Goal: Task Accomplishment & Management: Use online tool/utility

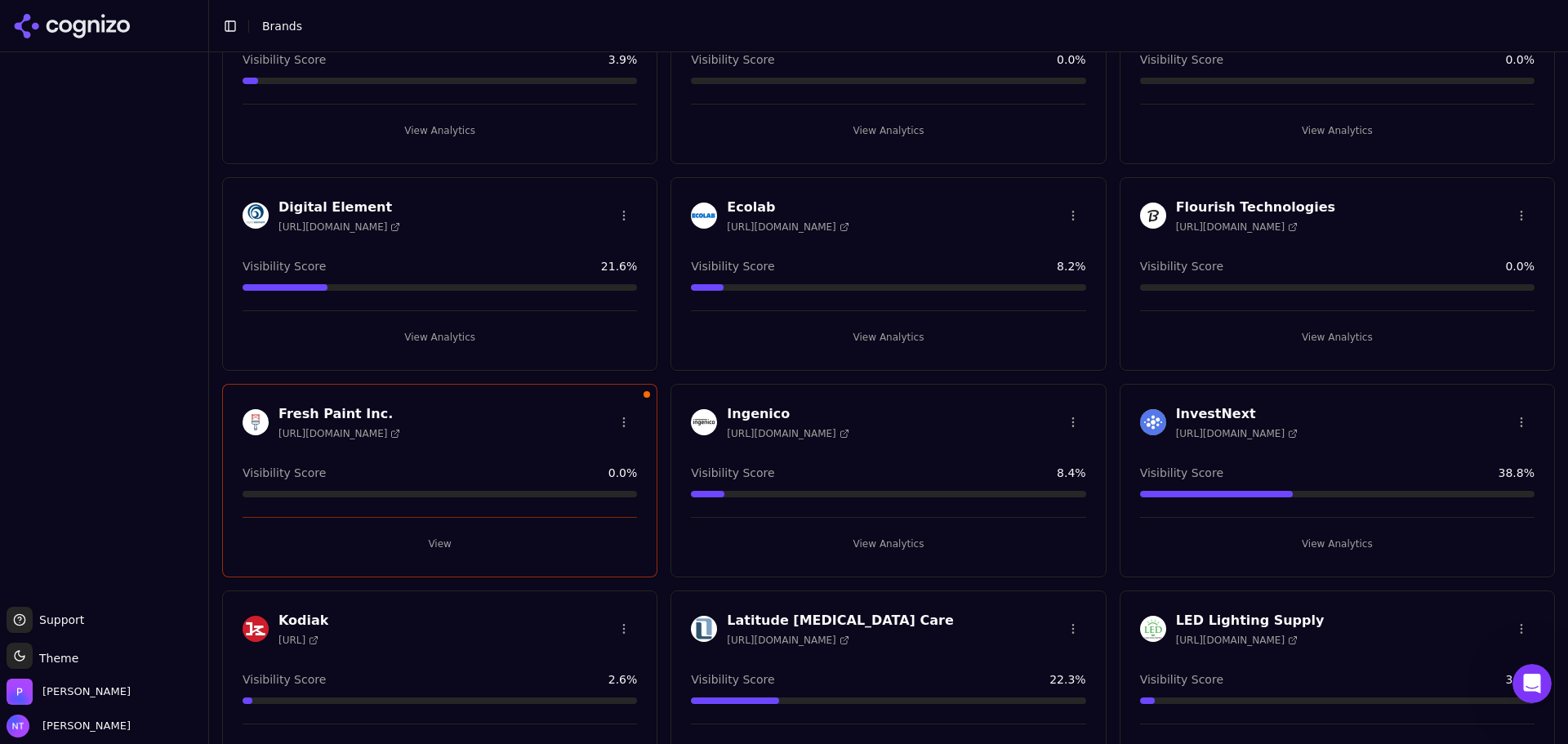
scroll to position [608, 0]
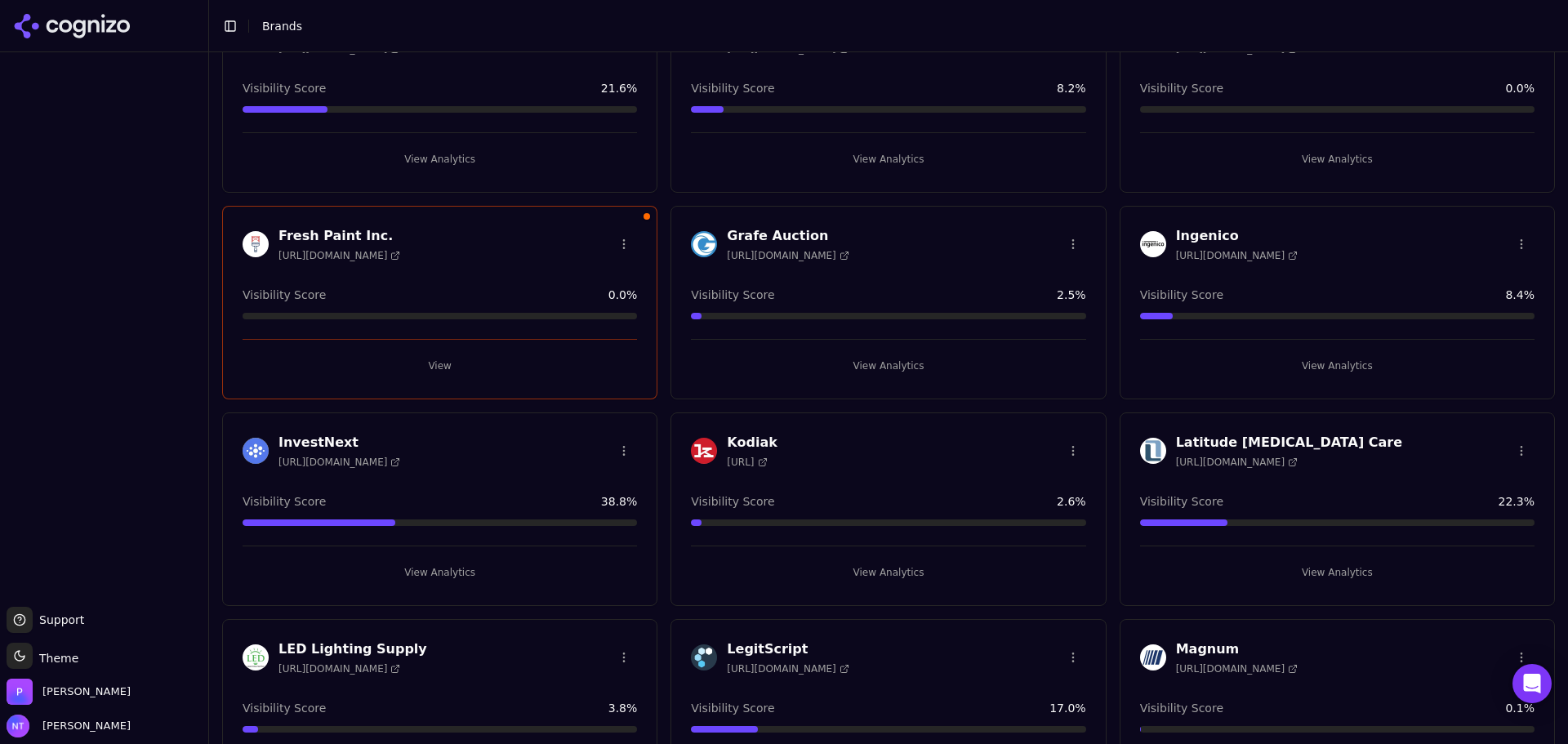
scroll to position [618, 0]
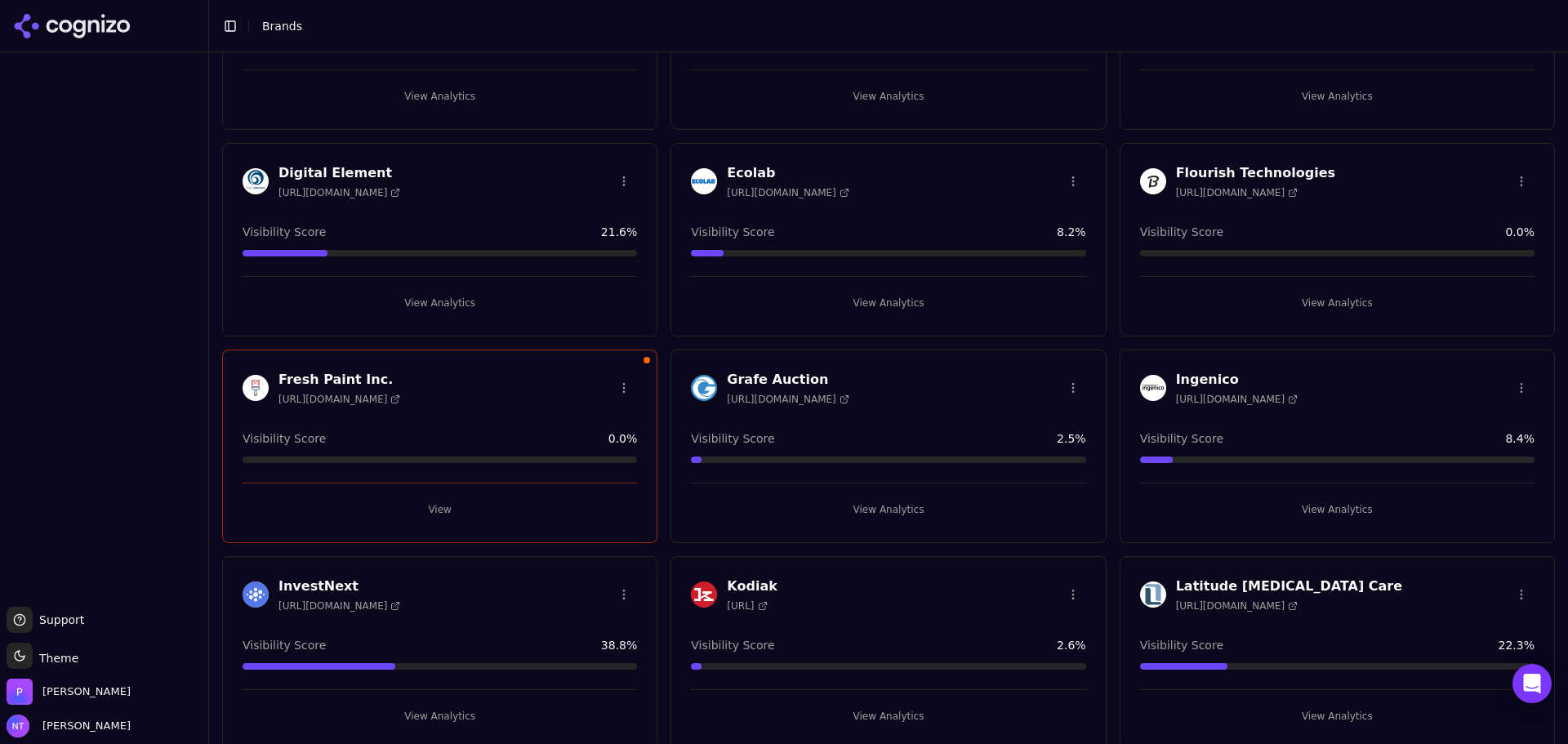
click at [436, 503] on button "View" at bounding box center [439, 509] width 394 height 26
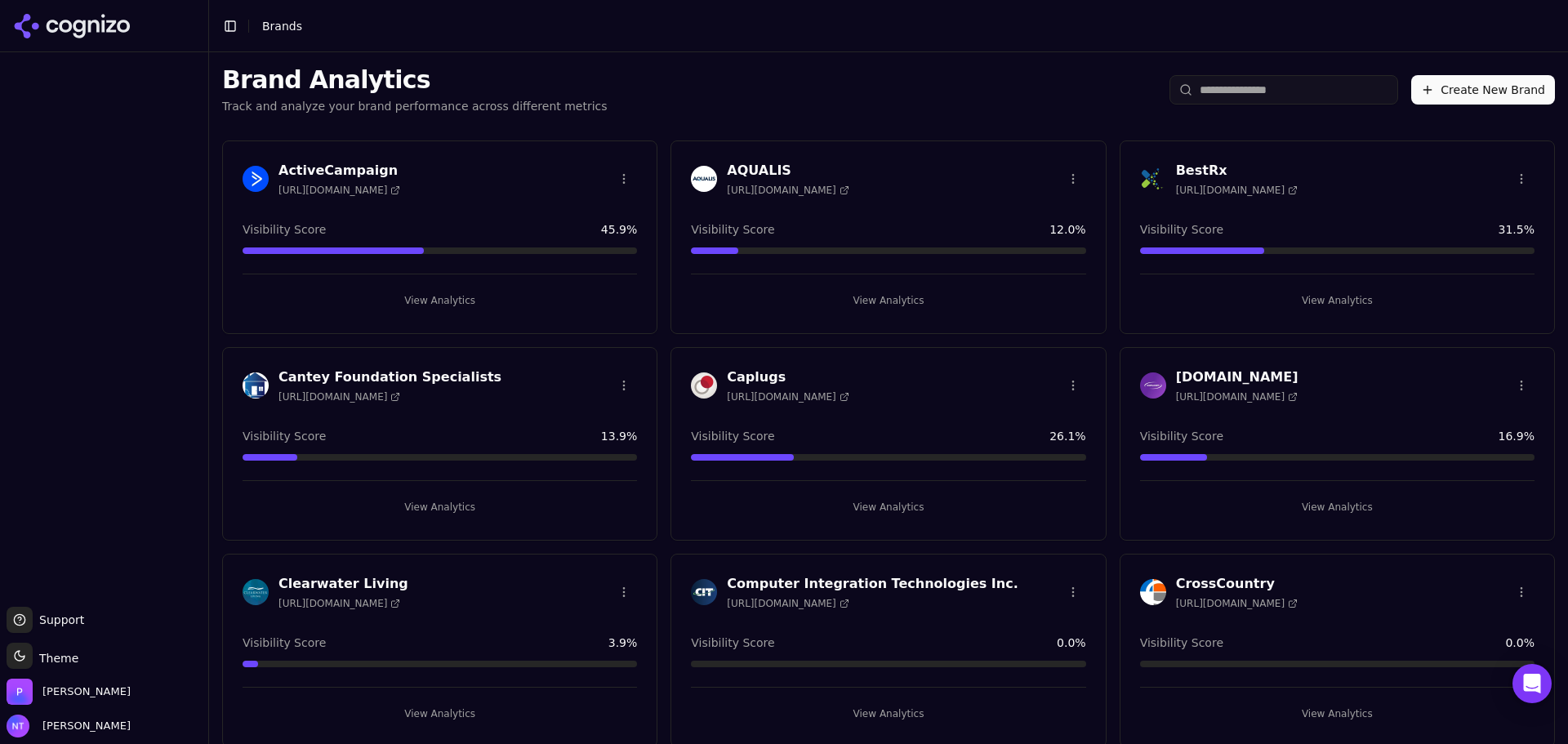
click at [959, 49] on header "Toggle Sidebar Brands" at bounding box center [889, 26] width 1359 height 53
click at [887, 516] on button "View Analytics" at bounding box center [887, 507] width 394 height 26
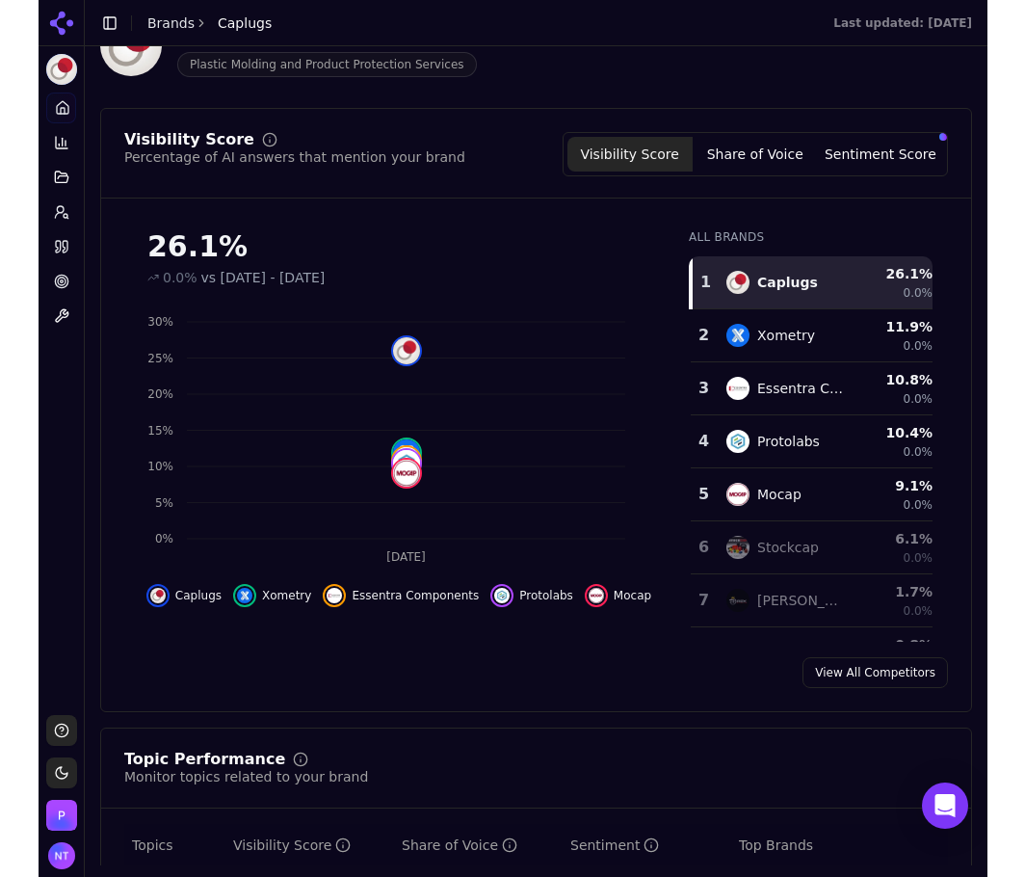
scroll to position [12, 0]
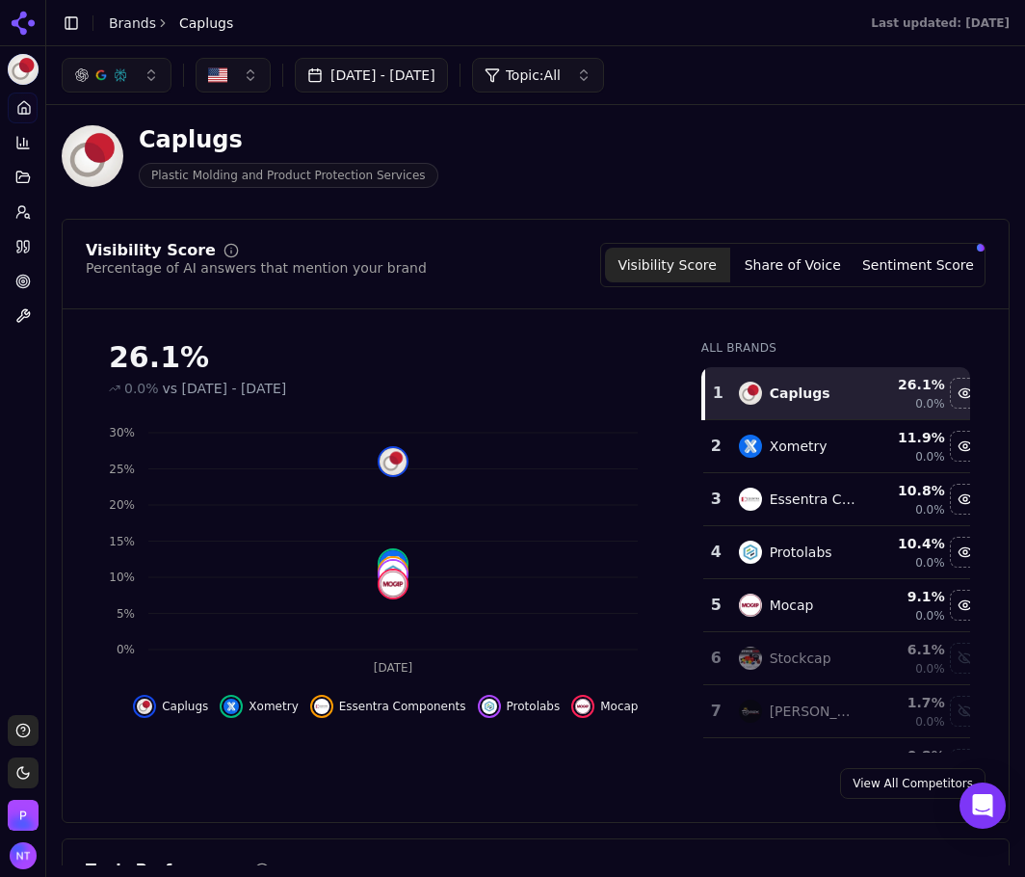
click at [836, 285] on div "Visibility Score Share of Voice Sentiment Score" at bounding box center [792, 265] width 385 height 44
click at [833, 279] on button "Share of Voice" at bounding box center [792, 265] width 125 height 35
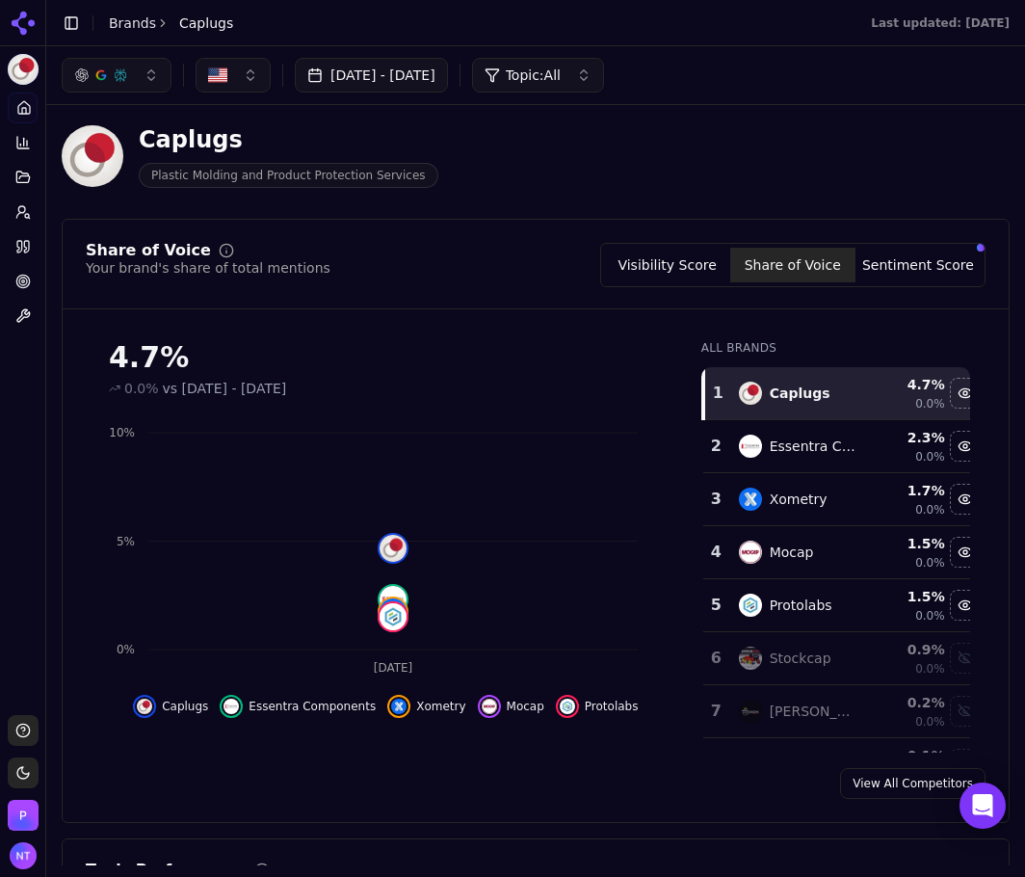
click at [914, 278] on button "Sentiment Score" at bounding box center [918, 265] width 125 height 35
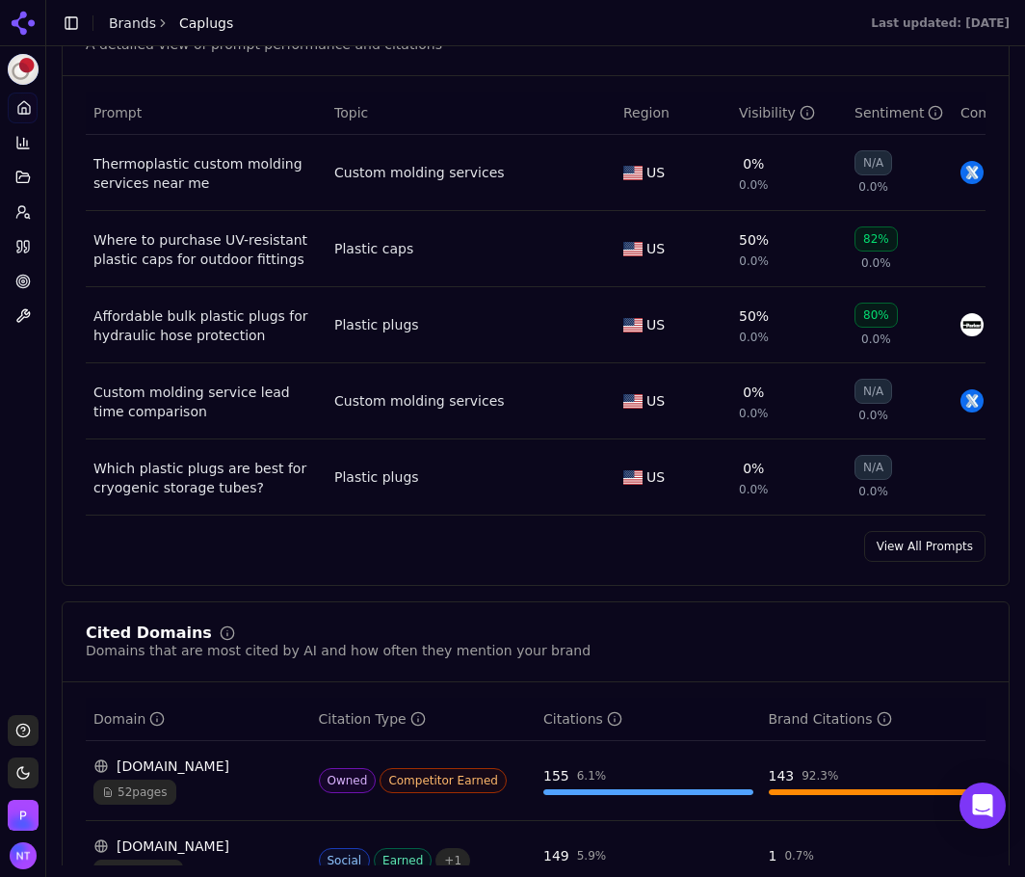
scroll to position [1361, 0]
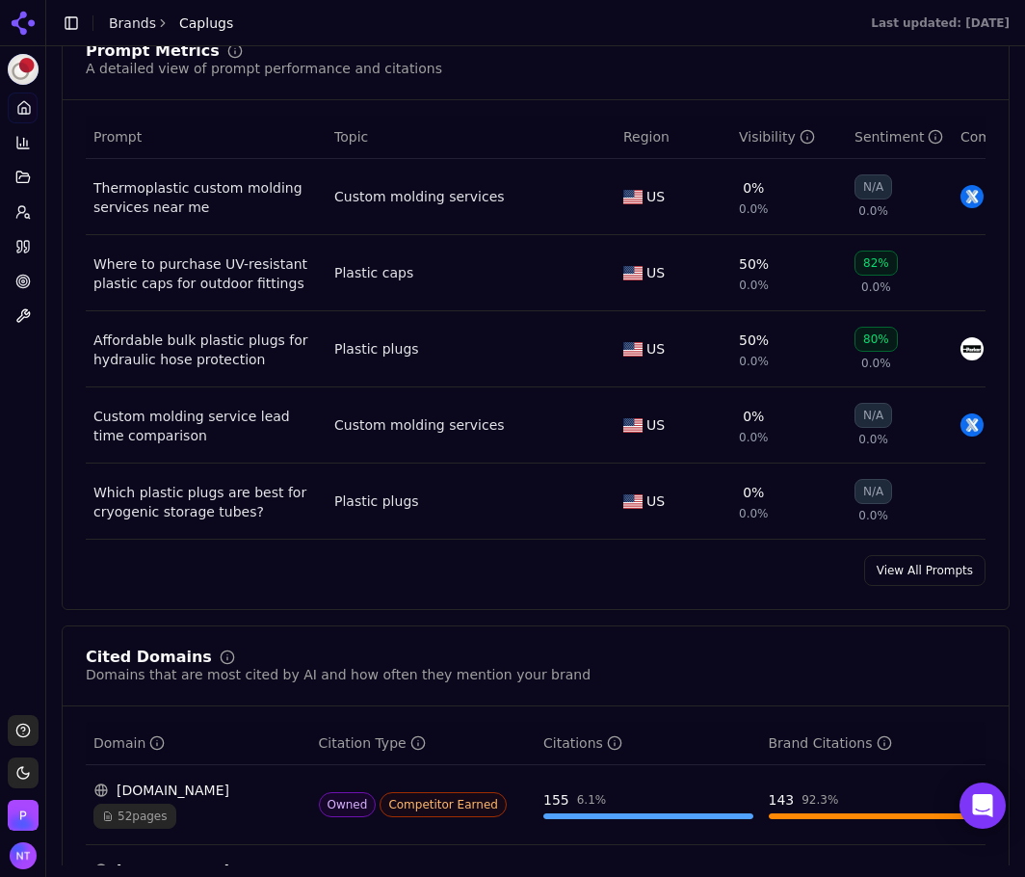
click at [889, 603] on div "Prompt Metrics A detailed view of prompt performance and citations Prompt Topic…" at bounding box center [536, 314] width 948 height 591
click at [895, 585] on link "View All Prompts" at bounding box center [924, 570] width 121 height 31
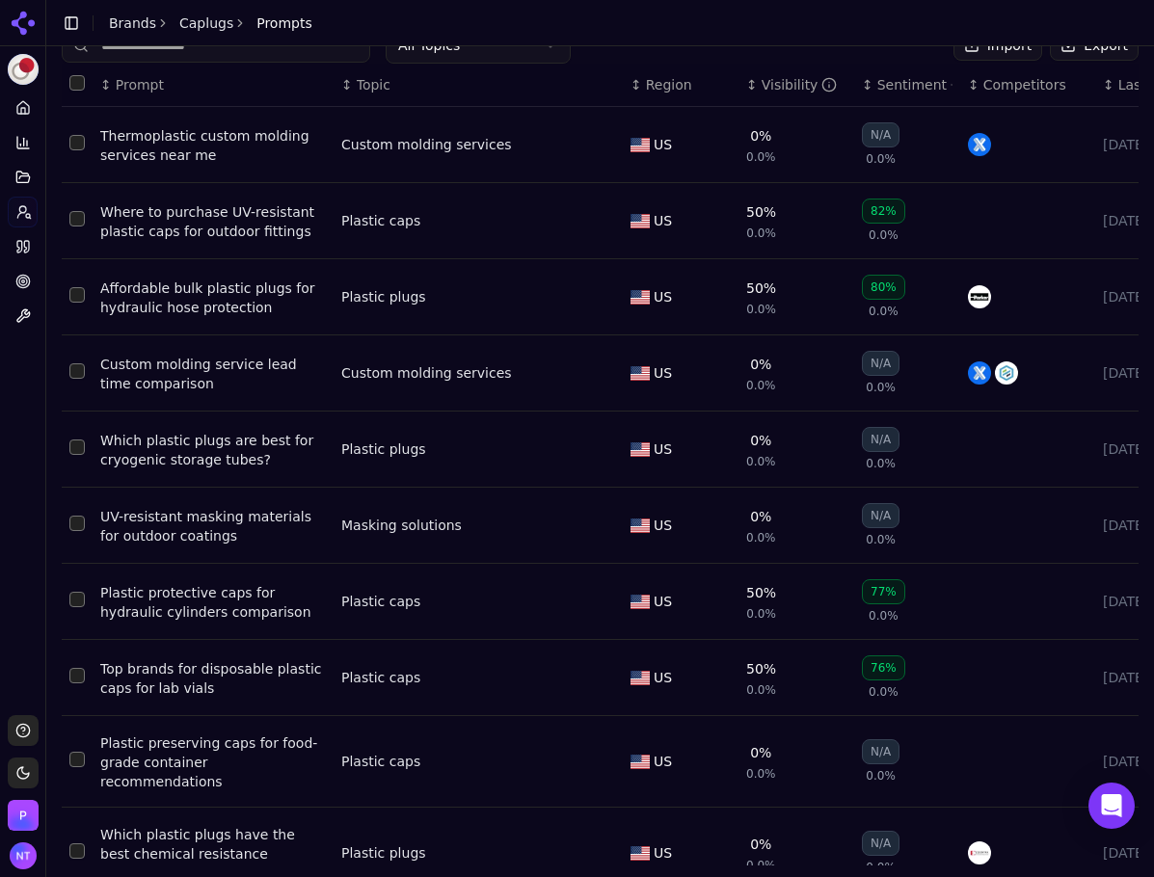
scroll to position [104, 0]
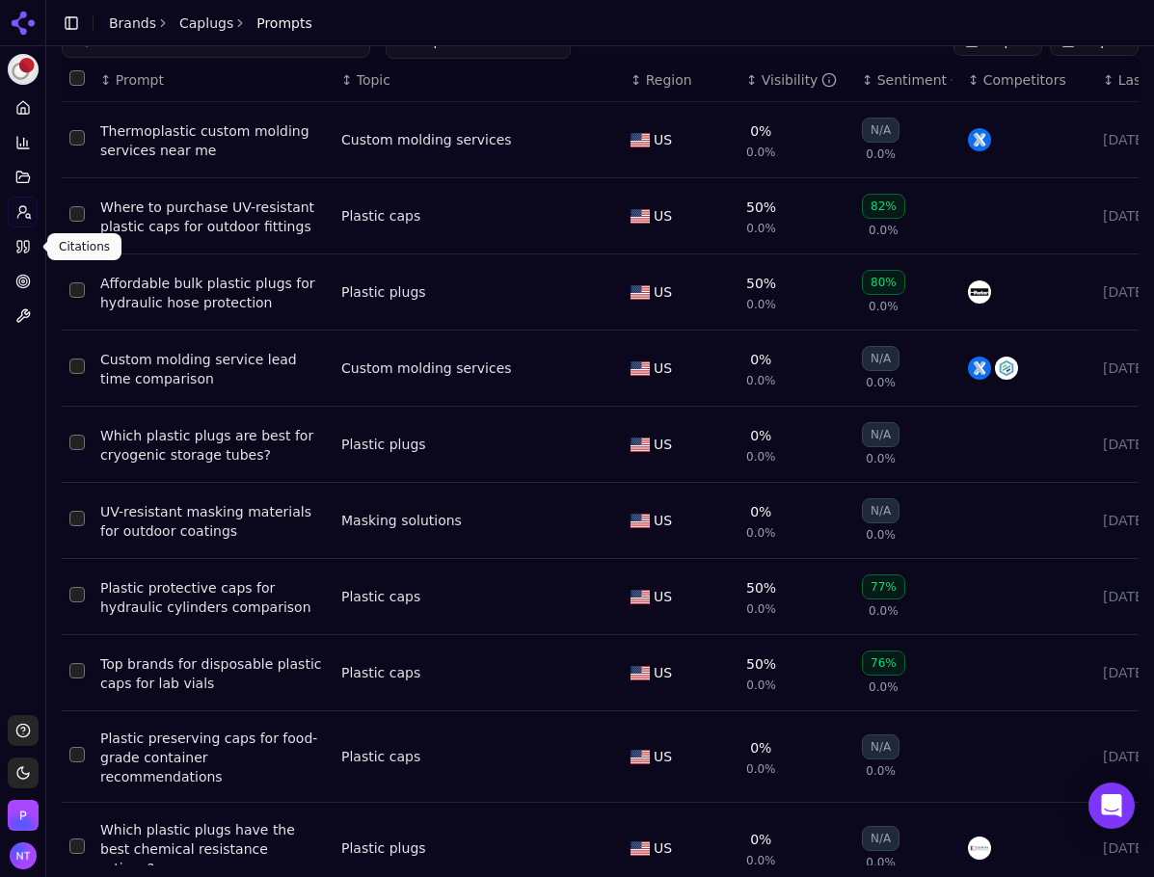
click at [26, 236] on link "Citations" at bounding box center [23, 246] width 30 height 31
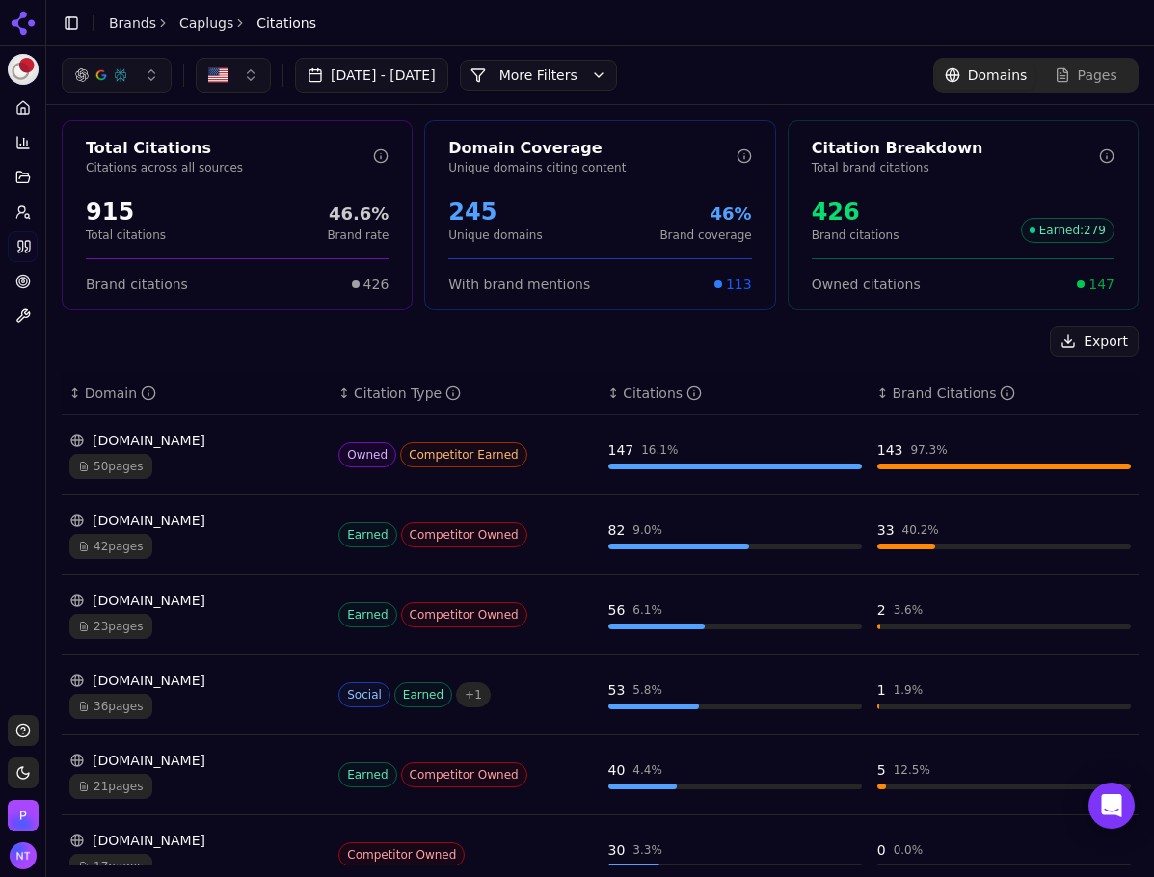
click at [597, 70] on button "More Filters" at bounding box center [538, 75] width 157 height 31
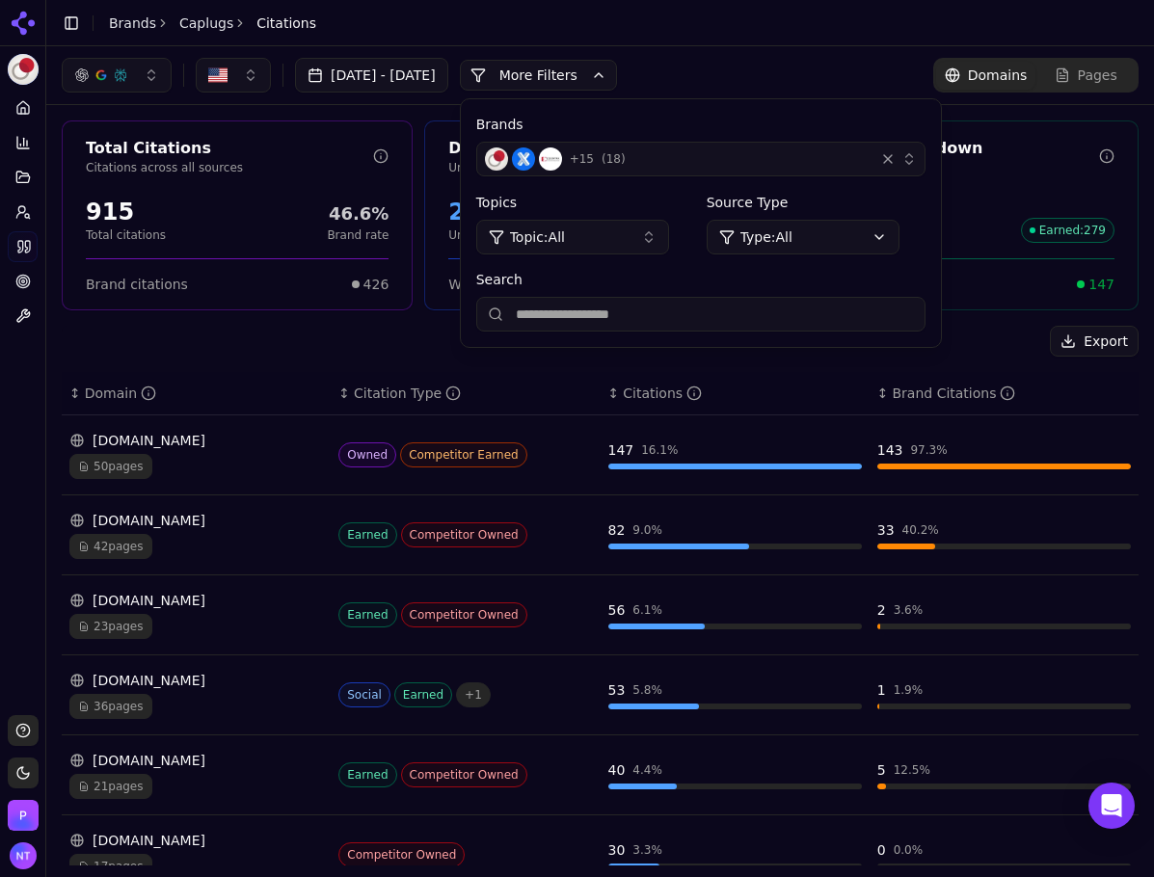
click at [836, 159] on div "+ 15 ( 18 )" at bounding box center [676, 158] width 382 height 23
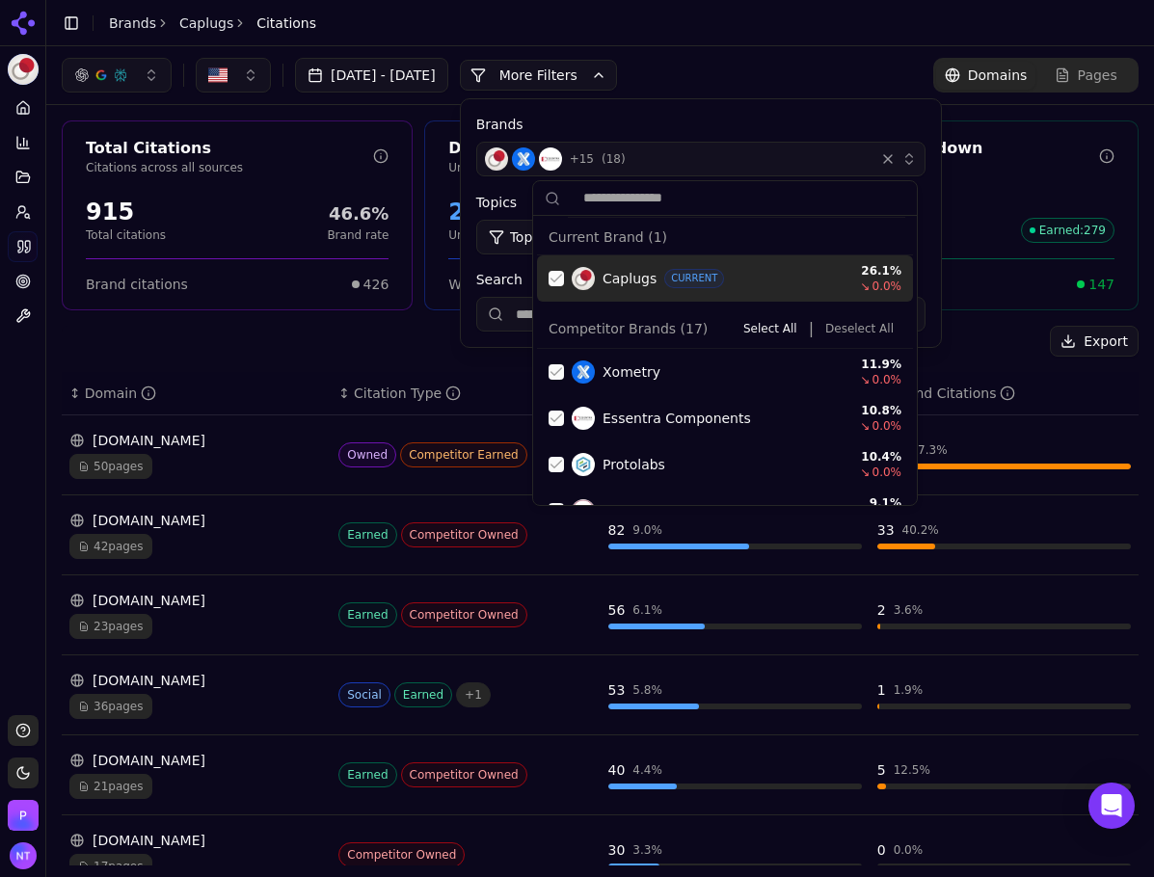
click at [846, 331] on button "Deselect All" at bounding box center [859, 328] width 84 height 23
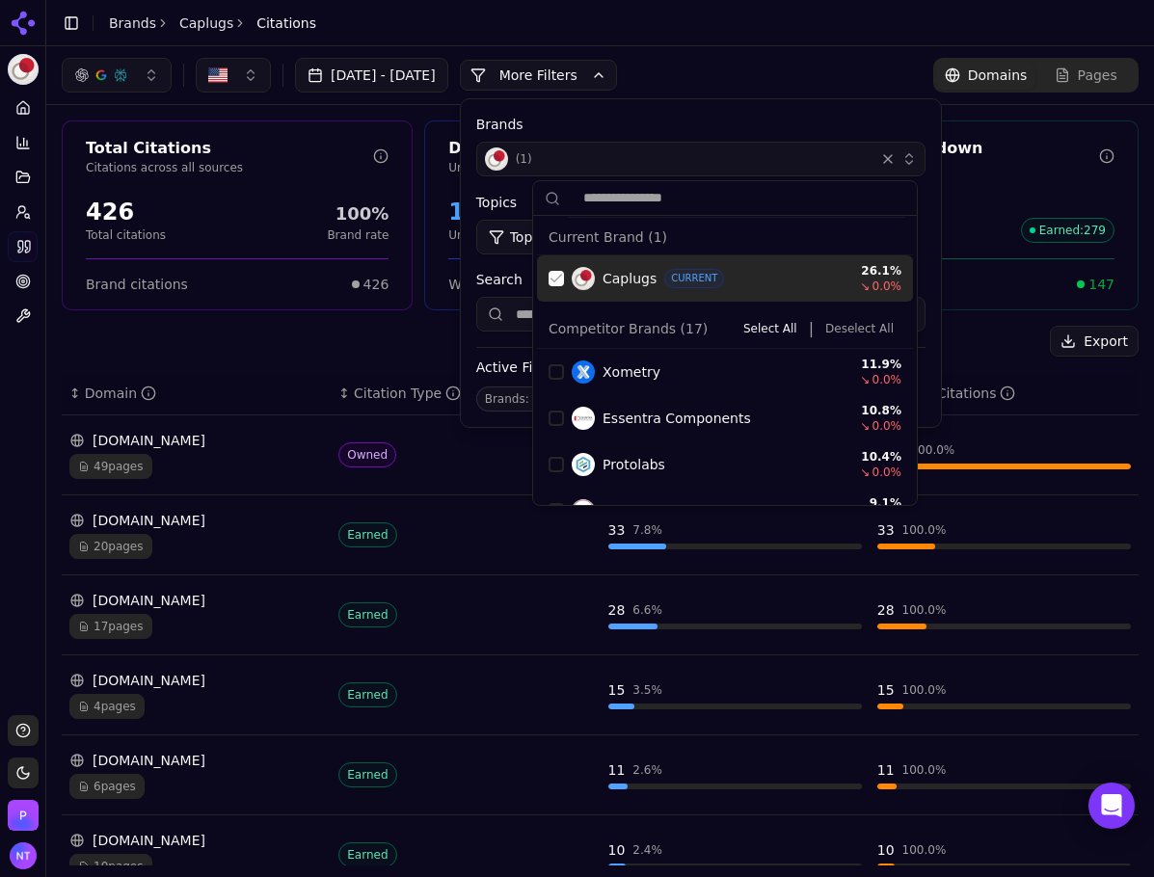
click at [562, 273] on div "Suggestions" at bounding box center [555, 278] width 15 height 15
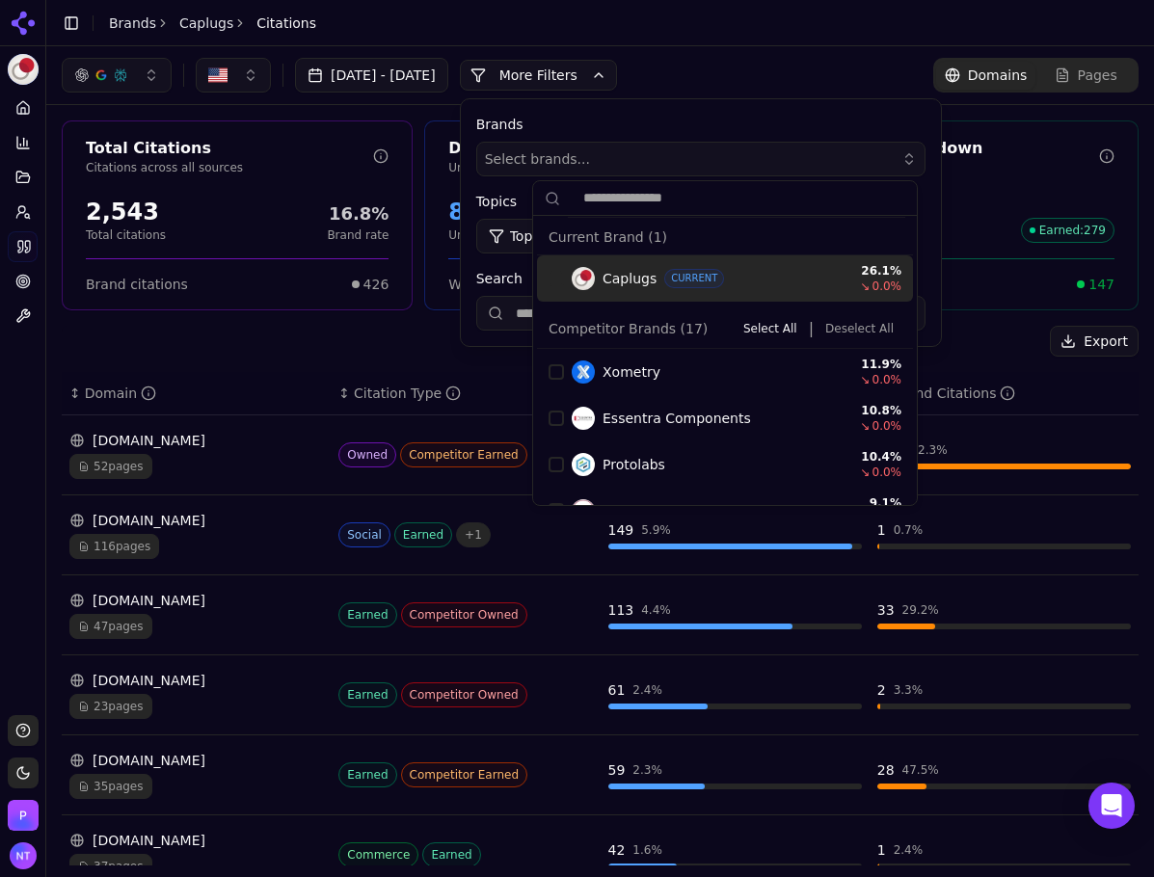
click at [749, 88] on div "Jul 26, 2025 - Aug 25, 2025 More More Filters Brands Select brands... Topics To…" at bounding box center [600, 75] width 1076 height 35
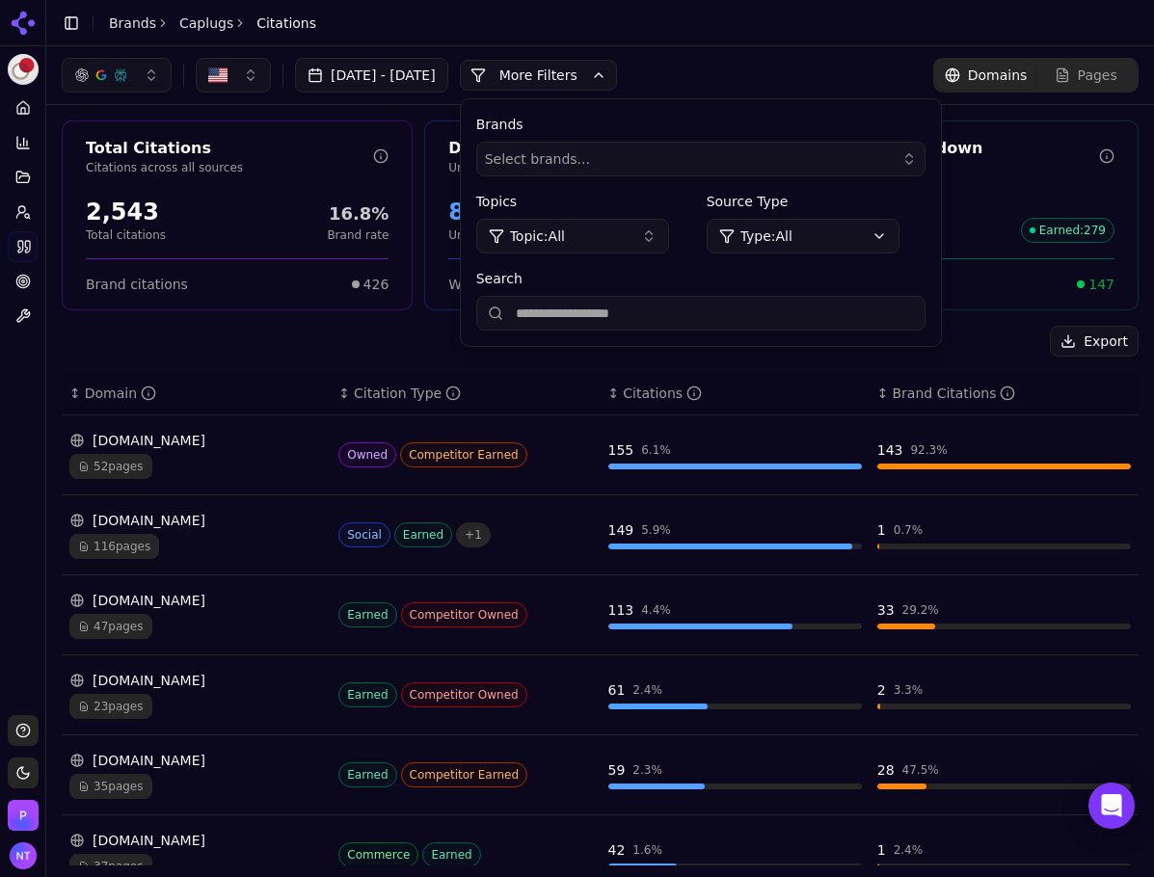
click at [770, 80] on div "Jul 26, 2025 - Aug 25, 2025 More More Filters Brands Select brands... Topics To…" at bounding box center [600, 75] width 1076 height 35
click at [736, 23] on header "Toggle Sidebar Brands Caplugs Citations" at bounding box center [599, 23] width 1107 height 46
click at [617, 79] on button "More Filters" at bounding box center [538, 75] width 157 height 31
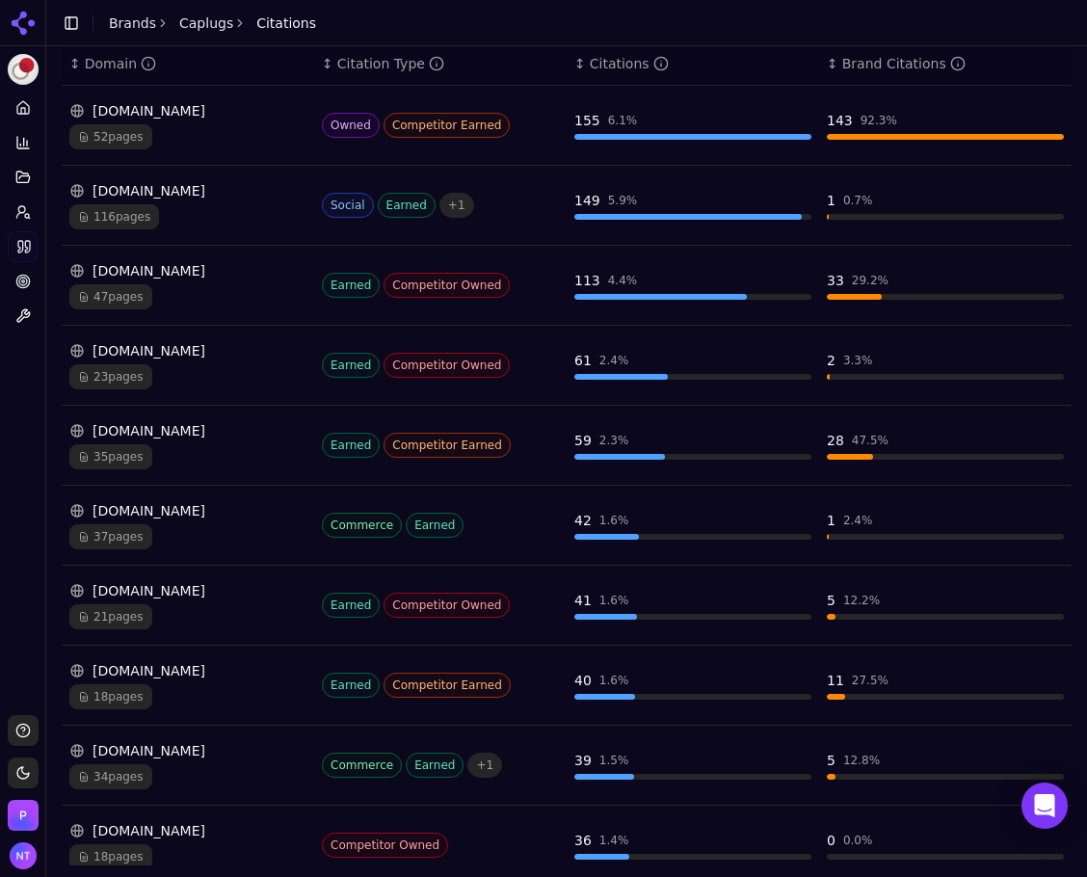
scroll to position [332, 0]
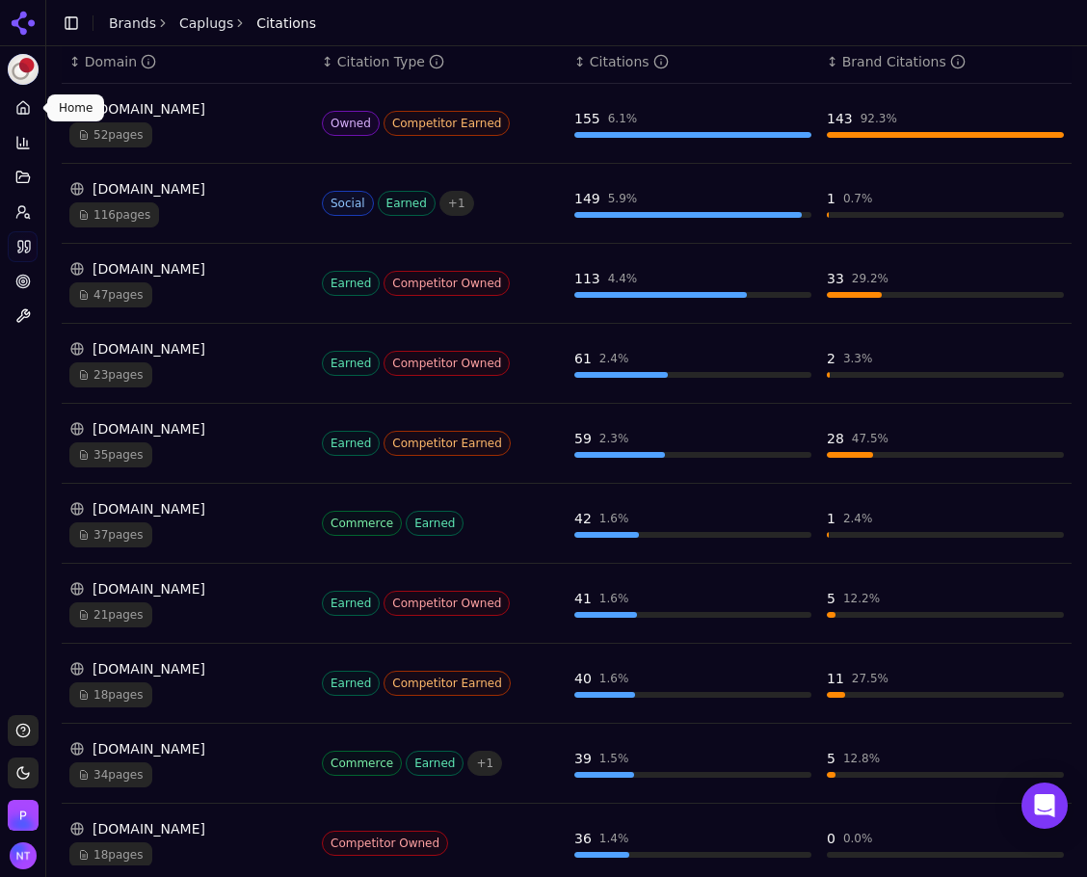
click at [27, 99] on link "Home" at bounding box center [23, 108] width 30 height 31
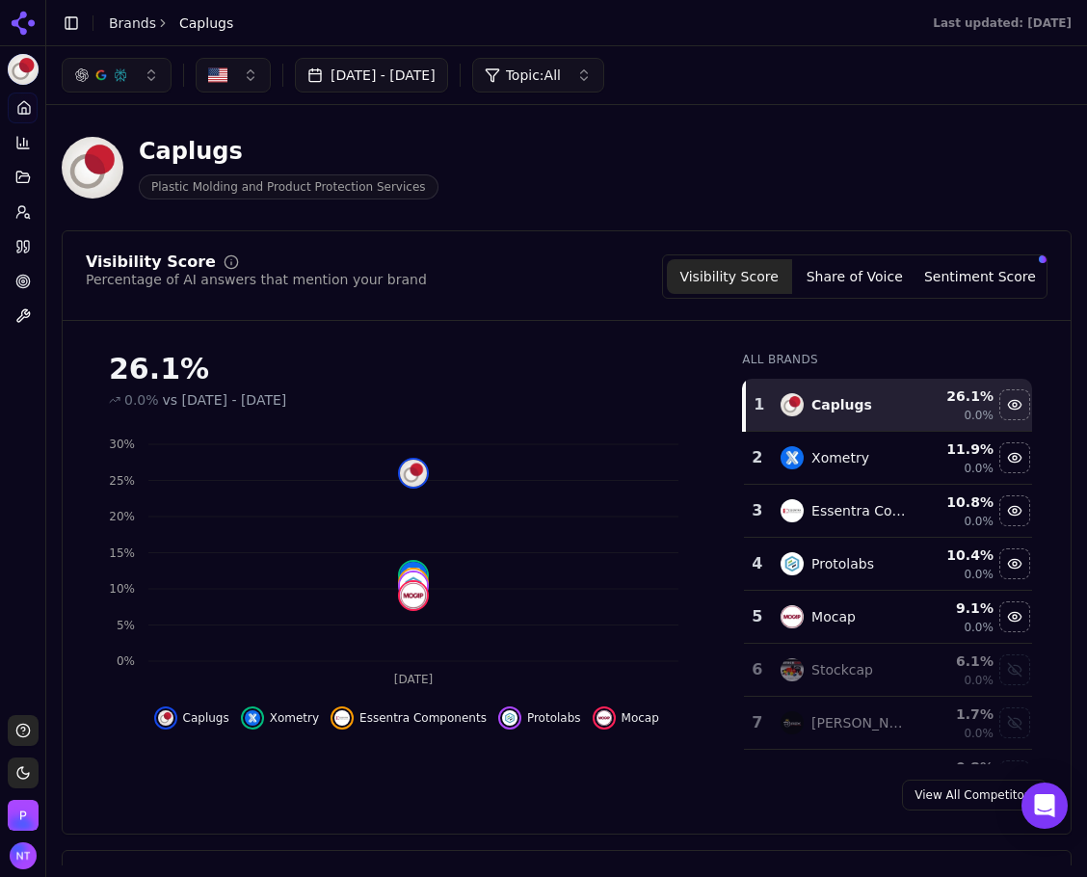
click at [863, 282] on button "Share of Voice" at bounding box center [854, 276] width 125 height 35
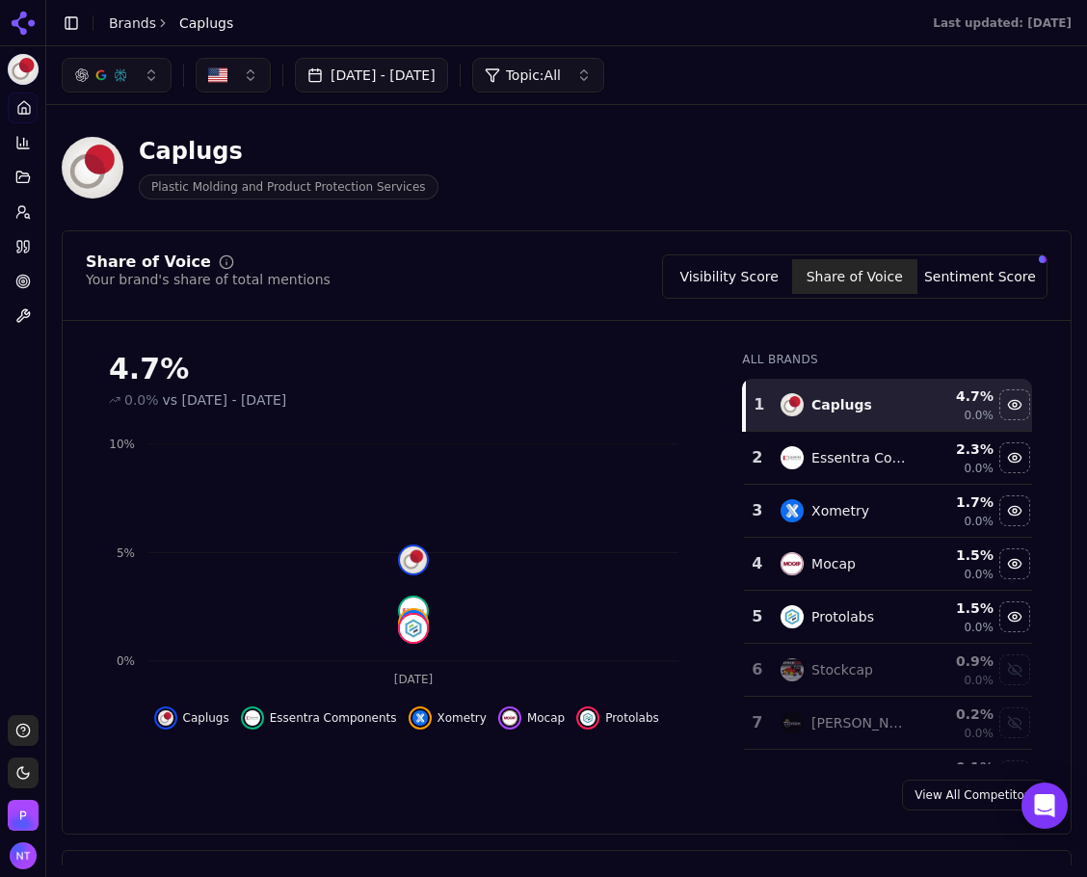
click at [774, 284] on button "Visibility Score" at bounding box center [729, 276] width 125 height 35
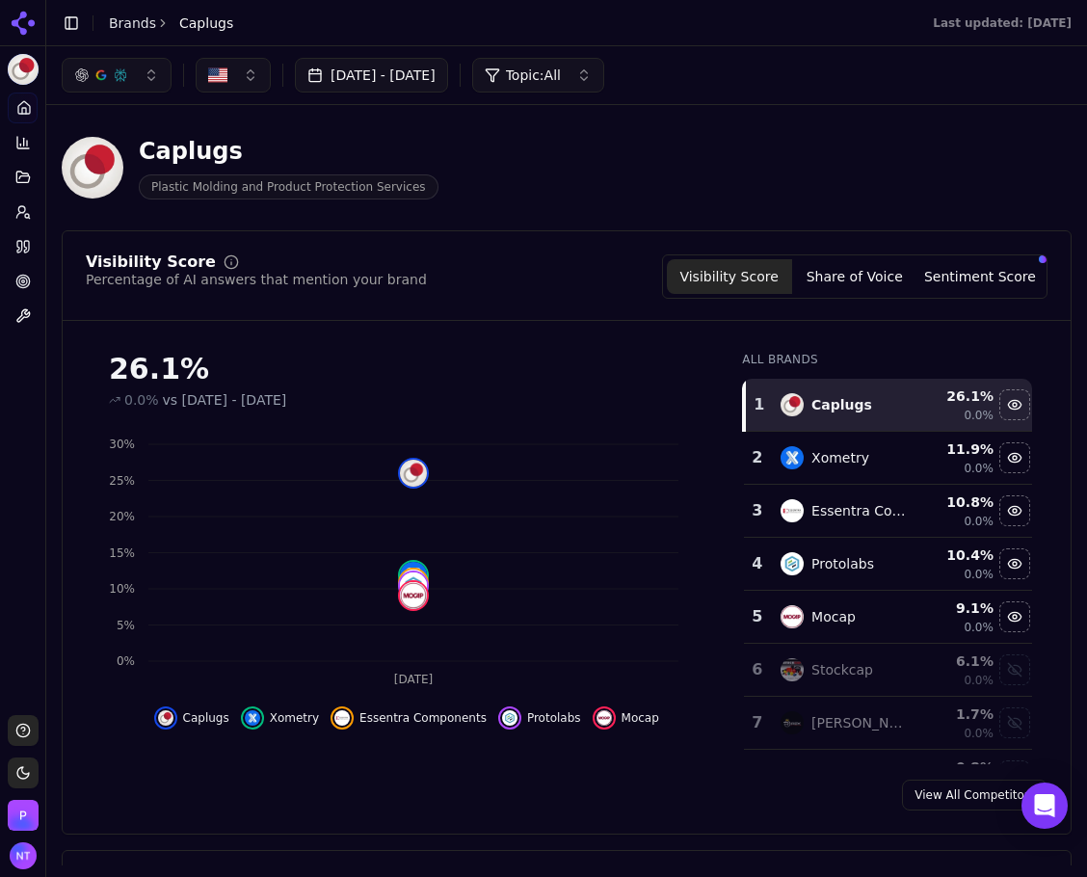
click at [977, 265] on button "Sentiment Score" at bounding box center [979, 276] width 125 height 35
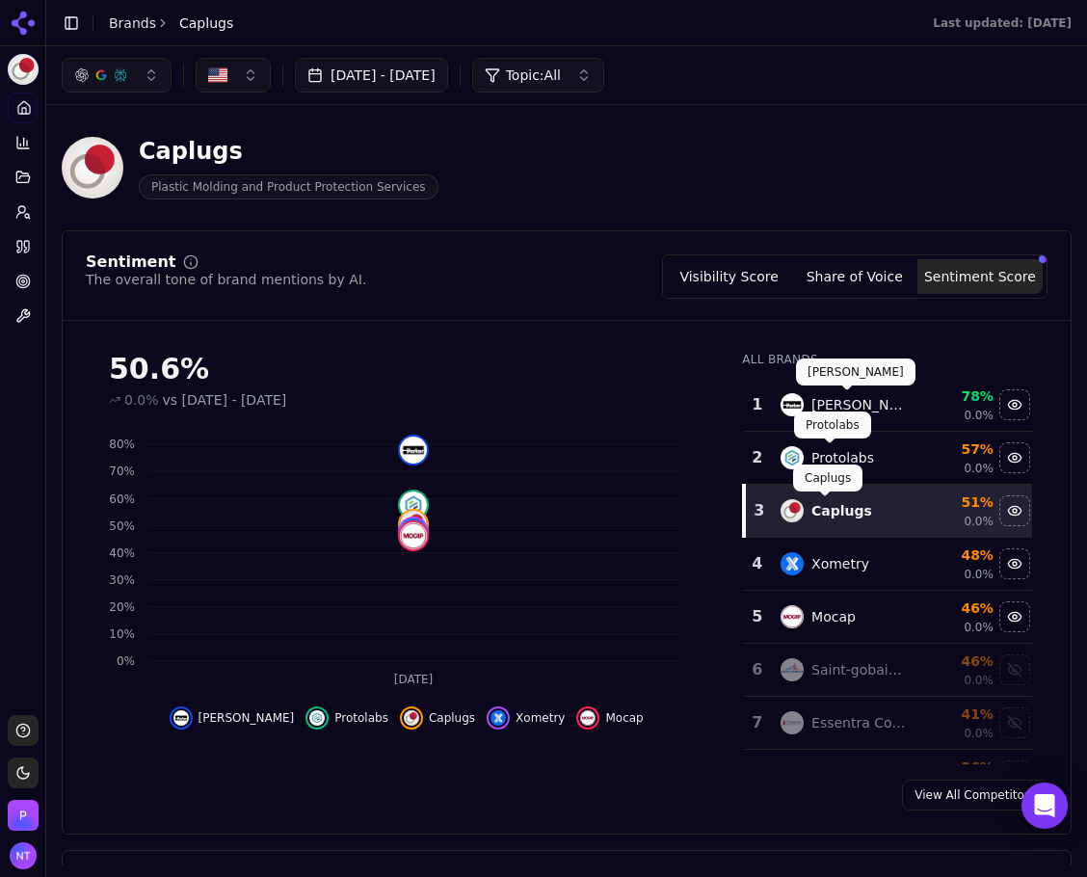
drag, startPoint x: 750, startPoint y: 276, endPoint x: 868, endPoint y: 287, distance: 119.1
click at [750, 276] on button "Visibility Score" at bounding box center [729, 276] width 125 height 35
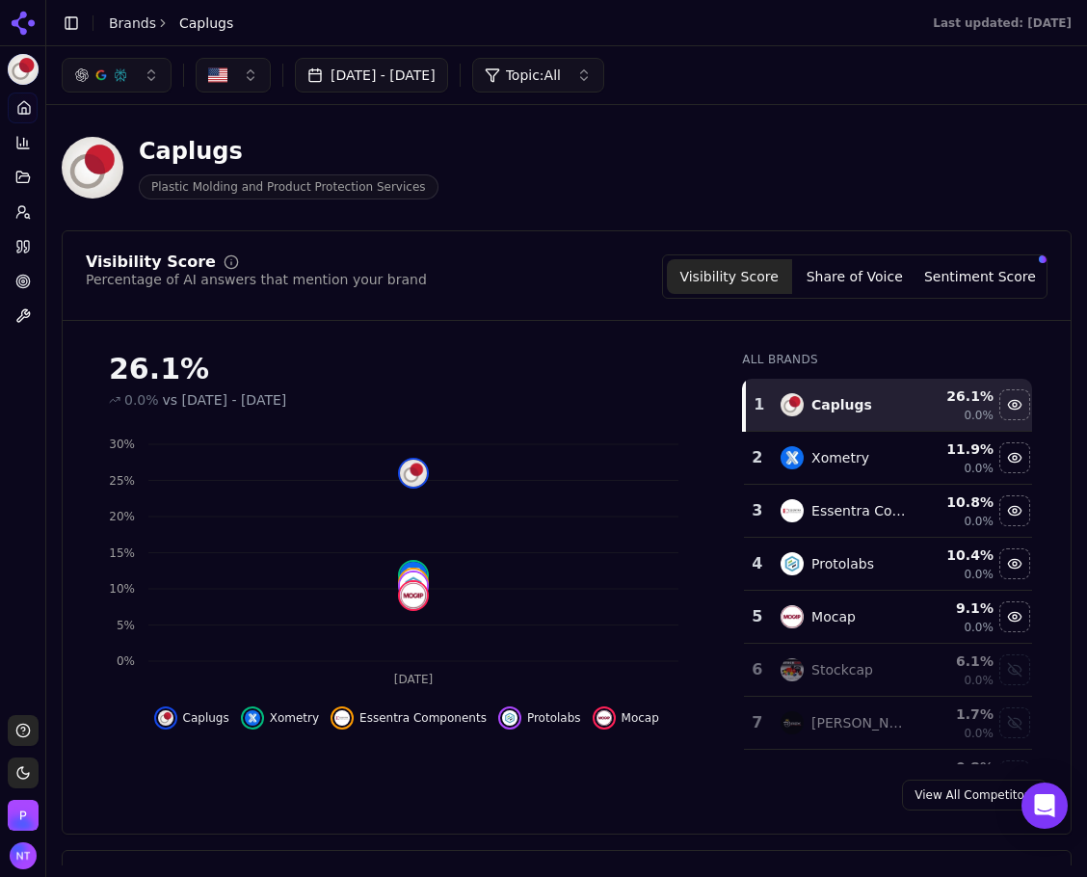
drag, startPoint x: 968, startPoint y: 274, endPoint x: 968, endPoint y: 307, distance: 33.7
click at [968, 274] on button "Sentiment Score" at bounding box center [979, 276] width 125 height 35
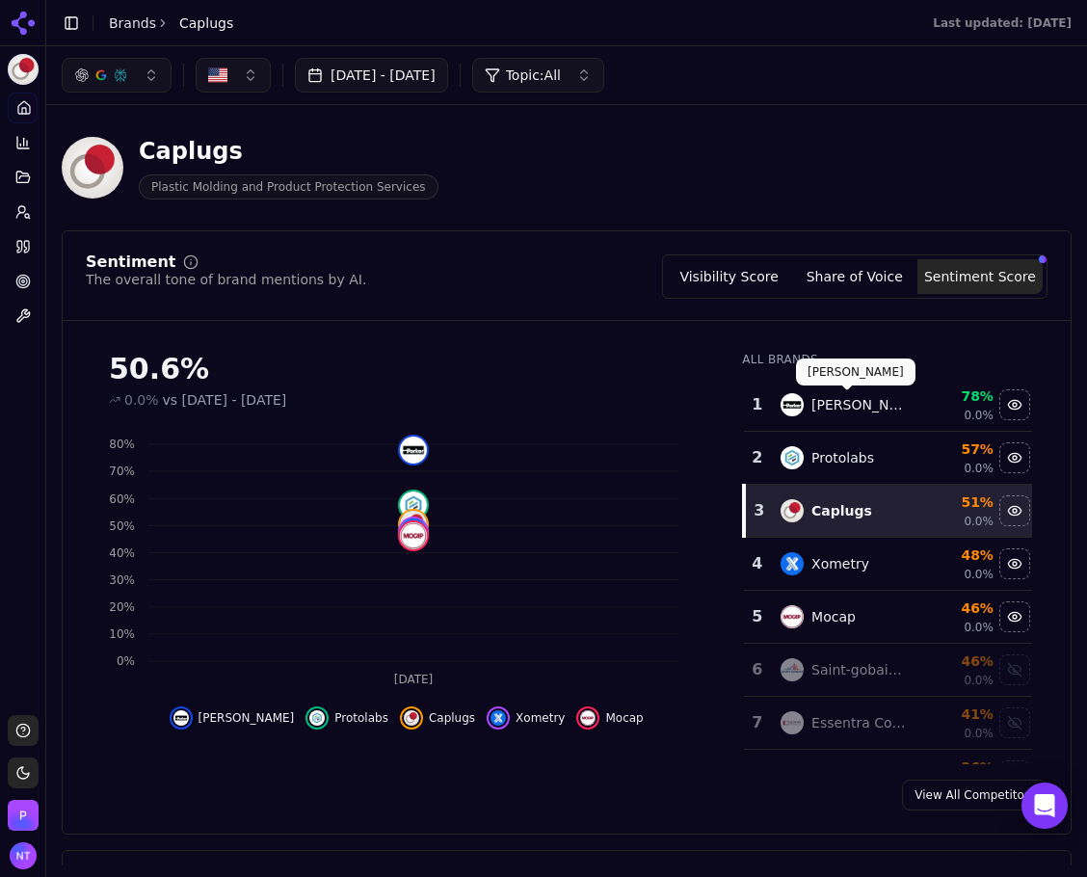
click at [815, 408] on div "Parker Hannifin" at bounding box center [858, 404] width 94 height 19
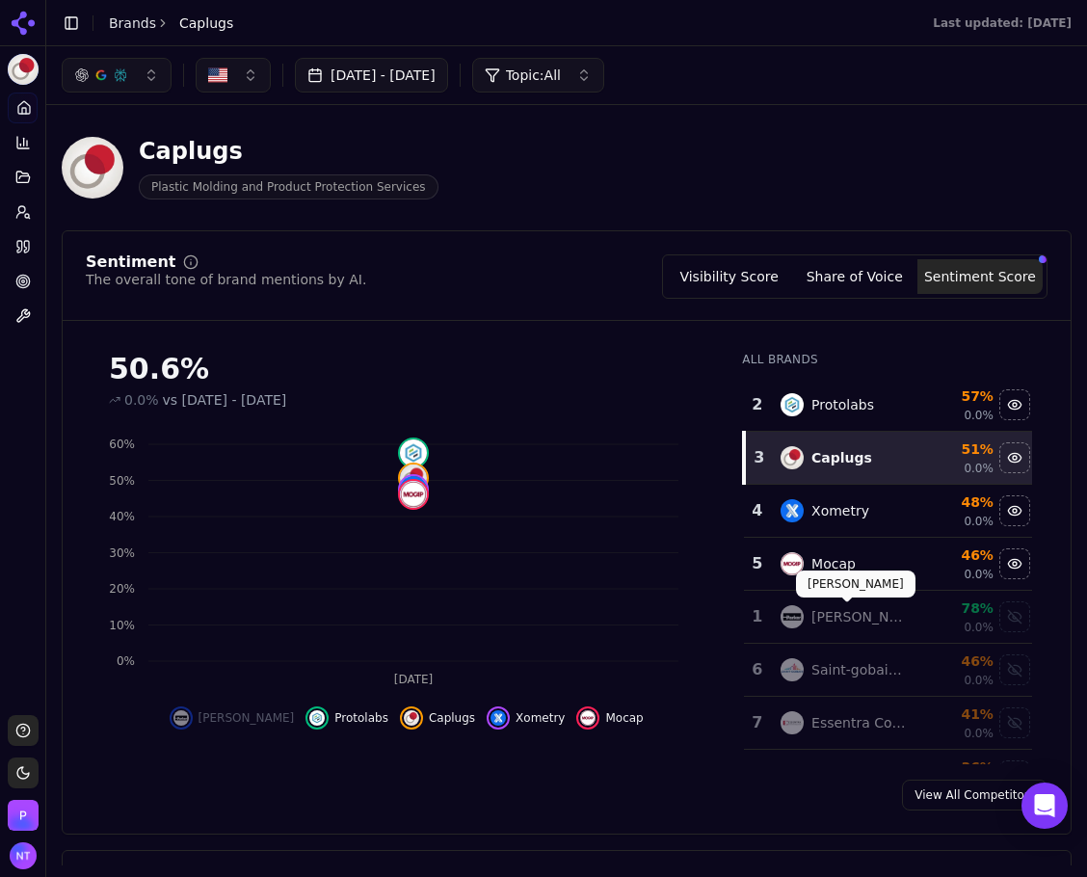
click at [857, 608] on div "Parker Hannifin" at bounding box center [858, 616] width 94 height 19
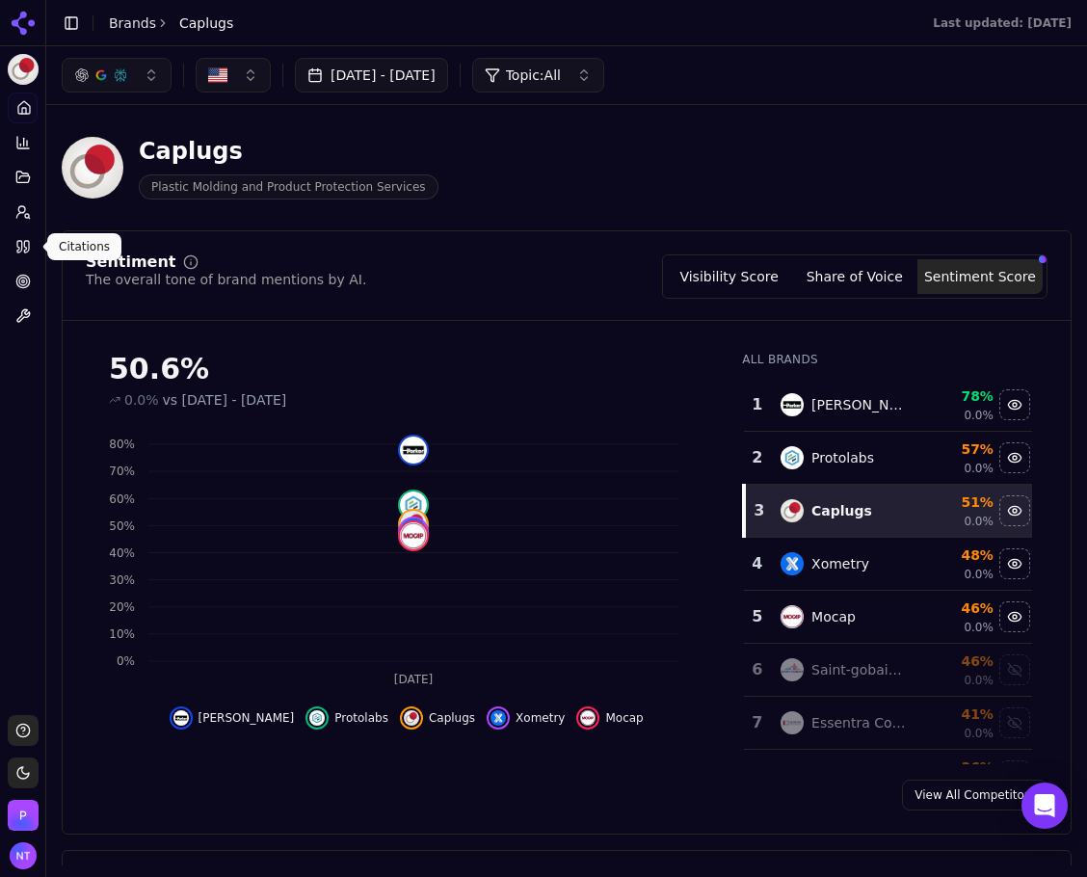
click at [17, 243] on icon at bounding box center [19, 247] width 5 height 12
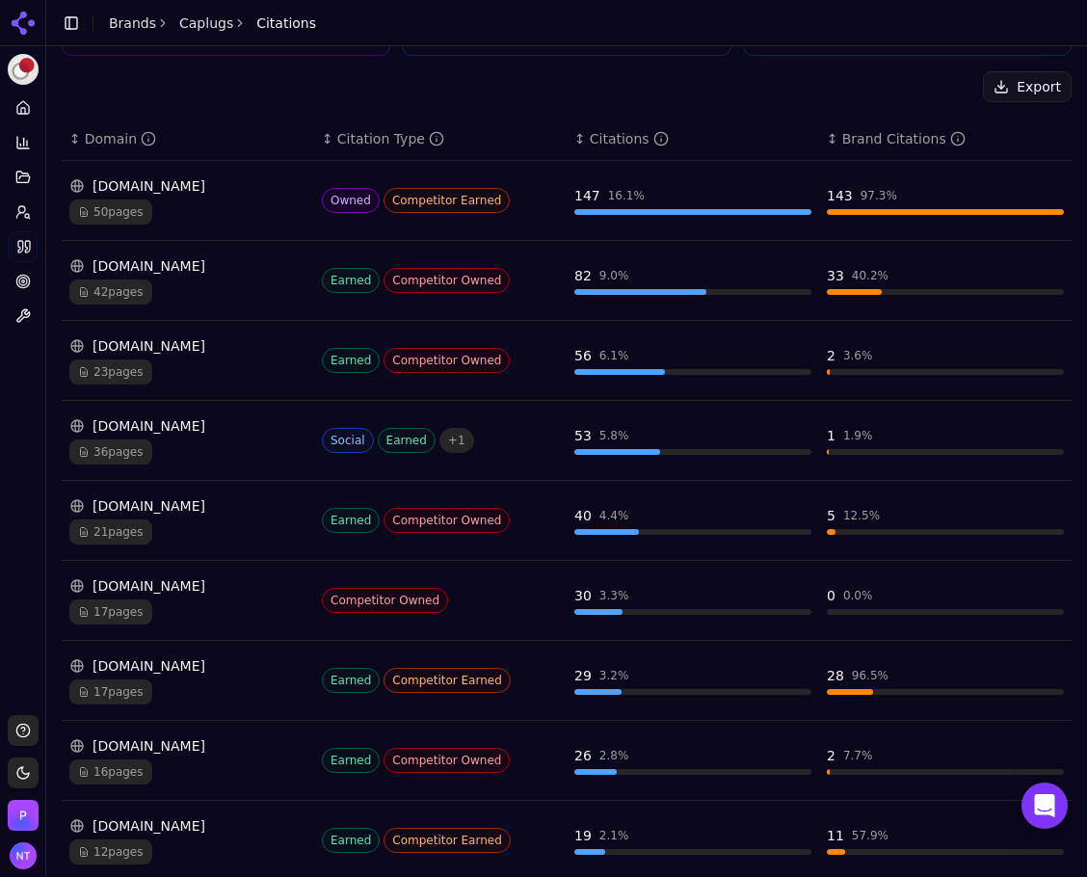
scroll to position [289, 0]
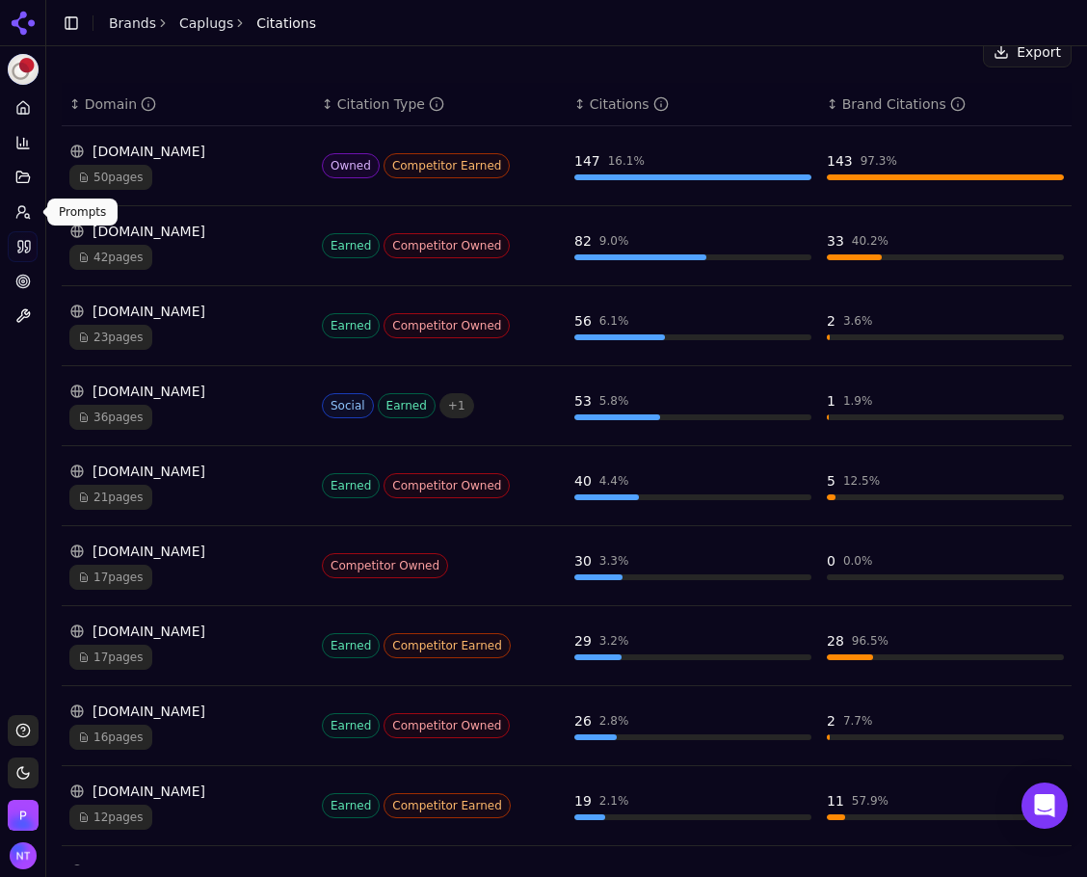
click at [18, 214] on icon at bounding box center [19, 215] width 7 height 5
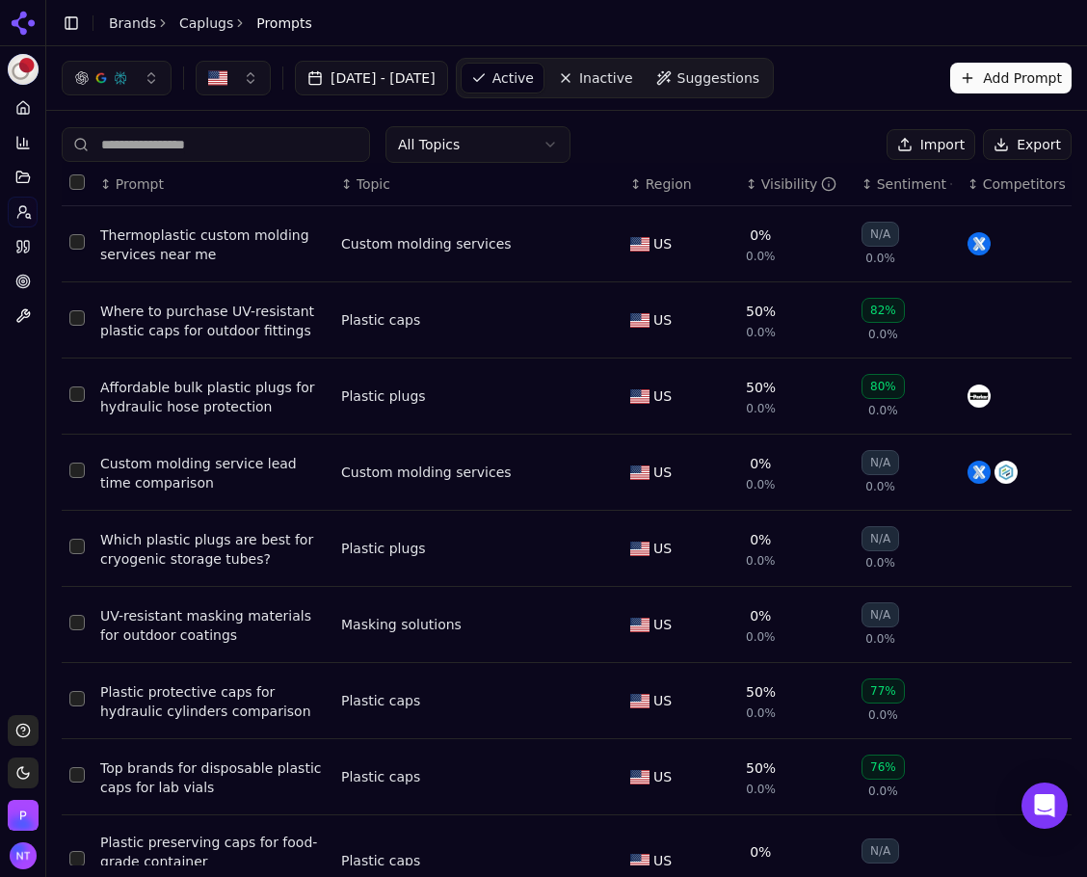
click at [614, 138] on div "All Topics Import Export" at bounding box center [567, 144] width 1010 height 37
click at [965, 144] on button "Import" at bounding box center [931, 144] width 89 height 31
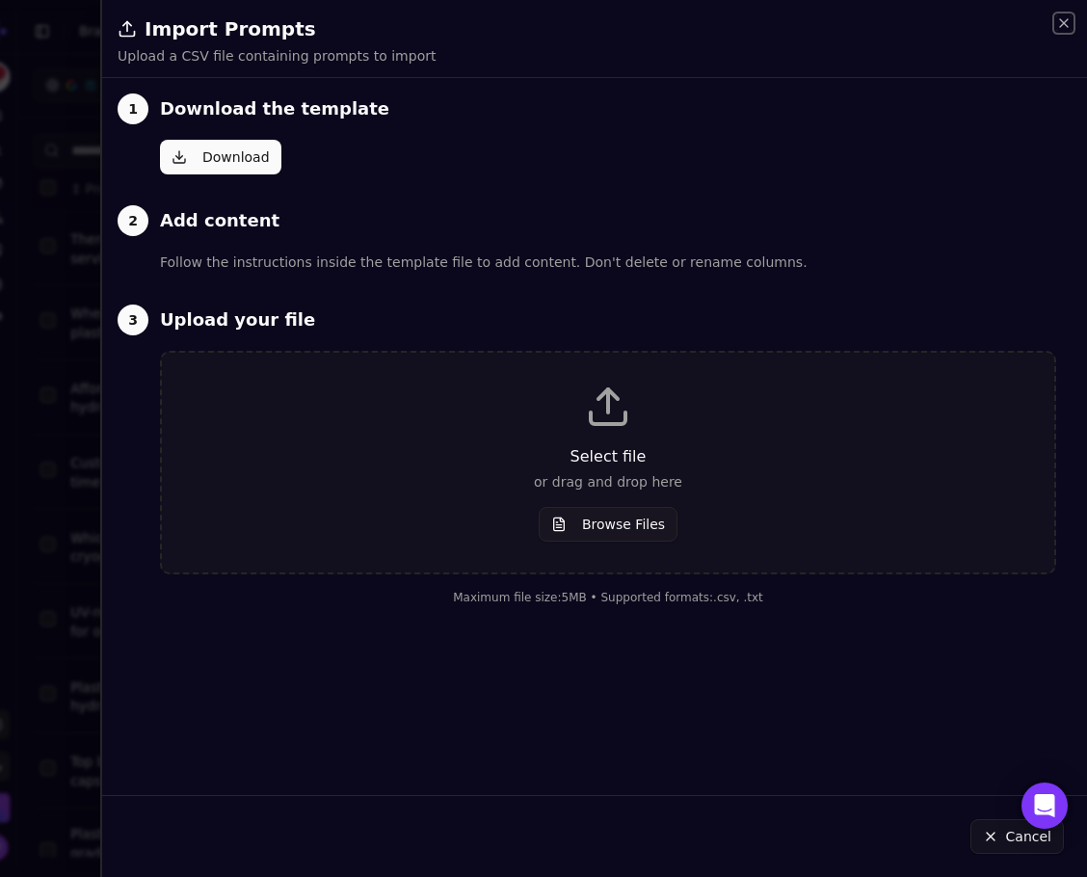
click at [1067, 21] on icon "button" at bounding box center [1063, 22] width 15 height 15
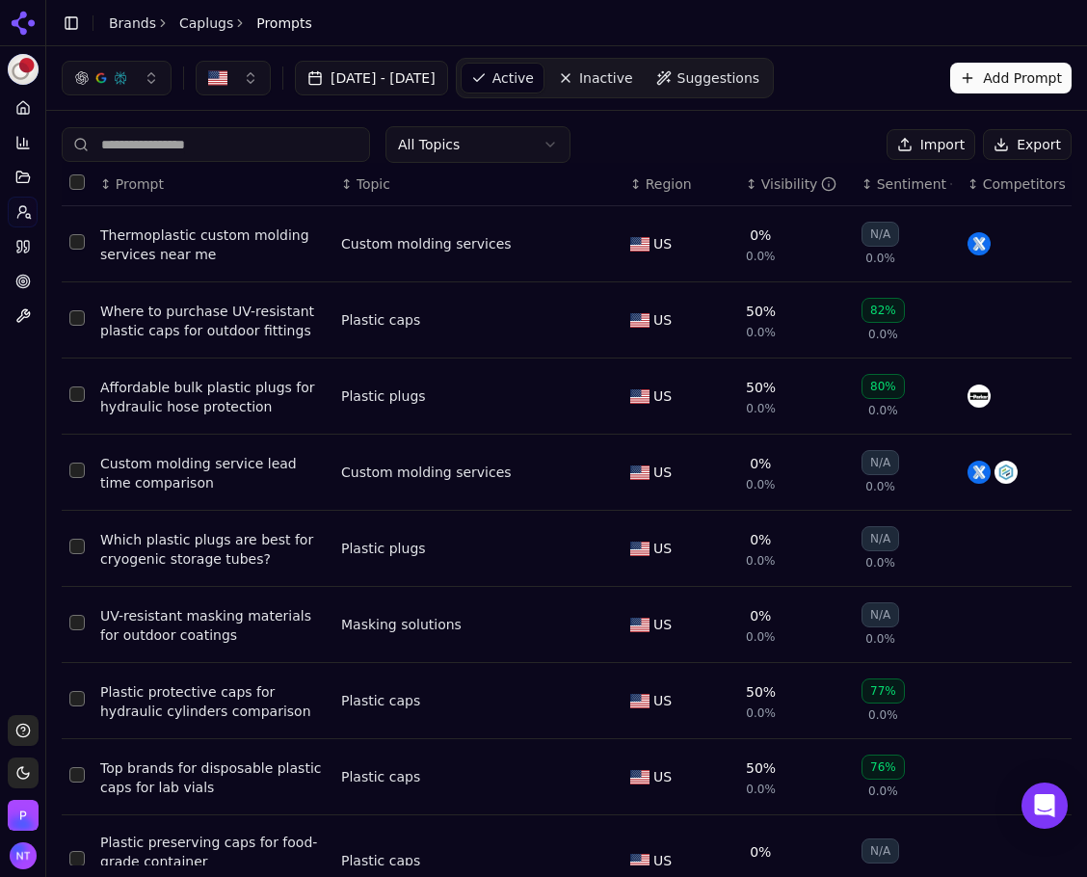
click at [1046, 135] on button "Export" at bounding box center [1027, 144] width 89 height 31
click at [30, 34] on icon at bounding box center [23, 23] width 31 height 31
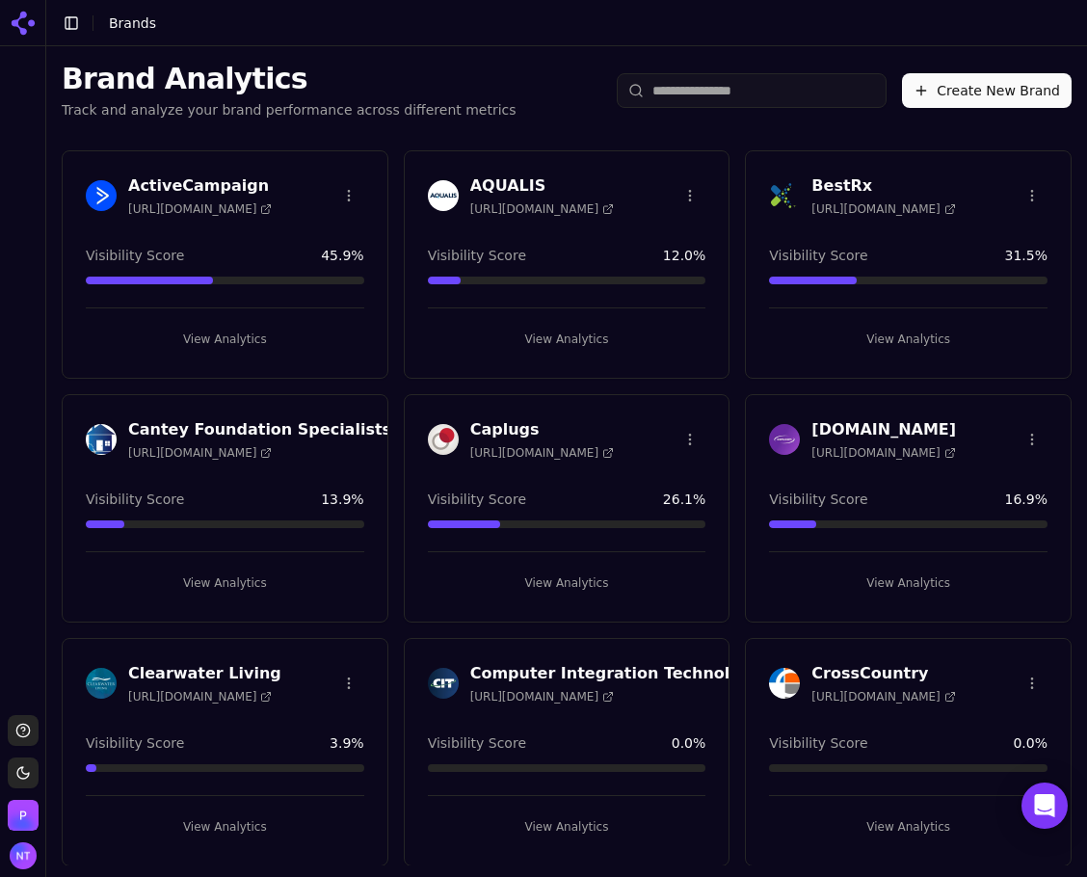
click at [889, 588] on button "View Analytics" at bounding box center [908, 583] width 279 height 31
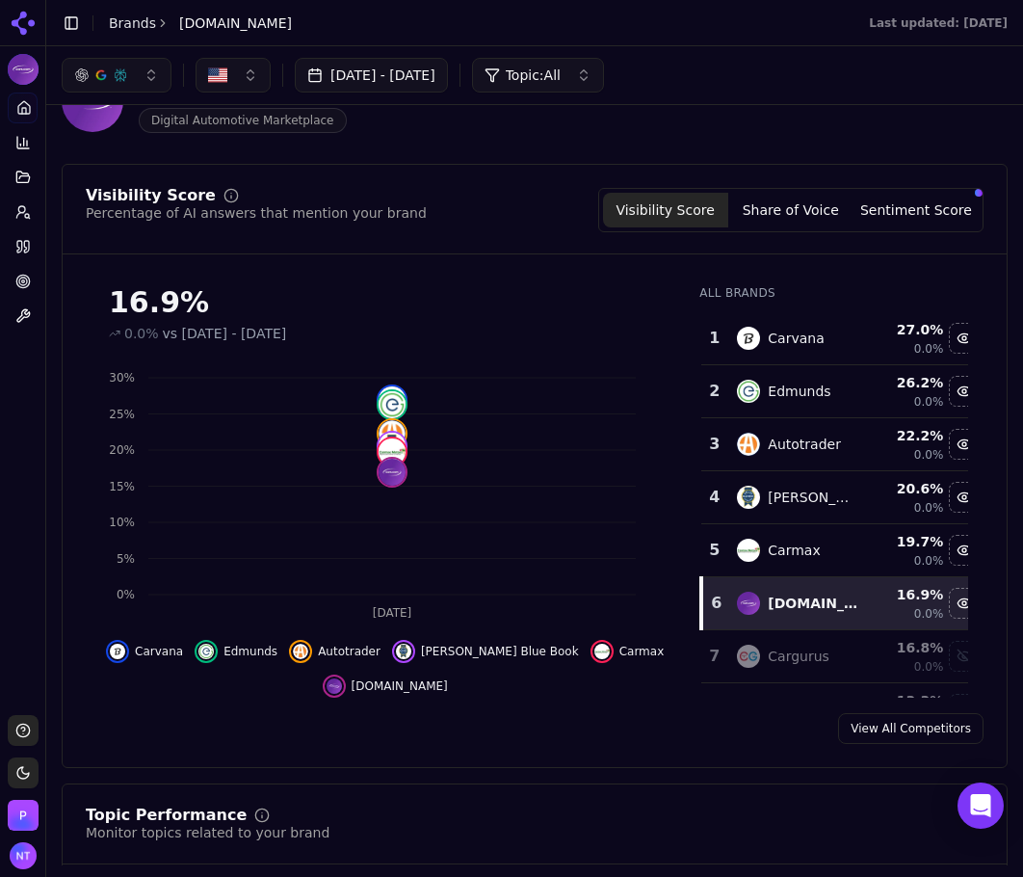
scroll to position [96, 0]
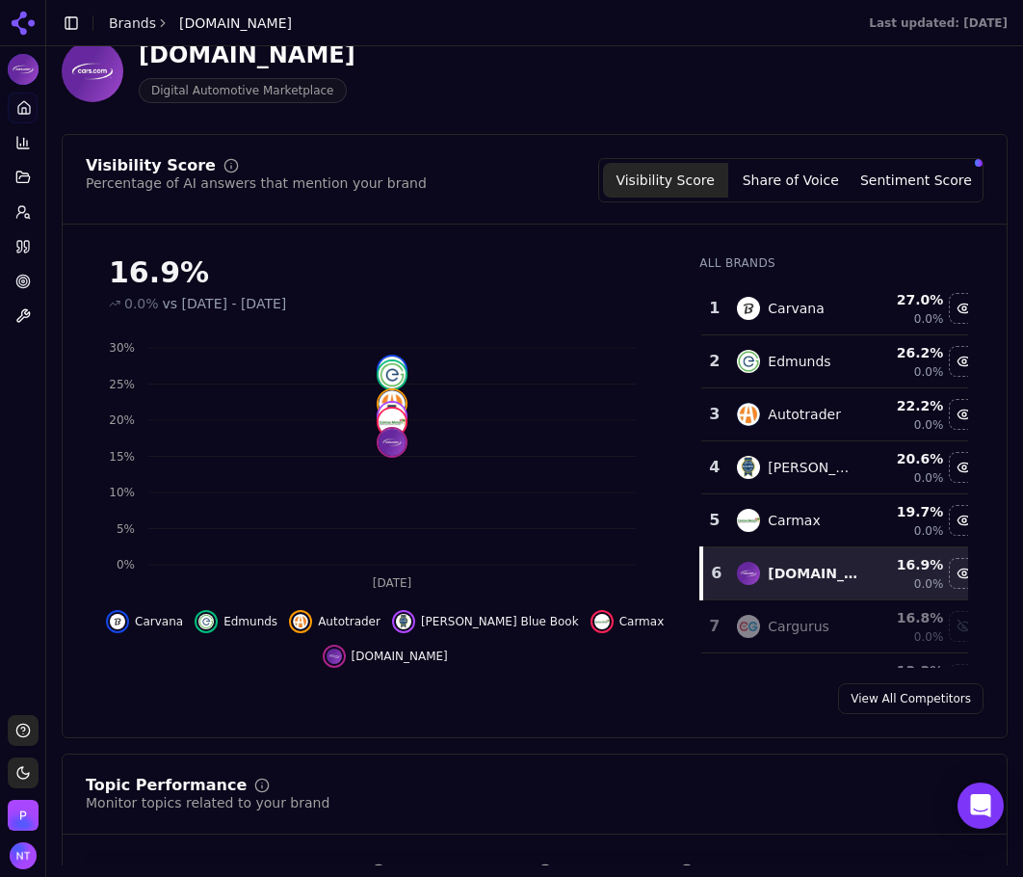
click at [805, 174] on button "Share of Voice" at bounding box center [791, 180] width 125 height 35
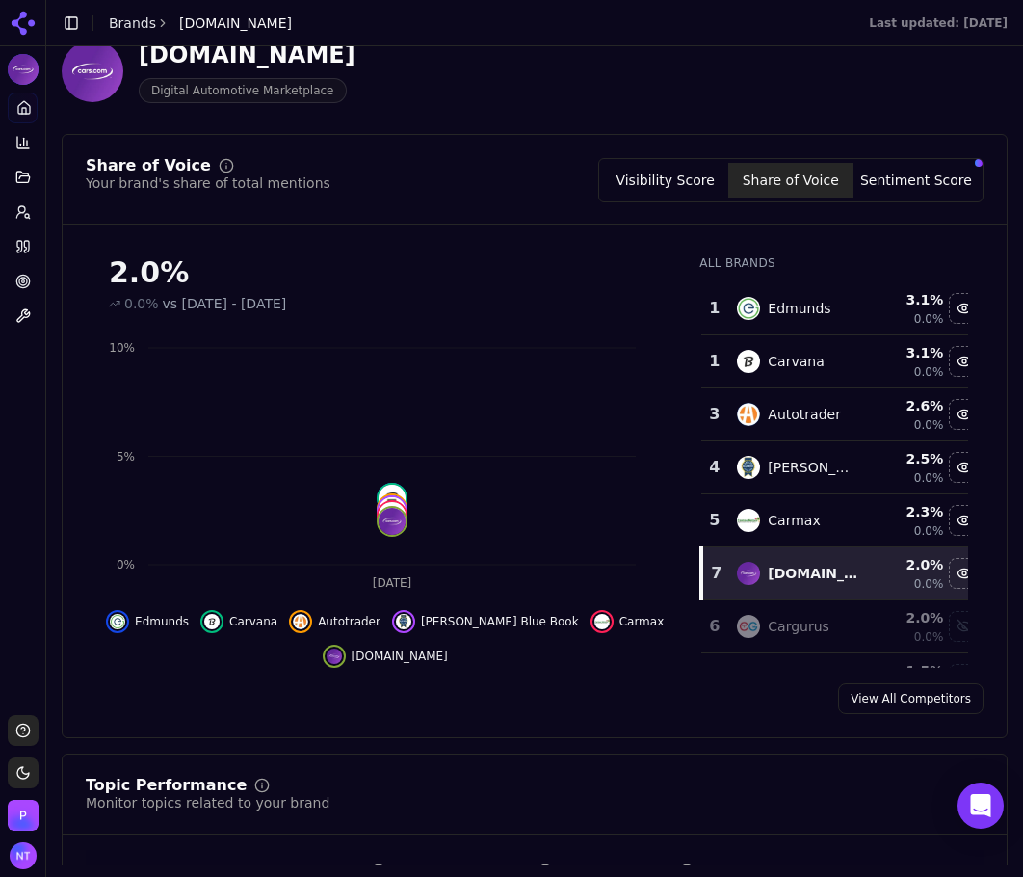
click at [881, 173] on button "Sentiment Score" at bounding box center [916, 180] width 125 height 35
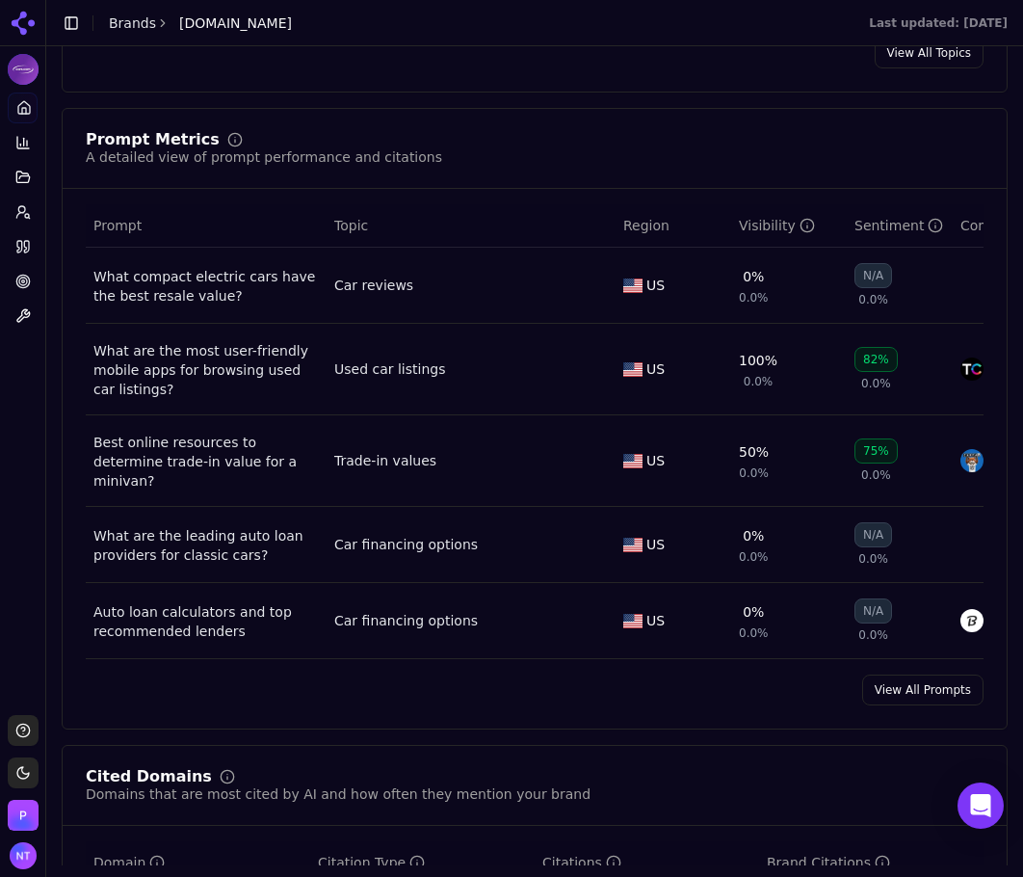
scroll to position [1349, 0]
click at [903, 695] on link "View All Prompts" at bounding box center [922, 689] width 121 height 31
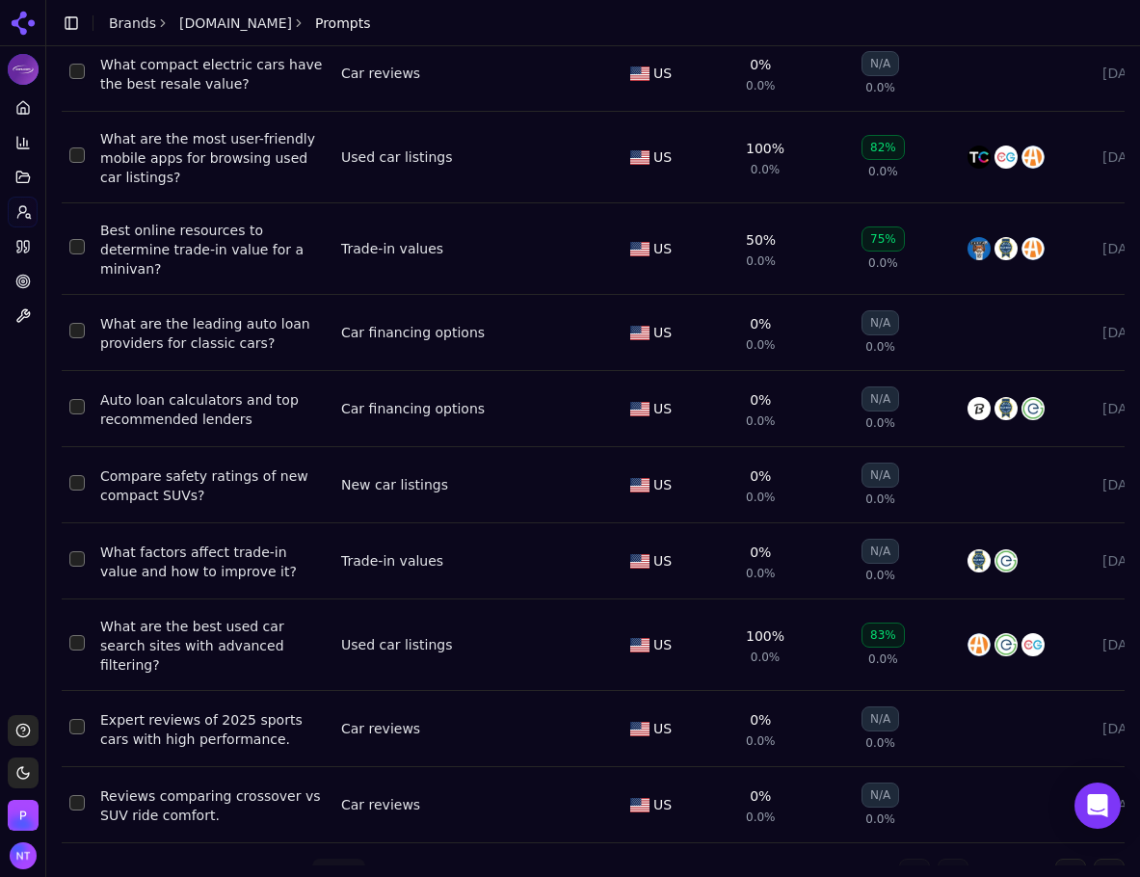
scroll to position [195, 0]
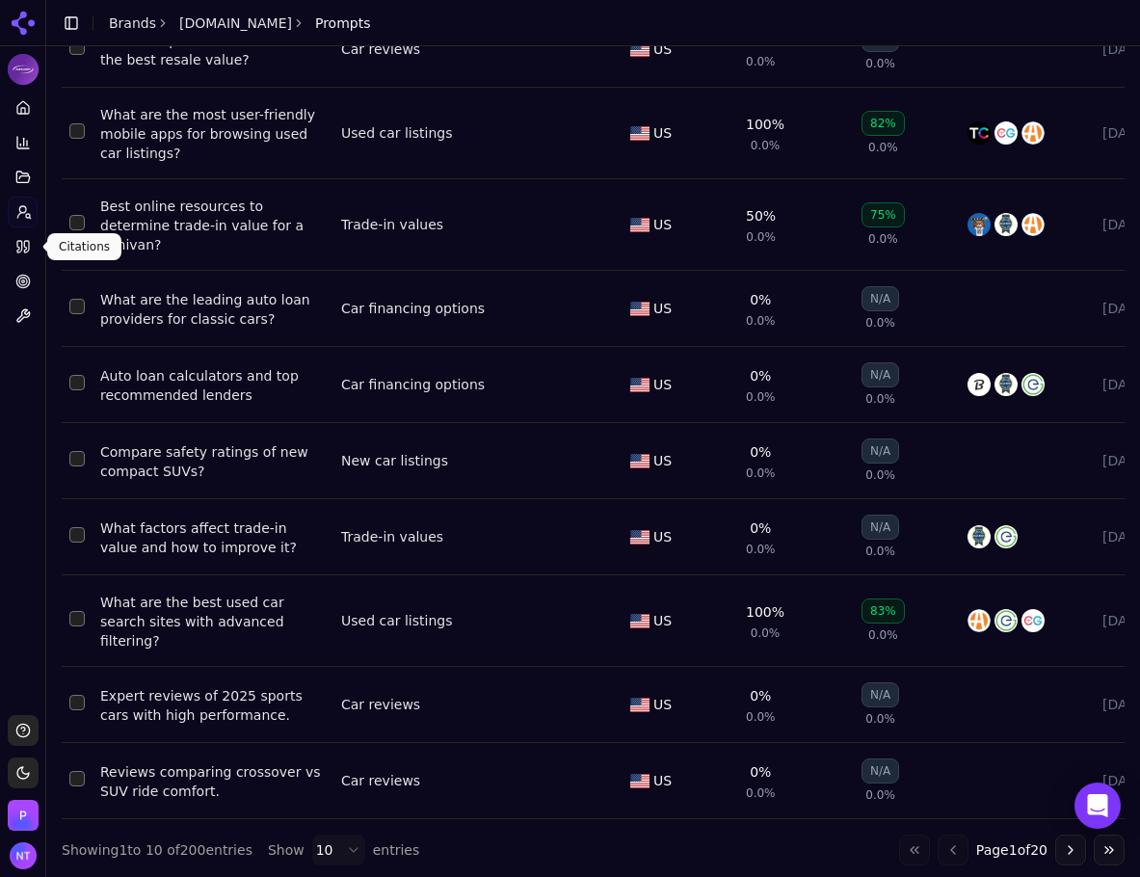
click at [23, 247] on icon at bounding box center [22, 246] width 15 height 15
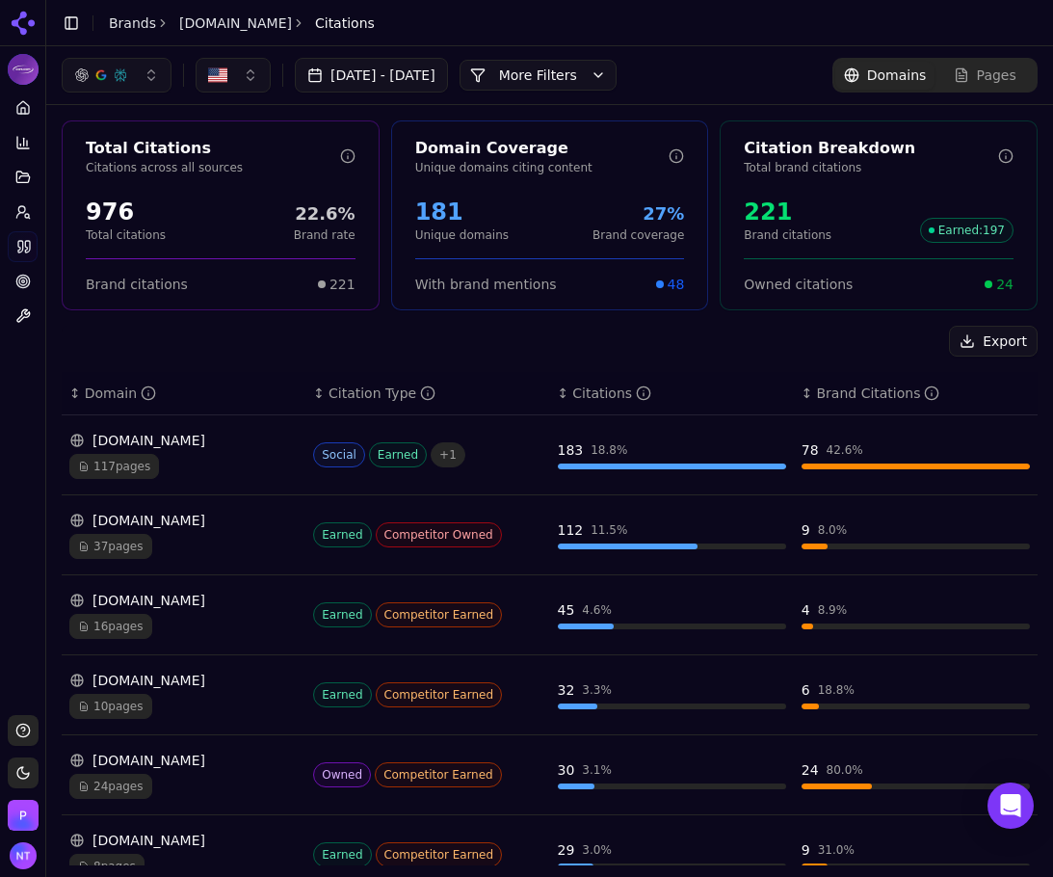
click at [101, 321] on div "Total Citations Citations across all sources 976 Total citations 22.6% Brand ra…" at bounding box center [549, 691] width 1007 height 1172
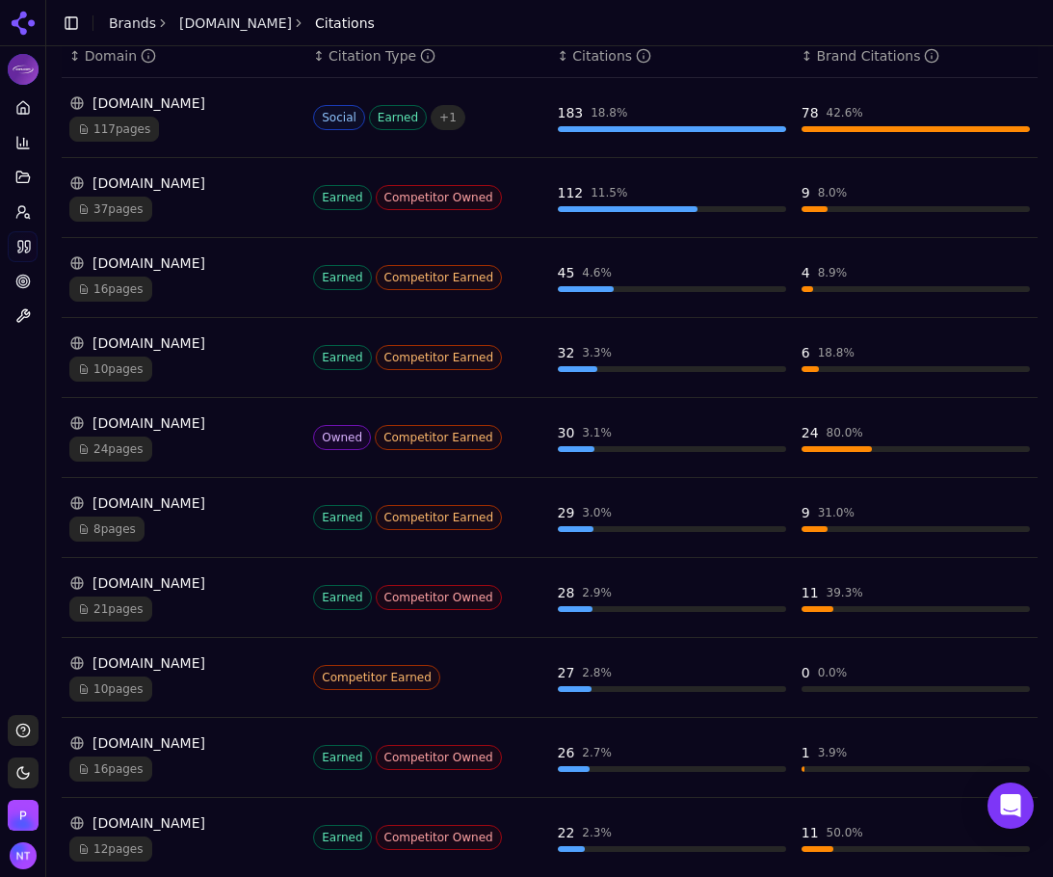
scroll to position [339, 0]
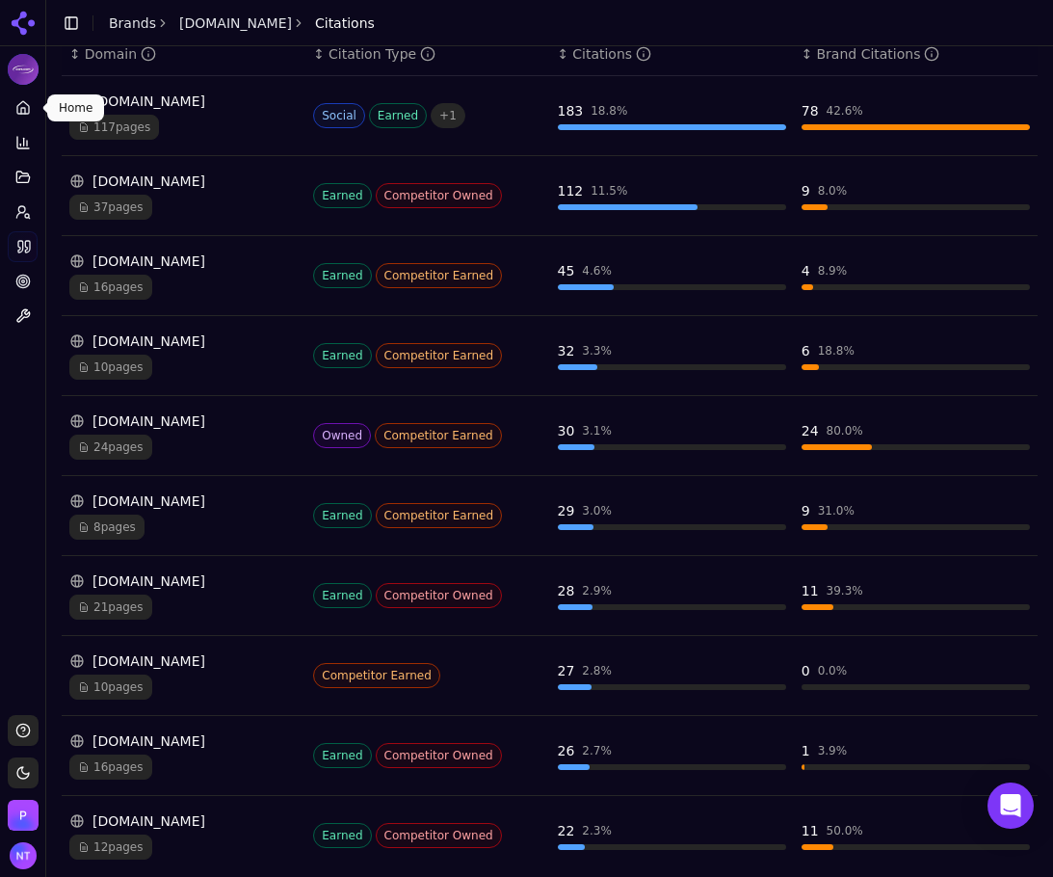
click at [28, 99] on link "Home" at bounding box center [23, 108] width 30 height 31
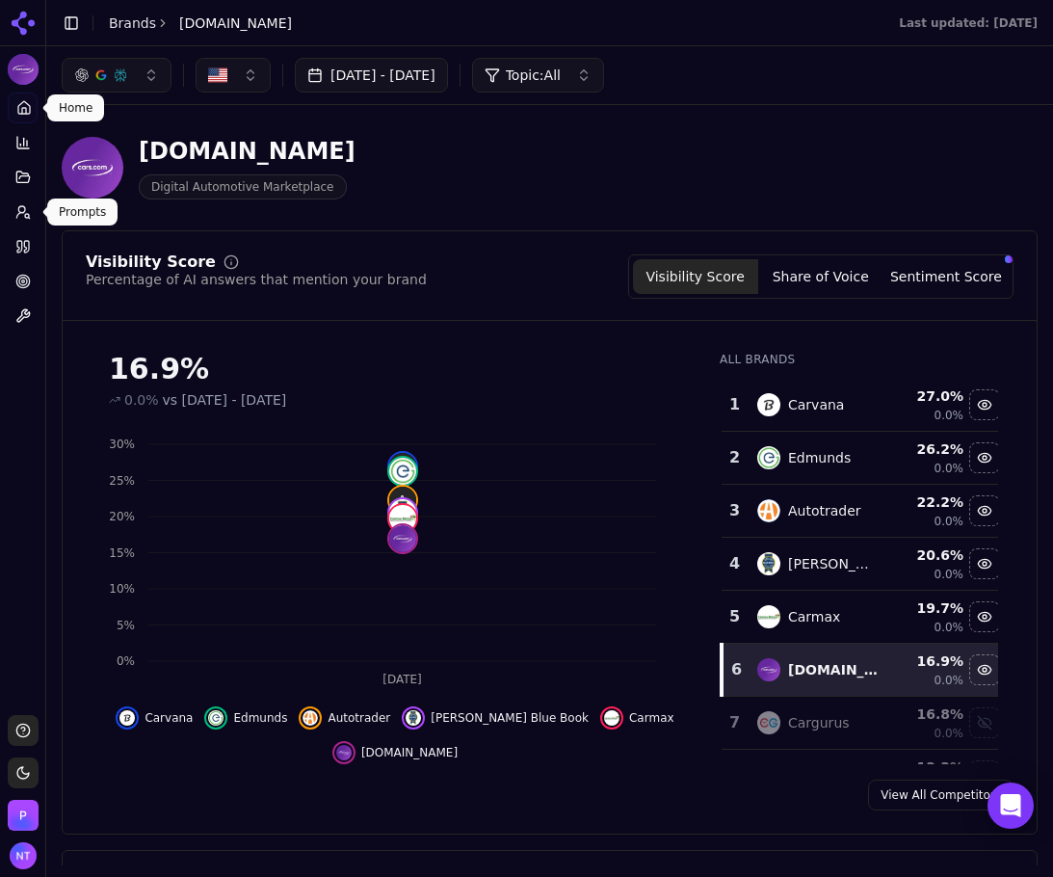
click at [24, 208] on circle at bounding box center [21, 209] width 7 height 7
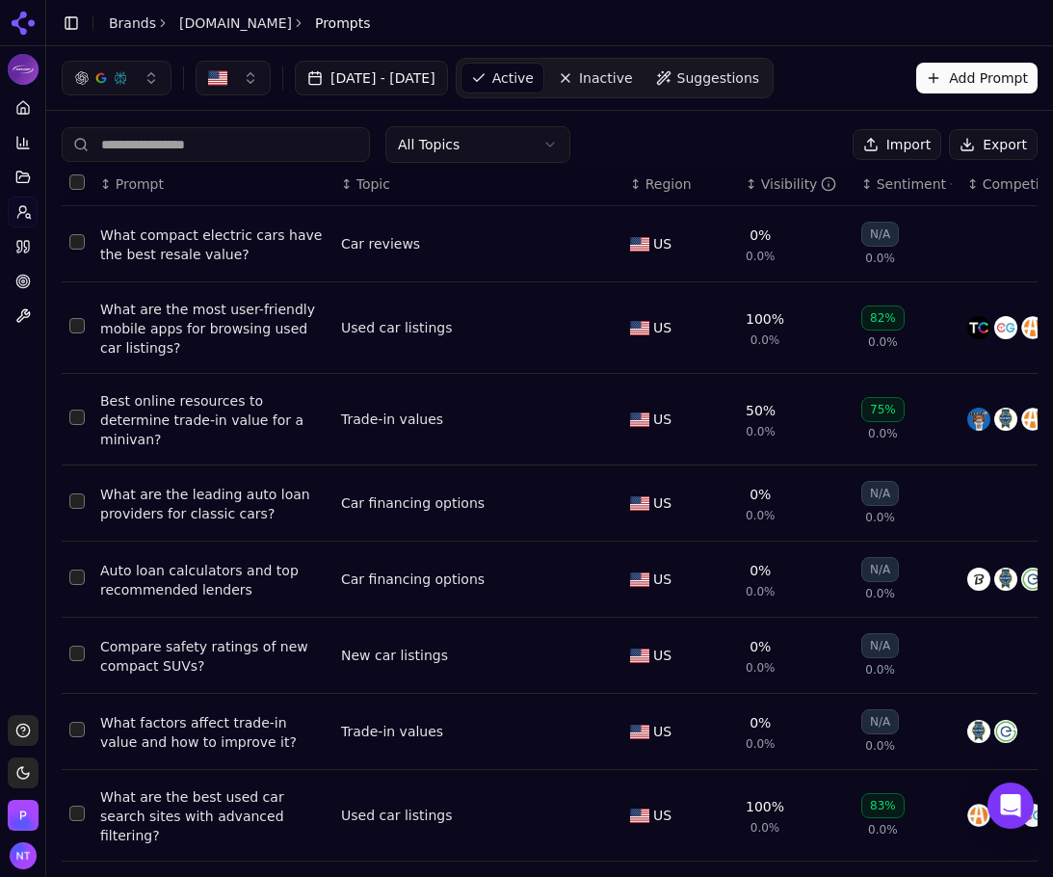
click at [968, 142] on button "Export" at bounding box center [993, 144] width 89 height 31
click at [23, 254] on link "Citations" at bounding box center [23, 246] width 30 height 31
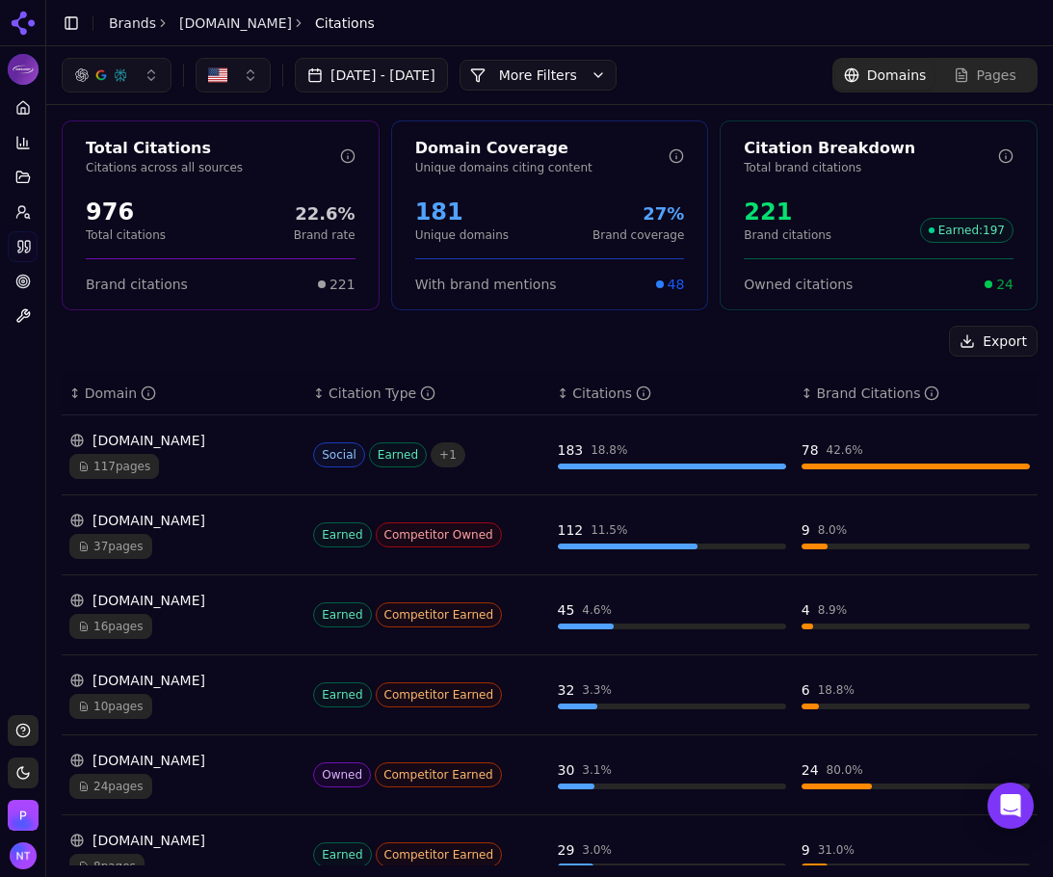
click at [617, 75] on button "More Filters" at bounding box center [538, 75] width 157 height 31
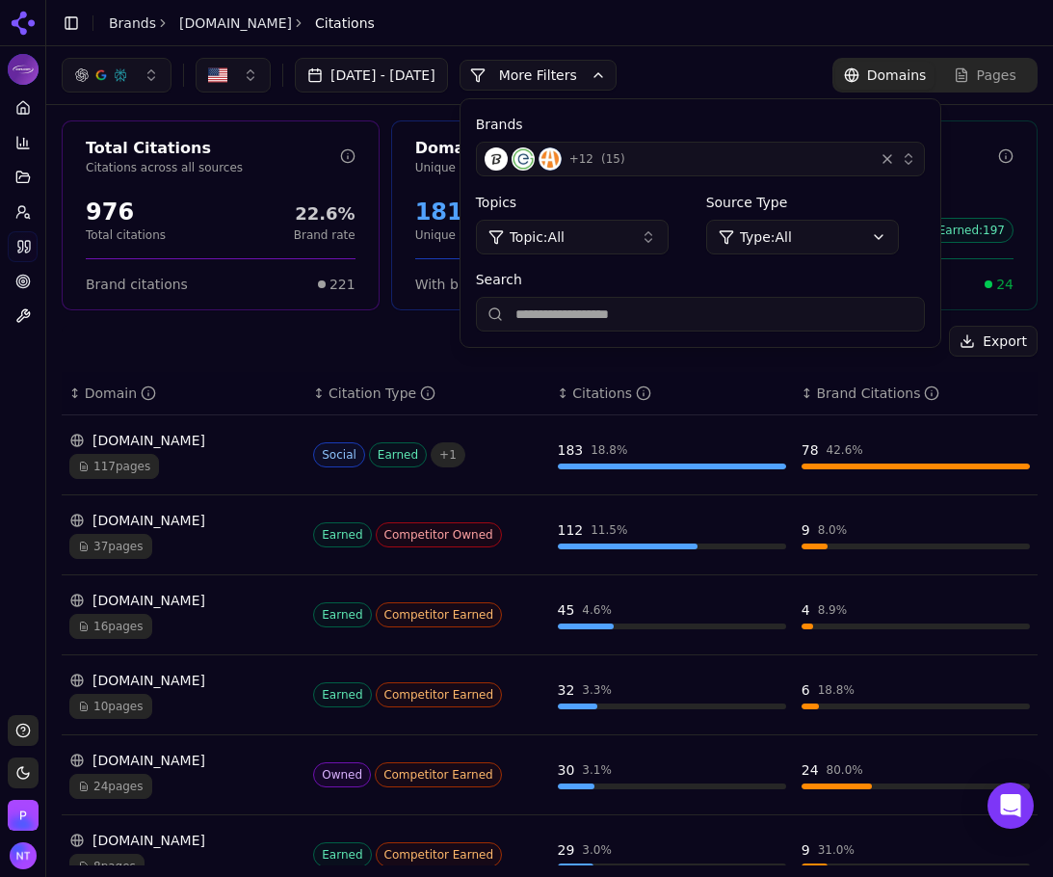
click at [897, 154] on div "button" at bounding box center [887, 158] width 19 height 19
click at [857, 160] on div "+ 12 ( 15 )" at bounding box center [676, 158] width 382 height 23
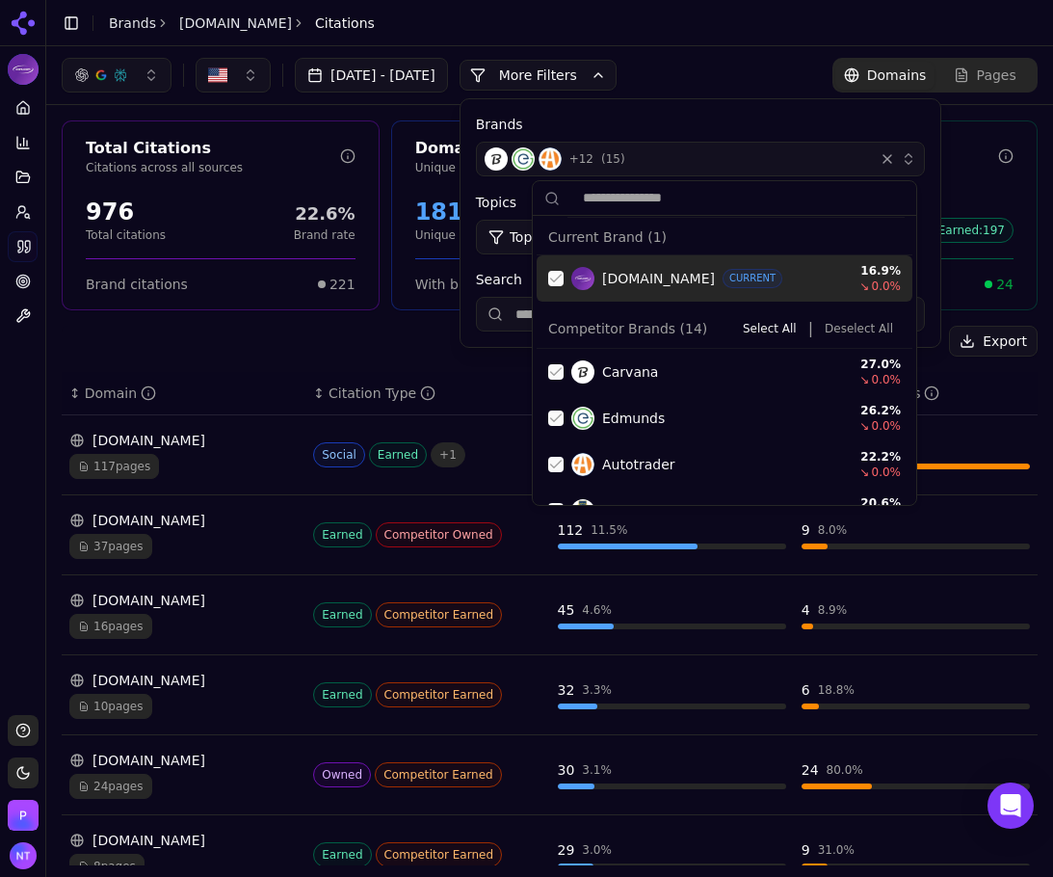
click at [850, 331] on button "Deselect All" at bounding box center [859, 328] width 84 height 23
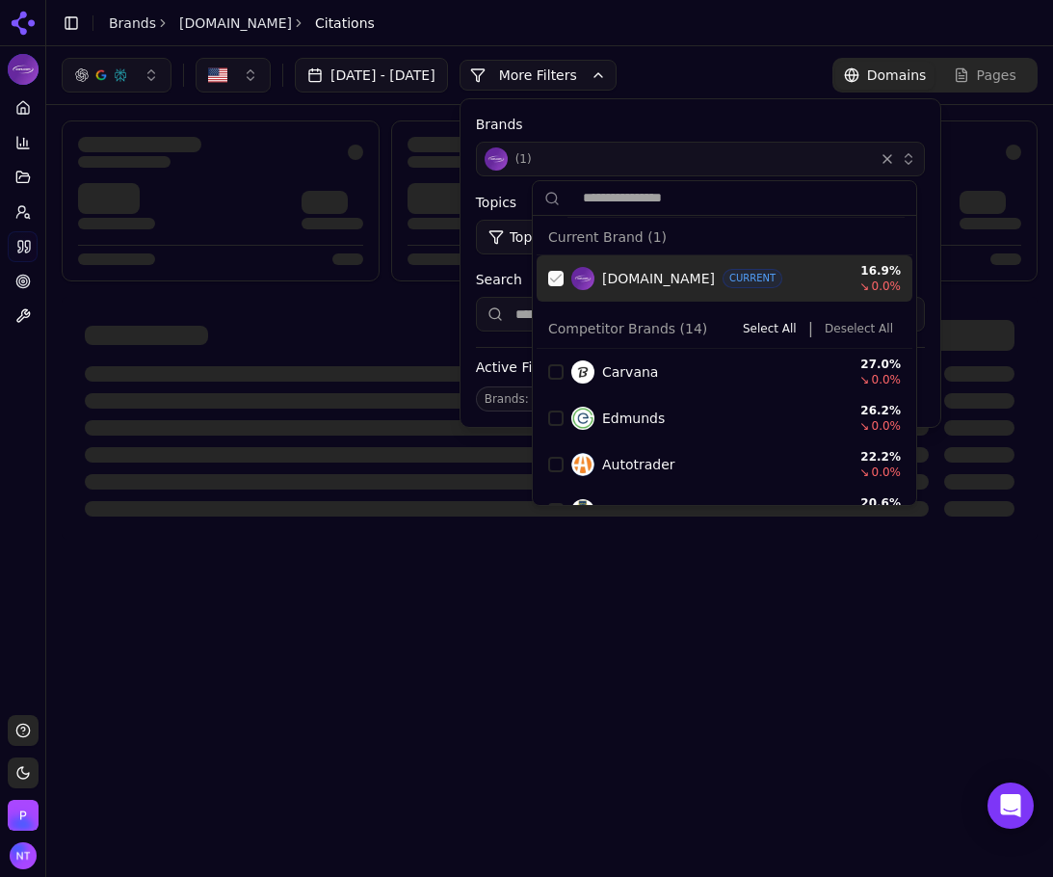
click at [558, 281] on div "Suggestions" at bounding box center [555, 278] width 15 height 15
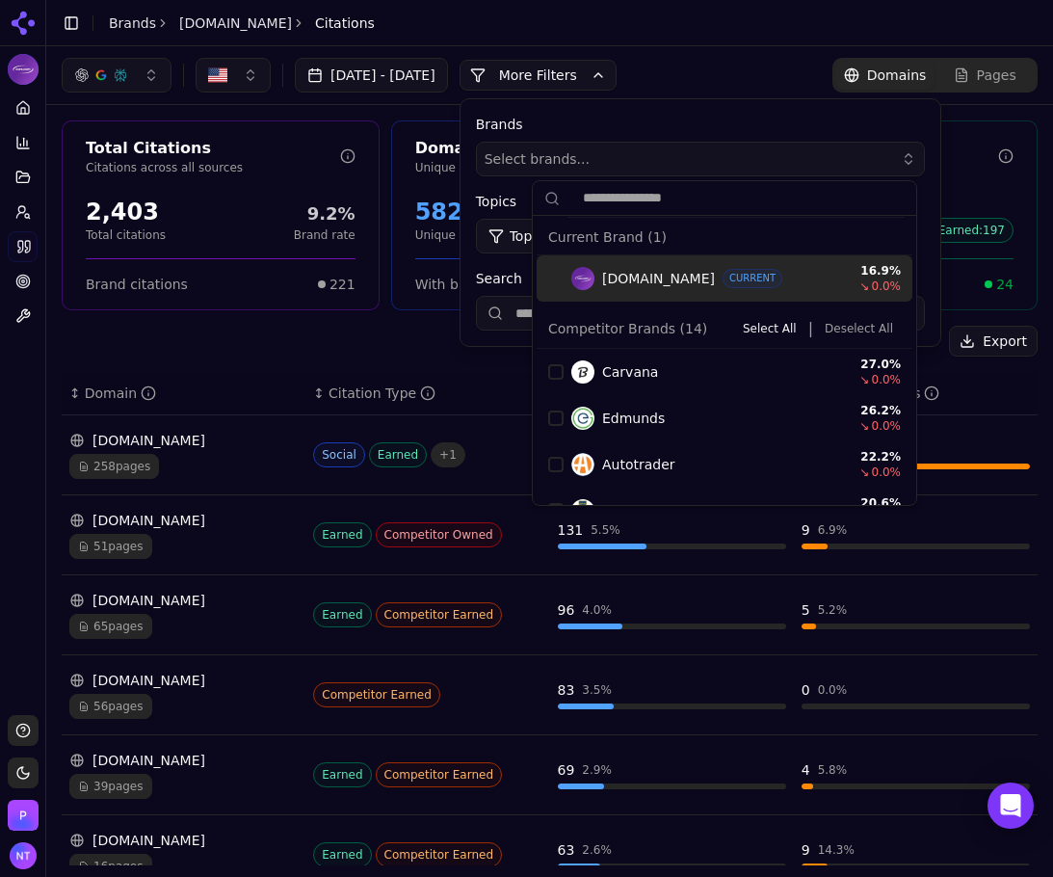
click at [717, 89] on div "Jul 26, 2025 - Aug 25, 2025 More More Filters Brands Select brands... Topics To…" at bounding box center [550, 75] width 976 height 35
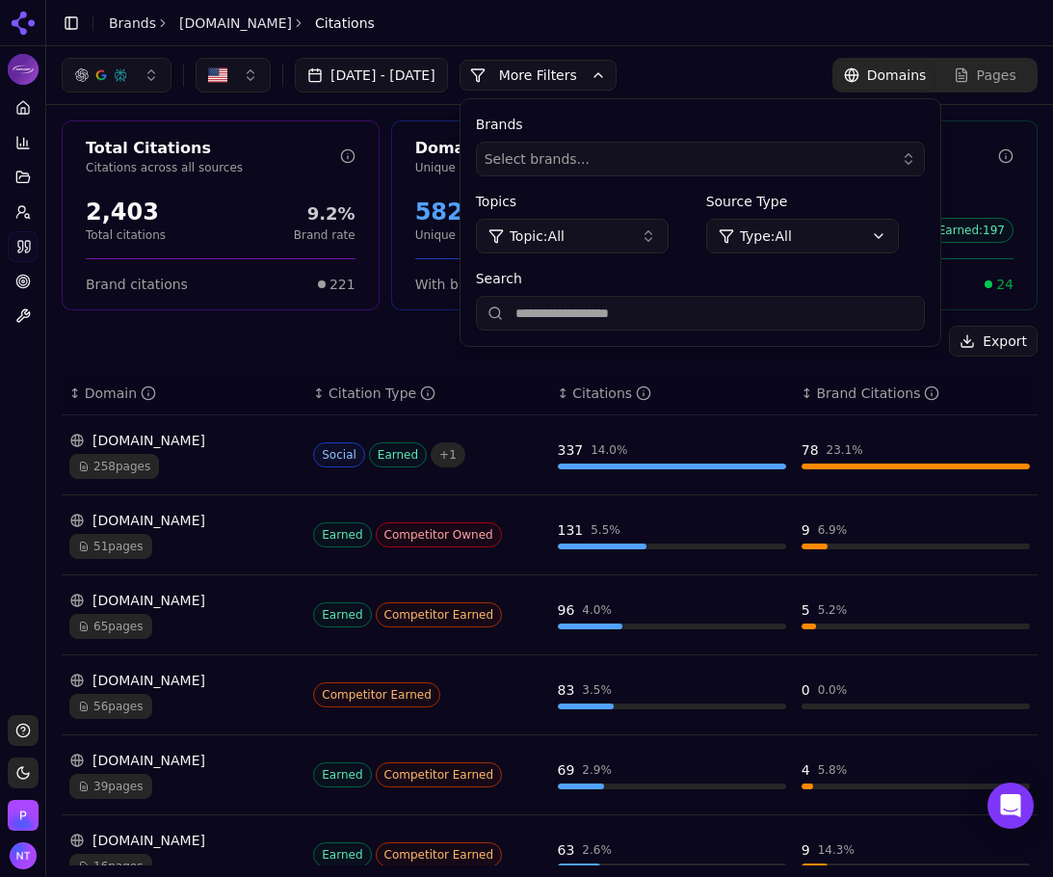
click at [730, 65] on div "Jul 26, 2025 - Aug 25, 2025 More More Filters Brands Select brands... Topics To…" at bounding box center [550, 75] width 976 height 35
click at [410, 323] on div "Total Citations Citations across all sources 2,403 Total citations 9.2% Brand r…" at bounding box center [549, 691] width 1007 height 1172
click at [581, 65] on button "More Filters" at bounding box center [538, 75] width 157 height 31
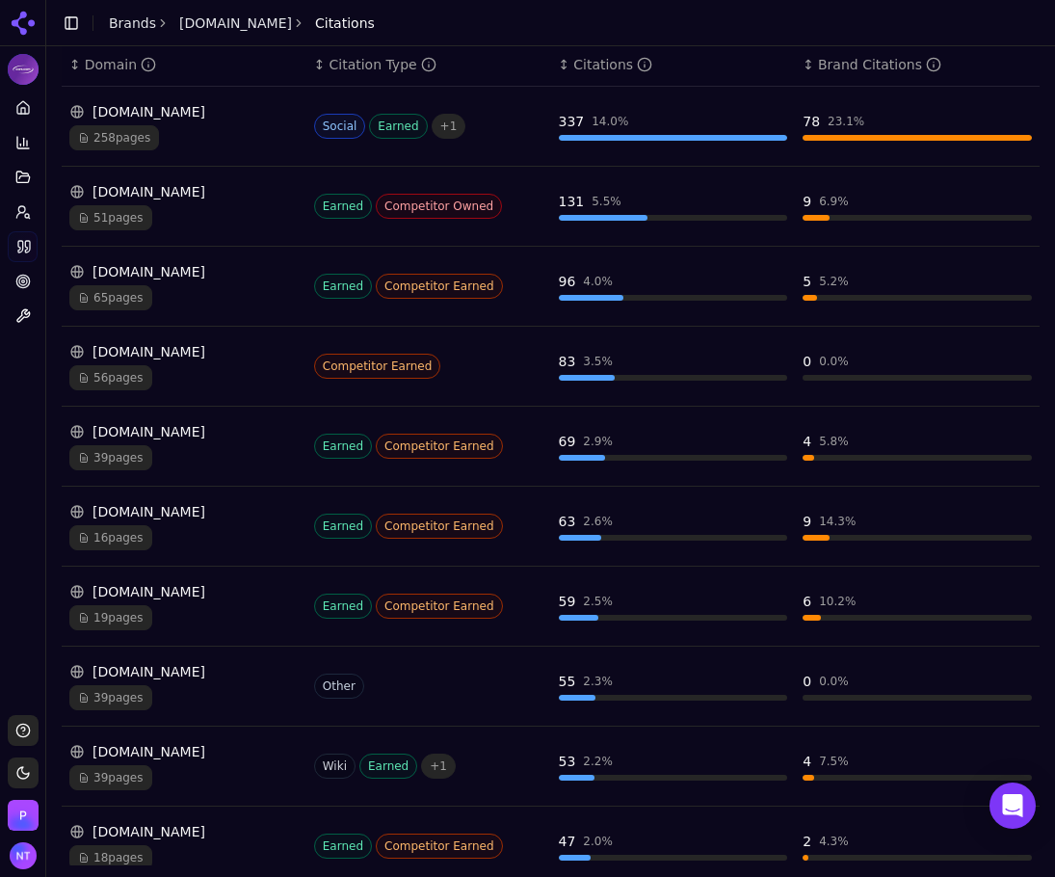
scroll to position [332, 0]
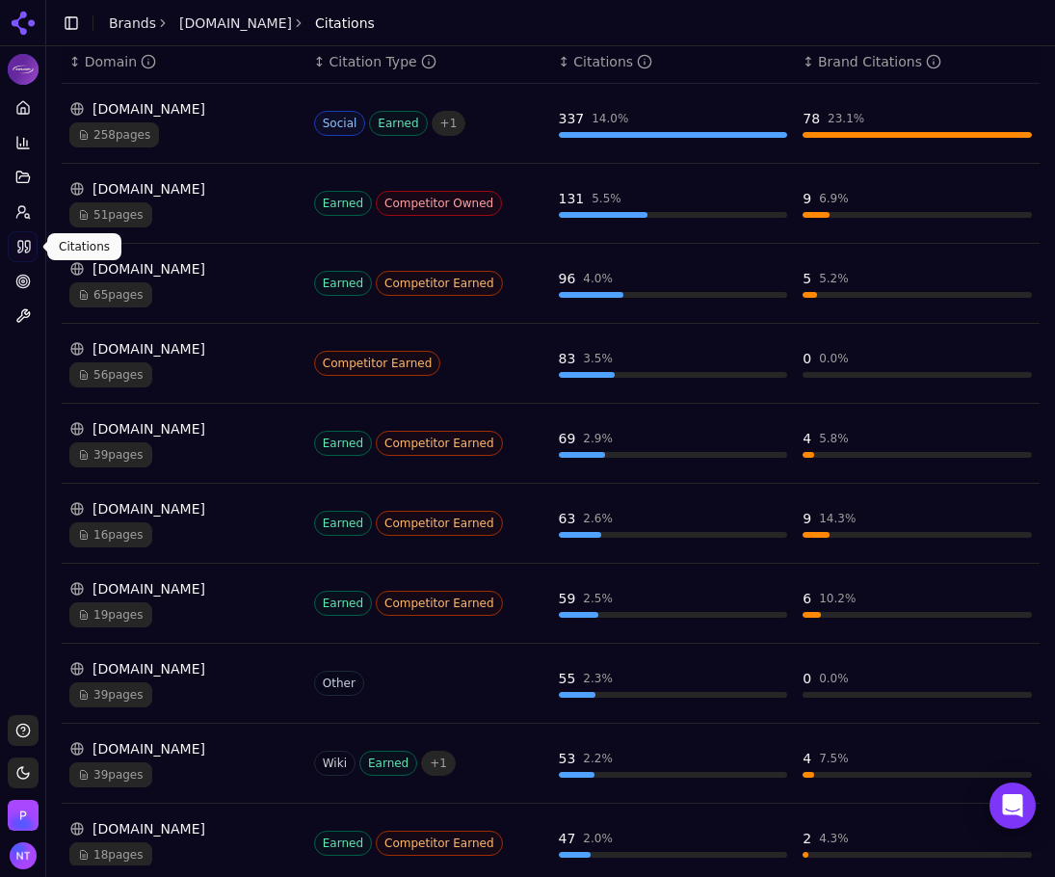
click at [19, 240] on icon at bounding box center [23, 246] width 15 height 15
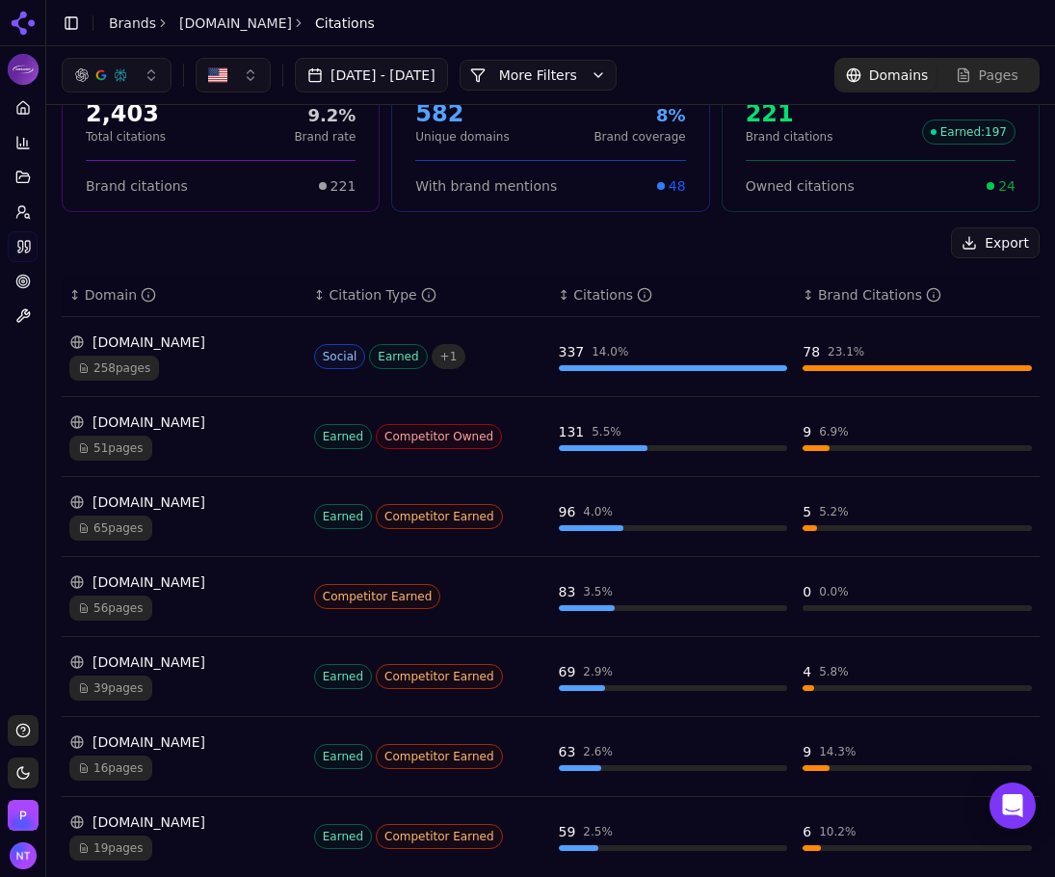
scroll to position [0, 0]
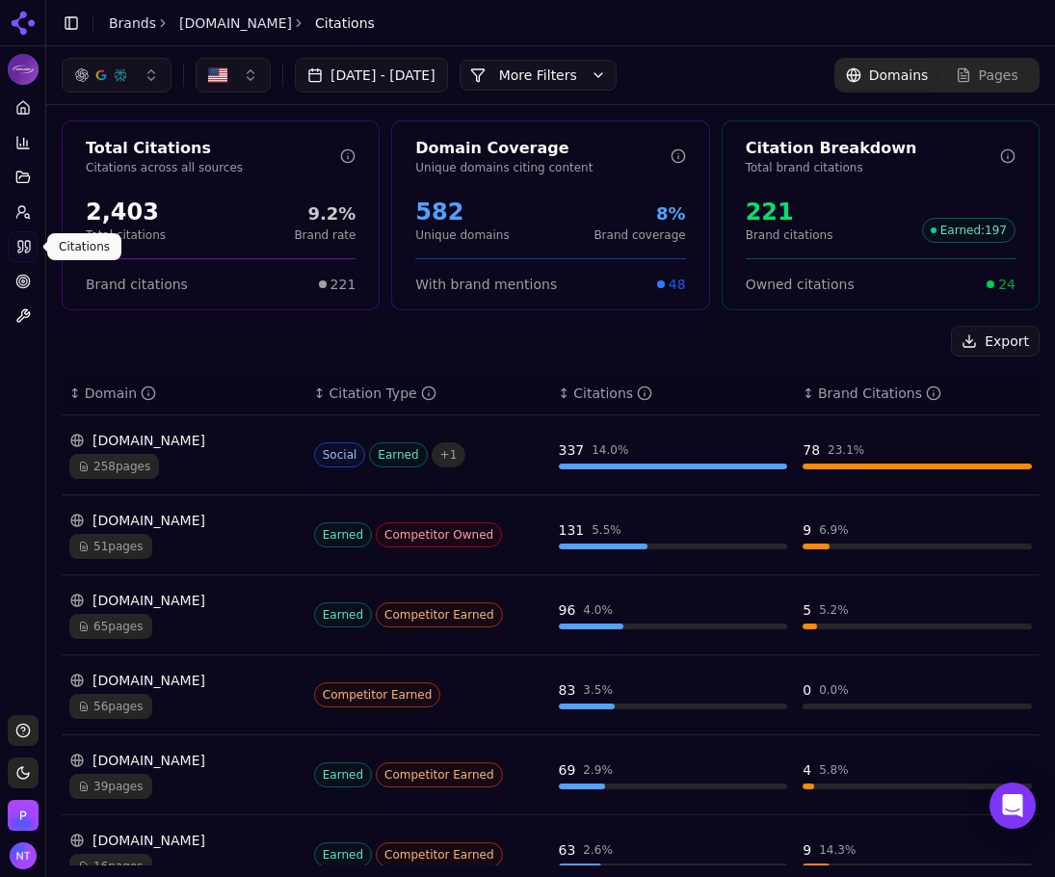
click at [383, 319] on div "Total Citations Citations across all sources 2,403 Total citations 9.2% Brand r…" at bounding box center [550, 691] width 1009 height 1172
click at [165, 330] on div "Export" at bounding box center [551, 341] width 978 height 31
click at [343, 358] on div "Export ↕ Domain ↕ Citation Type ↕ Citations ↕ Brand Citations reddit.com 258 pa…" at bounding box center [551, 794] width 978 height 936
click at [25, 25] on icon at bounding box center [23, 23] width 31 height 31
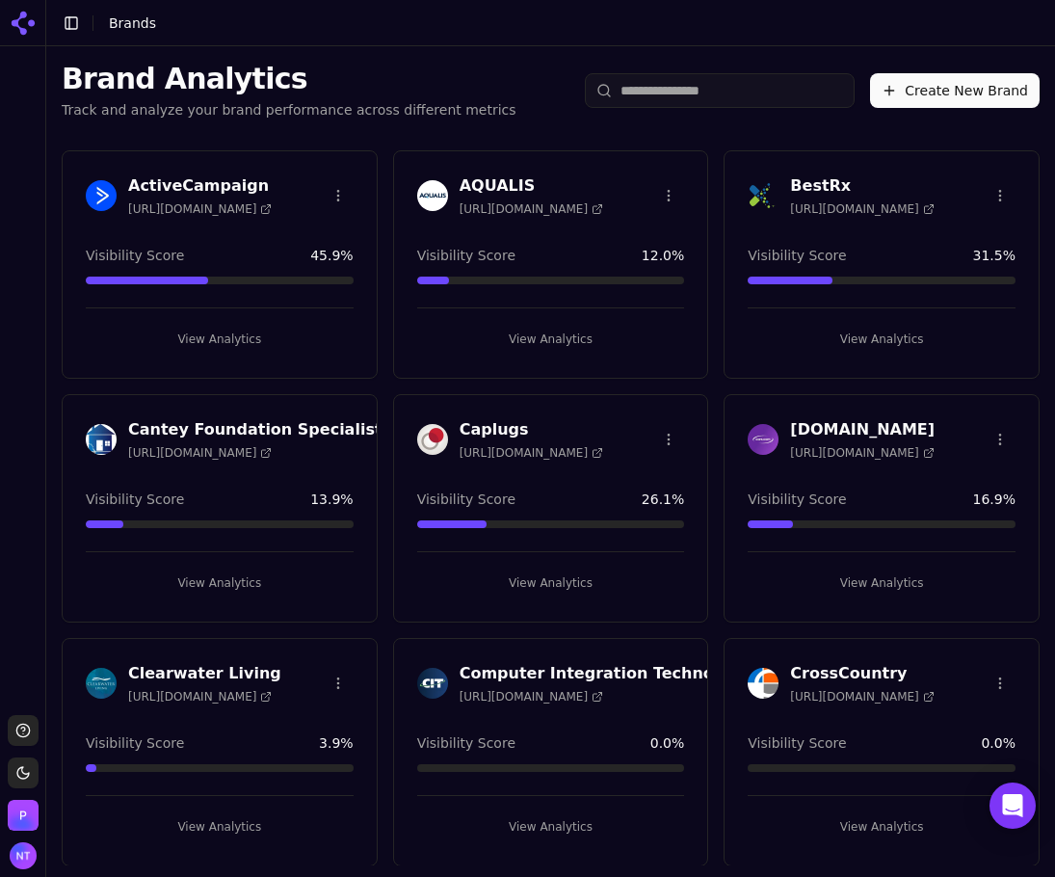
click at [510, 592] on button "View Analytics" at bounding box center [551, 583] width 268 height 31
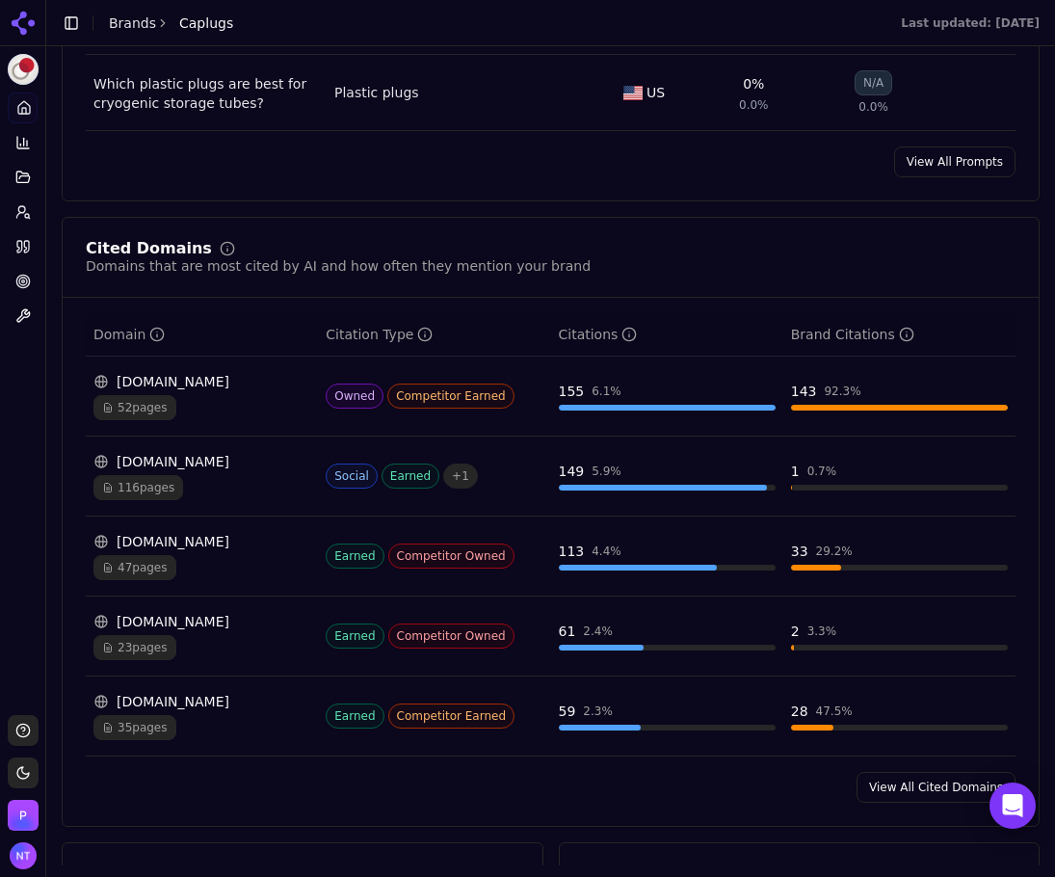
scroll to position [1831, 0]
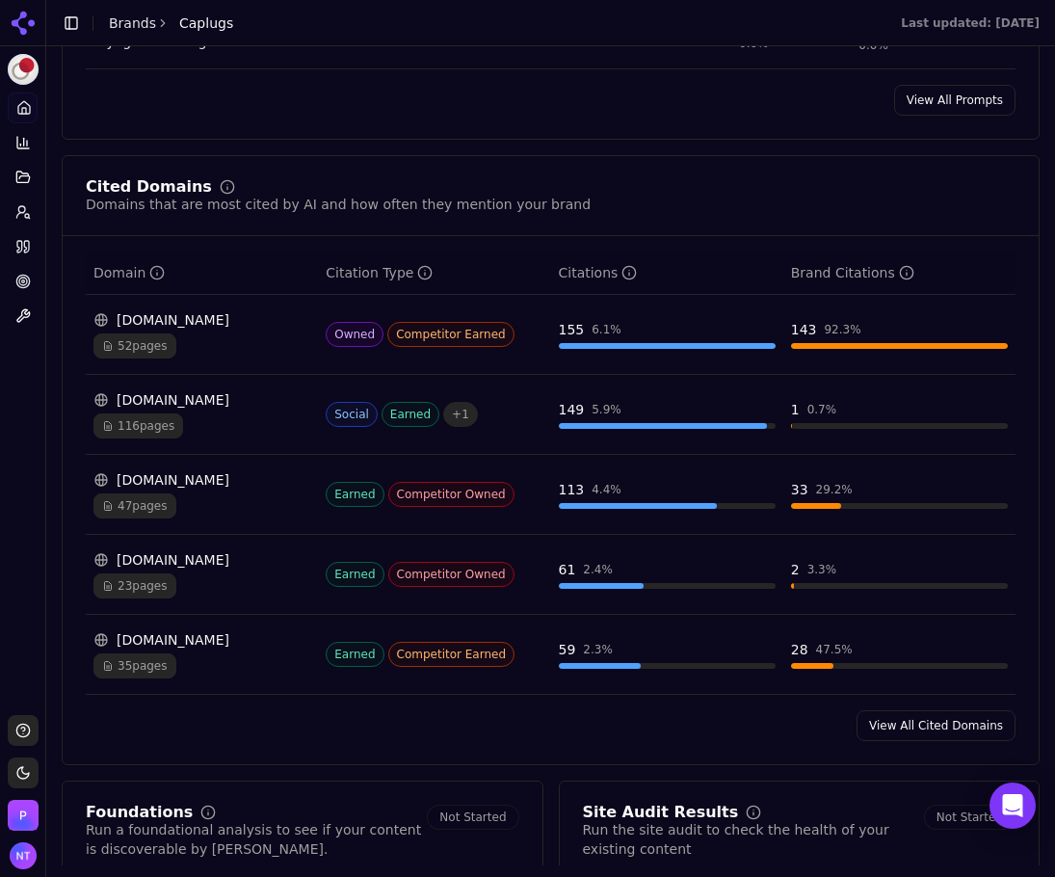
click at [918, 741] on link "View All Cited Domains" at bounding box center [936, 725] width 159 height 31
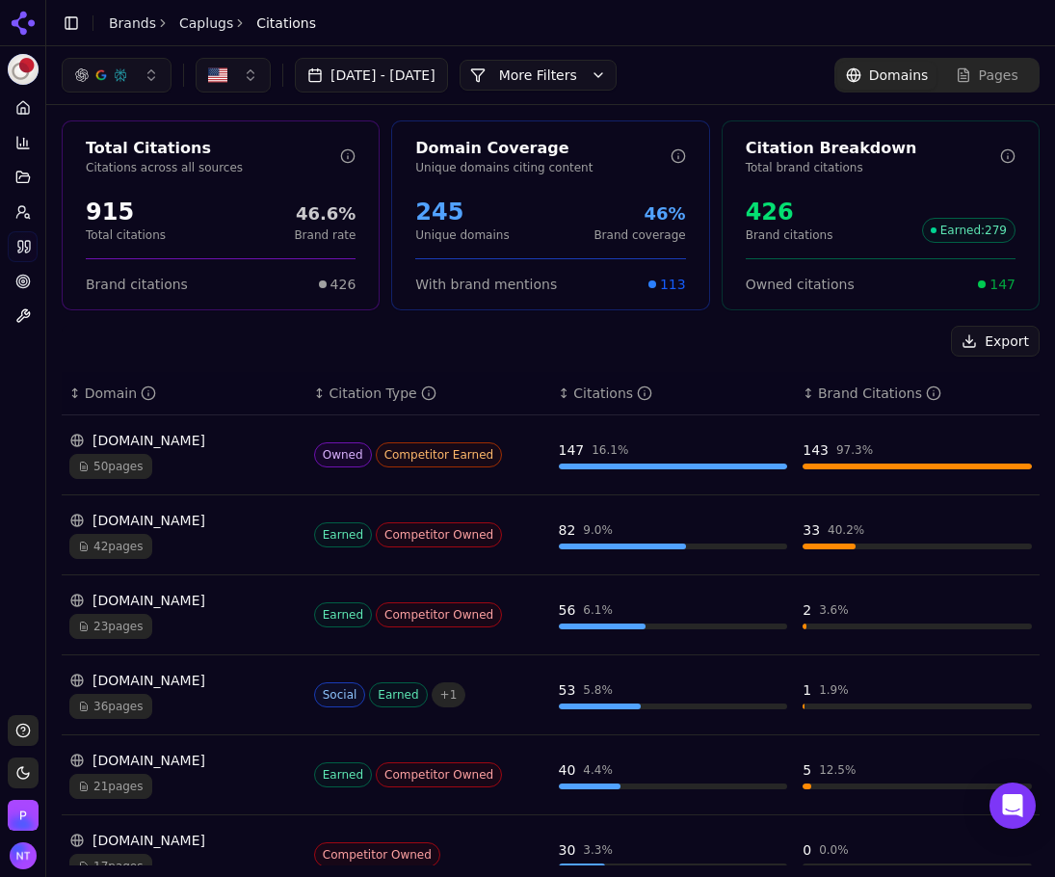
click at [613, 95] on div "Jul 26, 2025 - Aug 25, 2025 More More Filters Domains Pages" at bounding box center [550, 75] width 1009 height 58
click at [610, 83] on button "More Filters" at bounding box center [538, 75] width 157 height 31
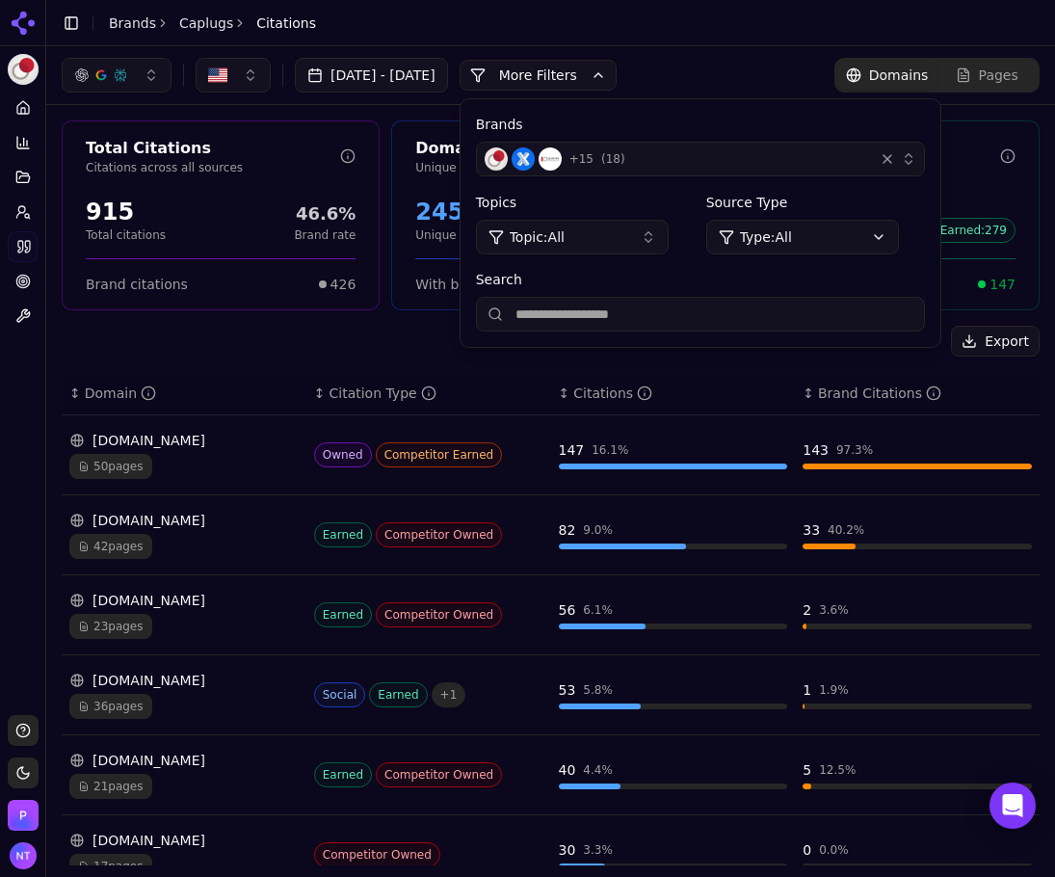
click at [897, 160] on div "button" at bounding box center [887, 158] width 19 height 19
click at [925, 147] on button "+ 15 ( 18 )" at bounding box center [700, 159] width 449 height 35
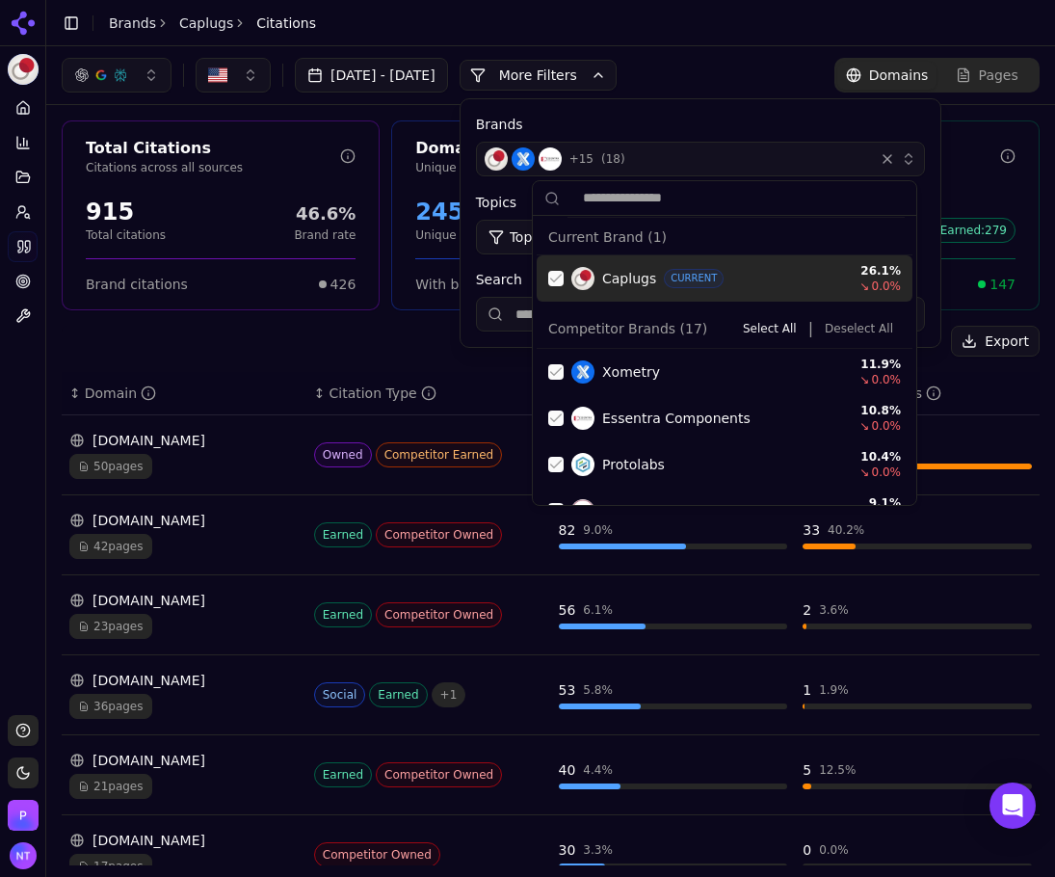
click at [854, 332] on button "Deselect All" at bounding box center [859, 328] width 84 height 23
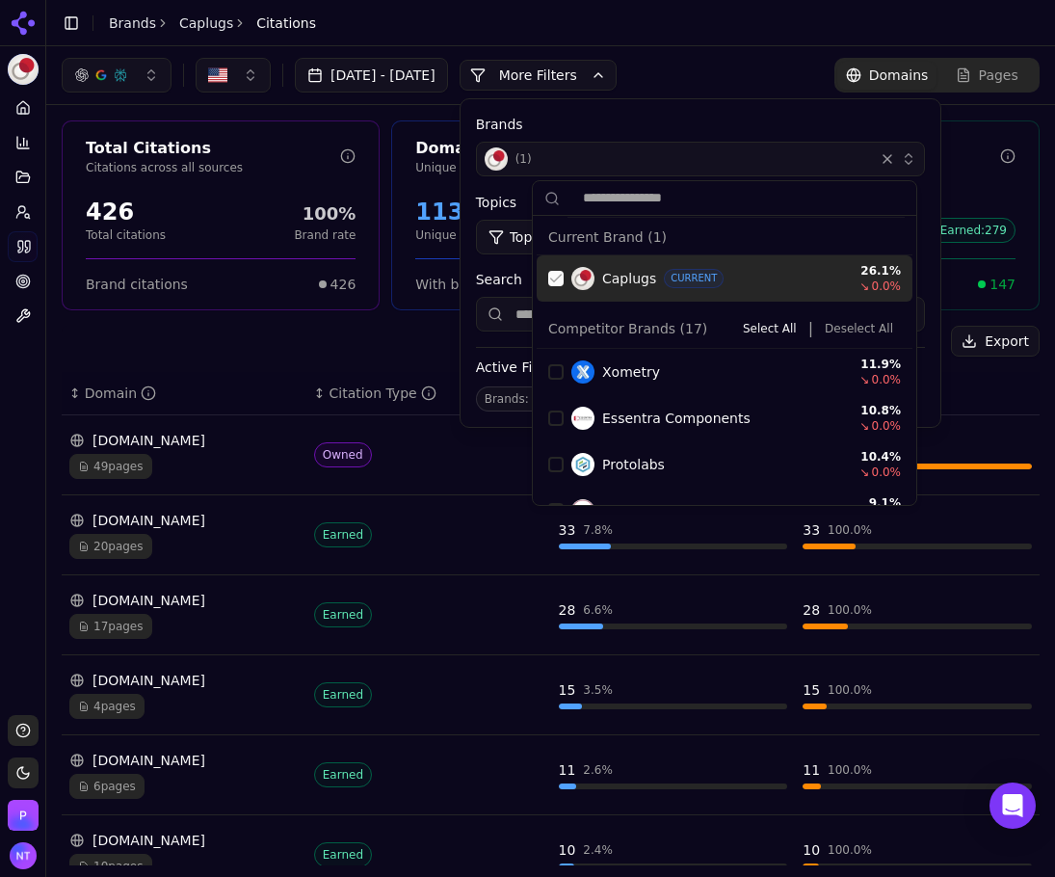
click at [553, 271] on div "Suggestions" at bounding box center [555, 278] width 15 height 15
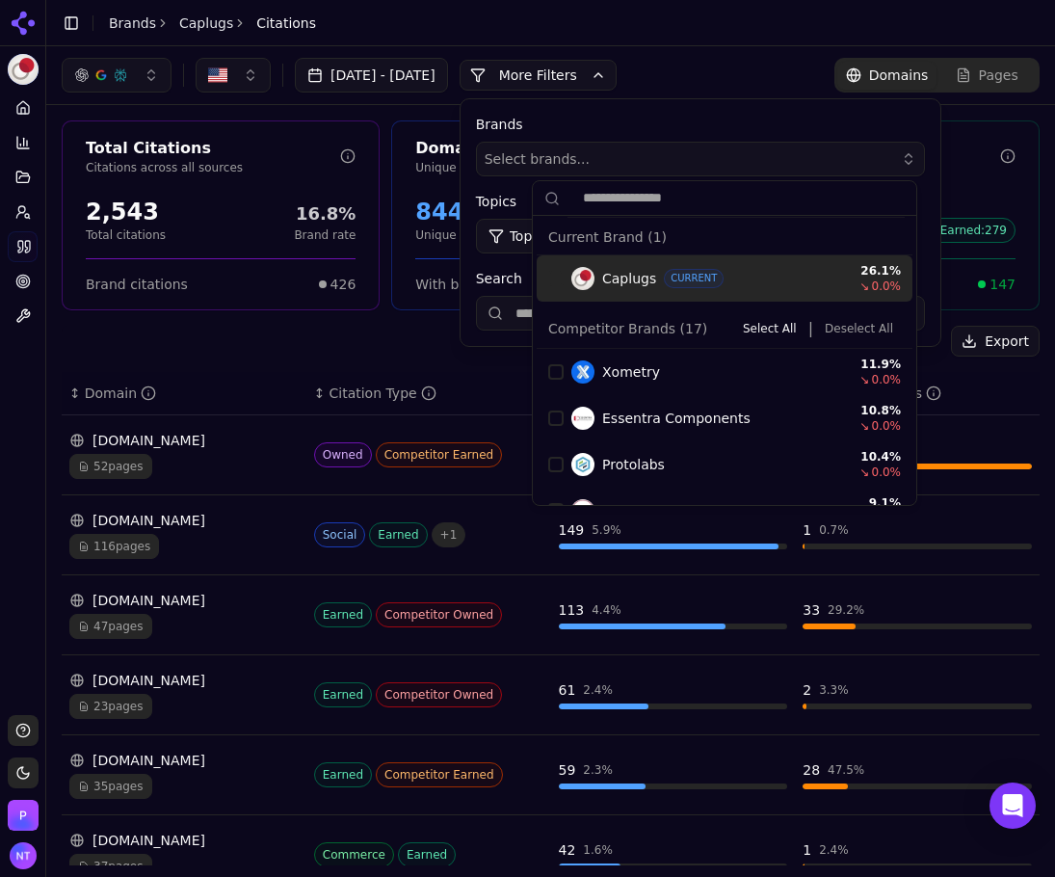
click at [713, 94] on div "Jul 26, 2025 - Aug 25, 2025 More More Filters Brands Select brands... Topics To…" at bounding box center [550, 75] width 1009 height 58
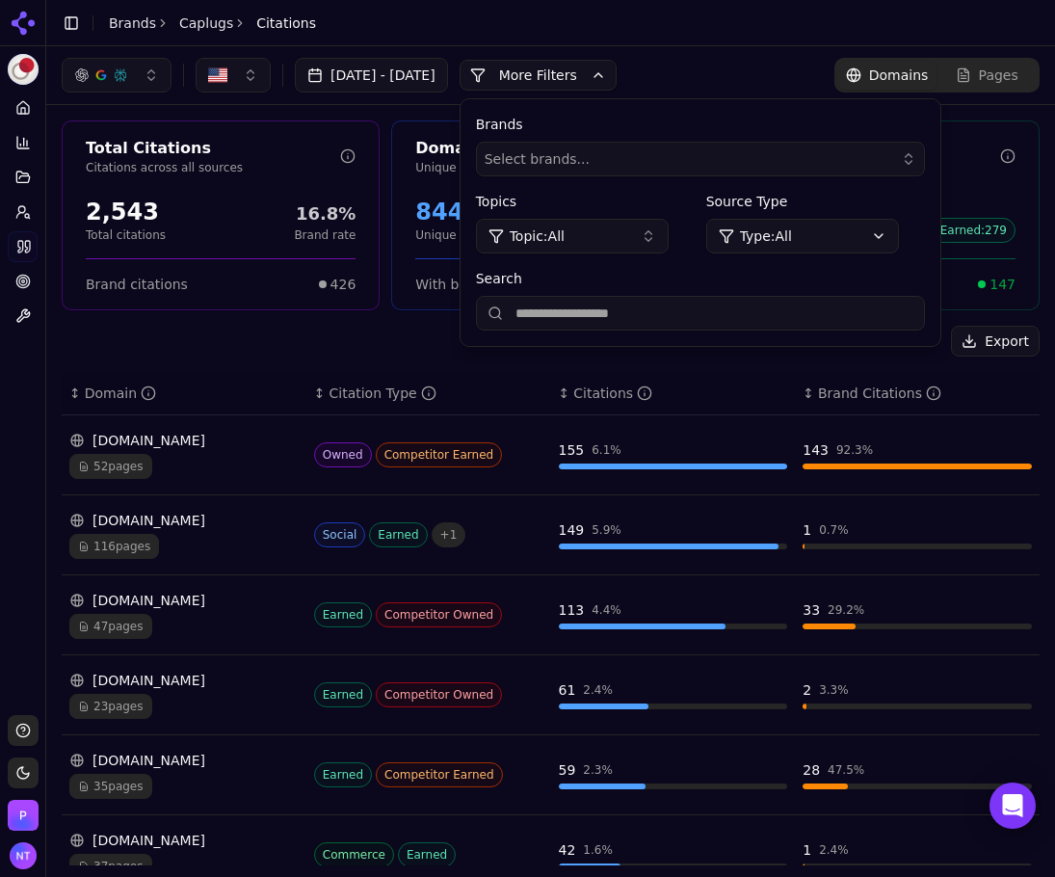
click at [455, 355] on div "Export" at bounding box center [551, 341] width 978 height 31
click at [586, 70] on button "More Filters" at bounding box center [538, 75] width 157 height 31
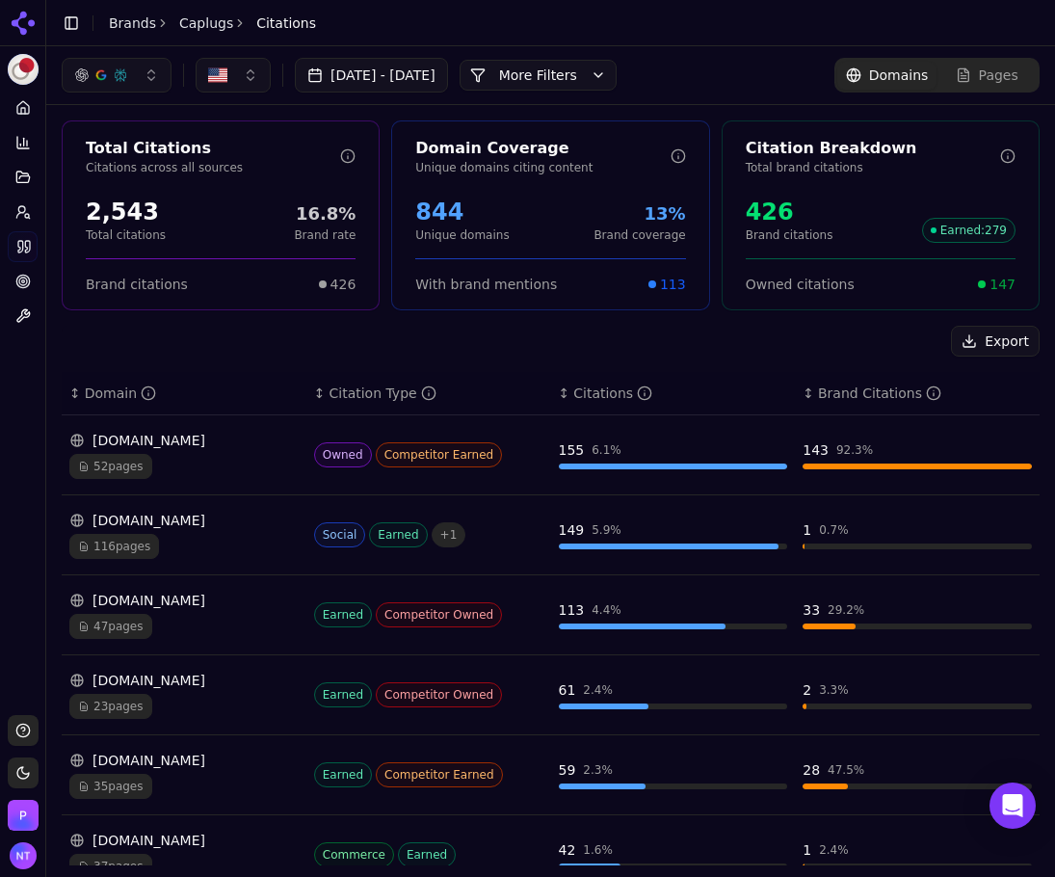
click at [717, 58] on div "Jul 26, 2025 - Aug 25, 2025 More More Filters Domains Pages" at bounding box center [551, 75] width 978 height 35
click at [29, 17] on icon at bounding box center [23, 23] width 31 height 31
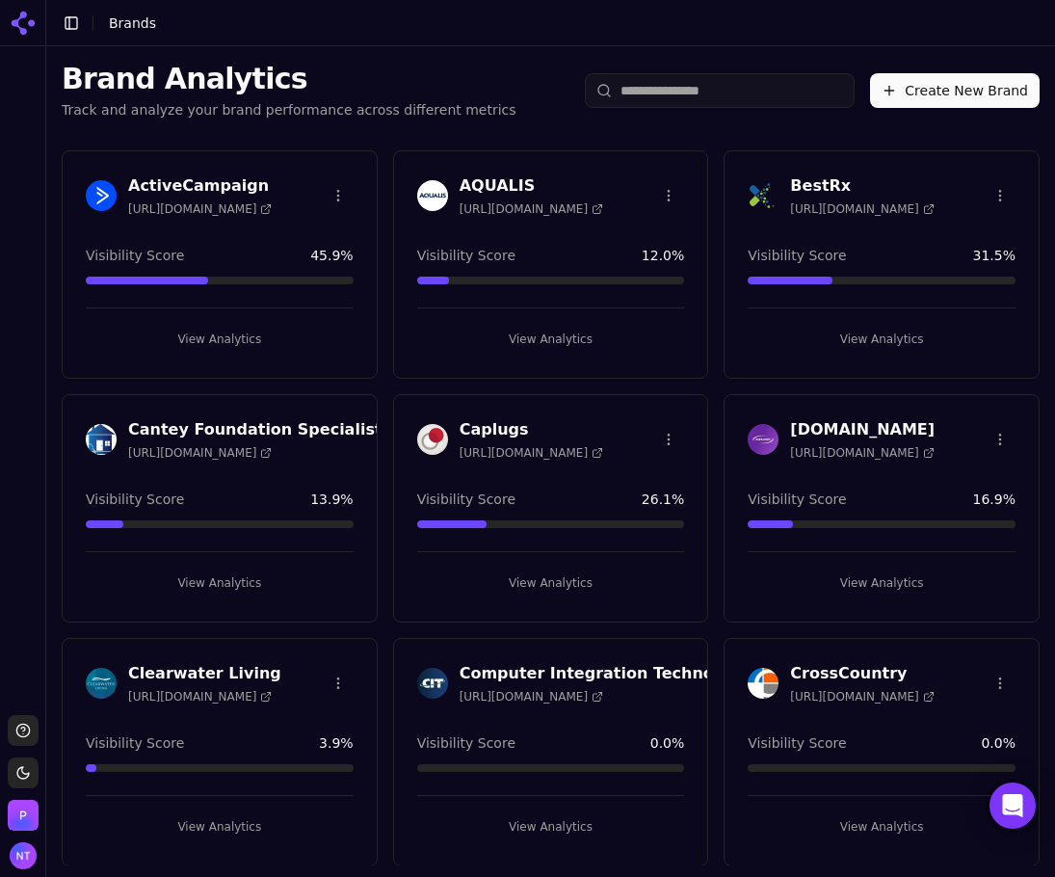
click at [870, 571] on button "View Analytics" at bounding box center [882, 583] width 268 height 31
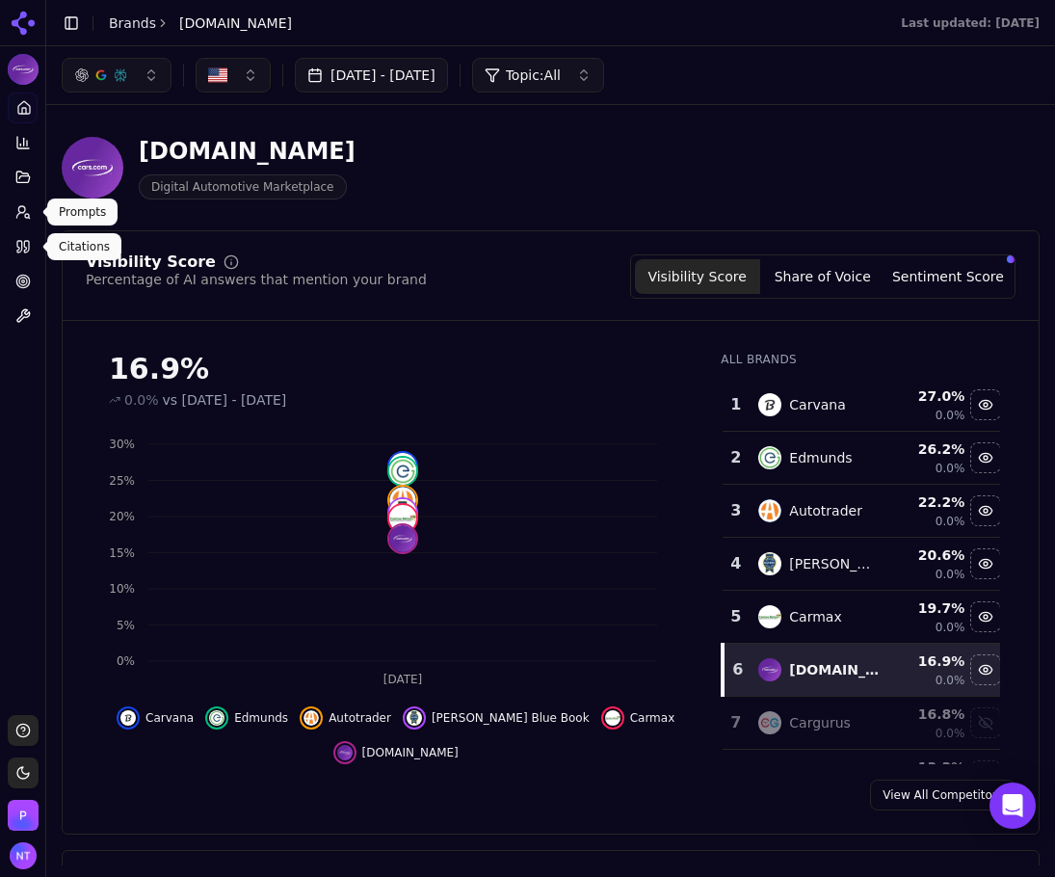
click at [20, 219] on icon at bounding box center [22, 211] width 15 height 15
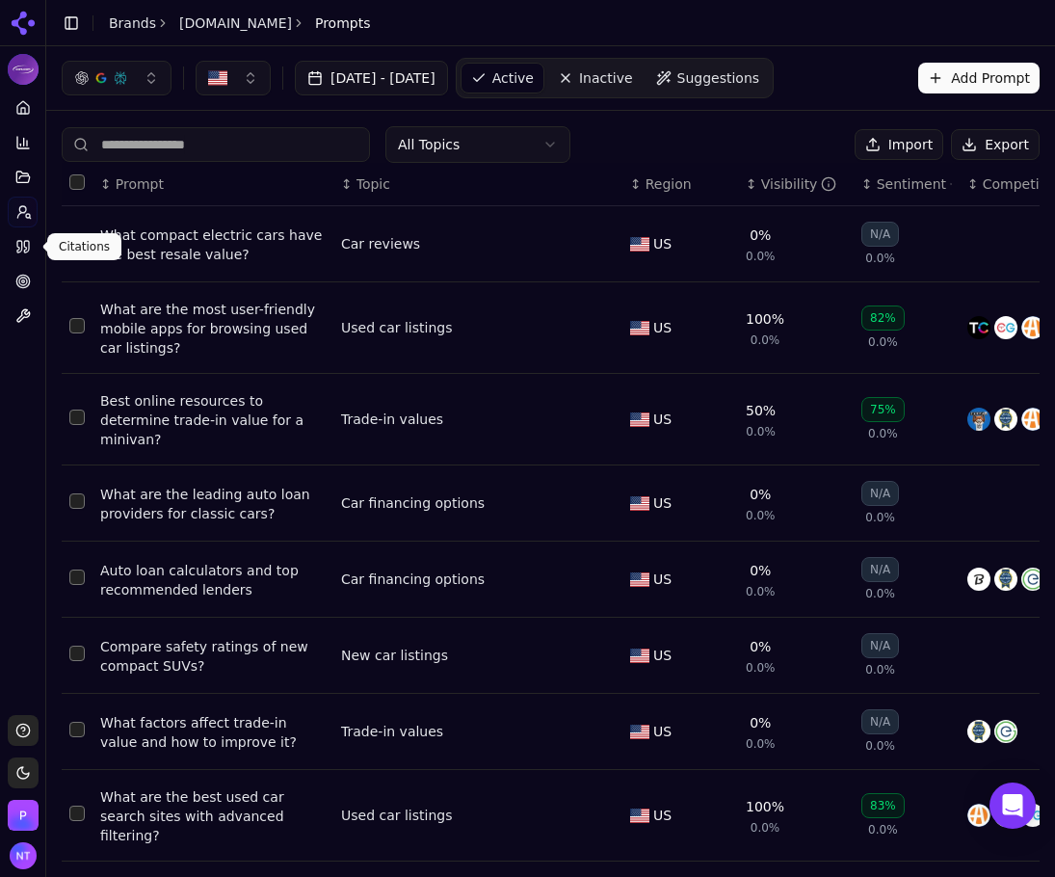
click at [13, 242] on link "Citations" at bounding box center [23, 246] width 30 height 31
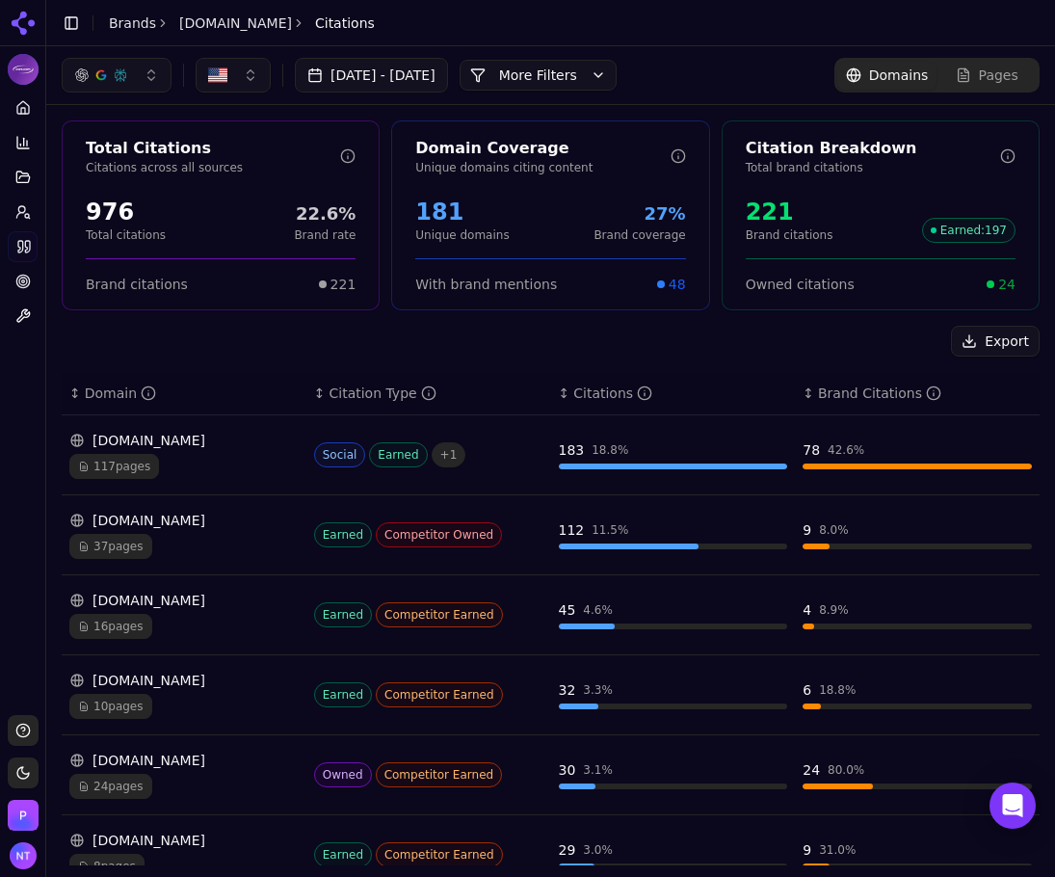
click at [563, 60] on button "More Filters" at bounding box center [538, 75] width 157 height 31
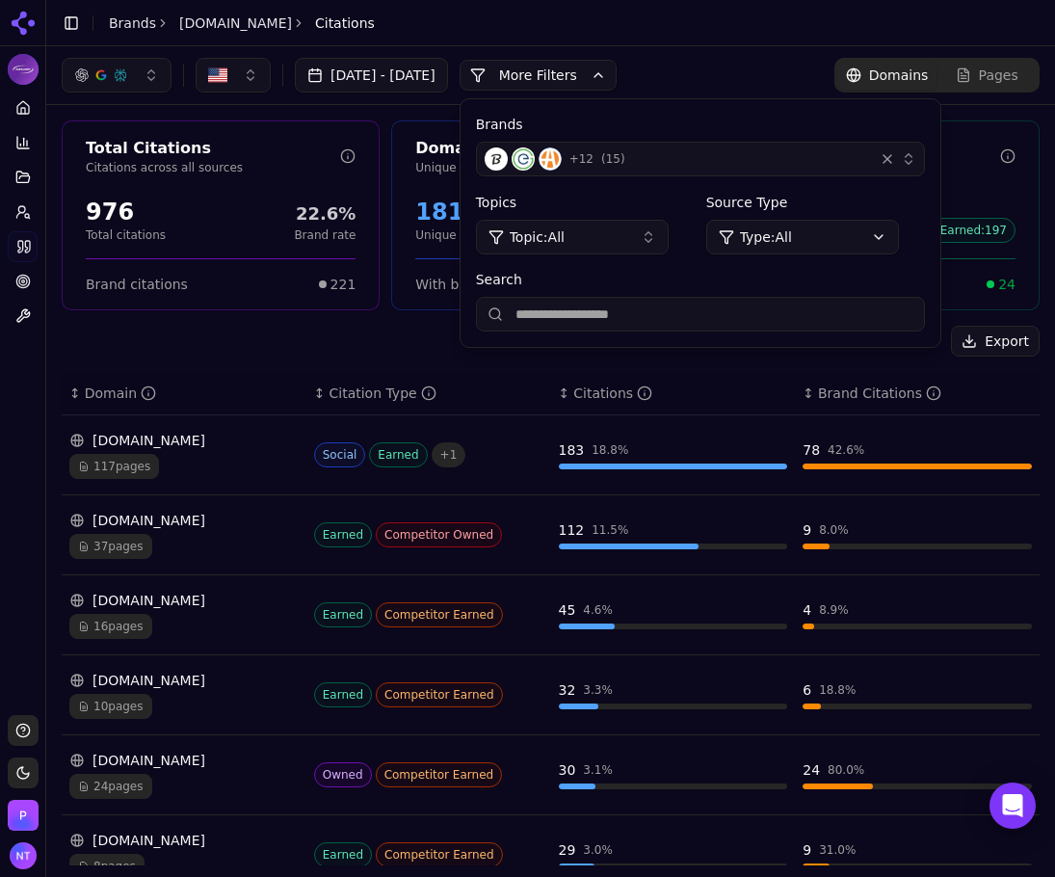
click at [866, 153] on div "+ 12 ( 15 )" at bounding box center [676, 158] width 382 height 23
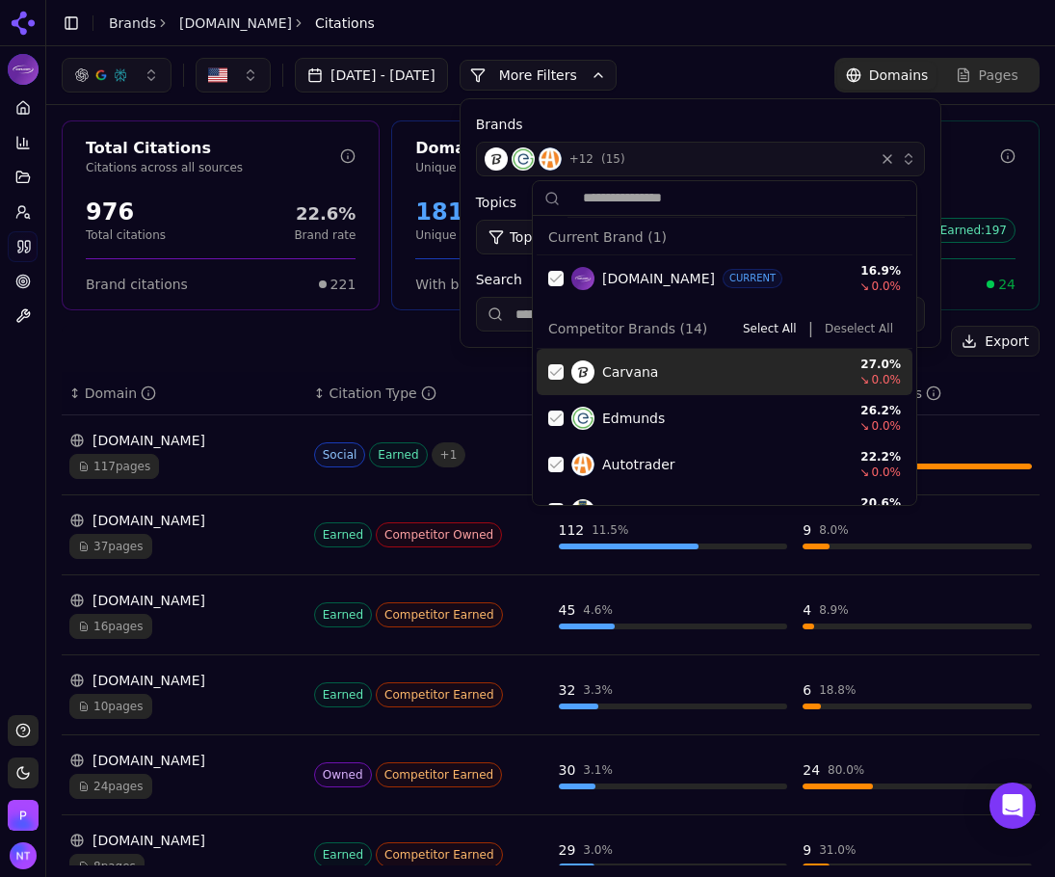
click at [833, 324] on button "Deselect All" at bounding box center [859, 328] width 84 height 23
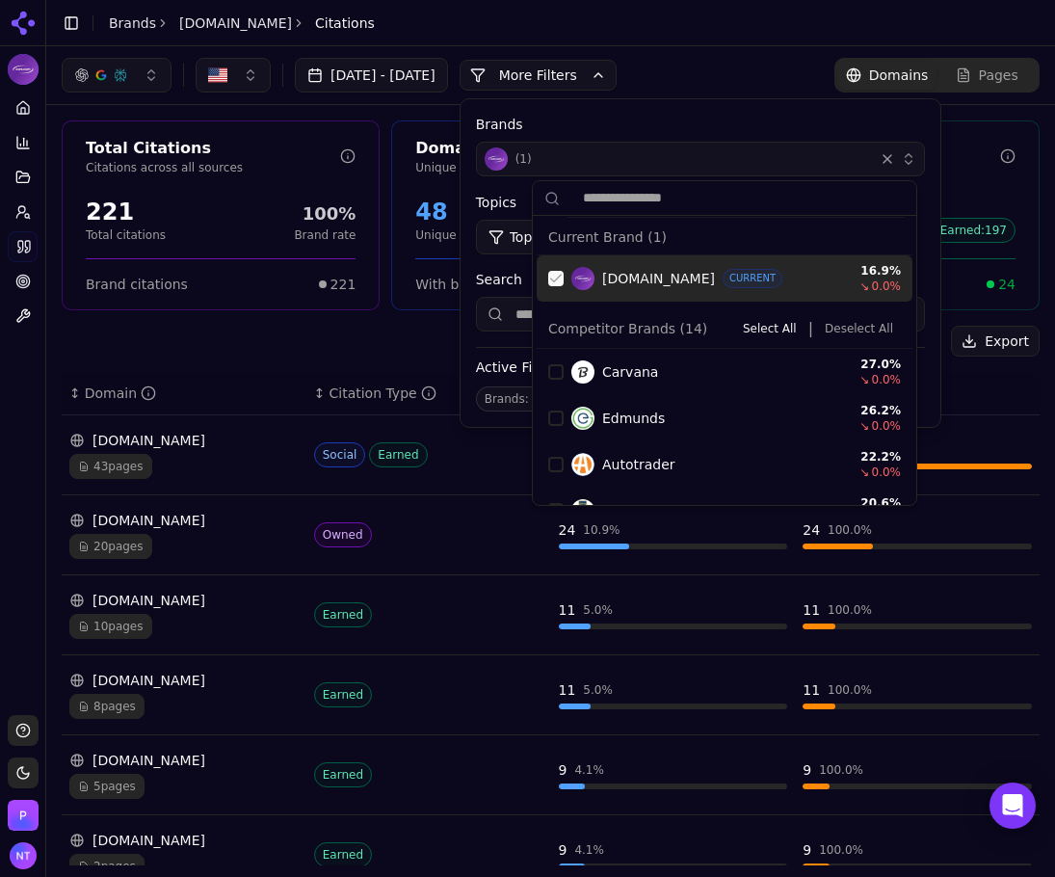
click at [555, 281] on div "Suggestions" at bounding box center [555, 278] width 15 height 15
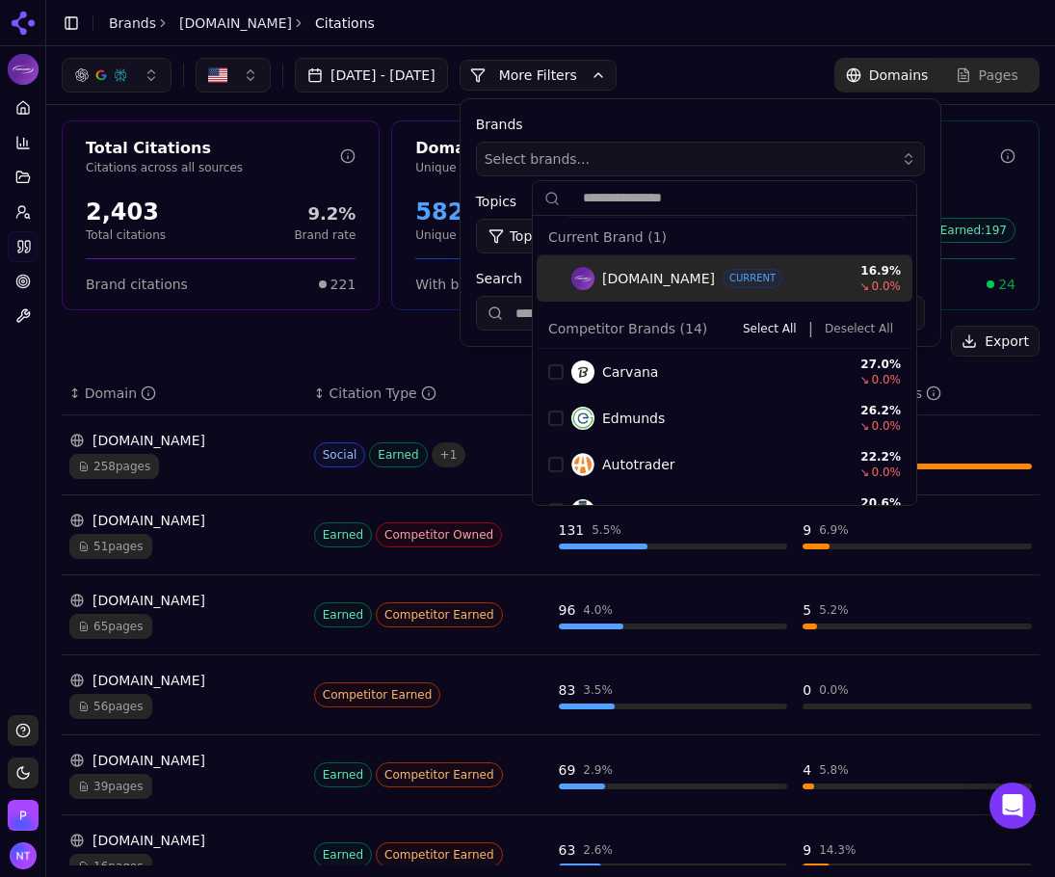
click at [692, 93] on div "Jul 26, 2025 - Aug 25, 2025 More More Filters Brands Select brands... Topics To…" at bounding box center [550, 75] width 1009 height 58
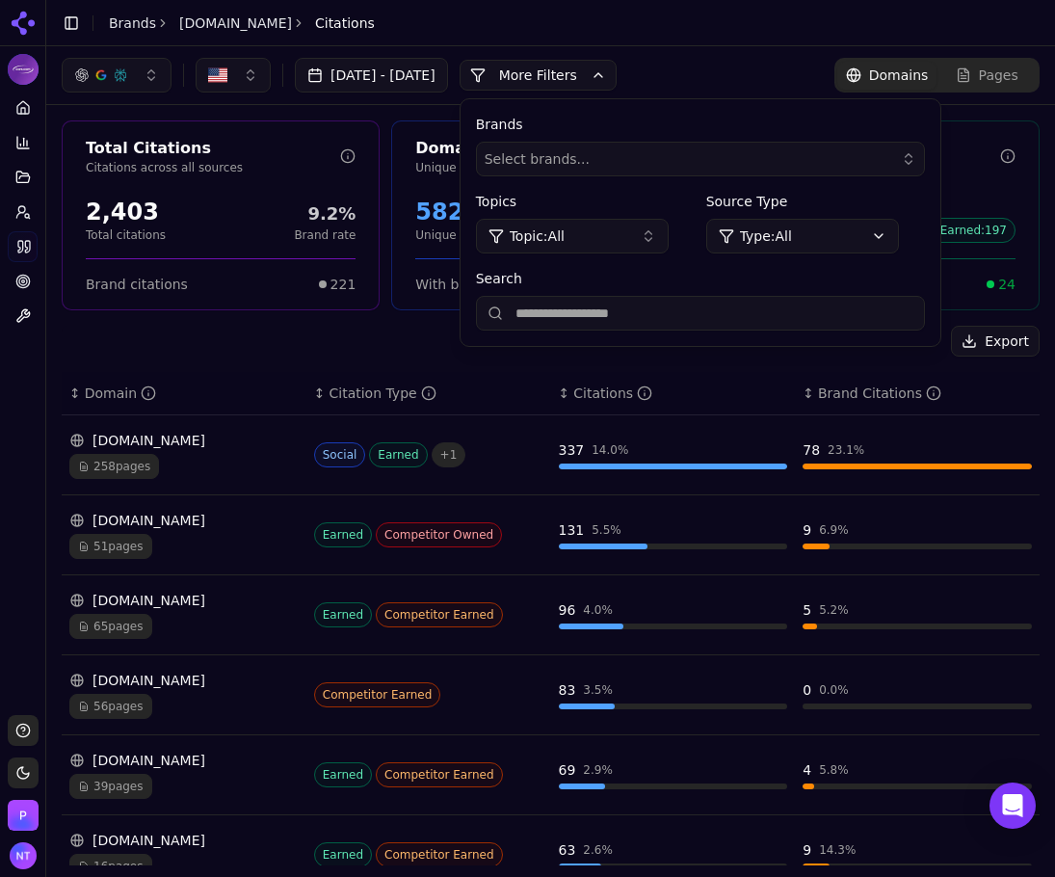
click at [552, 81] on button "More Filters" at bounding box center [538, 75] width 157 height 31
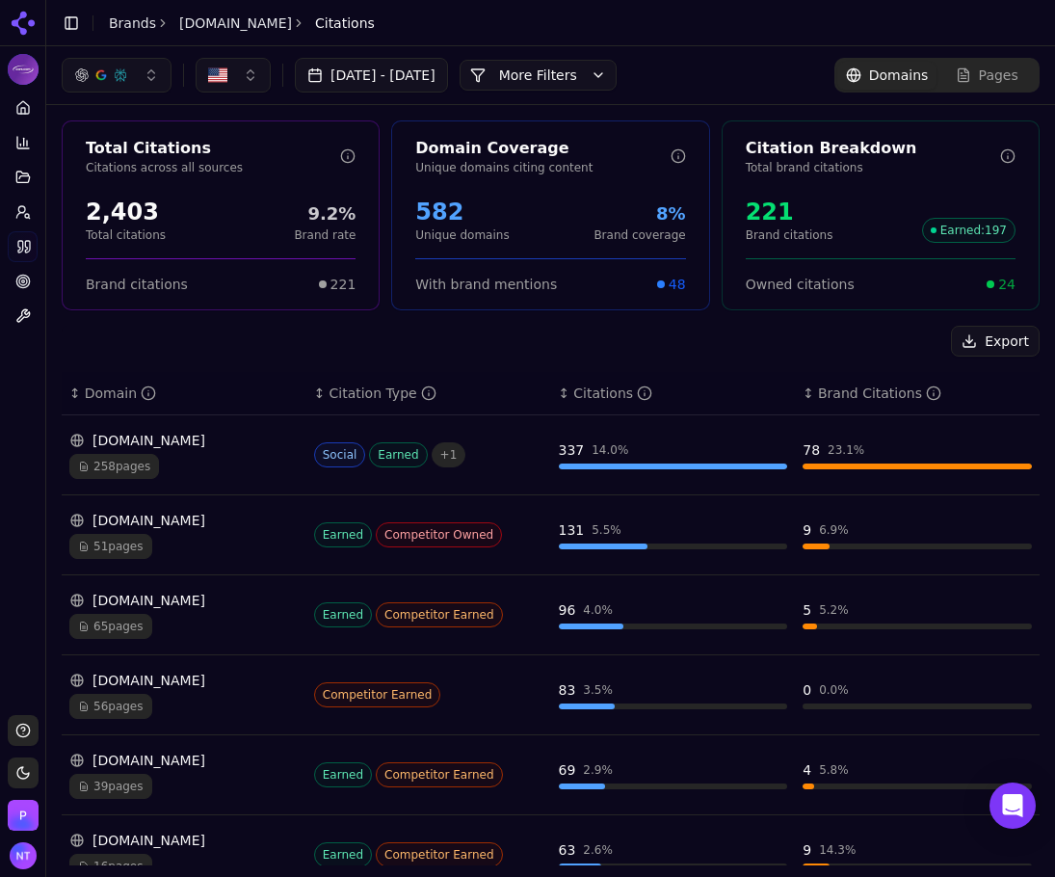
click at [403, 332] on div "Export" at bounding box center [551, 341] width 978 height 31
click at [31, 114] on link "Home" at bounding box center [23, 108] width 30 height 31
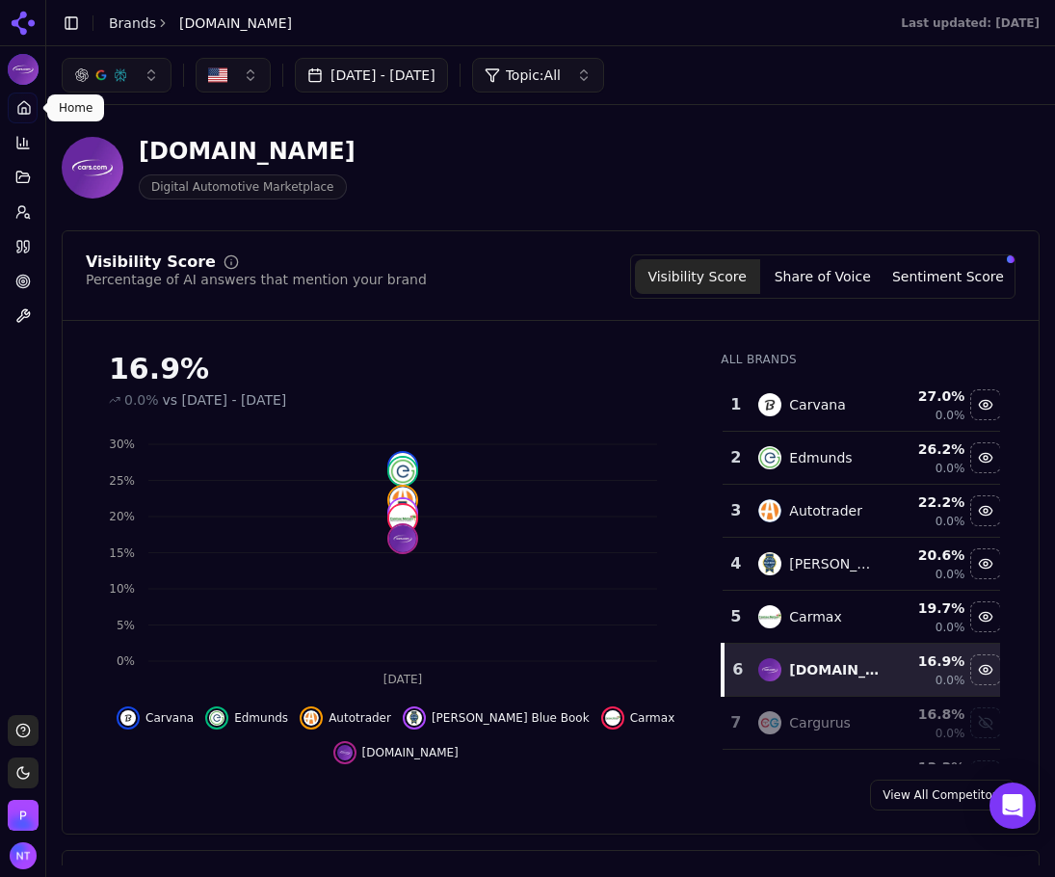
click at [908, 280] on button "Sentiment Score" at bounding box center [948, 276] width 125 height 35
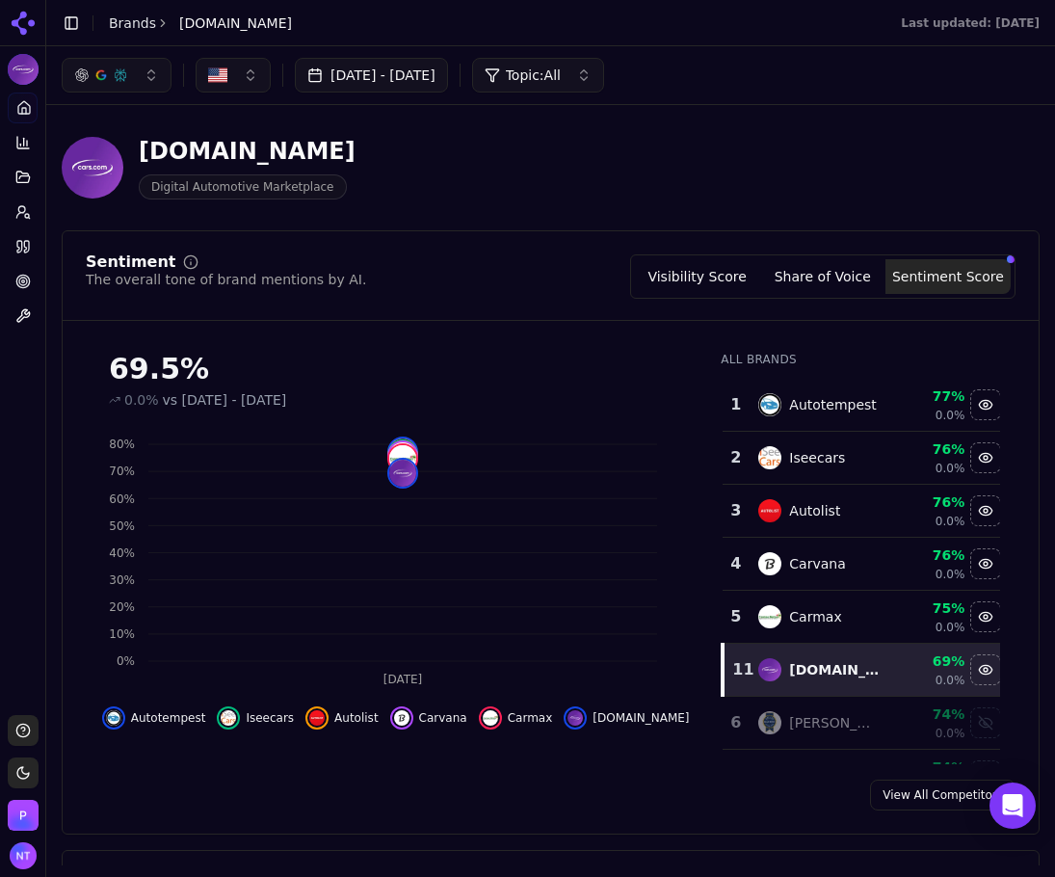
click at [822, 276] on button "Share of Voice" at bounding box center [822, 276] width 125 height 35
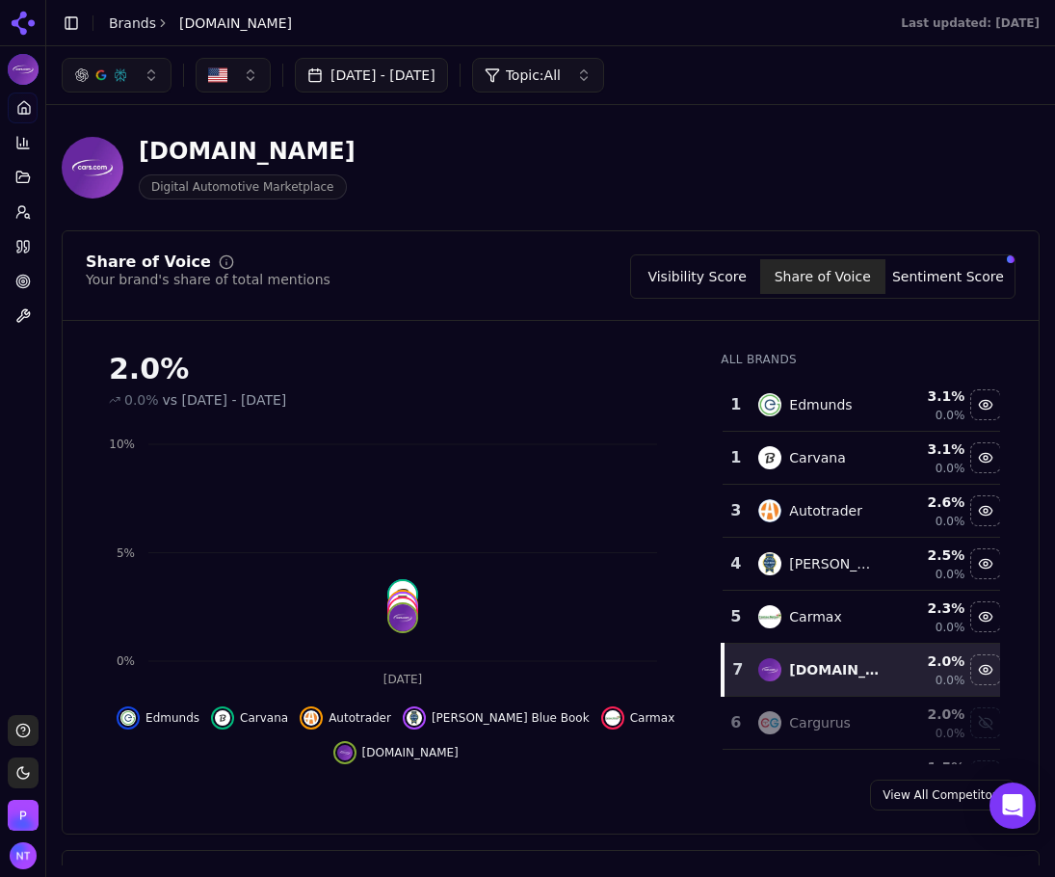
click at [741, 275] on button "Visibility Score" at bounding box center [697, 276] width 125 height 35
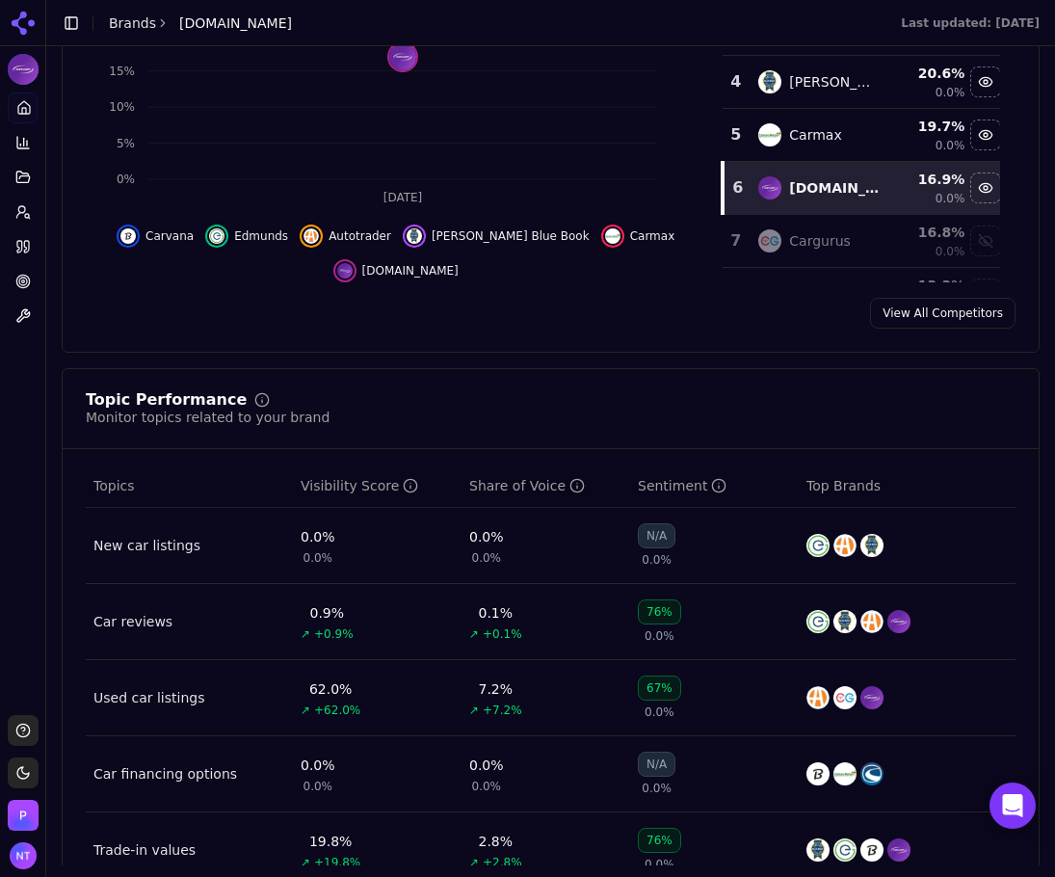
scroll to position [771, 0]
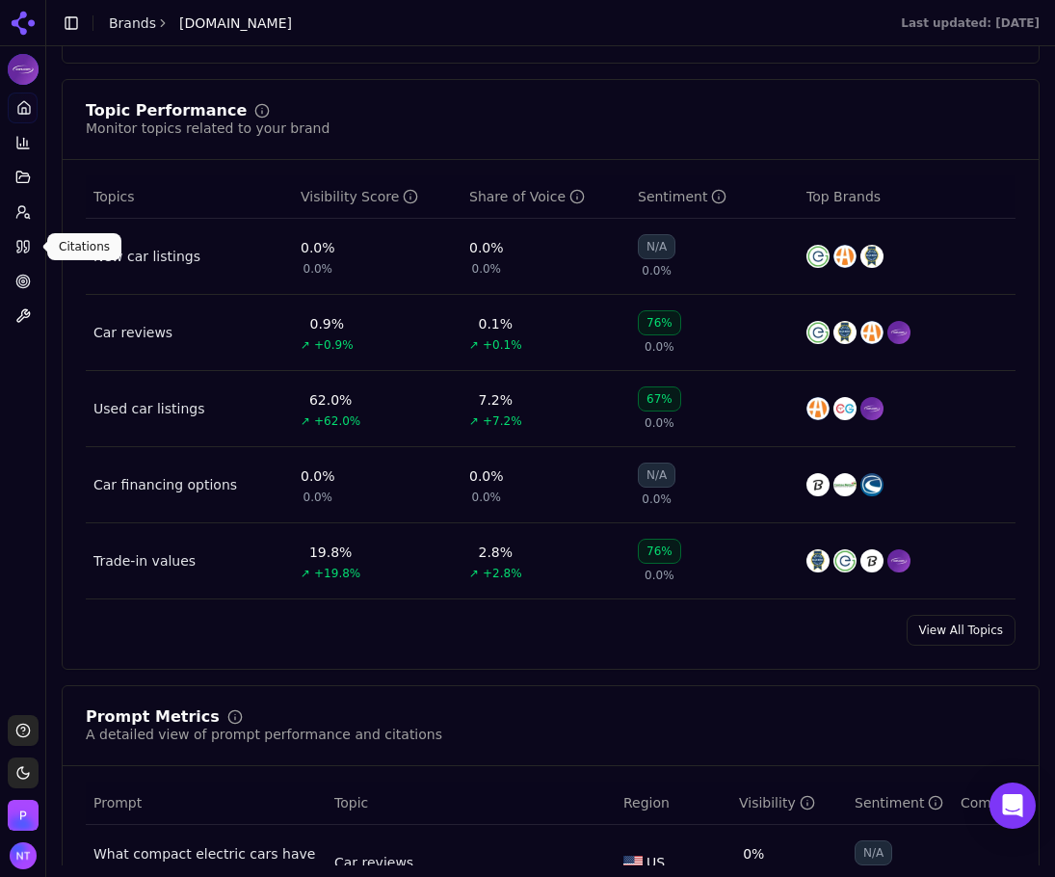
click at [33, 251] on link "Citations" at bounding box center [23, 246] width 30 height 31
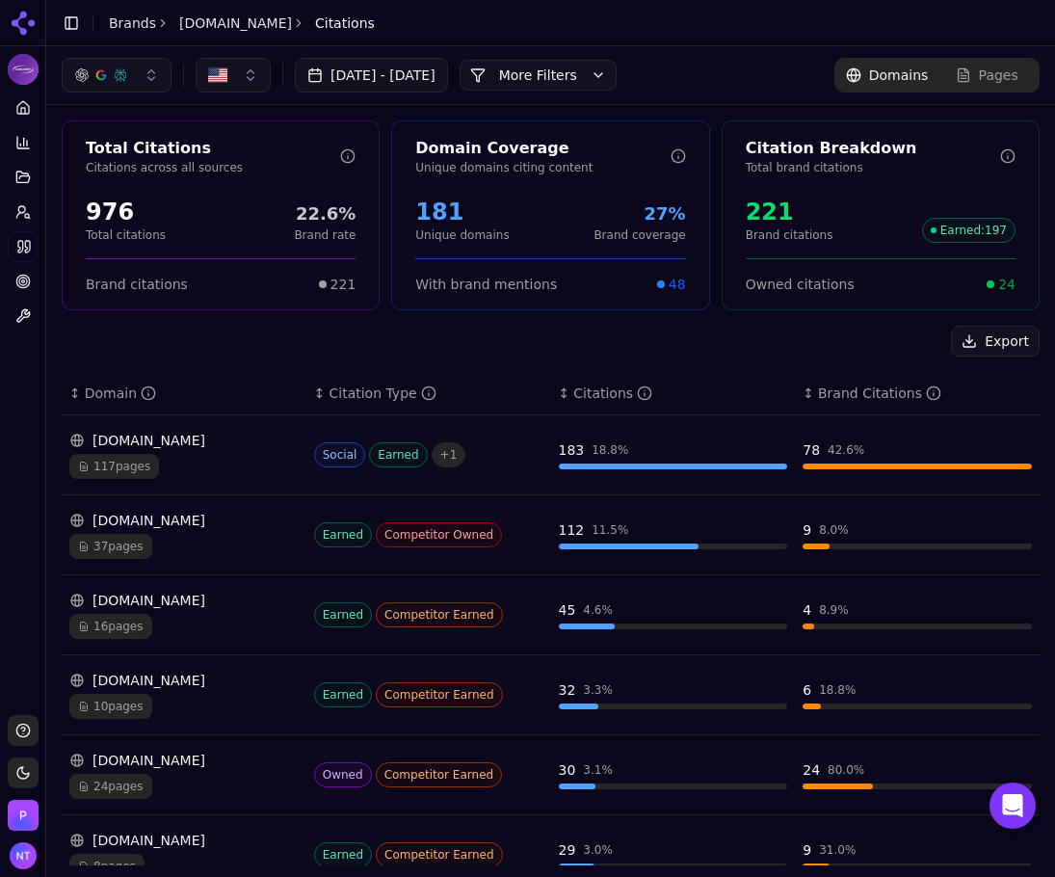
click at [583, 66] on button "More Filters" at bounding box center [538, 75] width 157 height 31
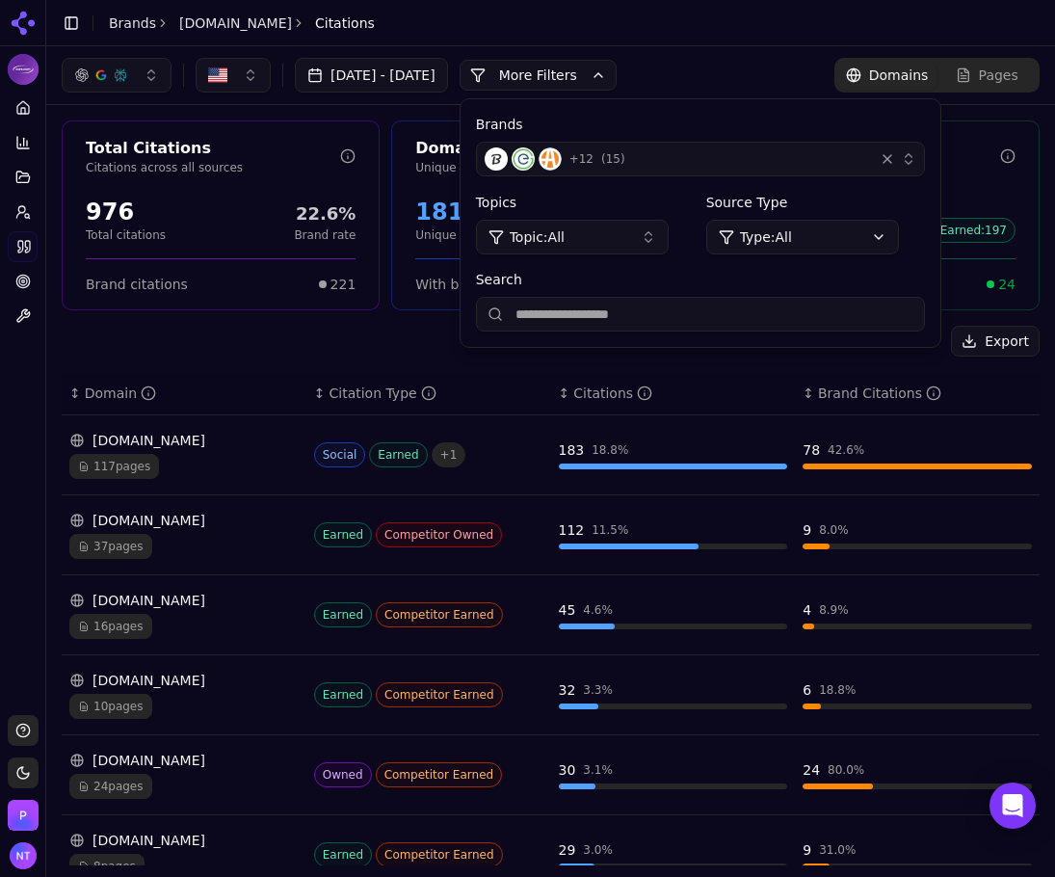
click at [897, 152] on div "button" at bounding box center [887, 158] width 19 height 19
click at [866, 158] on div "+ 12 ( 15 )" at bounding box center [676, 158] width 382 height 23
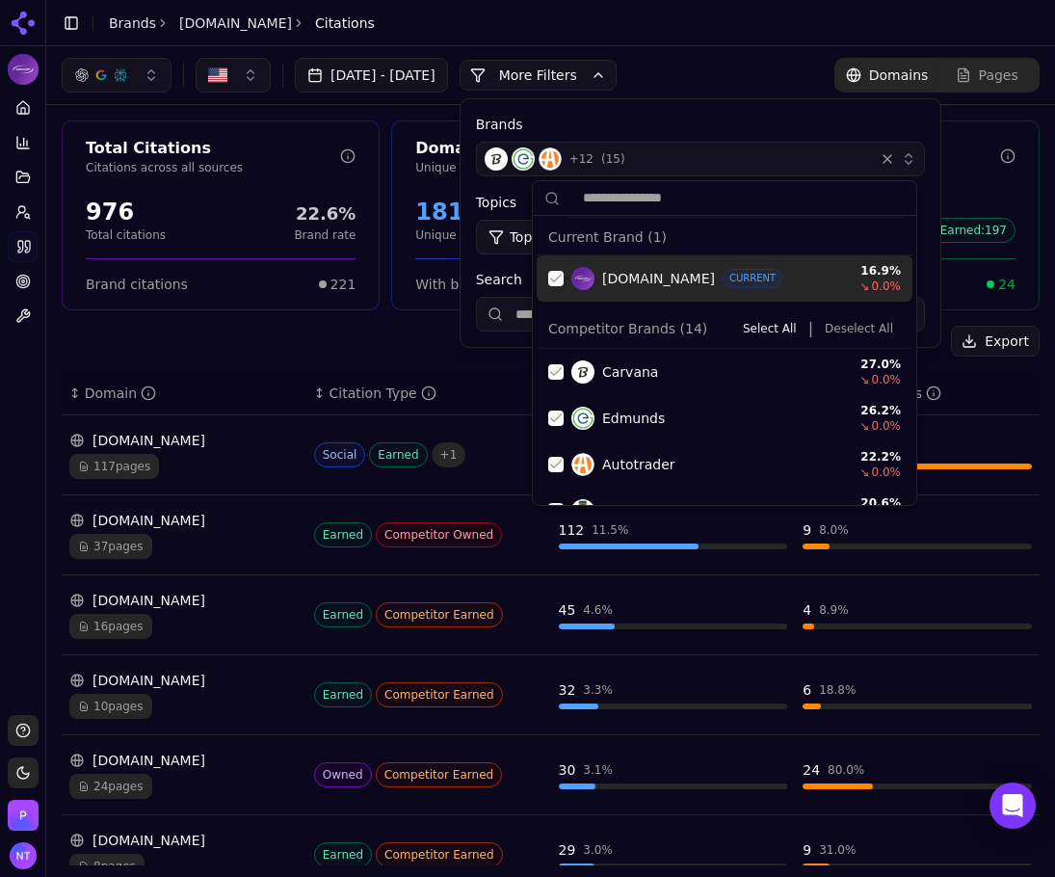
click at [840, 326] on button "Deselect All" at bounding box center [859, 328] width 84 height 23
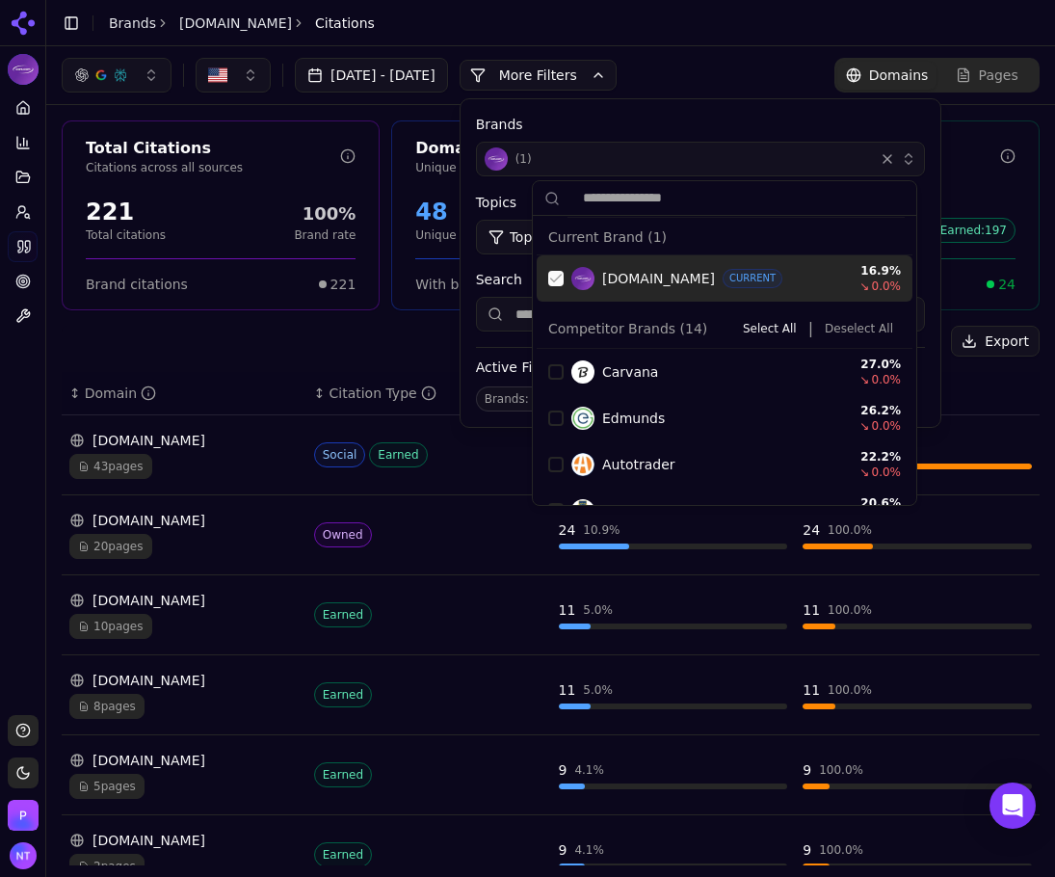
click at [552, 274] on div "Suggestions" at bounding box center [555, 278] width 15 height 15
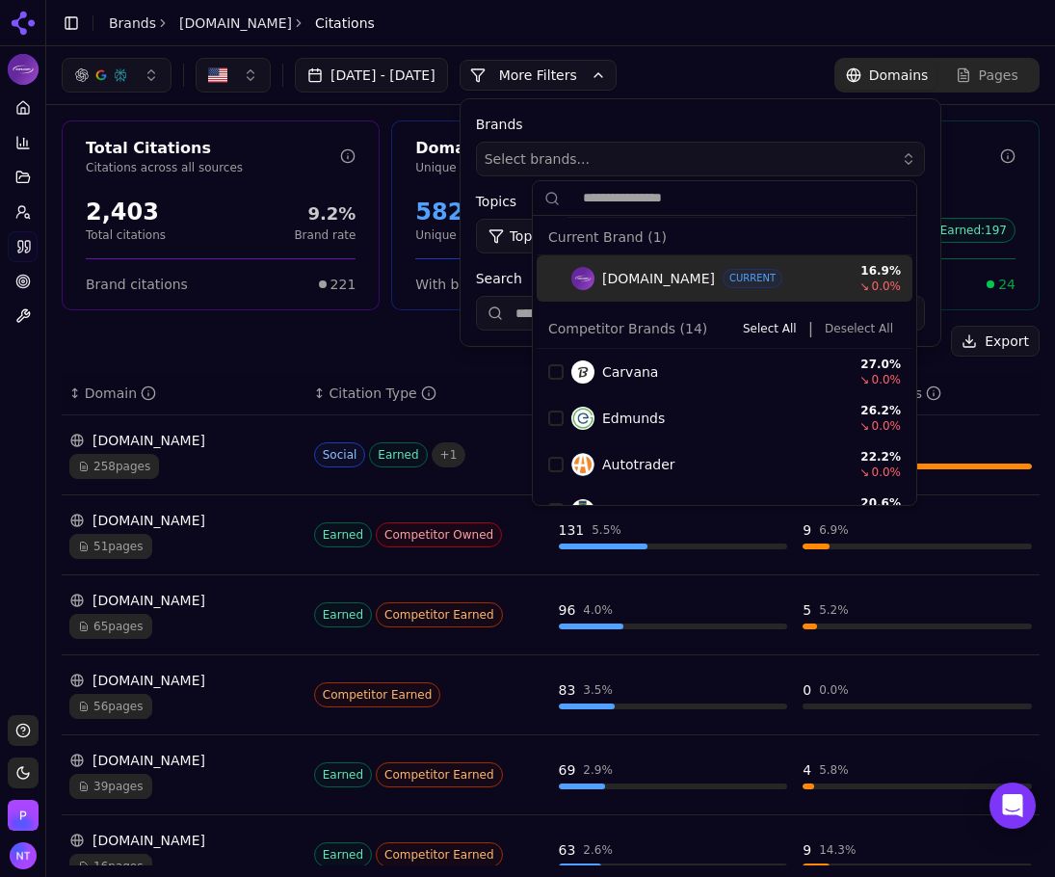
click at [617, 79] on button "More Filters" at bounding box center [538, 75] width 157 height 31
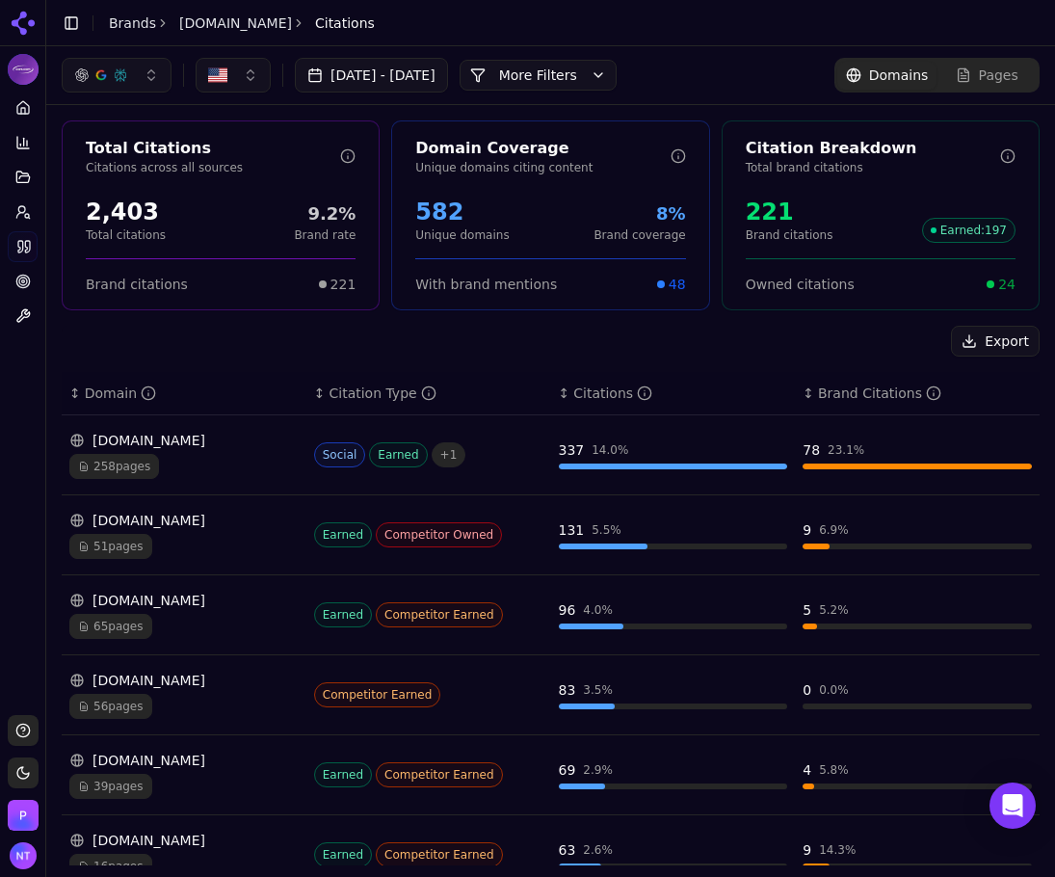
click at [598, 57] on div "Jul 26, 2025 - Aug 25, 2025 More More Filters Domains Pages" at bounding box center [550, 75] width 1009 height 58
drag, startPoint x: 599, startPoint y: 105, endPoint x: 606, endPoint y: 87, distance: 19.5
click at [599, 106] on div "Total Citations Citations across all sources 2,403 Total citations 9.2% Brand r…" at bounding box center [550, 691] width 1009 height 1172
click at [606, 81] on button "More Filters" at bounding box center [538, 75] width 157 height 31
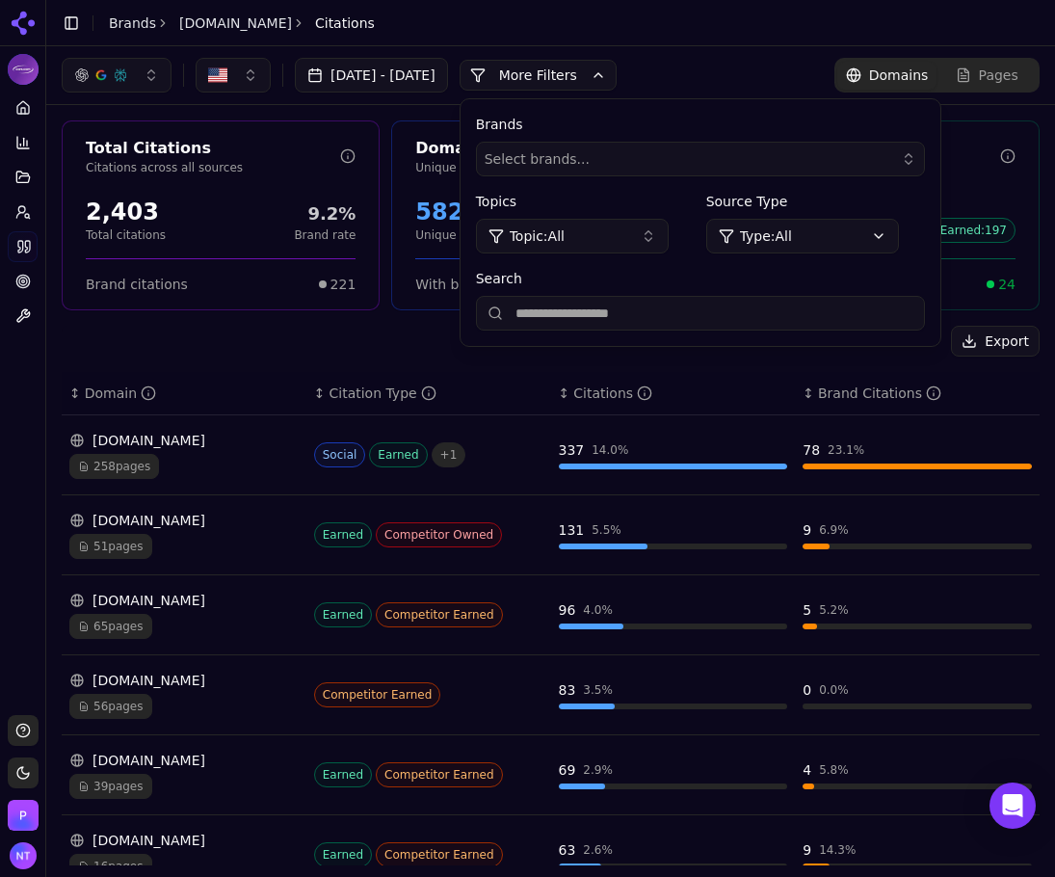
click at [722, 70] on div "Jul 26, 2025 - Aug 25, 2025 More More Filters Brands Select brands... Topics To…" at bounding box center [551, 75] width 978 height 35
click at [562, 84] on button "More Filters" at bounding box center [538, 75] width 157 height 31
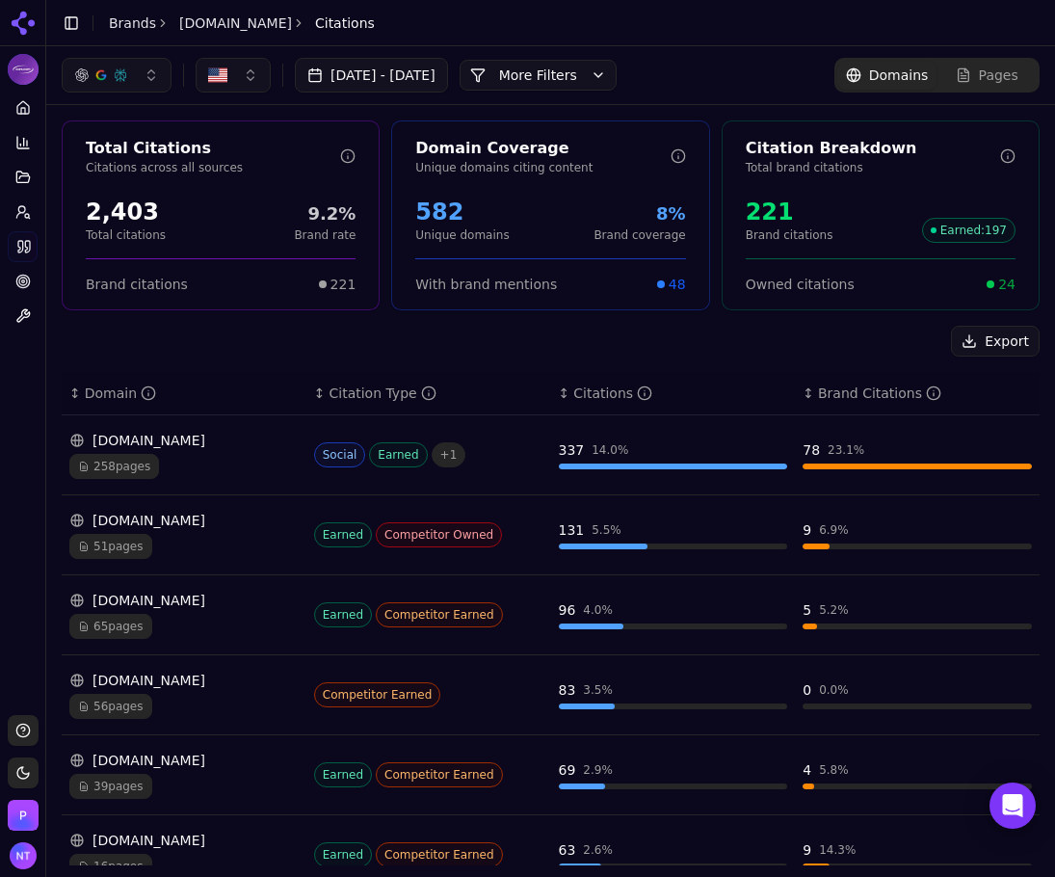
click at [206, 27] on link "Cars.com" at bounding box center [235, 22] width 113 height 19
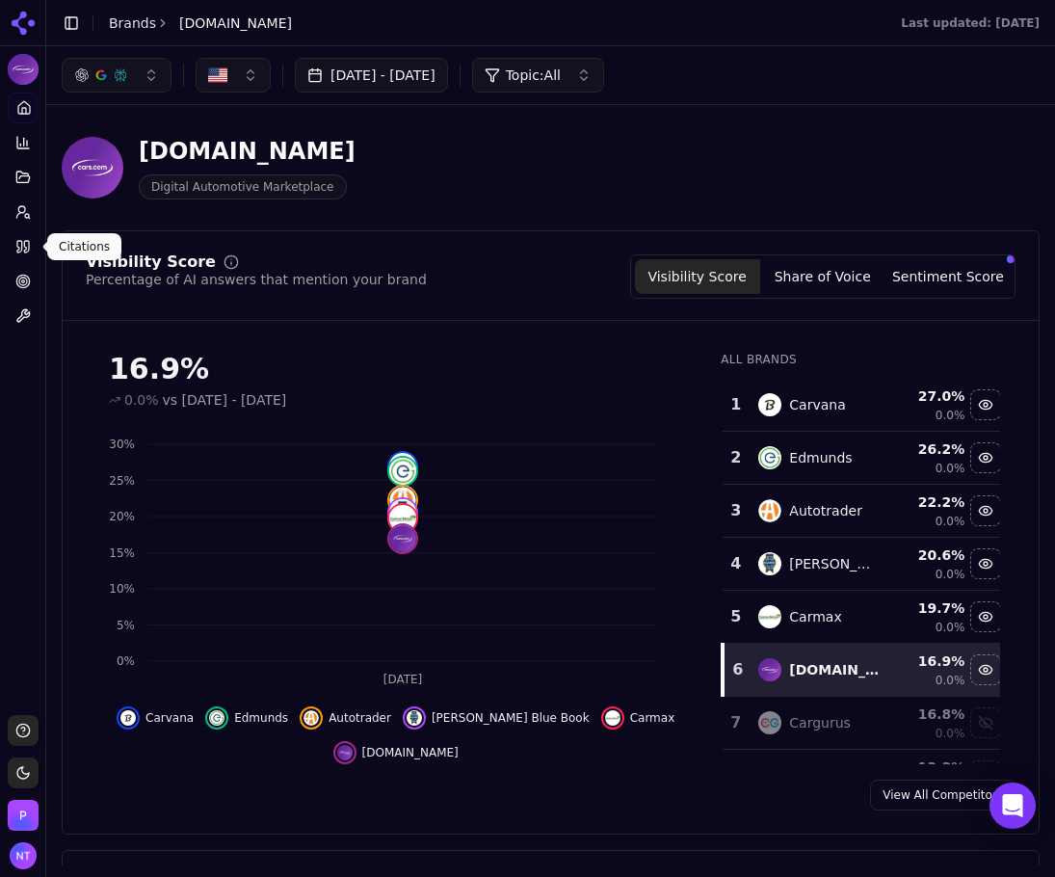
click at [27, 235] on link "Citations" at bounding box center [23, 246] width 30 height 31
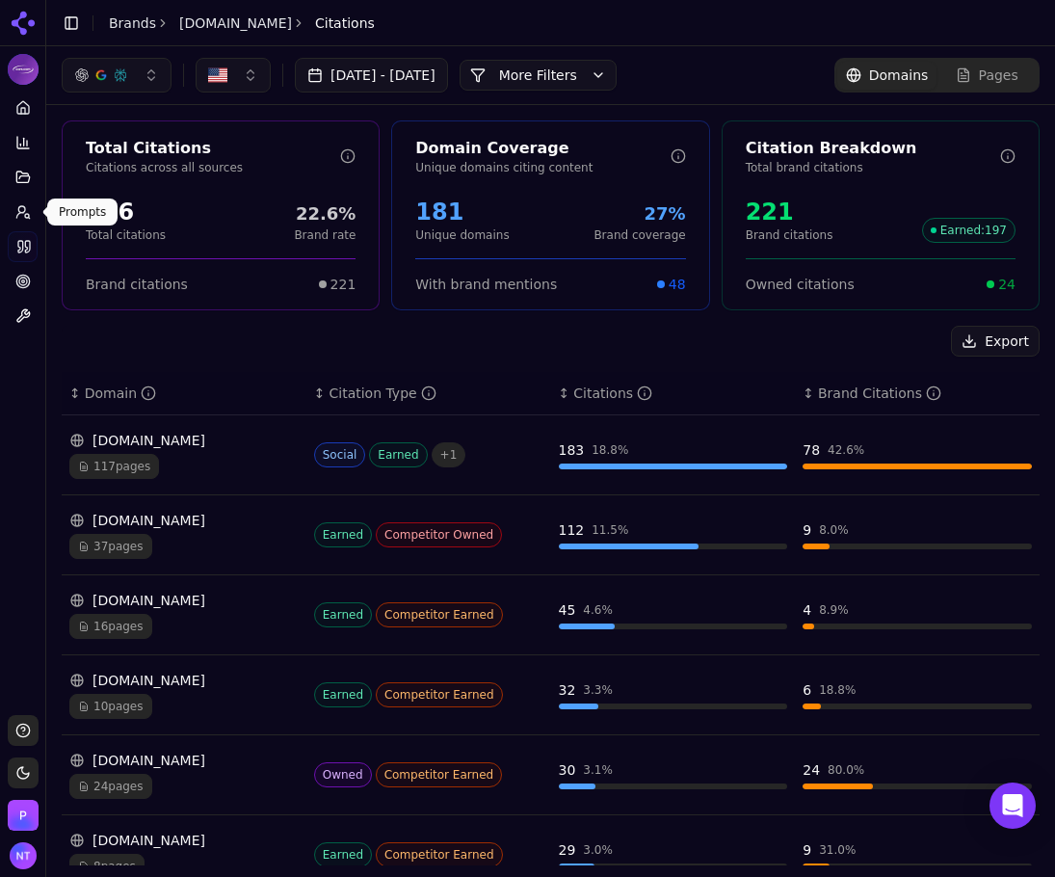
click at [19, 202] on link "Prompts" at bounding box center [23, 212] width 30 height 31
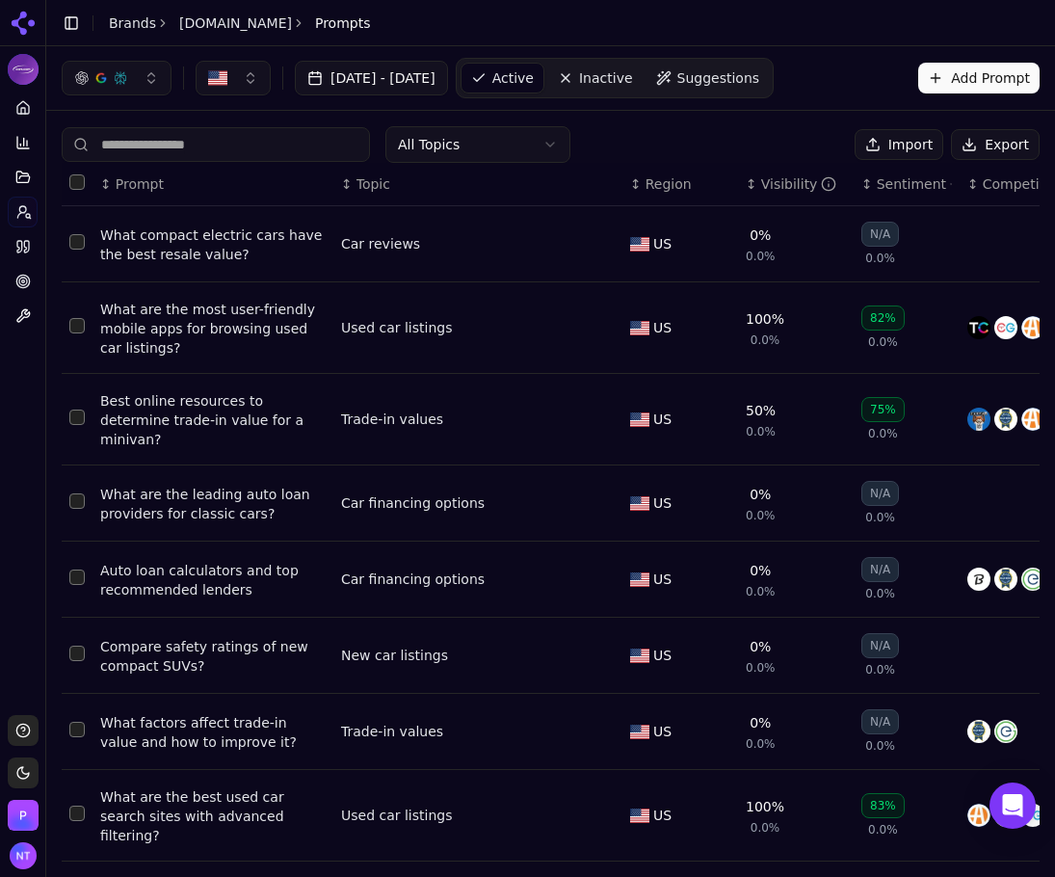
click at [968, 137] on button "Export" at bounding box center [995, 144] width 89 height 31
click at [11, 16] on icon at bounding box center [23, 23] width 31 height 31
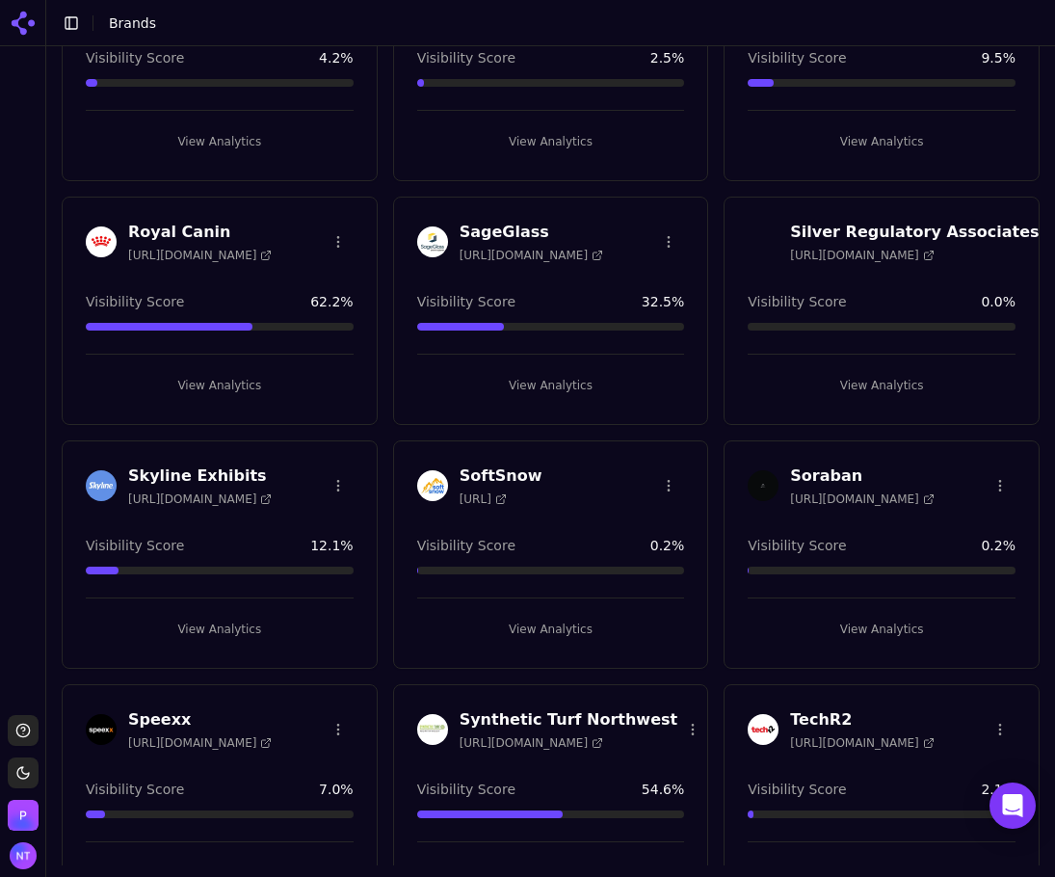
scroll to position [2409, 0]
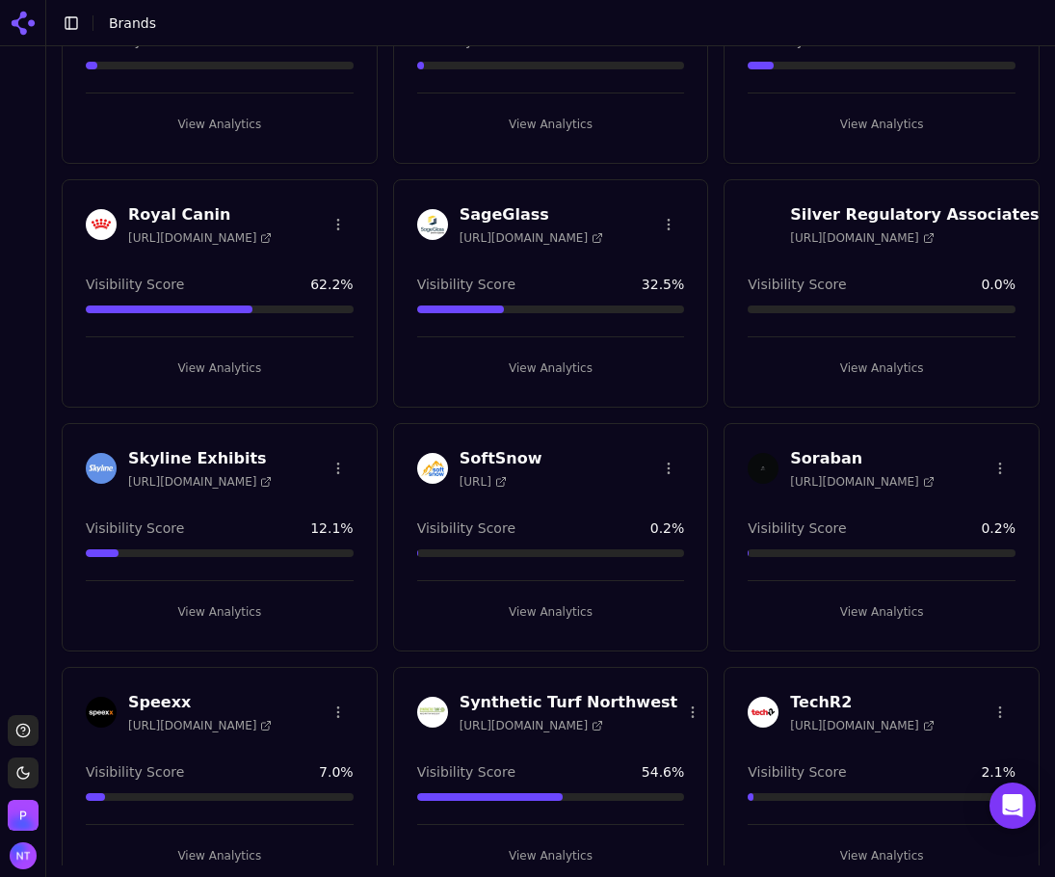
click at [246, 610] on button "View Analytics" at bounding box center [220, 612] width 268 height 31
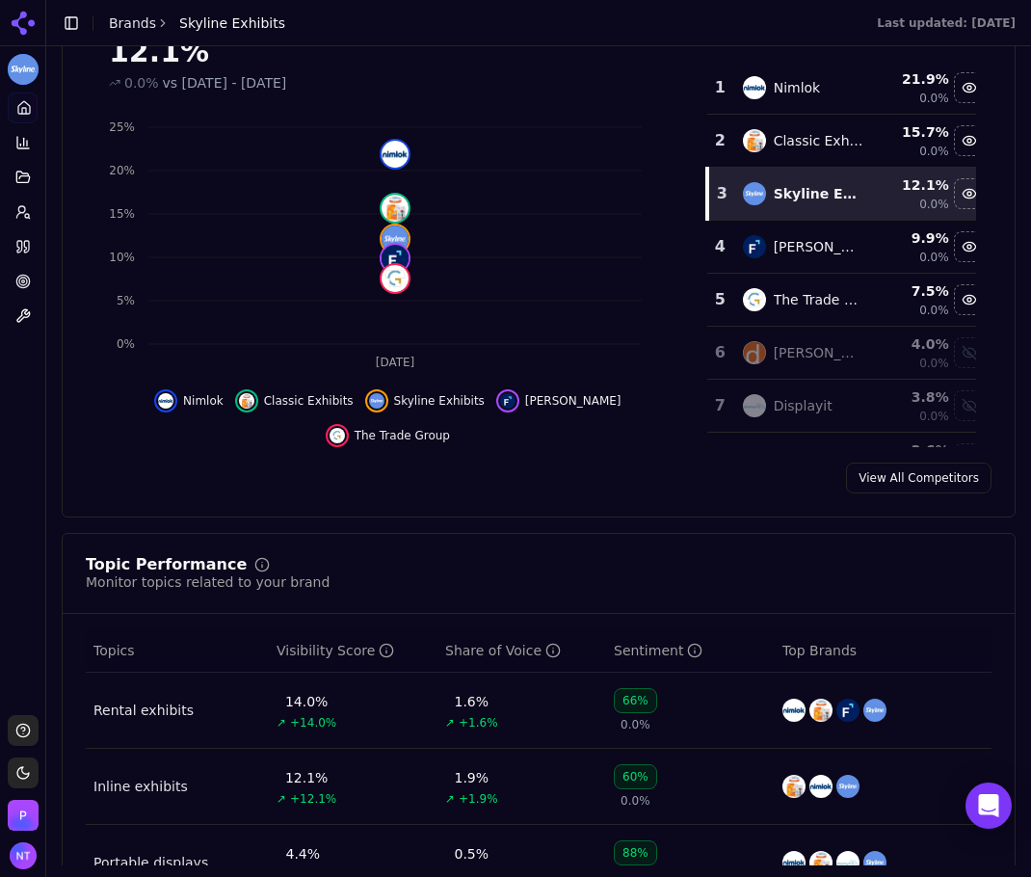
scroll to position [125, 0]
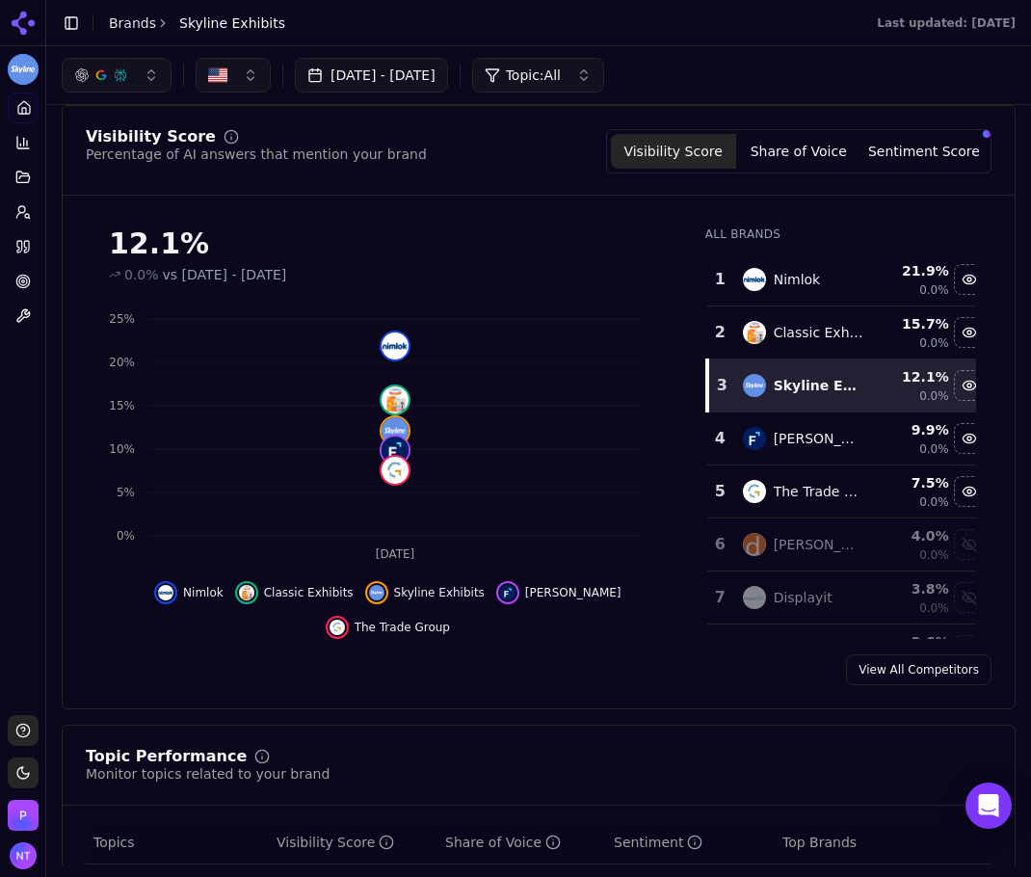
click at [831, 161] on button "Share of Voice" at bounding box center [798, 151] width 125 height 35
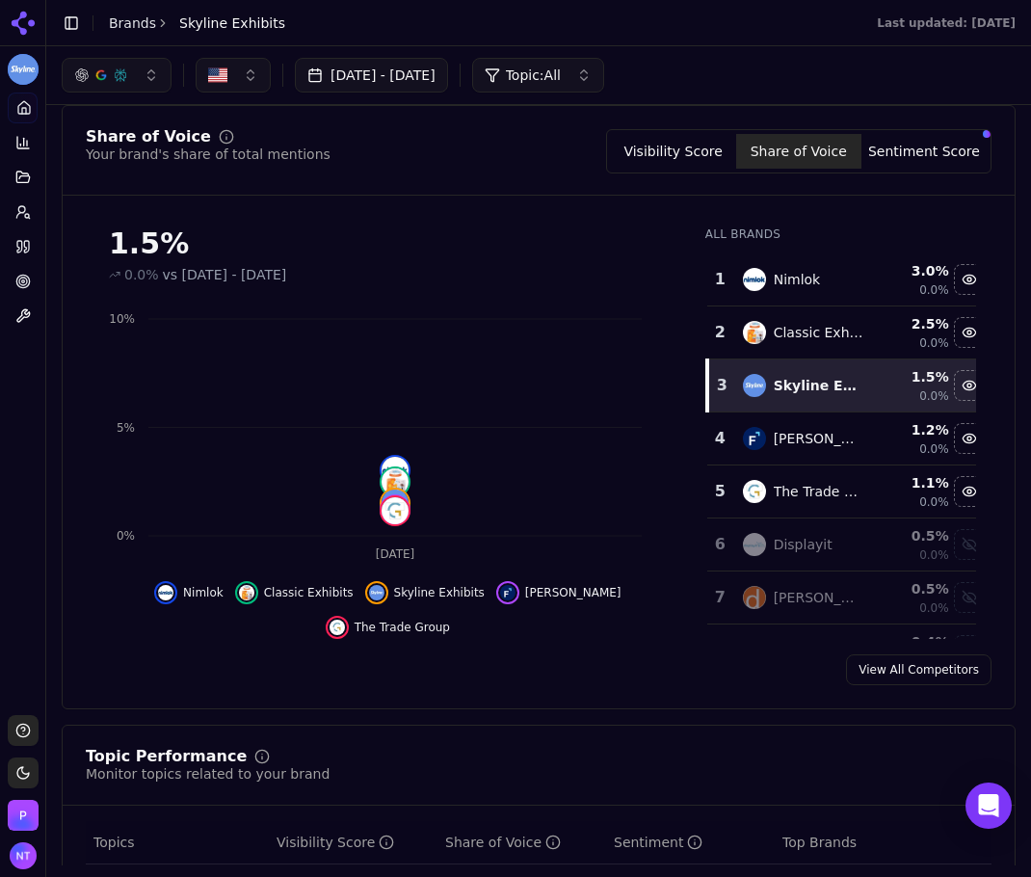
click at [926, 126] on div "Share of Voice Your brand's share of total mentions Visibility Score Share of V…" at bounding box center [539, 407] width 954 height 604
click at [908, 144] on button "Sentiment Score" at bounding box center [924, 151] width 125 height 35
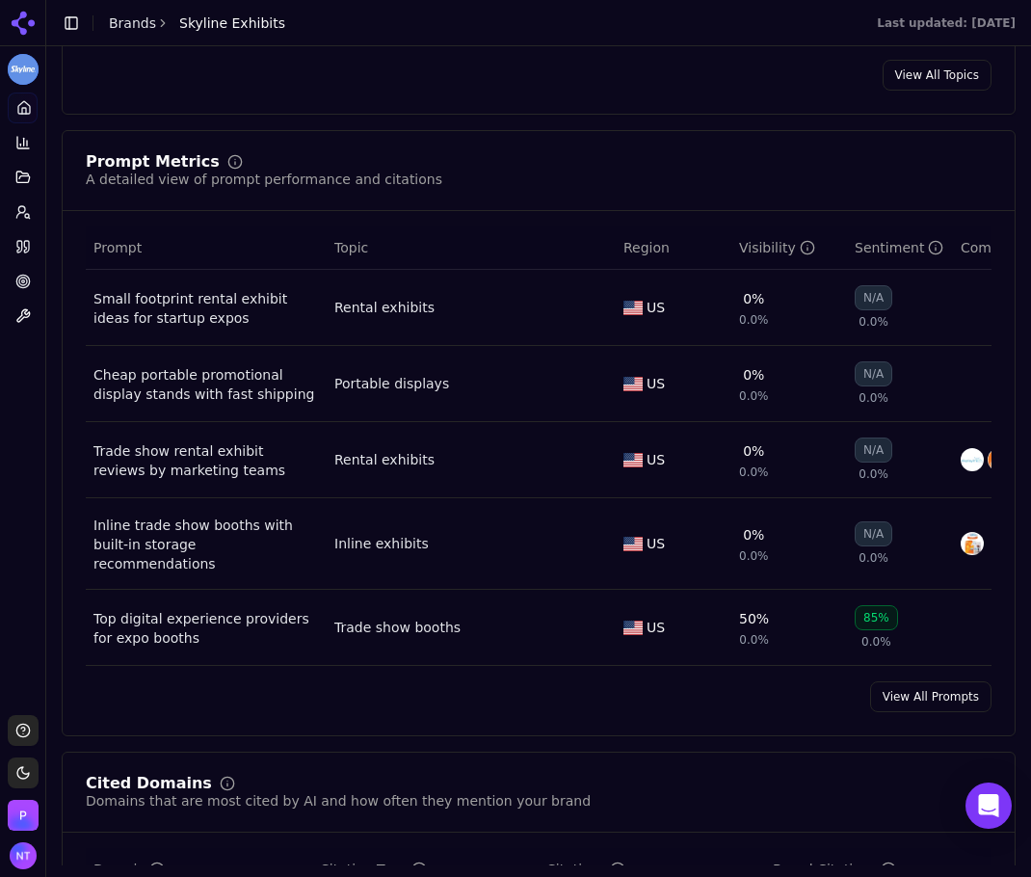
scroll to position [1409, 0]
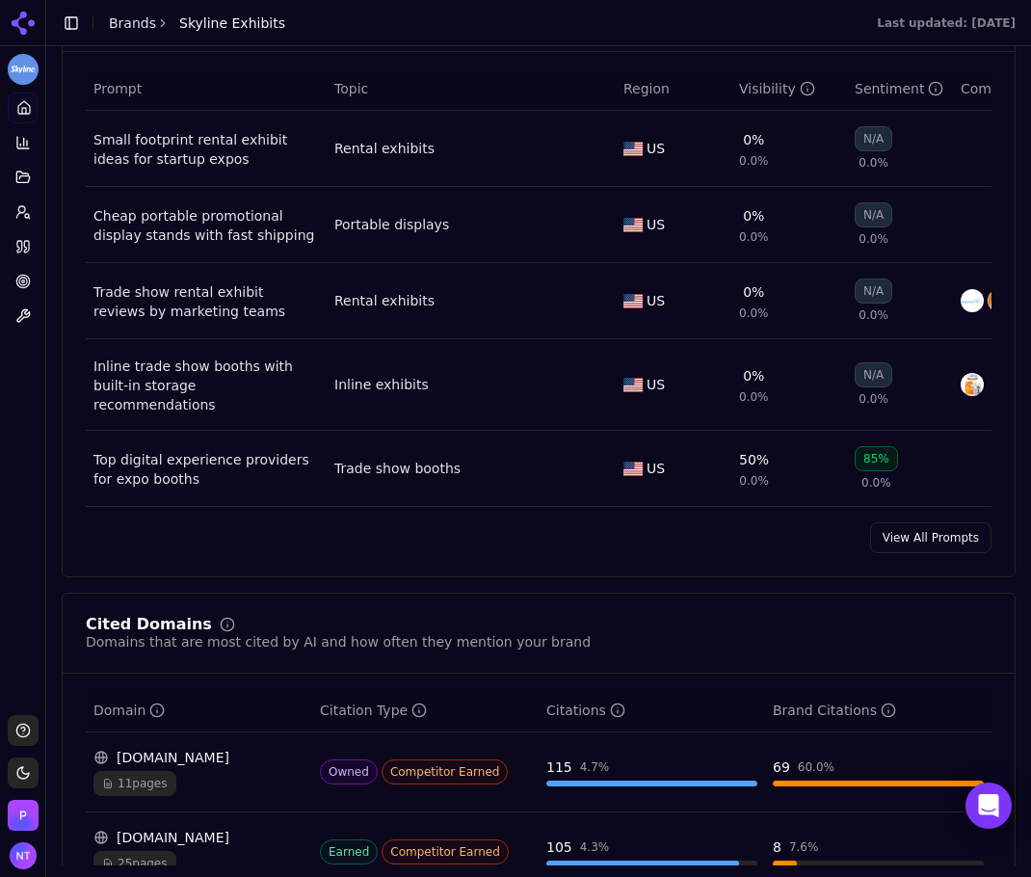
click at [920, 540] on link "View All Prompts" at bounding box center [930, 537] width 121 height 31
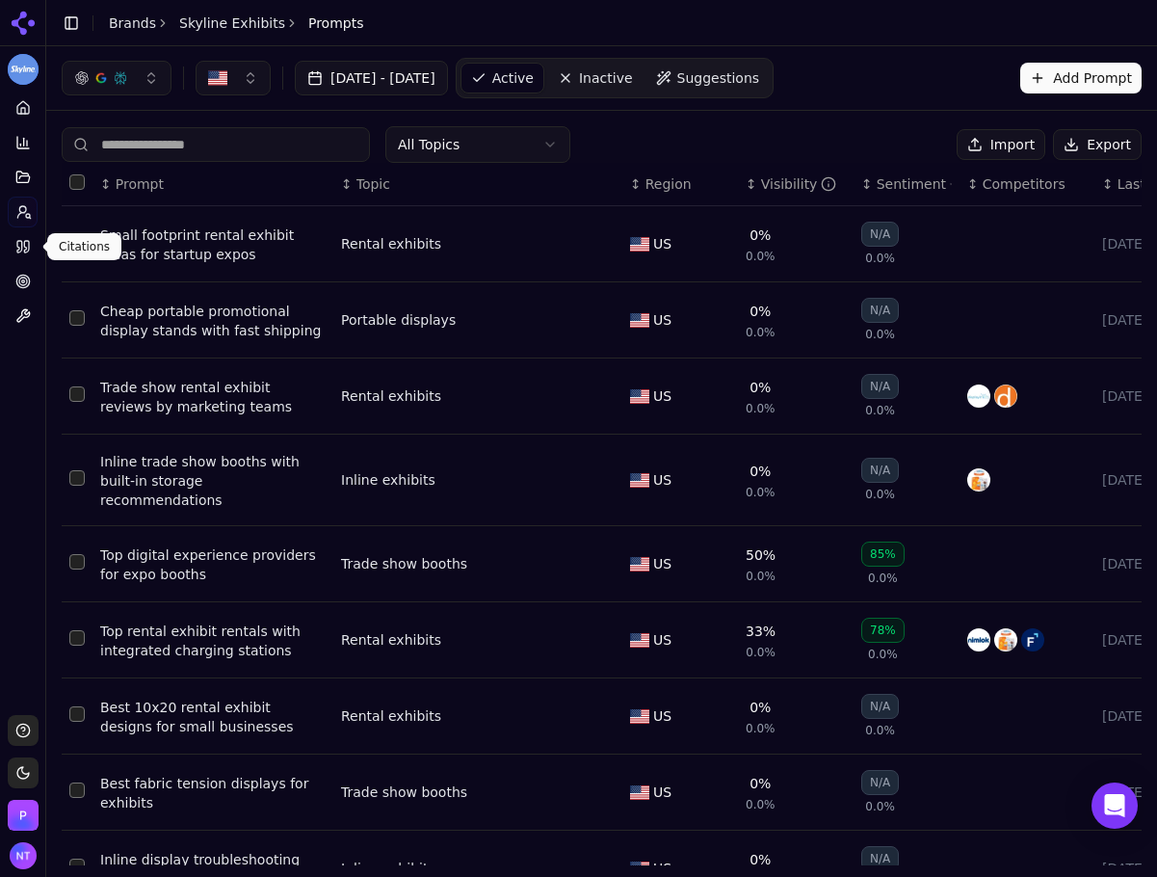
drag, startPoint x: 28, startPoint y: 251, endPoint x: 826, endPoint y: 151, distance: 804.1
click at [28, 251] on icon at bounding box center [26, 247] width 5 height 12
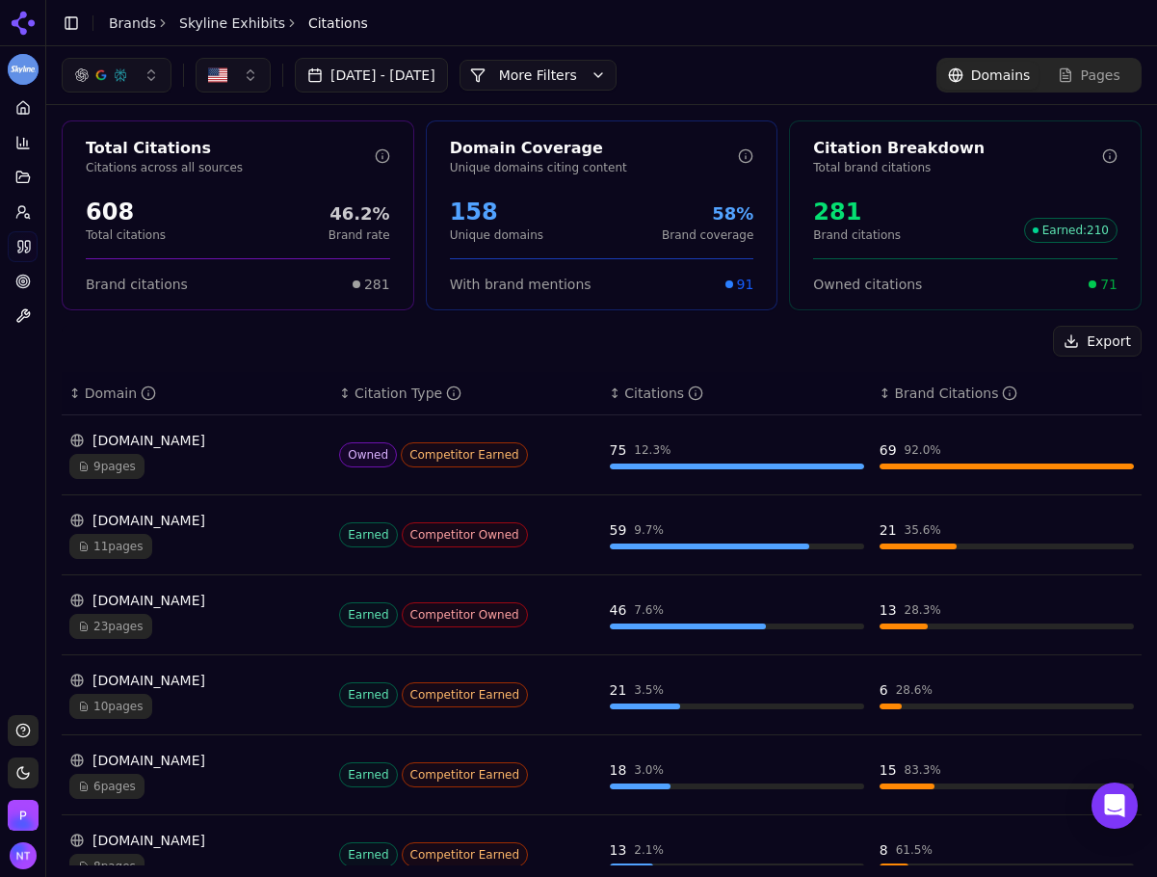
click at [617, 80] on button "More Filters" at bounding box center [538, 75] width 157 height 31
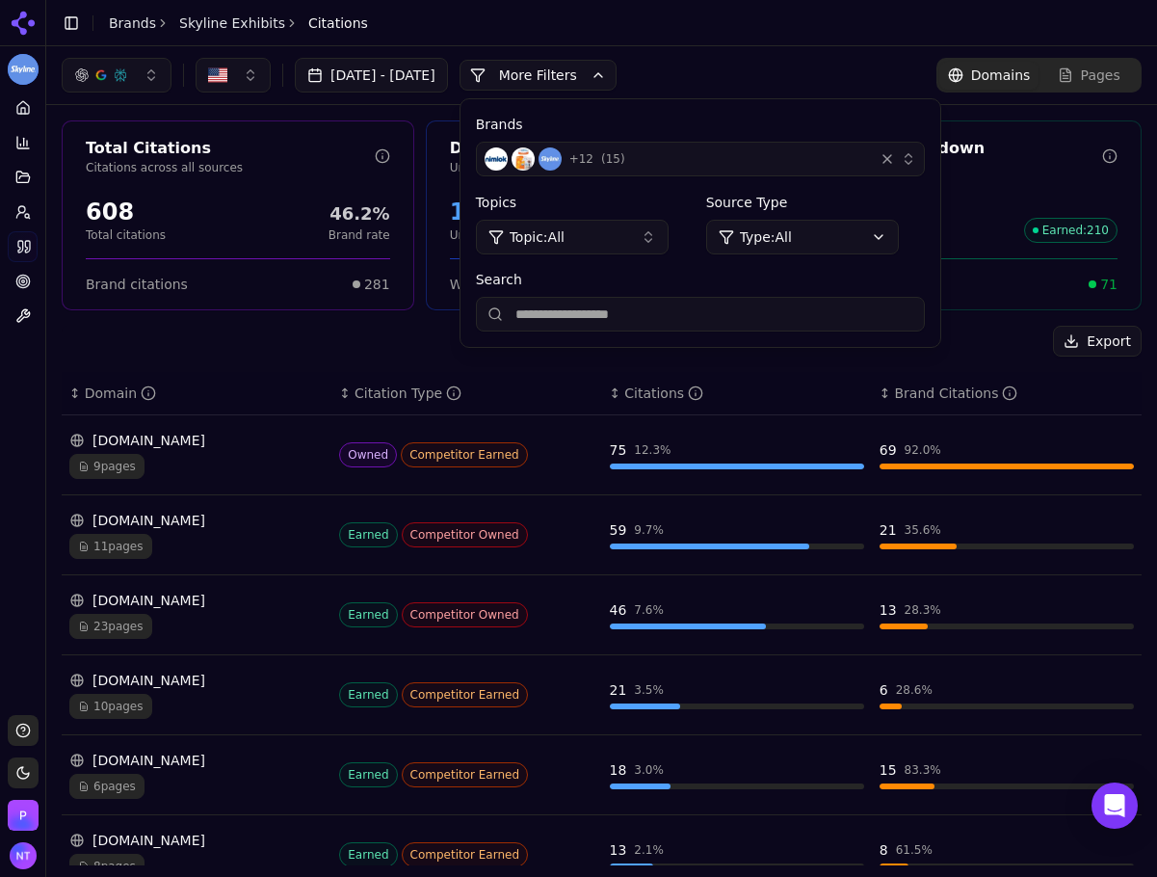
click at [790, 163] on div "+ 12 ( 15 )" at bounding box center [676, 158] width 382 height 23
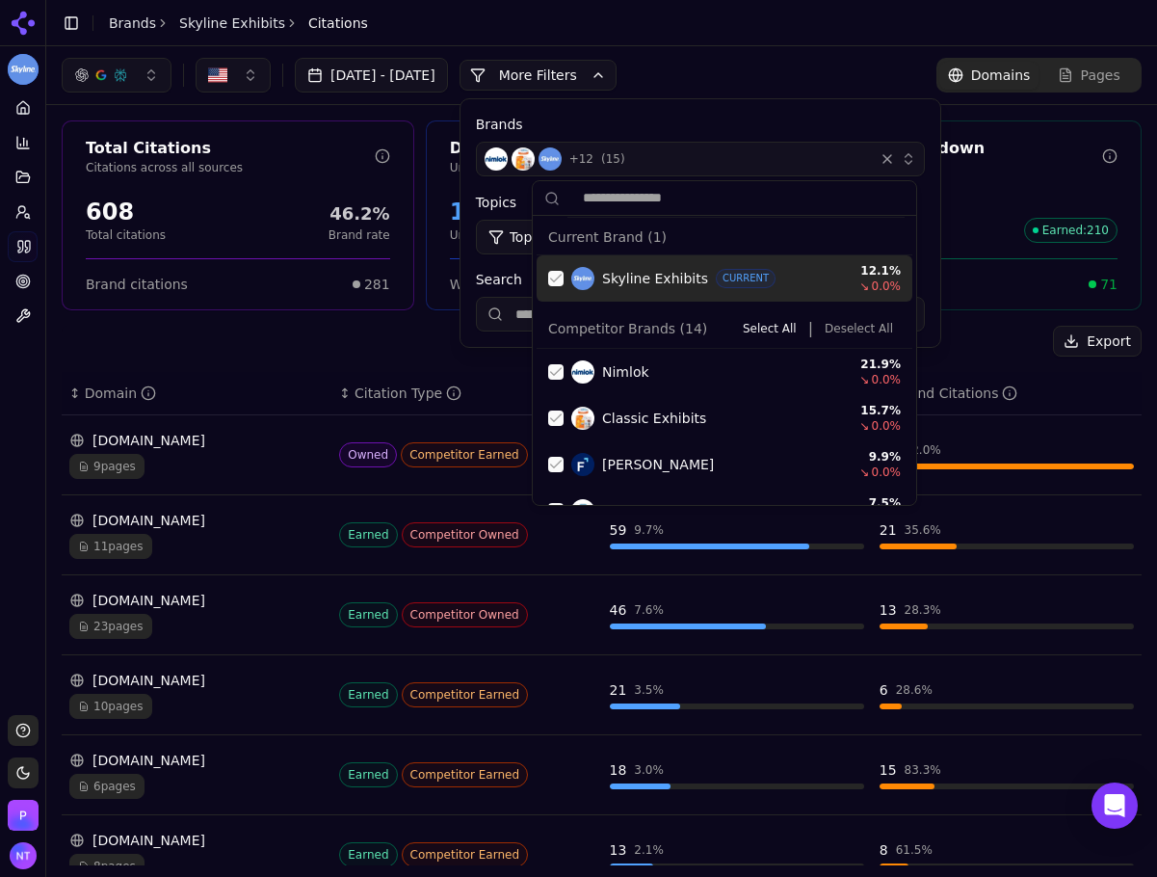
click at [897, 160] on div "button" at bounding box center [887, 158] width 19 height 19
click at [554, 282] on div "Suggestions" at bounding box center [555, 278] width 15 height 15
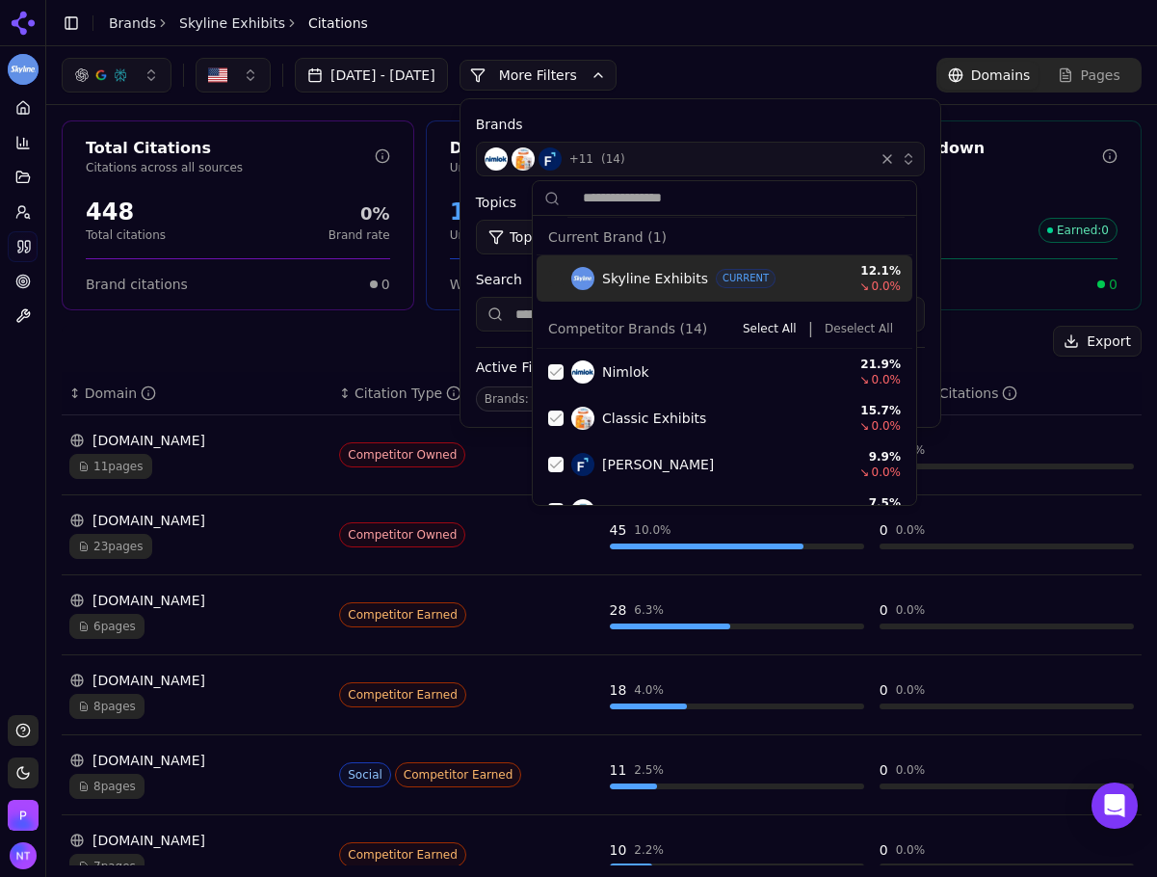
click at [856, 332] on button "Deselect All" at bounding box center [859, 328] width 84 height 23
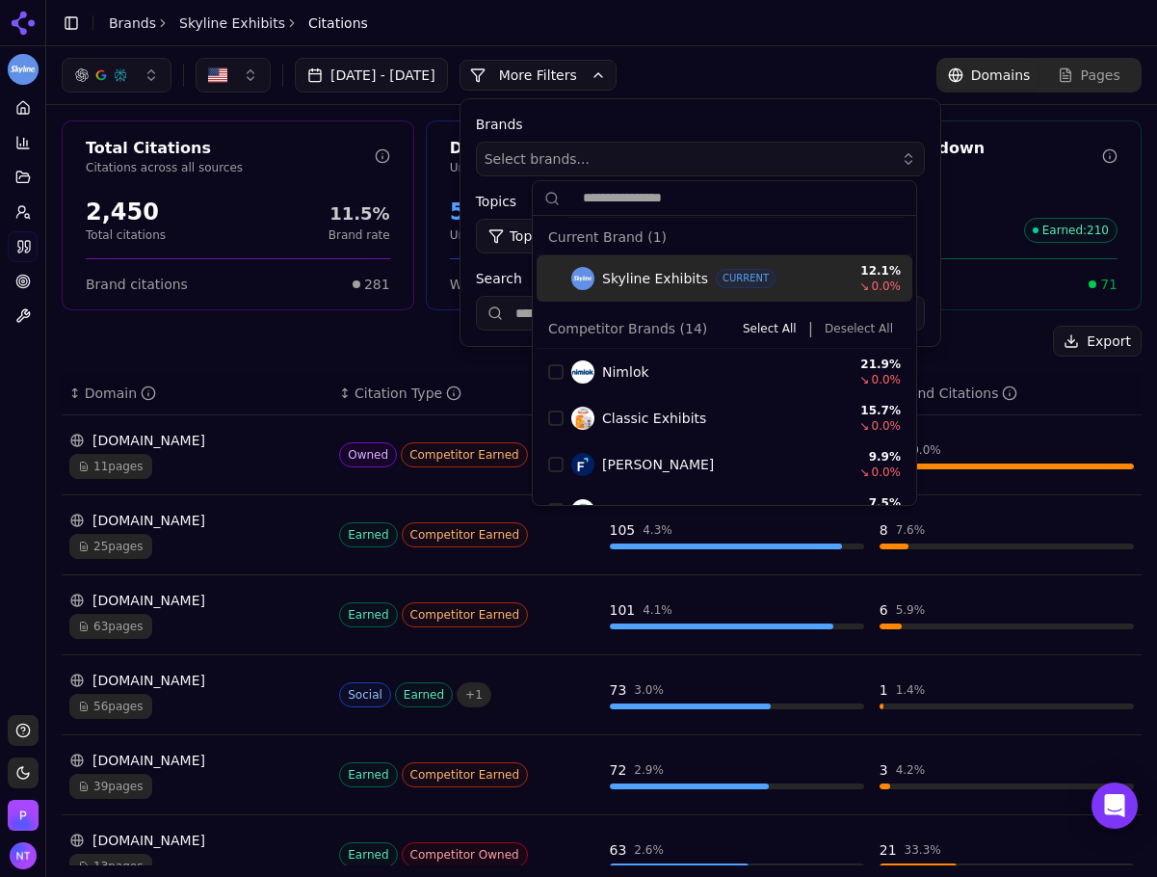
click at [822, 32] on header "Toggle Sidebar Brands Skyline Exhibits Citations" at bounding box center [601, 23] width 1111 height 46
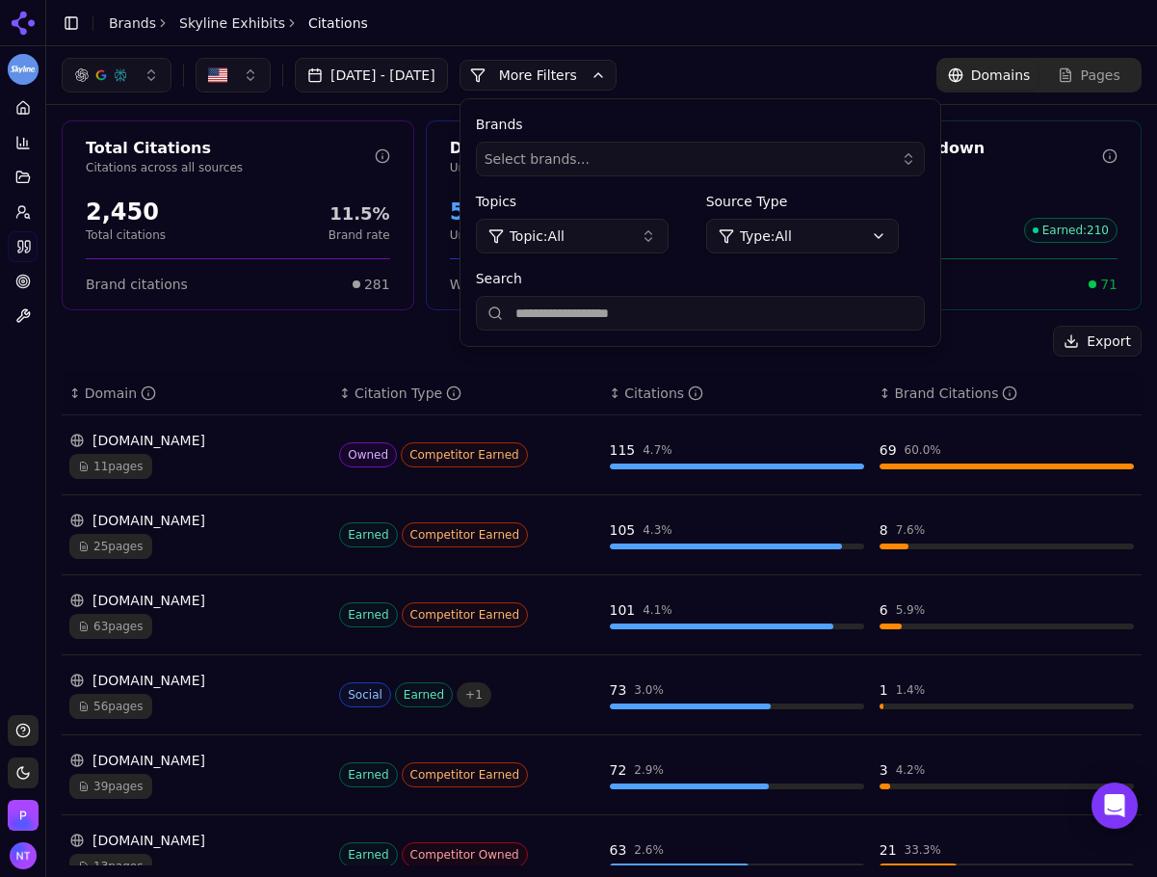
click at [577, 66] on button "More Filters" at bounding box center [538, 75] width 157 height 31
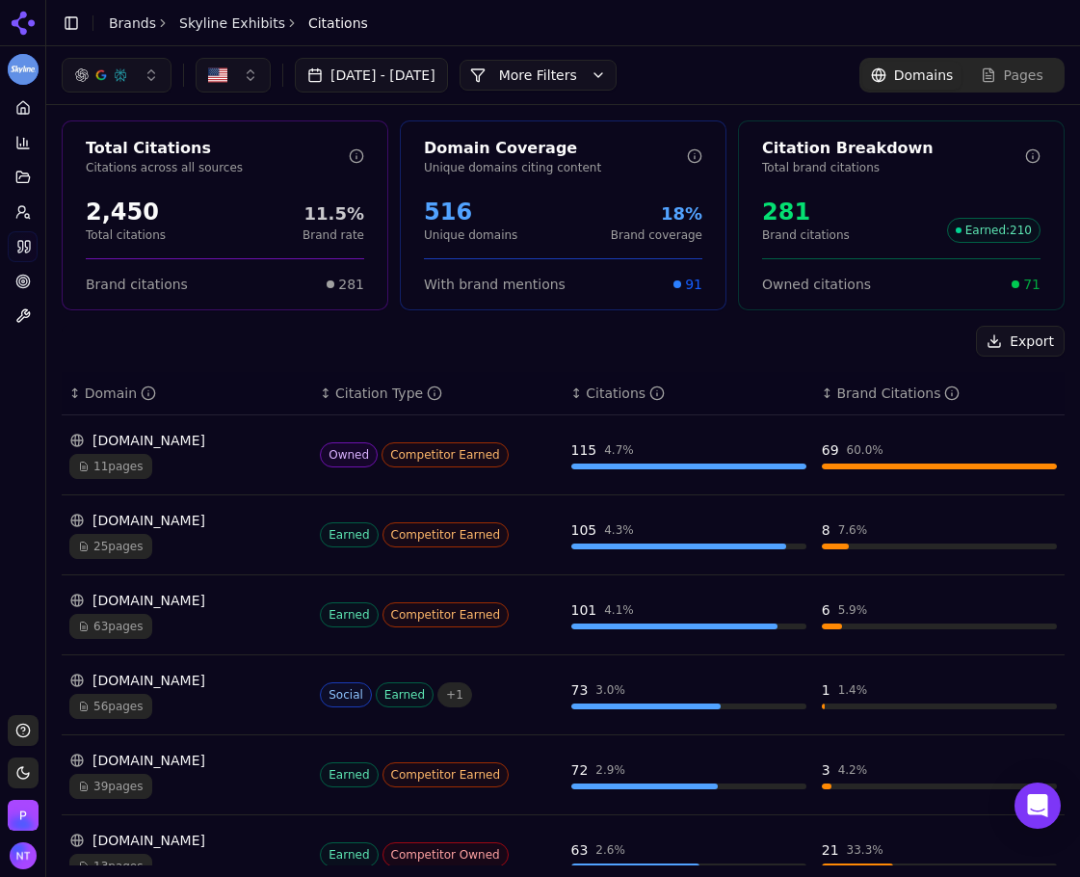
drag, startPoint x: 623, startPoint y: 57, endPoint x: 617, endPoint y: 76, distance: 20.4
click at [623, 57] on div "Jul 26, 2025 - Aug 25, 2025 More More Filters Domains Pages" at bounding box center [563, 75] width 1034 height 58
click at [617, 77] on button "More Filters" at bounding box center [538, 75] width 157 height 31
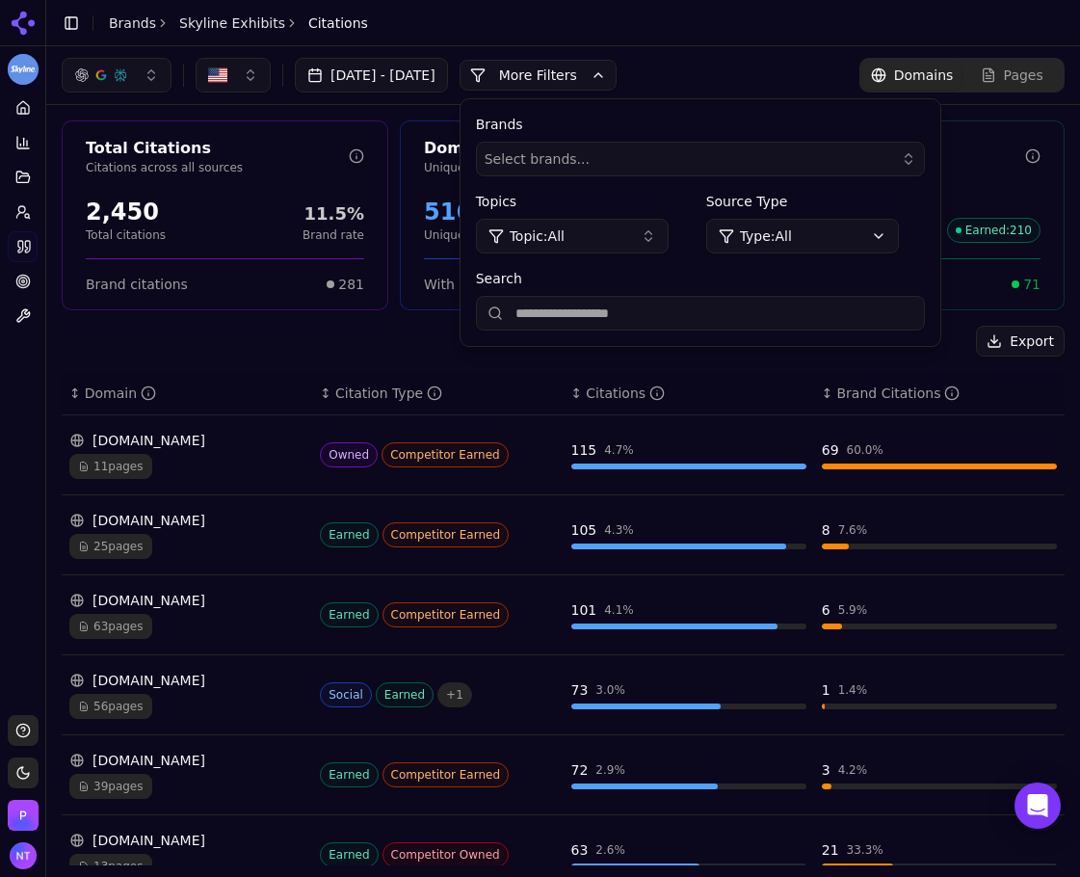
click at [617, 77] on button "More Filters" at bounding box center [538, 75] width 157 height 31
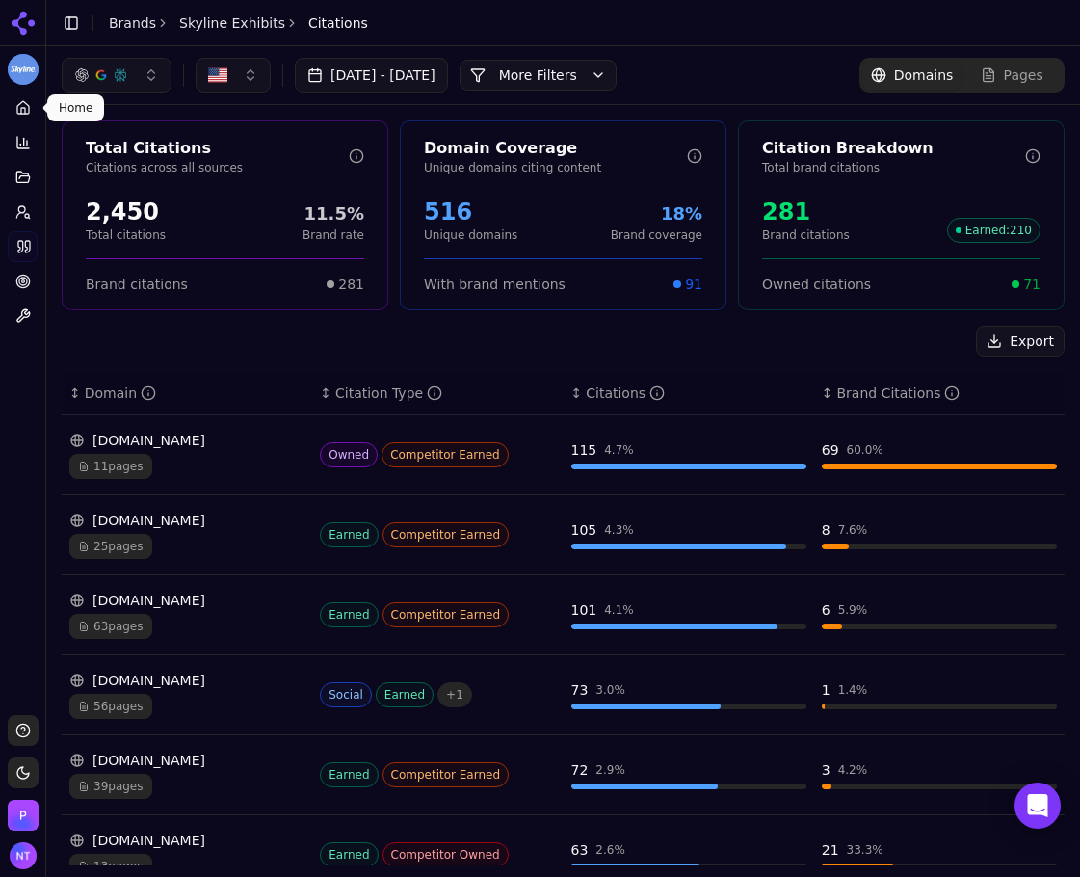
click at [14, 113] on link "Home" at bounding box center [23, 108] width 30 height 31
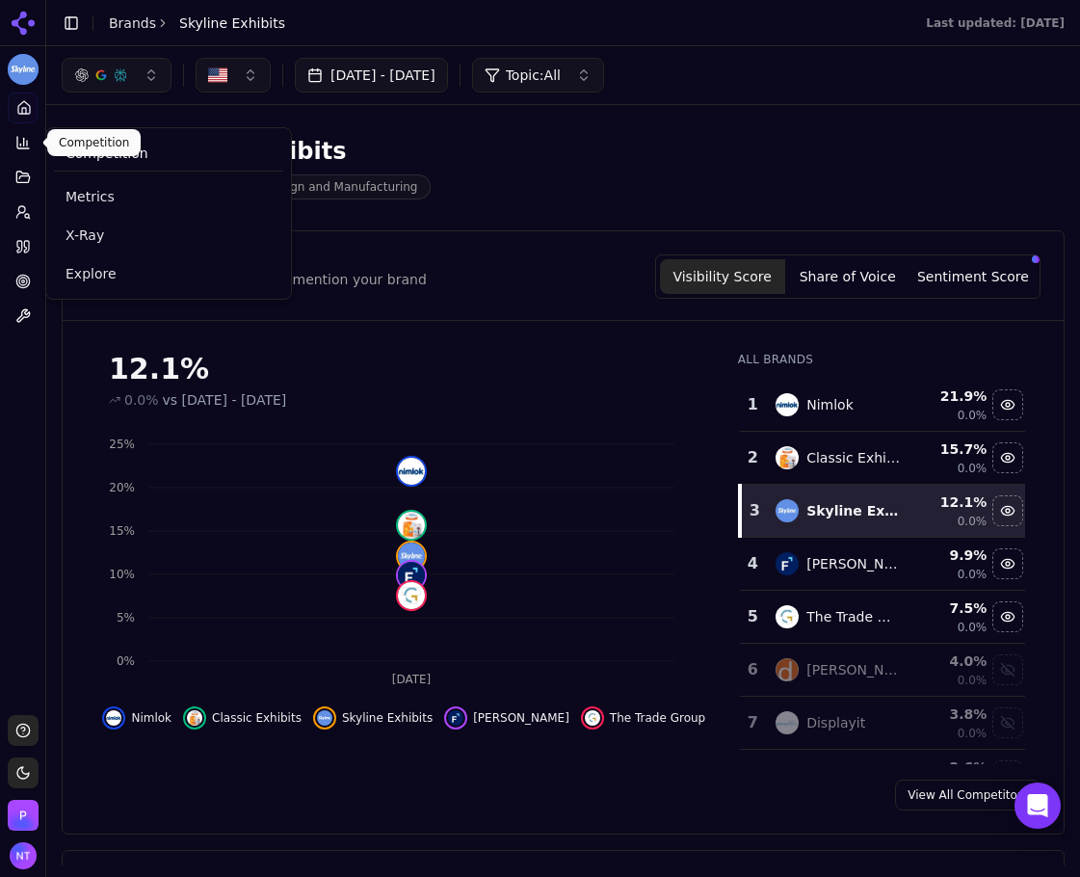
click at [18, 140] on icon at bounding box center [22, 142] width 15 height 15
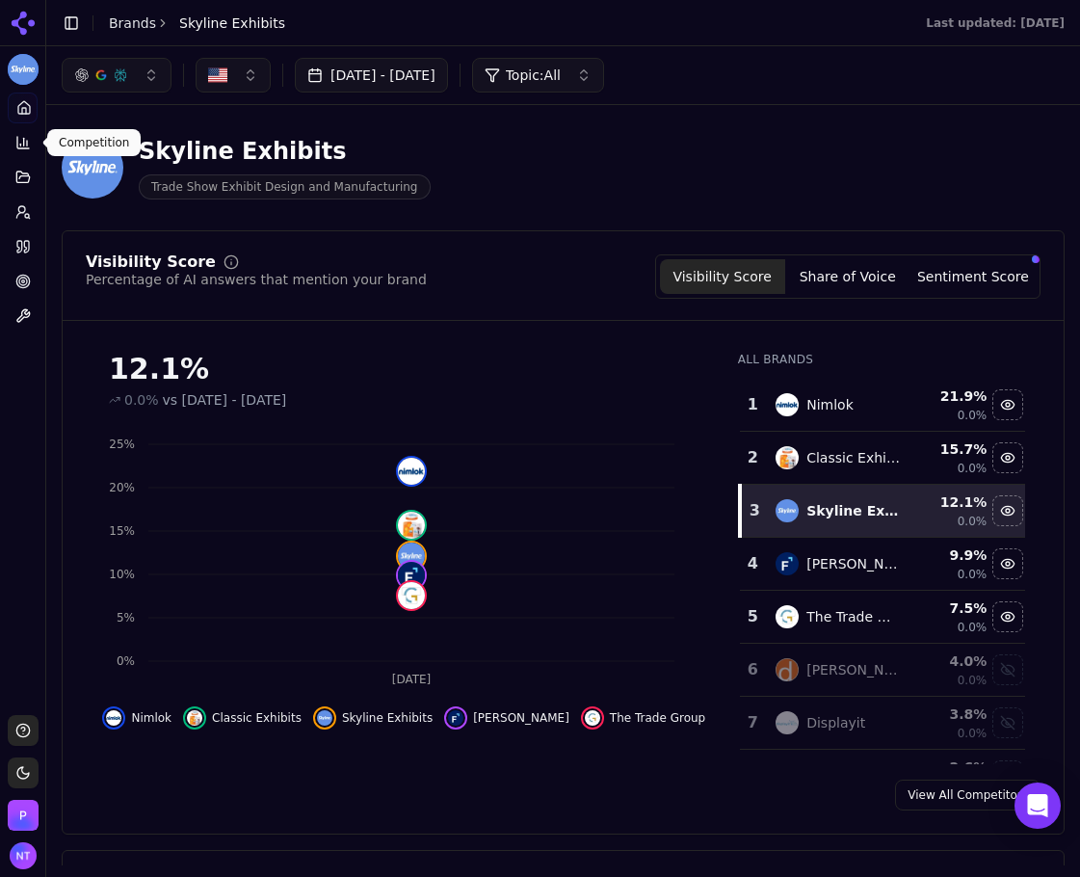
click at [19, 139] on icon at bounding box center [22, 142] width 15 height 15
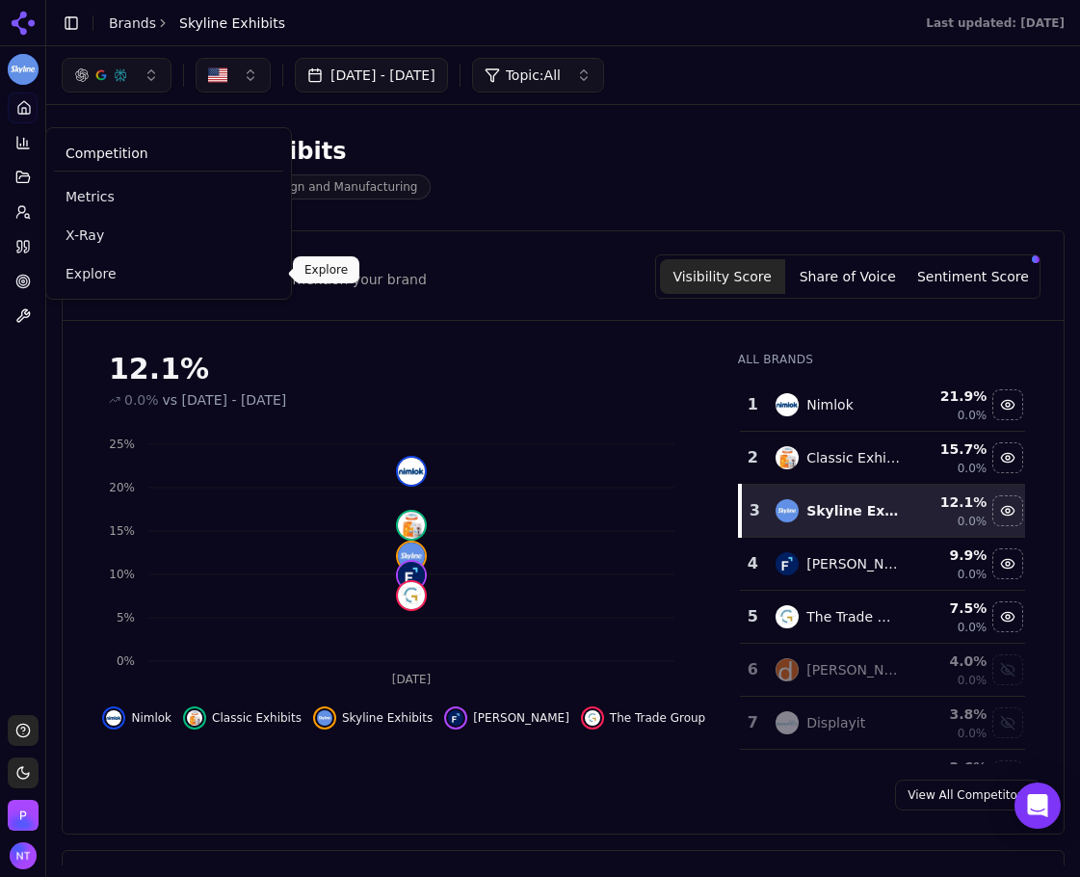
click at [109, 278] on span "Explore" at bounding box center [169, 273] width 206 height 19
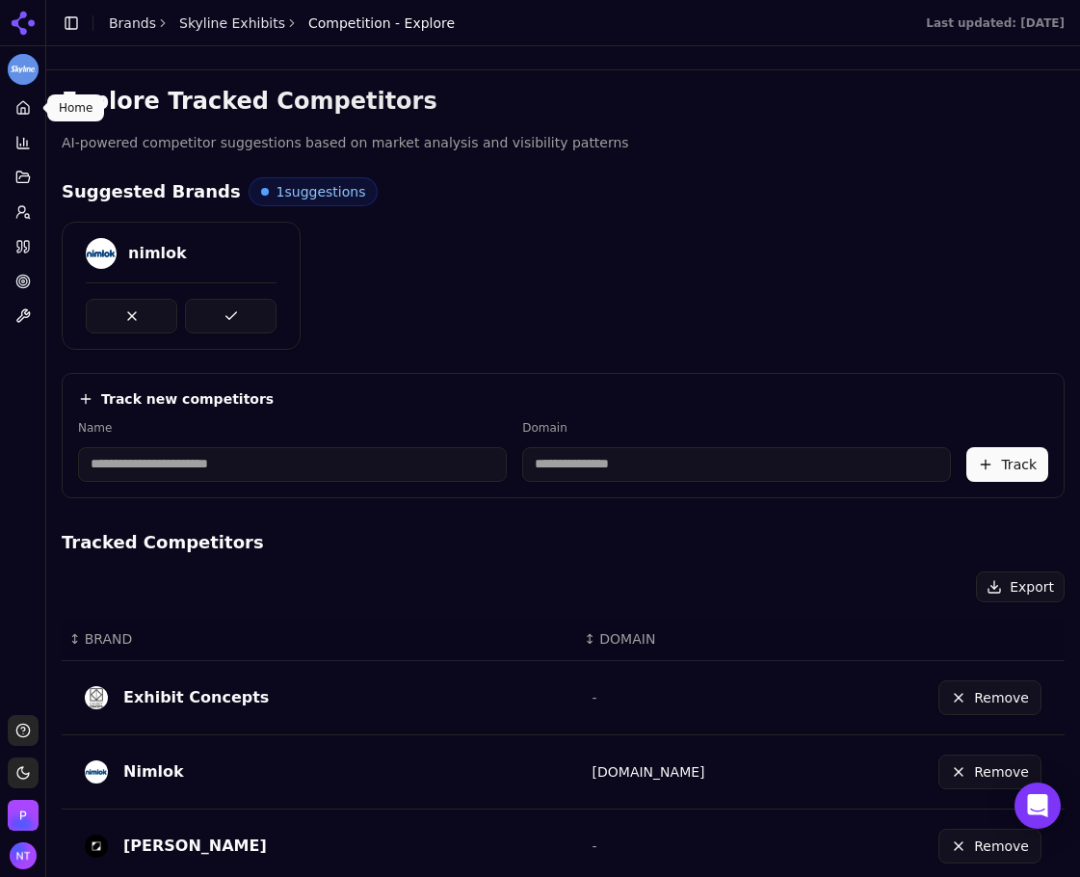
click at [30, 111] on icon at bounding box center [22, 107] width 15 height 15
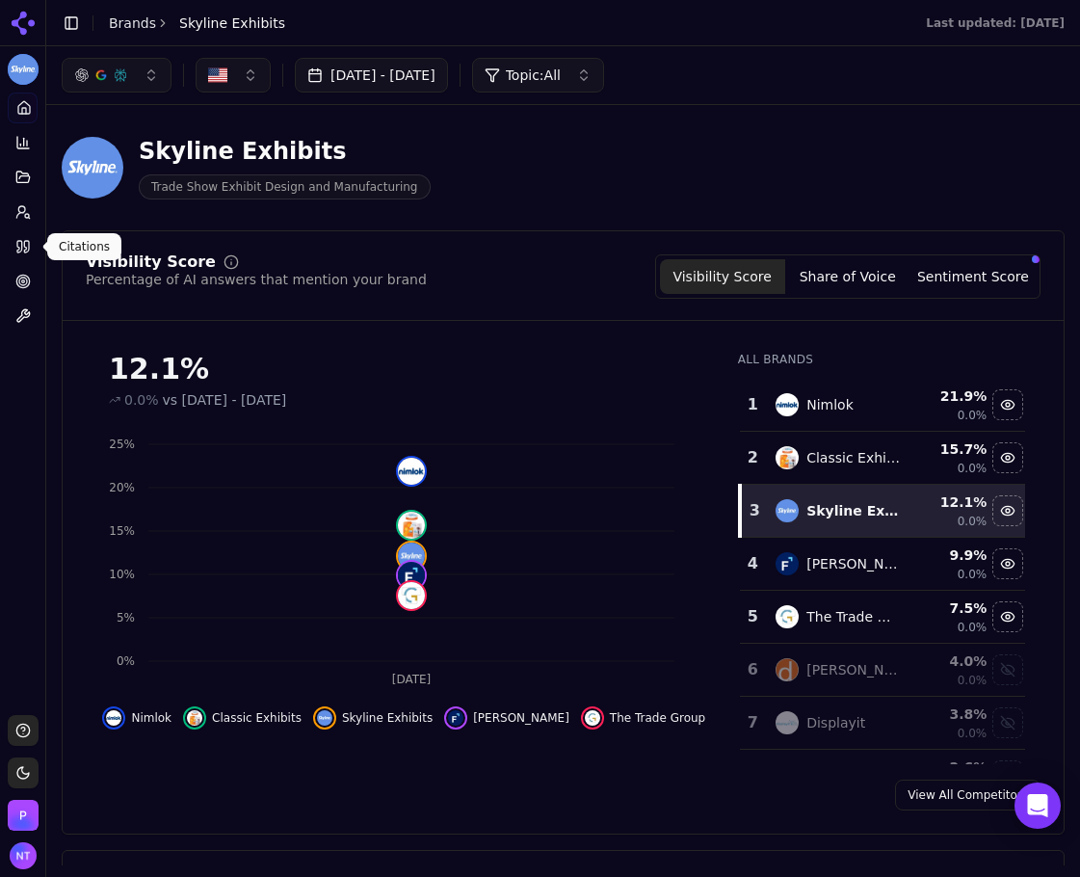
click at [7, 234] on div "Platform Home Competition Topics Prompts Citations Optimize Toolbox" at bounding box center [22, 212] width 45 height 254
click at [13, 237] on link "Citations" at bounding box center [23, 246] width 30 height 31
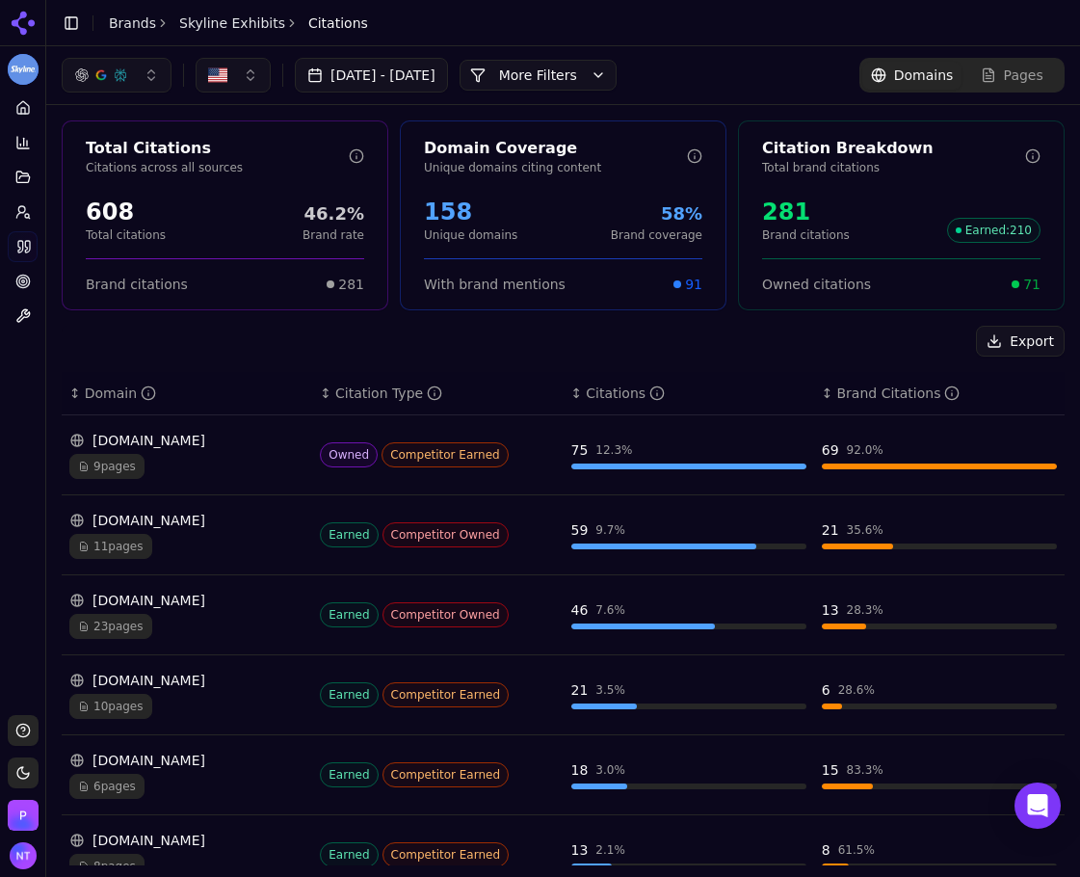
click at [519, 75] on button "More Filters" at bounding box center [538, 75] width 157 height 31
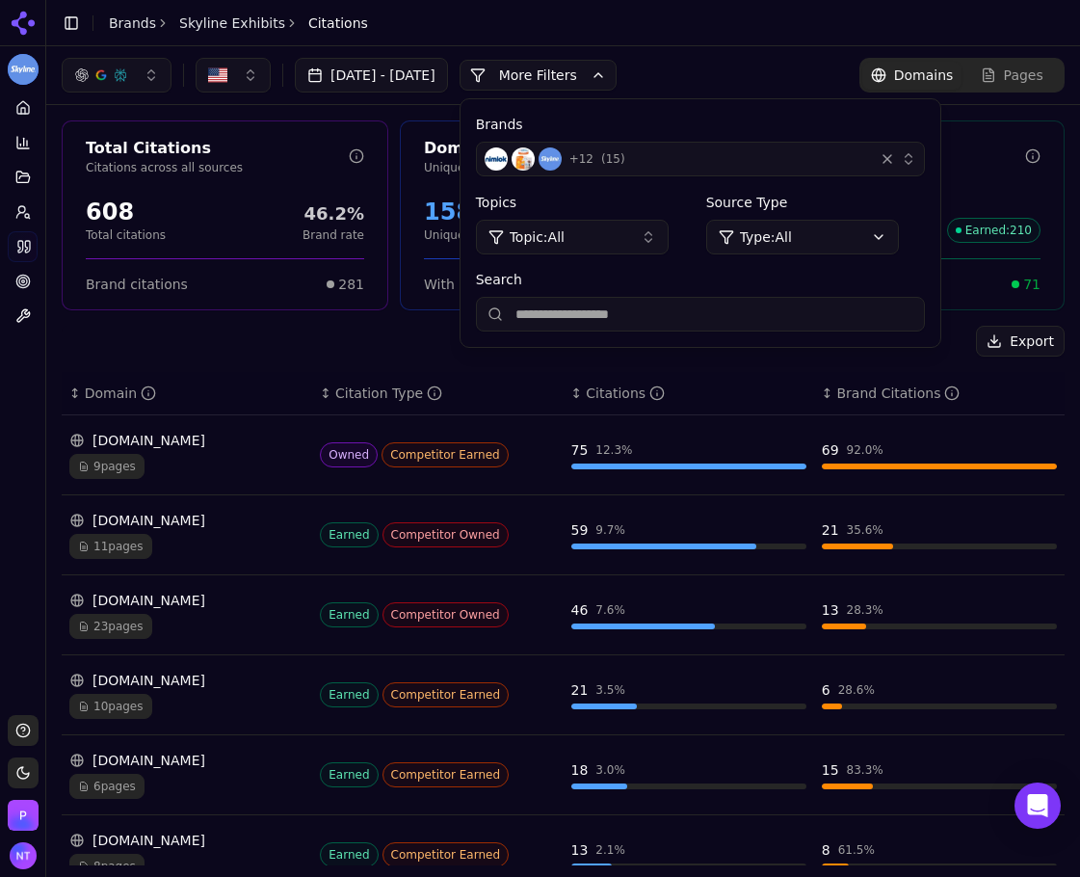
click at [897, 158] on div "button" at bounding box center [887, 158] width 19 height 19
click at [916, 155] on div "button" at bounding box center [897, 158] width 39 height 19
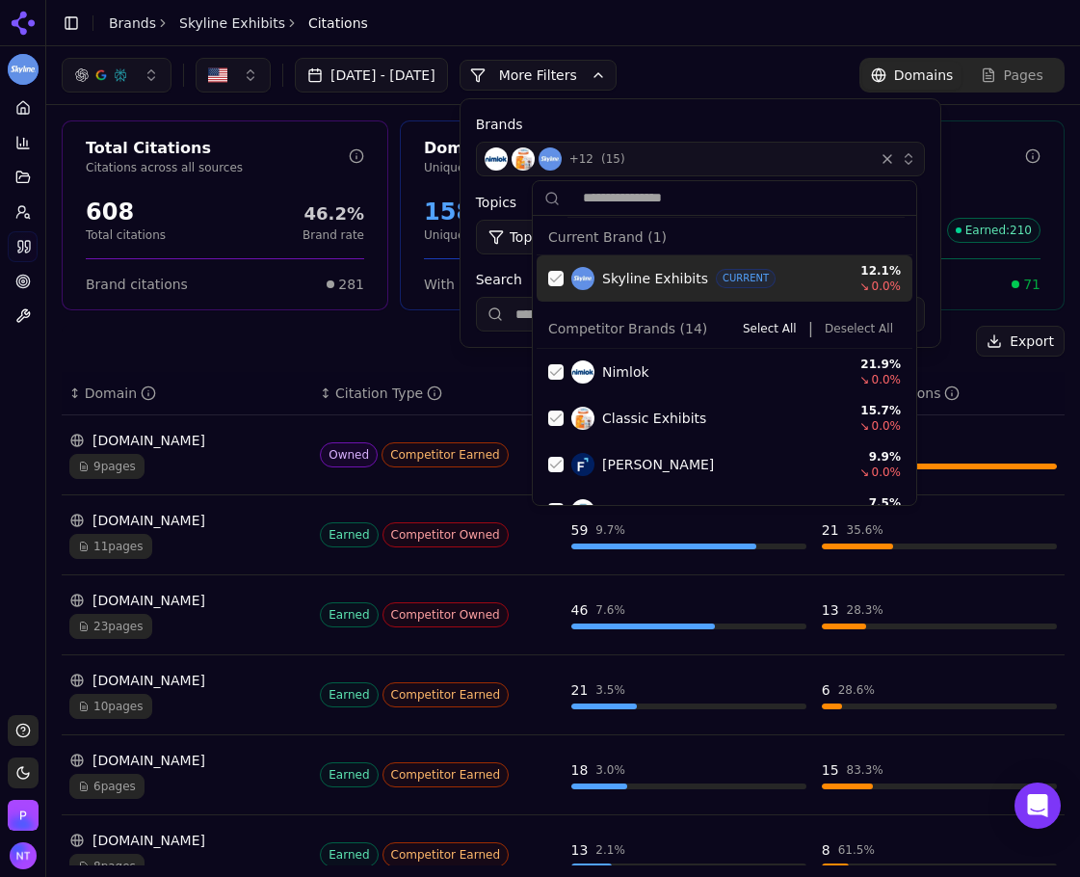
click at [833, 327] on button "Deselect All" at bounding box center [859, 328] width 84 height 23
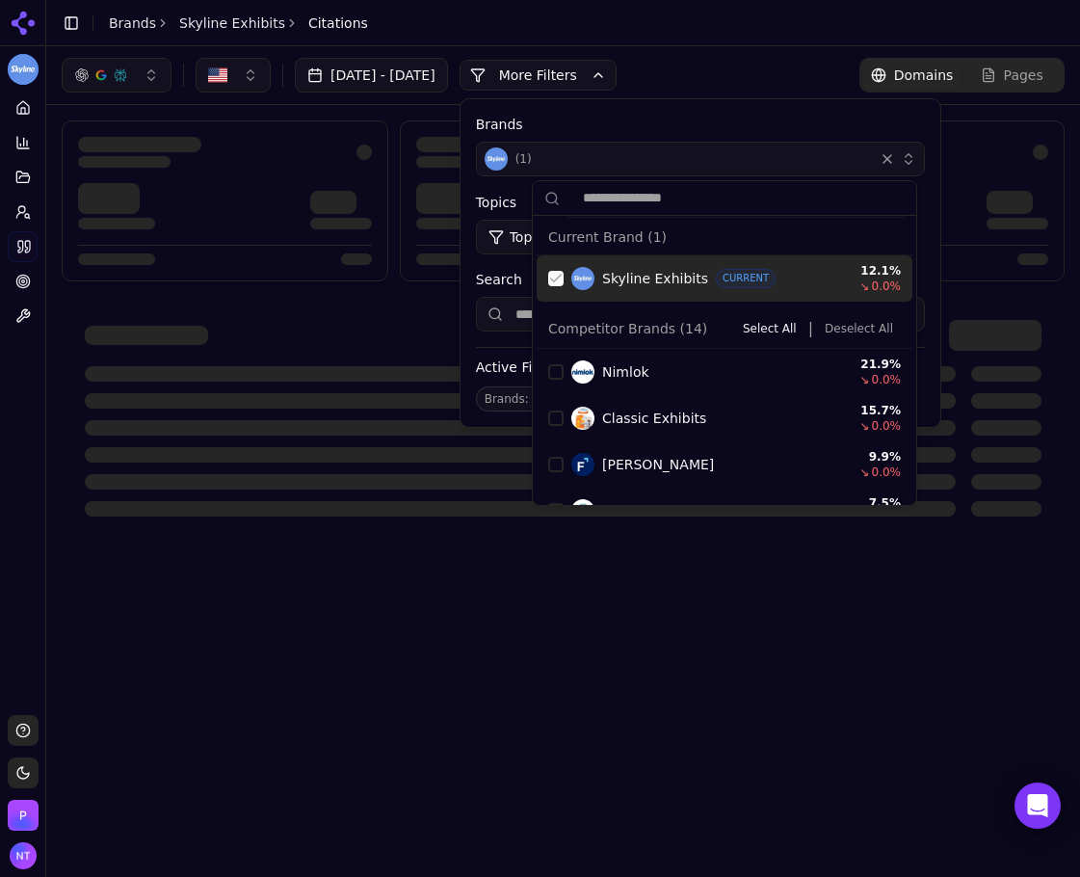
click at [560, 279] on div "Suggestions" at bounding box center [555, 278] width 15 height 15
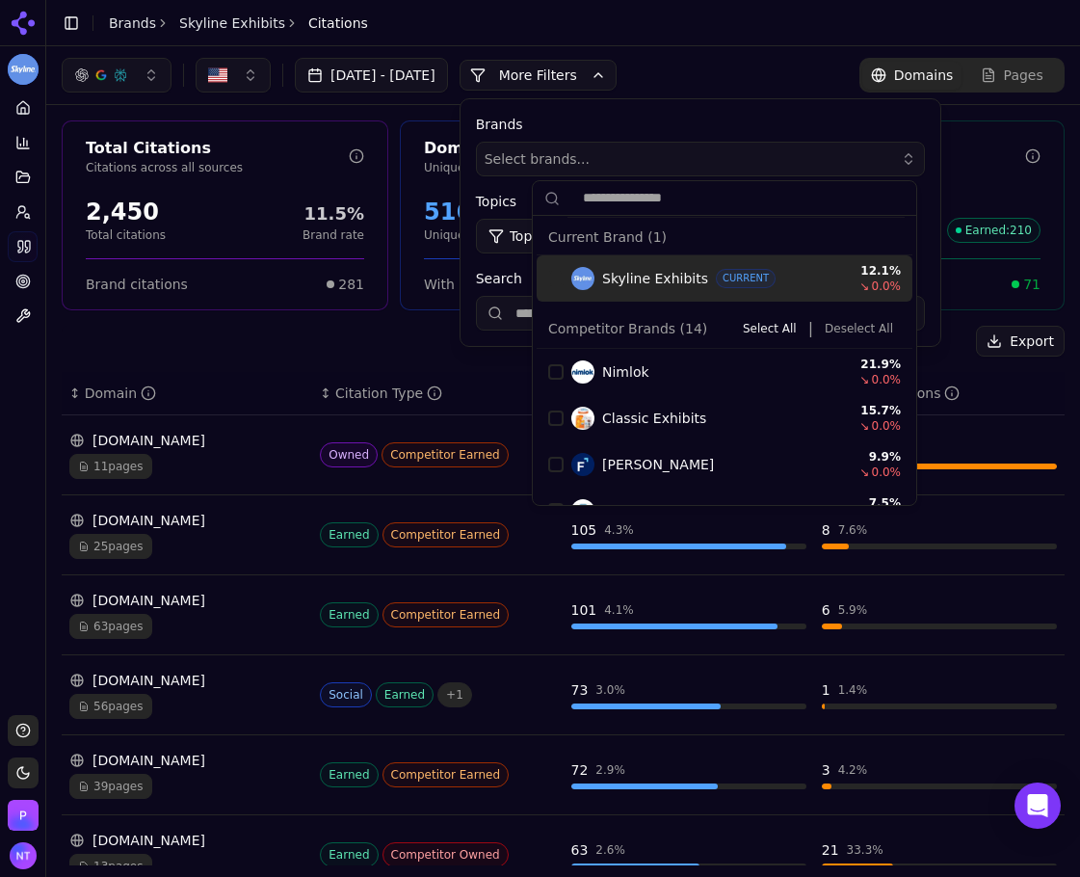
click at [725, 52] on div "Jul 26, 2025 - Aug 25, 2025 More More Filters Brands Select brands... Topics To…" at bounding box center [563, 75] width 1034 height 58
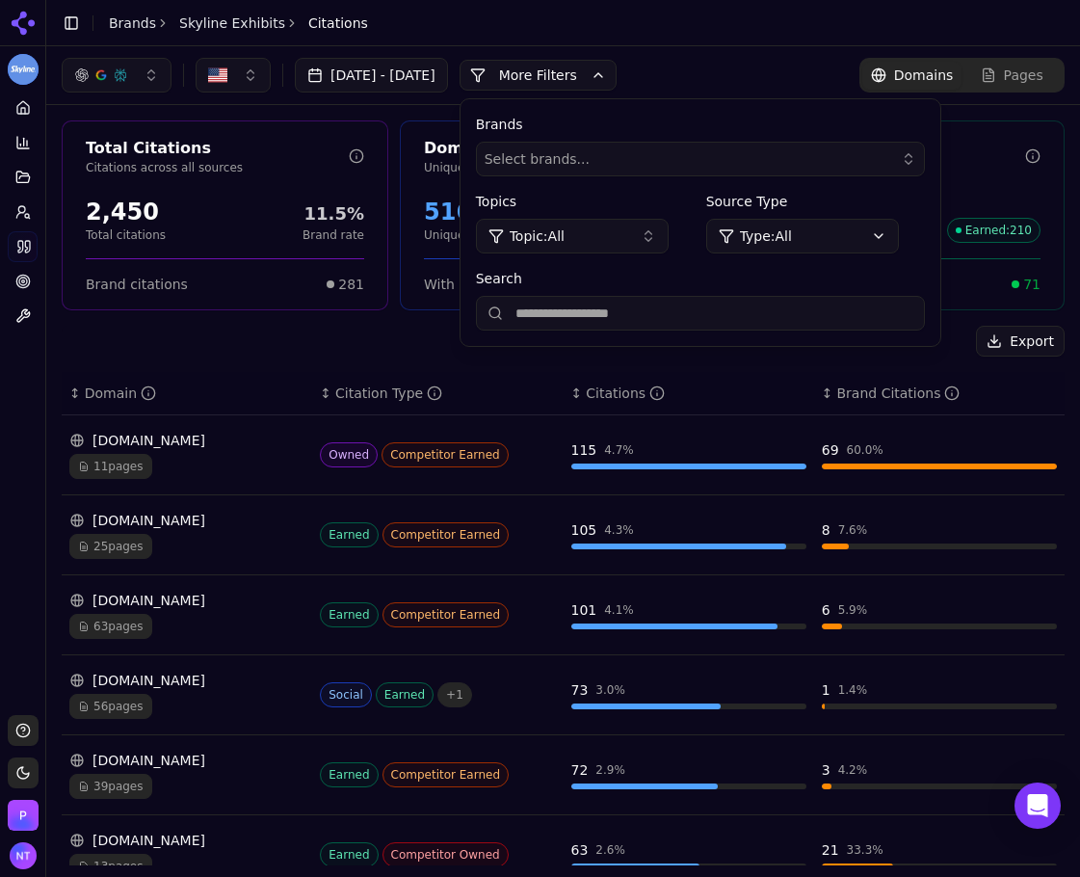
click at [514, 121] on div "Domain Coverage Unique domains citing content 516 Unique domains 18% Brand cove…" at bounding box center [563, 215] width 327 height 190
click at [573, 78] on button "More Filters" at bounding box center [538, 75] width 157 height 31
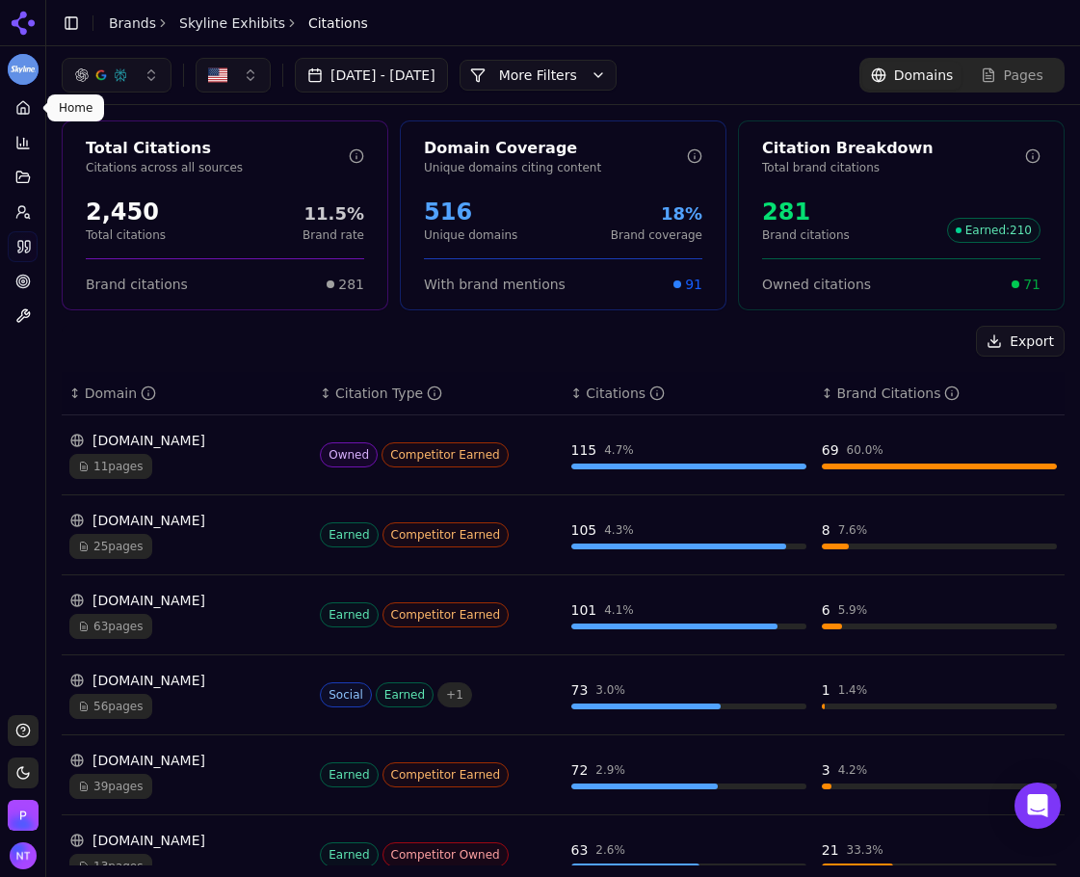
click at [28, 115] on icon at bounding box center [22, 107] width 15 height 15
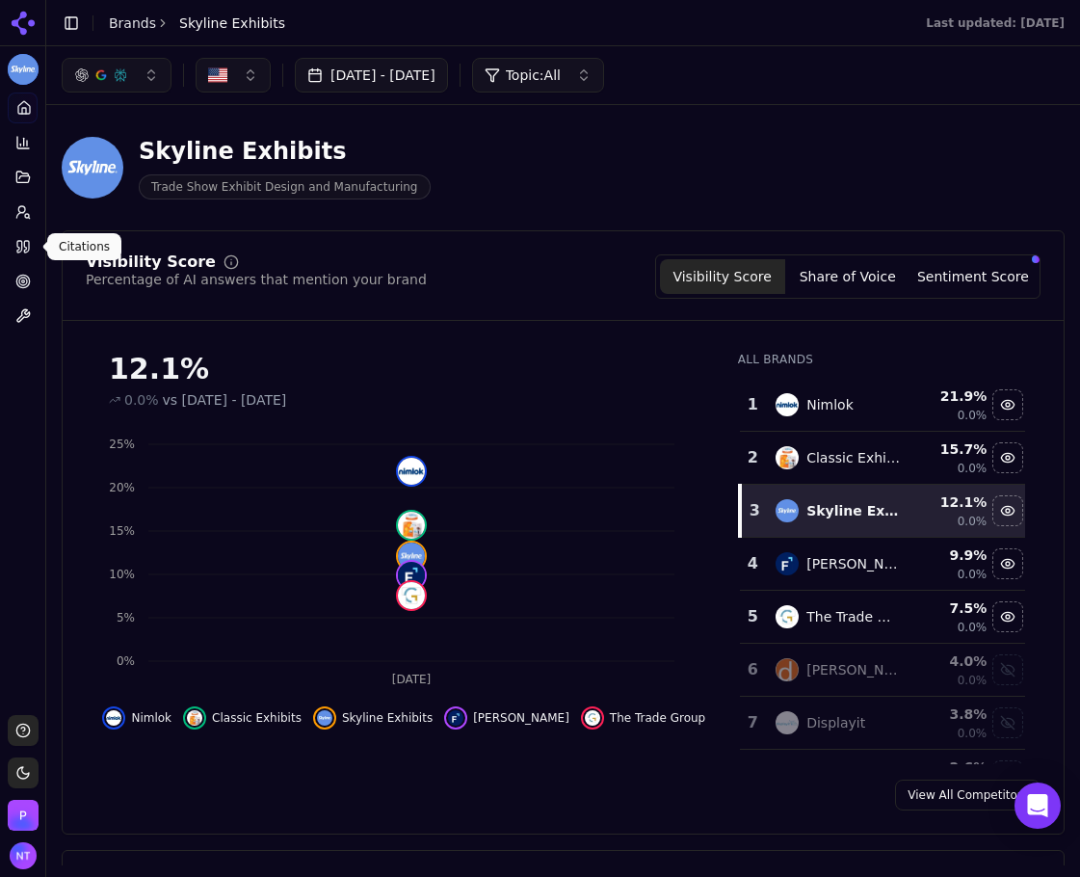
click at [18, 251] on icon at bounding box center [22, 246] width 15 height 15
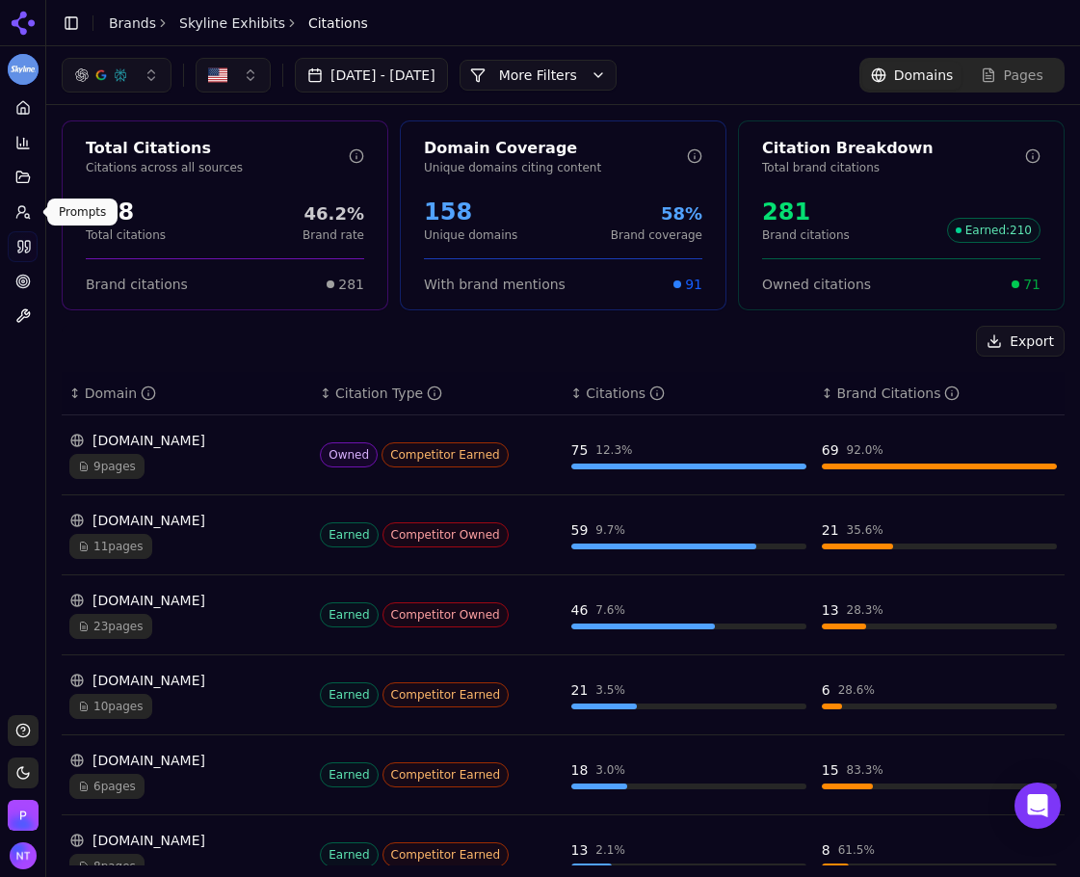
drag, startPoint x: 28, startPoint y: 219, endPoint x: 334, endPoint y: 178, distance: 309.1
click at [28, 219] on icon at bounding box center [22, 211] width 15 height 15
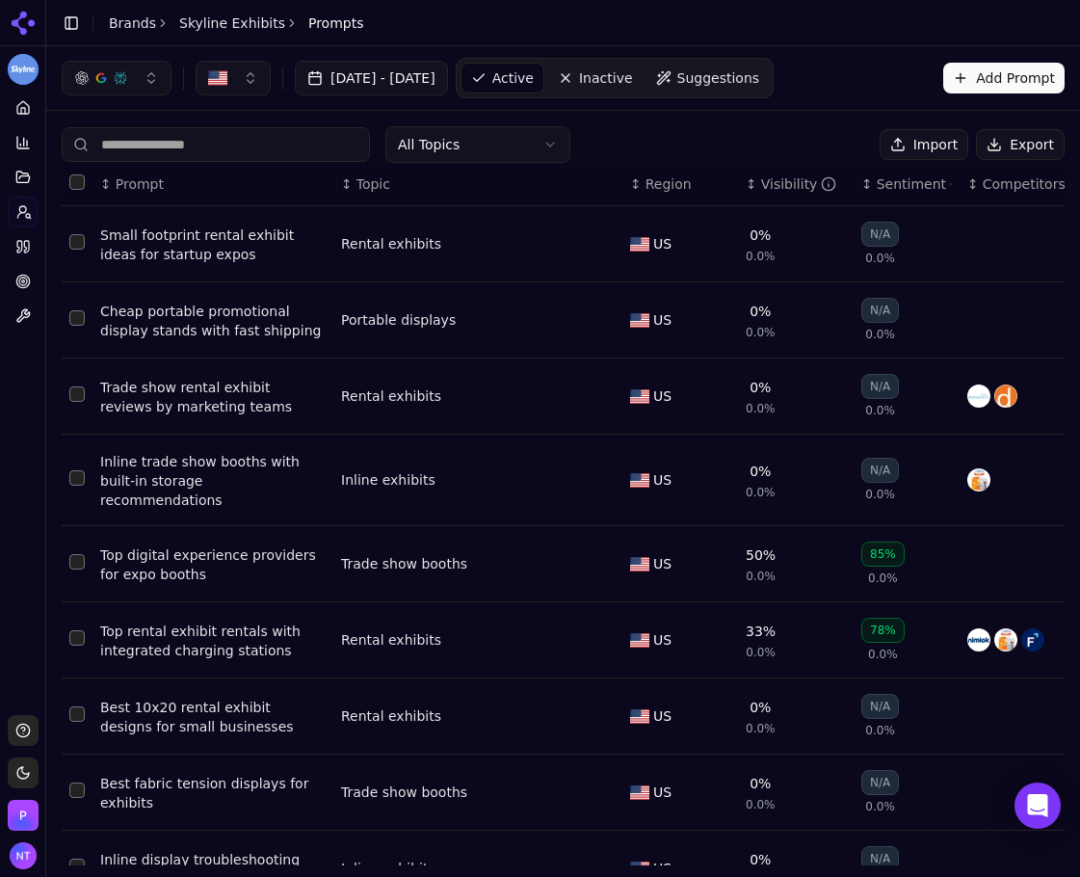
click at [982, 142] on button "Export" at bounding box center [1020, 144] width 89 height 31
click at [35, 13] on icon at bounding box center [23, 23] width 31 height 31
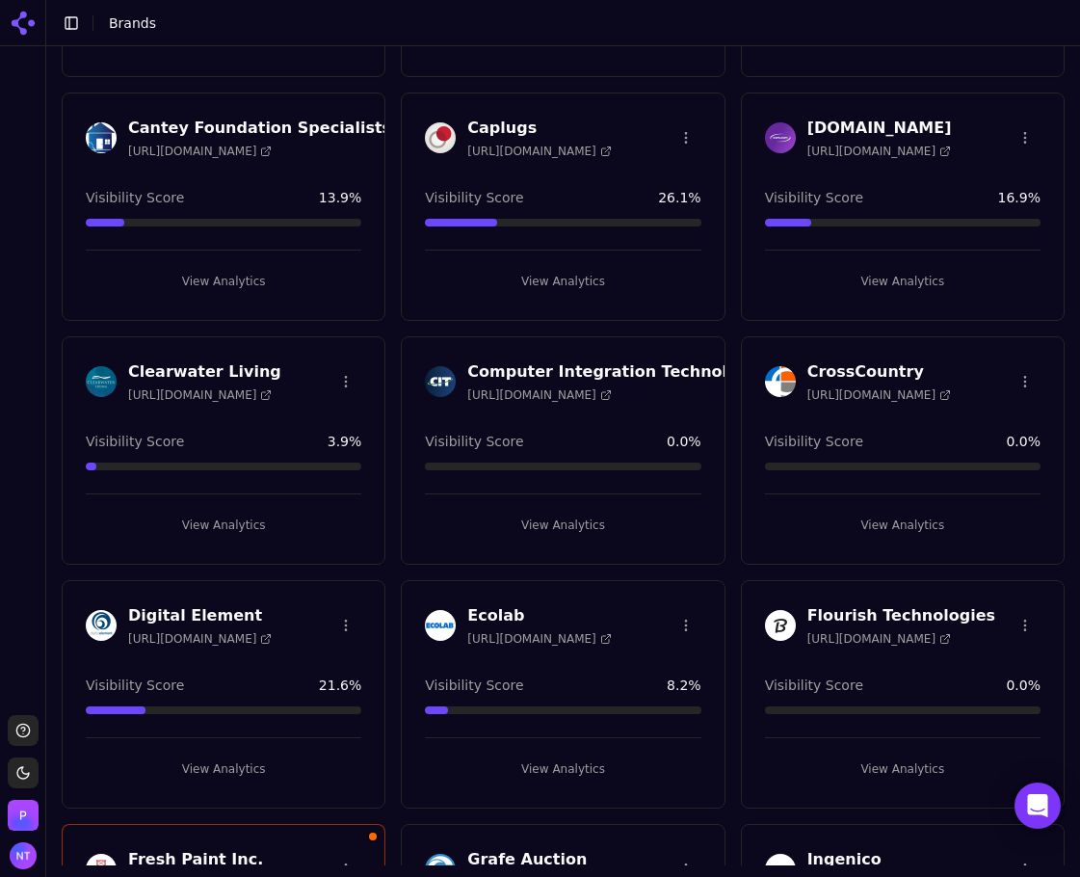
scroll to position [385, 0]
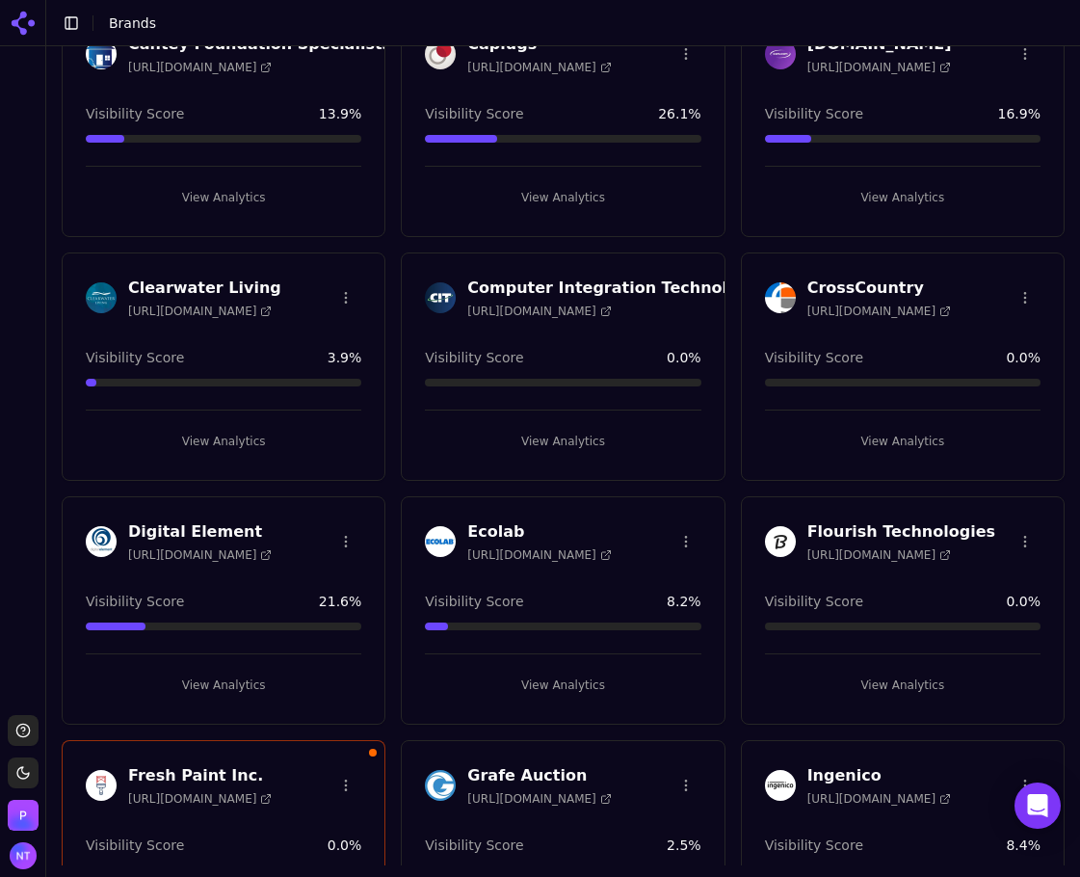
click at [237, 443] on button "View Analytics" at bounding box center [224, 441] width 276 height 31
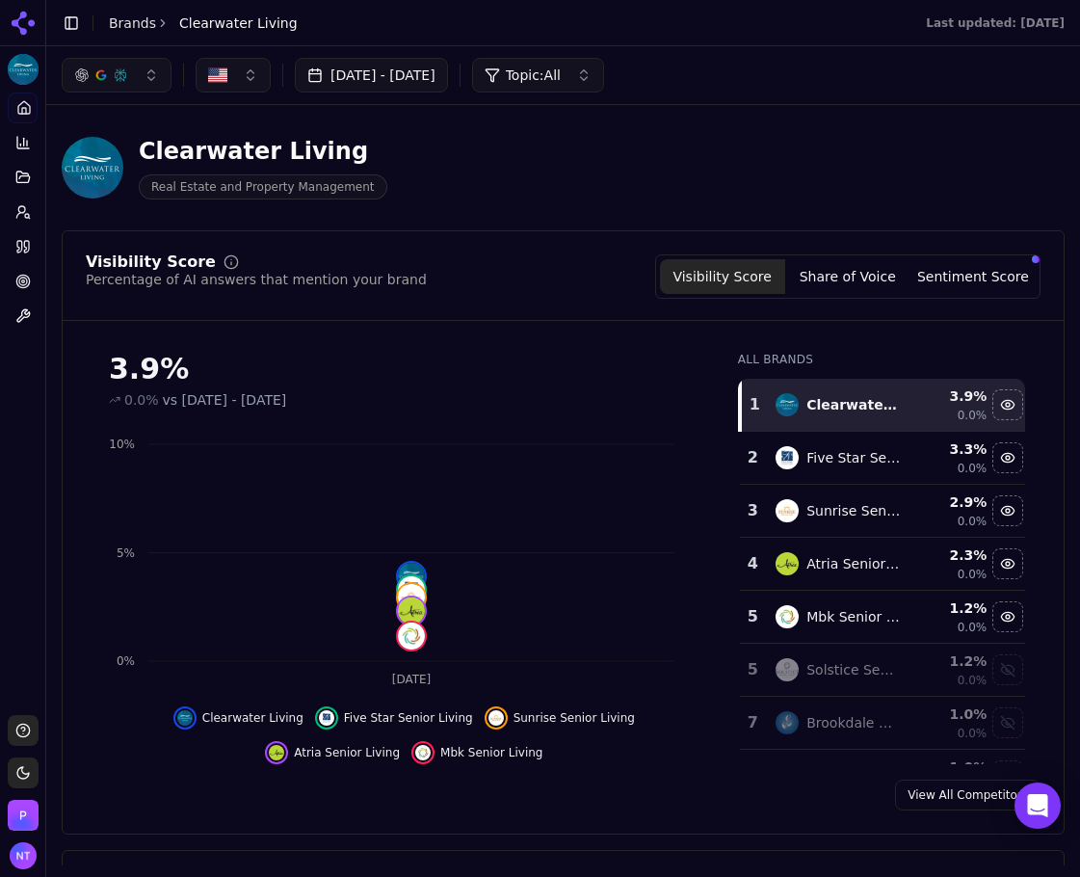
click at [602, 814] on div "Visibility Score Percentage of AI answers that mention your brand Visibility Sc…" at bounding box center [563, 532] width 1003 height 604
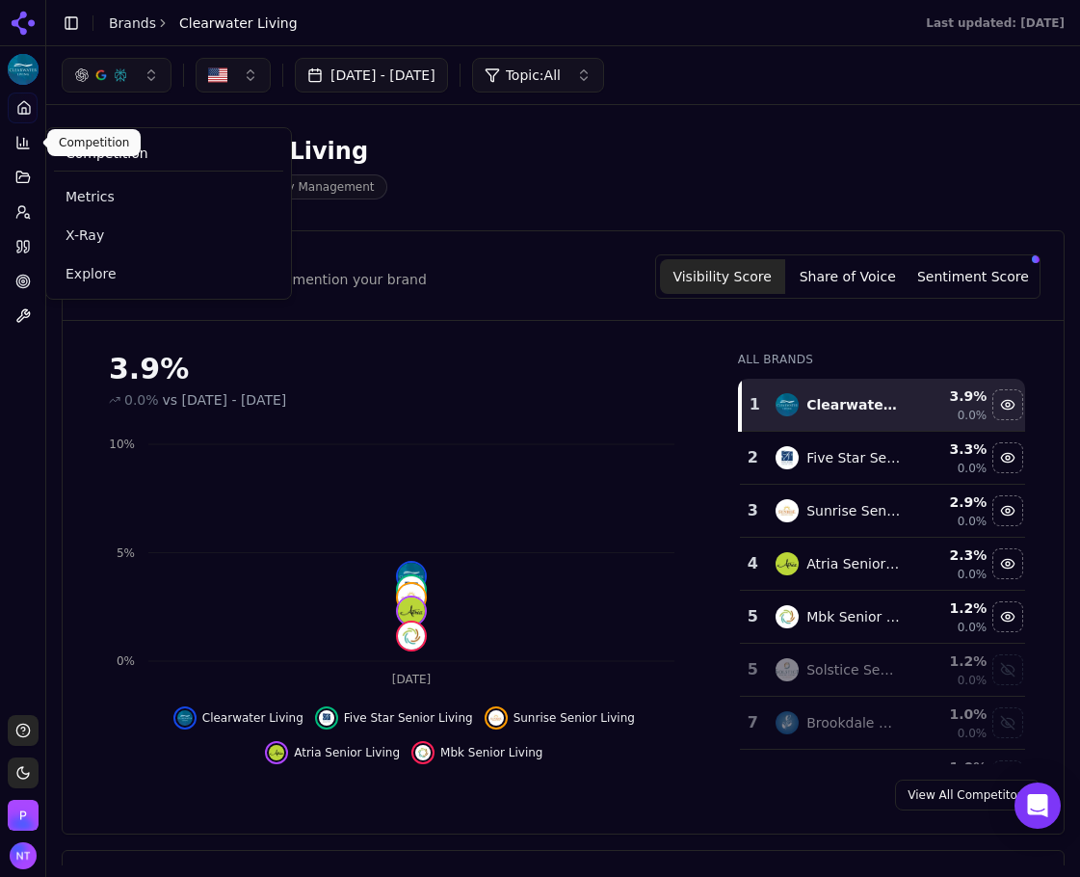
click at [15, 147] on icon at bounding box center [22, 142] width 15 height 15
click at [127, 265] on span "Explore" at bounding box center [169, 273] width 206 height 19
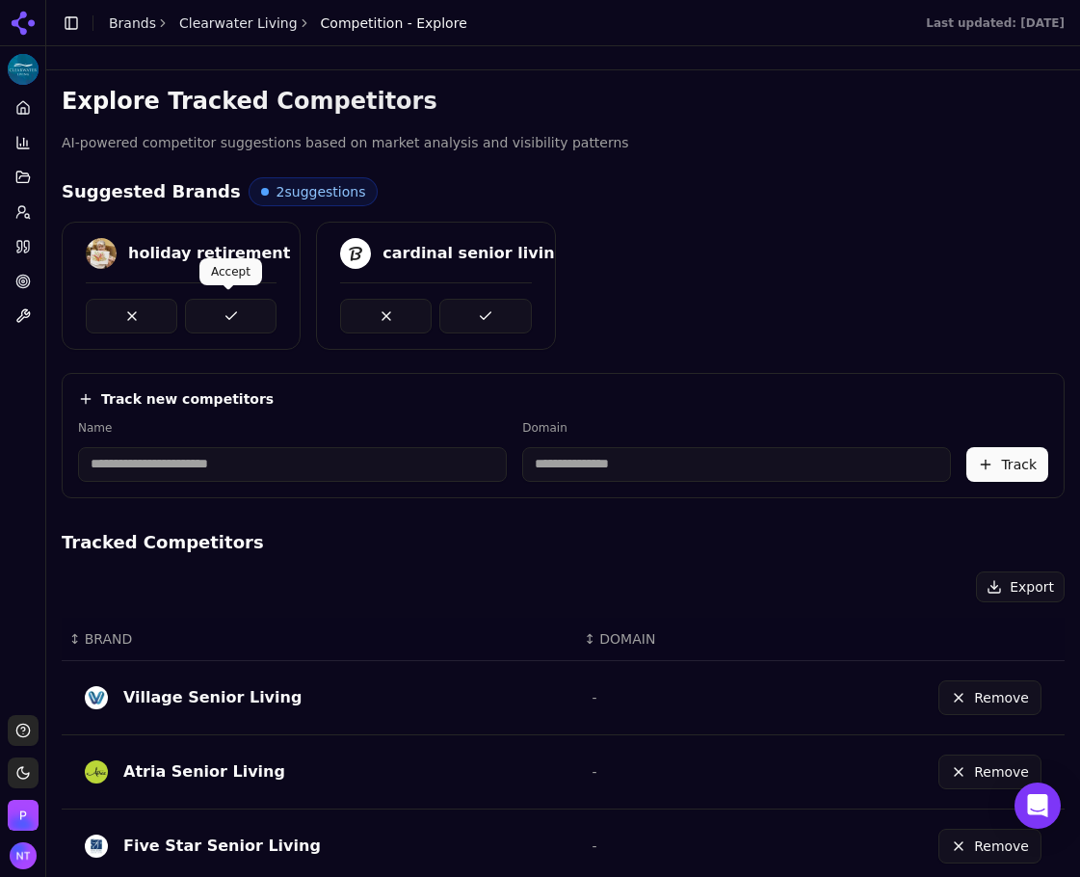
click at [231, 323] on button at bounding box center [231, 316] width 92 height 35
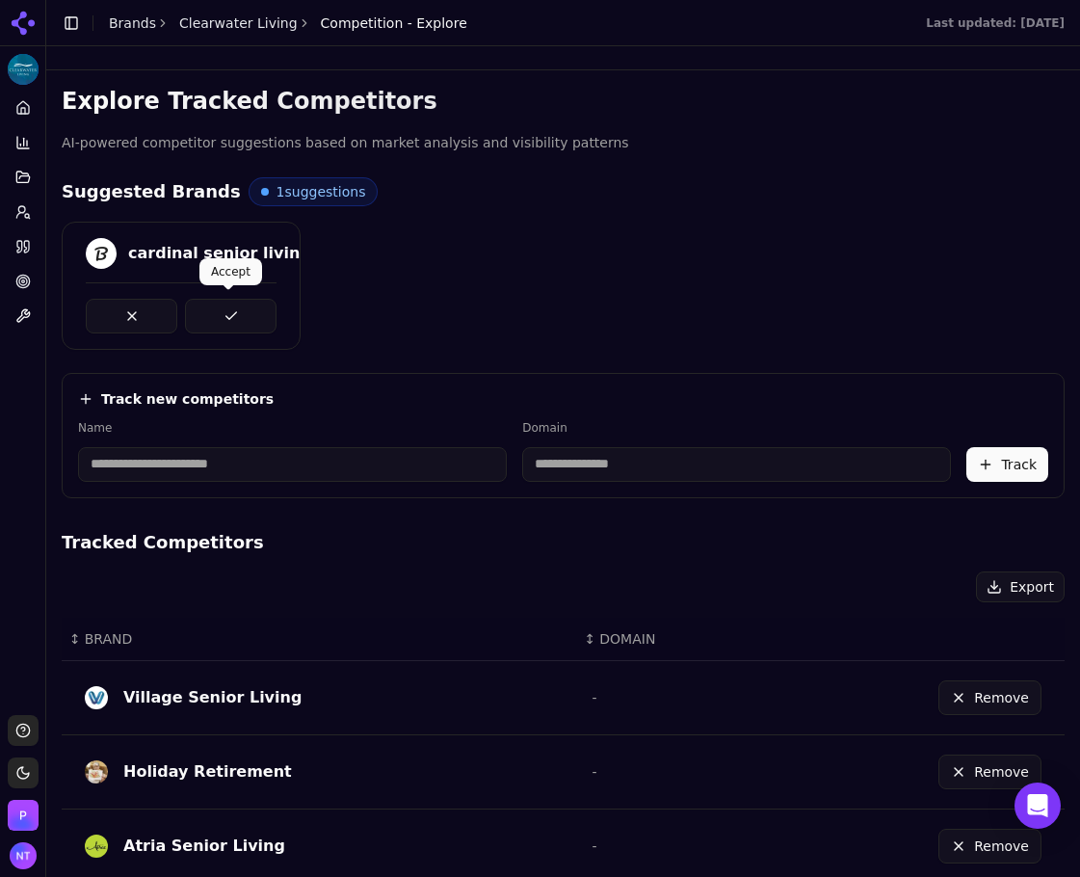
click at [225, 321] on button at bounding box center [231, 316] width 92 height 35
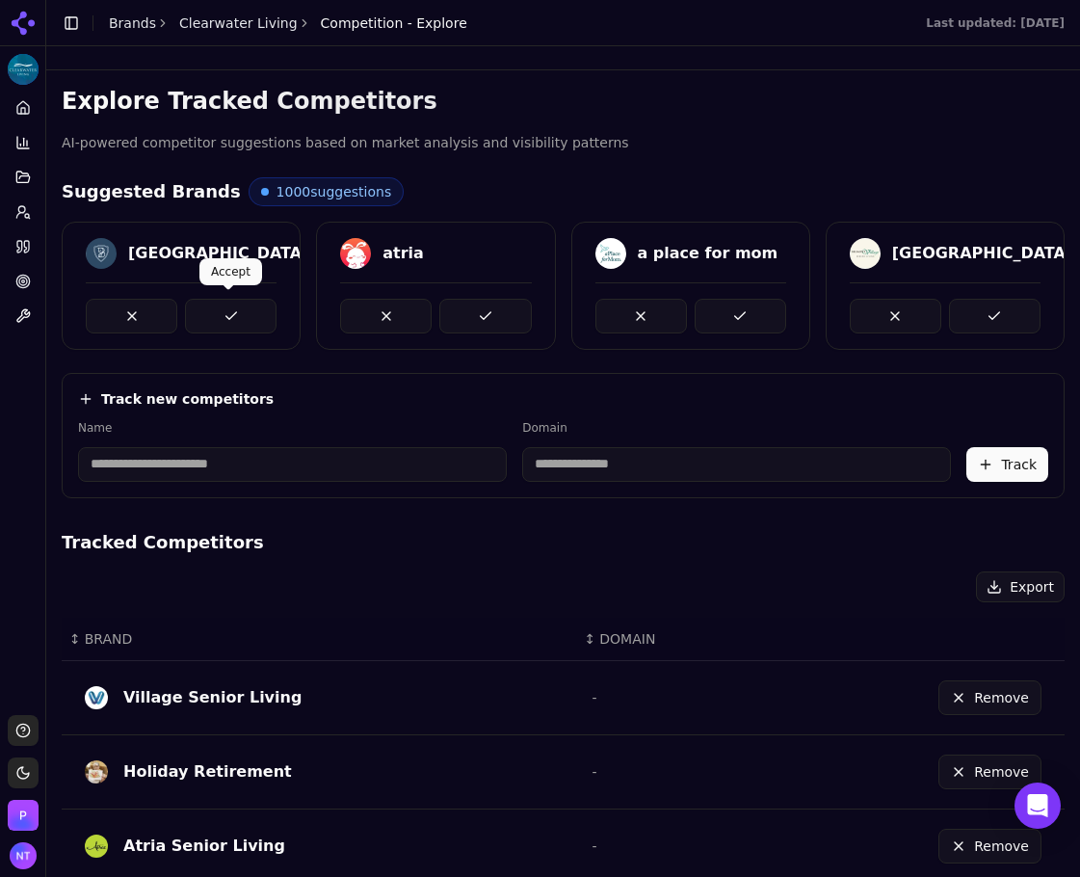
click at [237, 322] on button at bounding box center [231, 316] width 92 height 35
click at [466, 313] on div "brookdale atria a place for mom belmont village" at bounding box center [563, 286] width 1003 height 128
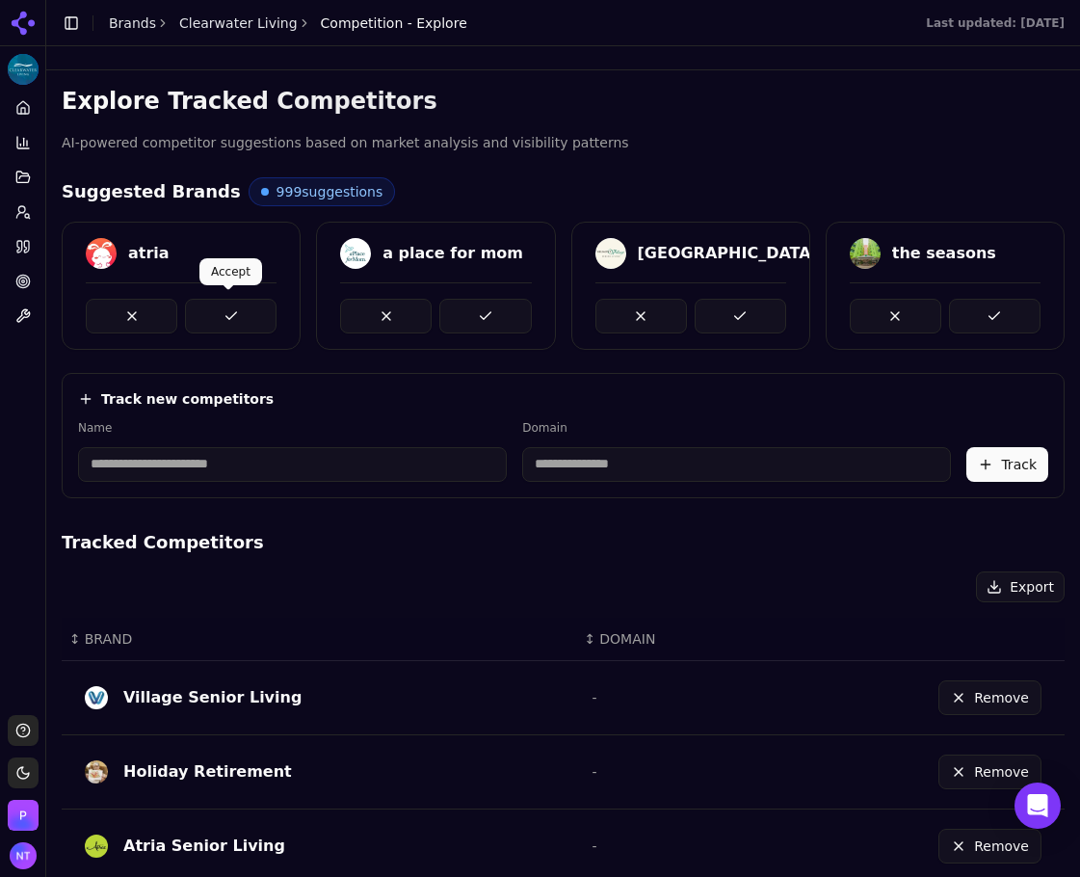
click at [239, 307] on button at bounding box center [231, 316] width 92 height 35
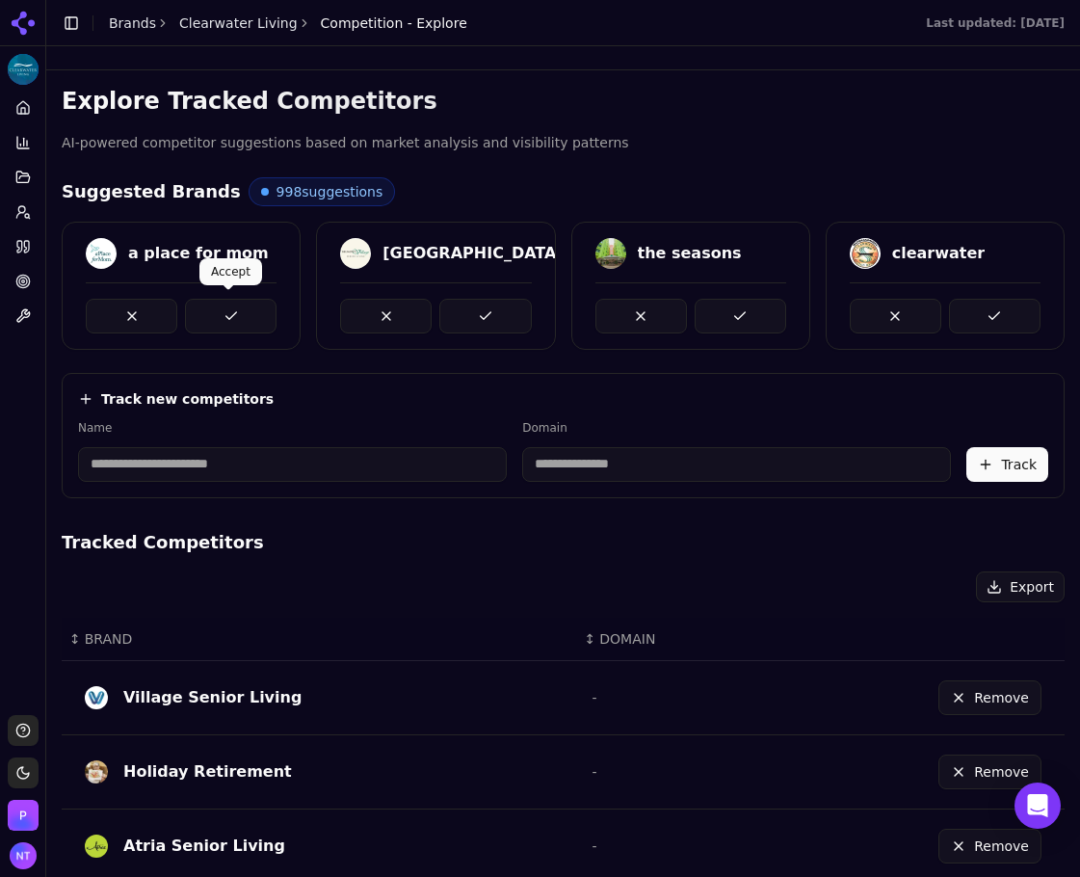
click at [242, 306] on button at bounding box center [231, 316] width 92 height 35
click at [465, 308] on button at bounding box center [485, 316] width 92 height 35
click at [250, 312] on button at bounding box center [231, 316] width 92 height 35
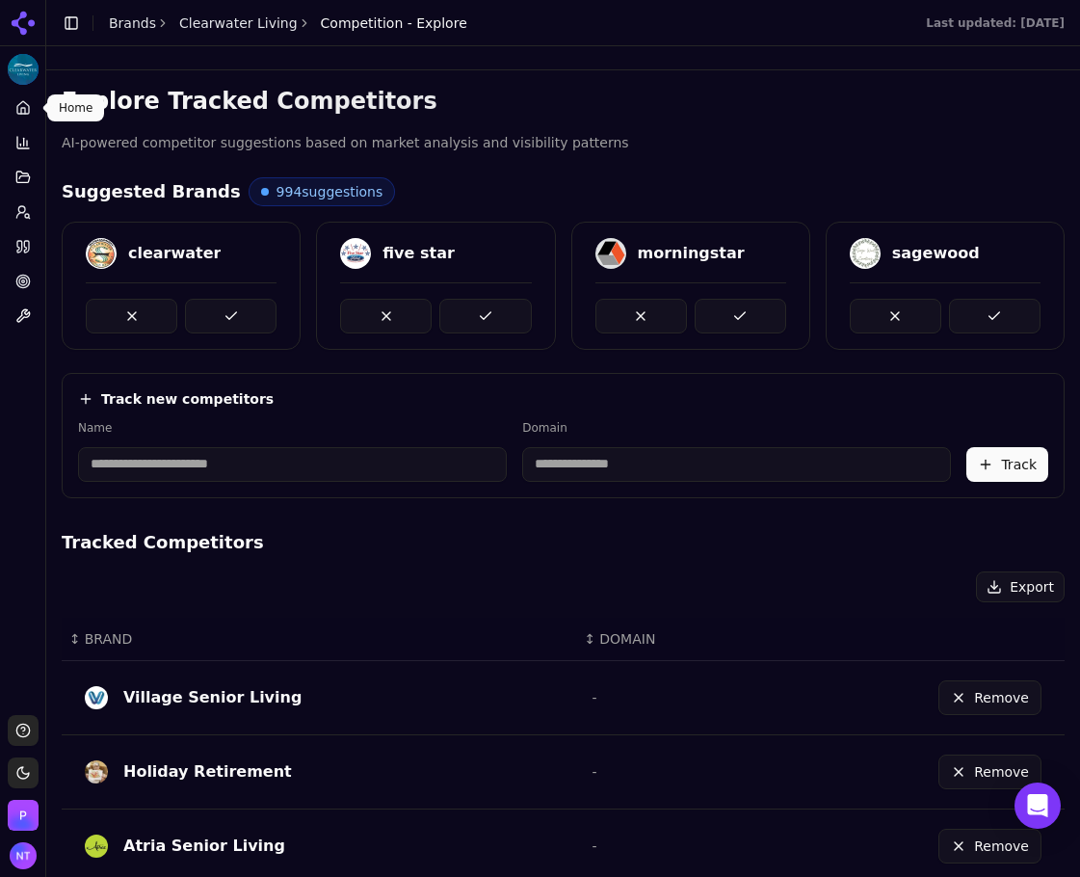
click at [20, 113] on icon at bounding box center [22, 107] width 15 height 15
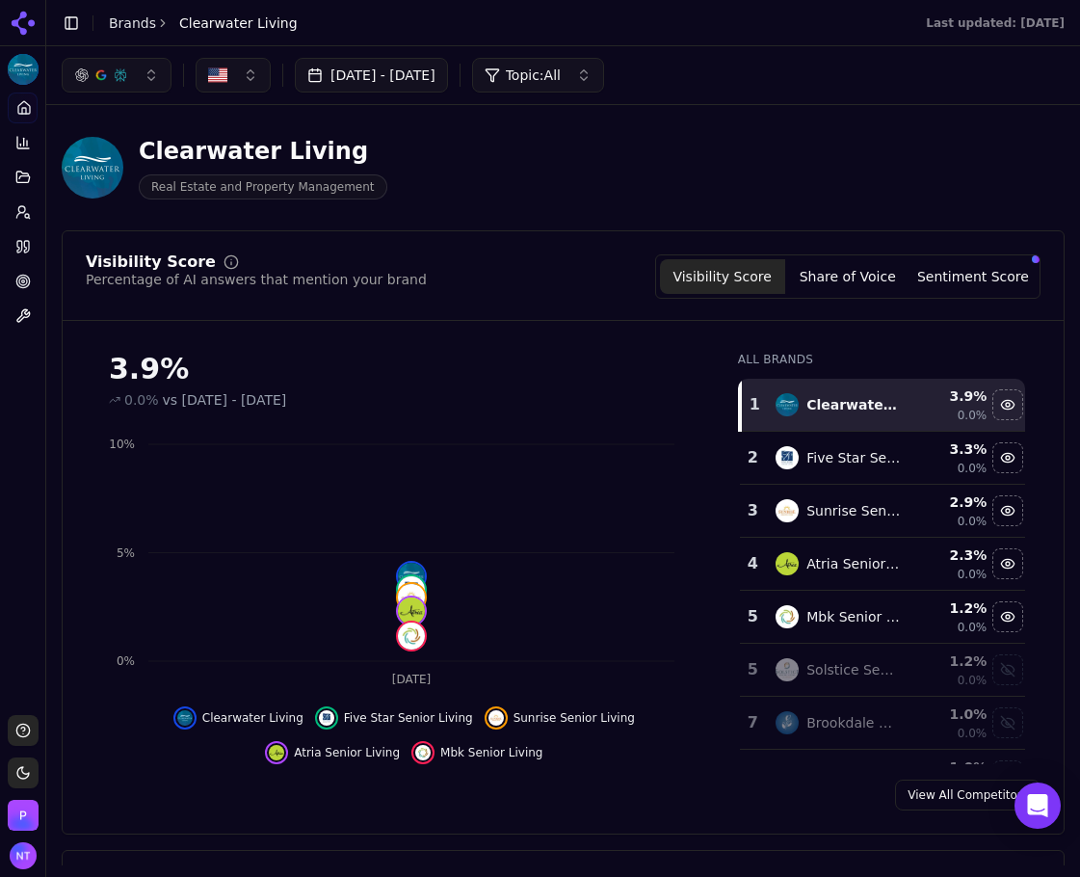
click at [29, 20] on icon at bounding box center [23, 23] width 31 height 31
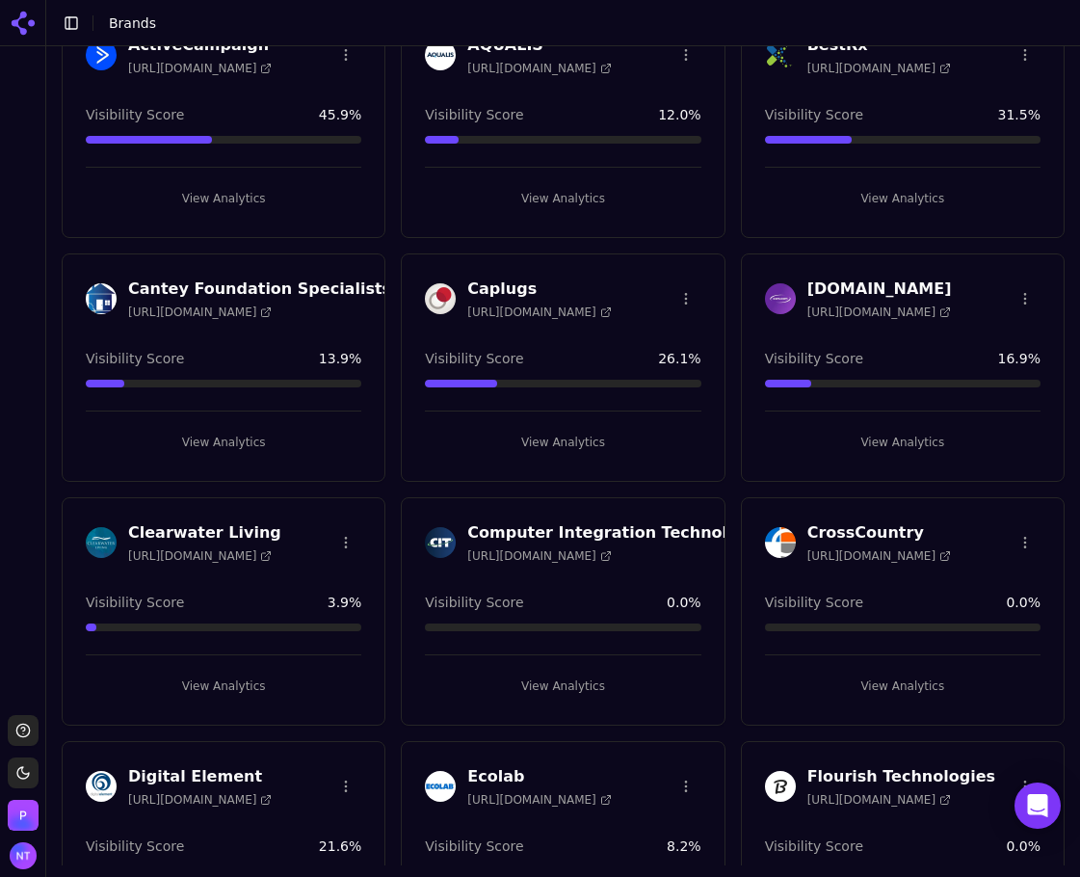
scroll to position [385, 0]
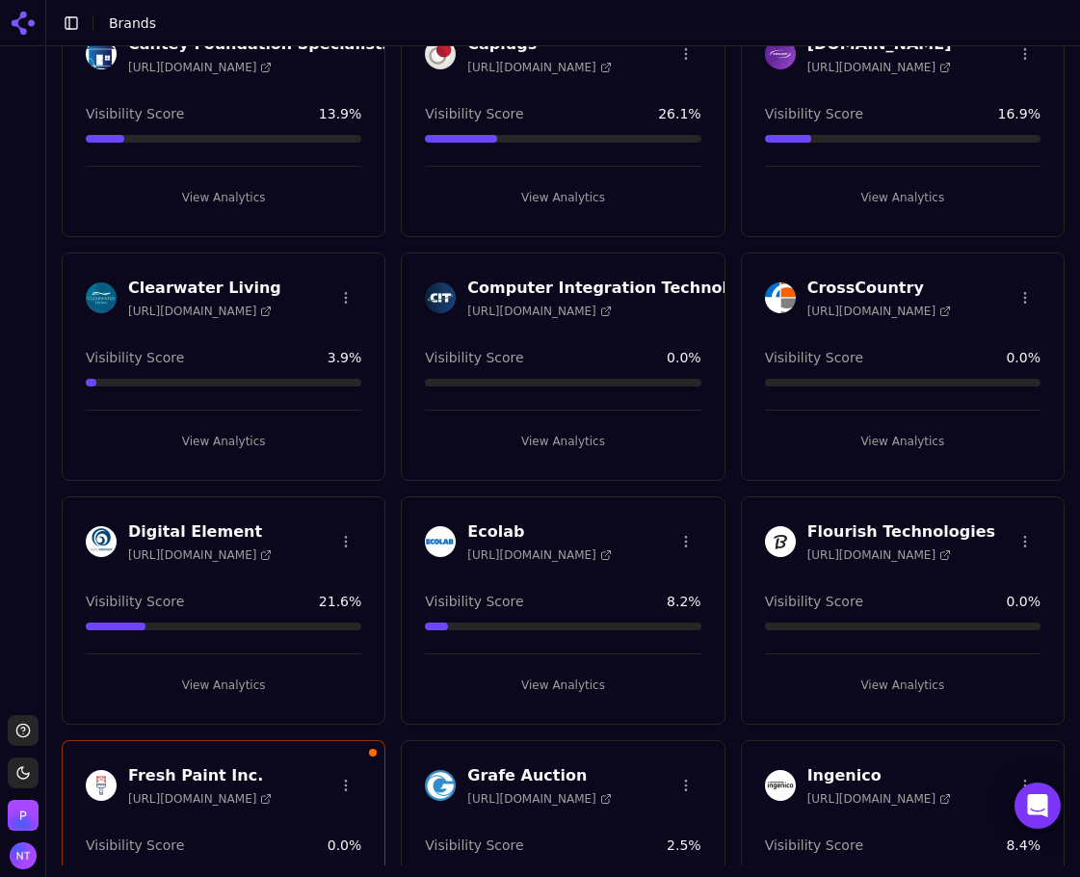
click at [875, 432] on button "View Analytics" at bounding box center [903, 441] width 276 height 31
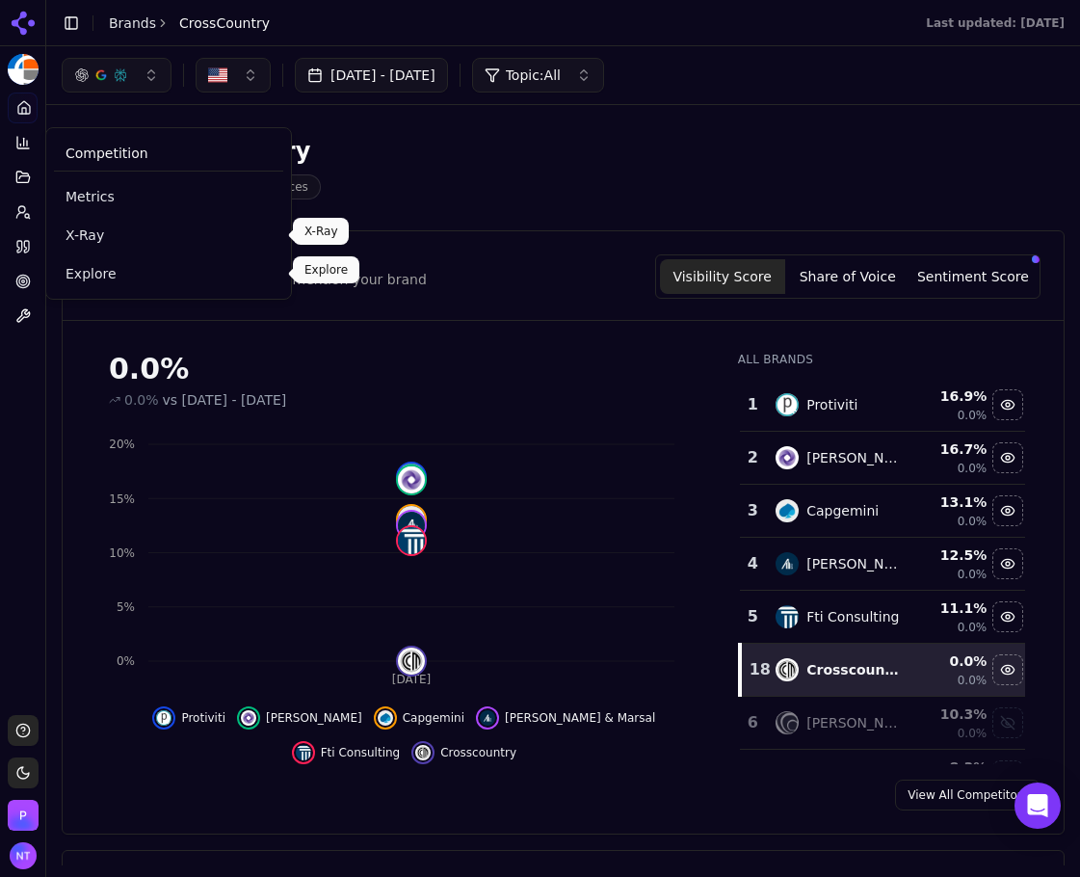
click at [68, 264] on span "Explore" at bounding box center [169, 273] width 206 height 19
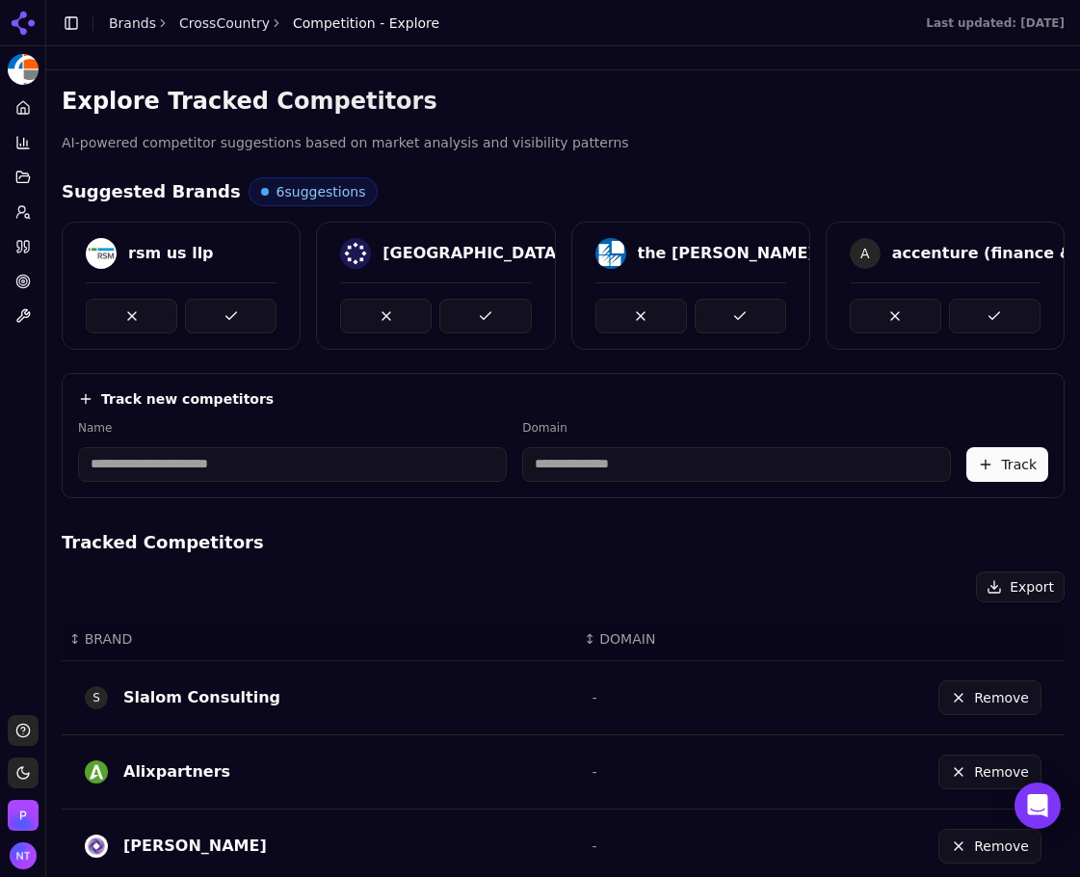
click at [228, 325] on button at bounding box center [231, 316] width 92 height 35
click at [459, 332] on div "west monroe" at bounding box center [435, 286] width 239 height 128
click at [743, 324] on div "rsm us llp west monroe the hackett group A accenture (finance & enterprise perf…" at bounding box center [563, 286] width 1003 height 128
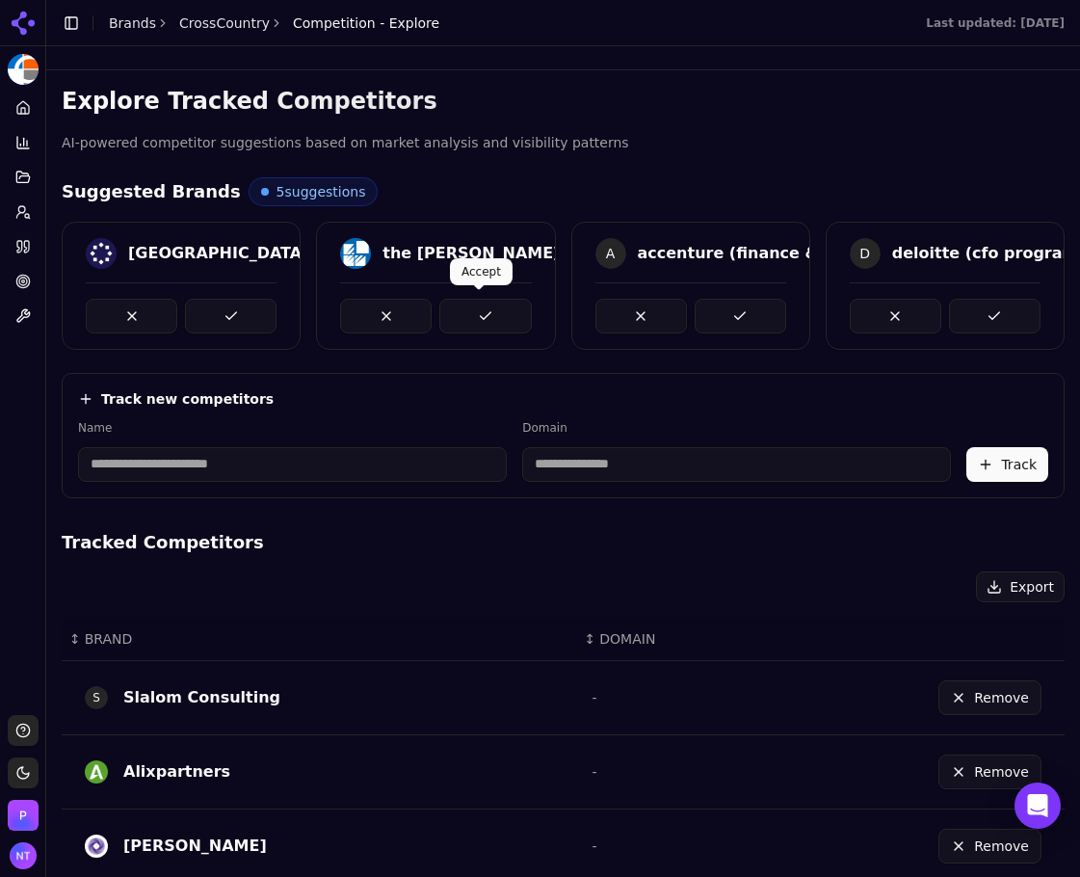
click at [472, 301] on button at bounding box center [485, 316] width 92 height 35
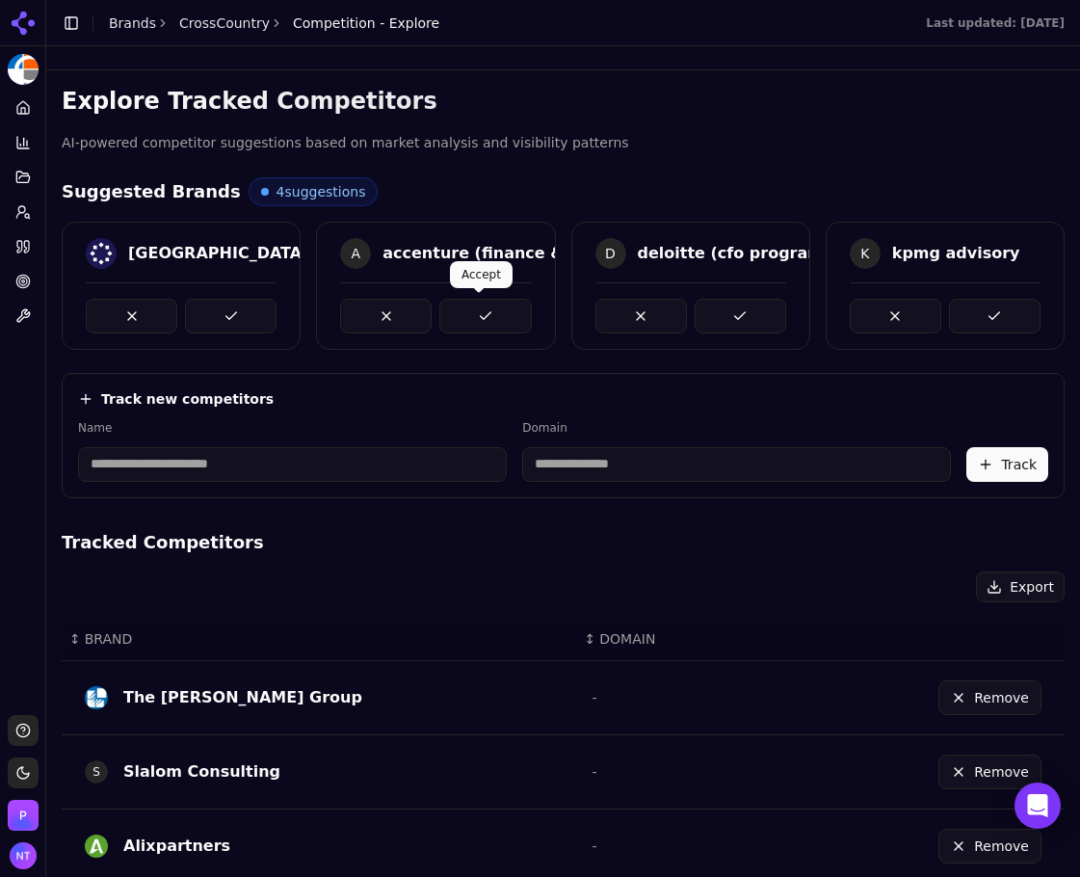
click at [741, 318] on button at bounding box center [741, 316] width 92 height 35
click at [233, 311] on button at bounding box center [231, 316] width 92 height 35
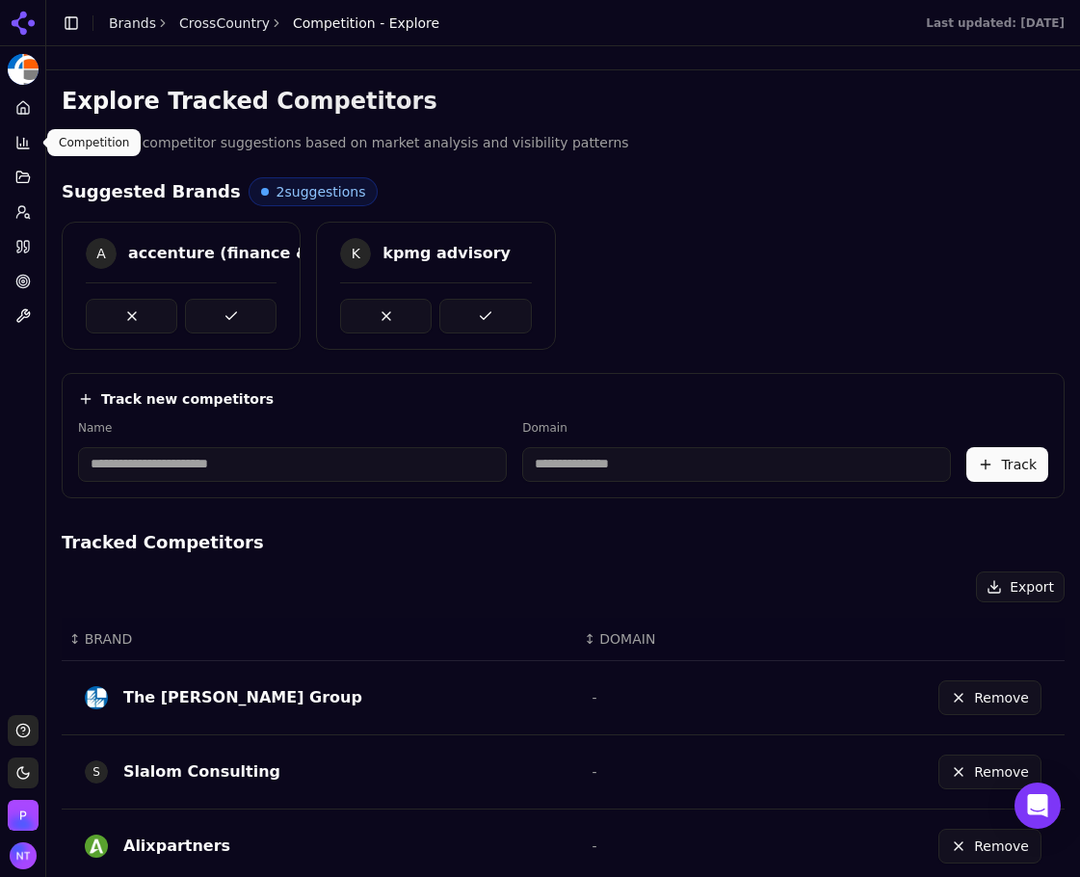
click at [31, 103] on link "Home" at bounding box center [23, 108] width 30 height 31
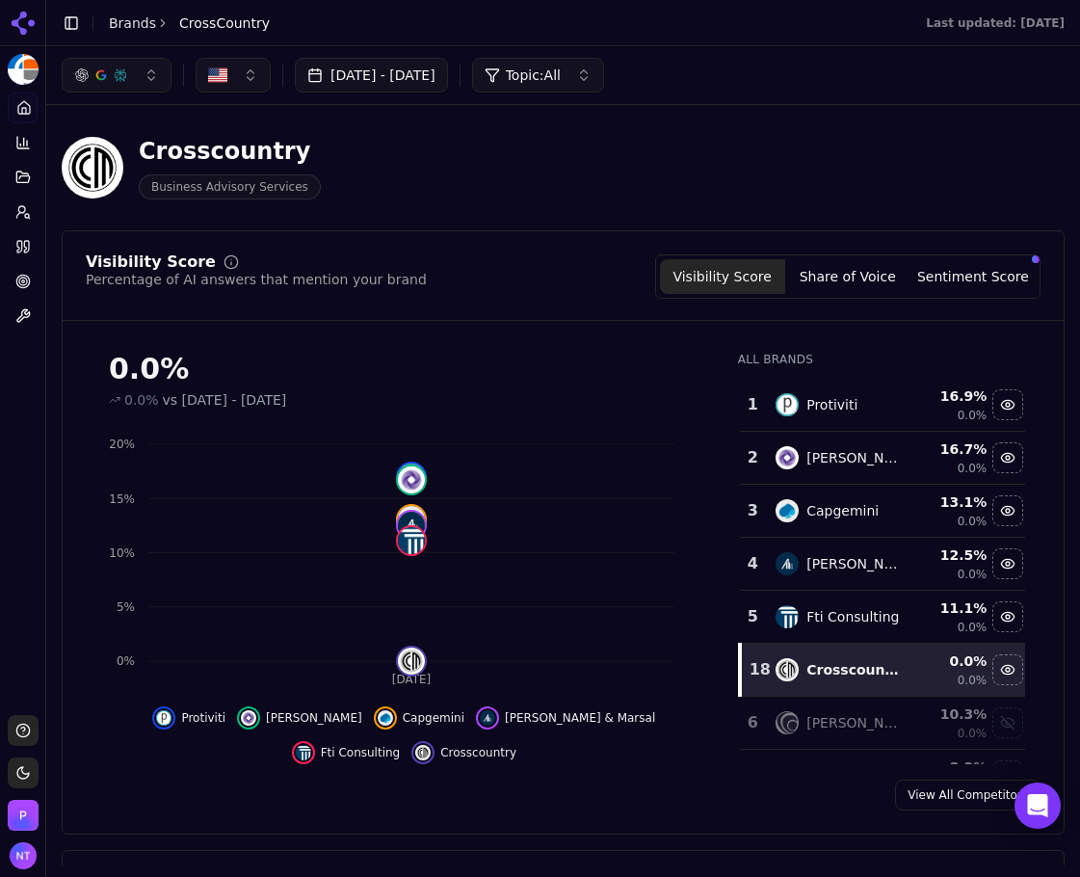
click at [129, 25] on link "Brands" at bounding box center [132, 22] width 47 height 15
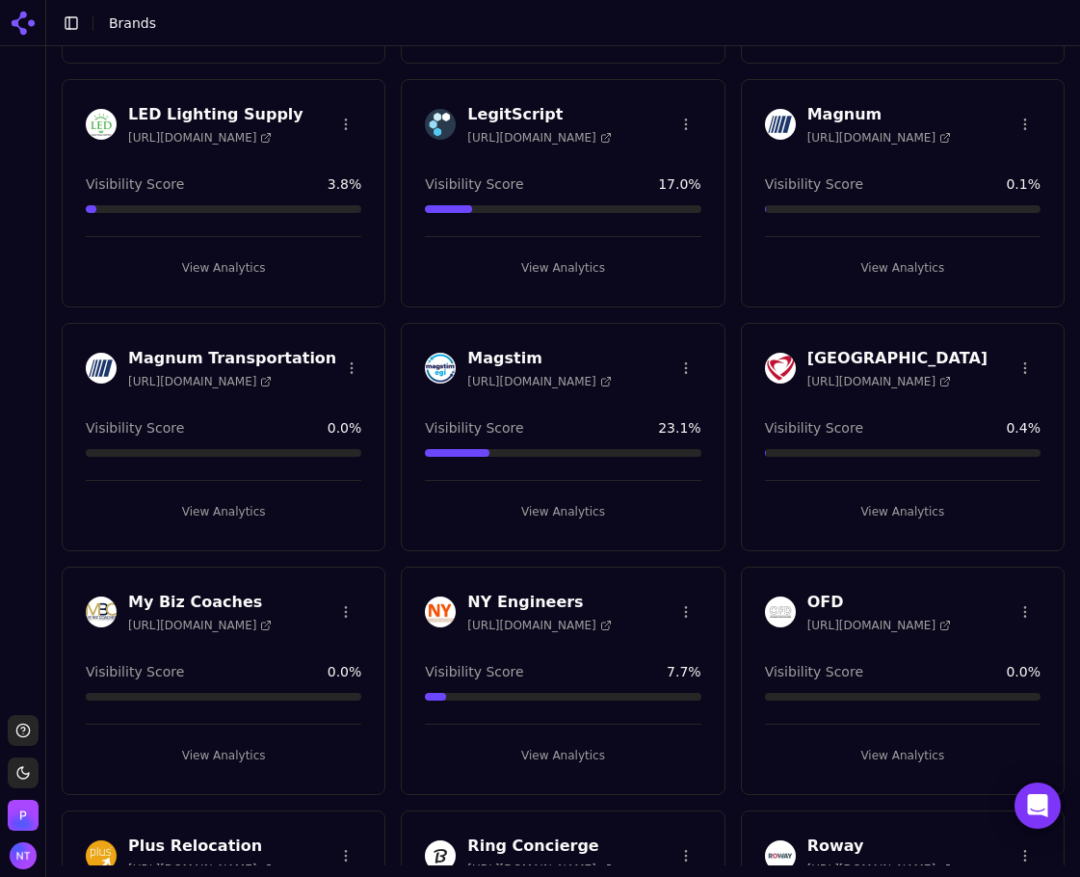
scroll to position [1542, 0]
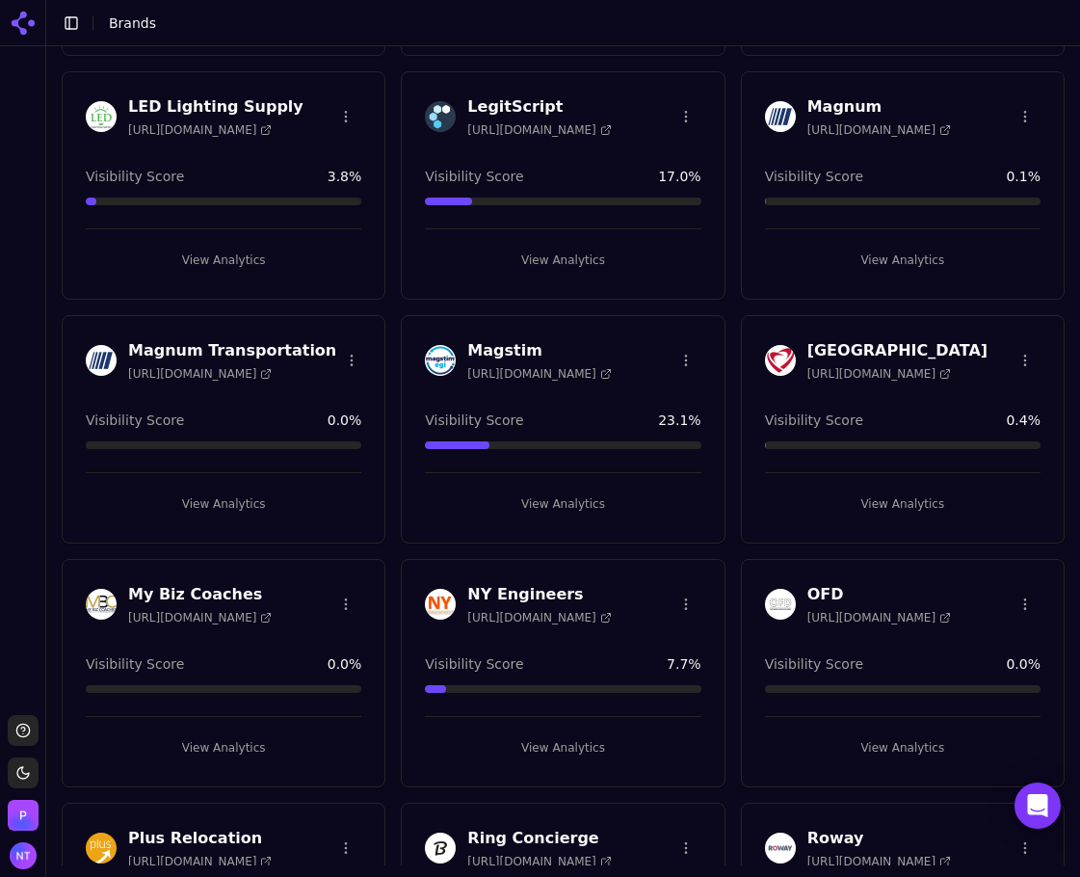
click at [229, 506] on button "View Analytics" at bounding box center [224, 504] width 276 height 31
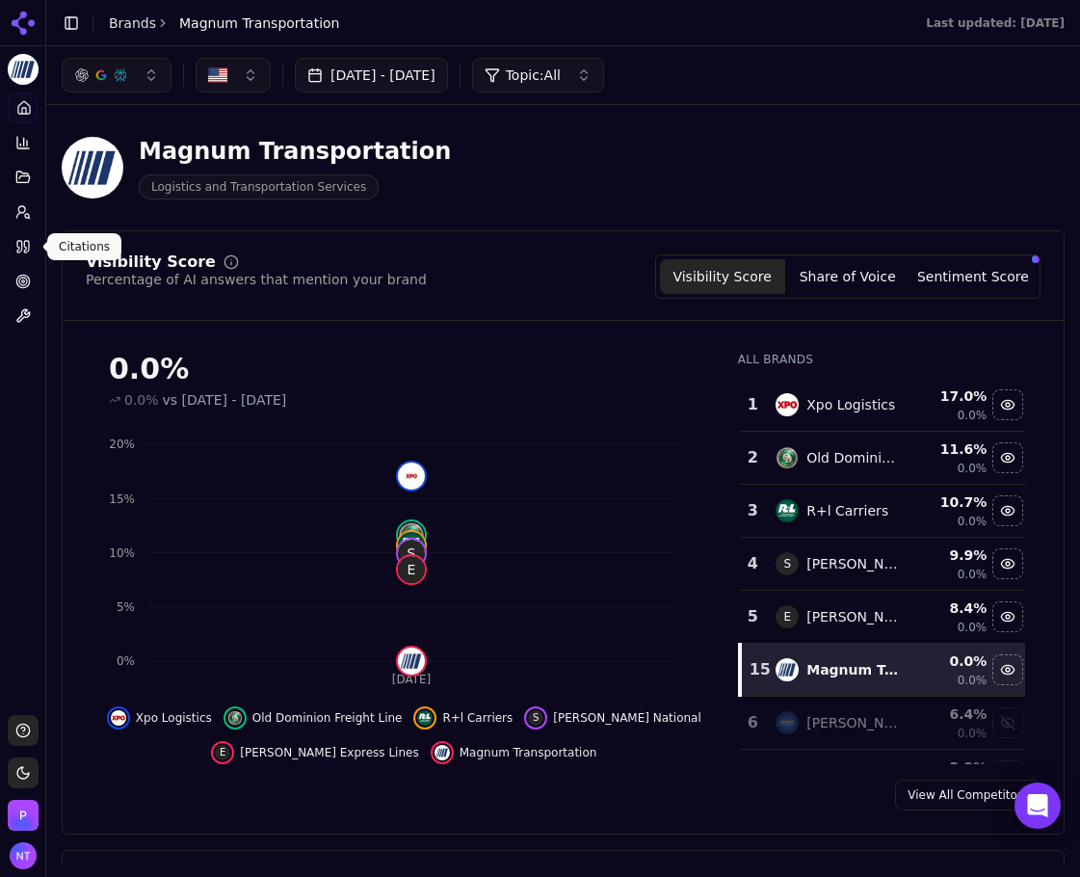
click at [28, 235] on link "Citations" at bounding box center [23, 246] width 30 height 31
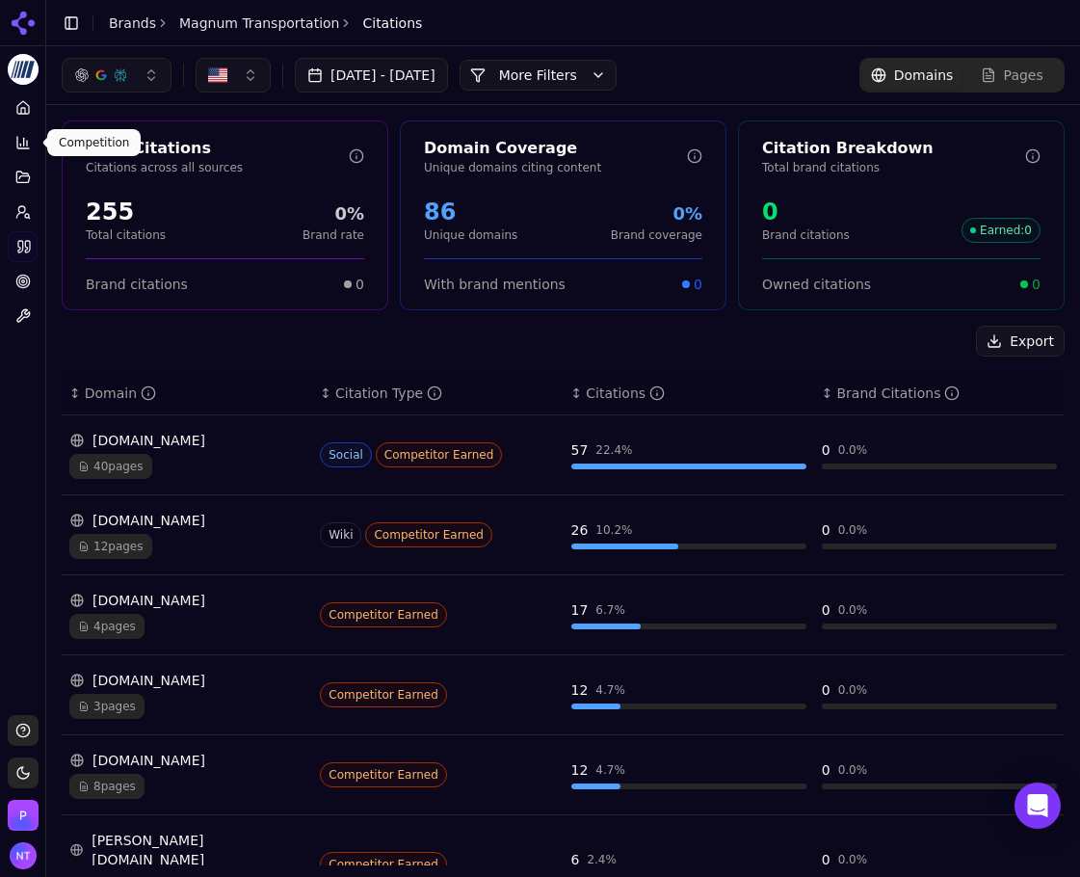
click at [24, 139] on icon at bounding box center [24, 142] width 0 height 8
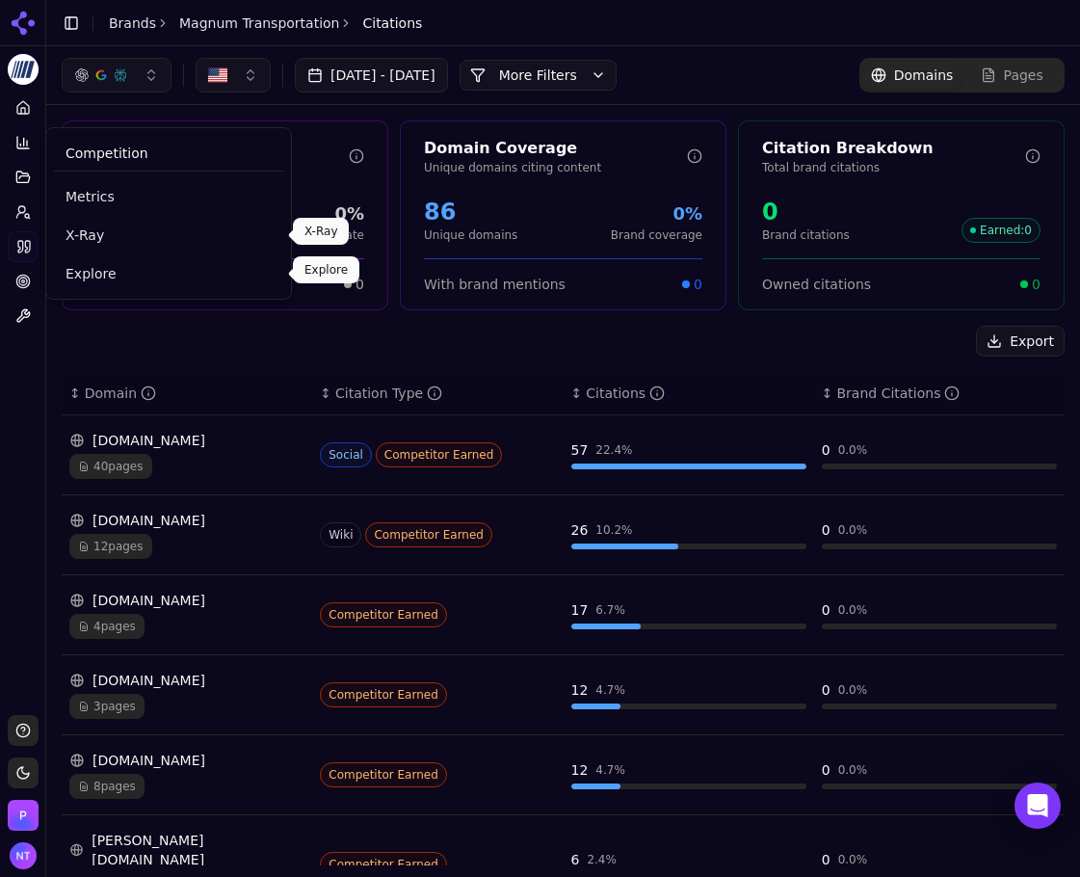
click at [93, 275] on span "Explore" at bounding box center [169, 273] width 206 height 19
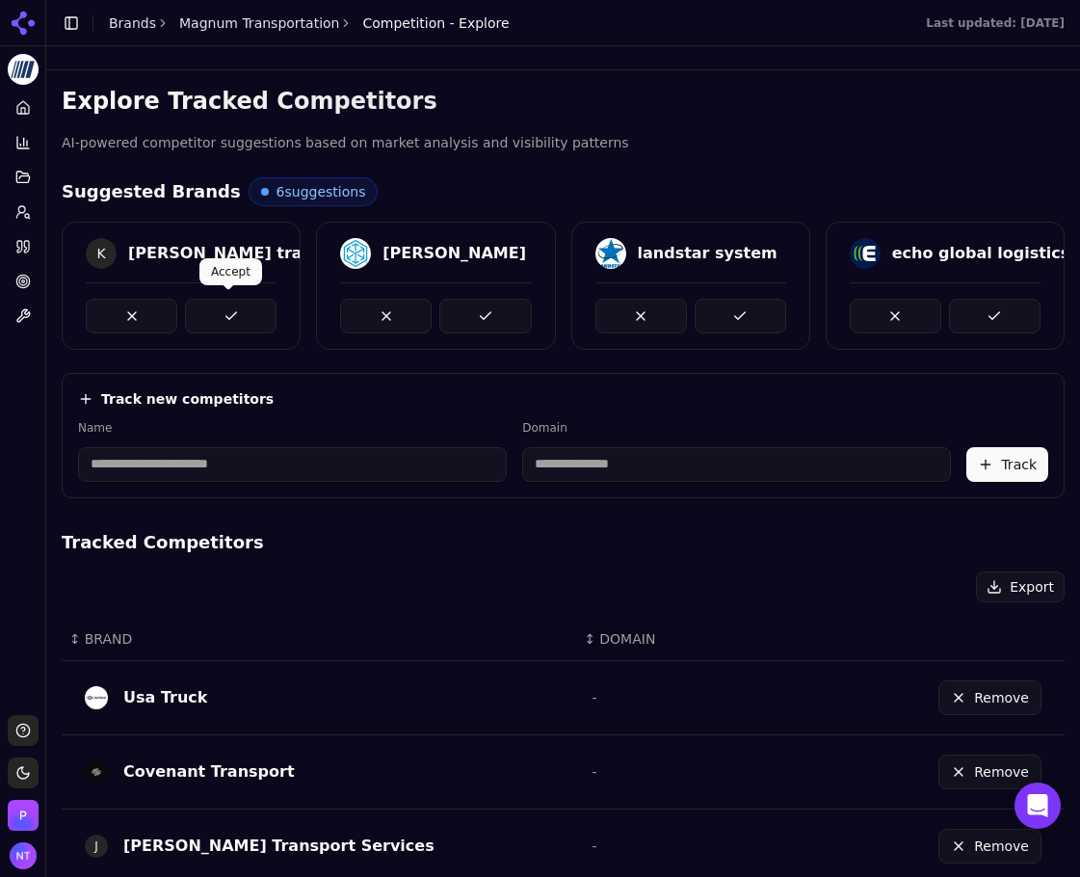
click at [234, 315] on button at bounding box center [231, 316] width 92 height 35
click at [471, 319] on button at bounding box center [485, 316] width 92 height 35
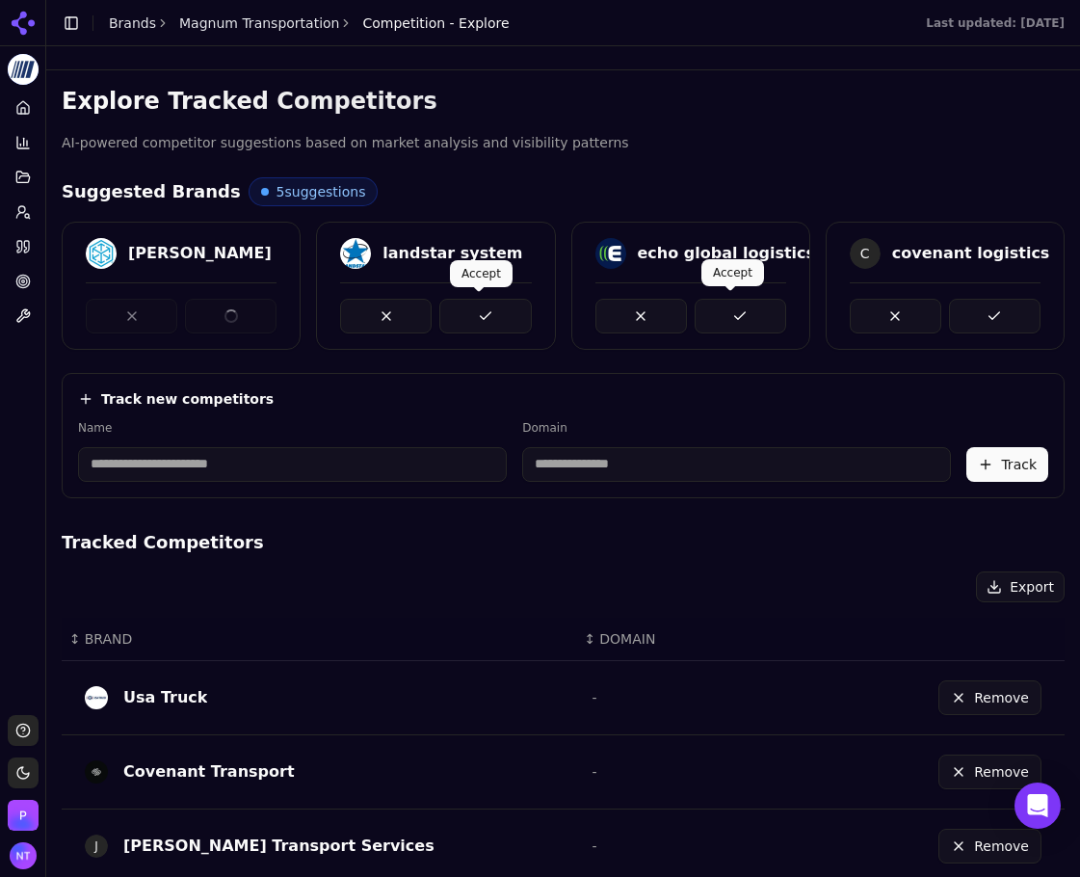
click at [760, 322] on button at bounding box center [741, 316] width 92 height 35
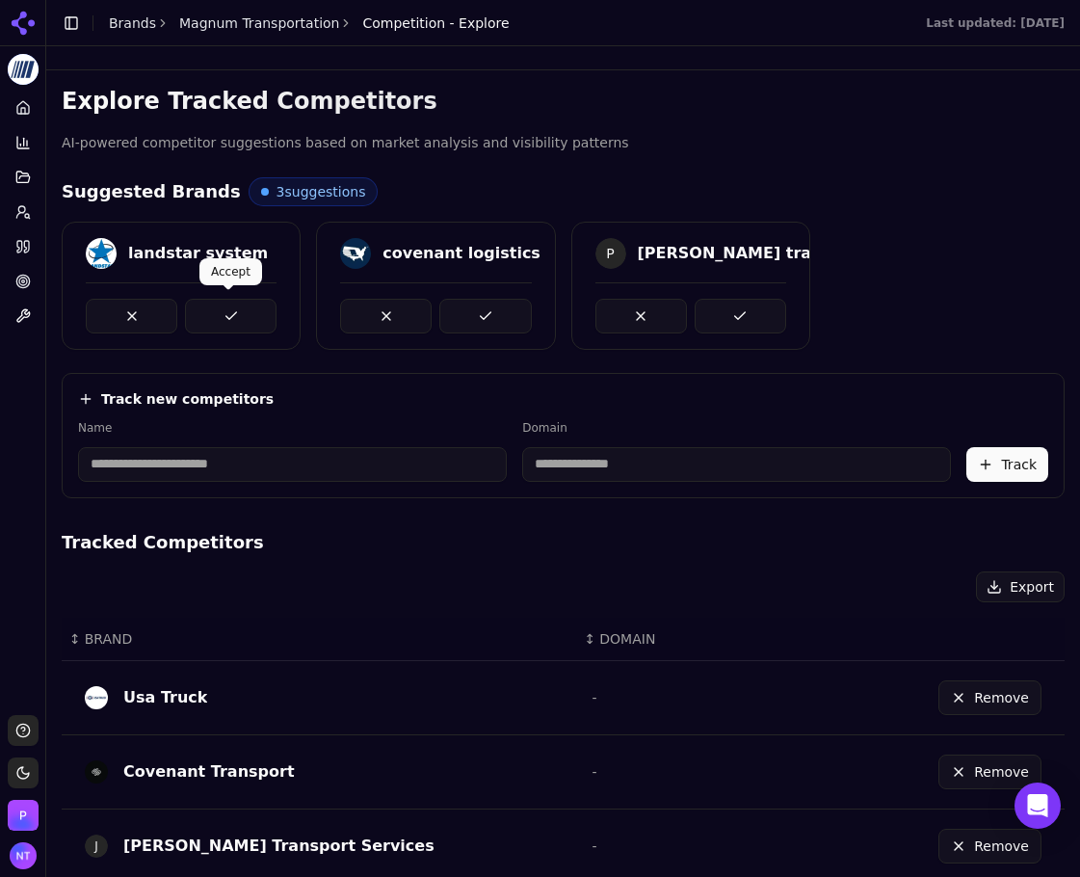
click at [247, 317] on button at bounding box center [231, 316] width 92 height 35
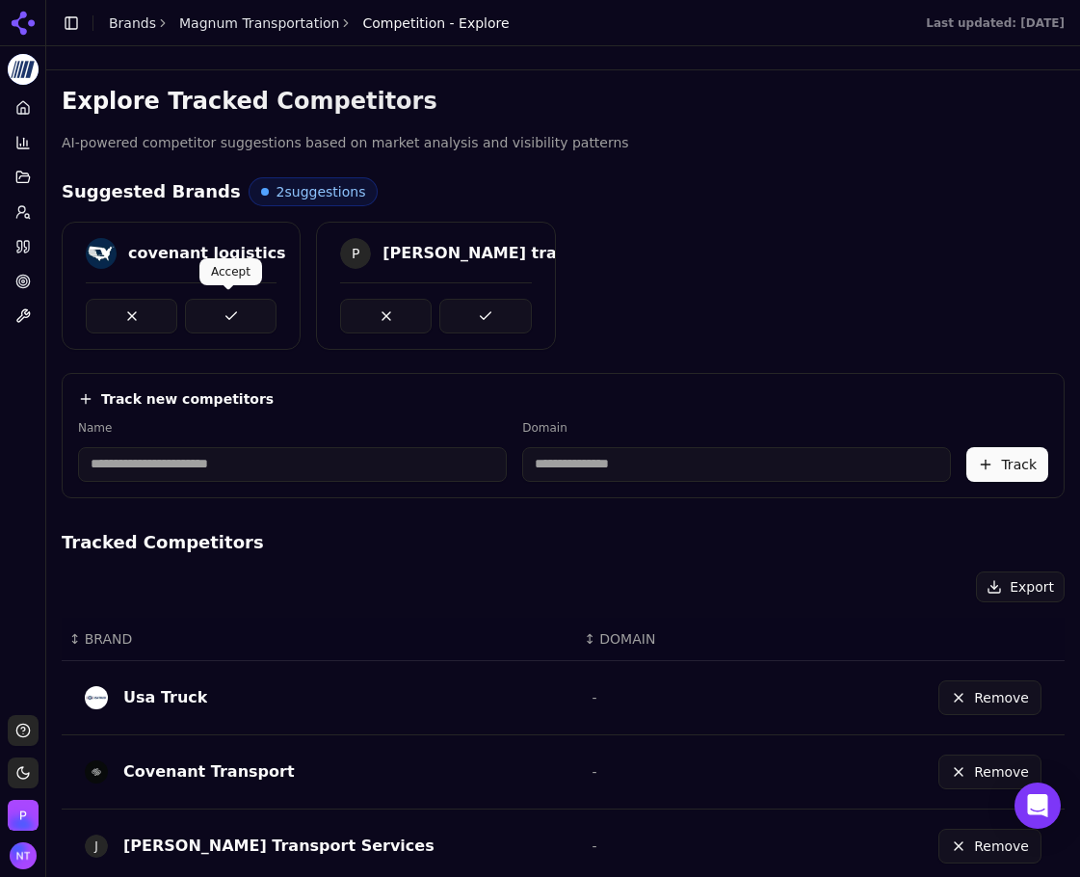
click at [242, 299] on button at bounding box center [231, 316] width 92 height 35
click at [528, 328] on div at bounding box center [435, 307] width 237 height 51
click at [513, 326] on button at bounding box center [485, 316] width 92 height 35
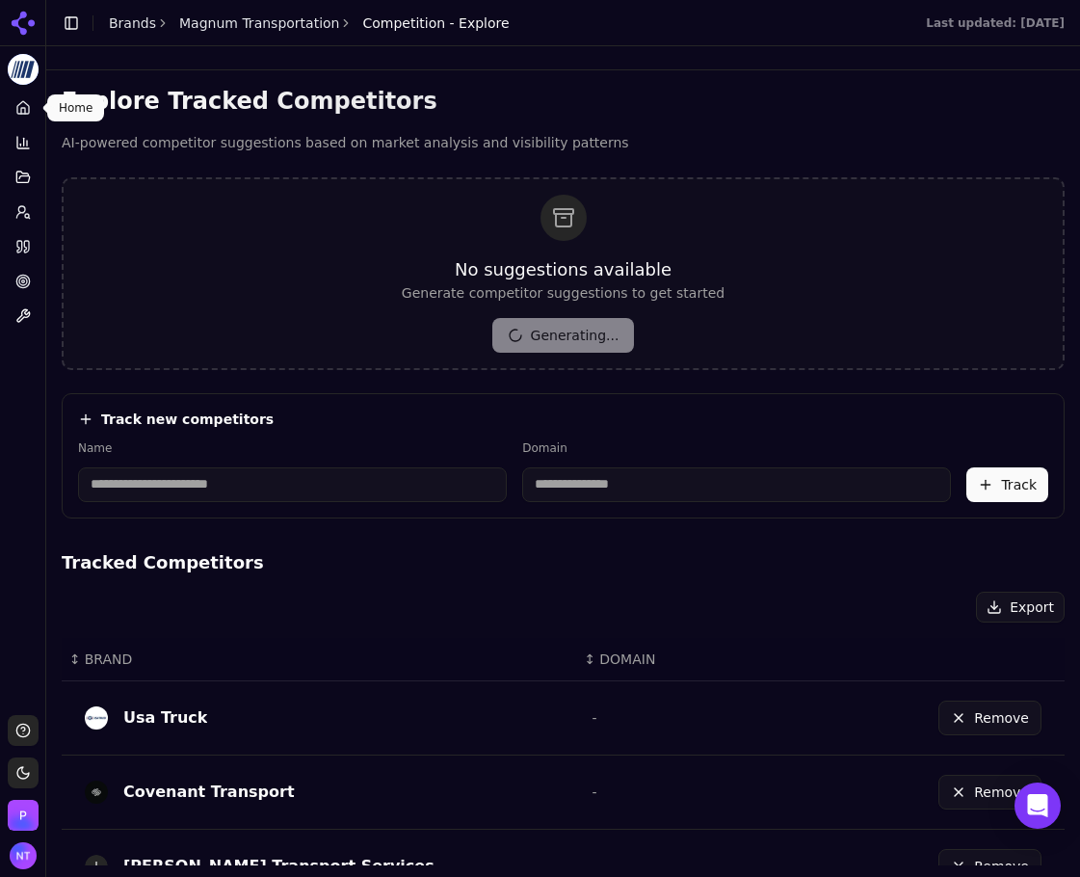
click at [18, 99] on link "Home" at bounding box center [23, 108] width 30 height 31
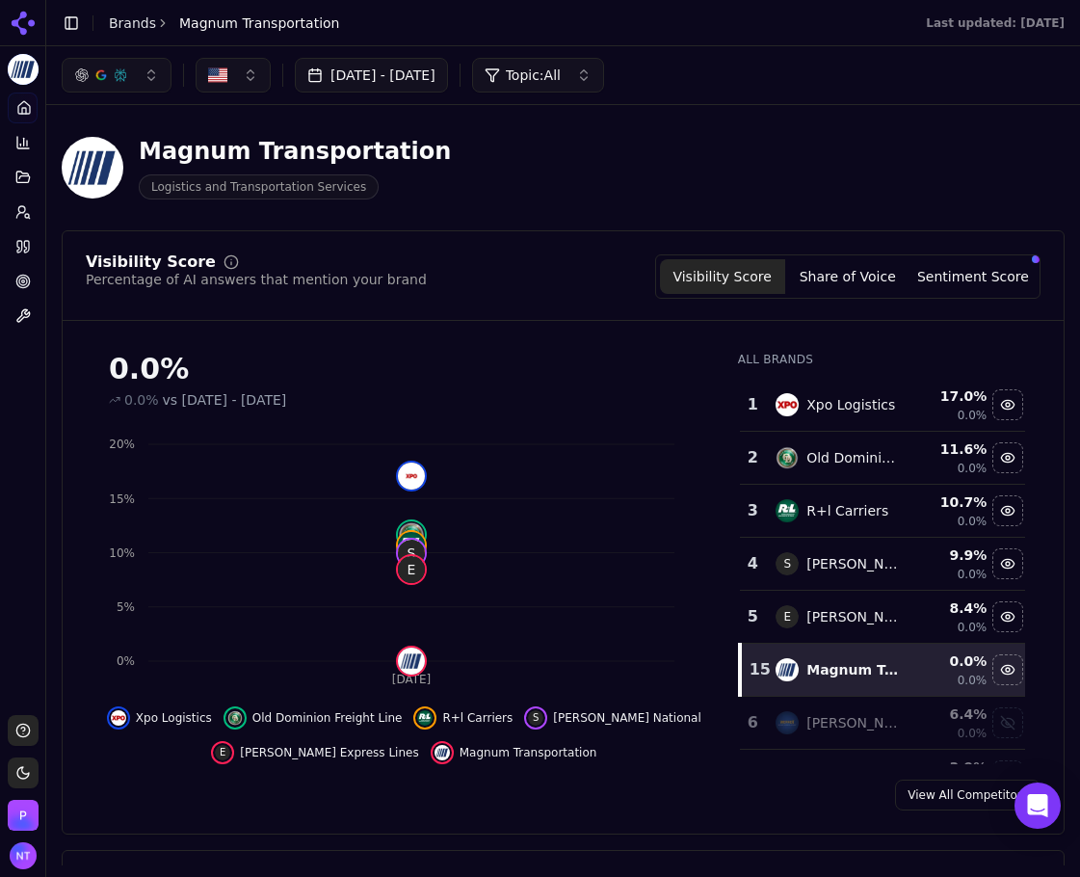
click at [132, 19] on link "Brands" at bounding box center [132, 22] width 47 height 15
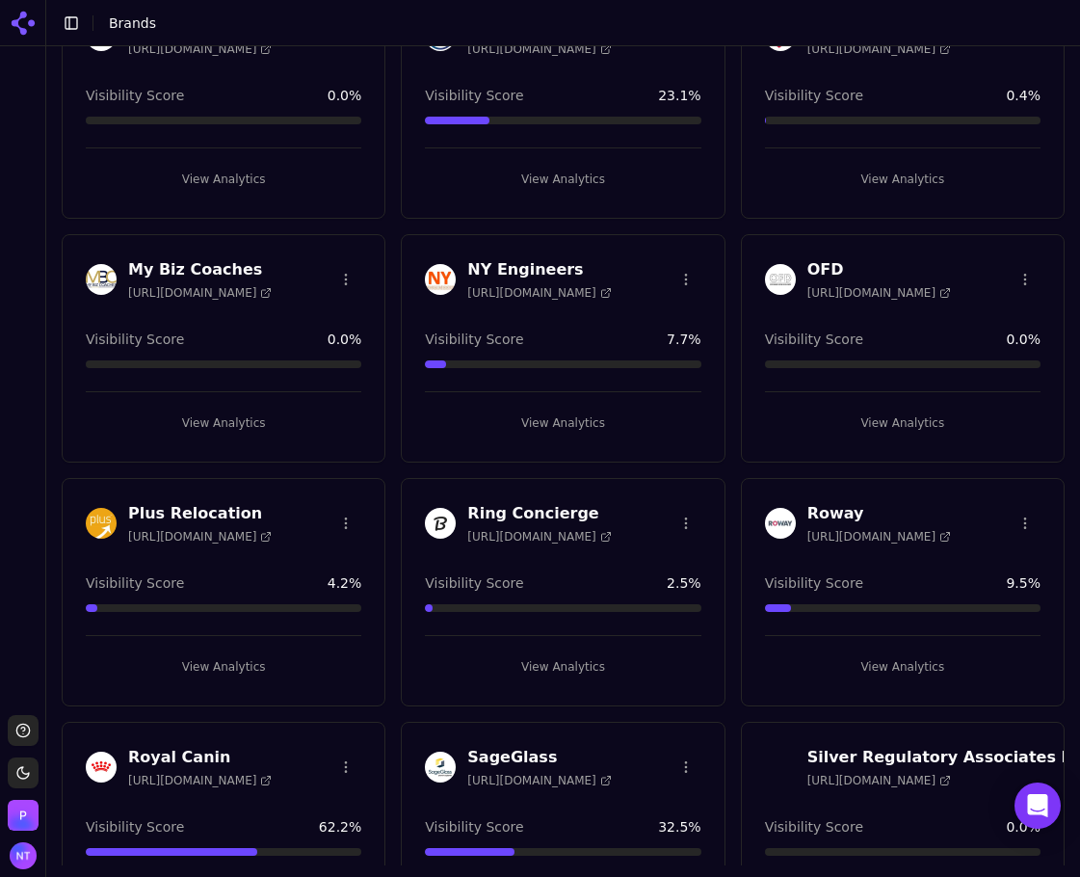
scroll to position [1882, 0]
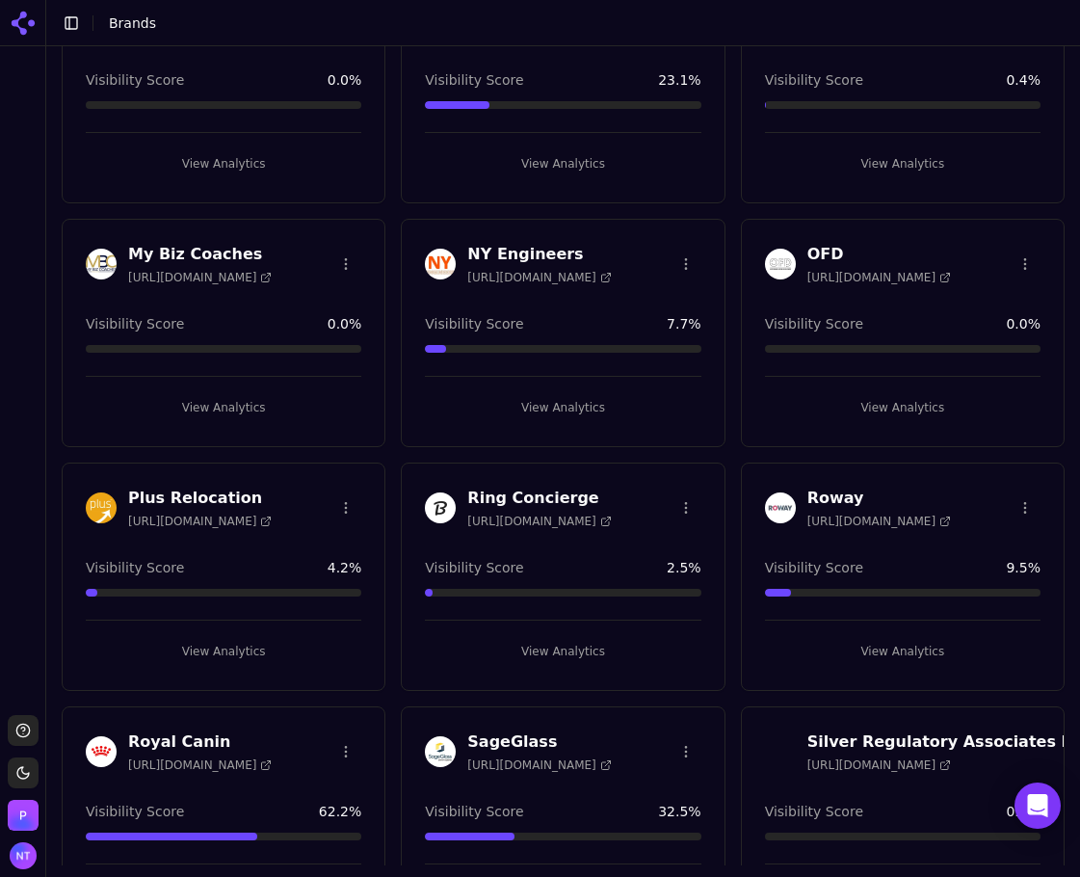
click at [188, 659] on button "View Analytics" at bounding box center [224, 651] width 276 height 31
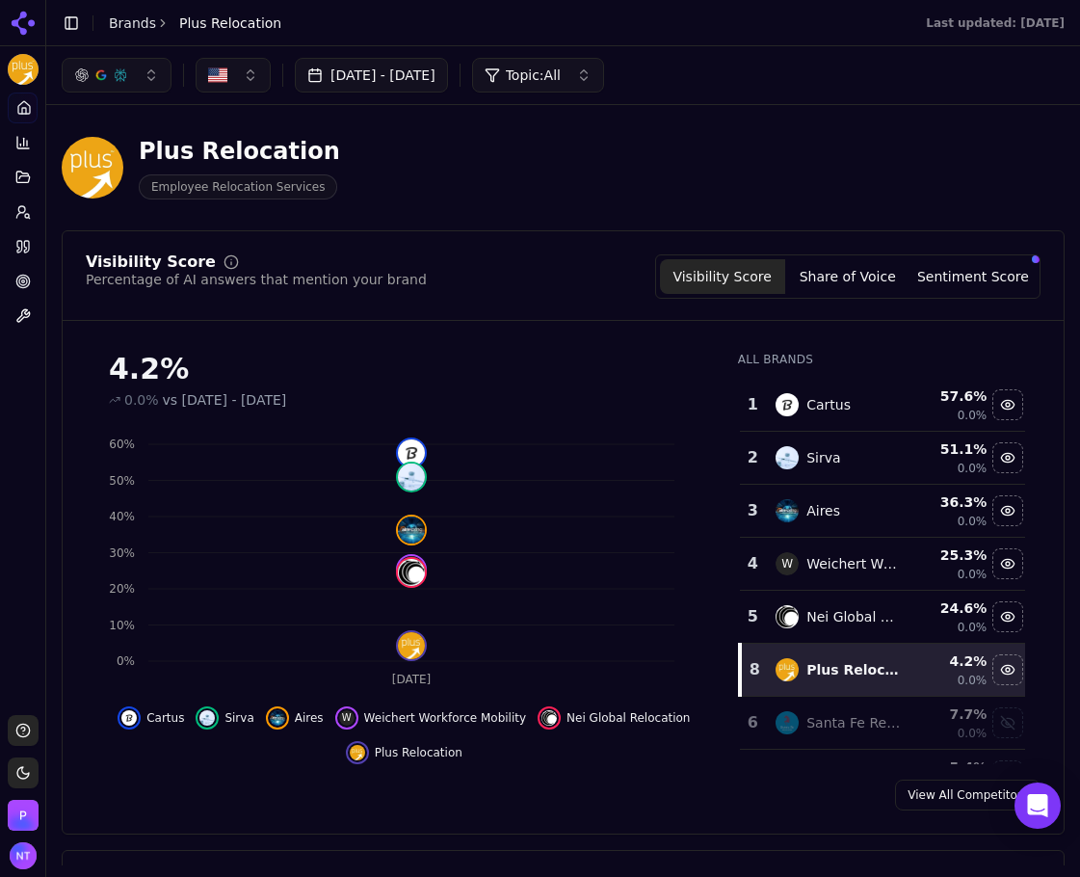
click at [117, 18] on link "Brands" at bounding box center [132, 22] width 47 height 15
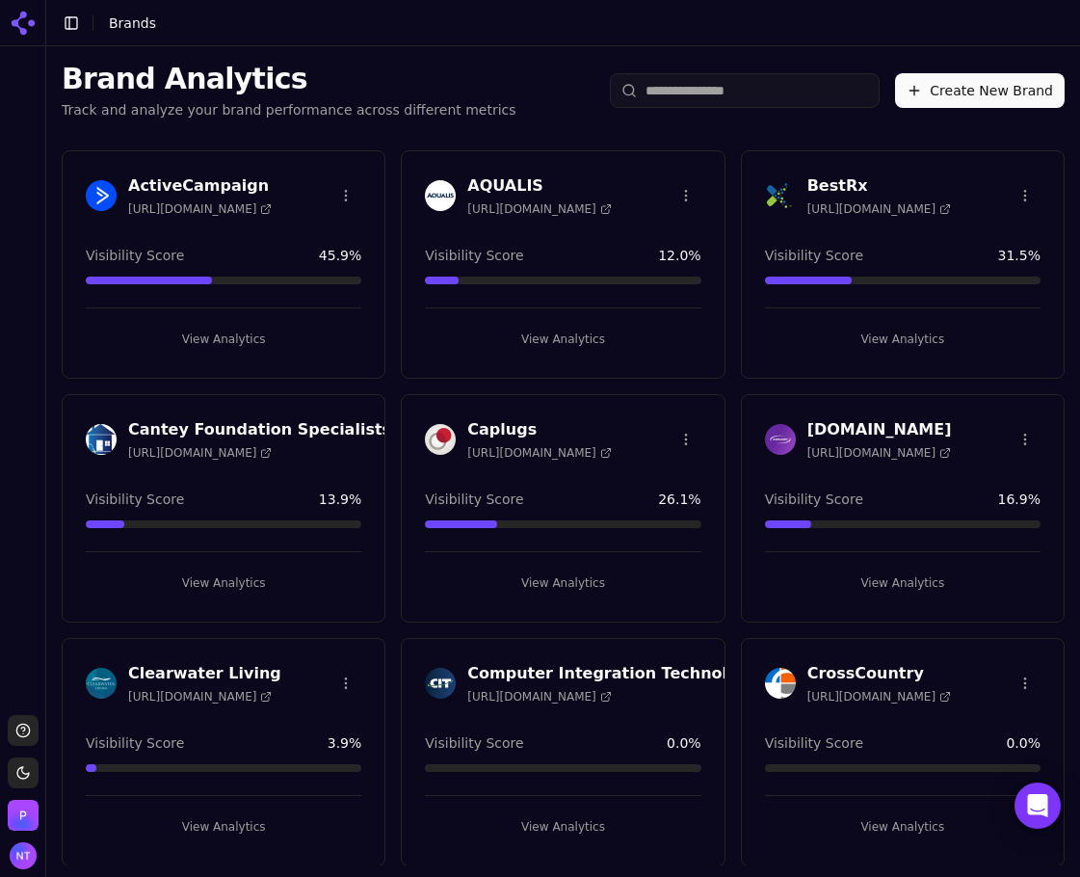
scroll to position [385, 0]
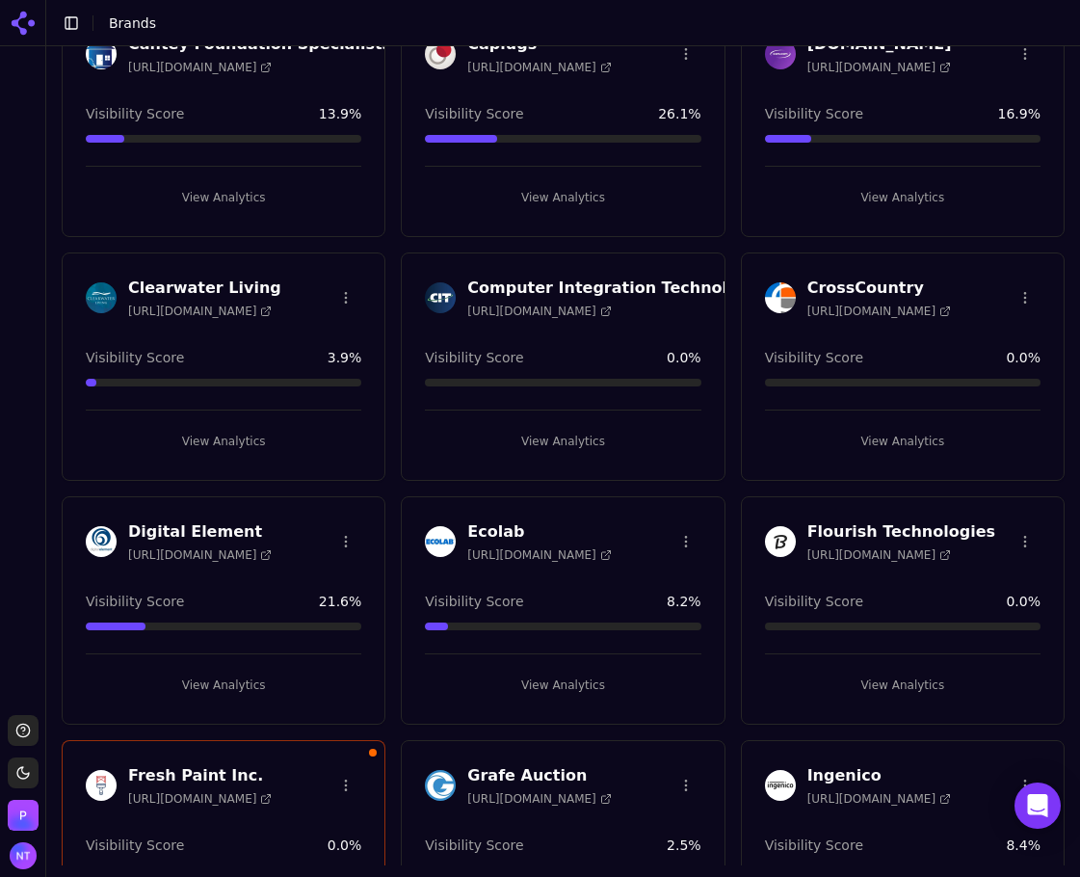
click at [231, 458] on div "Clearwater Living https://www.clearwaterliving.com Visibility Score 3.9 % View …" at bounding box center [224, 366] width 324 height 228
click at [207, 438] on button "View Analytics" at bounding box center [224, 441] width 276 height 31
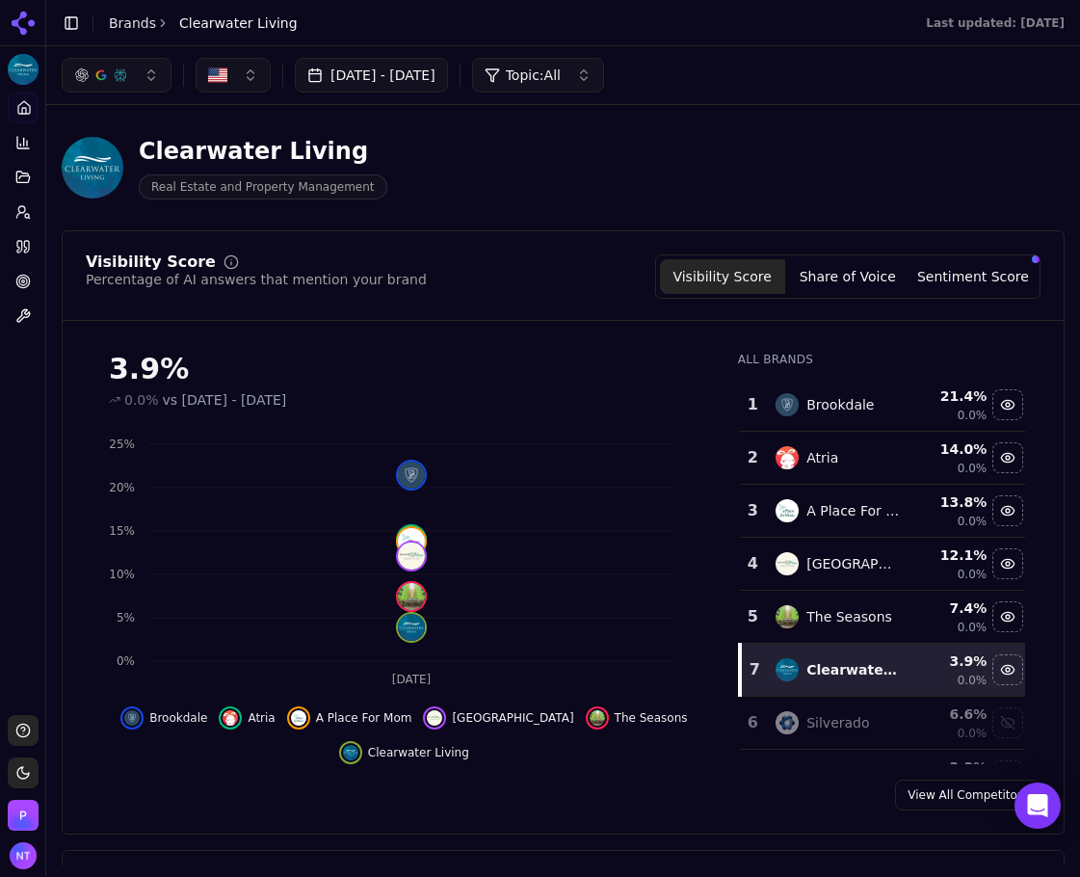
click at [765, 824] on div "Visibility Score Percentage of AI answers that mention your brand Visibility Sc…" at bounding box center [563, 532] width 1003 height 604
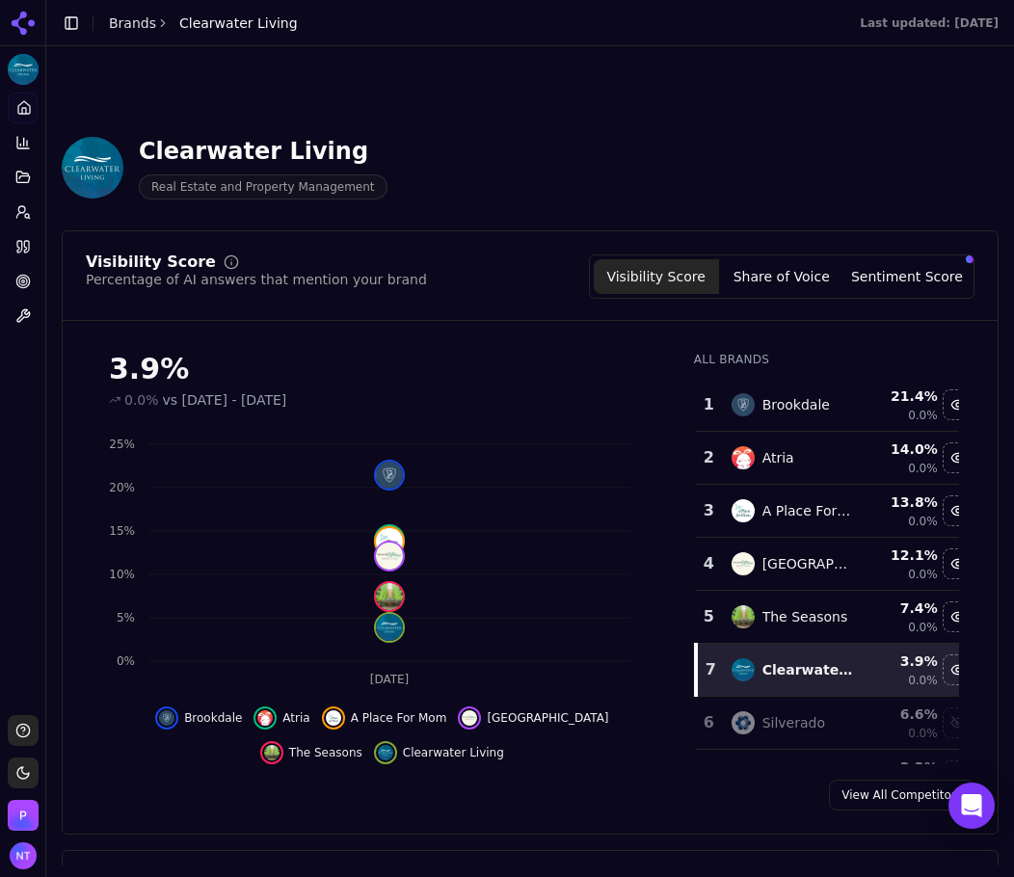
scroll to position [151, 0]
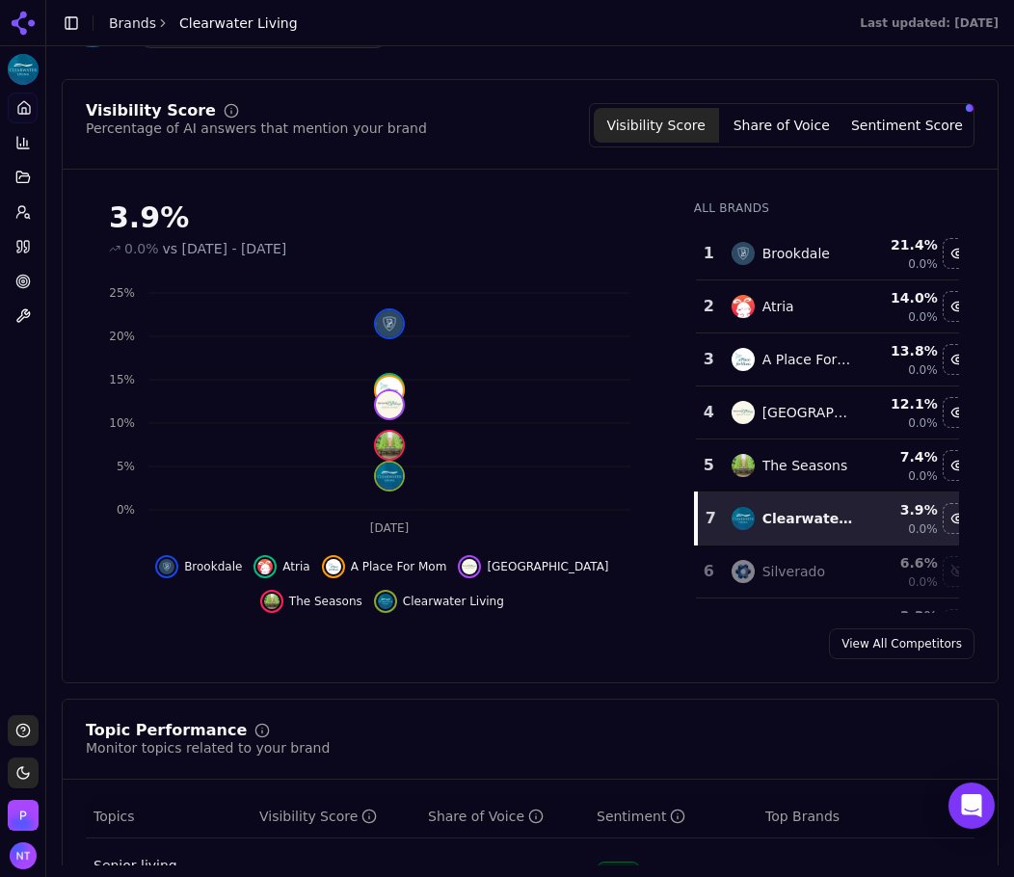
click at [808, 128] on button "Share of Voice" at bounding box center [781, 125] width 125 height 35
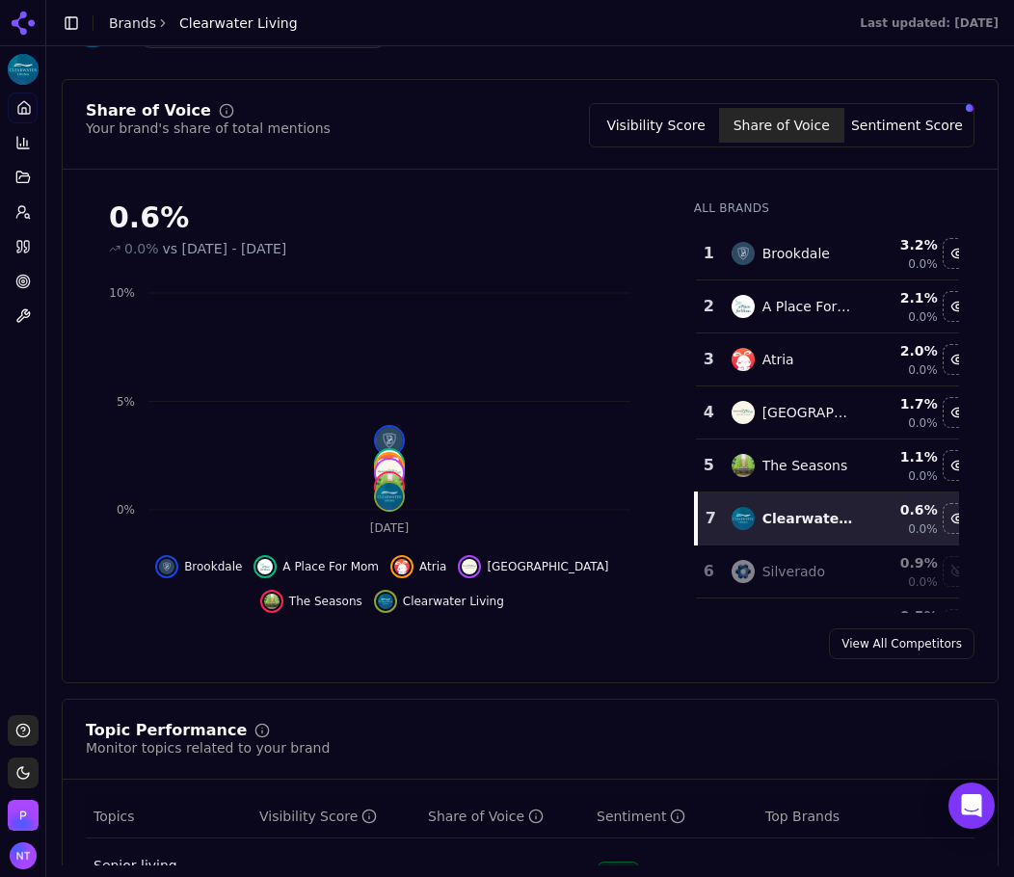
click at [896, 139] on button "Sentiment Score" at bounding box center [906, 125] width 125 height 35
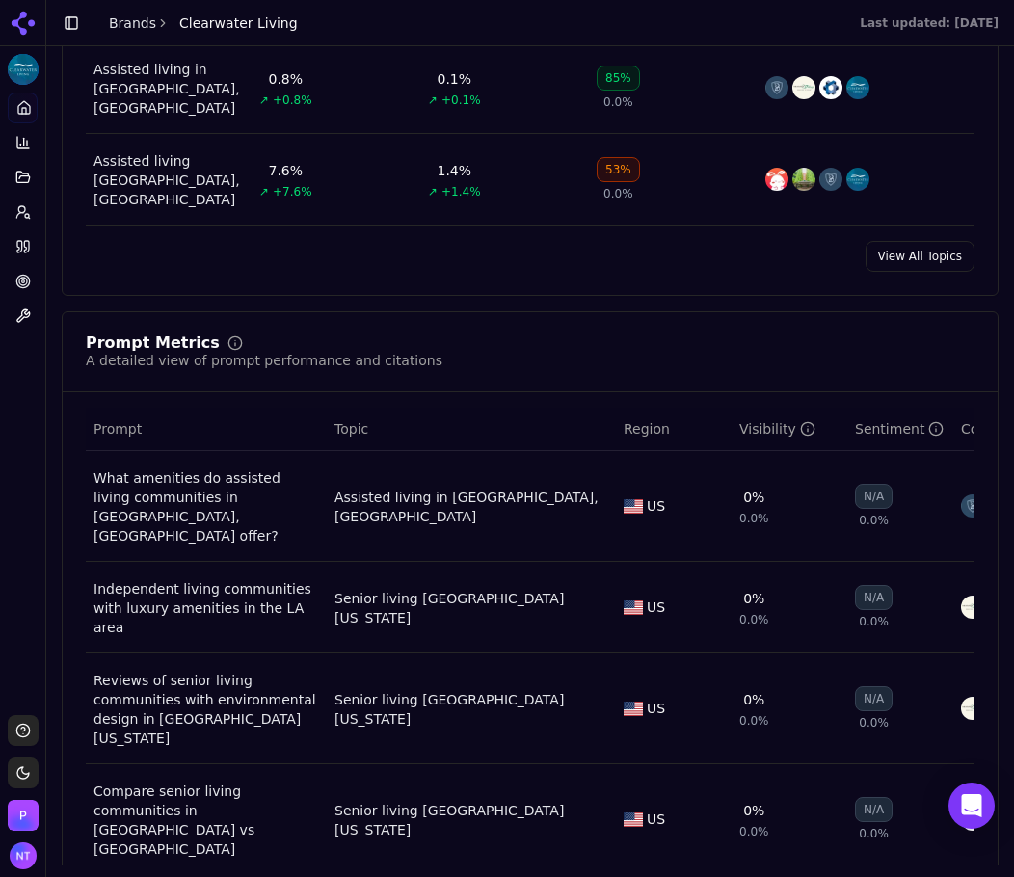
scroll to position [1211, 0]
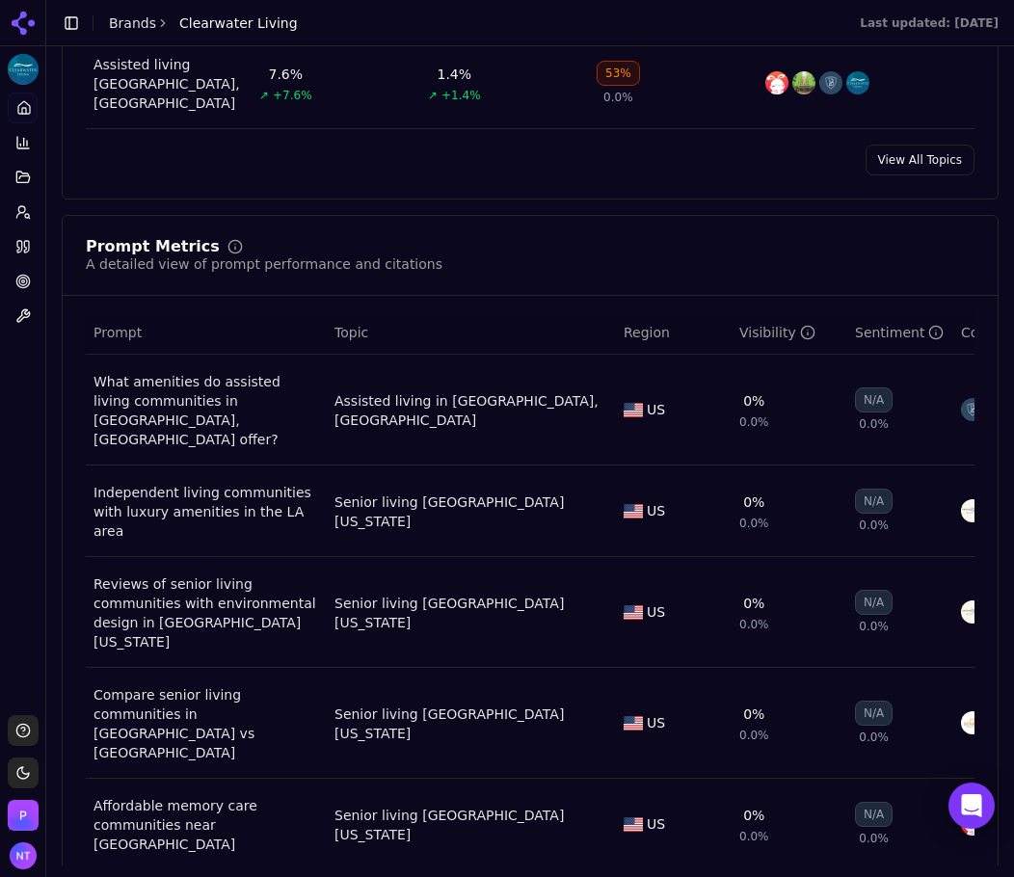
drag, startPoint x: 902, startPoint y: 749, endPoint x: 892, endPoint y: 748, distance: 9.7
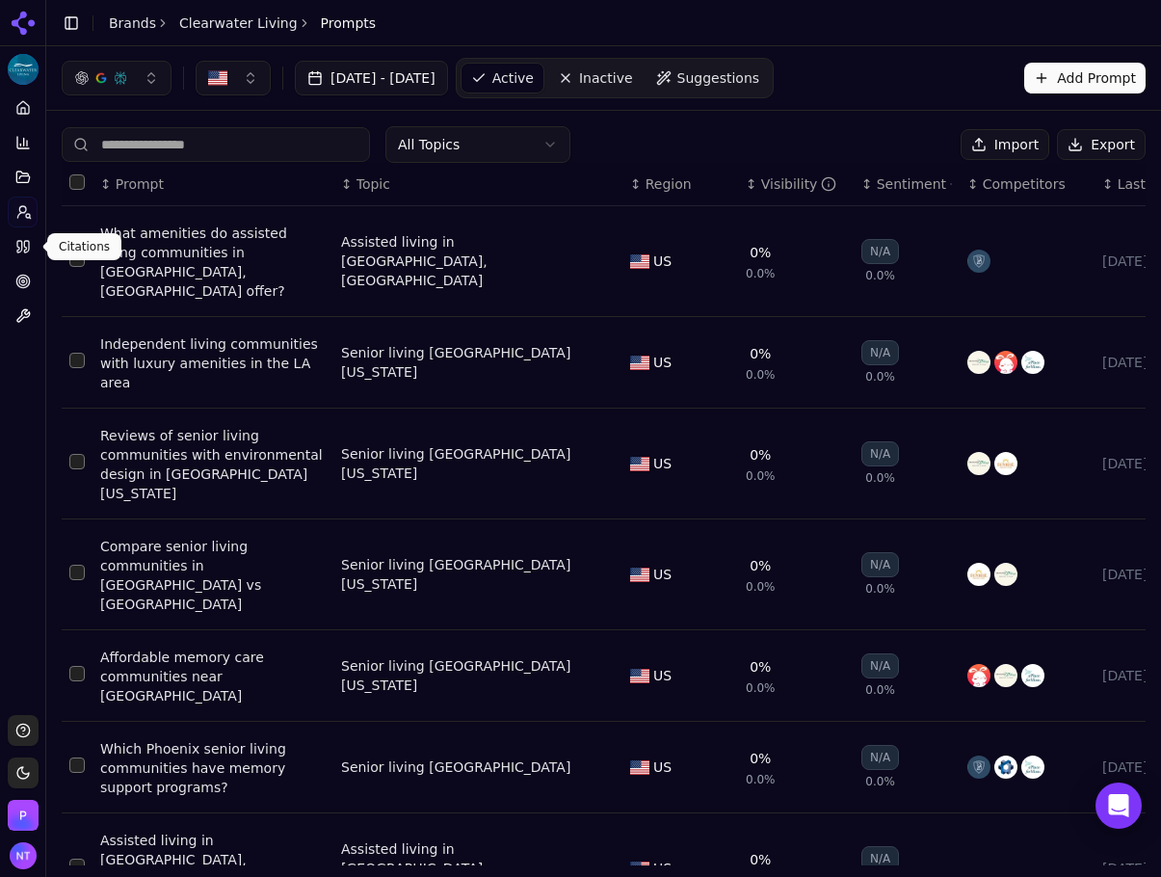
click at [19, 249] on icon at bounding box center [19, 247] width 5 height 12
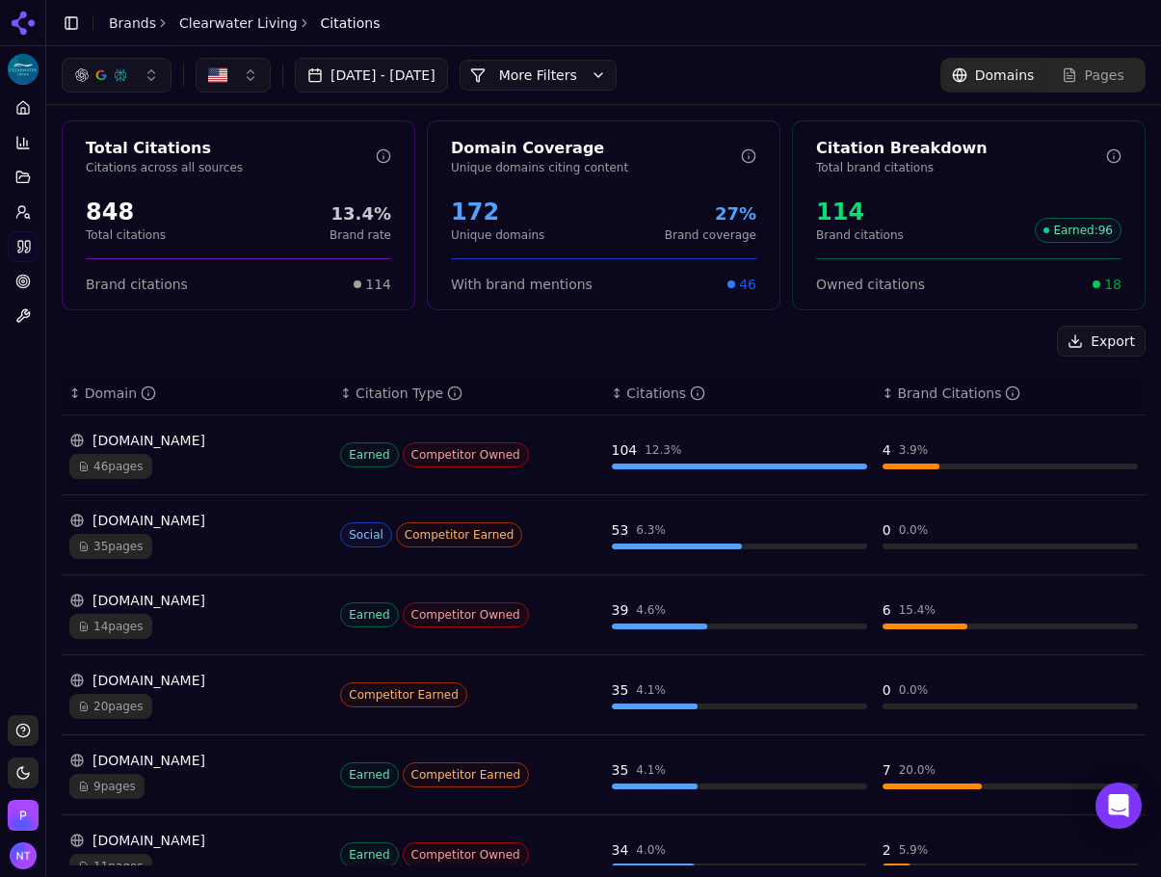
click at [617, 77] on button "More Filters" at bounding box center [538, 75] width 157 height 31
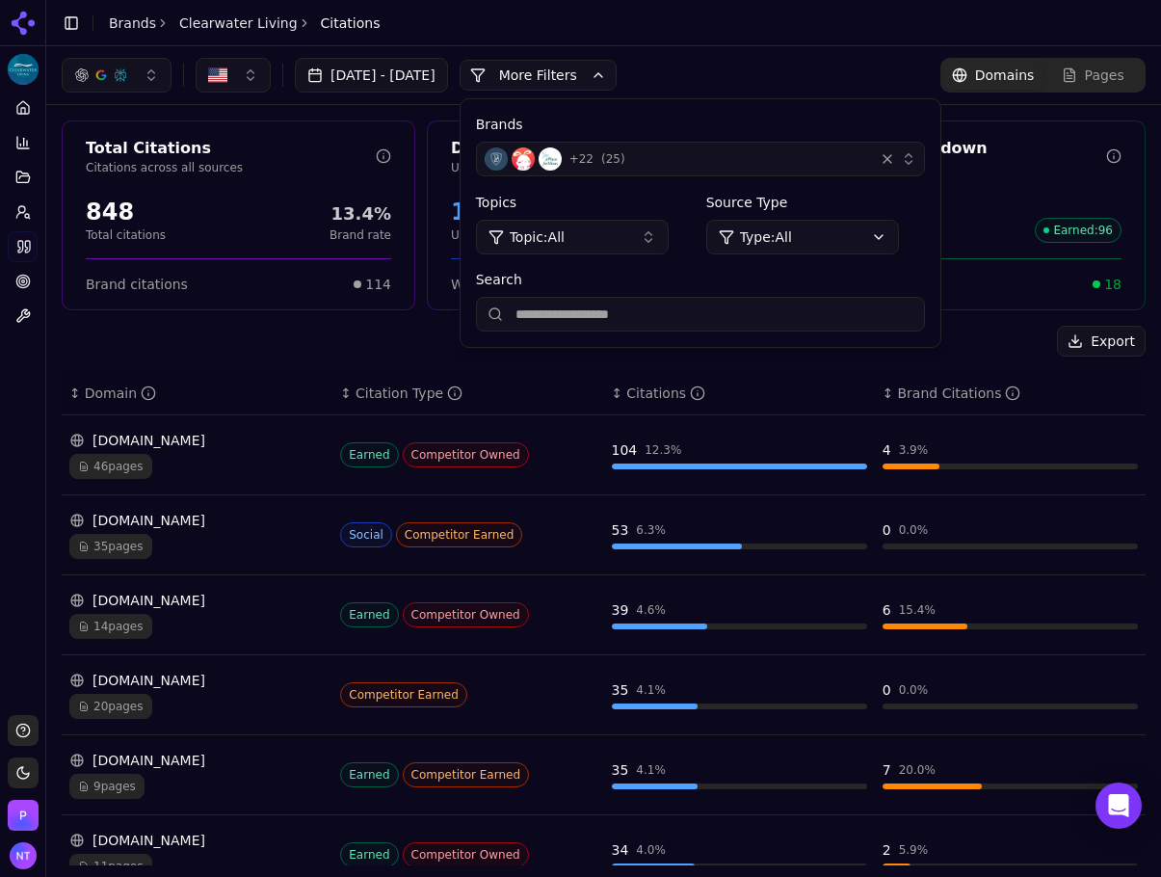
click at [916, 156] on div "button" at bounding box center [897, 158] width 39 height 19
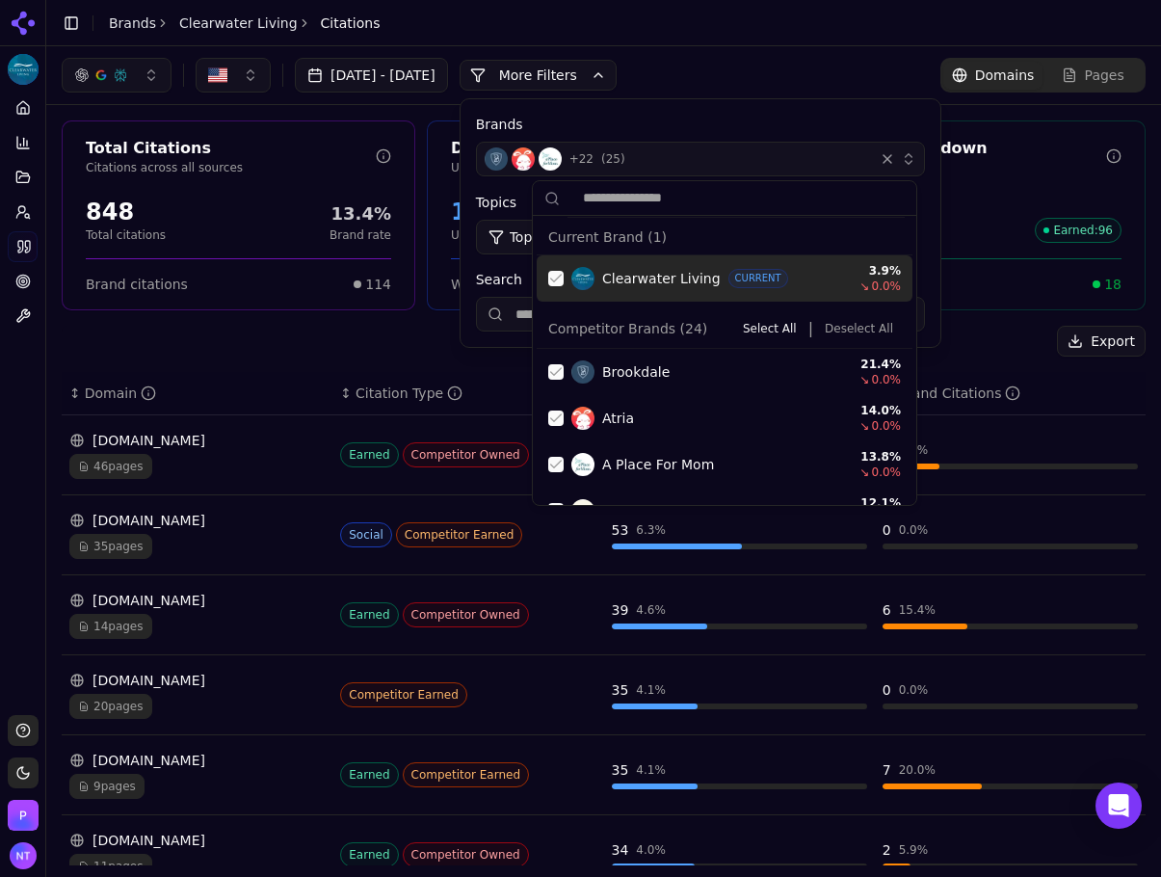
click at [562, 277] on div "Suggestions" at bounding box center [555, 278] width 15 height 15
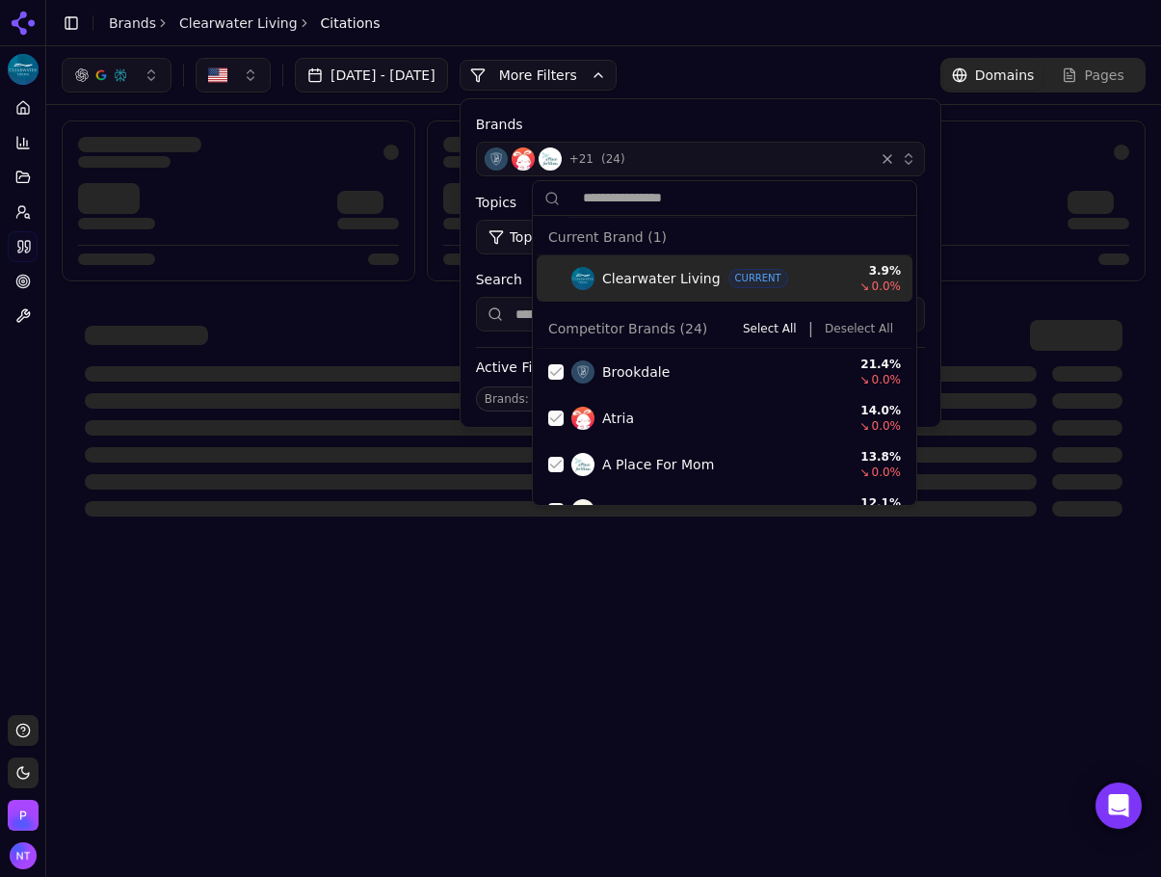
click at [845, 333] on button "Deselect All" at bounding box center [859, 328] width 84 height 23
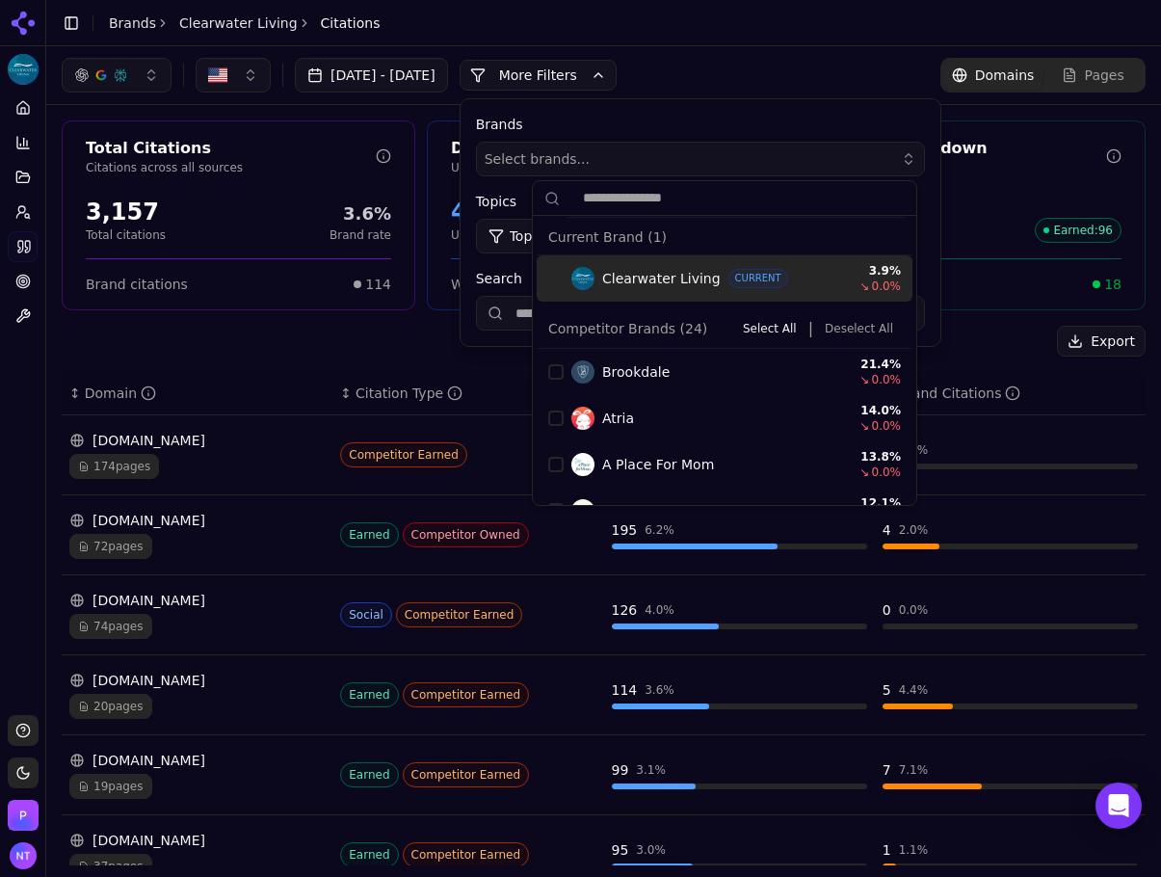
click at [600, 69] on button "More Filters" at bounding box center [538, 75] width 157 height 31
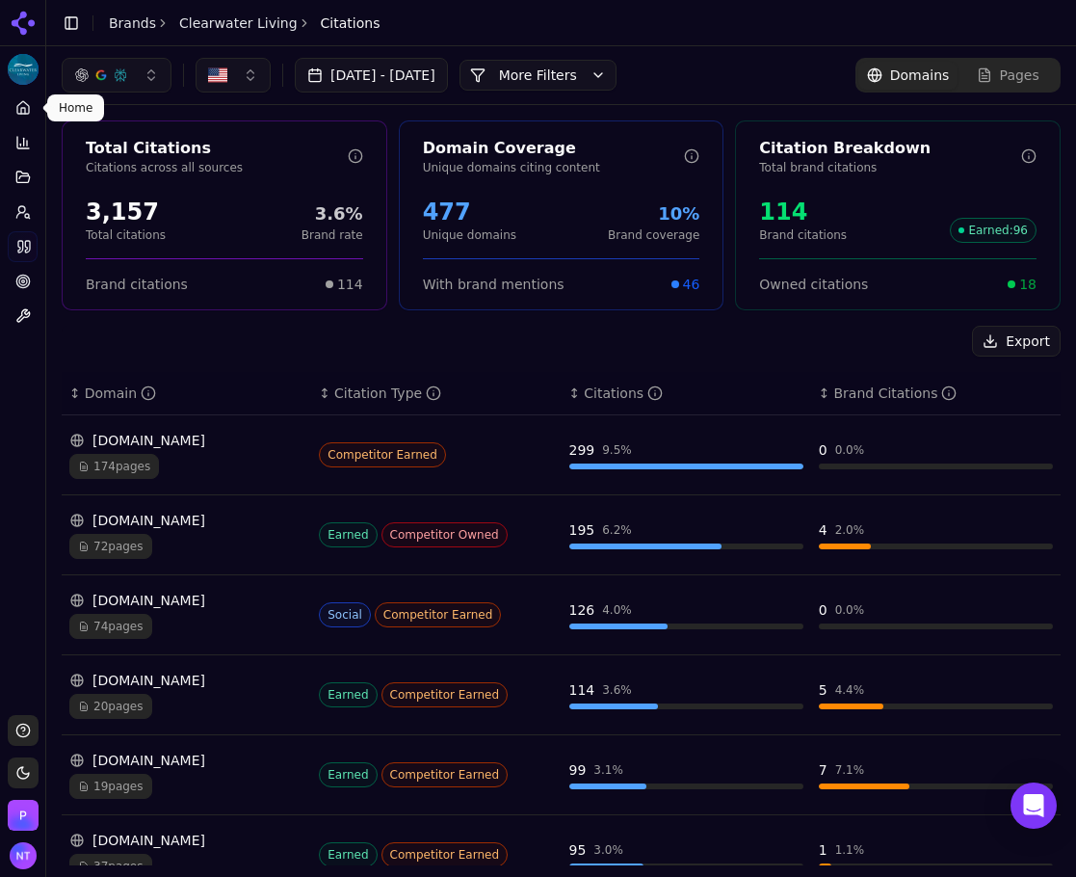
click at [30, 111] on icon at bounding box center [22, 107] width 15 height 15
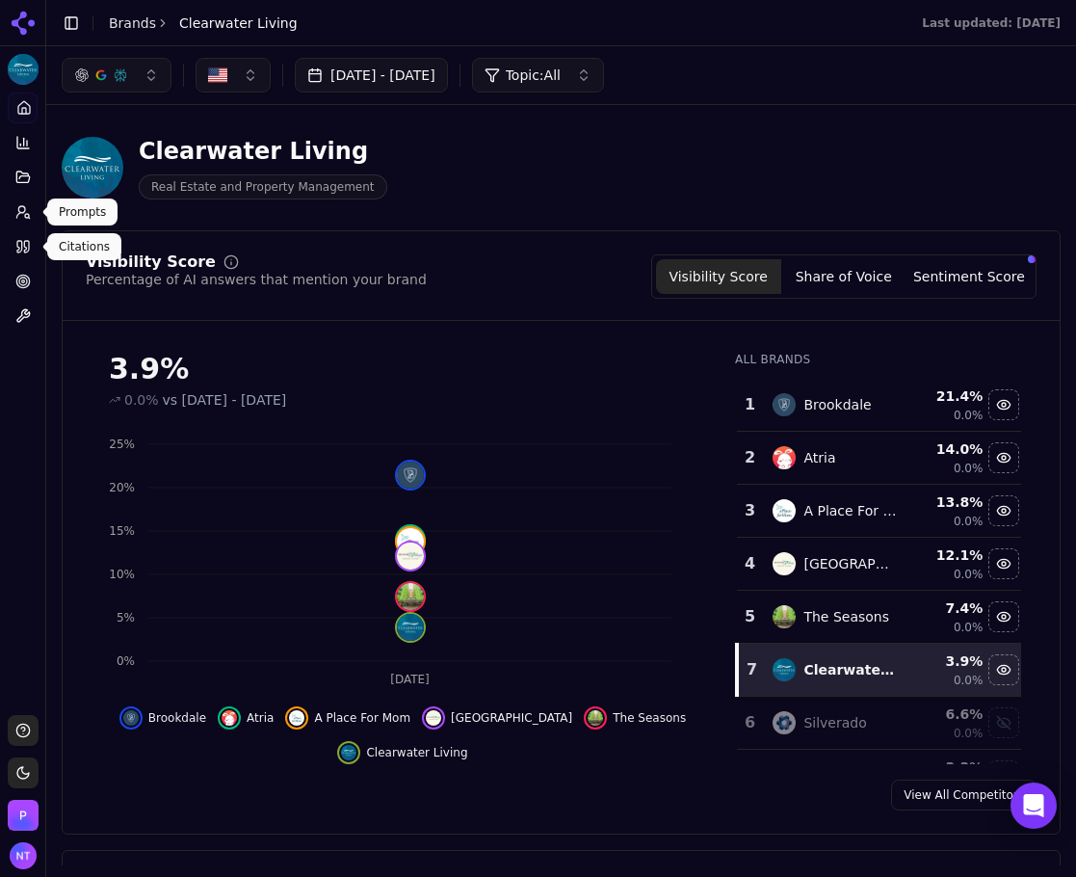
click at [27, 242] on icon at bounding box center [22, 246] width 15 height 15
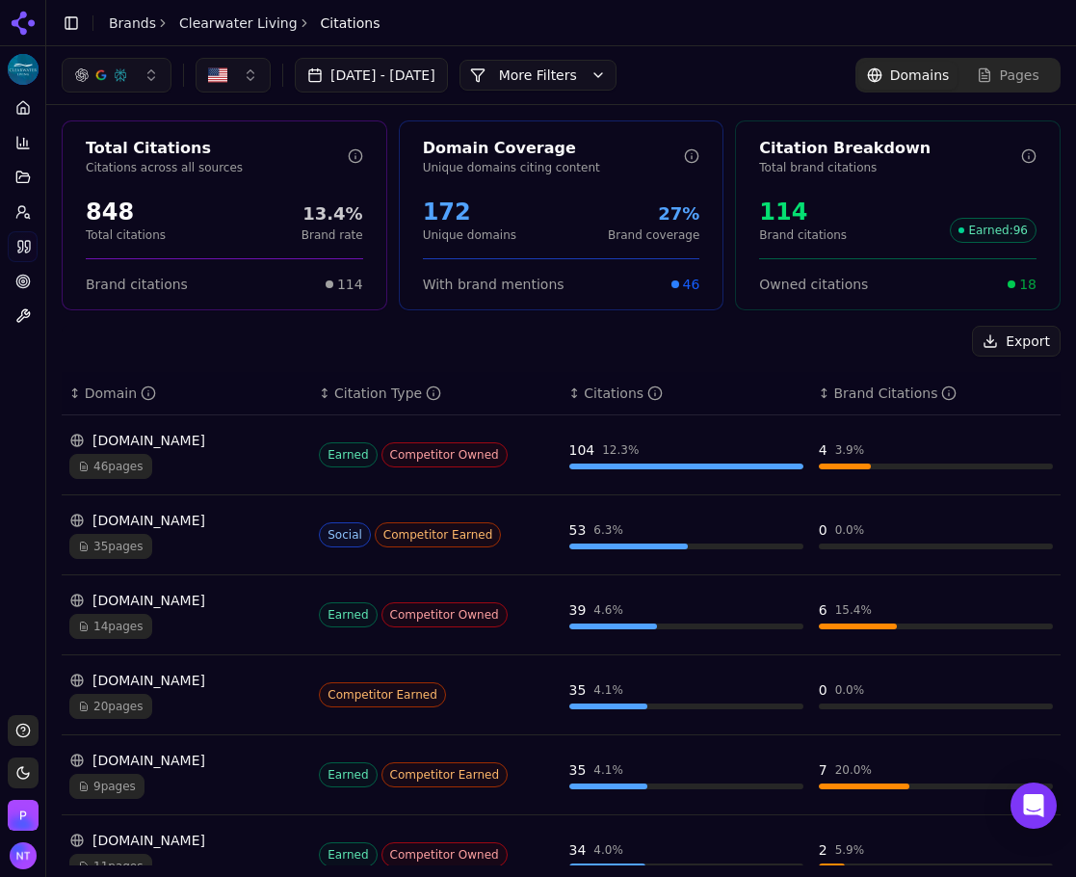
click at [597, 66] on button "More Filters" at bounding box center [538, 75] width 157 height 31
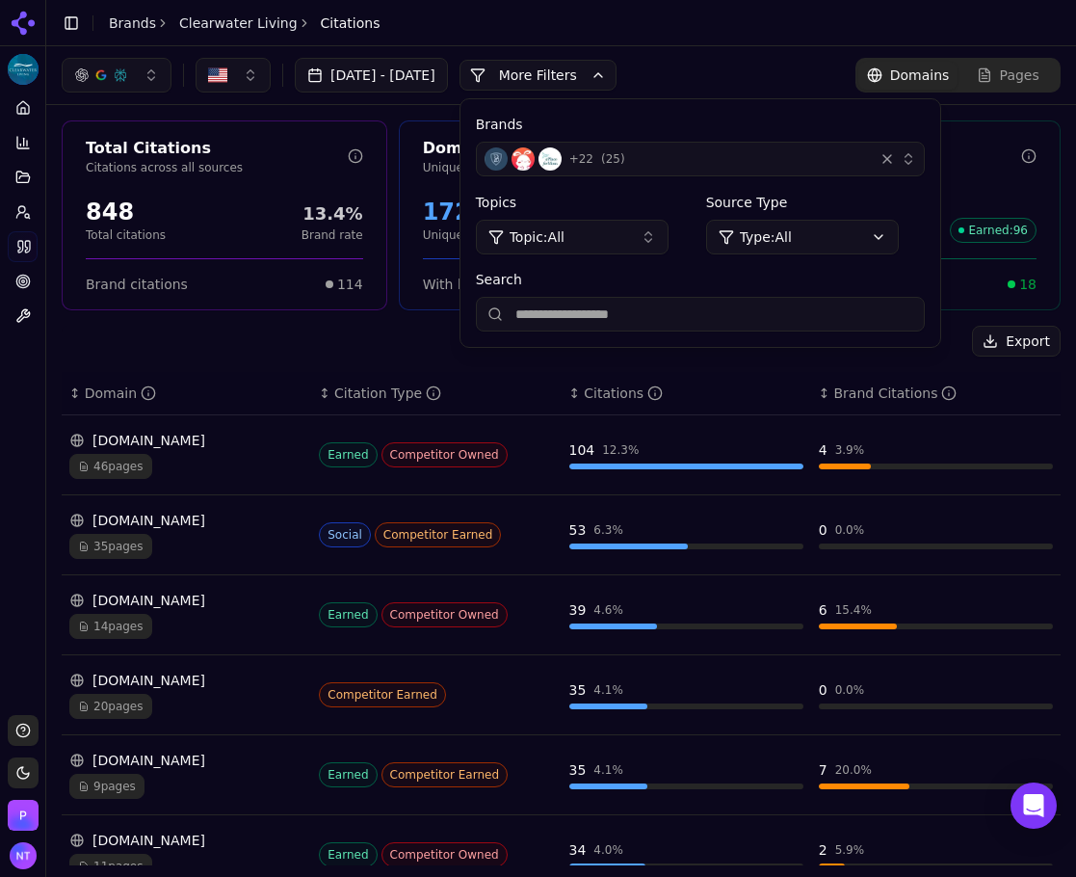
click at [925, 147] on button "+ 22 ( 25 )" at bounding box center [700, 159] width 449 height 35
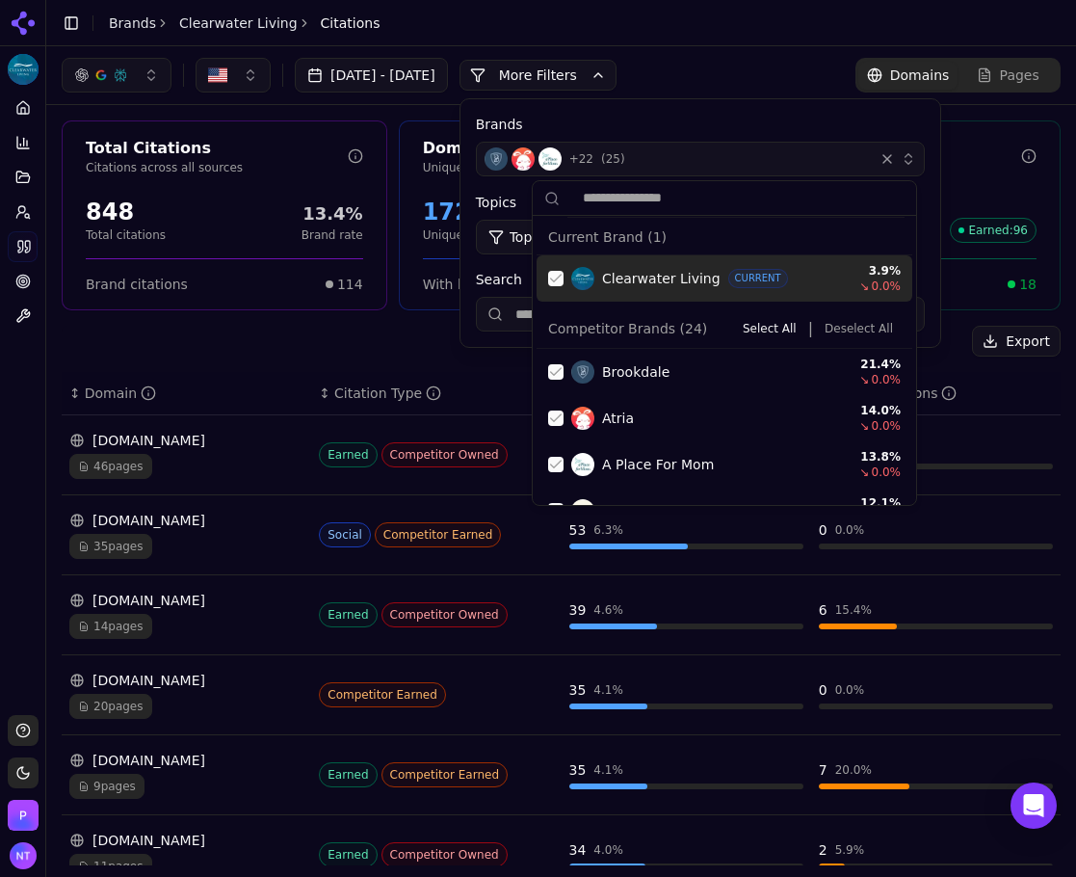
click at [560, 279] on div "Suggestions" at bounding box center [555, 278] width 15 height 15
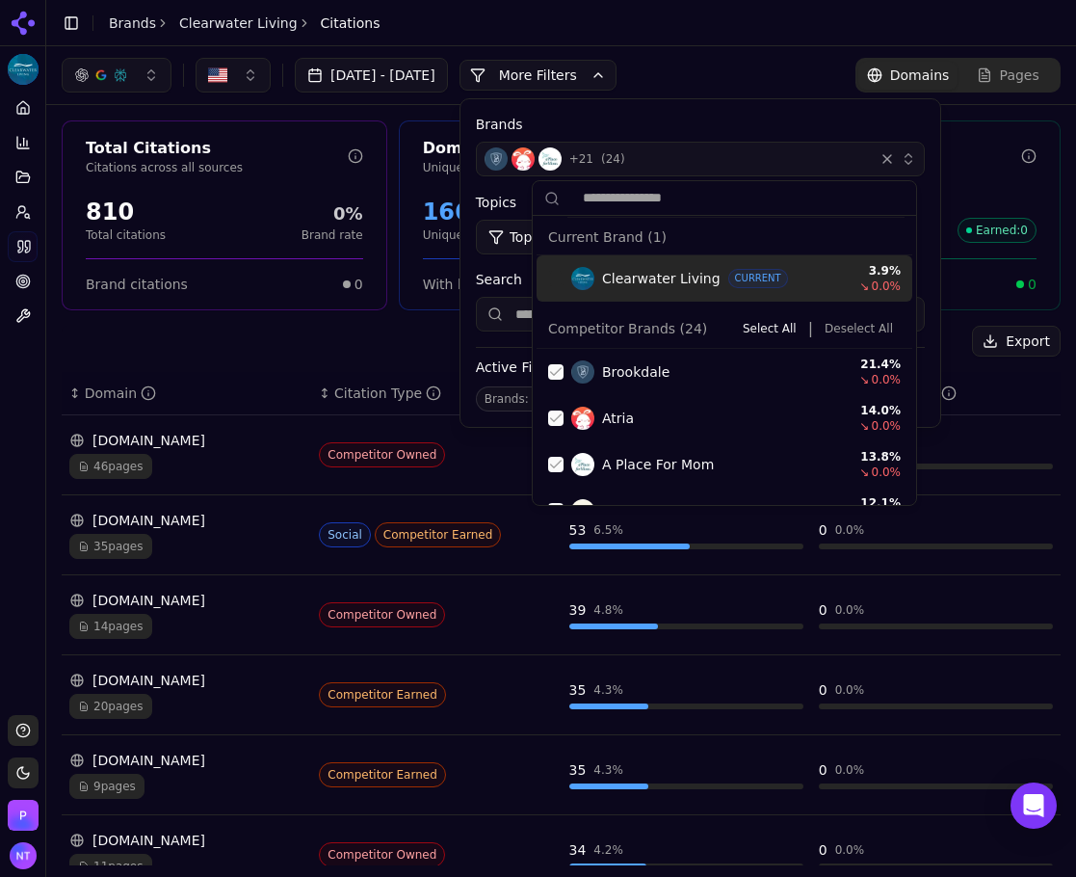
click at [853, 331] on button "Deselect All" at bounding box center [859, 328] width 84 height 23
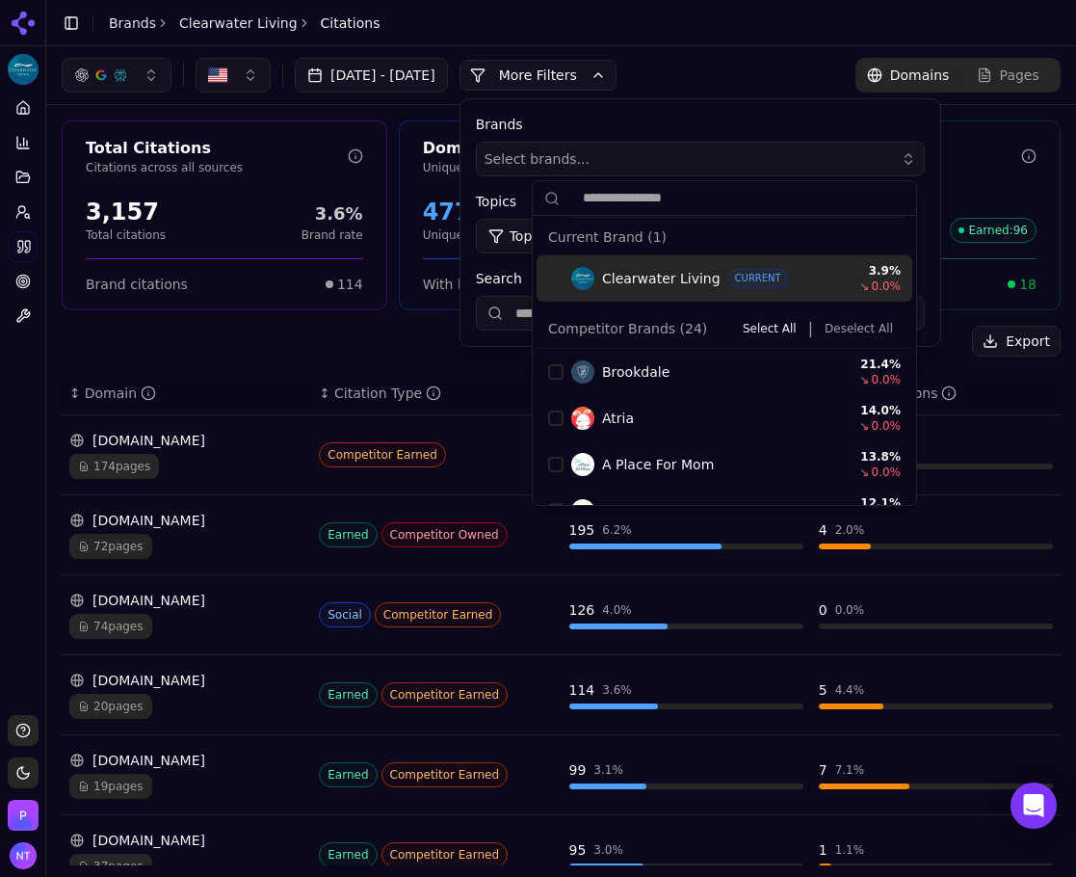
click at [376, 321] on div "Total Citations Citations across all sources 3,157 Total citations 3.6% Brand r…" at bounding box center [561, 691] width 1030 height 1172
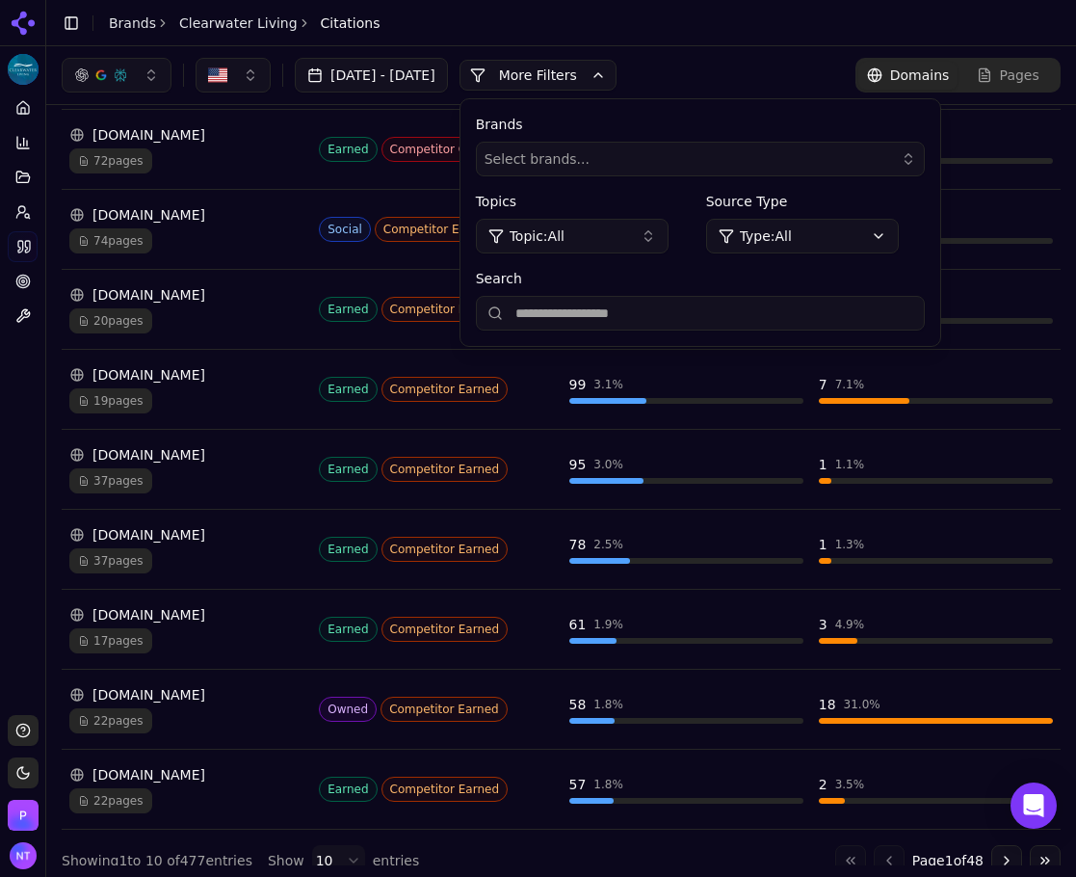
scroll to position [193, 0]
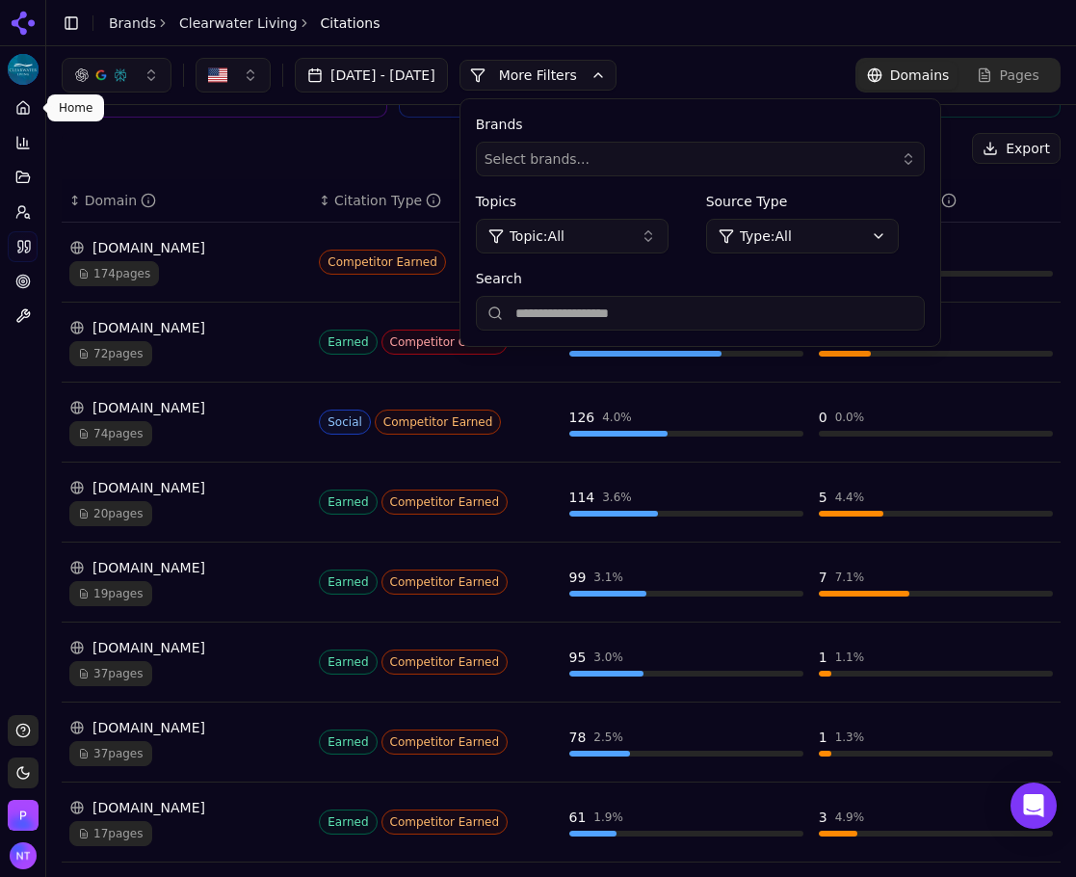
click at [28, 110] on icon at bounding box center [22, 107] width 15 height 15
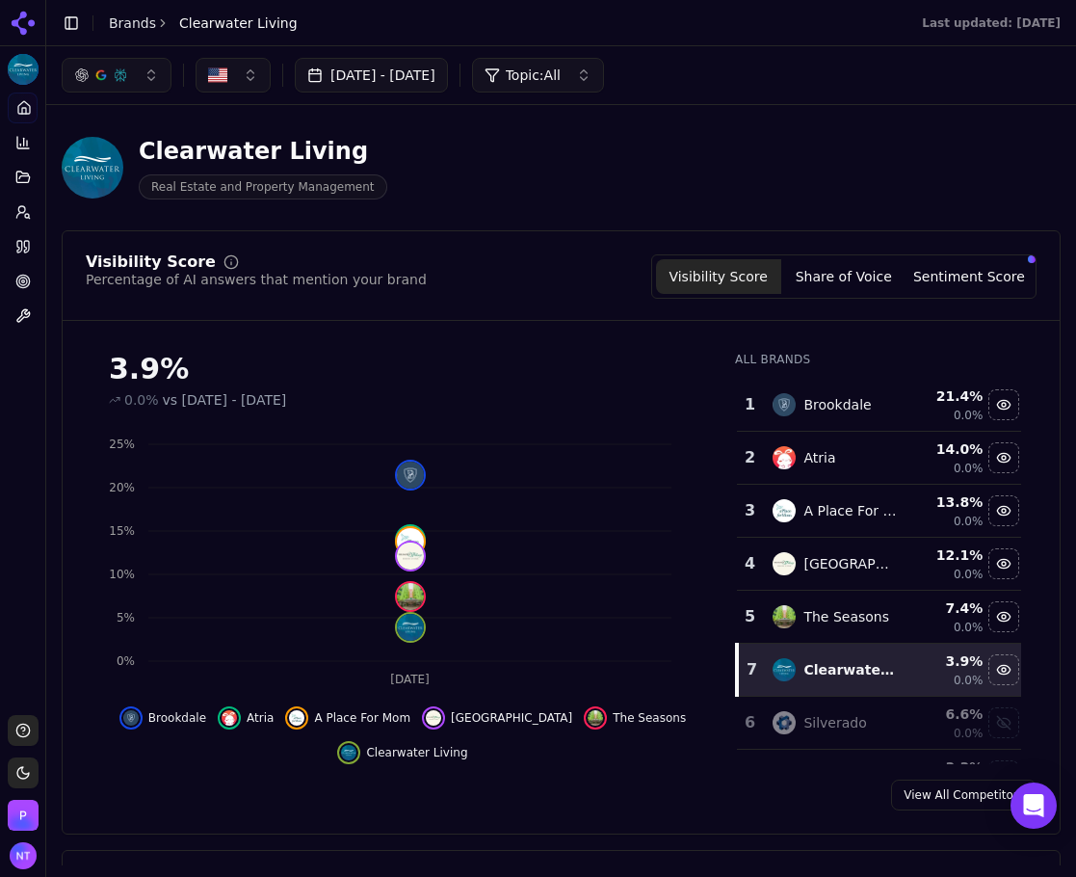
click at [32, 237] on link "Citations" at bounding box center [23, 246] width 30 height 31
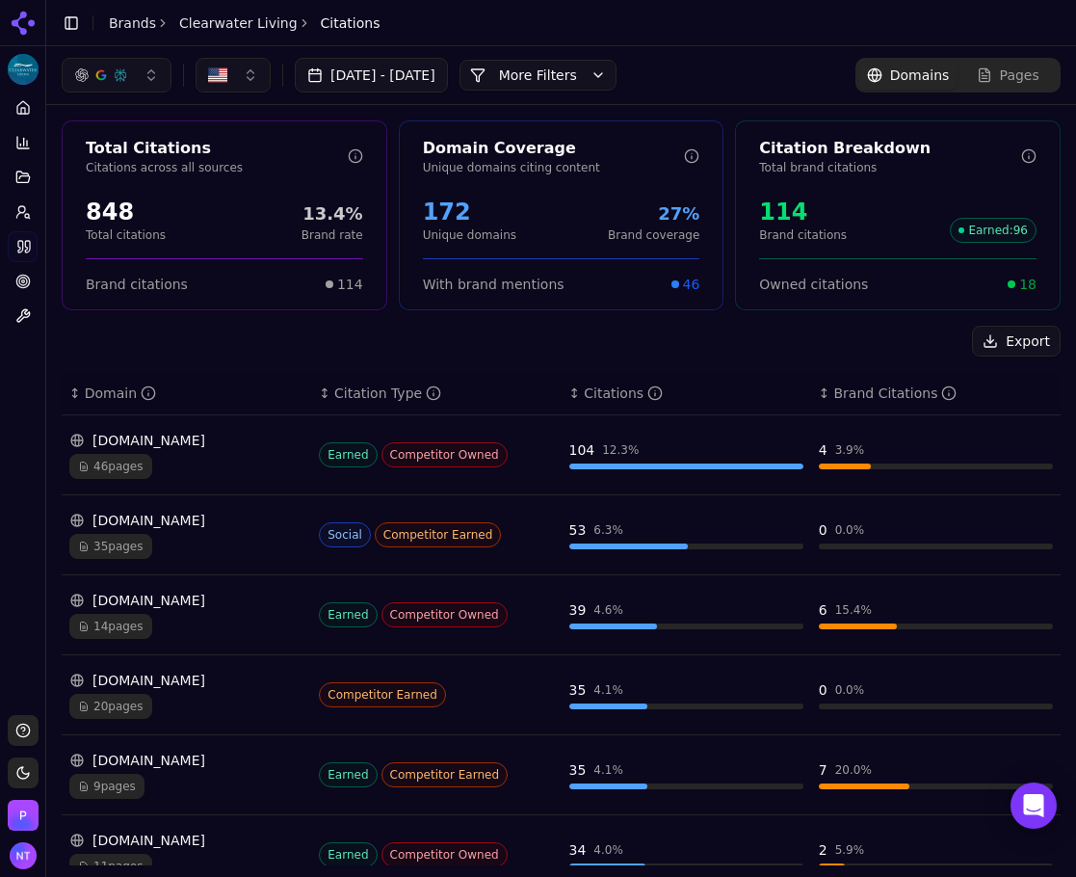
click at [587, 71] on button "More Filters" at bounding box center [538, 75] width 157 height 31
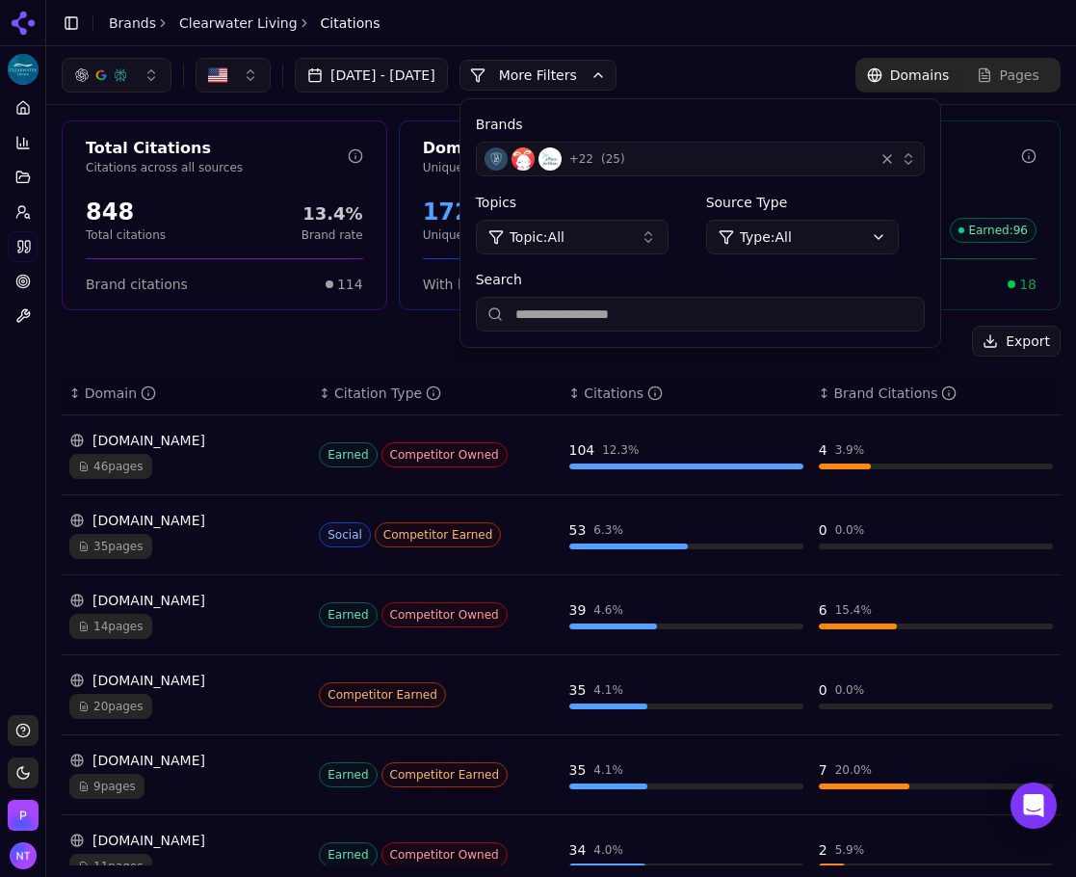
click at [625, 158] on span "( 25 )" at bounding box center [613, 158] width 24 height 15
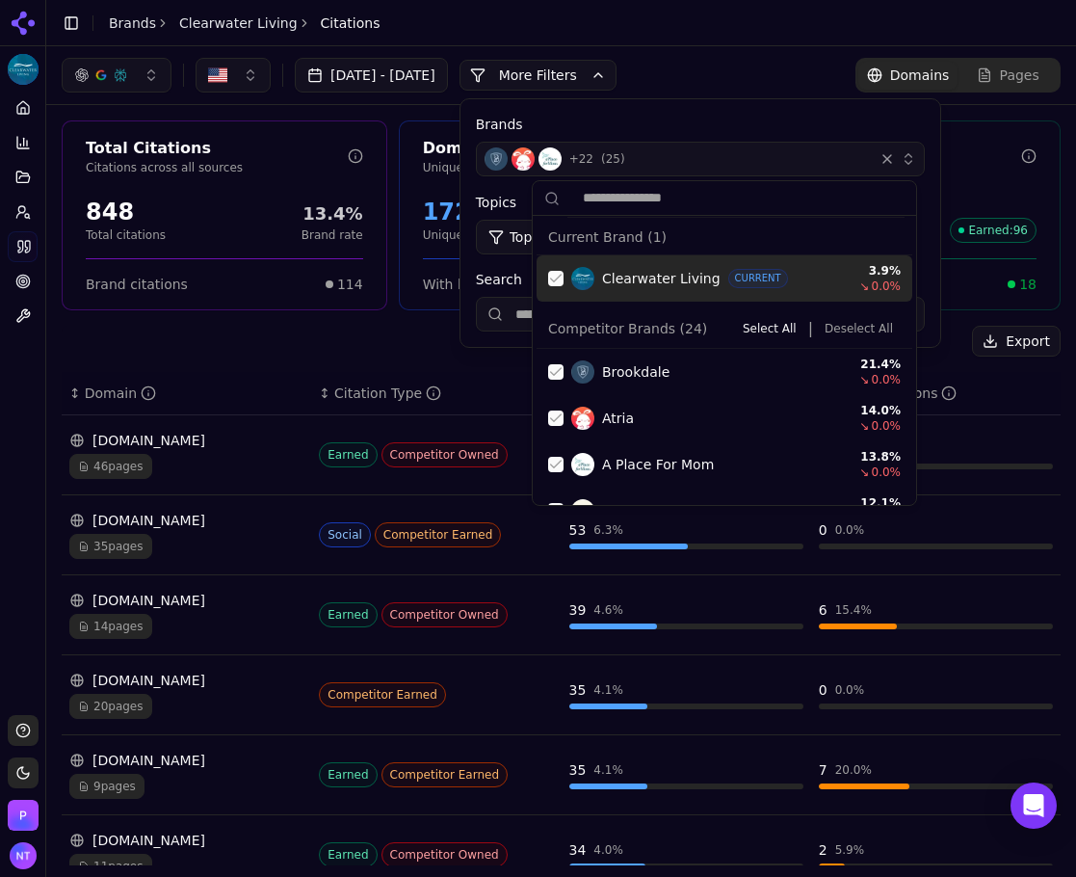
click at [551, 278] on div "Suggestions" at bounding box center [555, 278] width 15 height 15
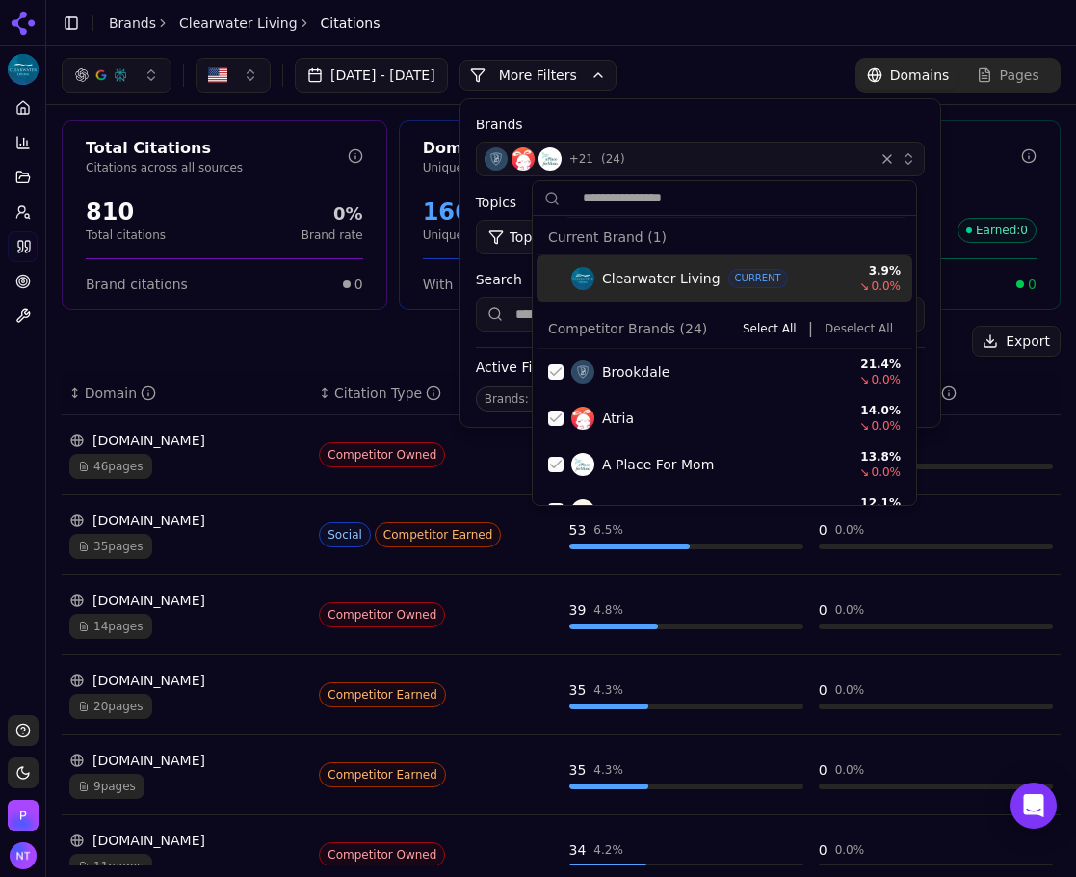
click at [854, 332] on button "Deselect All" at bounding box center [859, 328] width 84 height 23
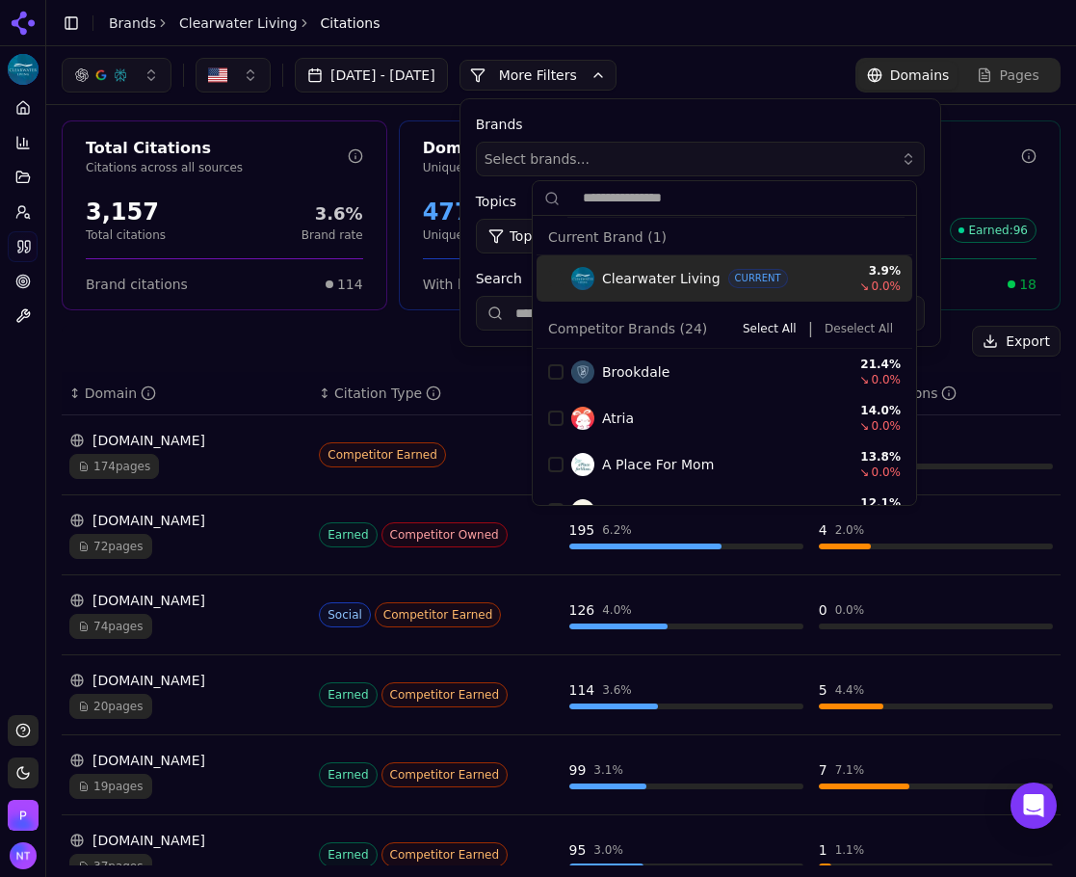
click at [606, 75] on button "More Filters" at bounding box center [538, 75] width 157 height 31
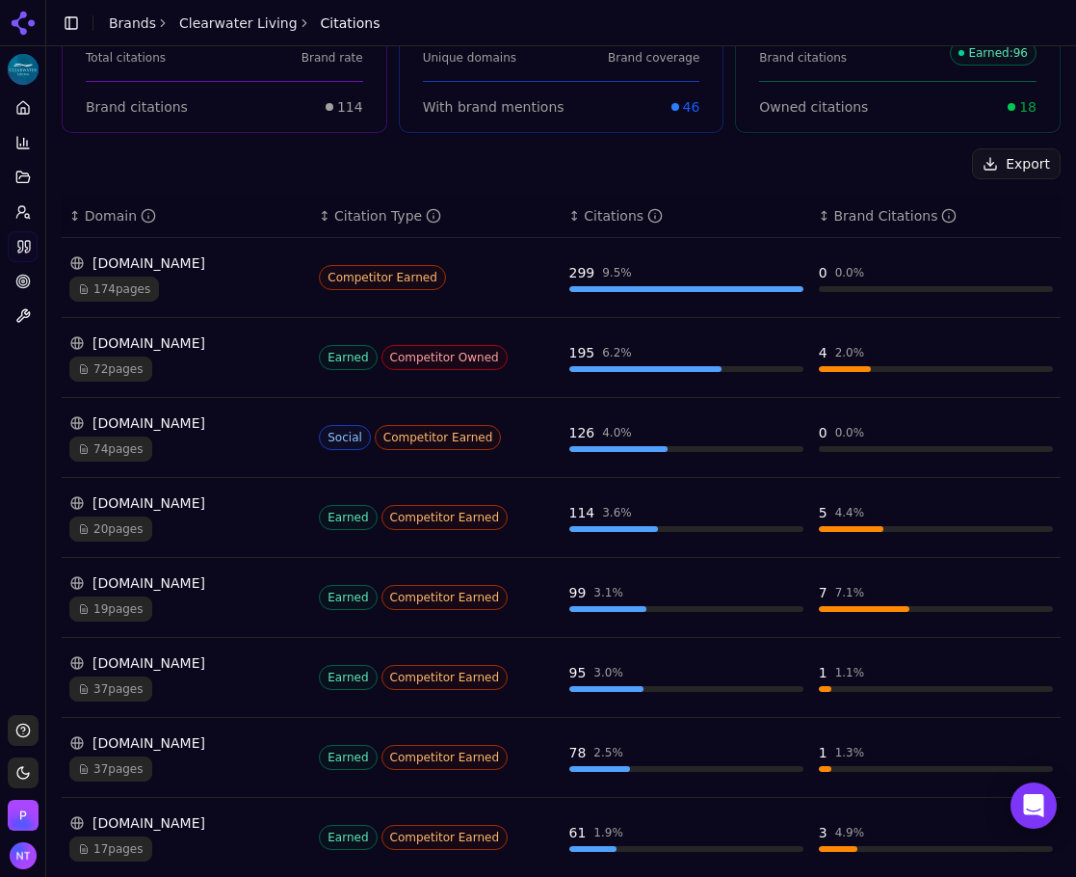
scroll to position [193, 0]
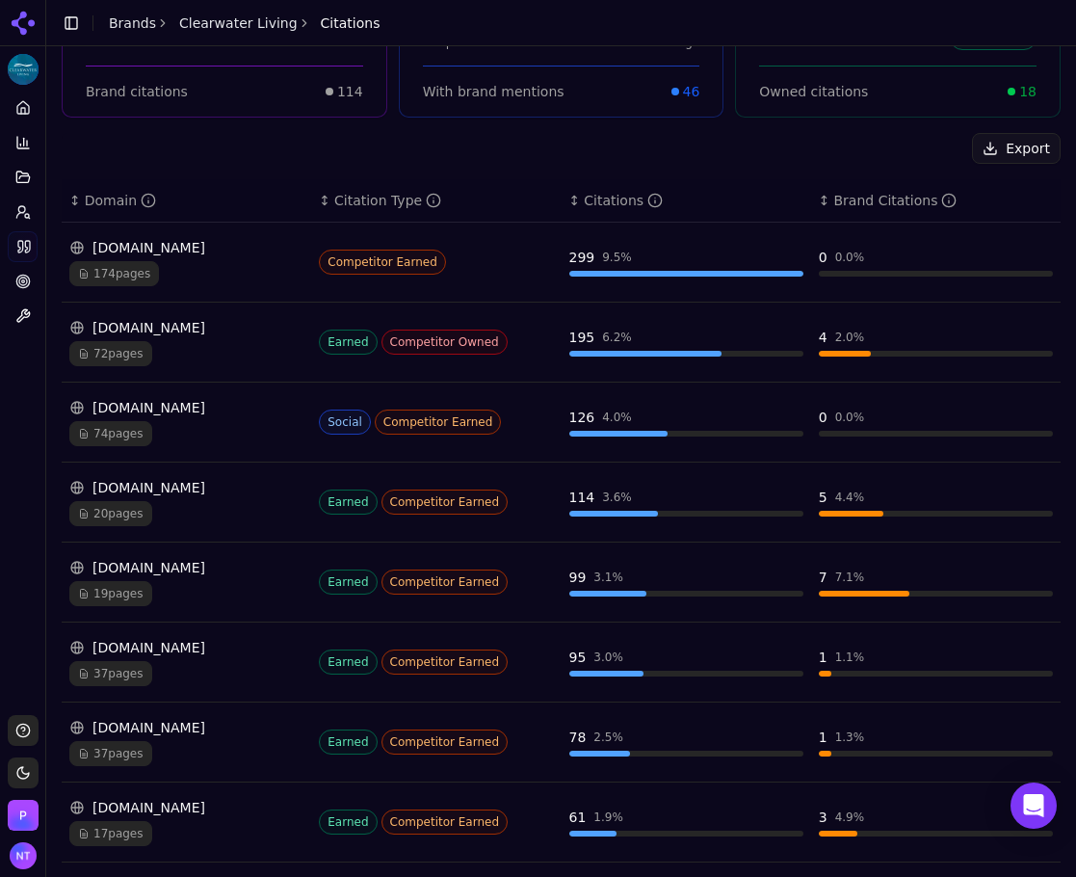
drag, startPoint x: 202, startPoint y: 244, endPoint x: 252, endPoint y: 171, distance: 88.2
click at [245, 152] on div "Export" at bounding box center [561, 148] width 999 height 31
click at [230, 238] on div "lh3.googleusercontent.com" at bounding box center [186, 247] width 234 height 19
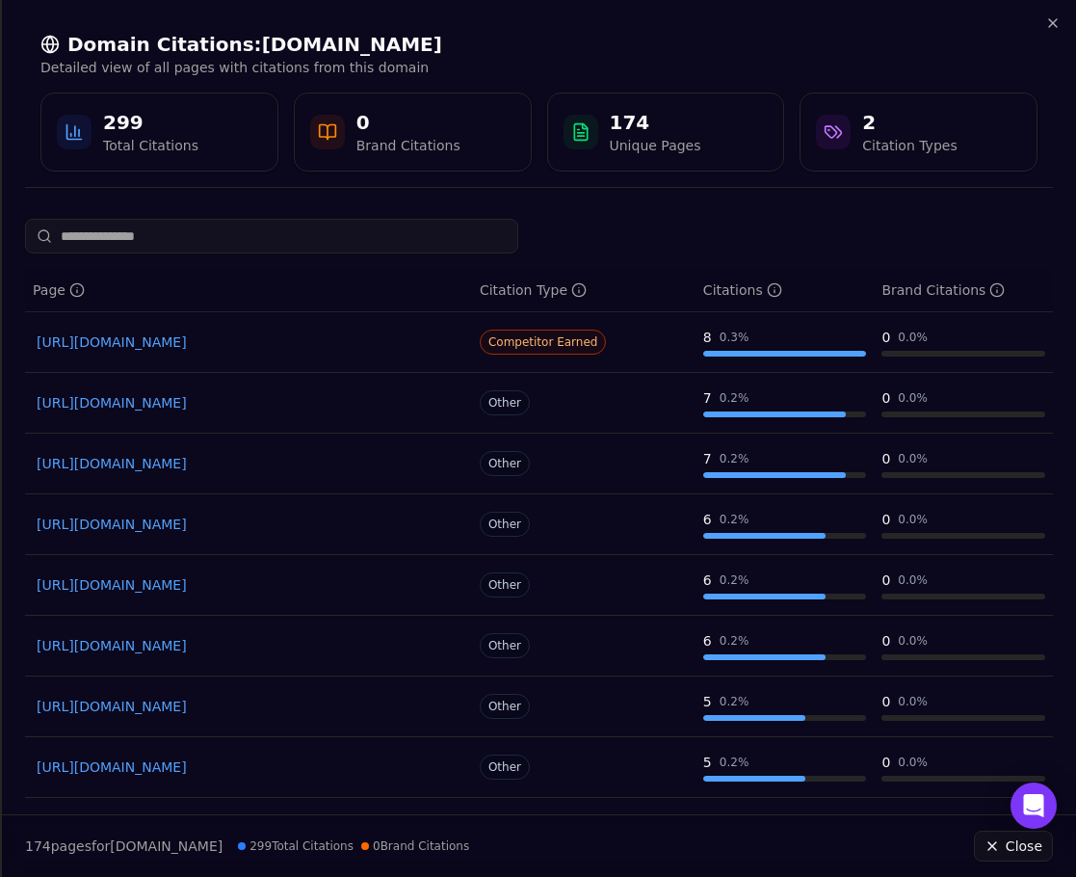
click at [281, 523] on link "https://lh3.googleusercontent.com/p/AF1QipNxqyZYX6utcXT66a6FQh1KLzdxAjjRJfbDyDeE" at bounding box center [249, 524] width 424 height 19
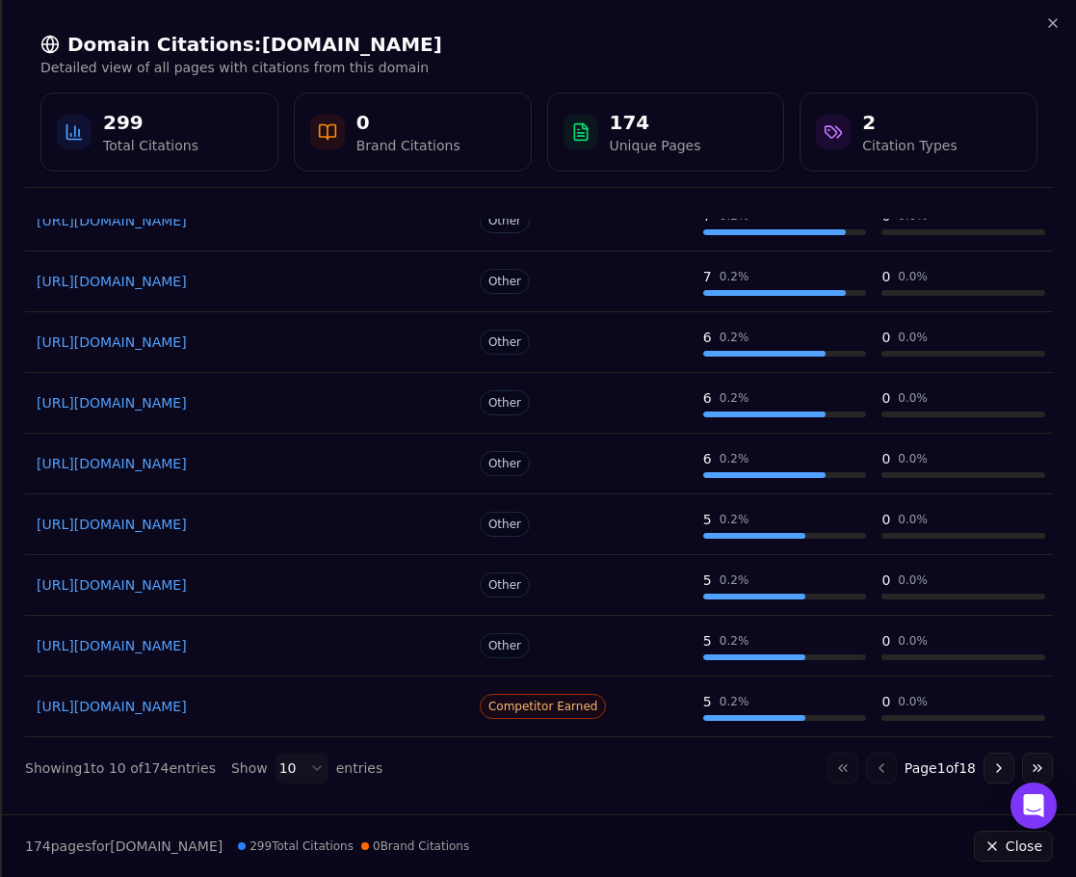
click at [231, 705] on link "https://lh3.googleusercontent.com/p/AF1QipOLopHvpoLKF5jBCzuClsyCeek4seTUBqMNwPqd" at bounding box center [249, 706] width 424 height 19
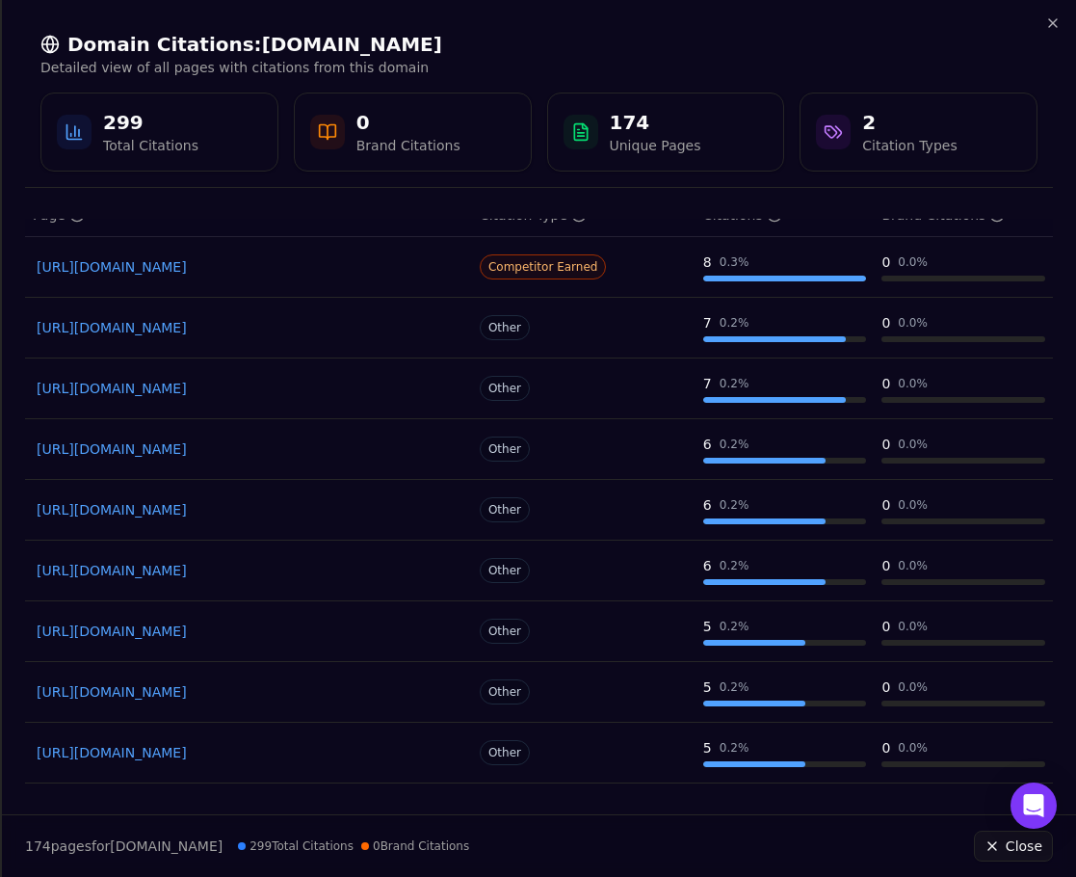
scroll to position [0, 0]
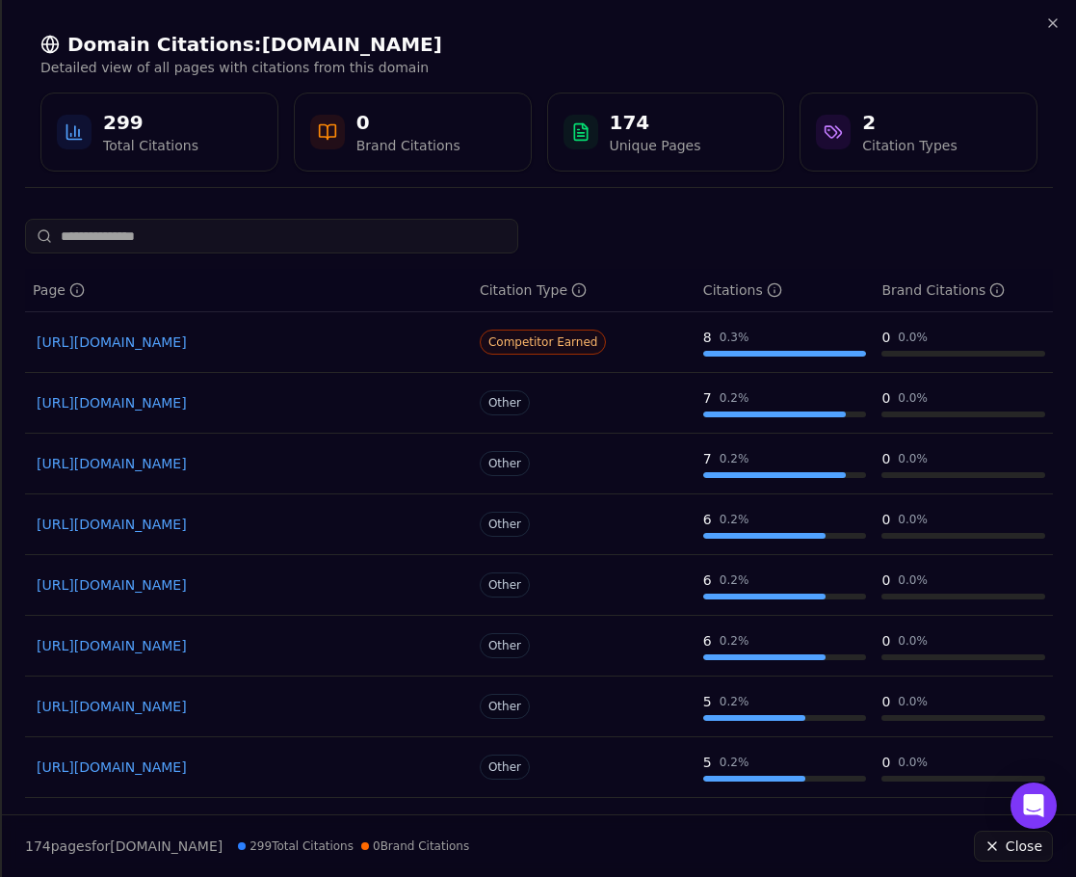
scroll to position [182, 0]
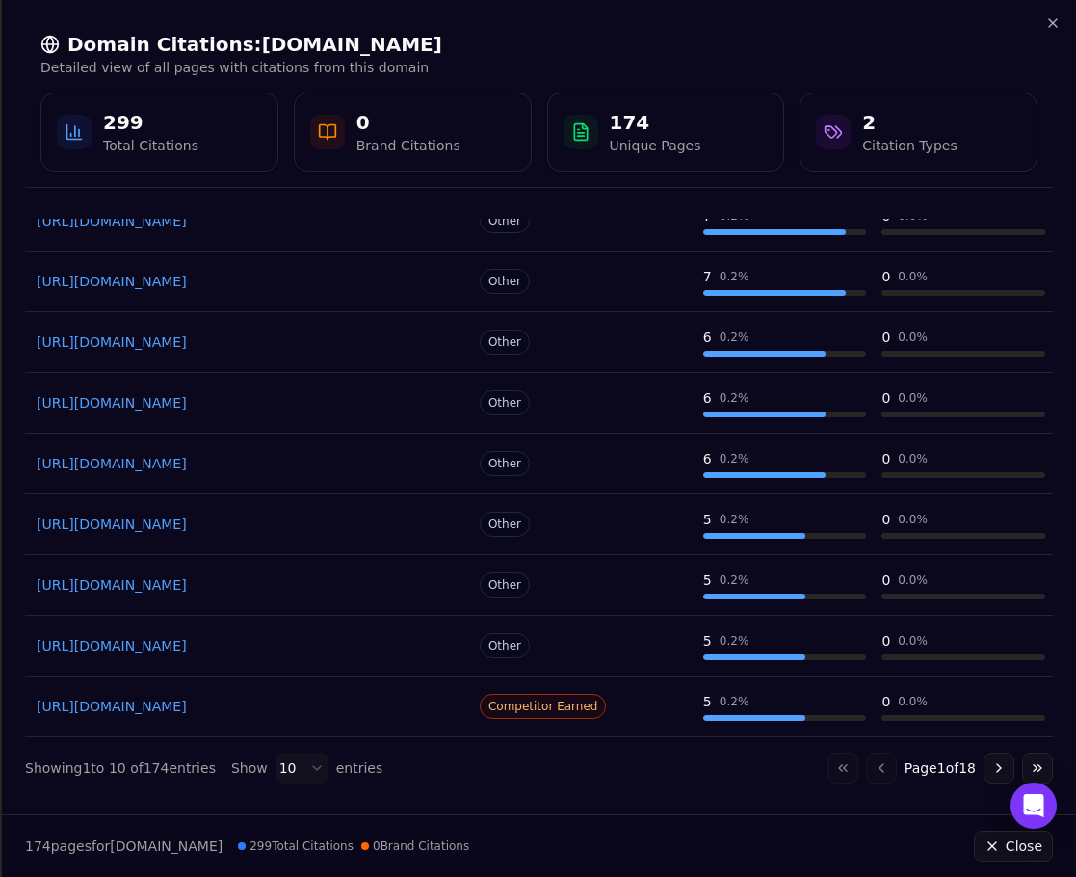
click at [1053, 31] on div "Domain Citations: lh3.googleusercontent.com Detailed view of all pages with cit…" at bounding box center [539, 101] width 1074 height 203
click at [1065, 4] on div "Domain Citations: lh3.googleusercontent.com Detailed view of all pages with cit…" at bounding box center [539, 101] width 1074 height 203
click at [1060, 19] on icon "button" at bounding box center [1053, 22] width 15 height 15
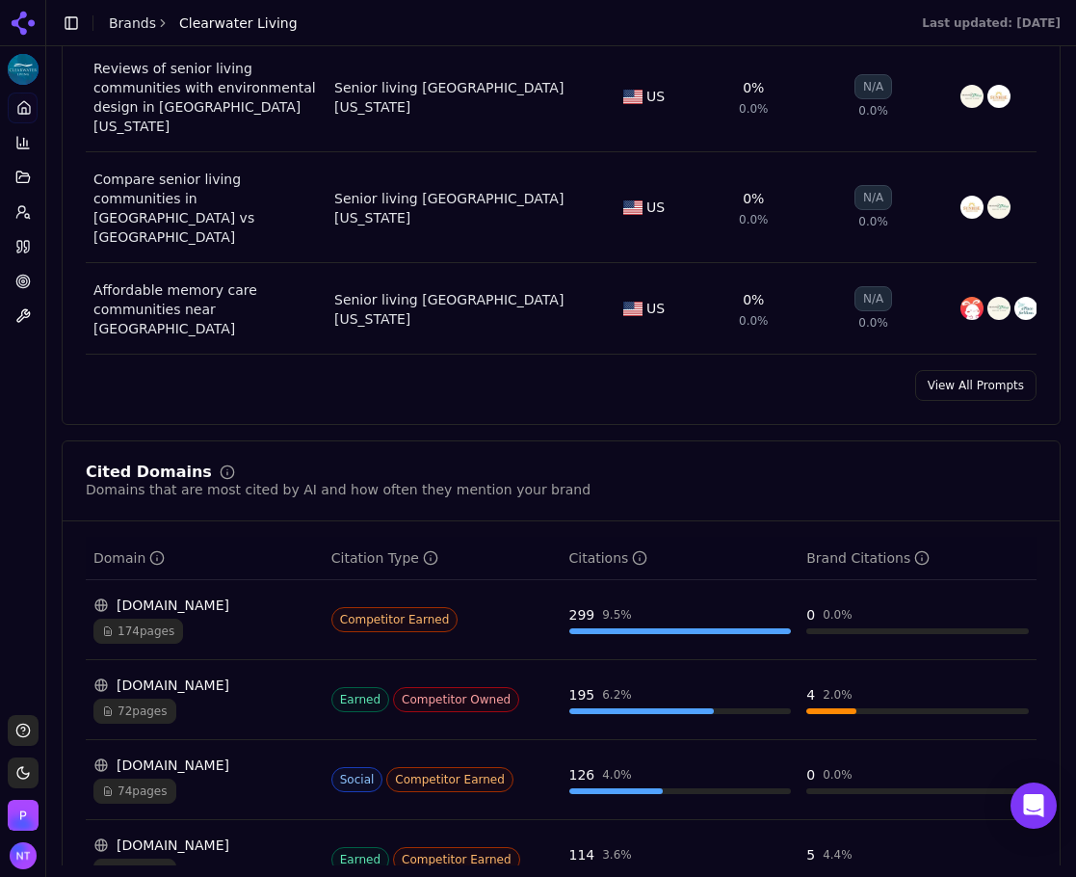
scroll to position [1927, 0]
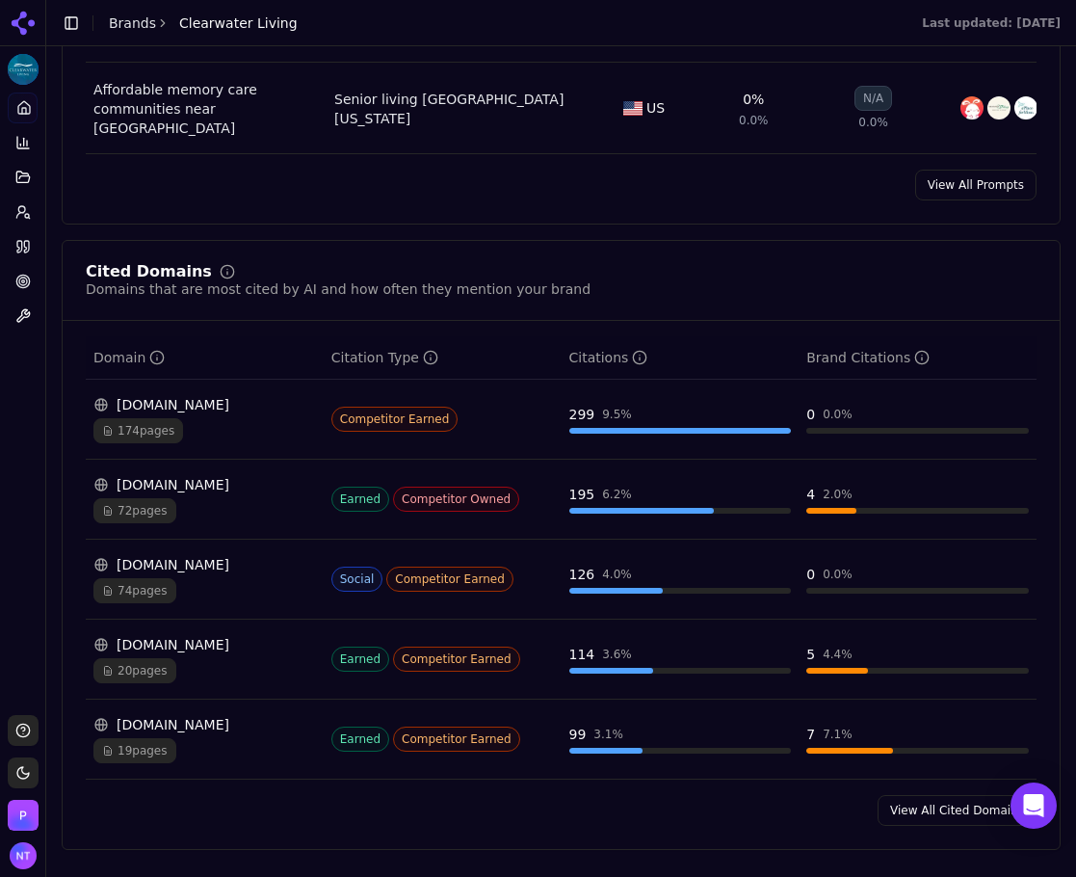
click at [15, 248] on icon at bounding box center [22, 246] width 15 height 15
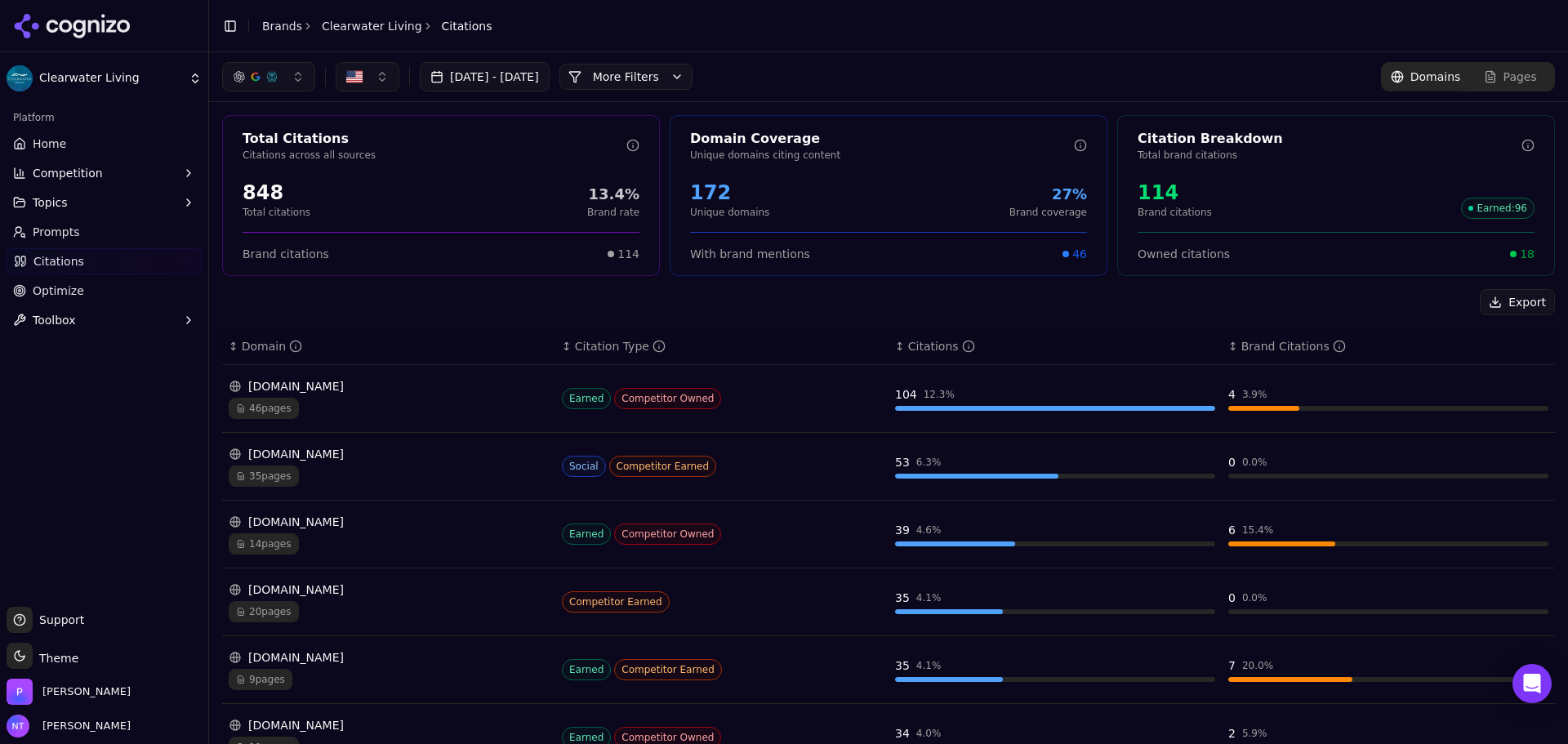
click at [692, 74] on button "More Filters" at bounding box center [626, 76] width 133 height 26
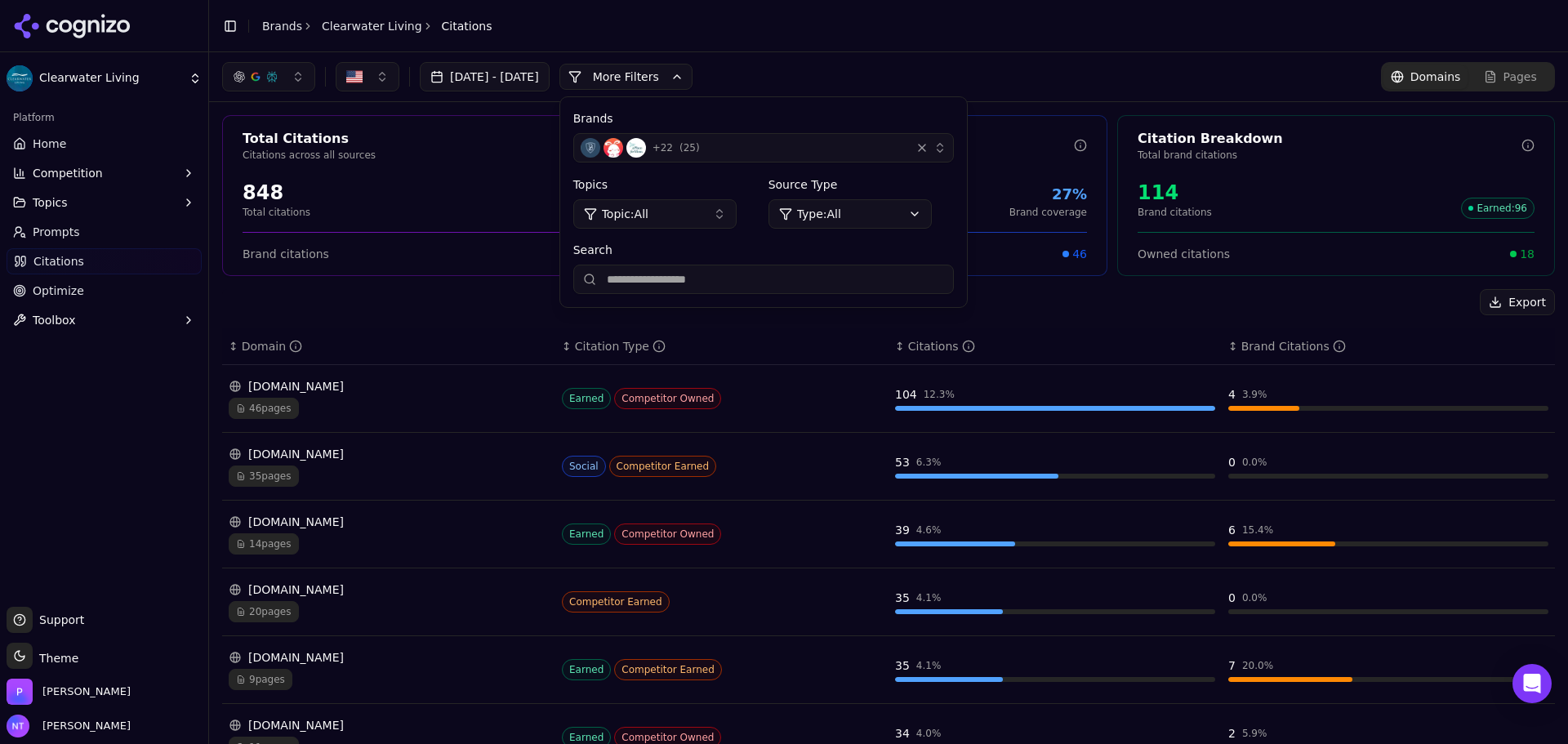
click at [915, 151] on div "button" at bounding box center [921, 147] width 16 height 16
click at [915, 142] on div "button" at bounding box center [921, 147] width 16 height 16
click at [915, 154] on div "button" at bounding box center [921, 147] width 16 height 16
click at [904, 148] on div "+ 22 ( 25 )" at bounding box center [742, 147] width 324 height 19
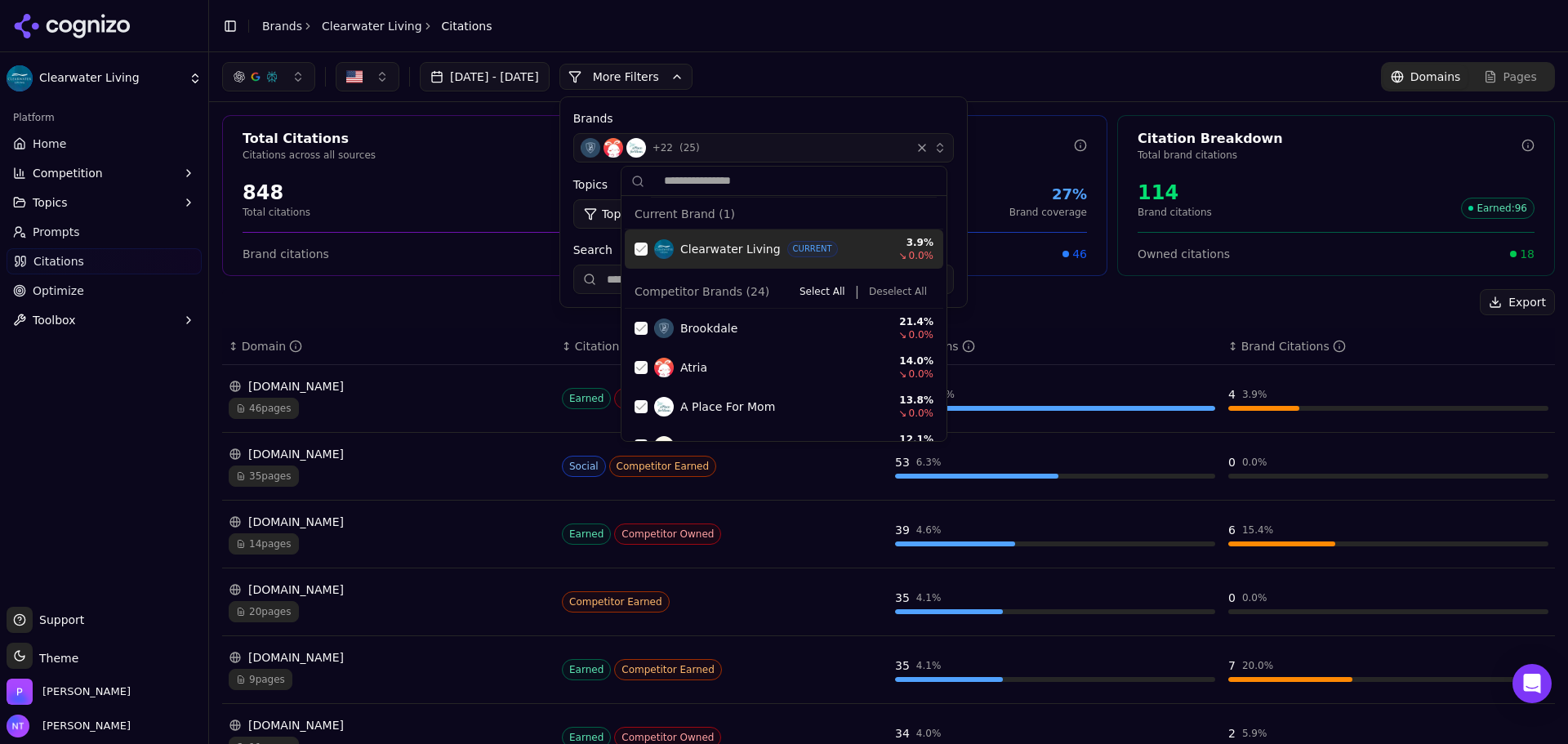
click at [643, 250] on div "Suggestions" at bounding box center [641, 248] width 13 height 13
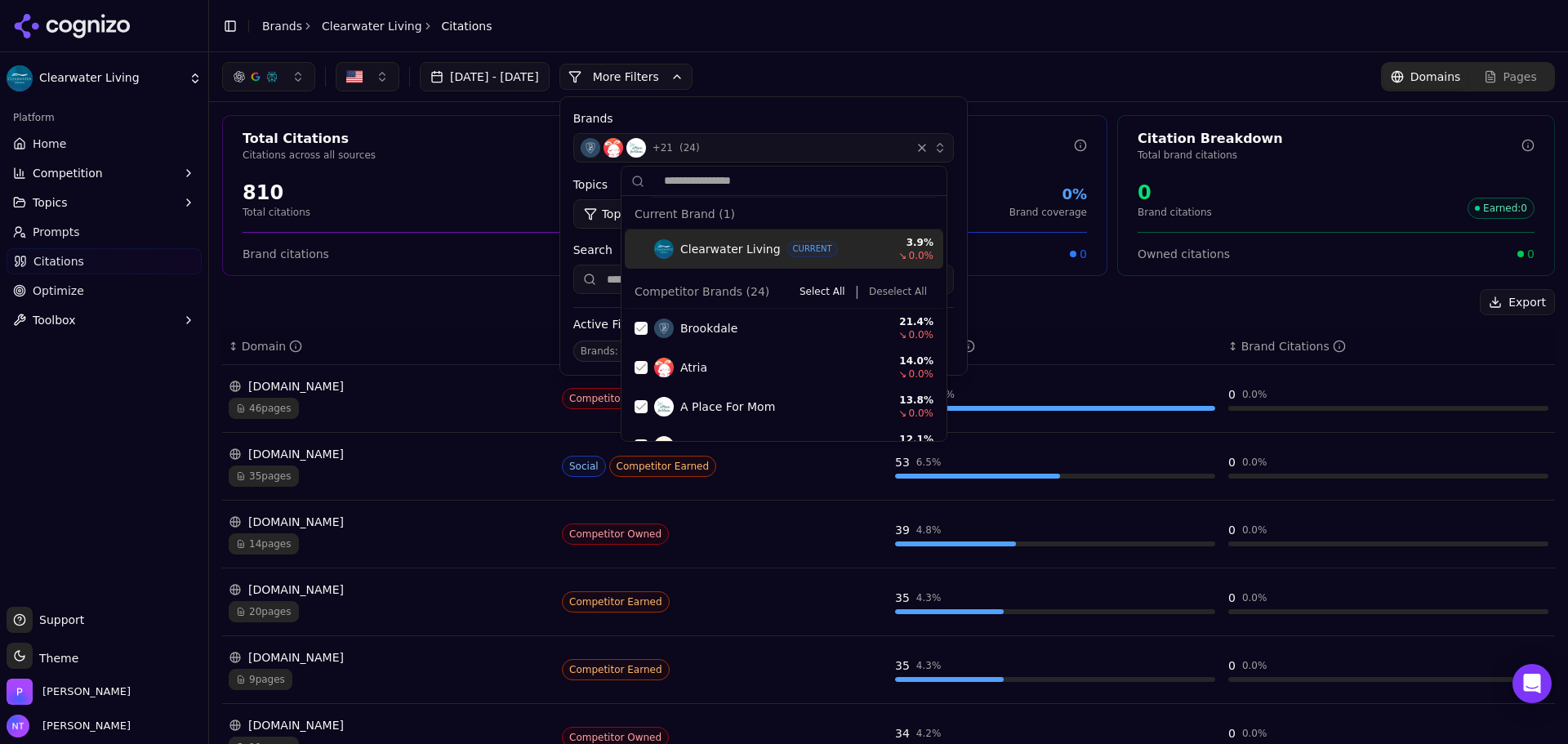
click at [899, 299] on button "Deselect All" at bounding box center [898, 291] width 71 height 19
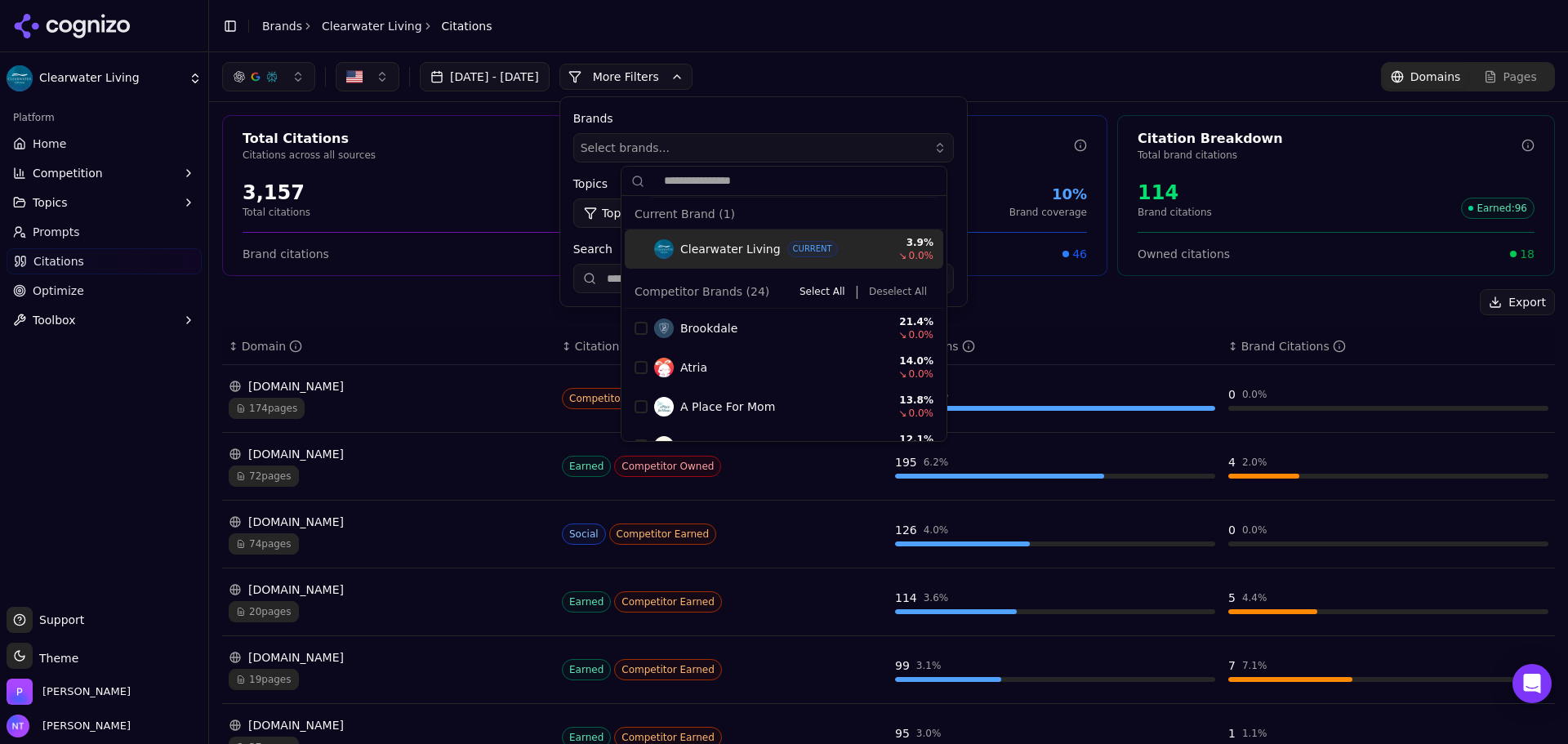
click at [892, 56] on div "Jul 26, 2025 - Aug 25, 2025 More More Filters Brands Select brands... Topics To…" at bounding box center [889, 77] width 1359 height 49
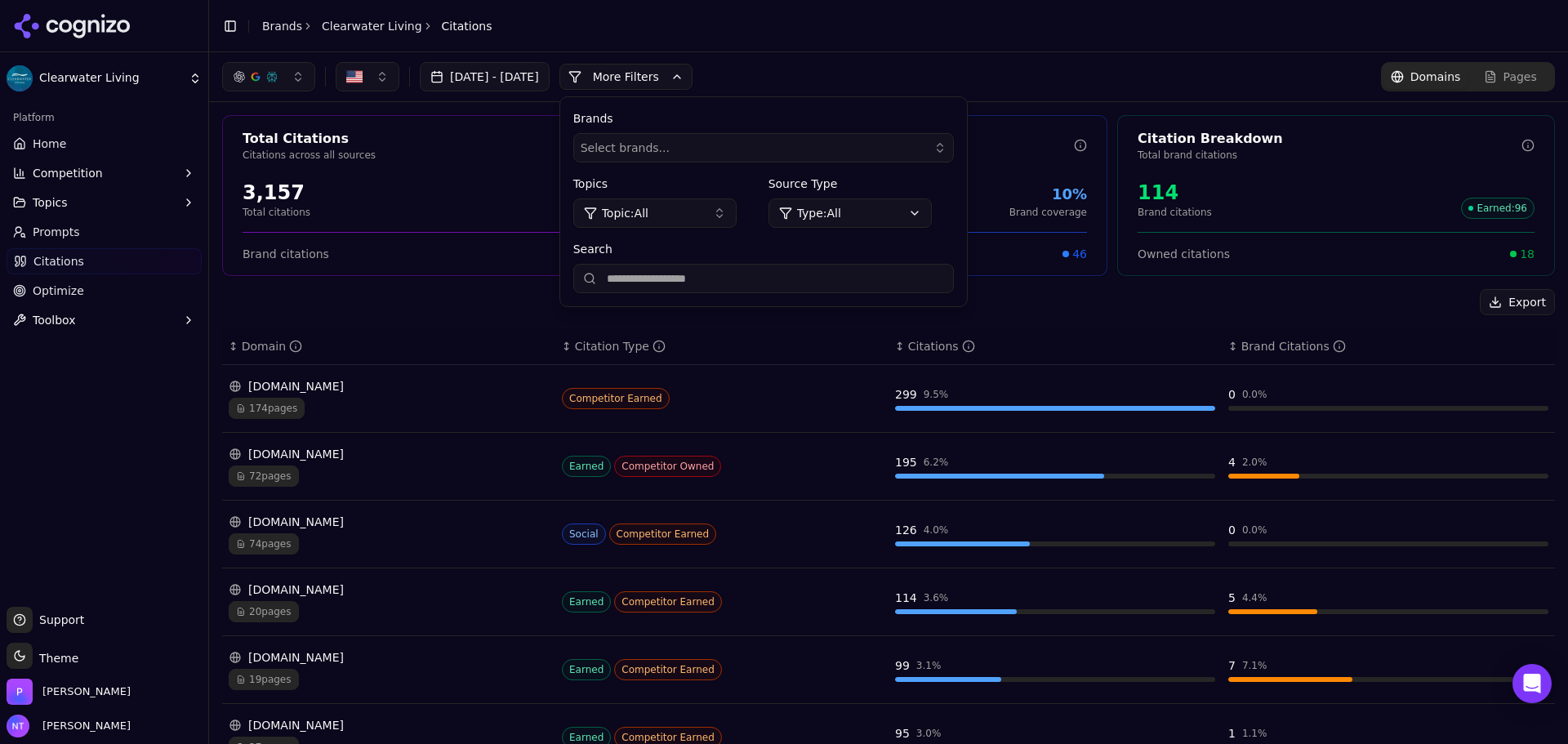
click at [684, 80] on button "More Filters" at bounding box center [626, 76] width 133 height 26
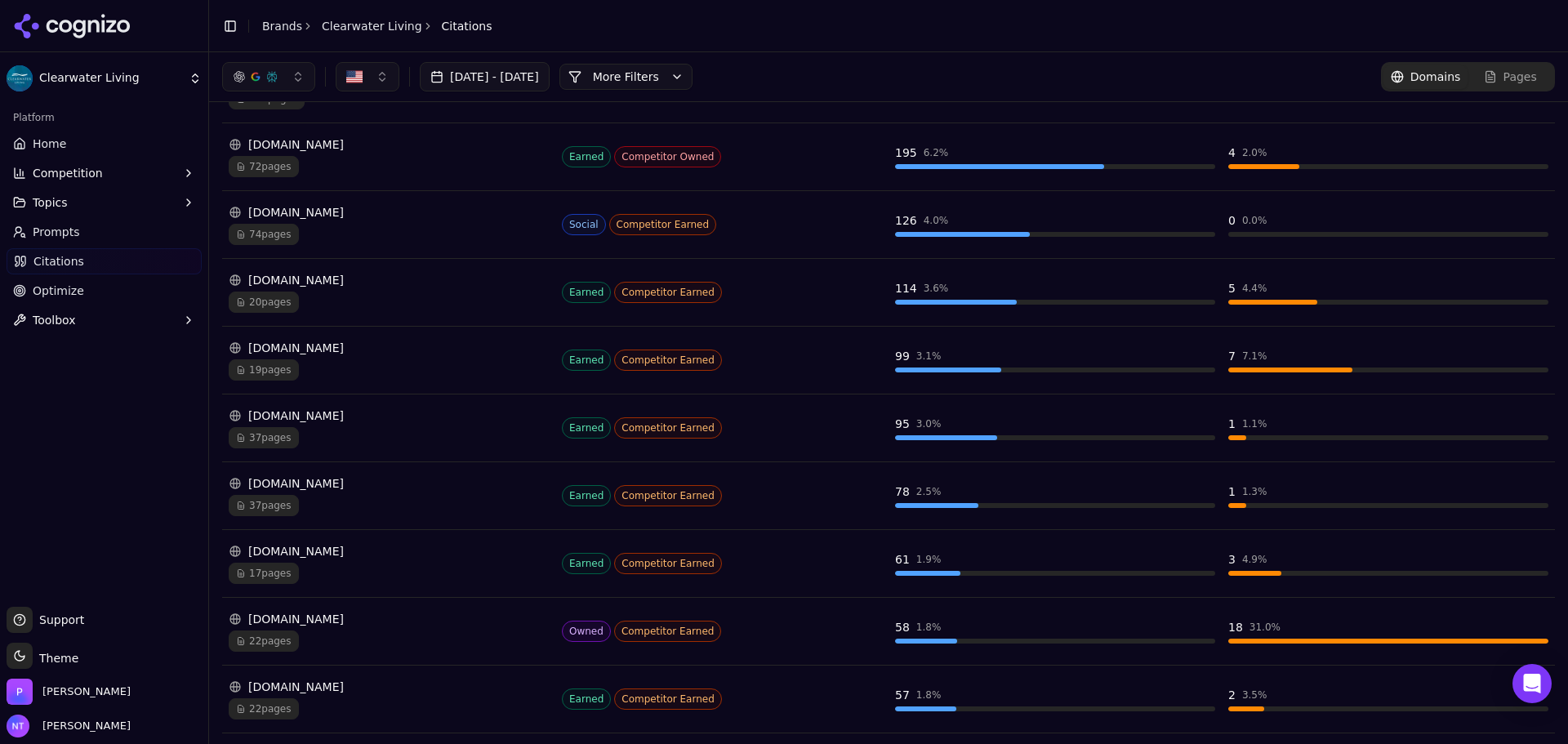
scroll to position [269, 0]
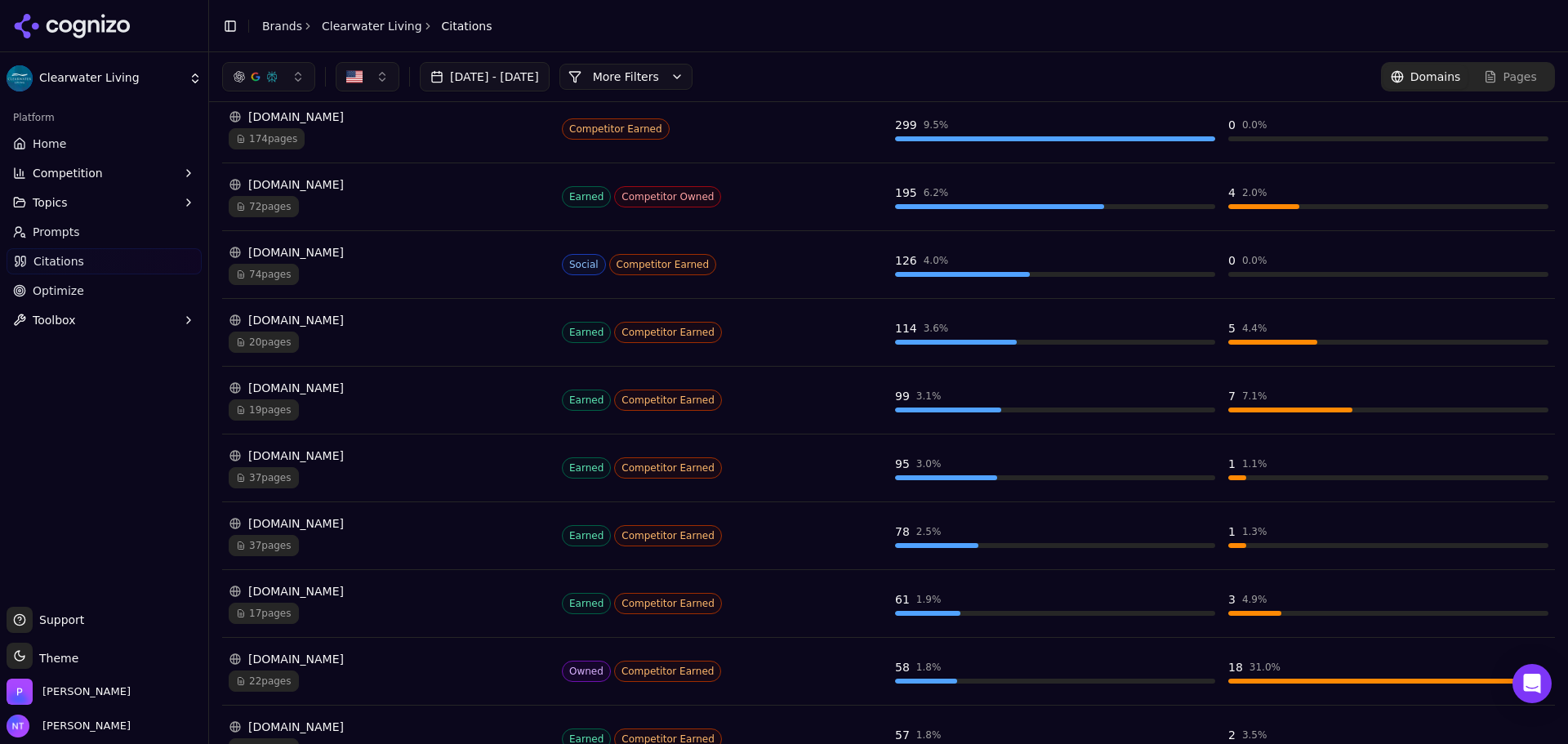
click at [63, 233] on span "Prompts" at bounding box center [57, 231] width 47 height 16
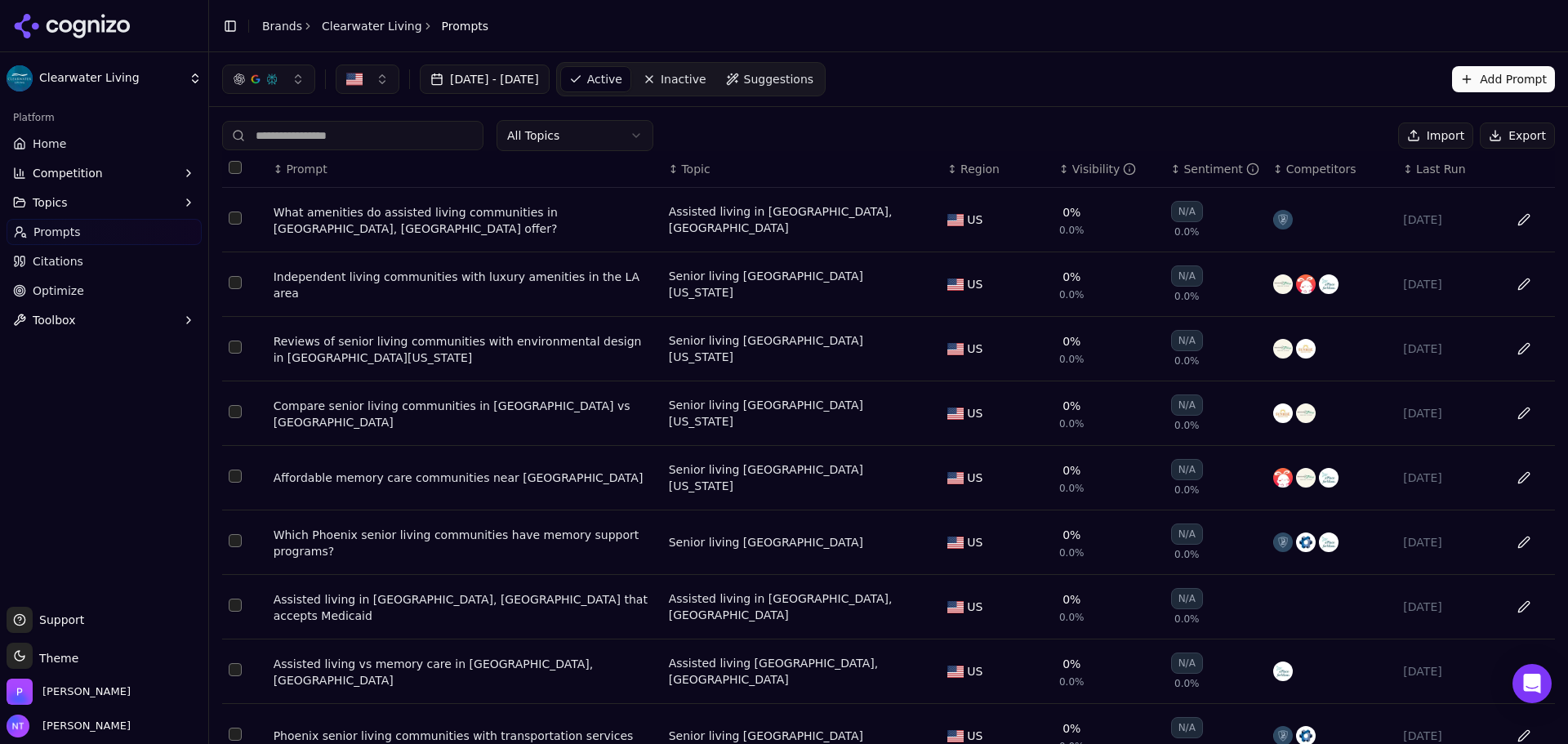
click at [915, 132] on button "Export" at bounding box center [1517, 136] width 75 height 26
click at [72, 181] on button "Competition" at bounding box center [104, 173] width 195 height 26
click at [71, 248] on span "Explore" at bounding box center [105, 251] width 142 height 16
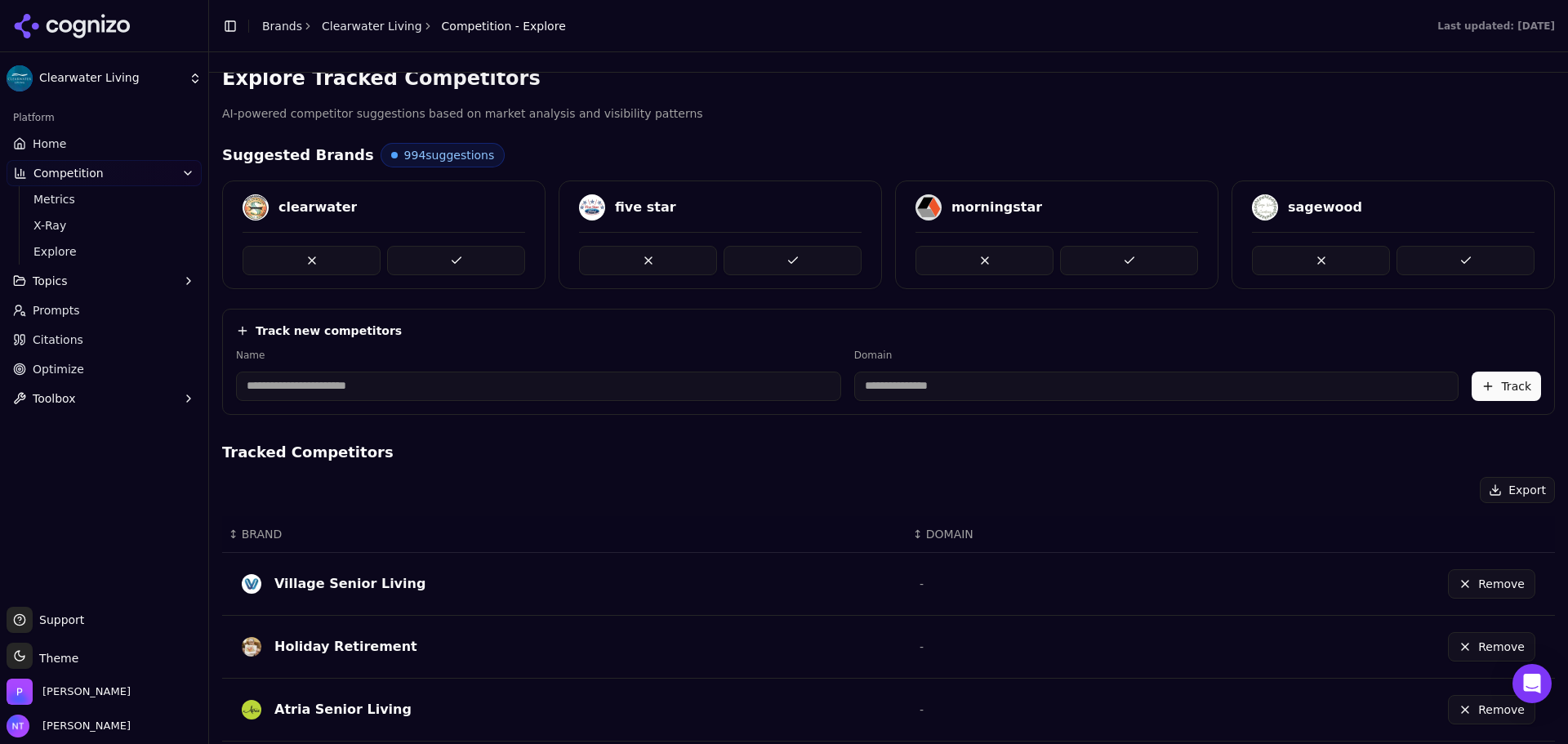
scroll to position [510, 0]
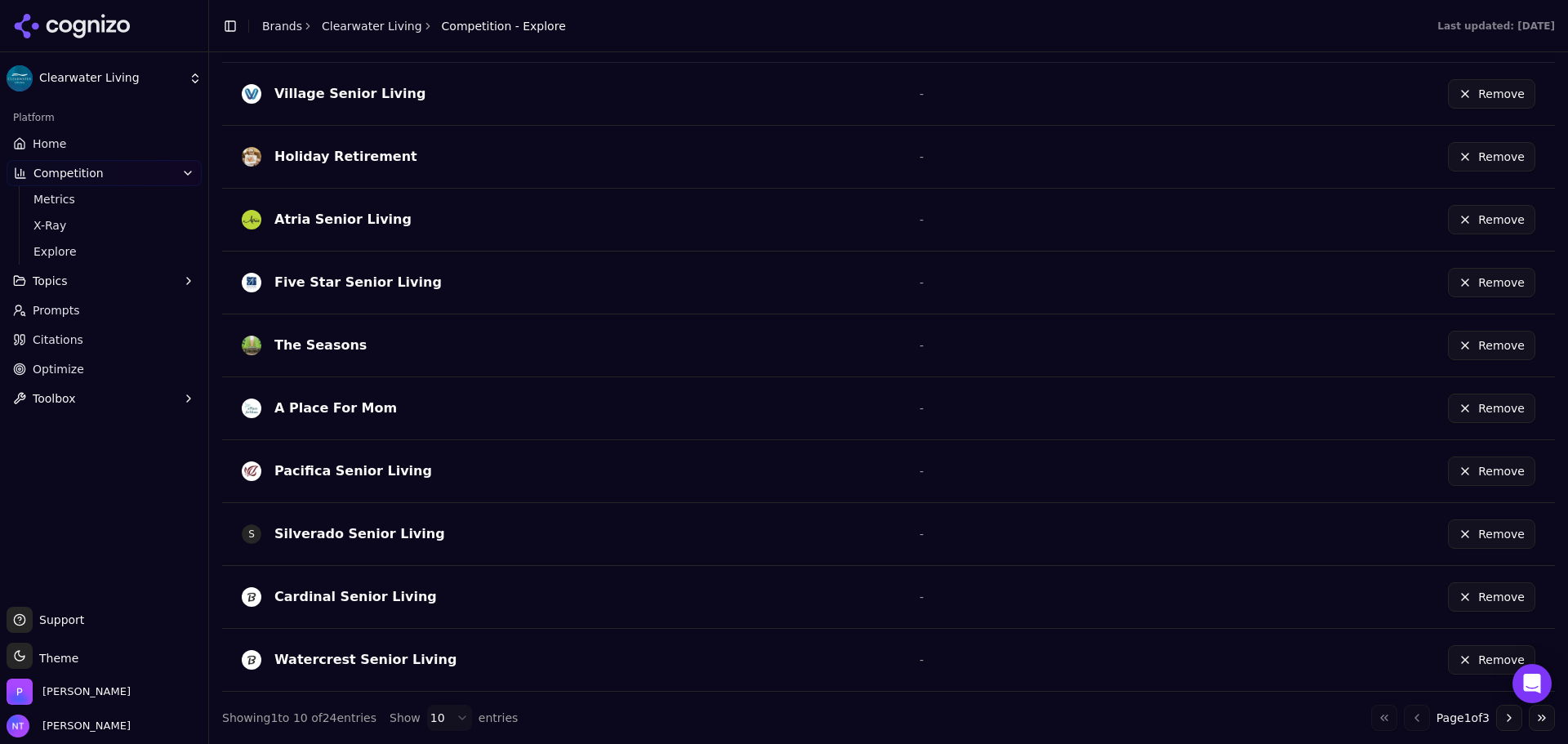
click at [915, 714] on button "Go to next page" at bounding box center [1509, 718] width 26 height 26
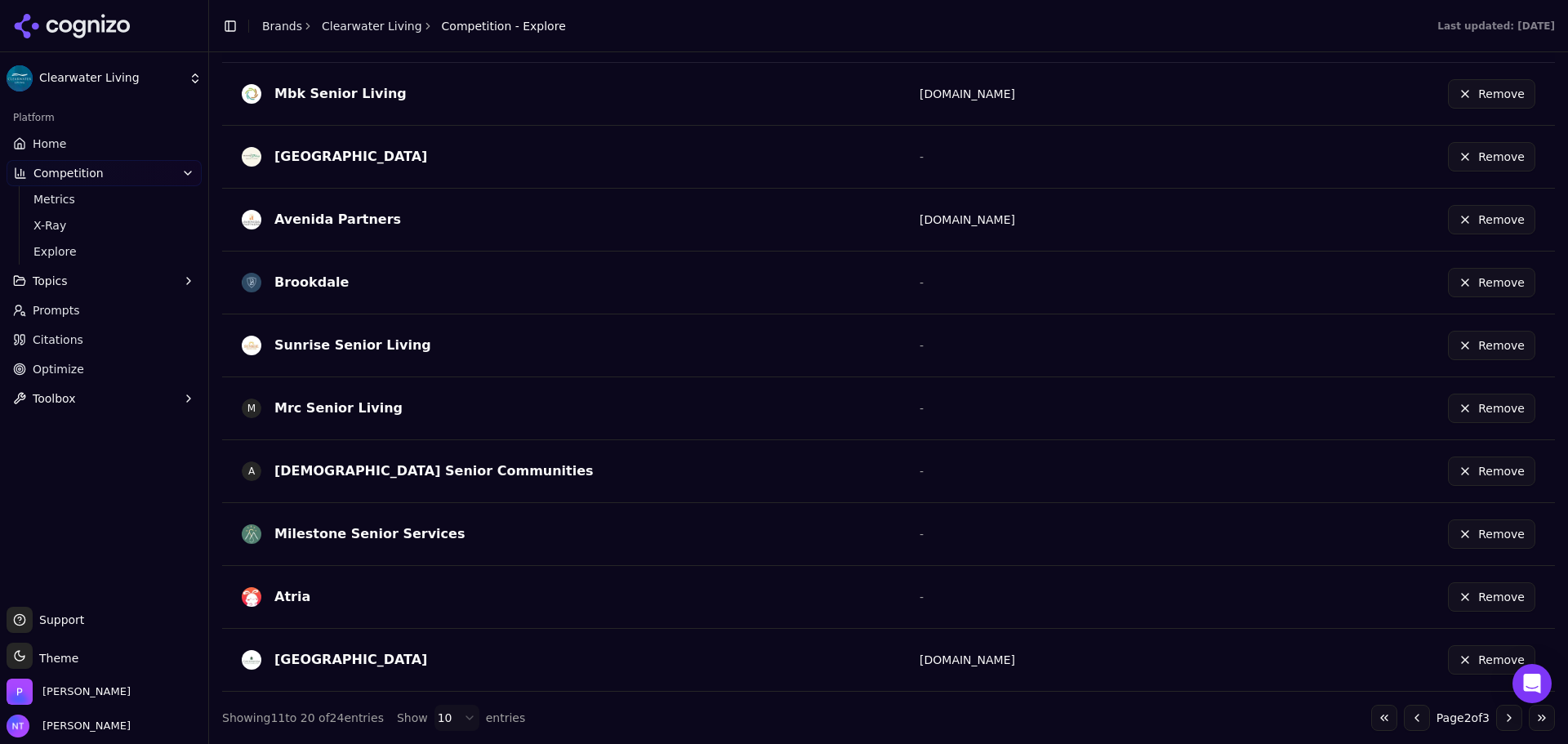
click at [915, 714] on button "Go to next page" at bounding box center [1509, 718] width 26 height 26
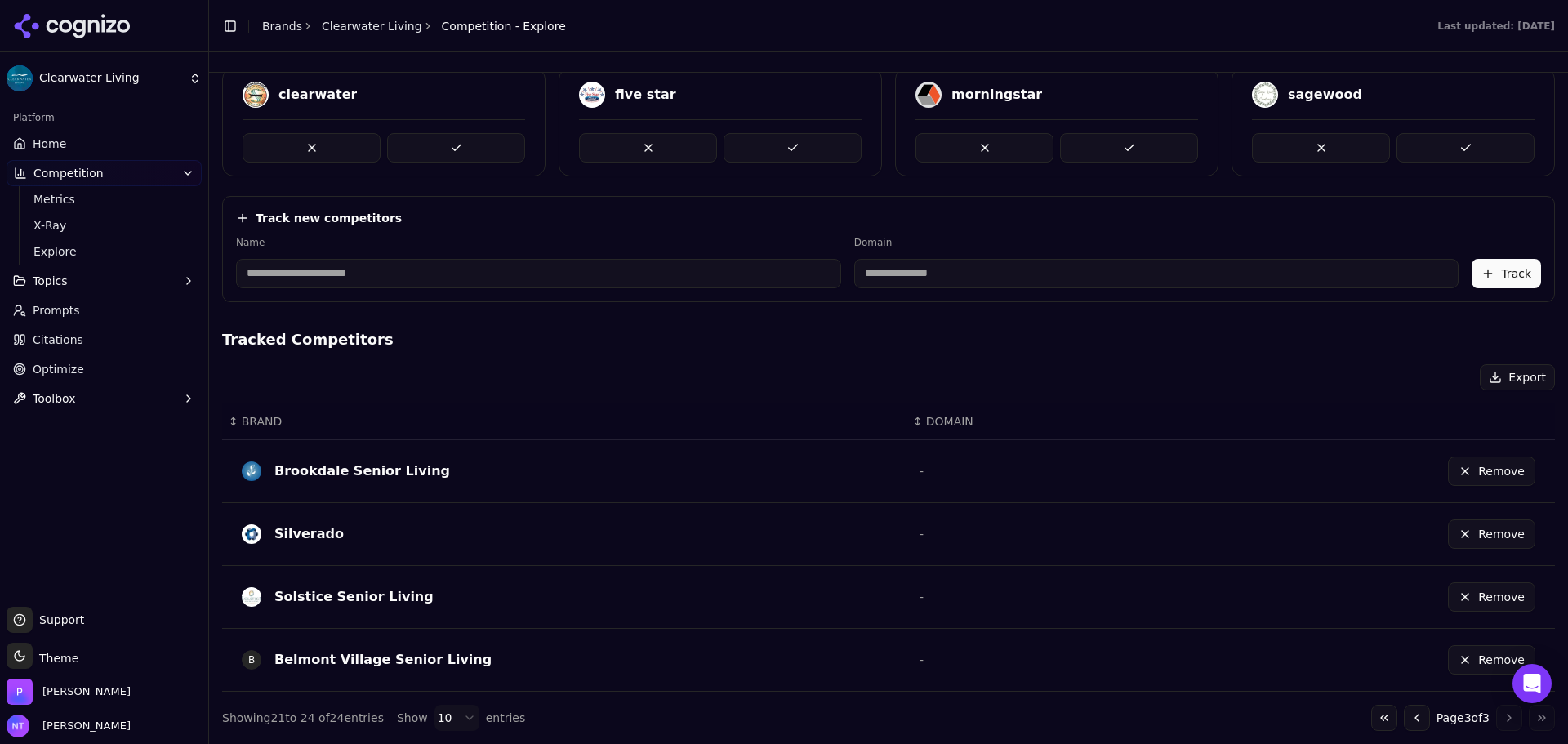
click at [915, 719] on button "Go to previous page" at bounding box center [1417, 718] width 26 height 26
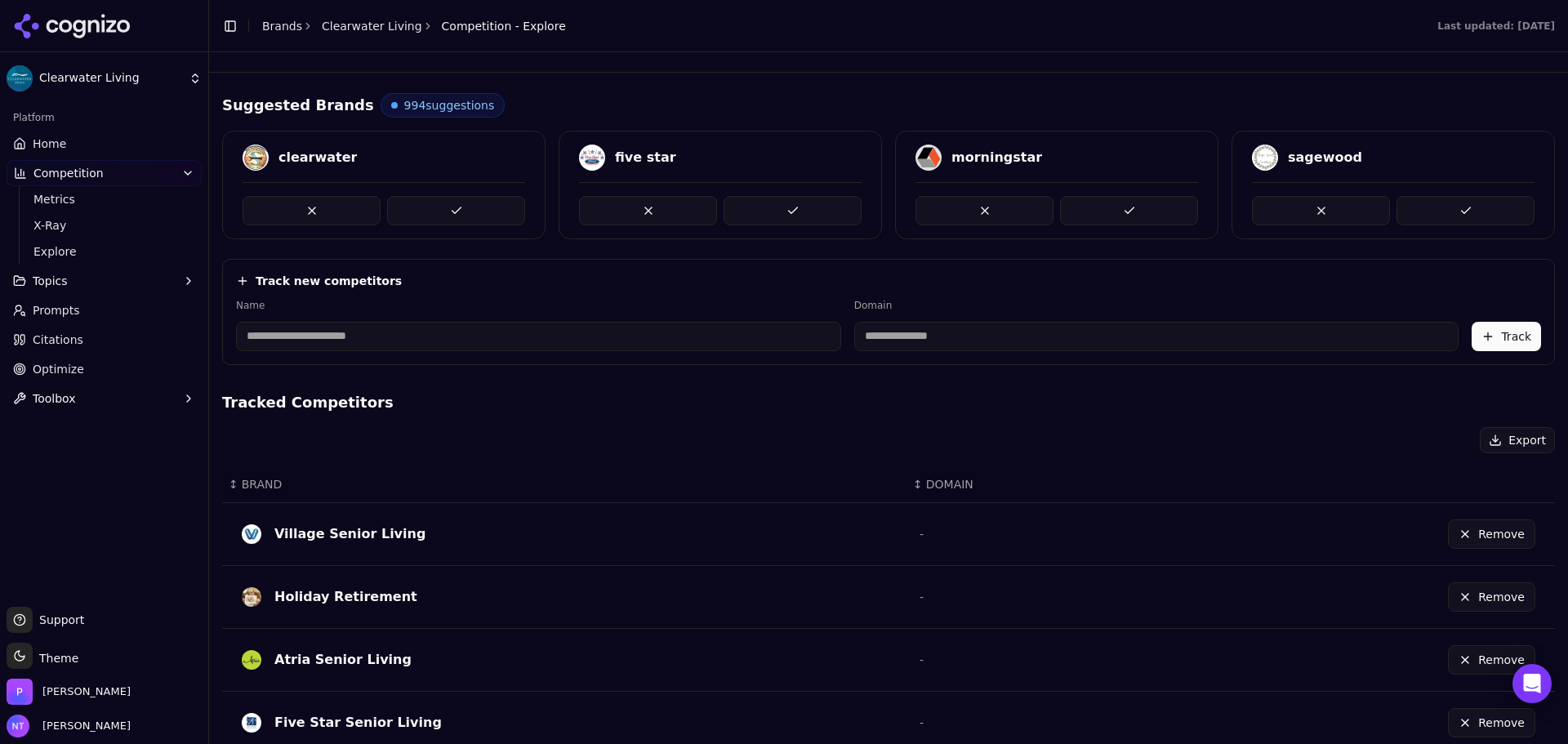
scroll to position [0, 0]
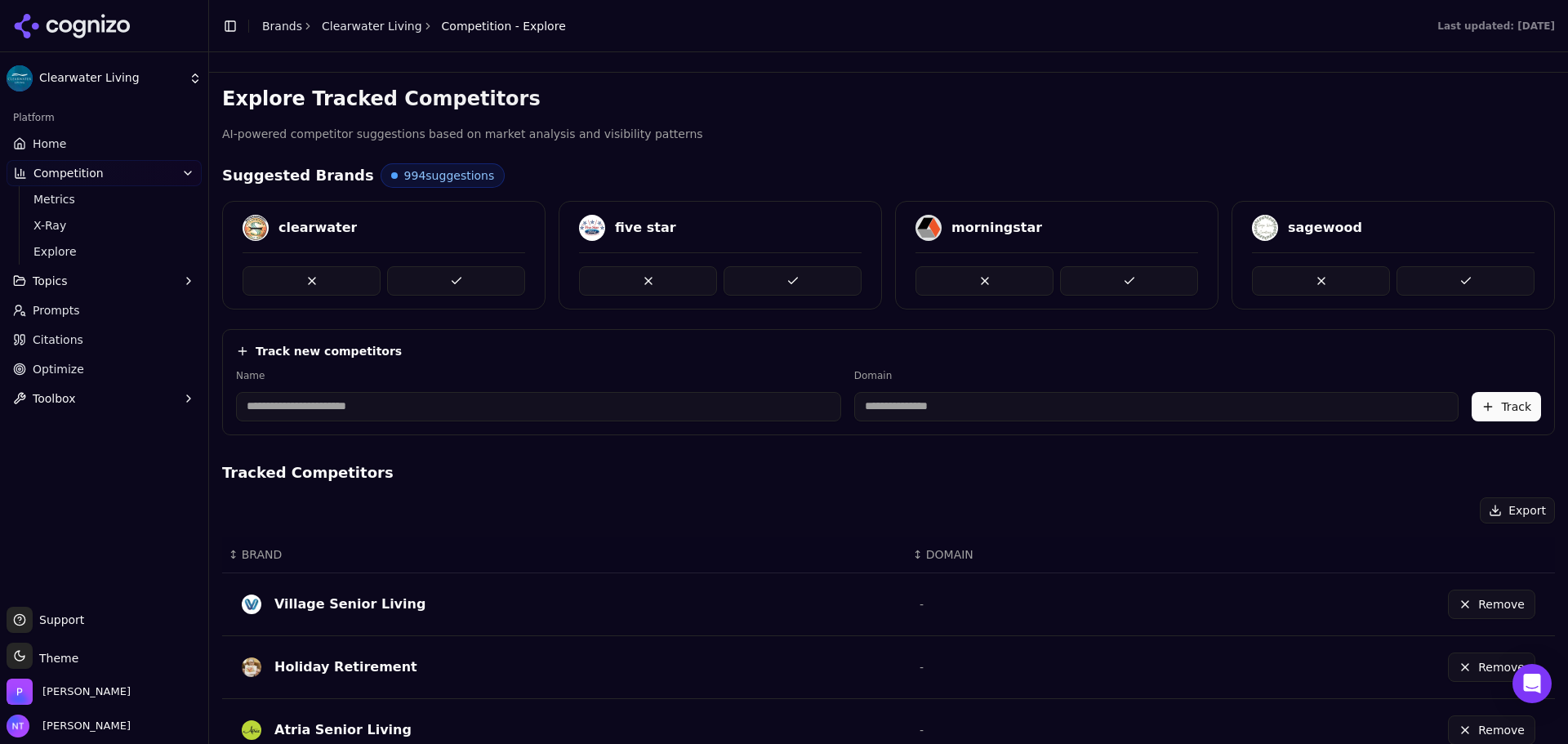
click at [286, 27] on link "Brands" at bounding box center [281, 25] width 40 height 13
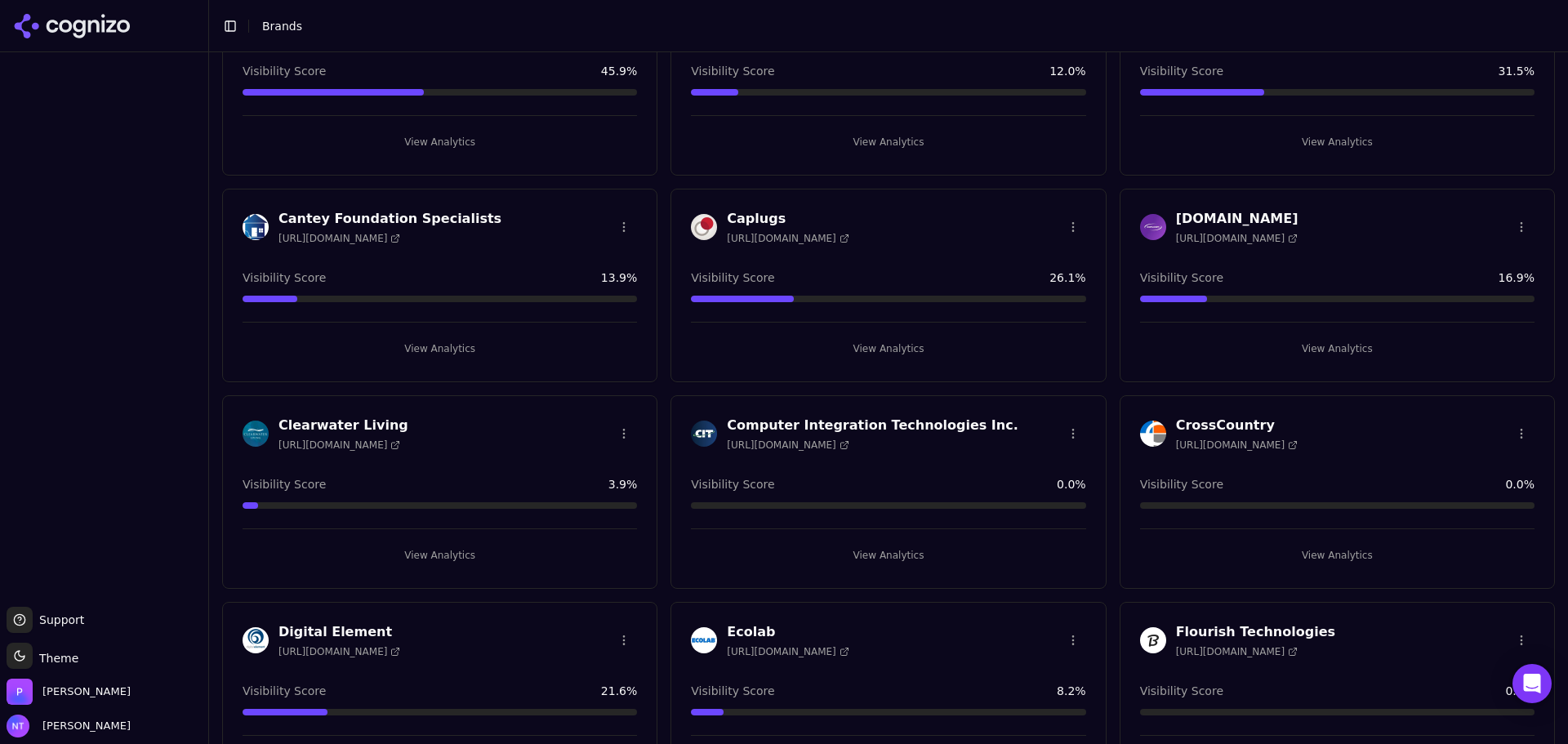
scroll to position [326, 0]
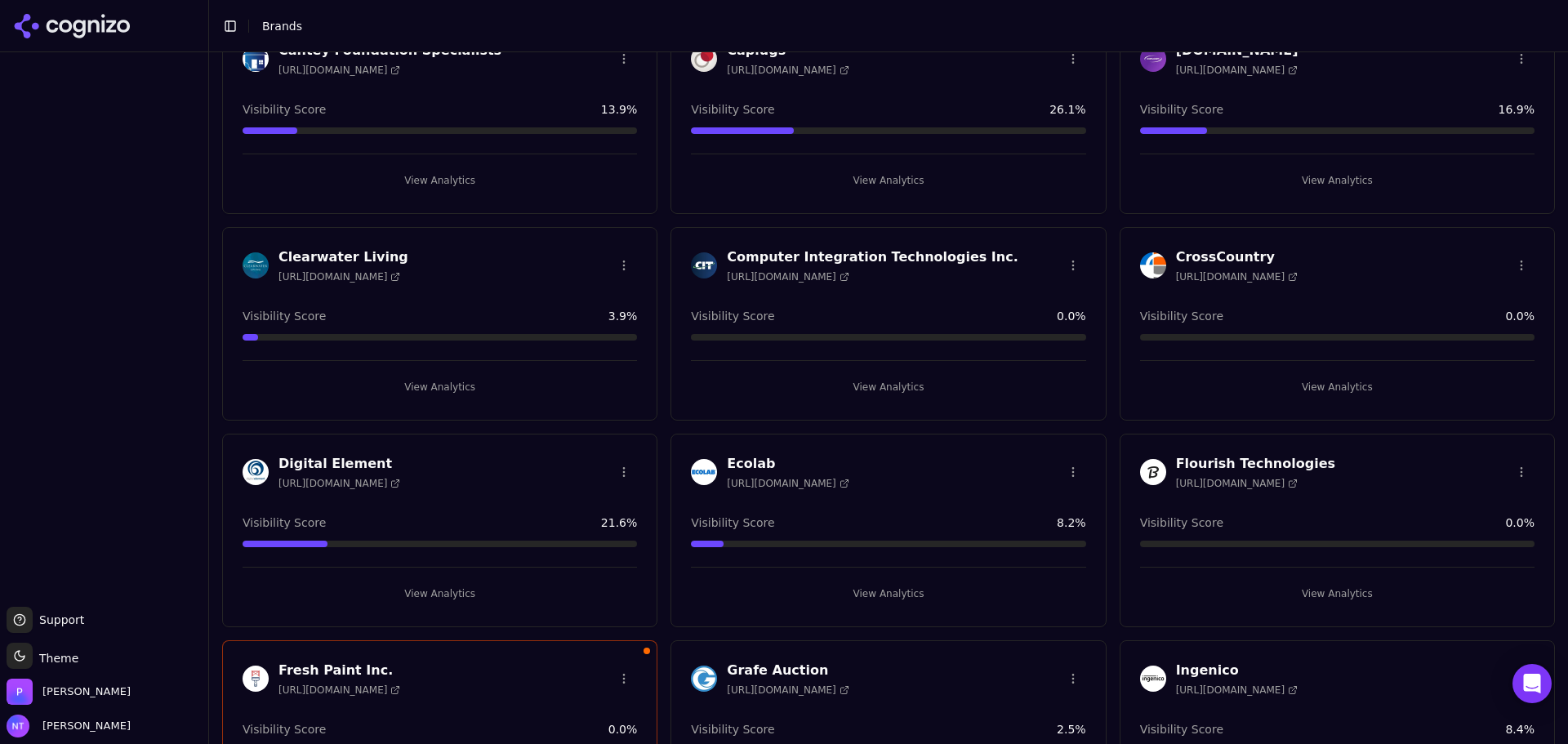
click at [915, 386] on button "View Analytics" at bounding box center [1337, 386] width 394 height 26
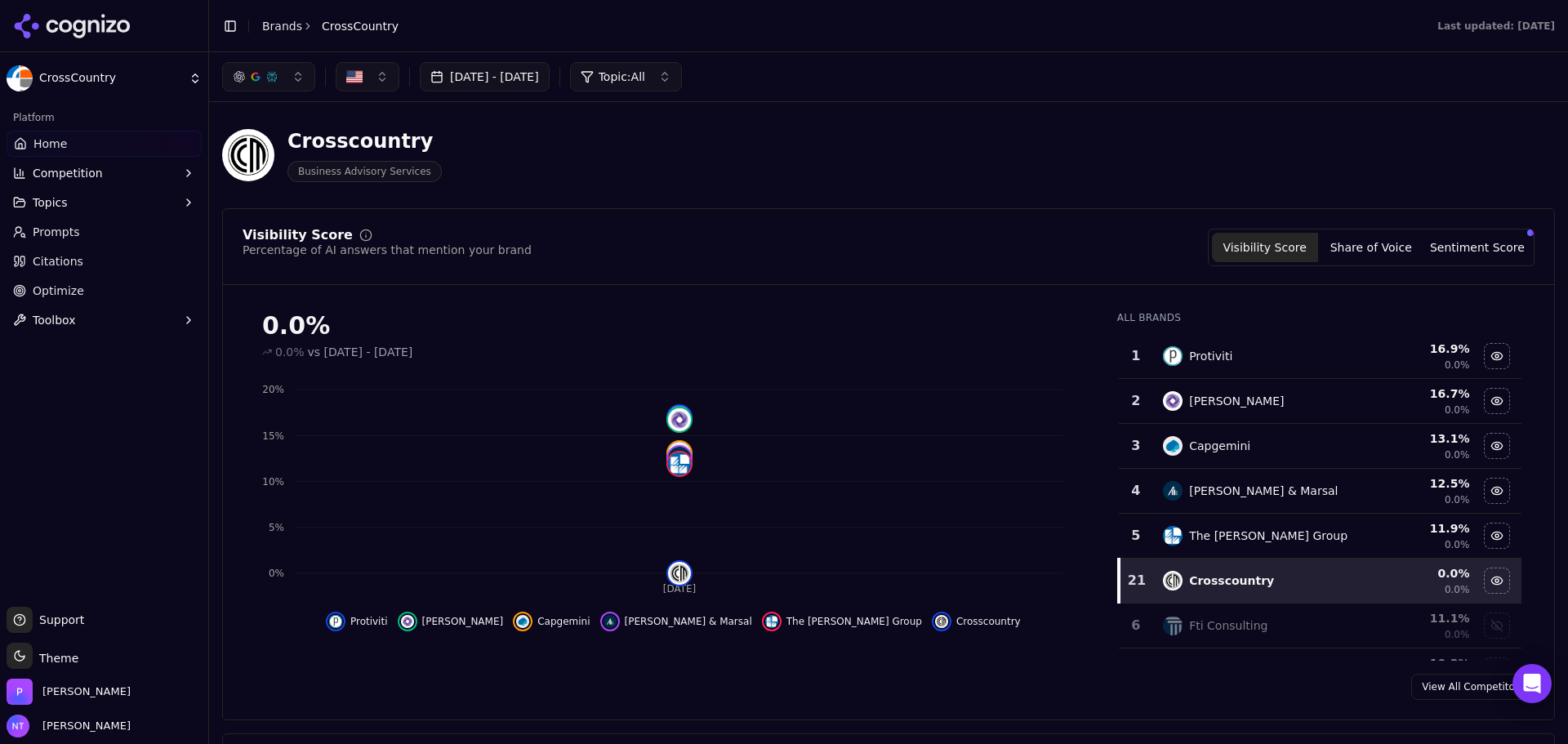
click at [92, 179] on span "Competition" at bounding box center [68, 173] width 70 height 16
click at [96, 173] on button "Competition" at bounding box center [104, 173] width 195 height 26
click at [98, 209] on button "Topics" at bounding box center [104, 203] width 195 height 26
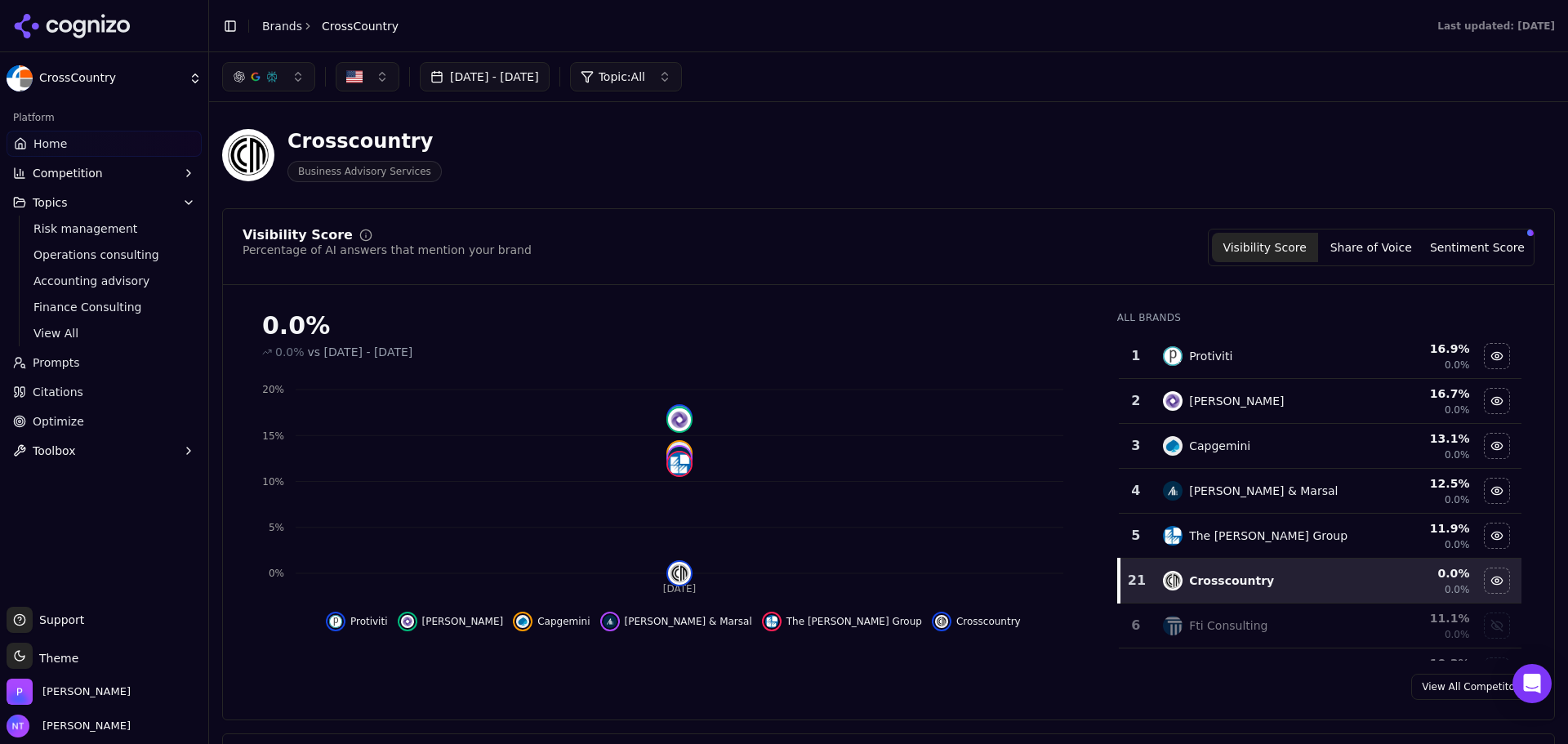
click at [55, 391] on span "Citations" at bounding box center [58, 391] width 51 height 16
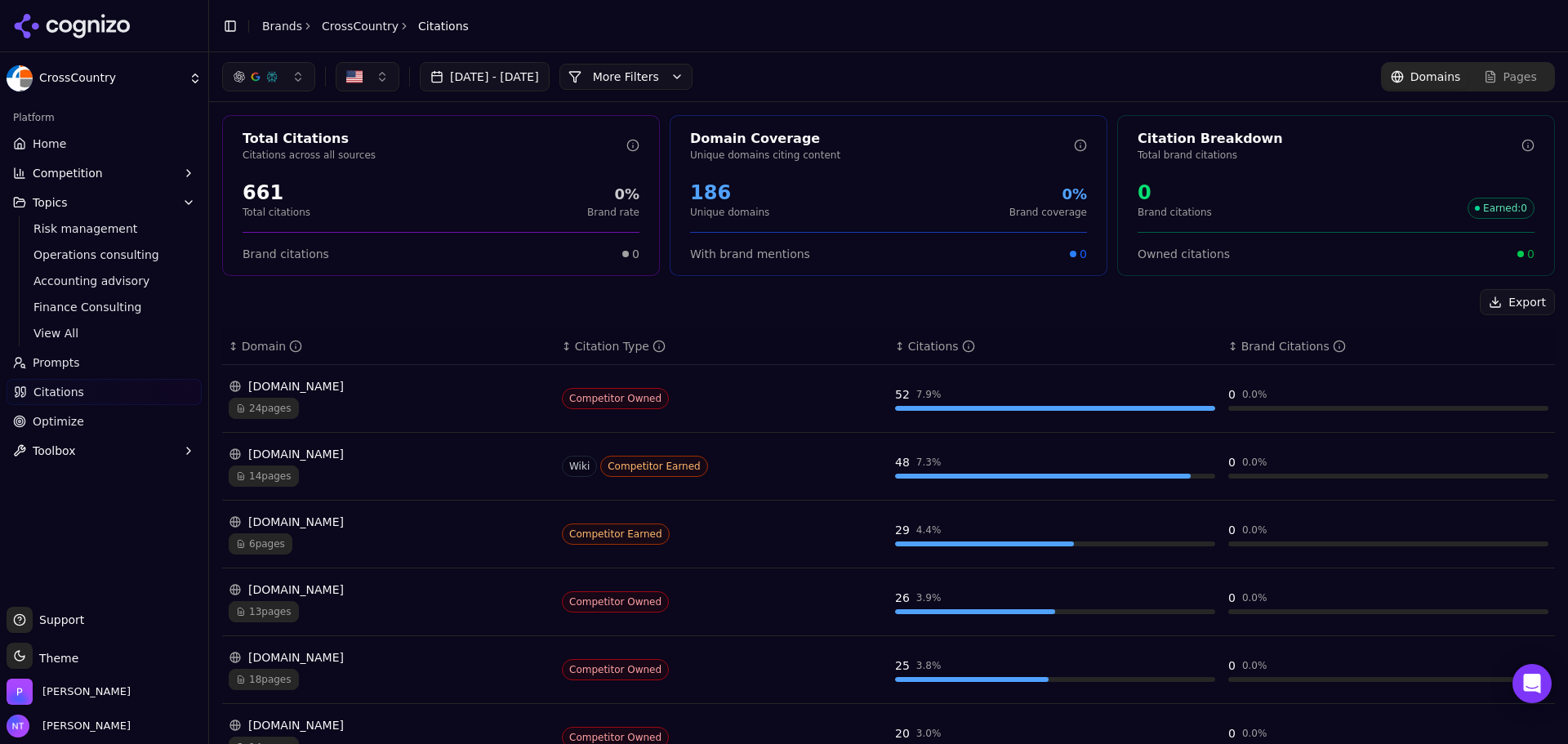
click at [658, 81] on button "More Filters" at bounding box center [626, 76] width 133 height 26
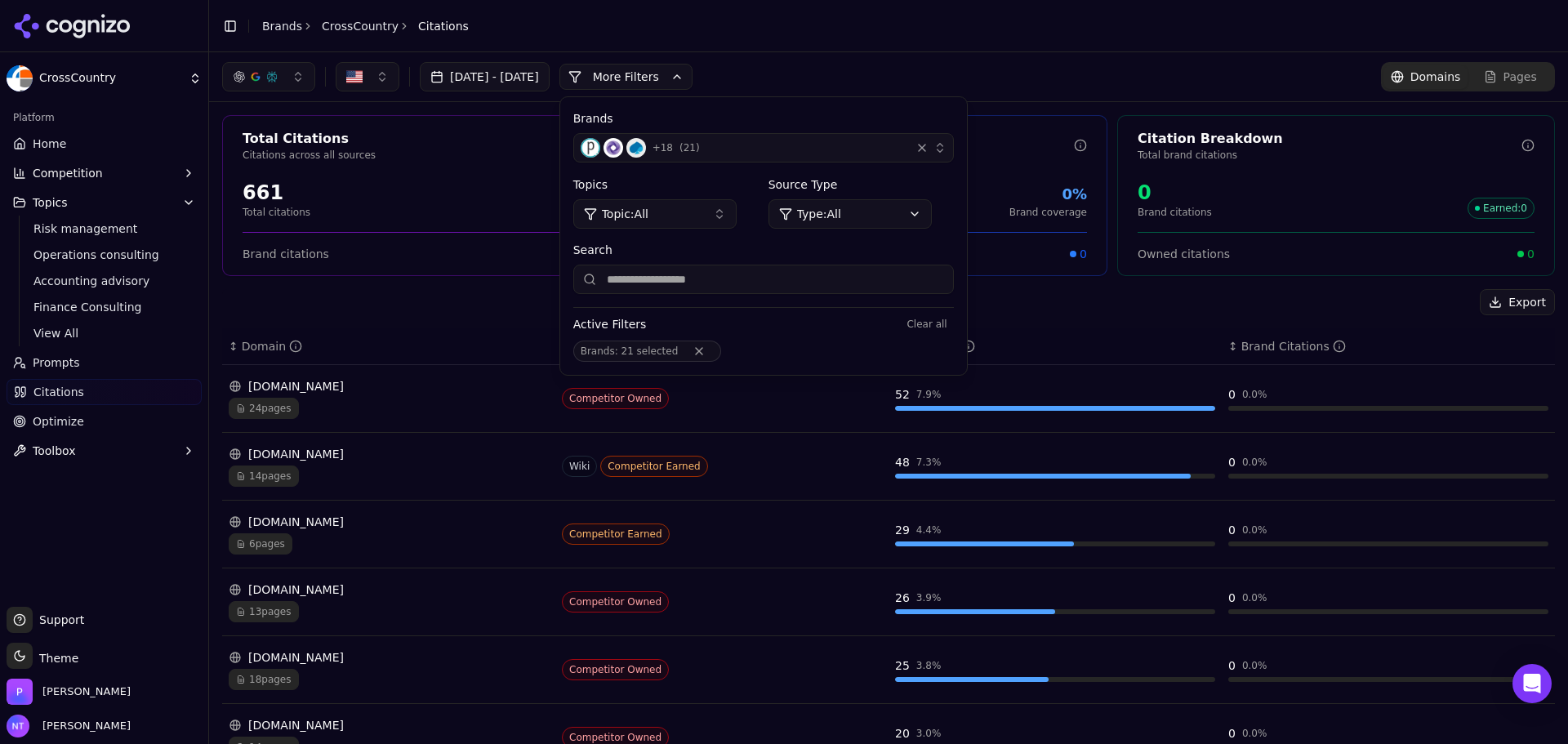
click at [915, 143] on div "button" at bounding box center [921, 147] width 16 height 16
click at [904, 148] on div "+ 18 ( 21 )" at bounding box center [742, 147] width 324 height 19
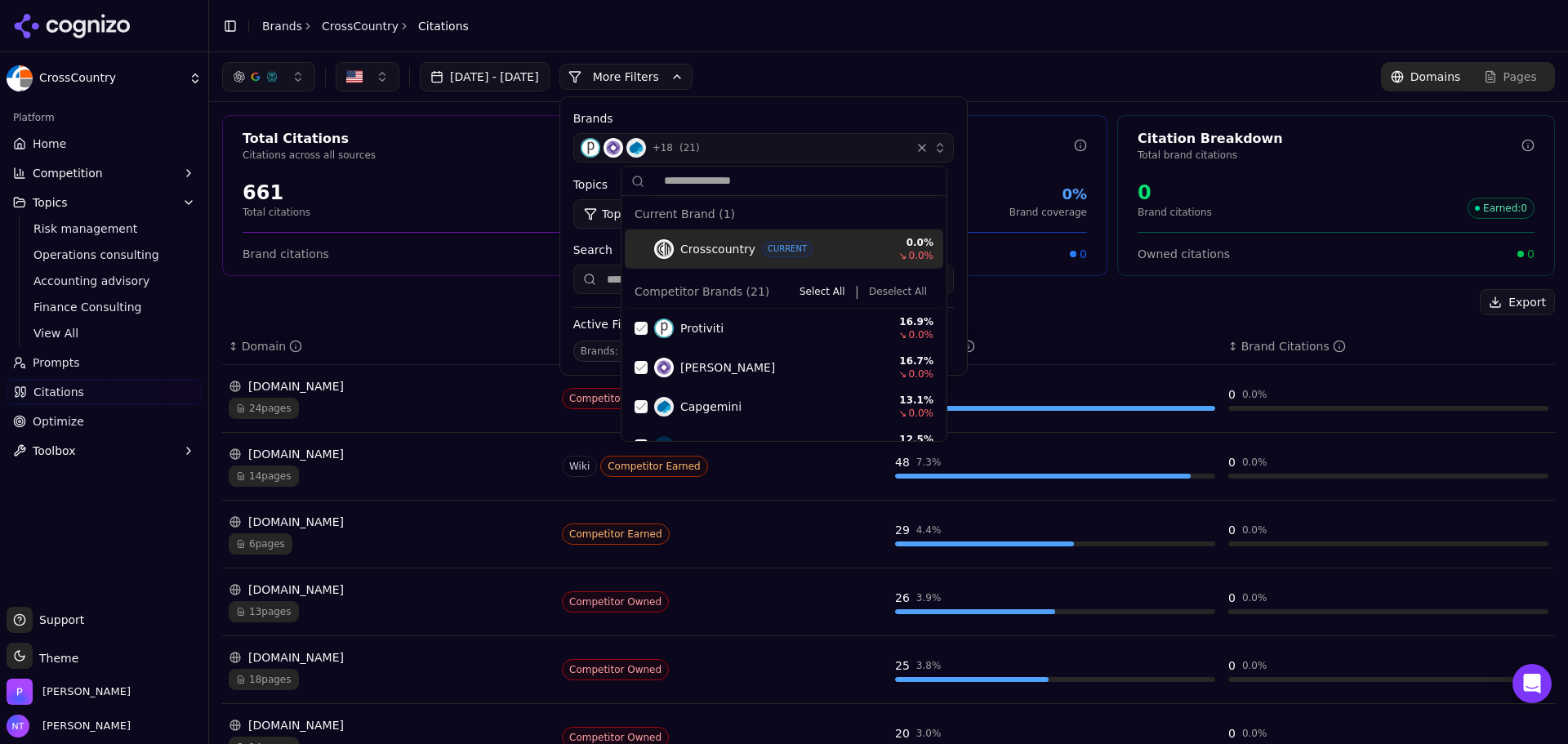
click at [884, 287] on button "Deselect All" at bounding box center [898, 291] width 71 height 19
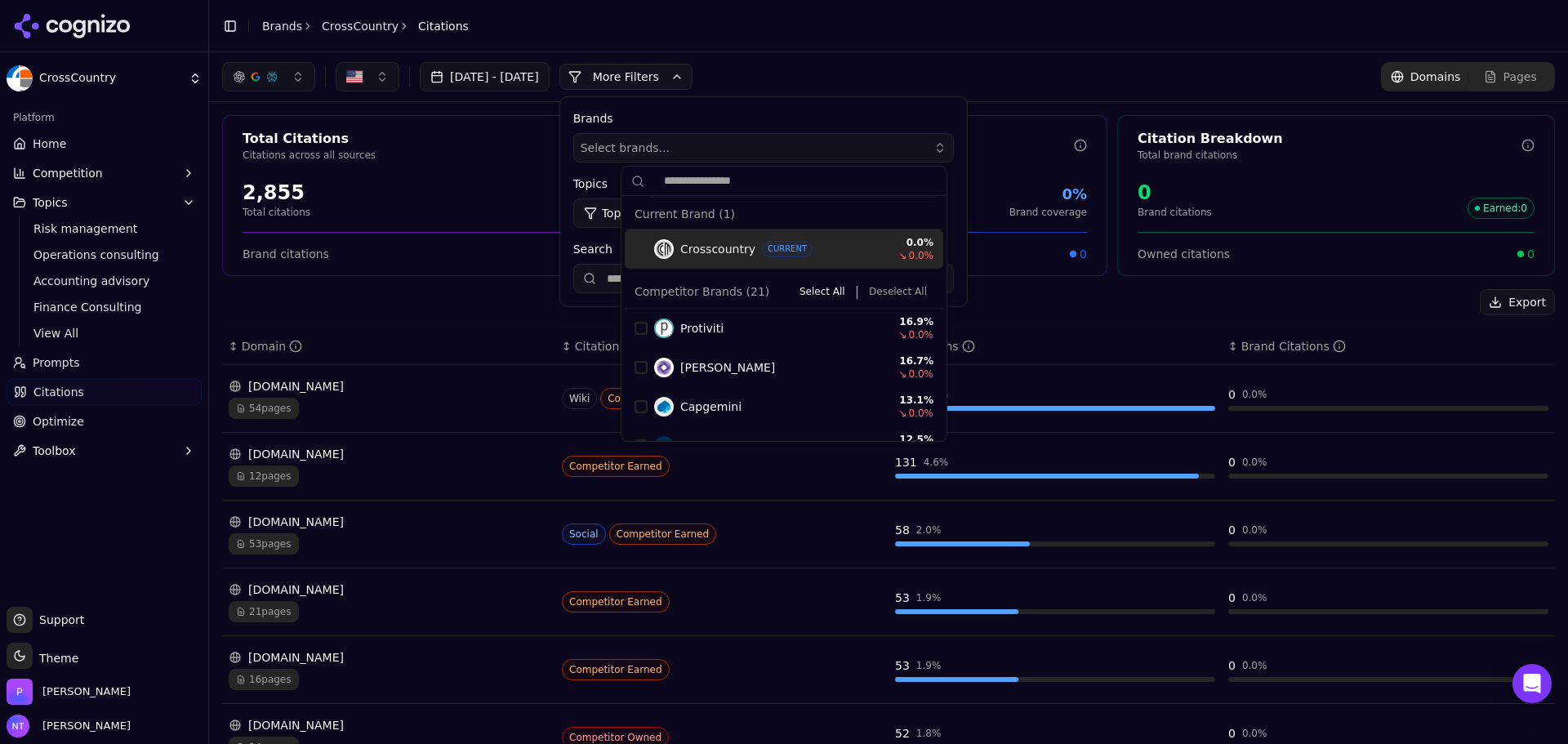
click at [671, 71] on button "More Filters" at bounding box center [626, 76] width 133 height 26
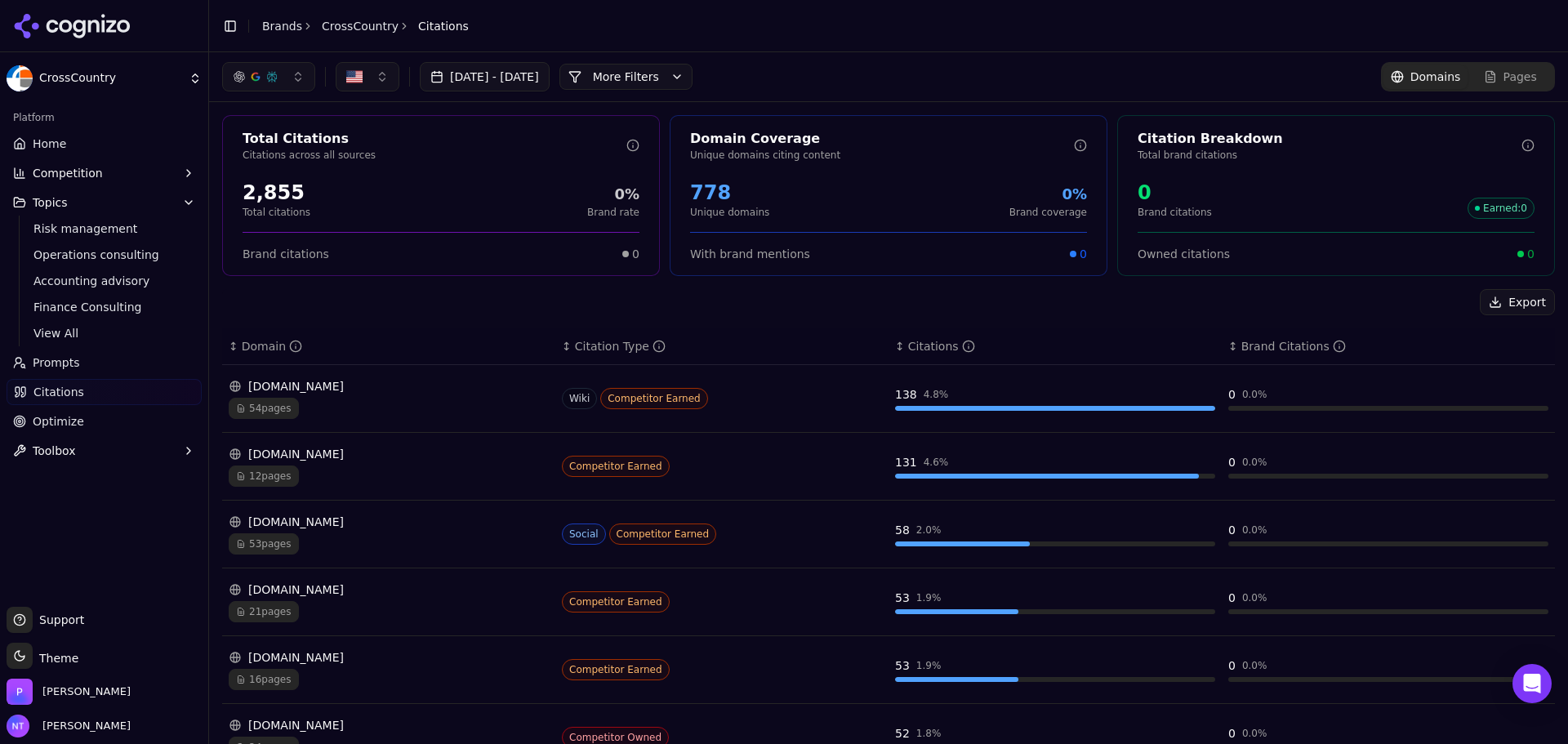
click at [792, 43] on header "Toggle Sidebar Brands CrossCountry Citations" at bounding box center [889, 26] width 1359 height 53
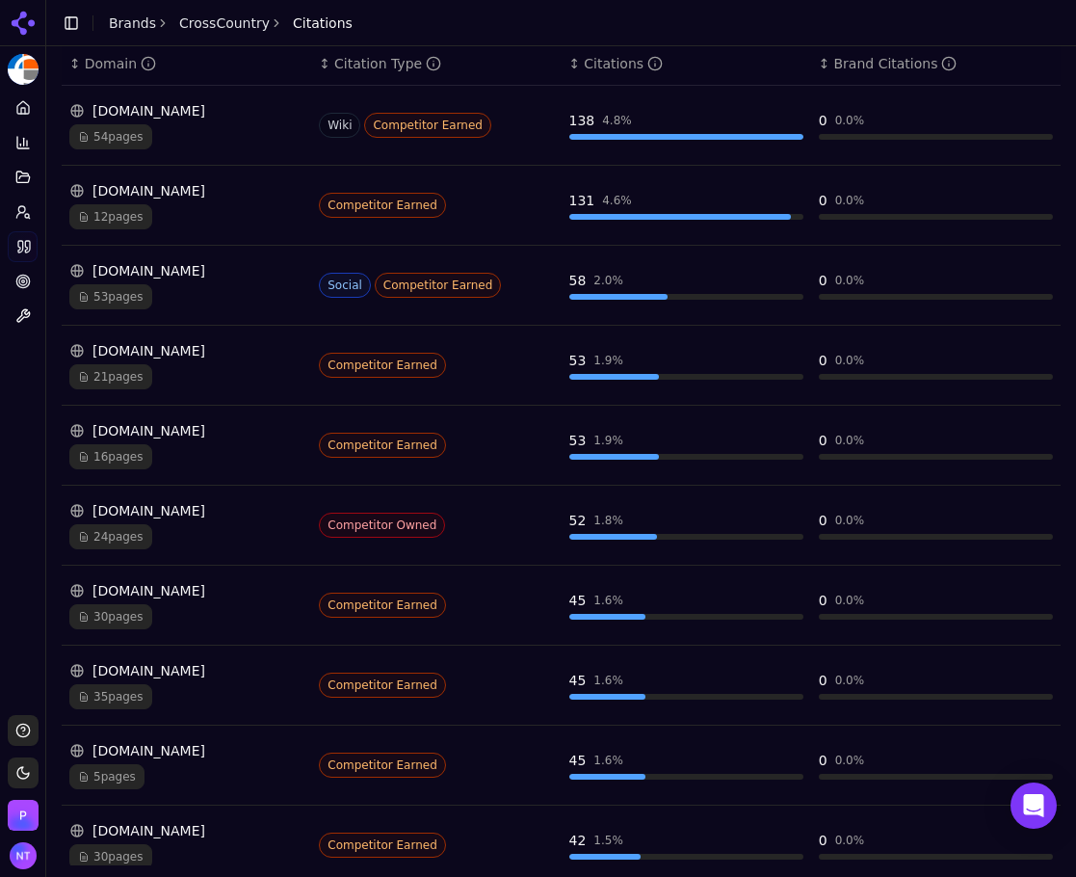
scroll to position [332, 0]
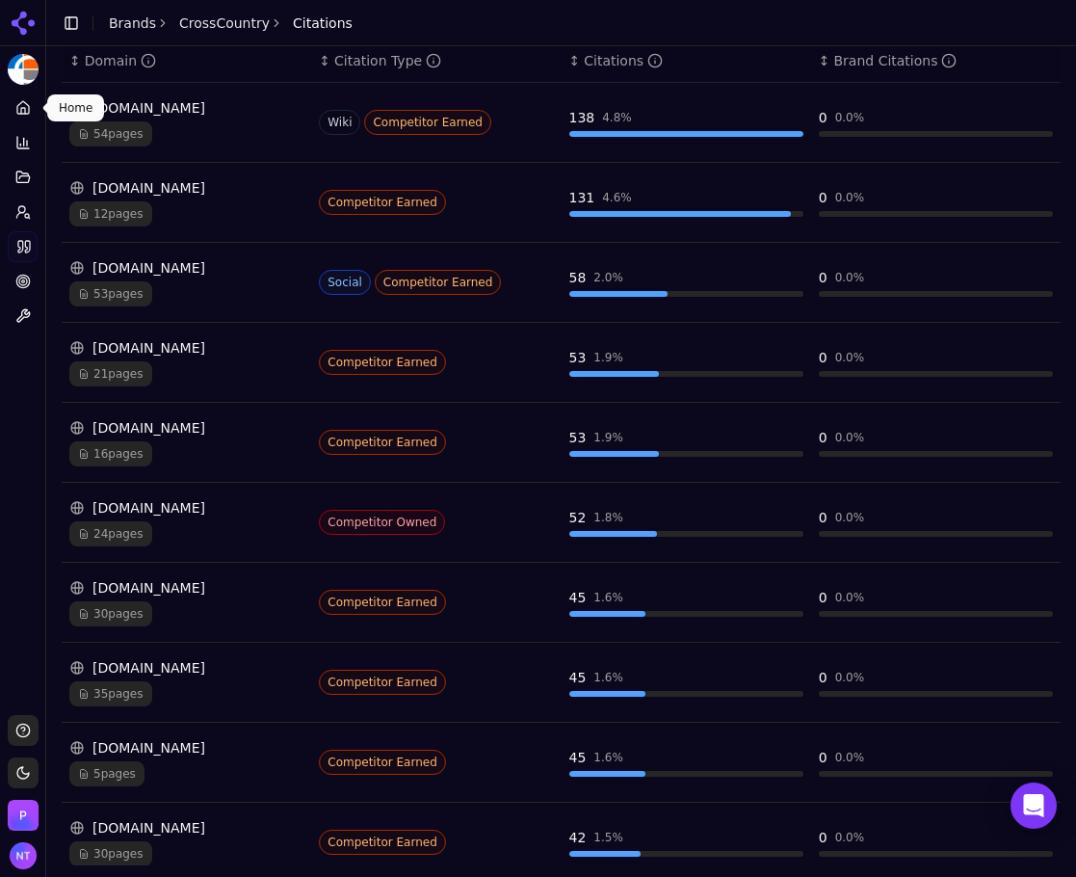
drag, startPoint x: 30, startPoint y: 112, endPoint x: 926, endPoint y: 236, distance: 904.8
click at [30, 112] on icon at bounding box center [22, 107] width 15 height 15
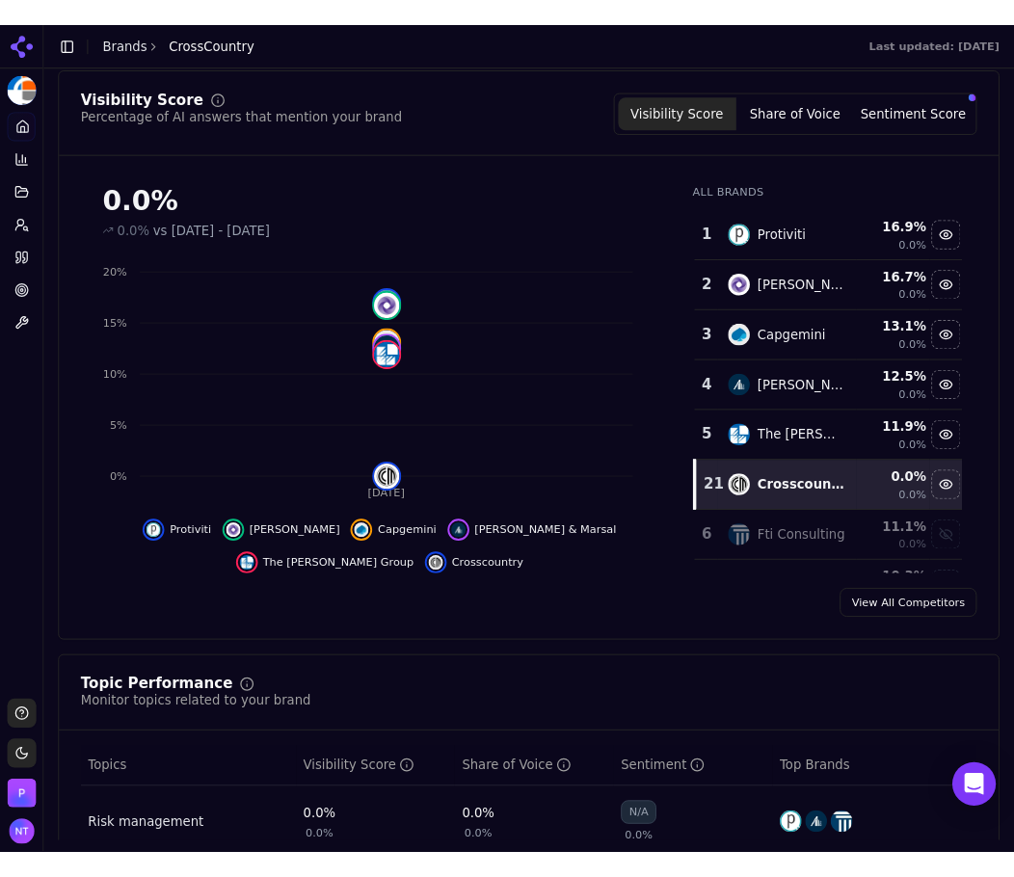
scroll to position [212, 0]
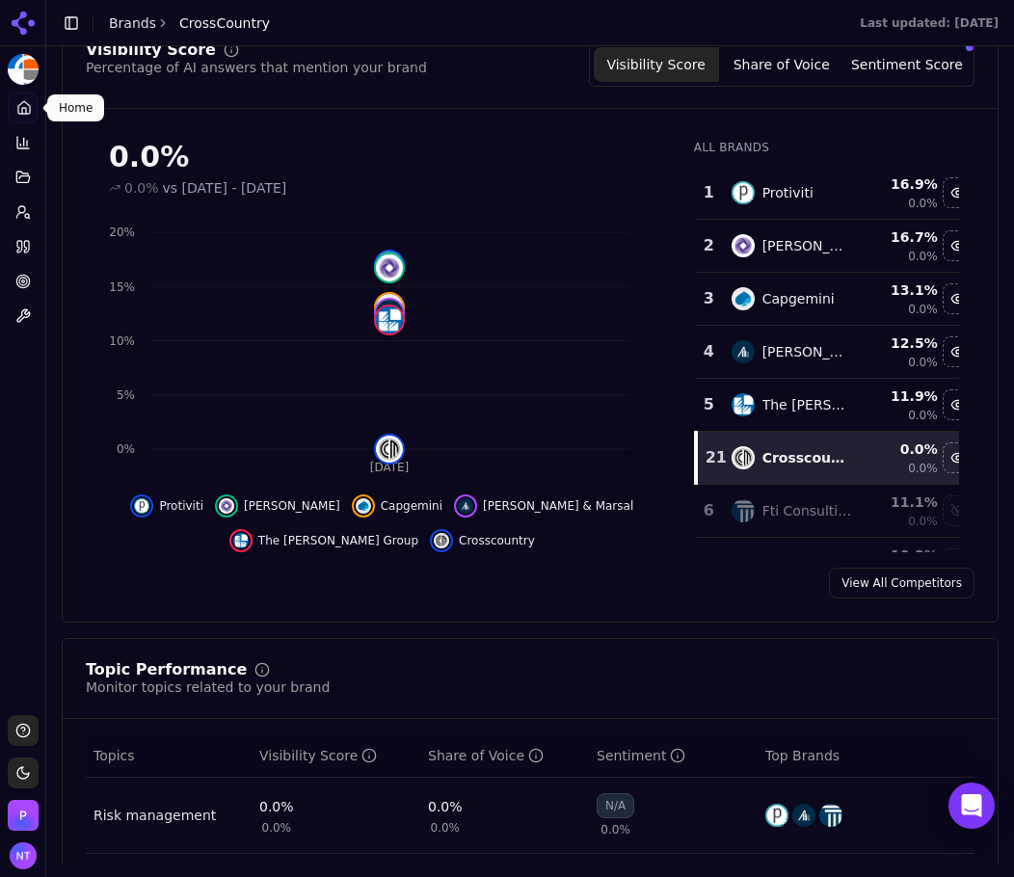
click at [783, 71] on button "Share of Voice" at bounding box center [781, 64] width 125 height 35
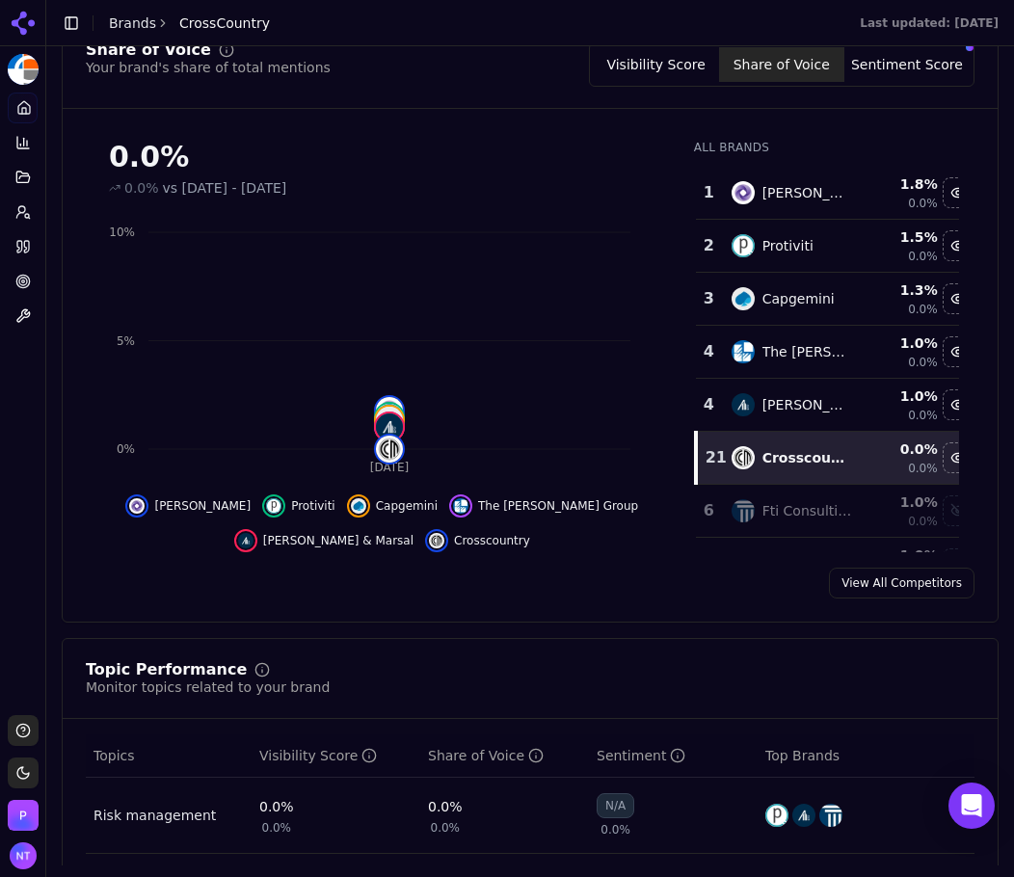
click at [907, 57] on button "Sentiment Score" at bounding box center [906, 64] width 125 height 35
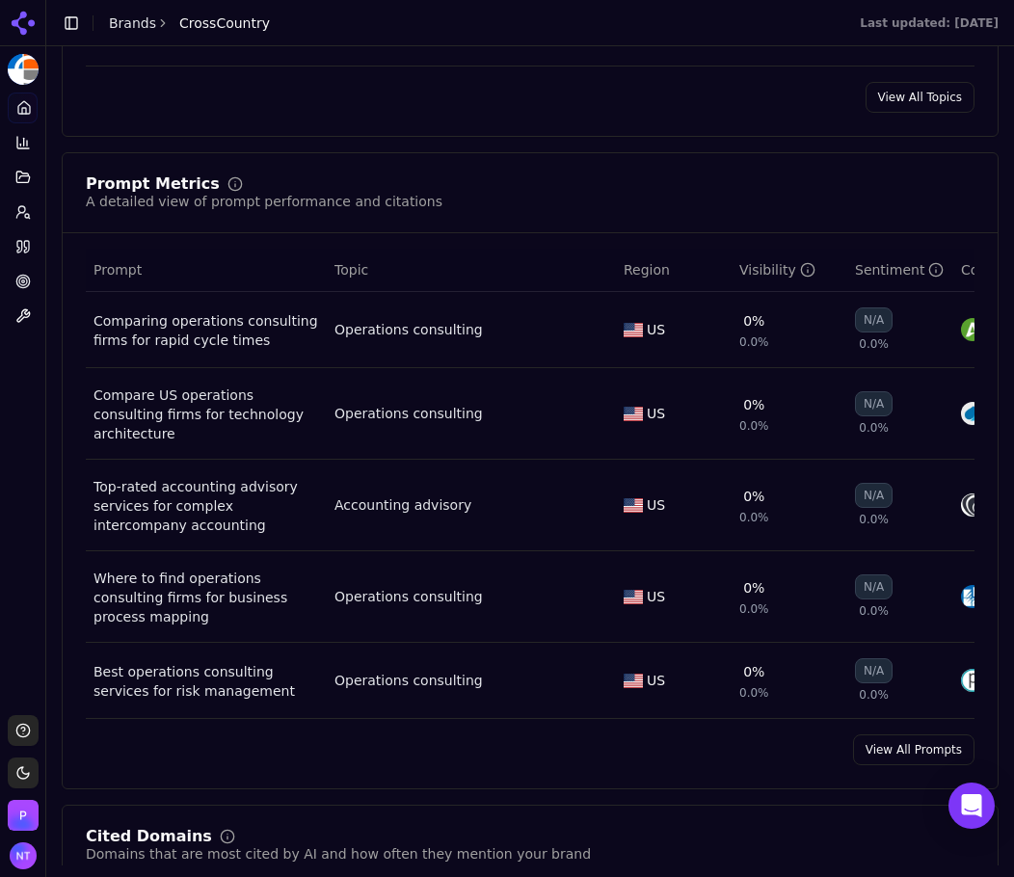
scroll to position [1361, 0]
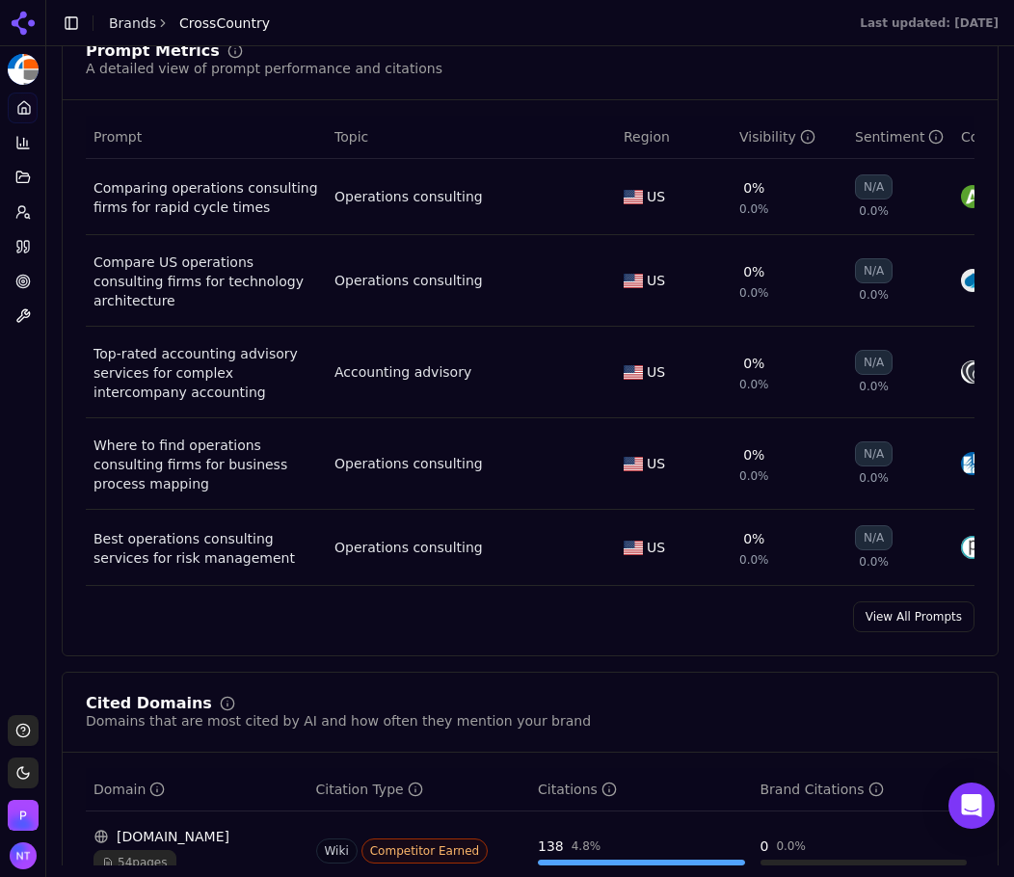
click at [904, 601] on link "View All Prompts" at bounding box center [913, 616] width 121 height 31
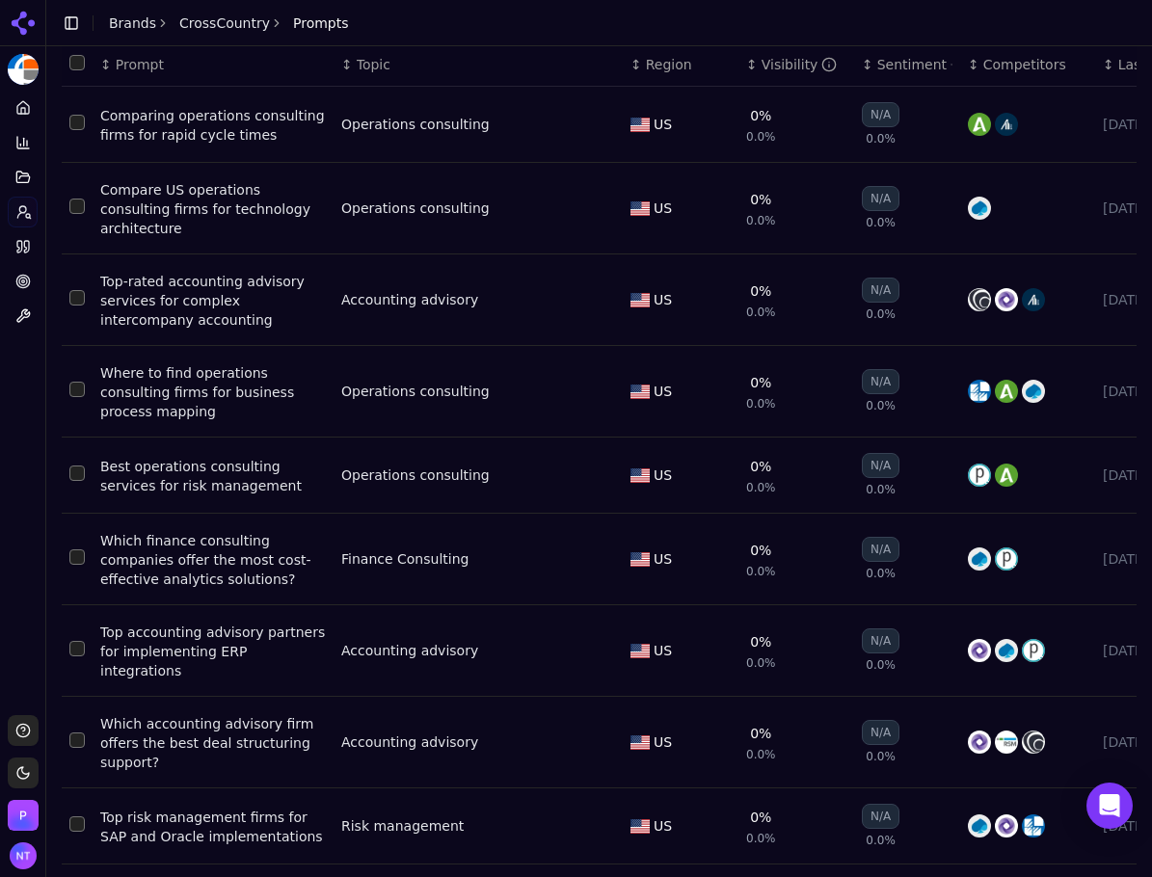
scroll to position [122, 0]
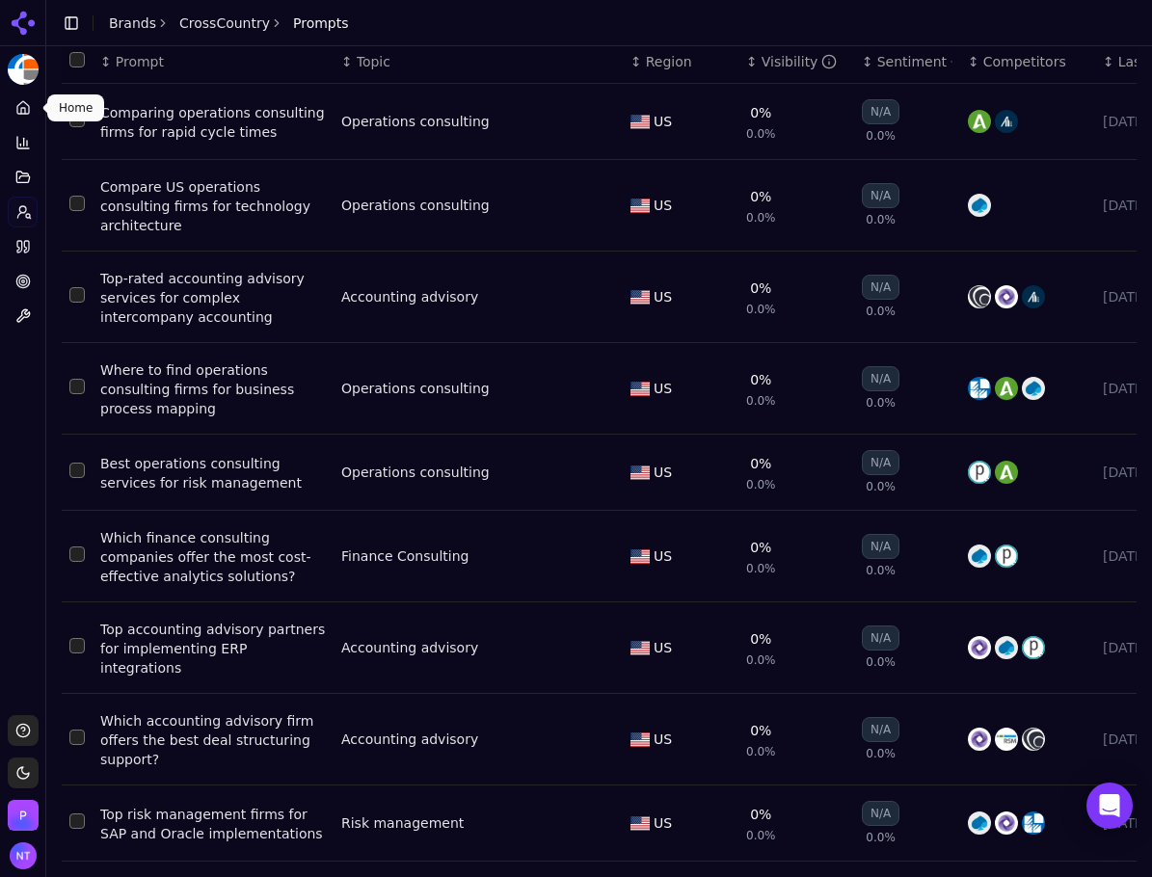
click at [27, 118] on link "Home" at bounding box center [23, 108] width 30 height 31
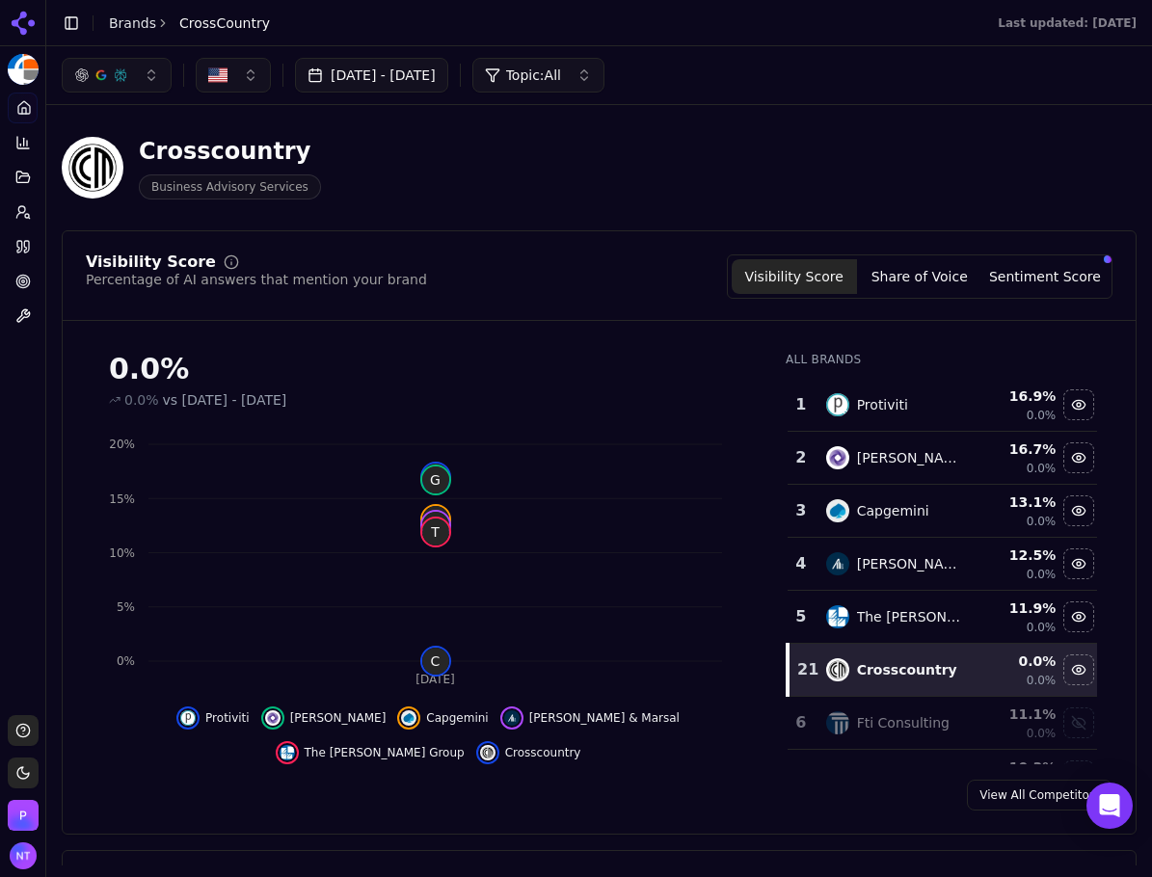
click at [1054, 274] on button "Sentiment Score" at bounding box center [1044, 276] width 125 height 35
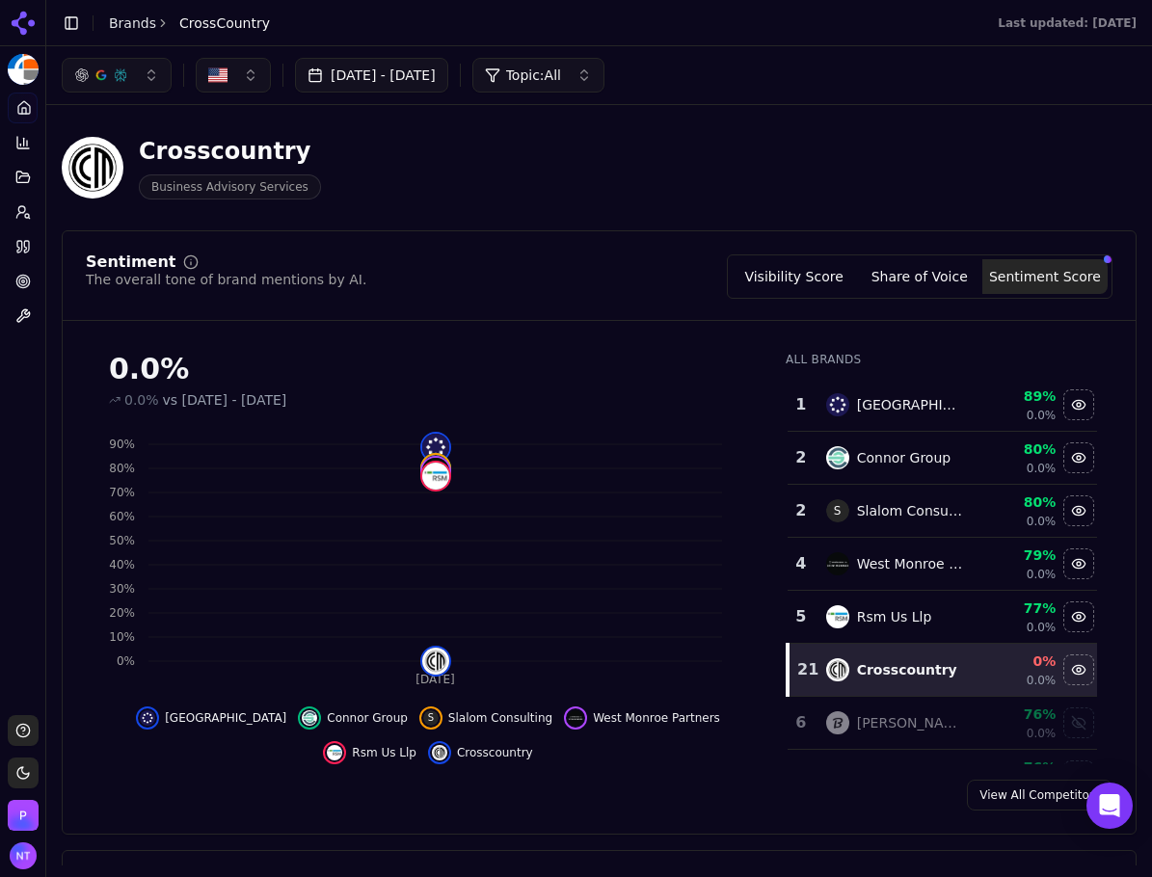
click at [231, 166] on div "Crosscountry" at bounding box center [230, 151] width 182 height 31
click at [138, 21] on link "Brands" at bounding box center [132, 22] width 47 height 15
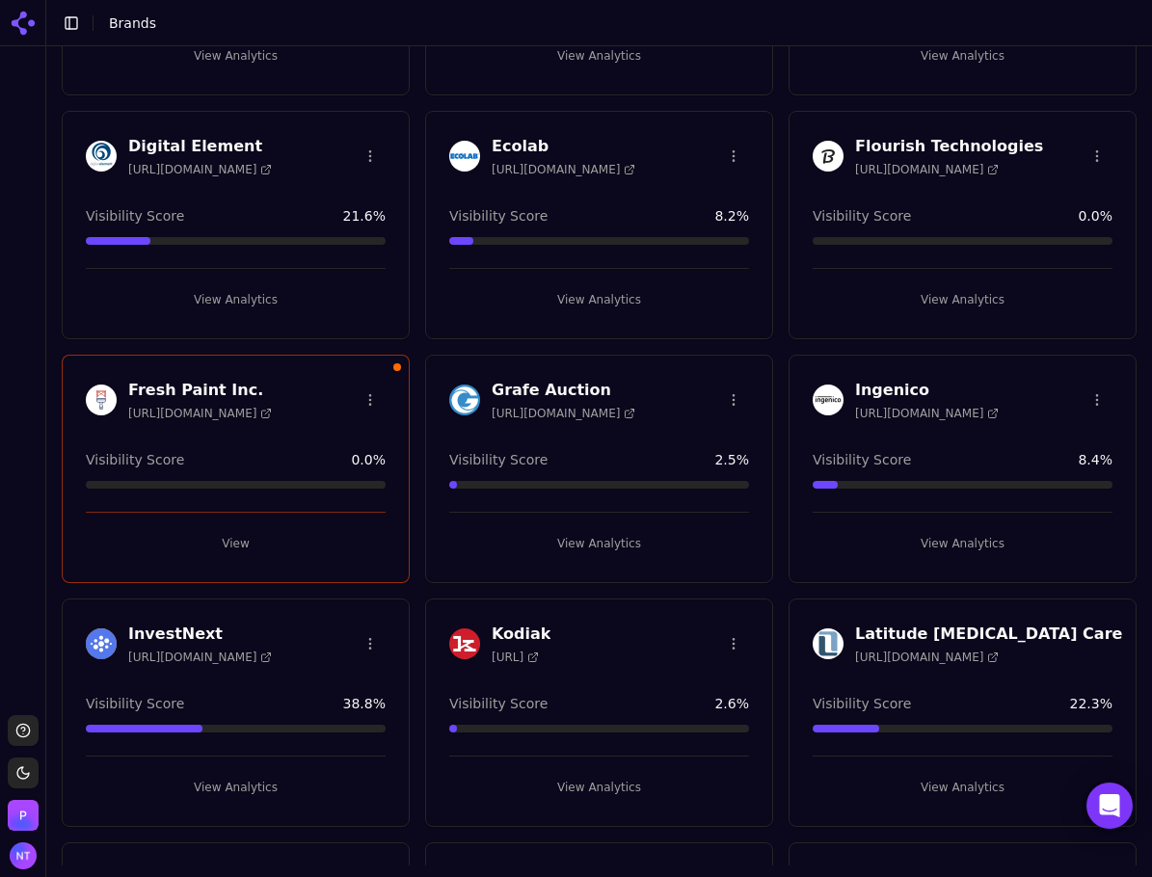
scroll to position [193, 0]
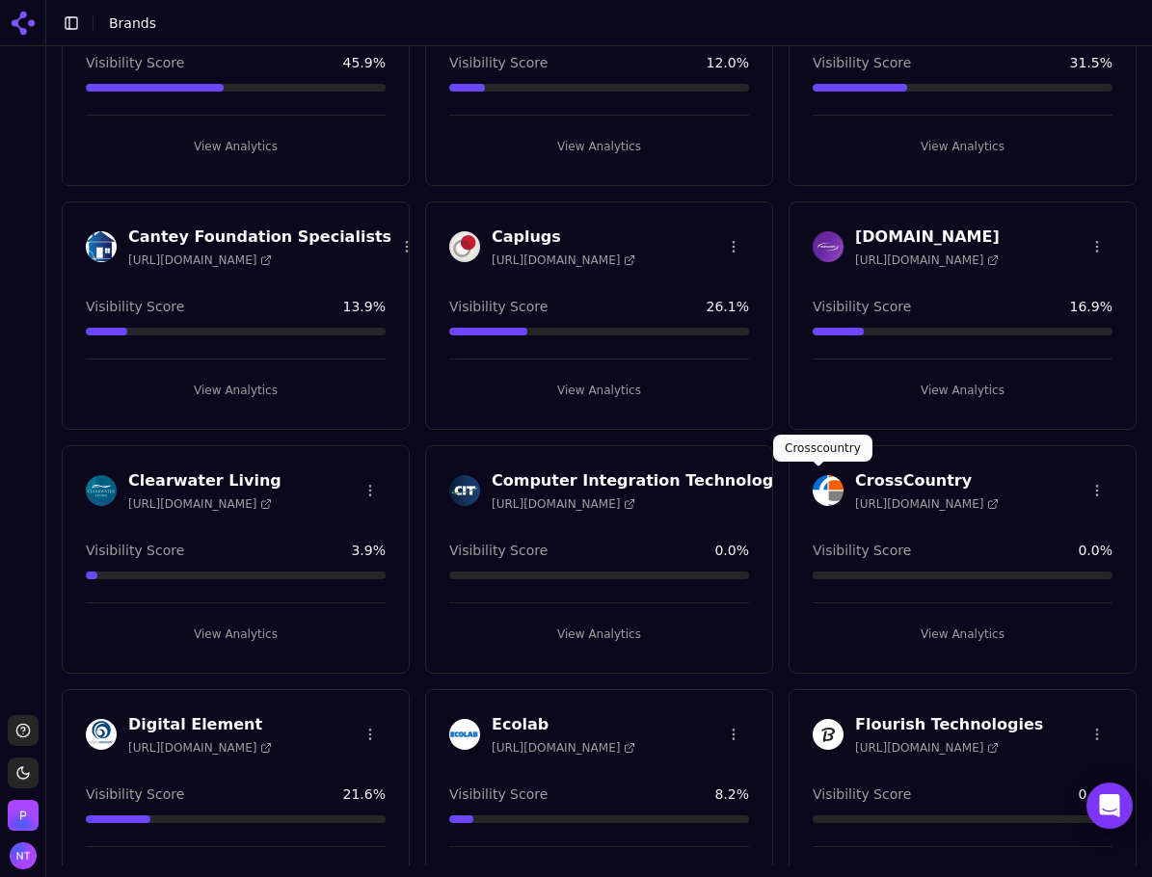
click at [825, 491] on img at bounding box center [827, 490] width 31 height 31
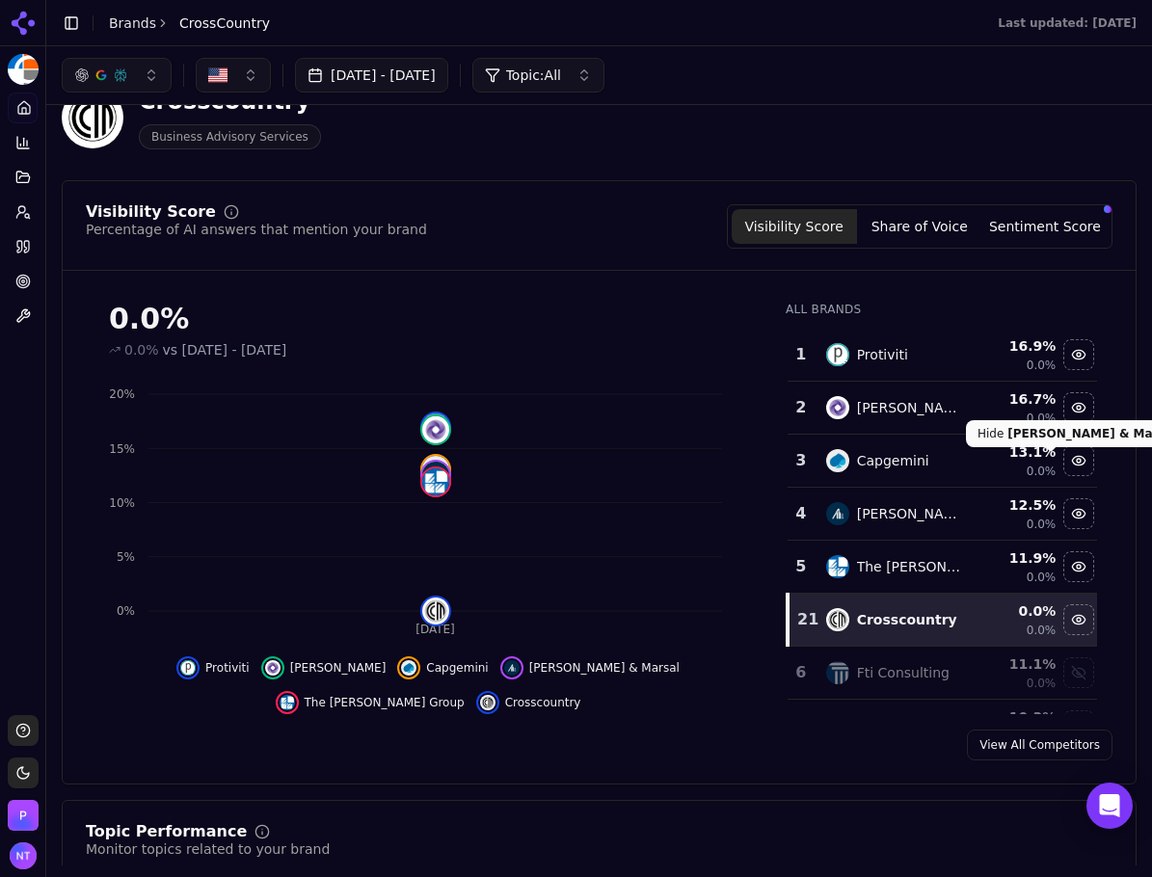
scroll to position [96, 0]
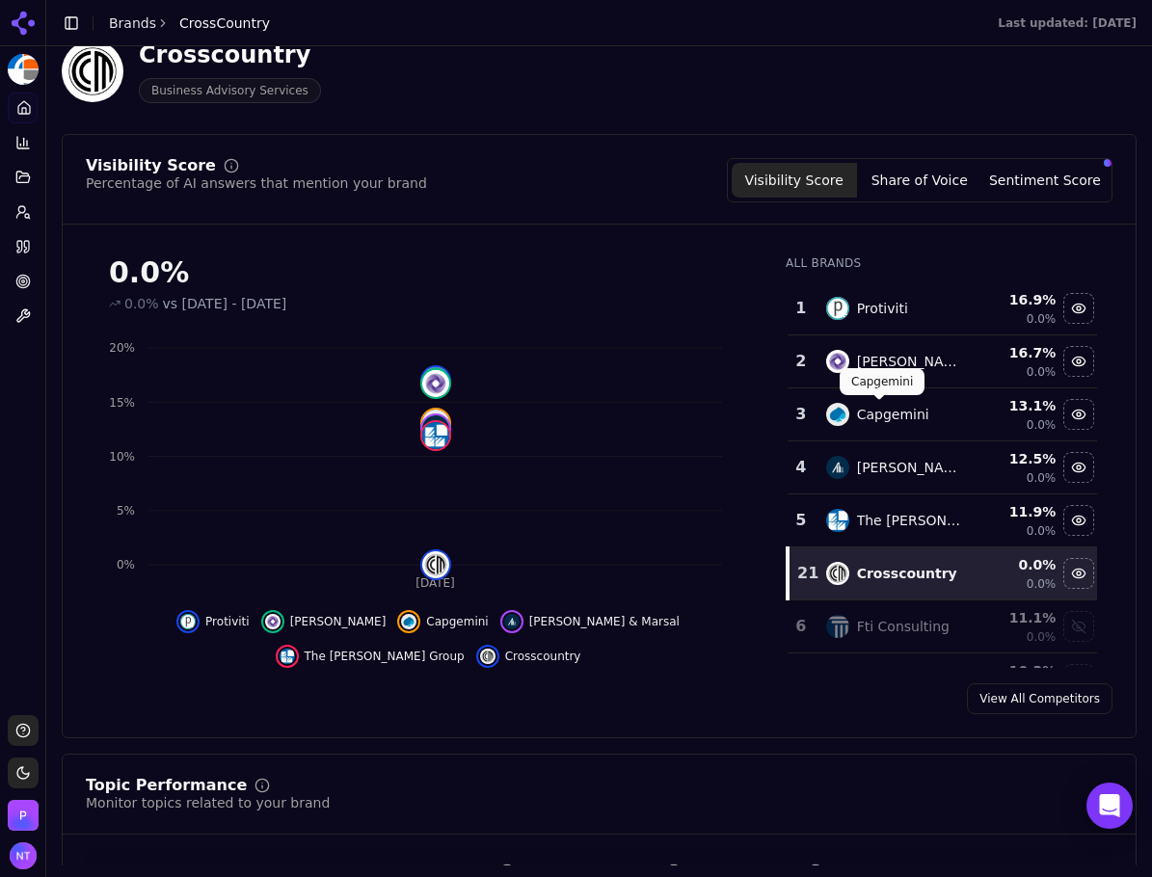
click at [863, 134] on div "Visibility Score Percentage of AI answers that mention your brand Visibility Sc…" at bounding box center [599, 436] width 1074 height 604
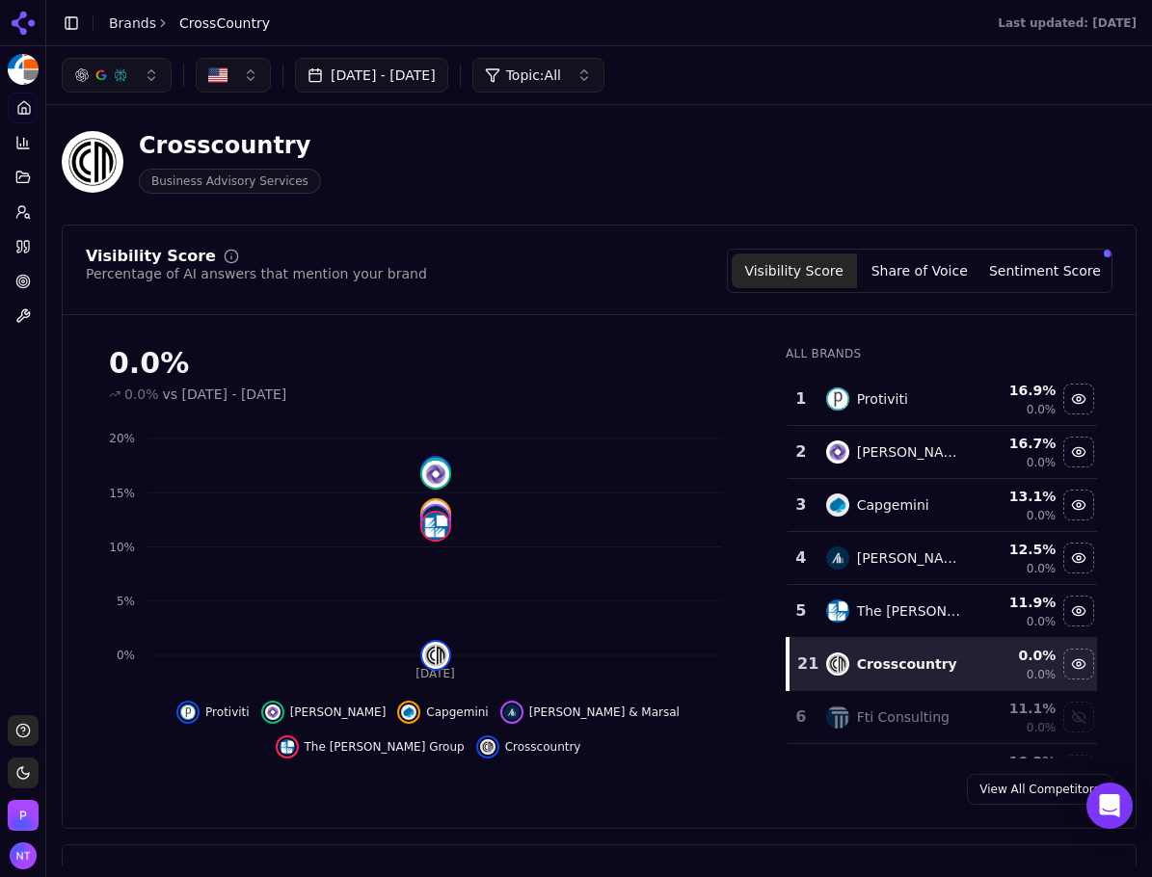
scroll to position [0, 0]
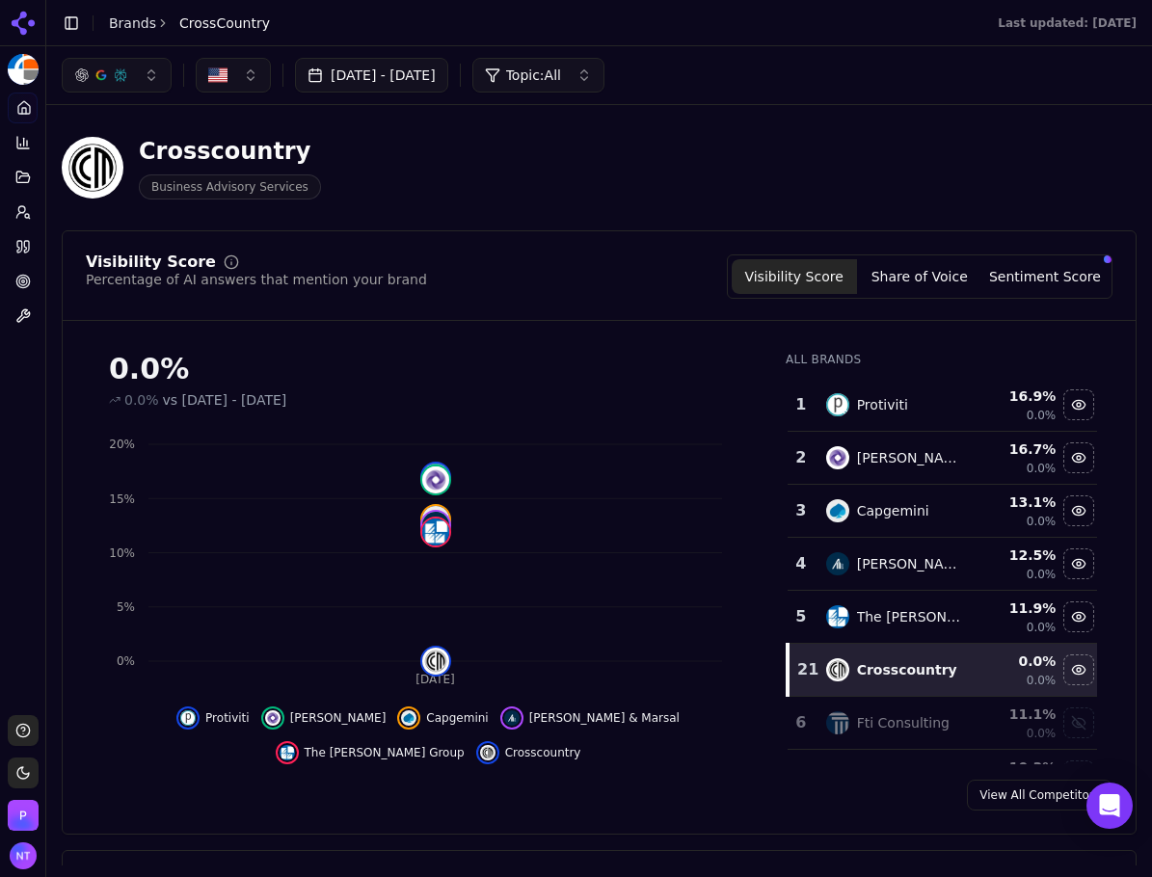
click at [911, 273] on button "Share of Voice" at bounding box center [919, 276] width 125 height 35
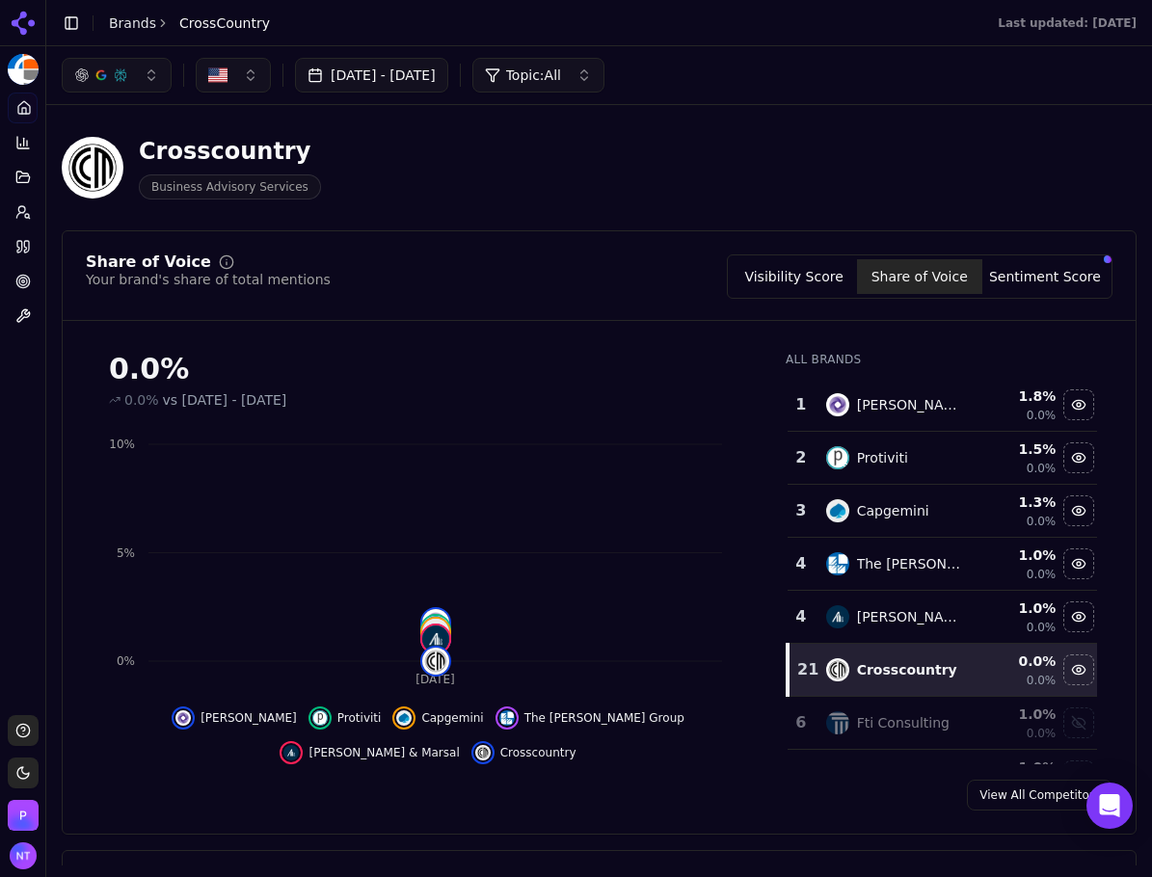
click at [817, 277] on button "Visibility Score" at bounding box center [793, 276] width 125 height 35
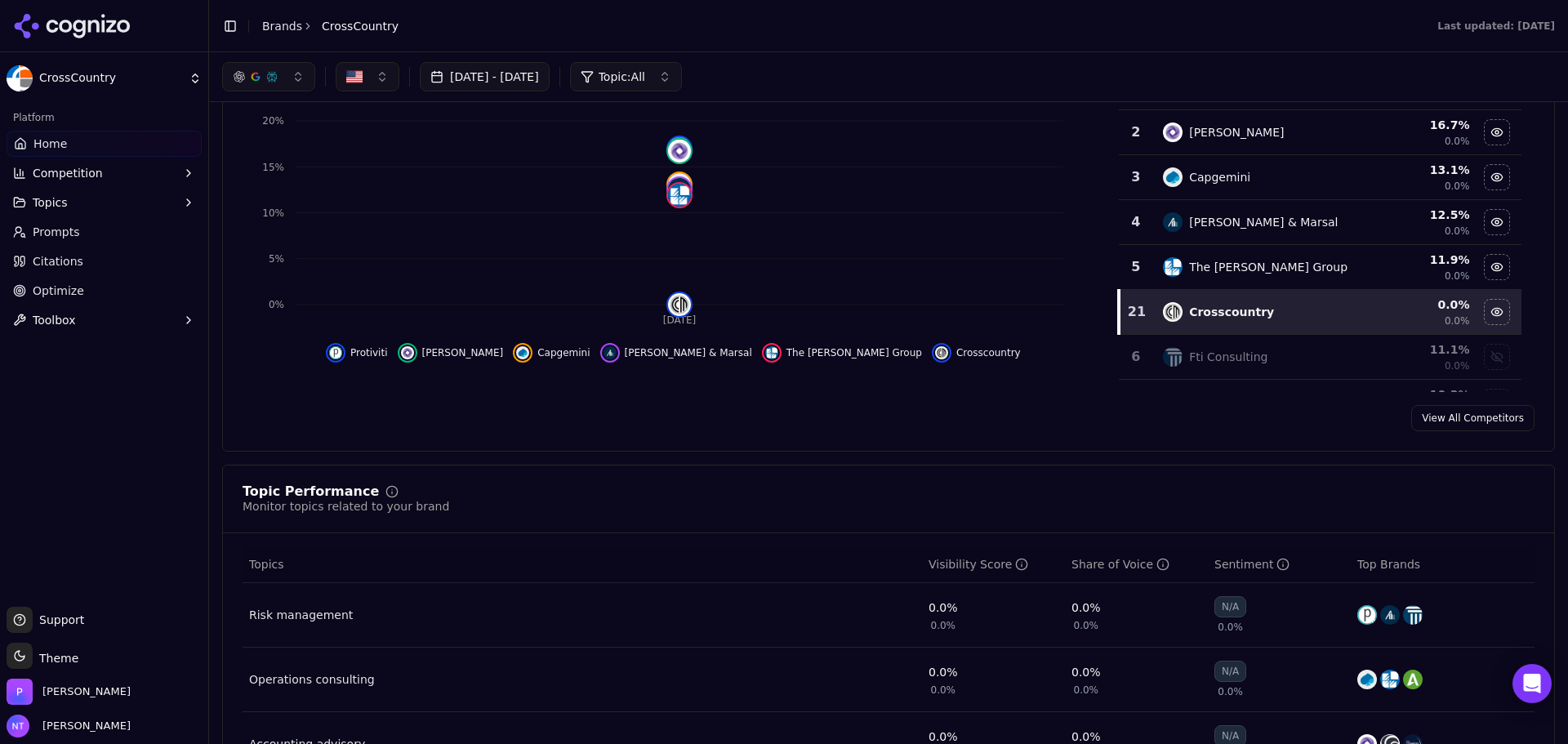
scroll to position [245, 0]
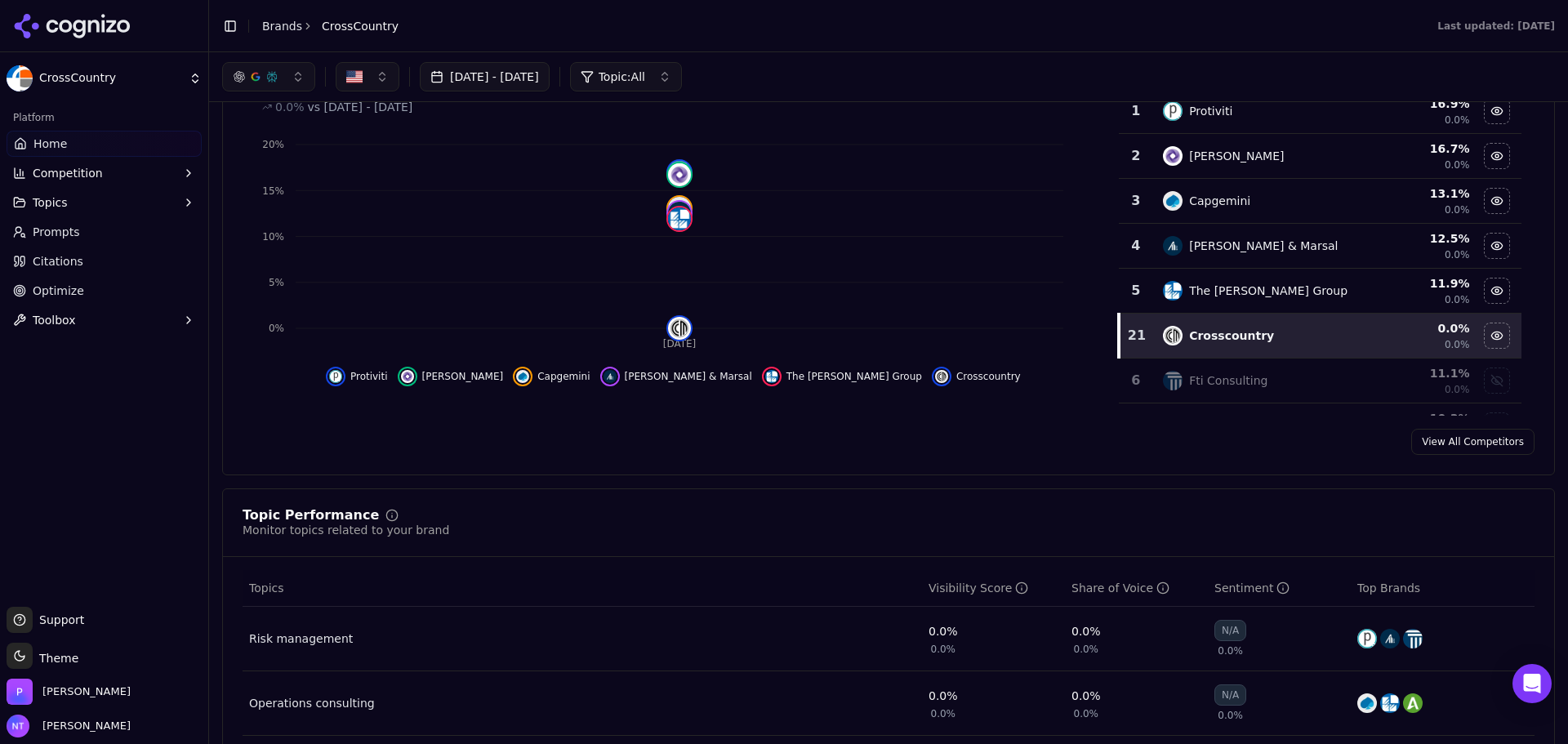
click at [83, 264] on link "Citations" at bounding box center [104, 261] width 195 height 26
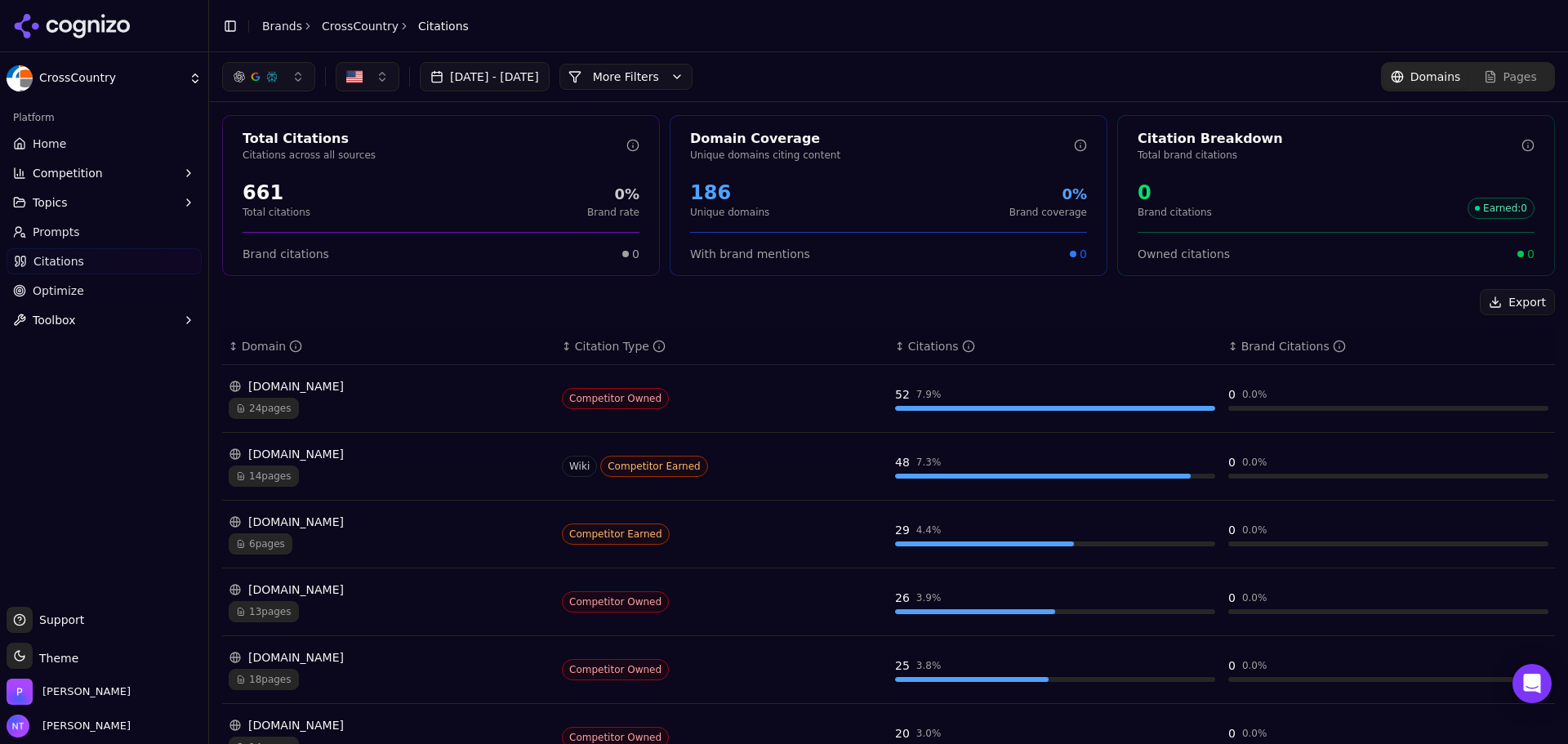
click at [682, 75] on button "More Filters" at bounding box center [626, 76] width 133 height 26
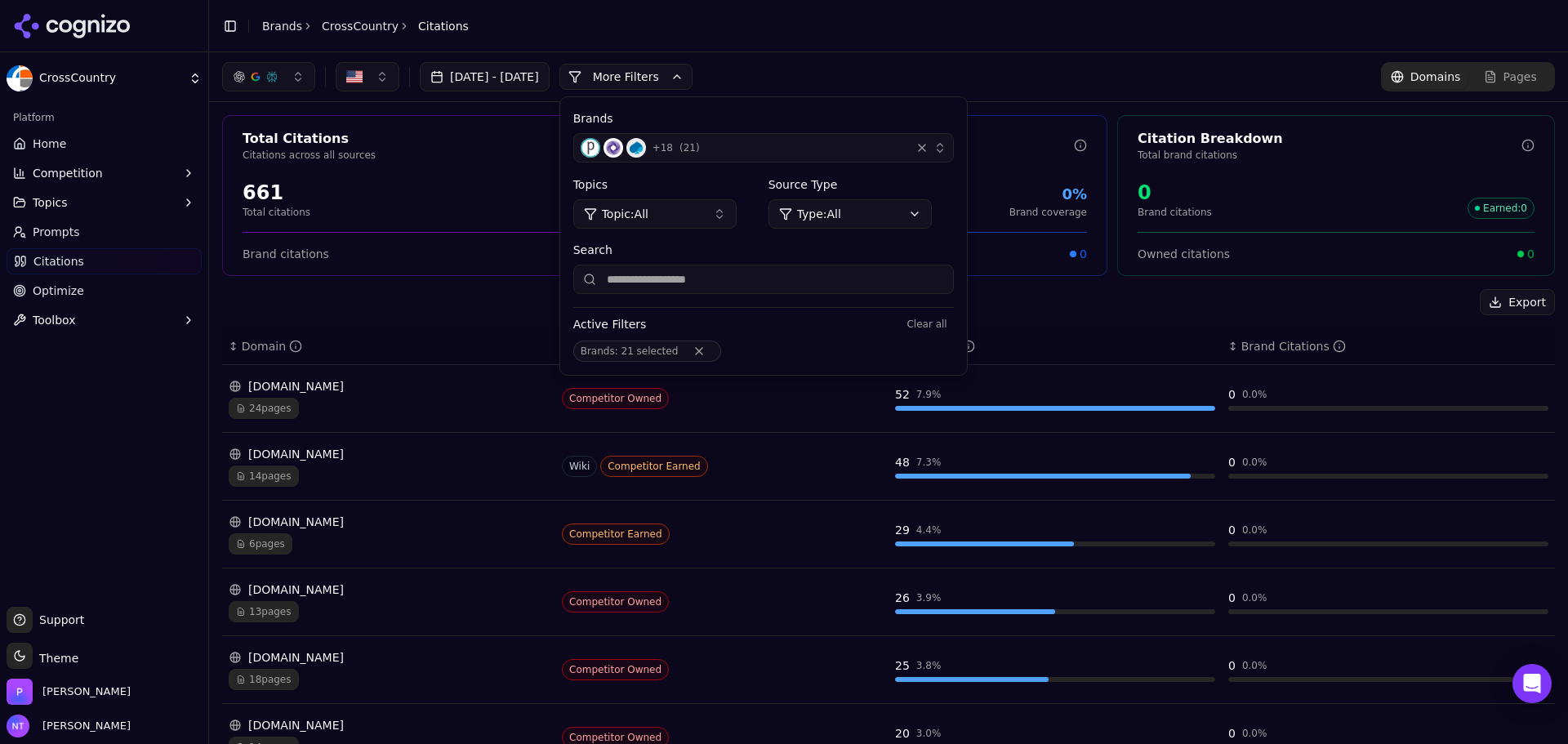
click at [954, 154] on button "+ 18 ( 21 )" at bounding box center [763, 147] width 381 height 30
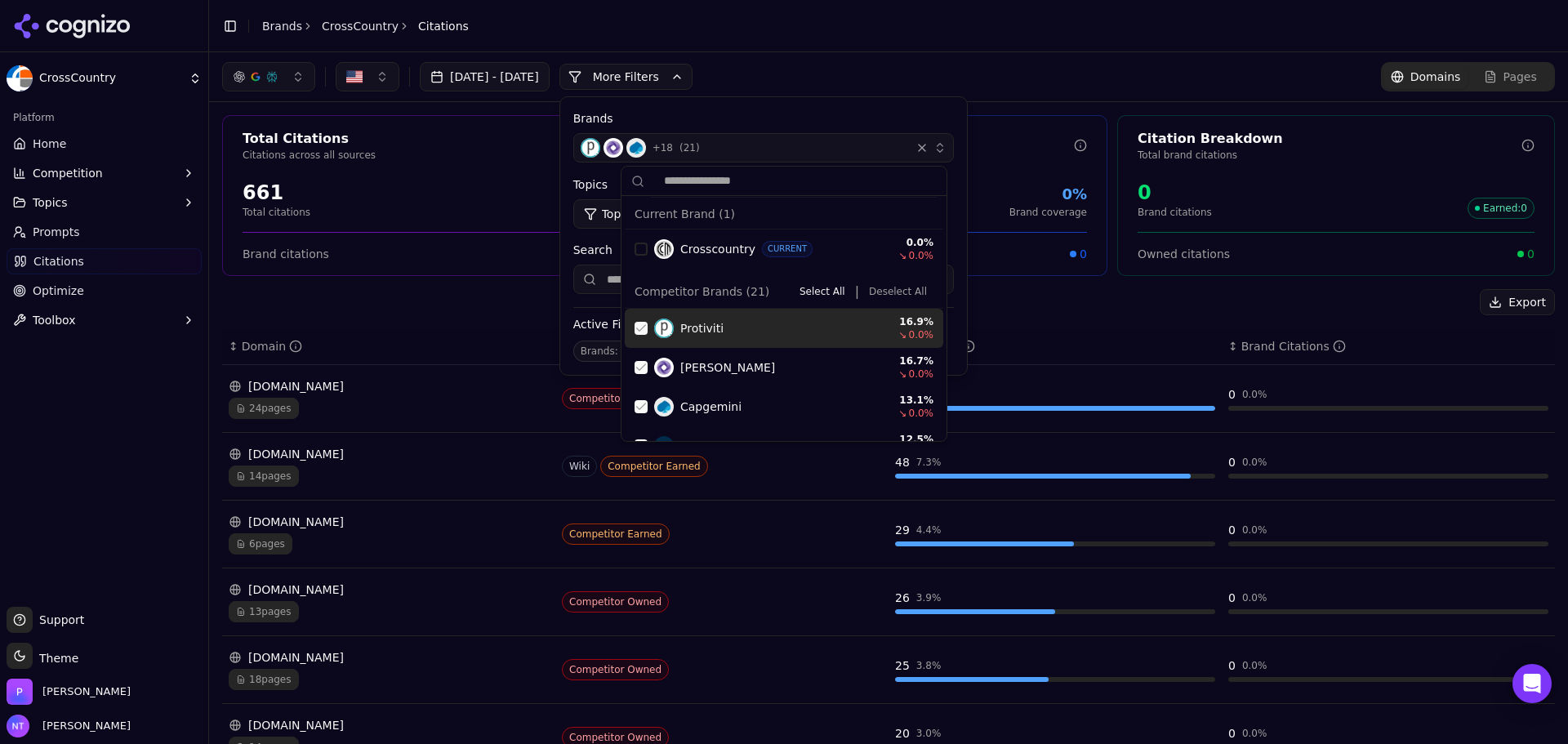
click at [902, 297] on button "Deselect All" at bounding box center [898, 291] width 71 height 19
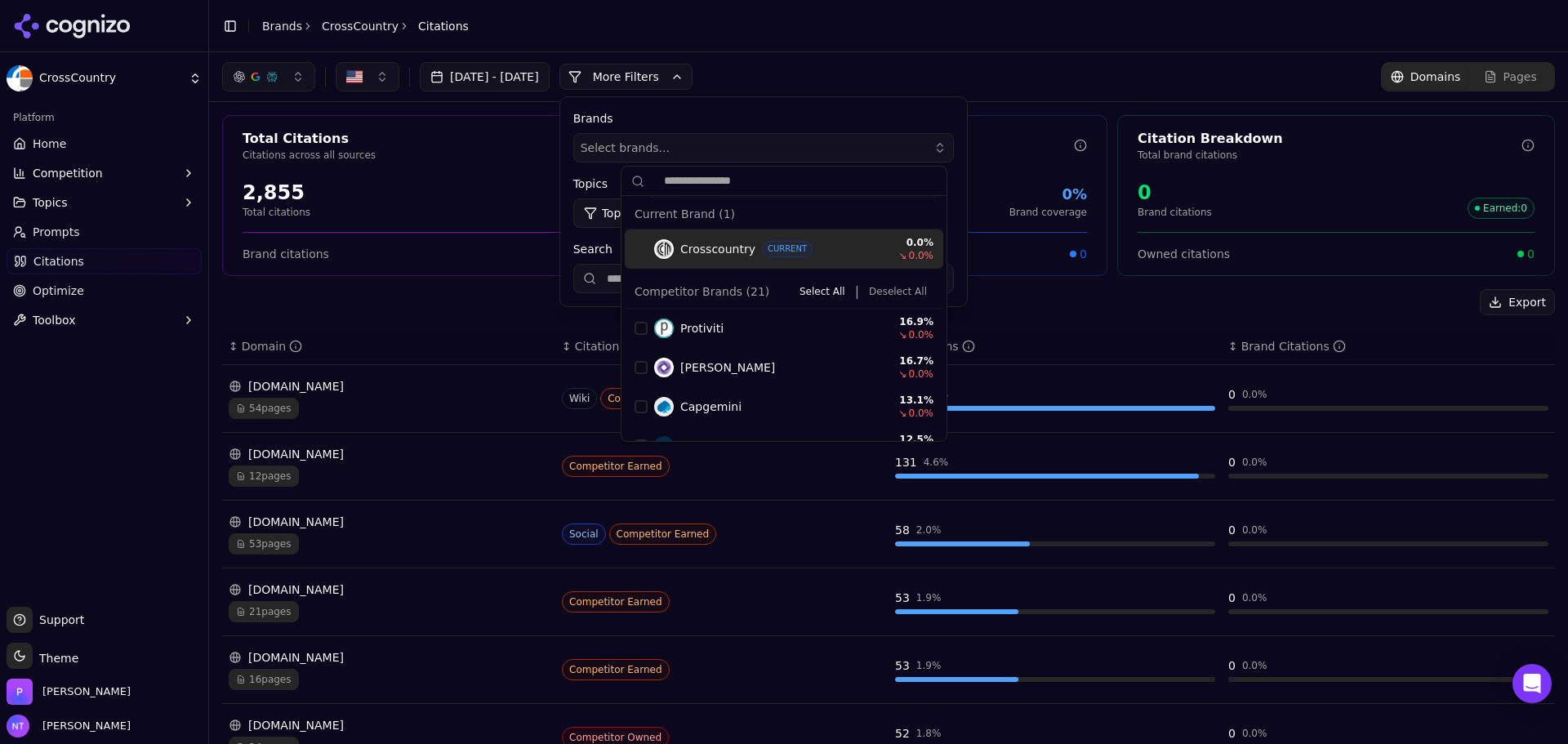
click at [974, 96] on div "Jul 26, 2025 - Aug 25, 2025 More More Filters Brands Select brands... Topics To…" at bounding box center [889, 77] width 1359 height 49
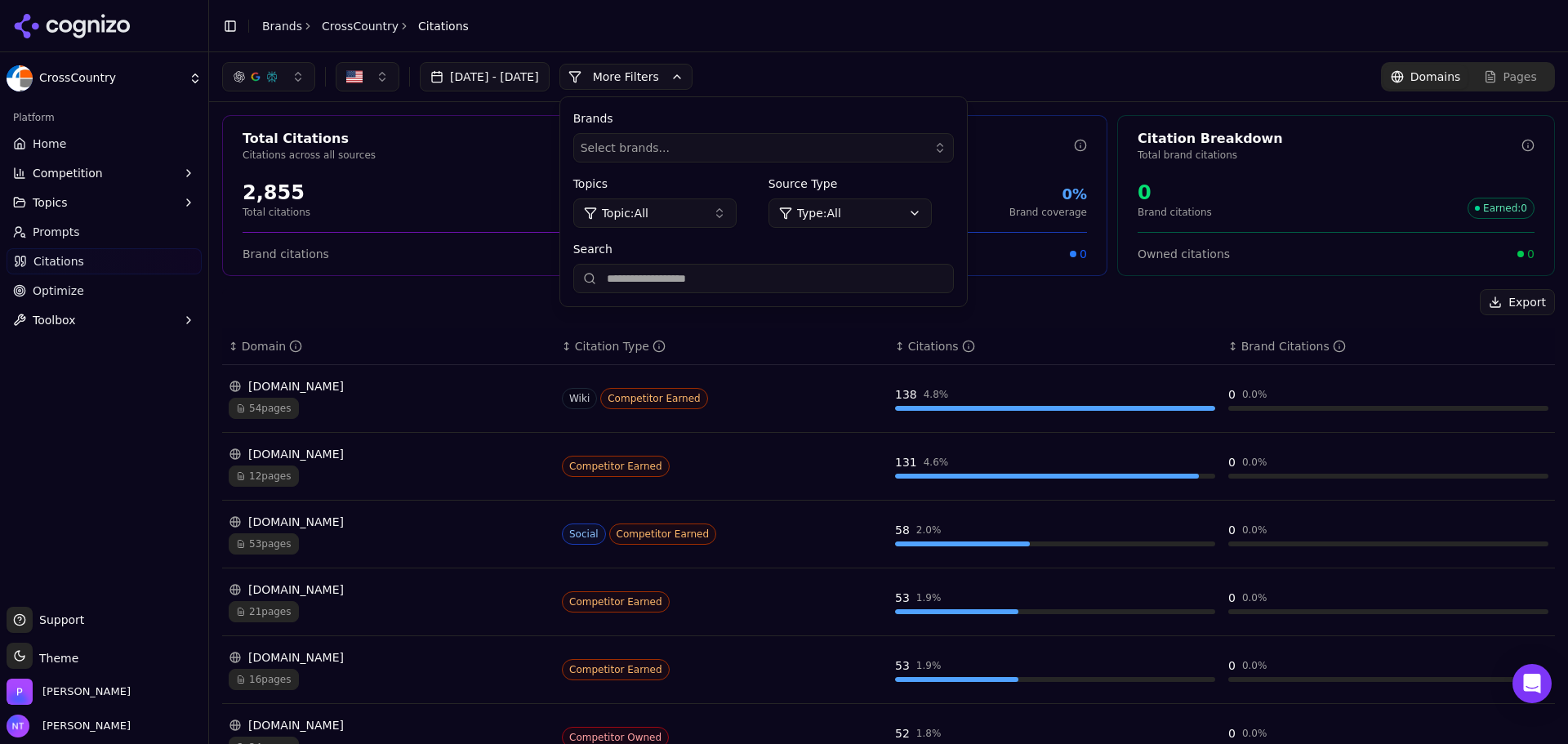
click at [664, 76] on button "More Filters" at bounding box center [626, 76] width 133 height 26
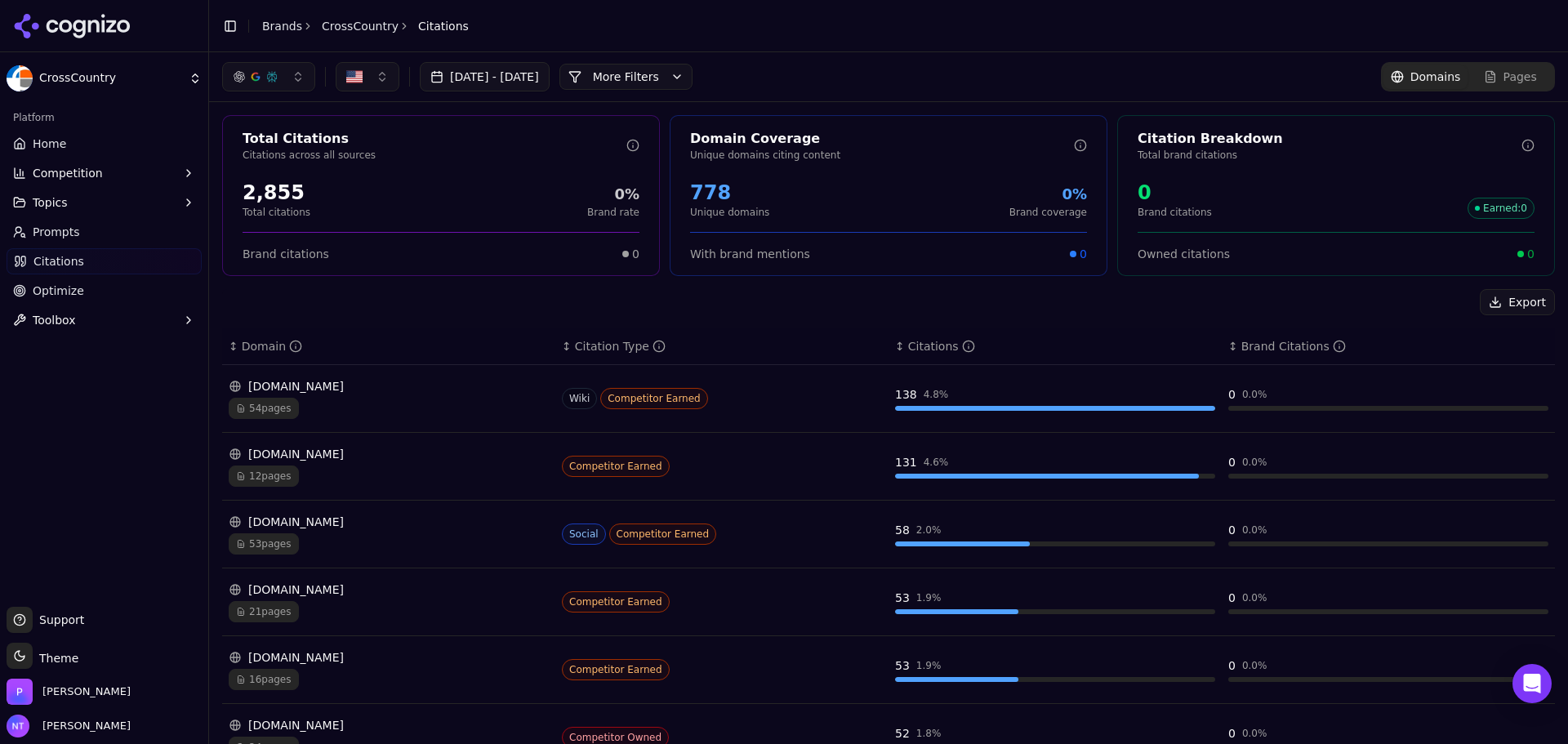
click at [70, 137] on link "Home" at bounding box center [104, 143] width 195 height 26
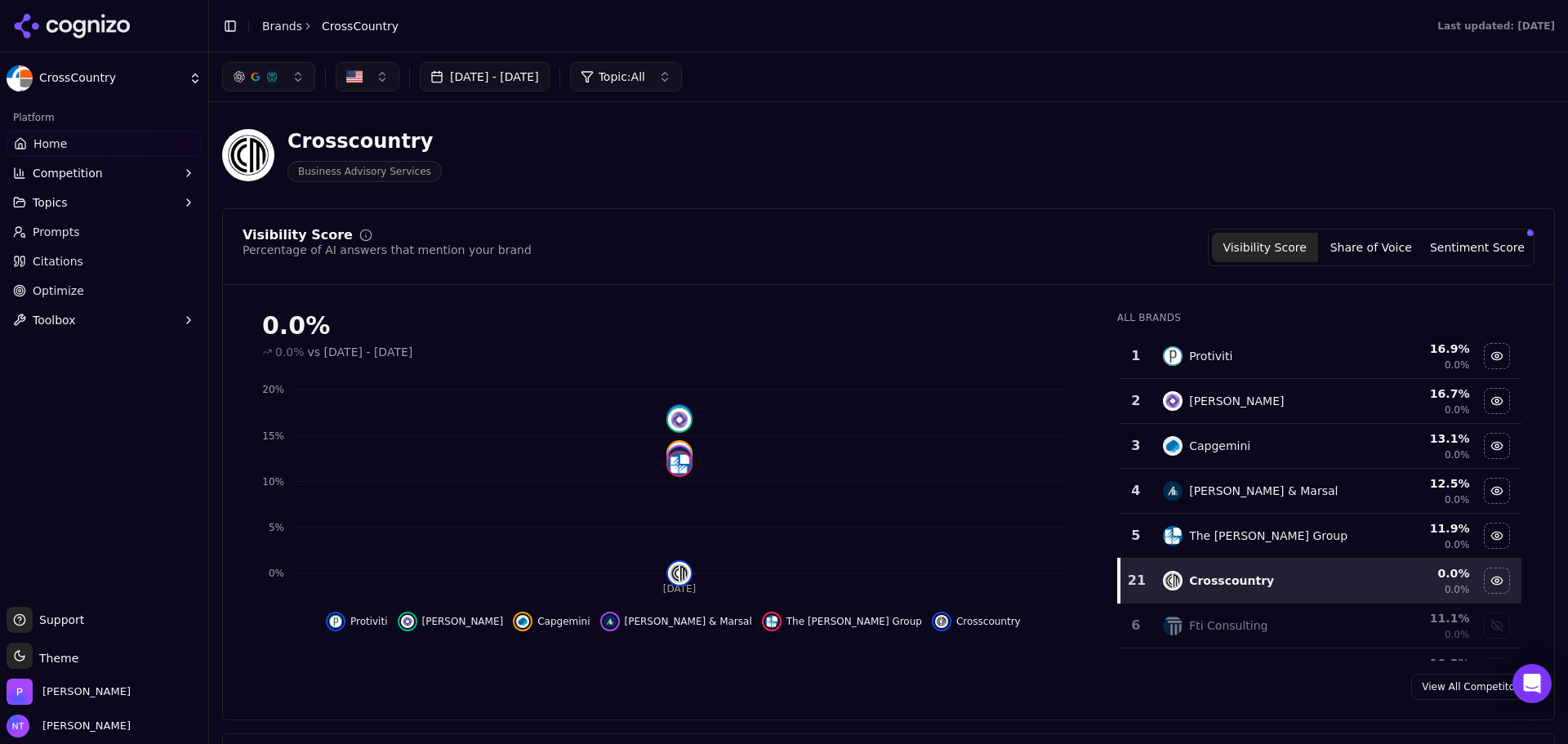
click at [70, 237] on span "Prompts" at bounding box center [57, 231] width 47 height 16
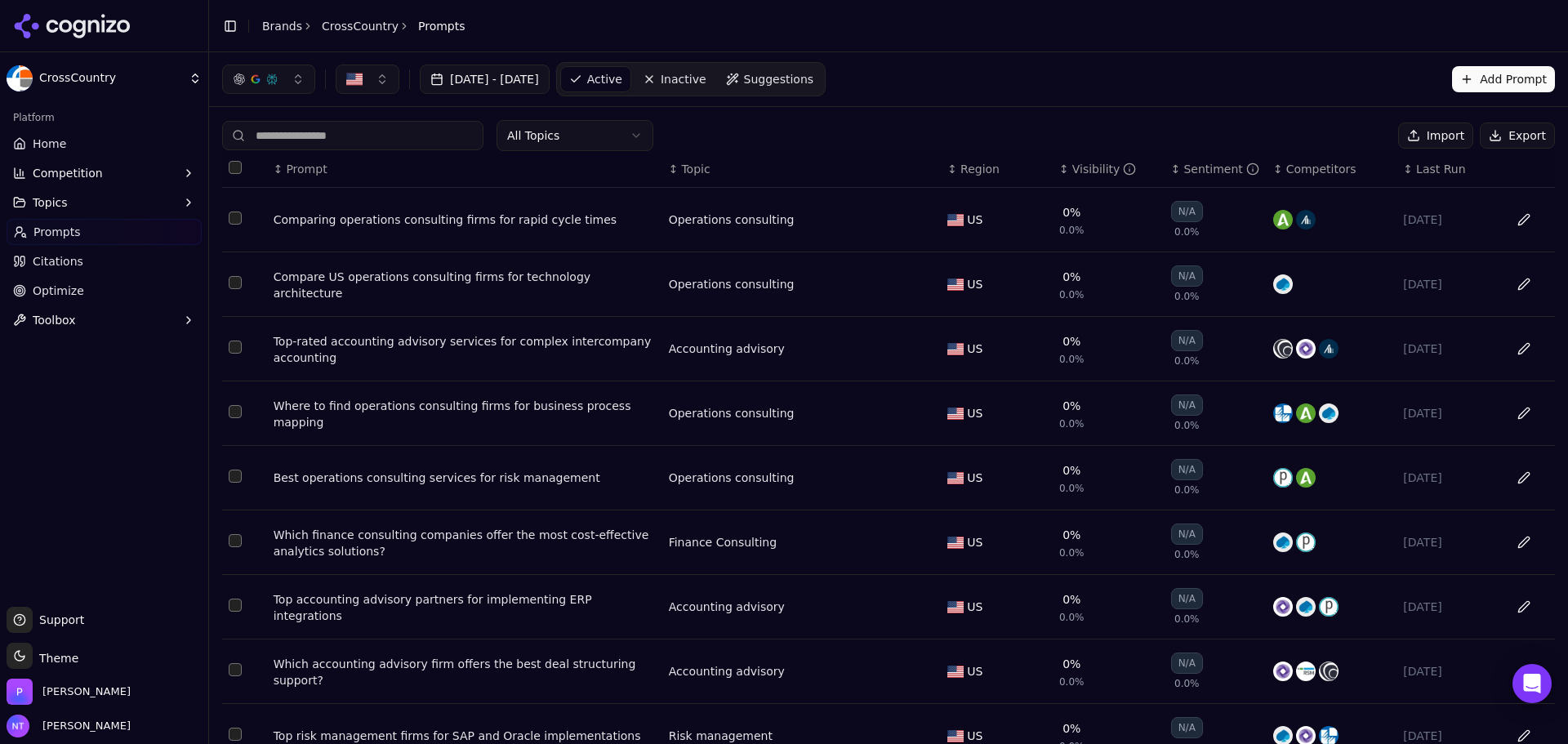
click at [976, 130] on button "Export" at bounding box center [1517, 136] width 75 height 26
click at [81, 486] on div "Platform Home Competition Topics Prompts Citations Optimize Toolbox" at bounding box center [104, 349] width 209 height 502
drag, startPoint x: 114, startPoint y: 24, endPoint x: 295, endPoint y: 44, distance: 182.1
click at [114, 24] on icon at bounding box center [111, 25] width 10 height 12
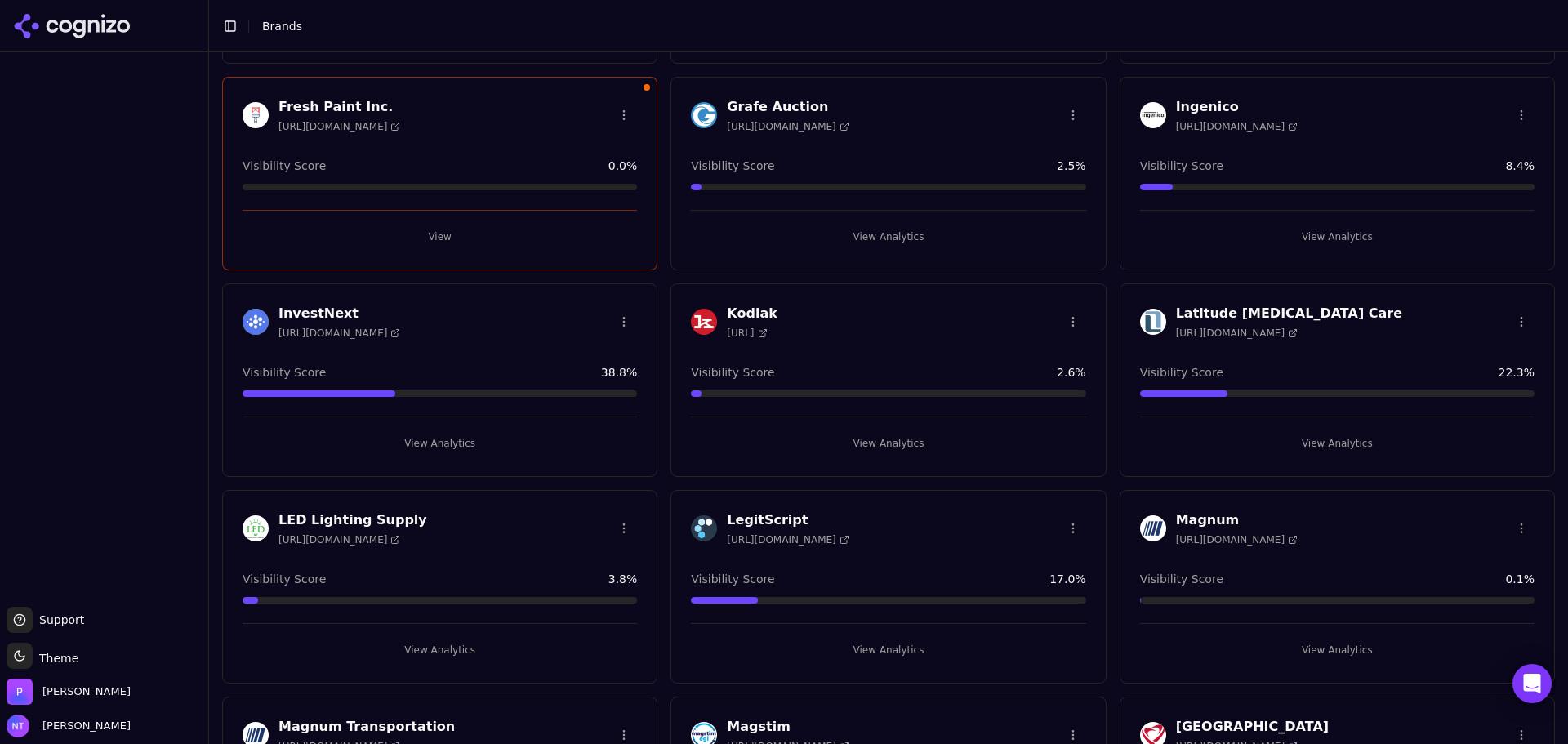
scroll to position [980, 0]
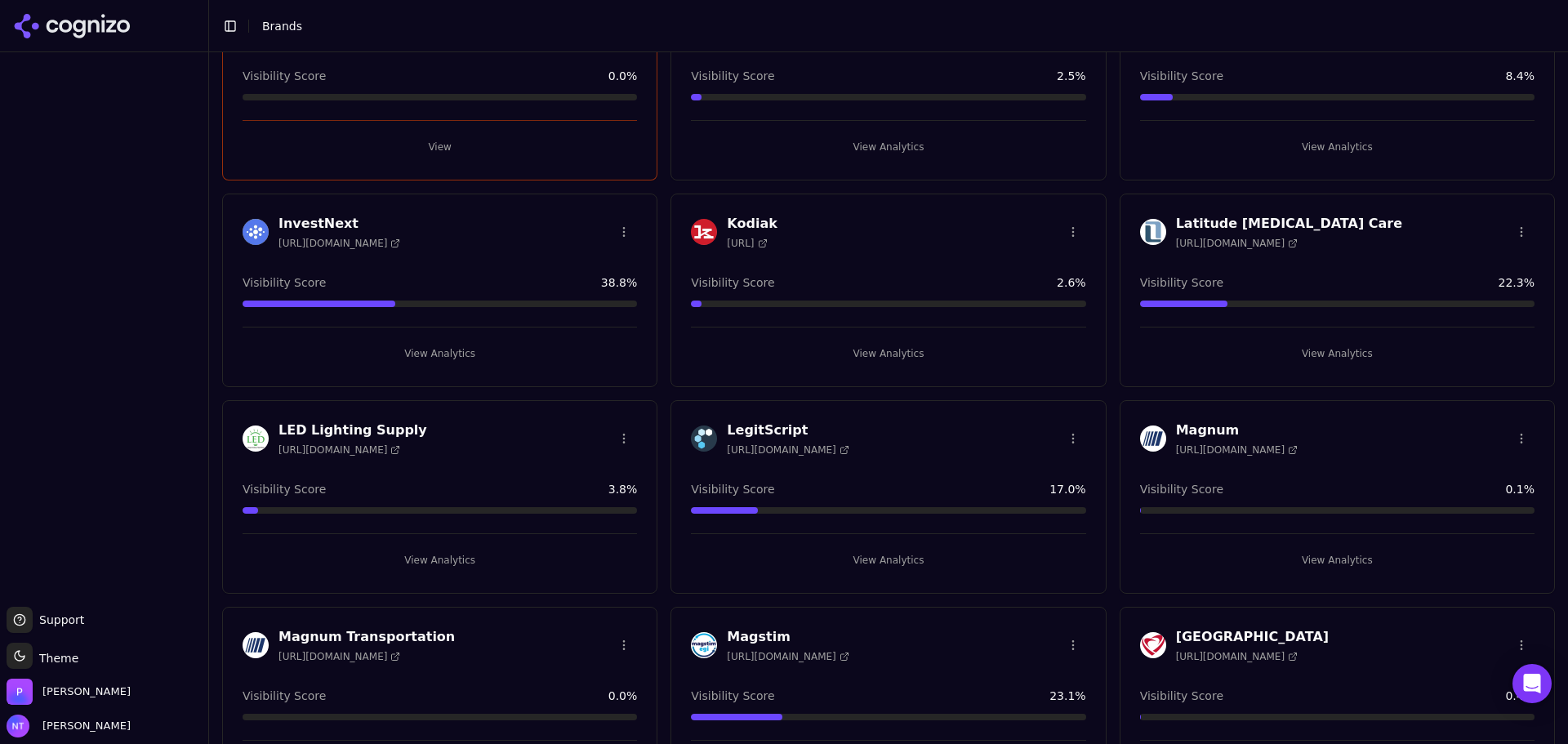
click at [124, 308] on div at bounding box center [104, 329] width 209 height 541
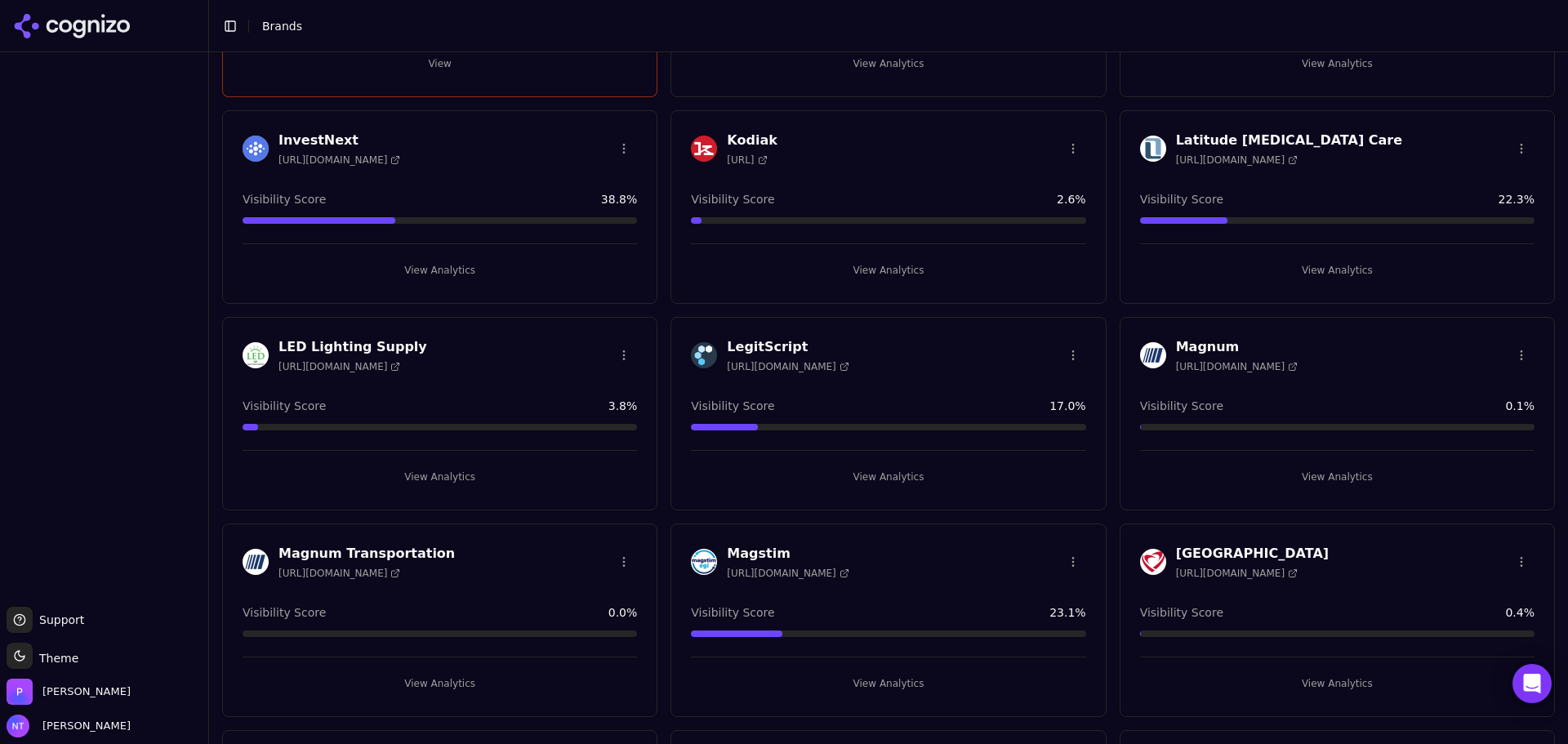
scroll to position [1143, 0]
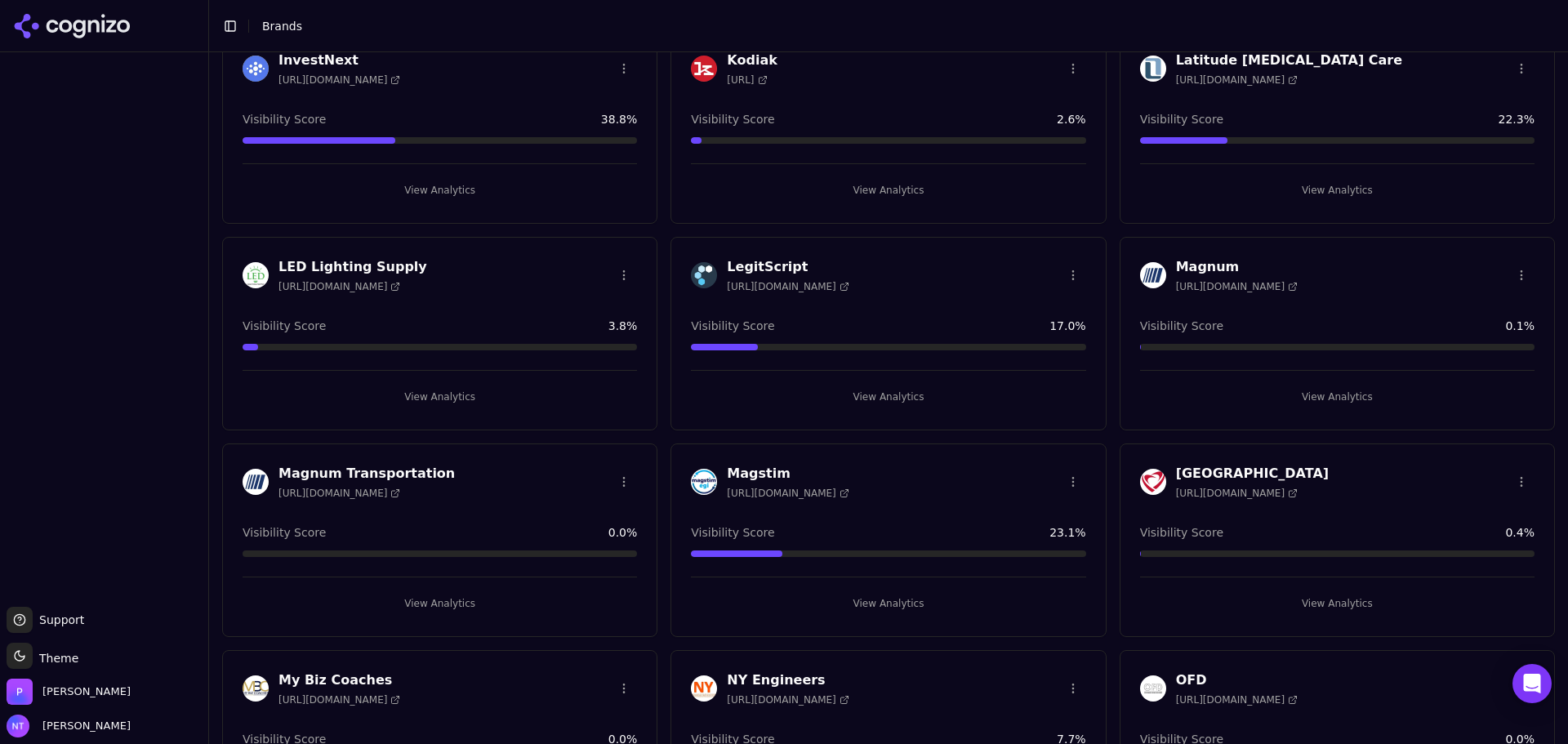
click at [976, 402] on button "View Analytics" at bounding box center [1337, 397] width 394 height 26
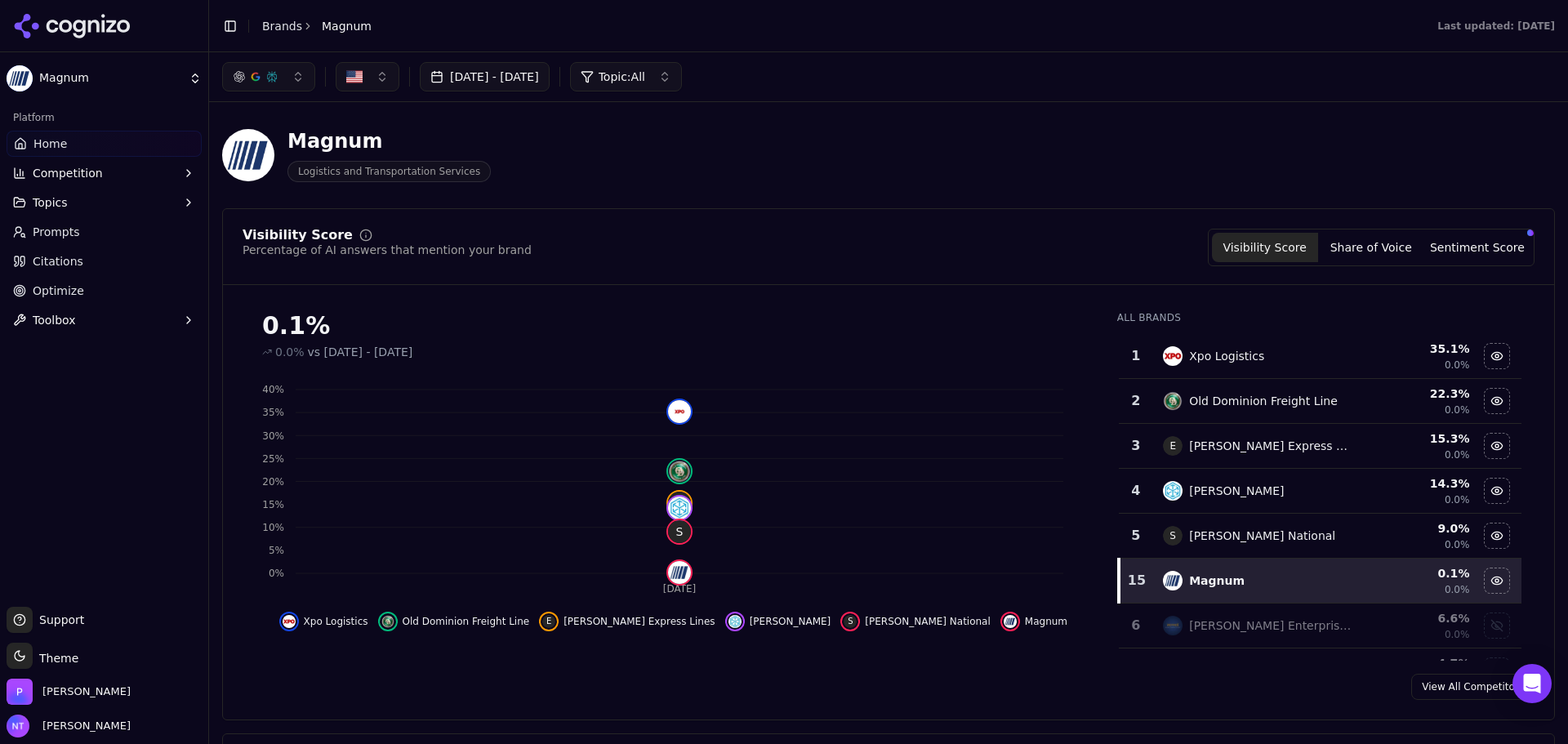
click at [13, 17] on icon at bounding box center [72, 25] width 119 height 25
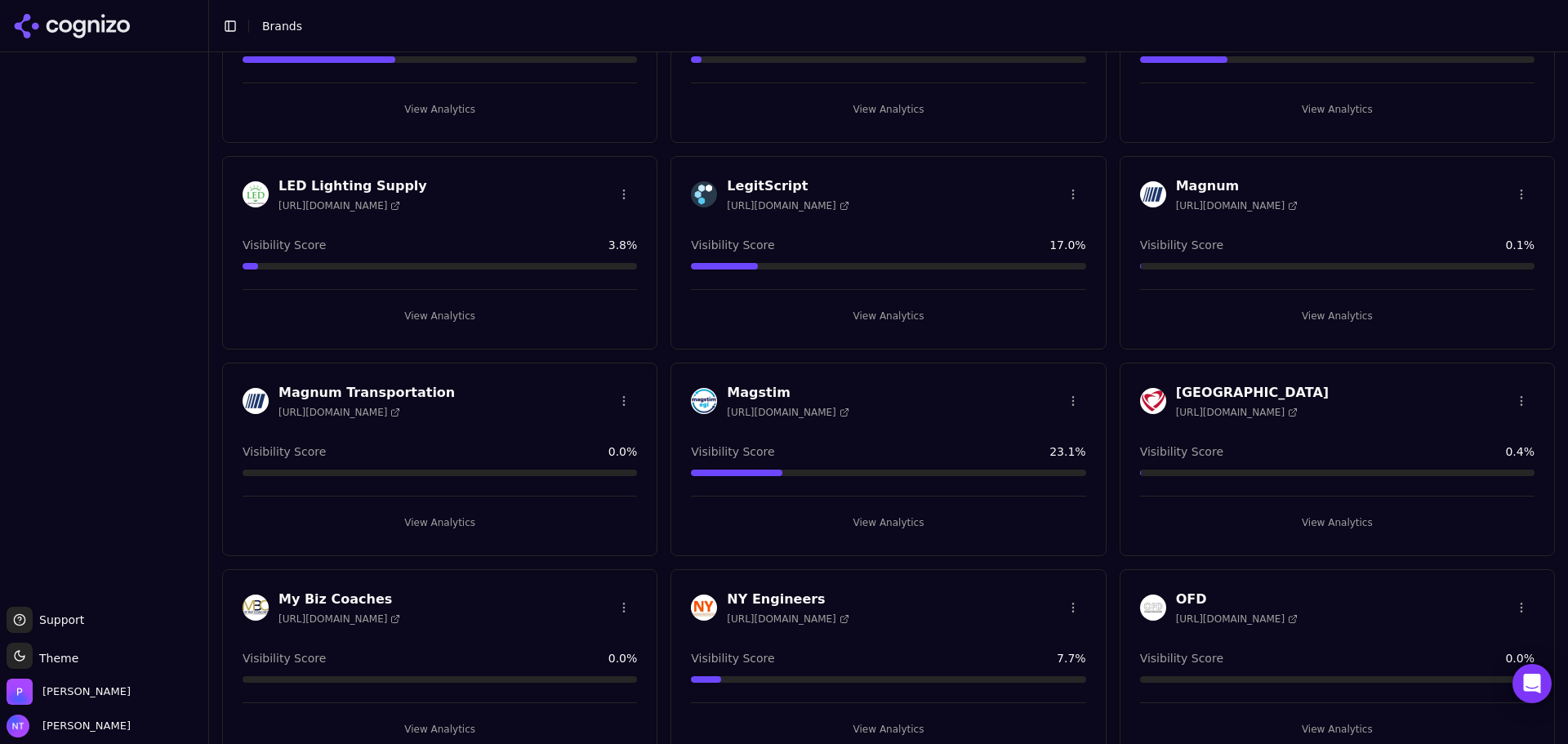
scroll to position [1225, 0]
drag, startPoint x: 447, startPoint y: 519, endPoint x: 153, endPoint y: 429, distance: 307.5
click at [142, 432] on div at bounding box center [104, 329] width 209 height 541
click at [426, 517] on button "View Analytics" at bounding box center [439, 521] width 394 height 26
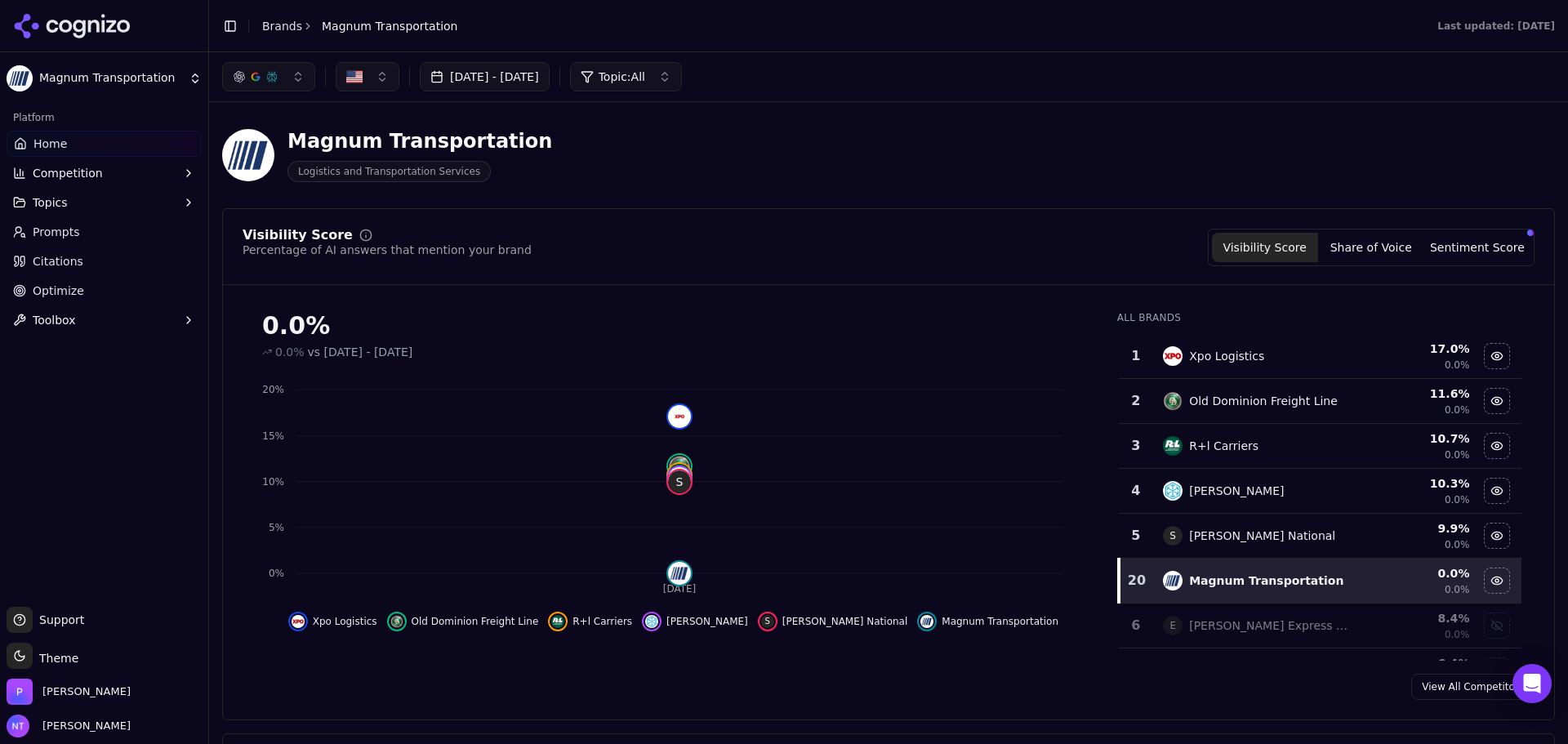
click at [286, 25] on link "Brands" at bounding box center [281, 25] width 40 height 13
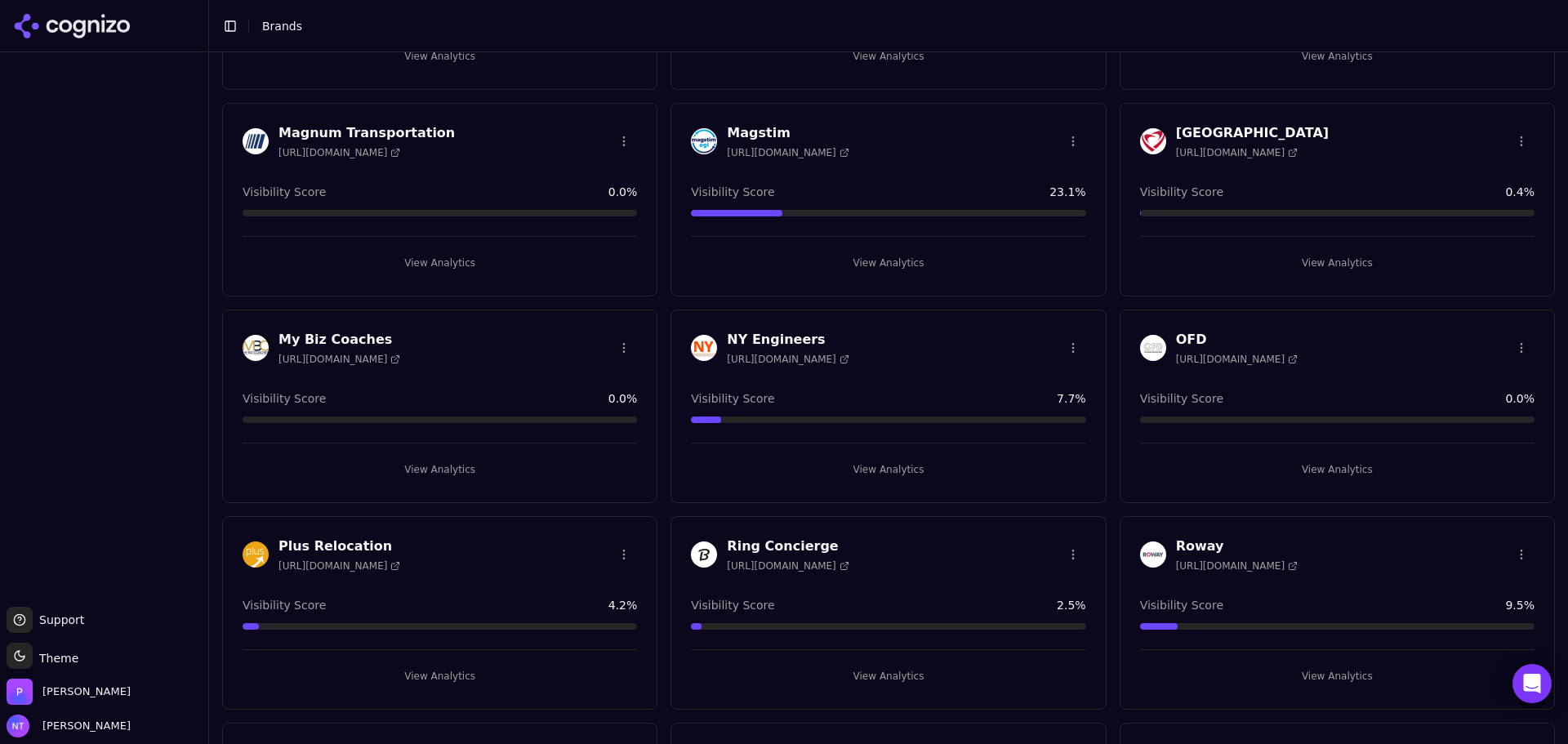
scroll to position [1307, 0]
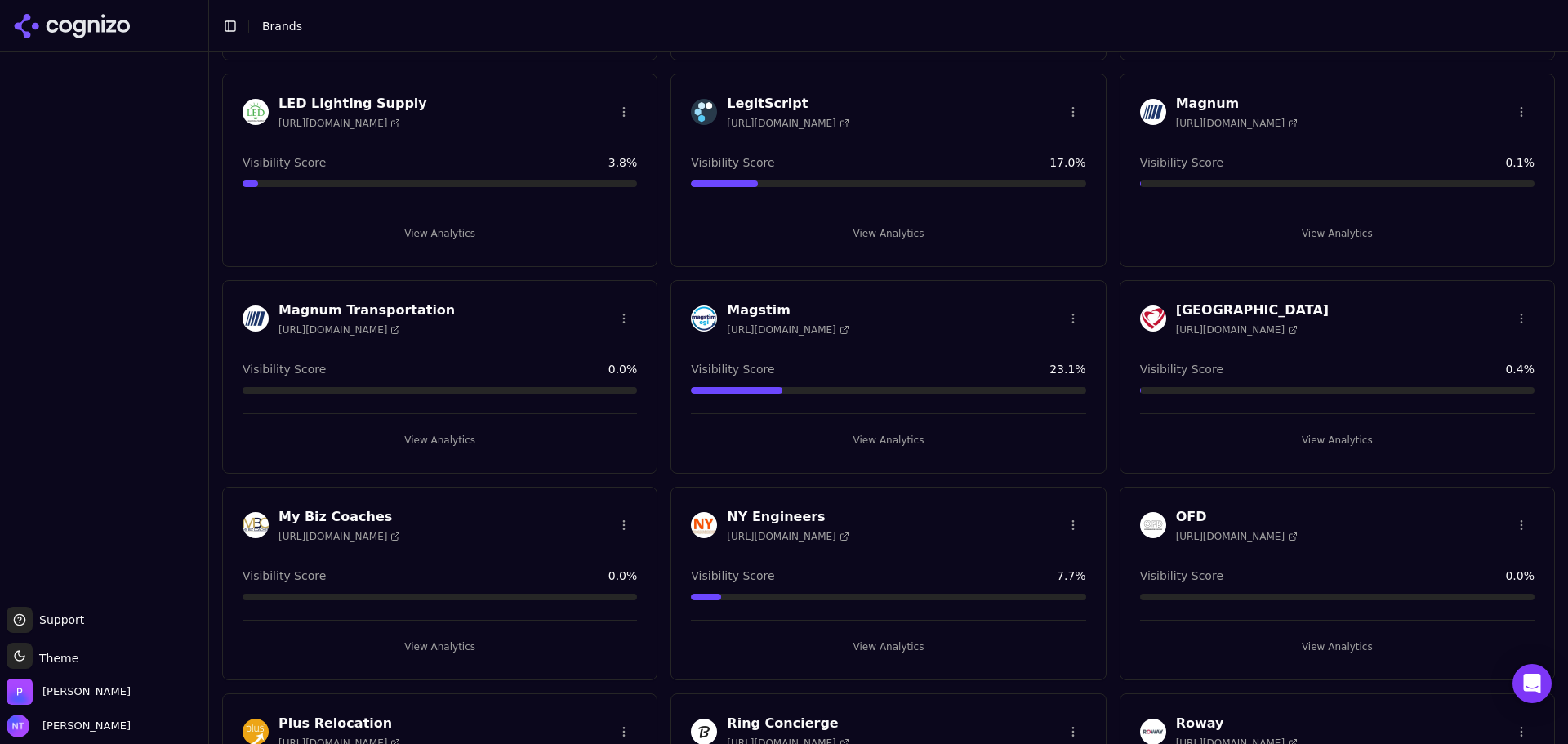
click at [439, 447] on button "View Analytics" at bounding box center [439, 440] width 394 height 26
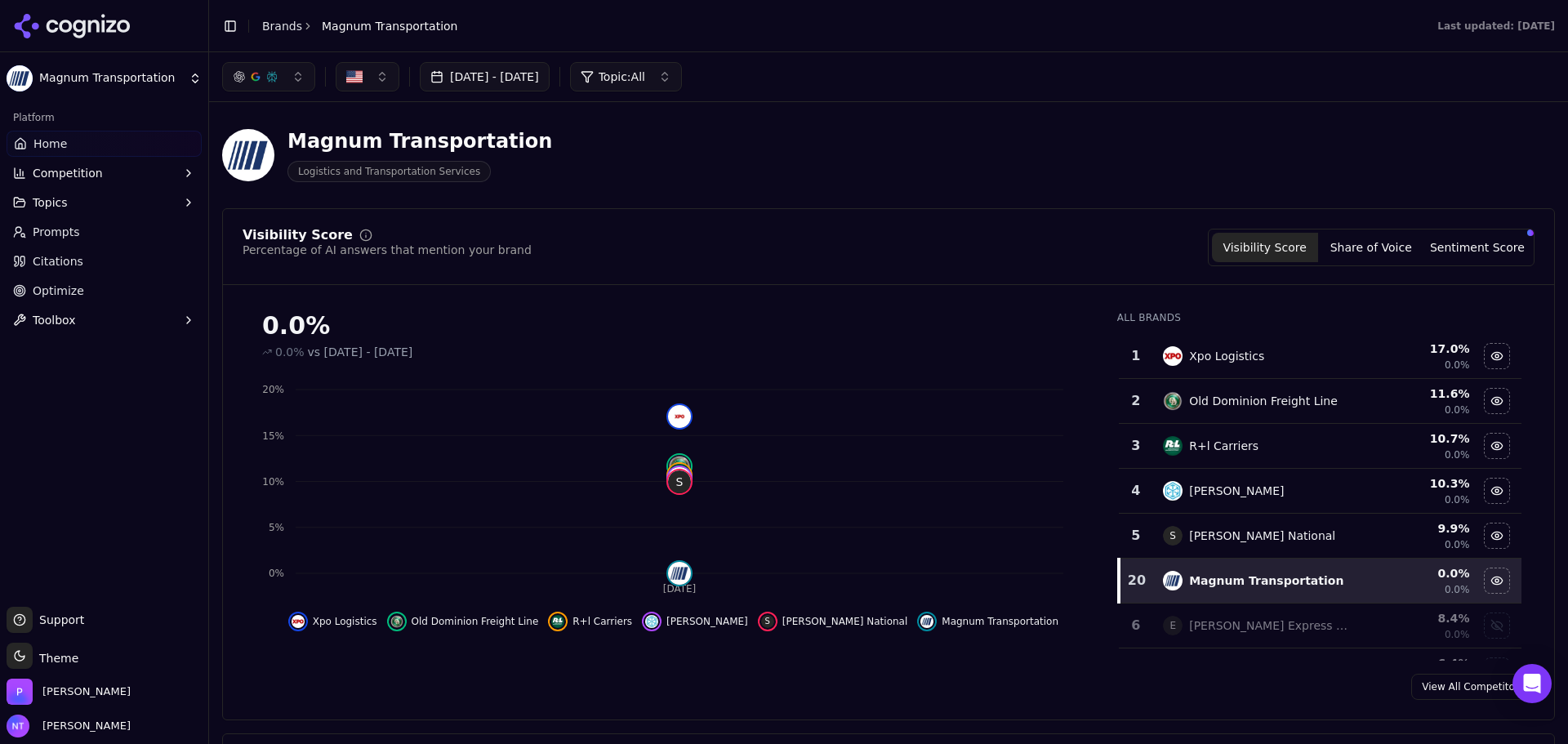
click at [285, 23] on link "Brands" at bounding box center [281, 25] width 40 height 13
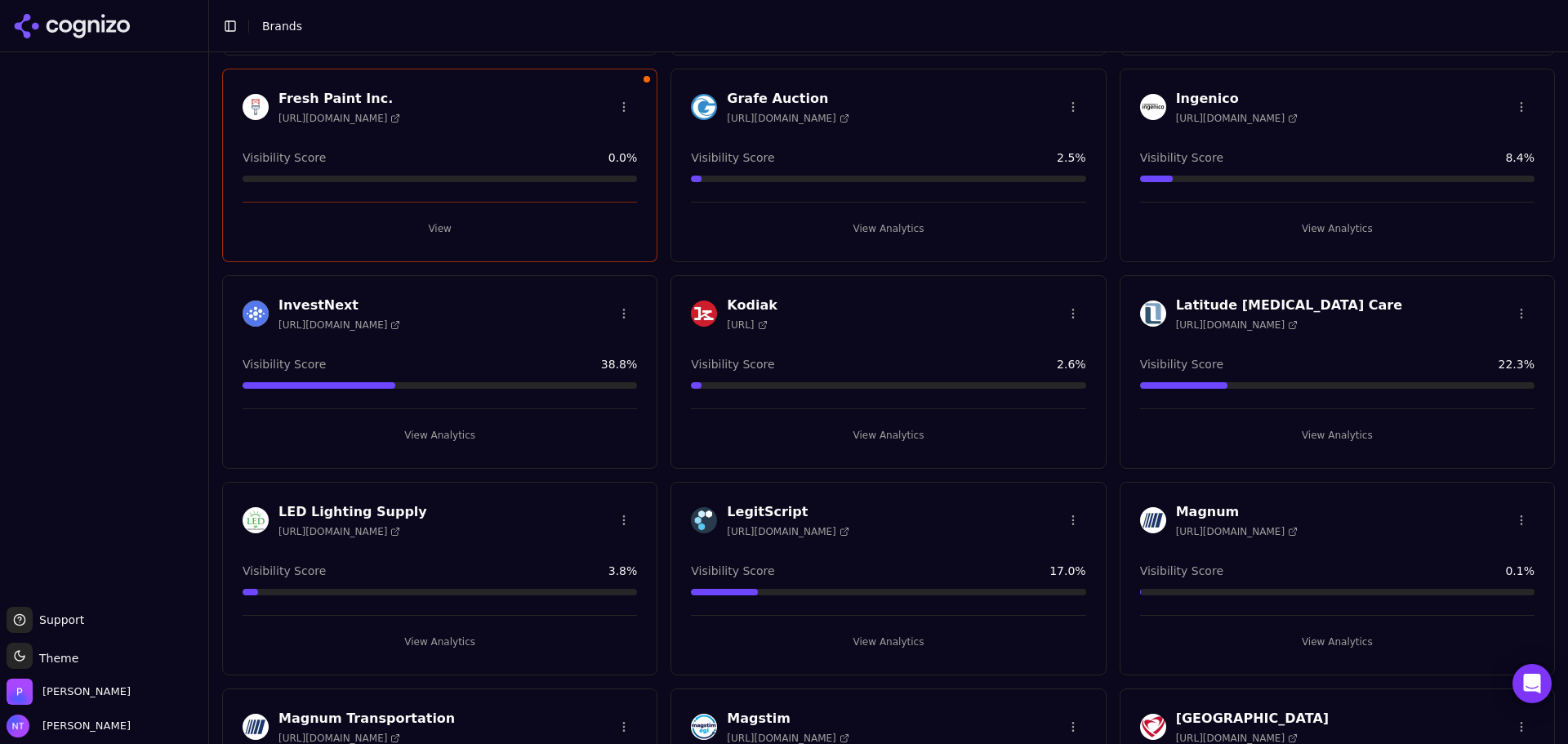
scroll to position [1062, 0]
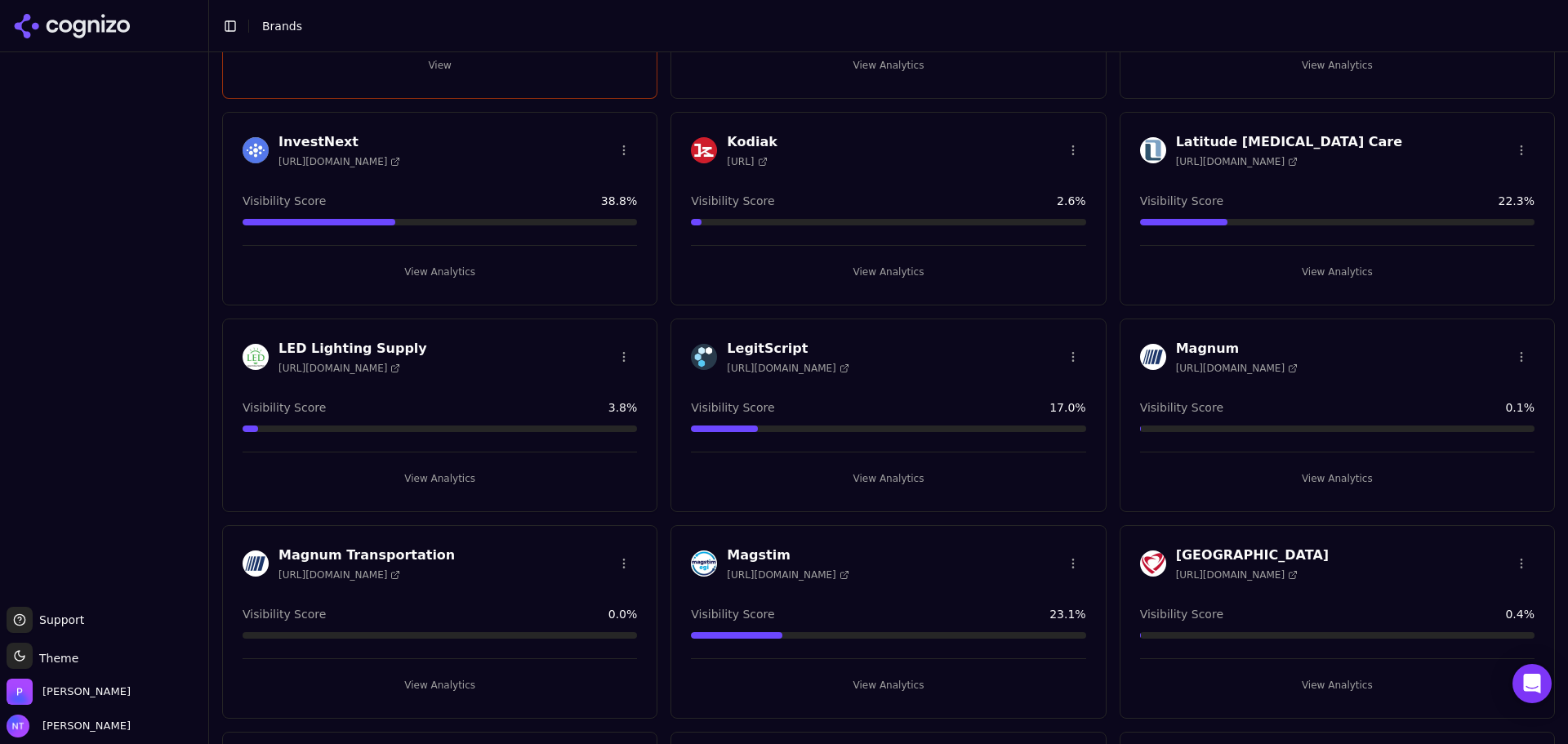
click at [976, 470] on button "View Analytics" at bounding box center [1337, 478] width 394 height 26
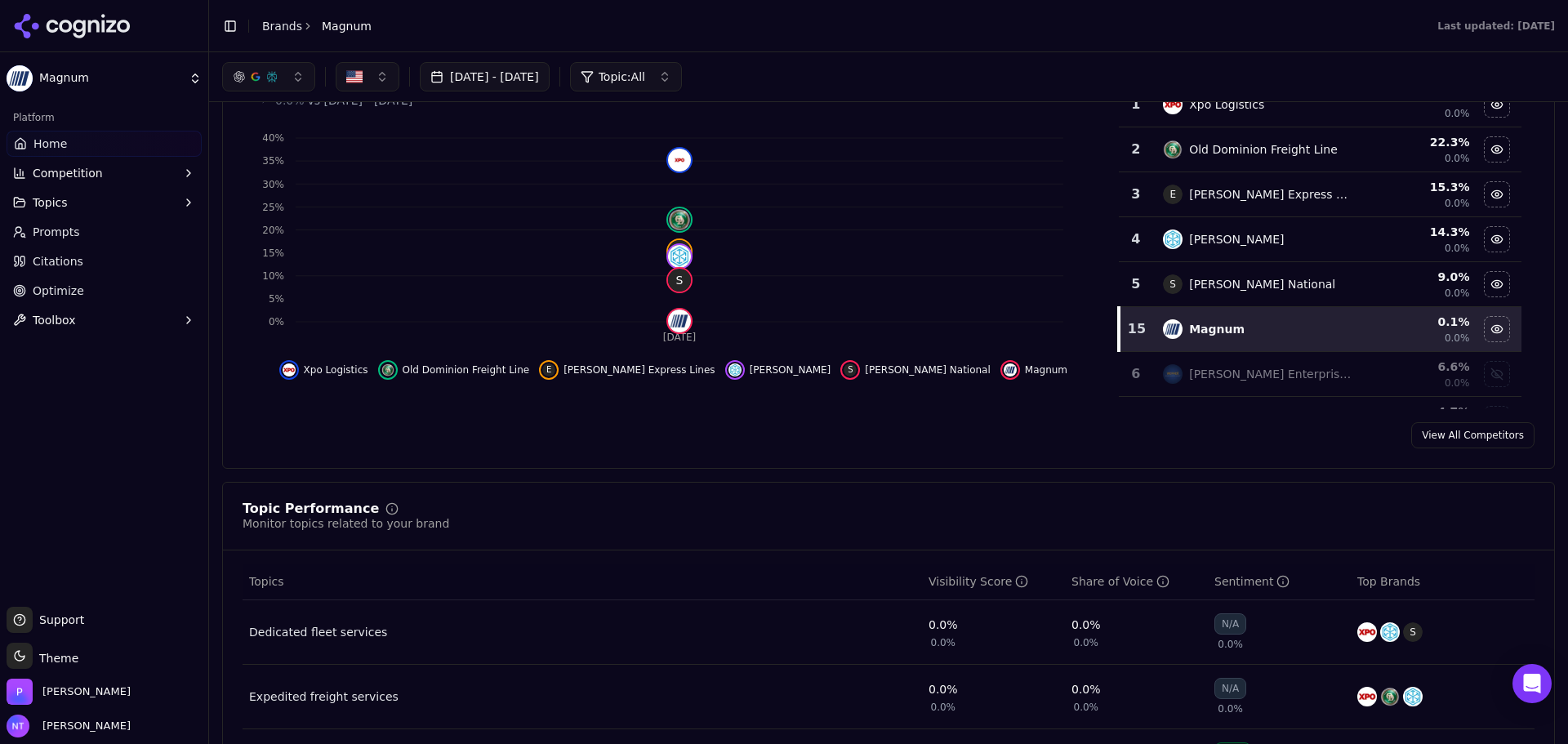
scroll to position [81, 0]
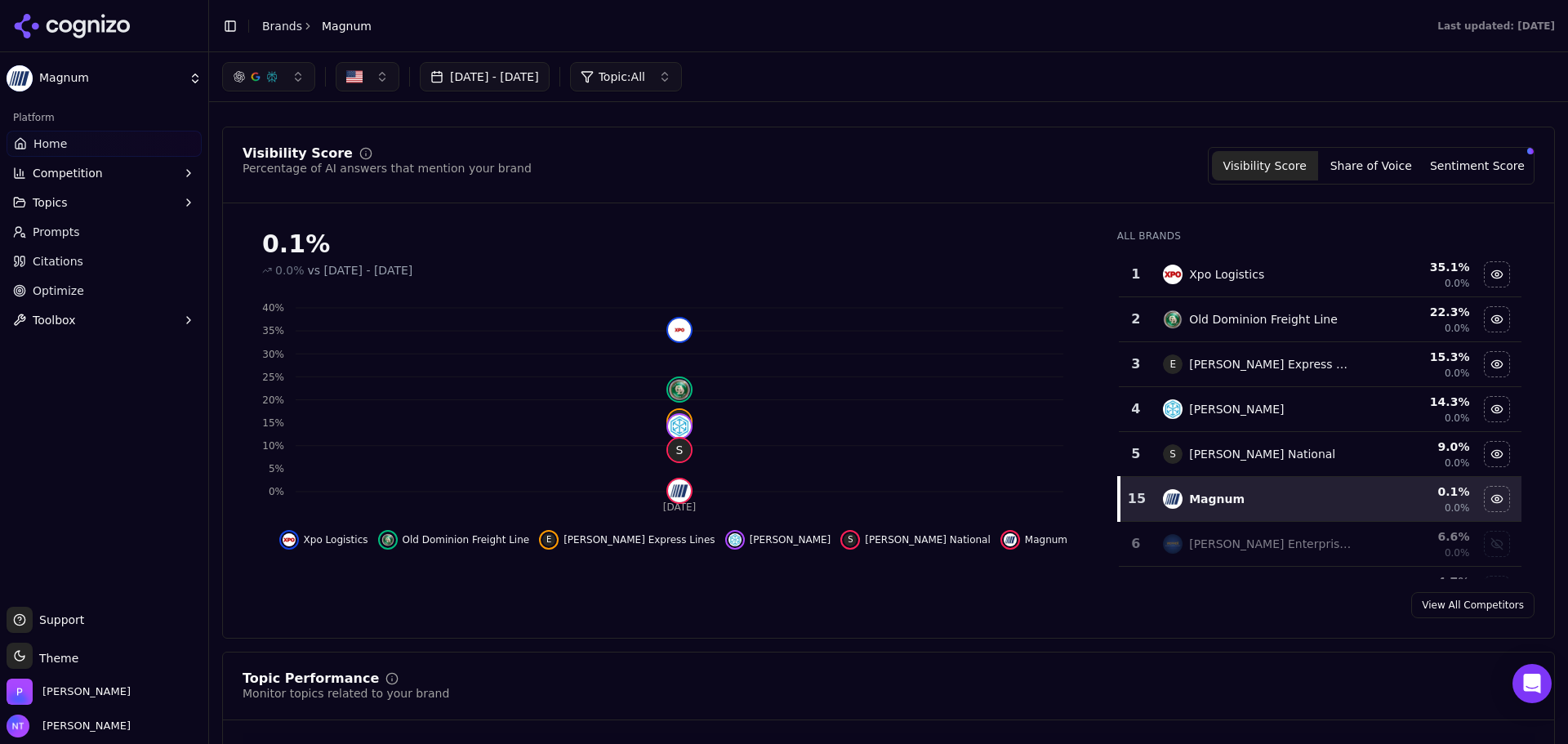
click at [113, 19] on icon at bounding box center [72, 25] width 119 height 25
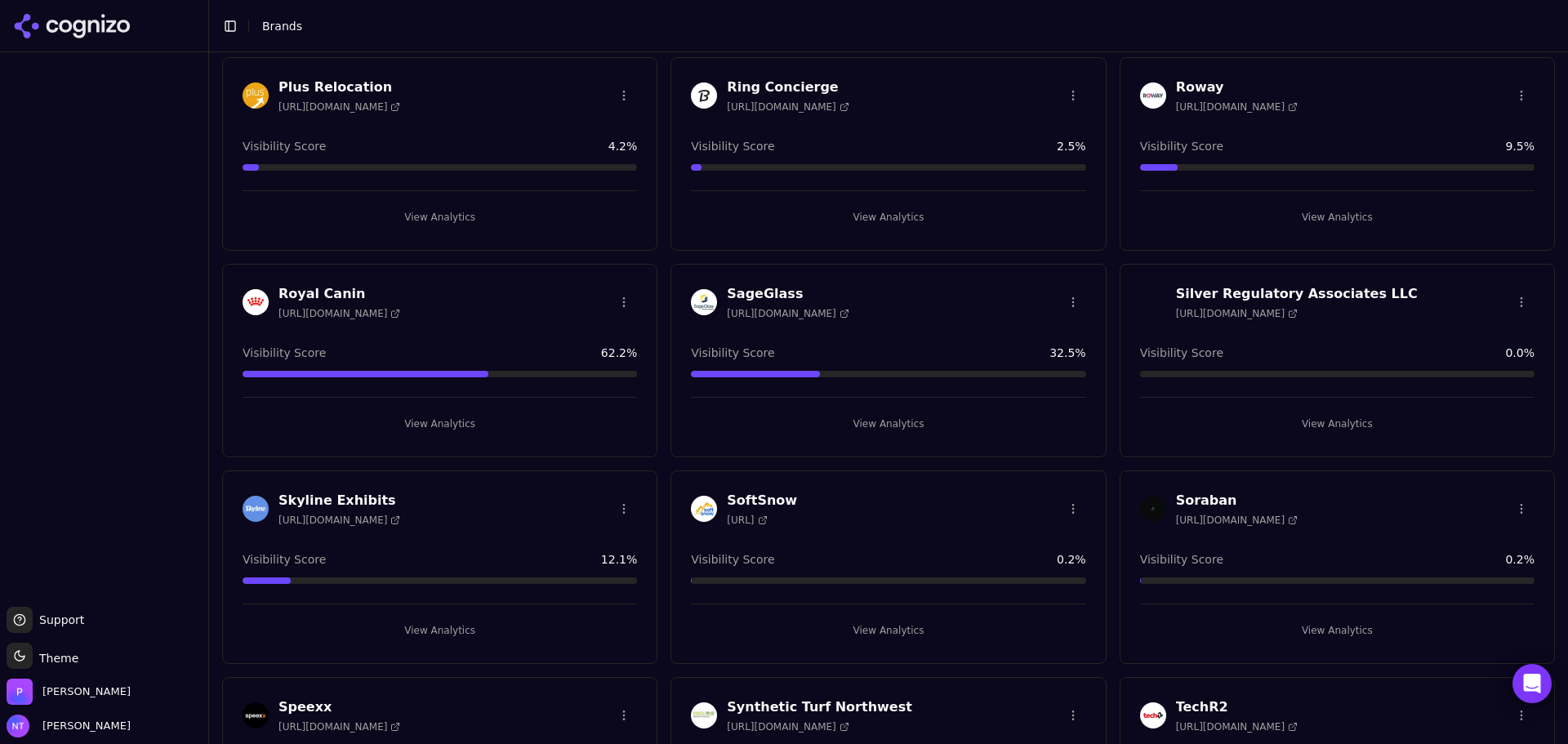
scroll to position [1715, 0]
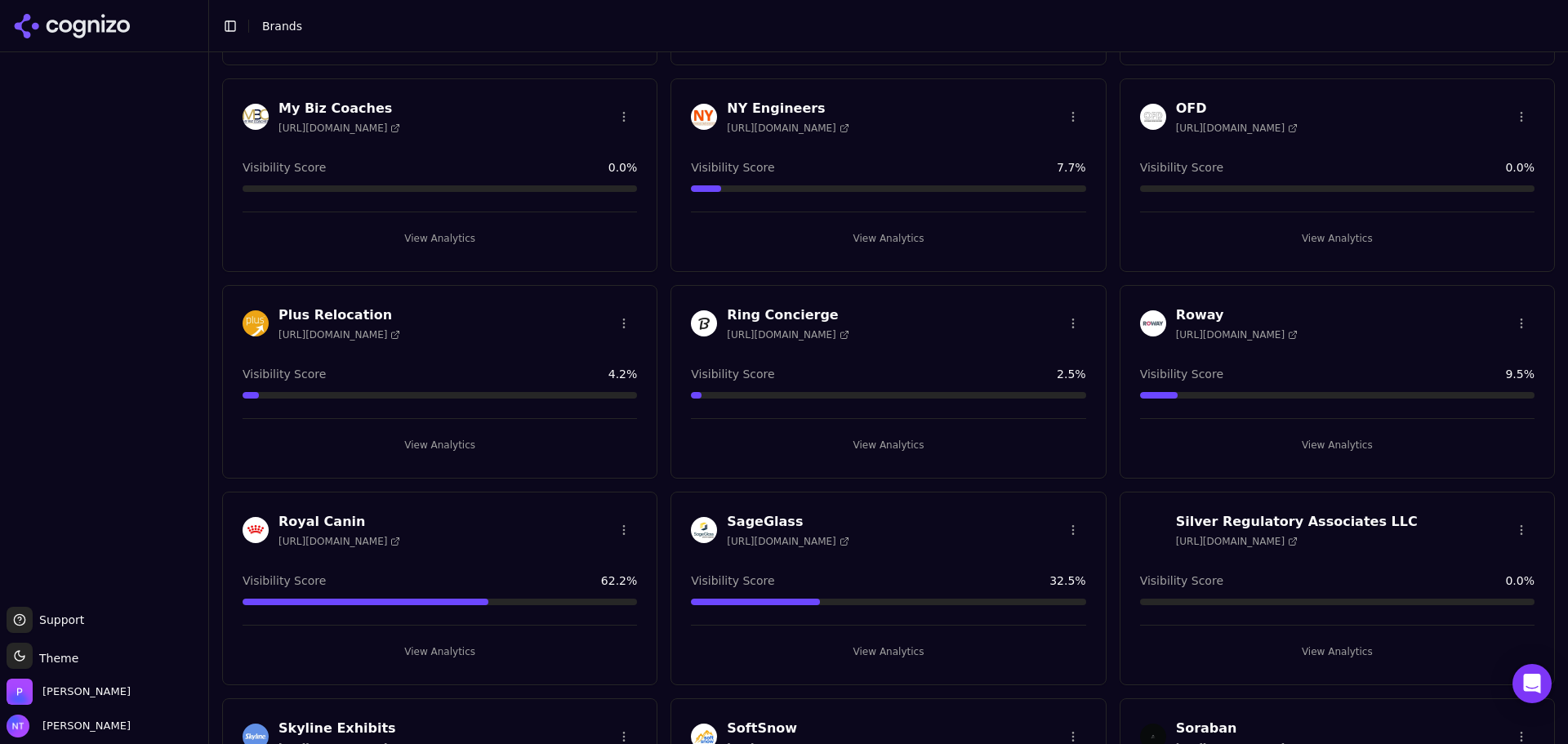
drag, startPoint x: 464, startPoint y: 447, endPoint x: 445, endPoint y: 438, distance: 21.0
click at [445, 438] on button "View Analytics" at bounding box center [439, 445] width 394 height 26
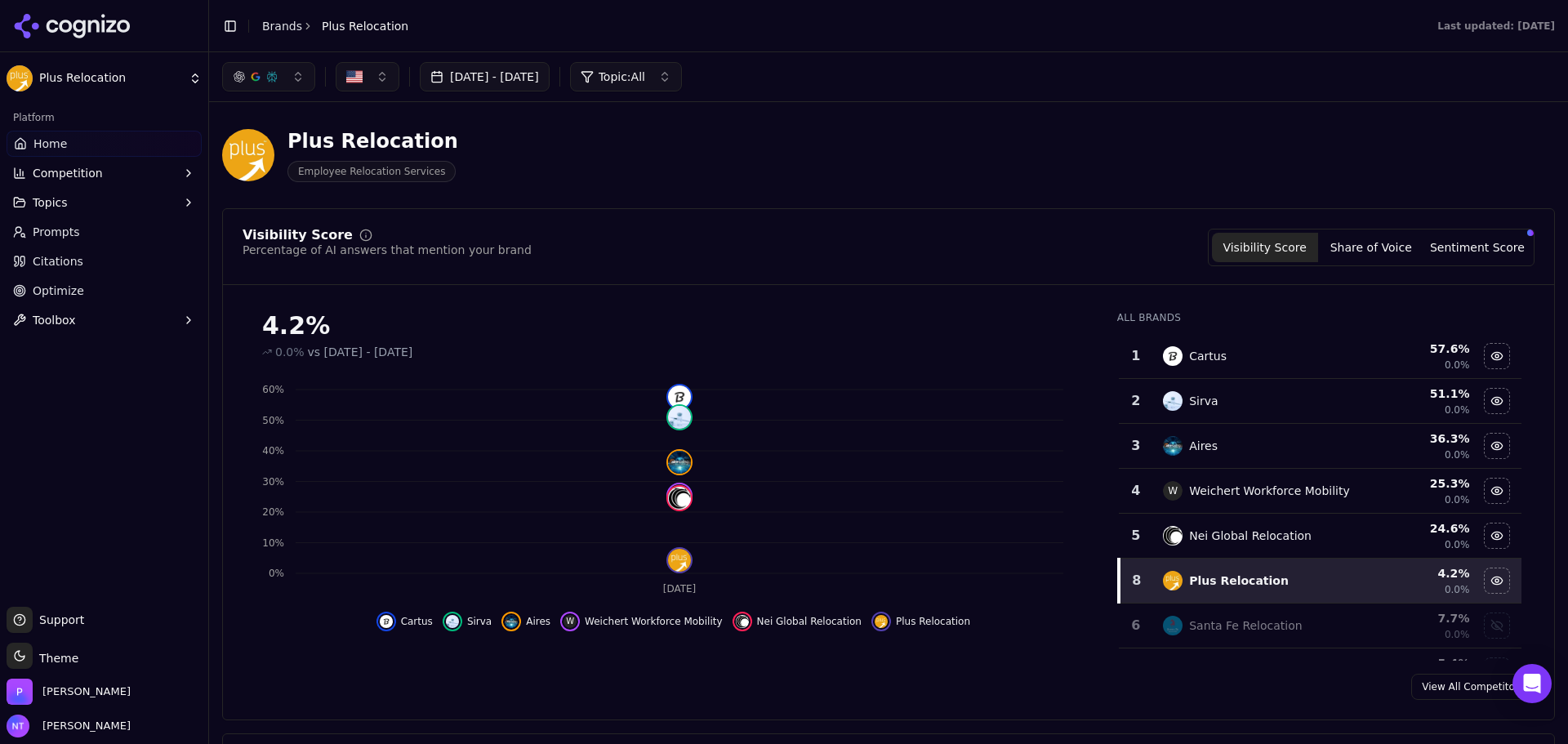
click at [976, 115] on div "Plus Relocation Employee Relocation Services" at bounding box center [888, 155] width 1333 height 80
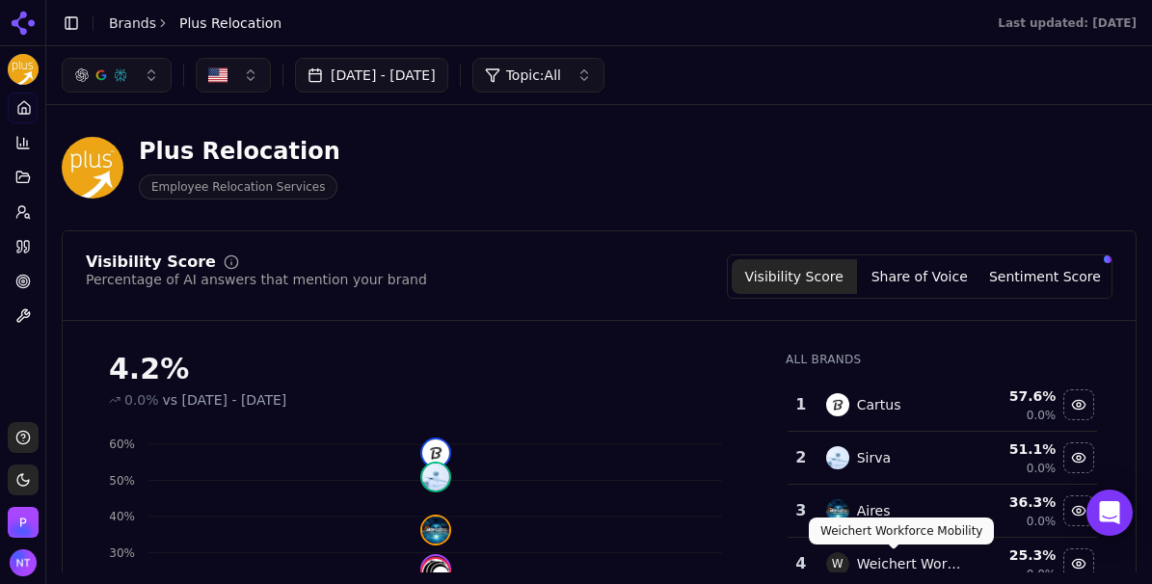
click at [658, 575] on main "Toggle Sidebar Brands Plus Relocation Last updated: August 23rd, 2025 Jul 26, 2…" at bounding box center [598, 292] width 1105 height 584
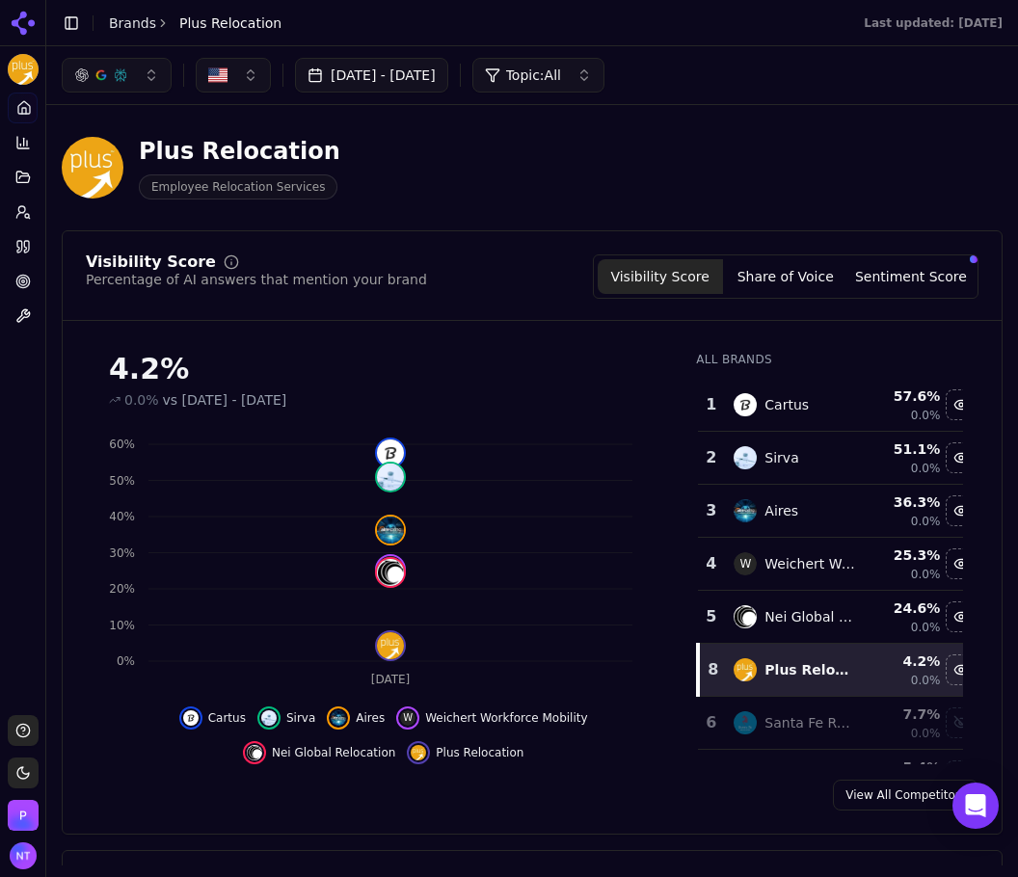
click at [914, 160] on div "Plus Relocation Employee Relocation Services" at bounding box center [493, 168] width 863 height 64
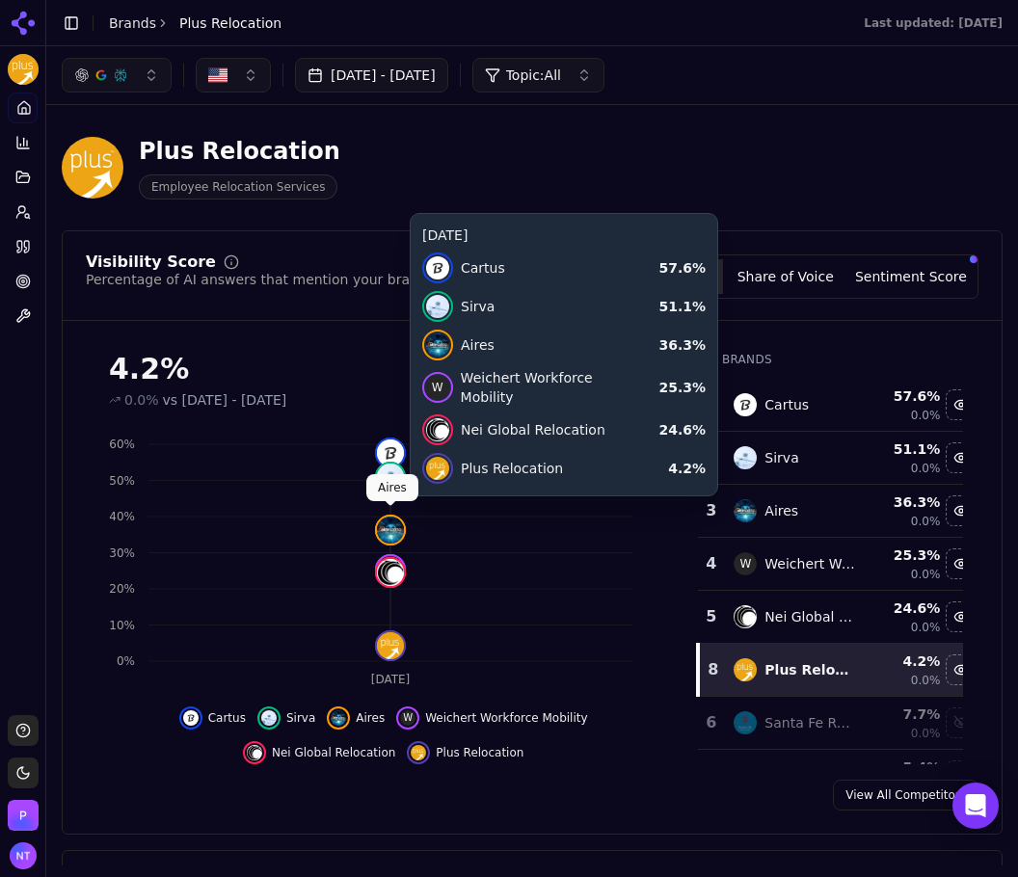
scroll to position [96, 0]
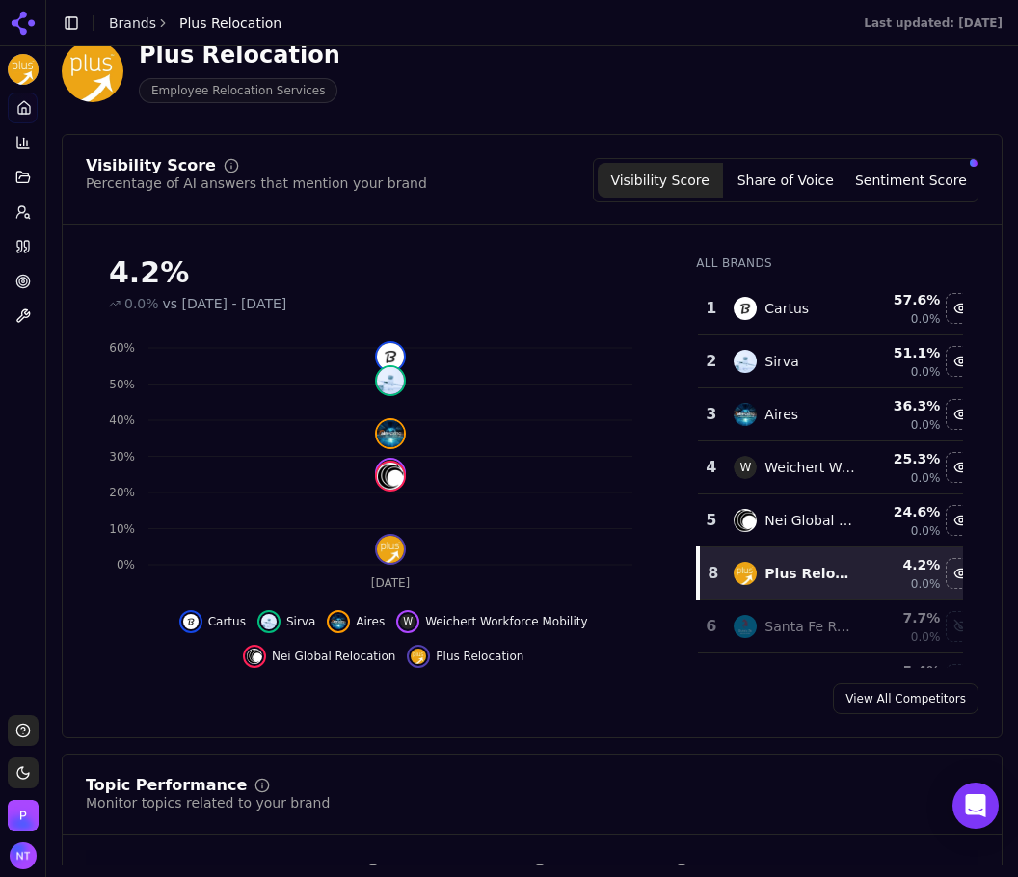
click at [782, 183] on button "Share of Voice" at bounding box center [785, 180] width 125 height 35
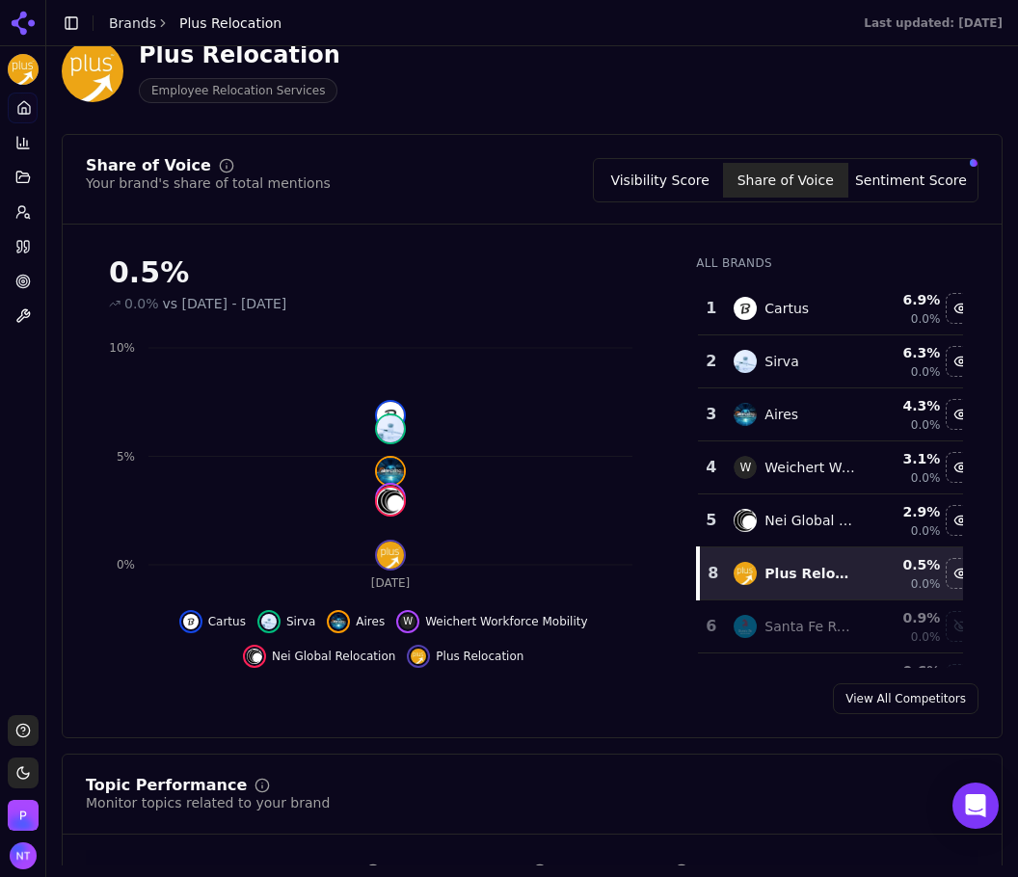
click at [880, 193] on button "Sentiment Score" at bounding box center [910, 180] width 125 height 35
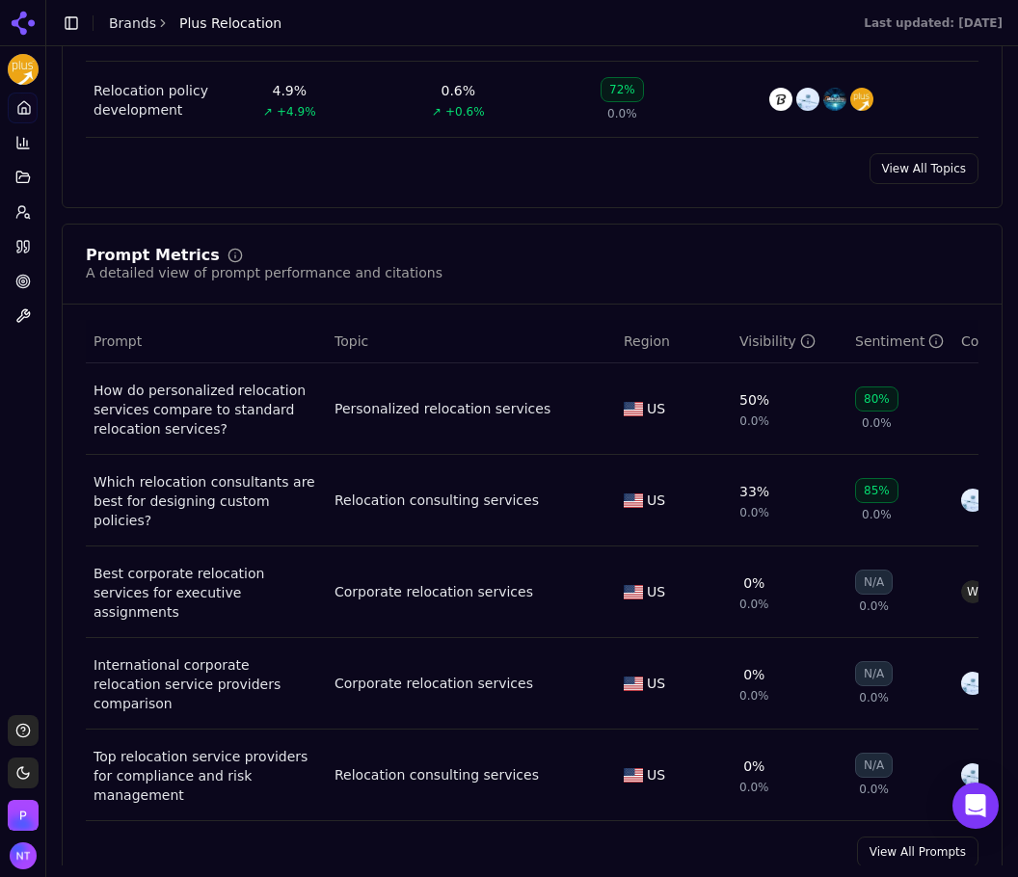
scroll to position [1253, 0]
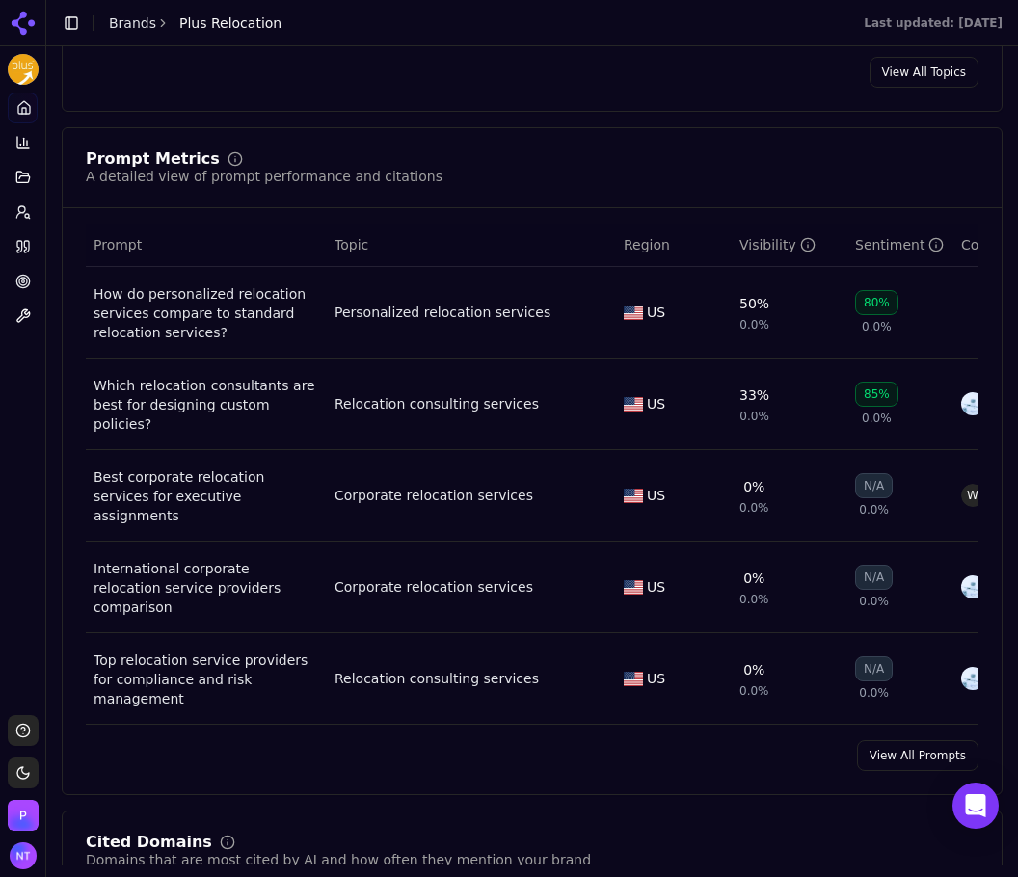
drag, startPoint x: 913, startPoint y: 704, endPoint x: 891, endPoint y: 679, distance: 32.8
click at [913, 740] on link "View All Prompts" at bounding box center [917, 755] width 121 height 31
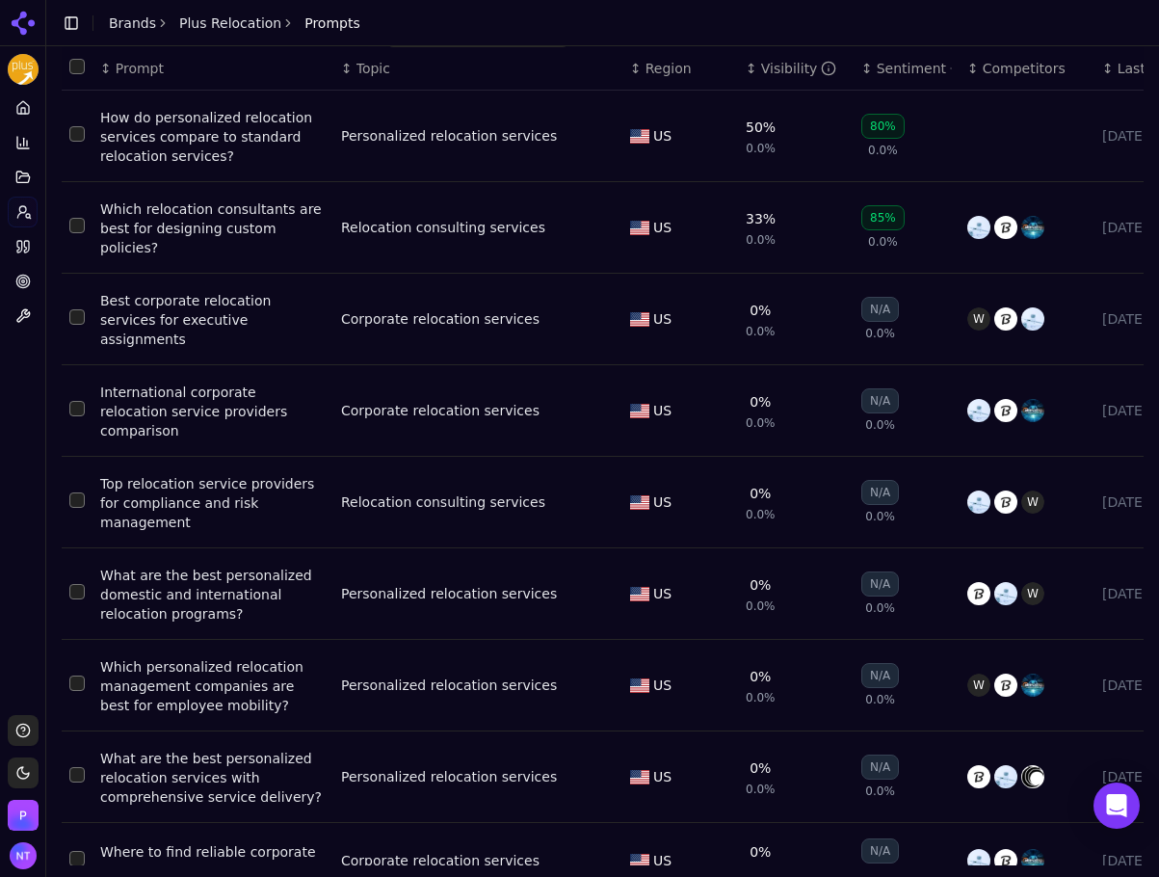
scroll to position [118, 0]
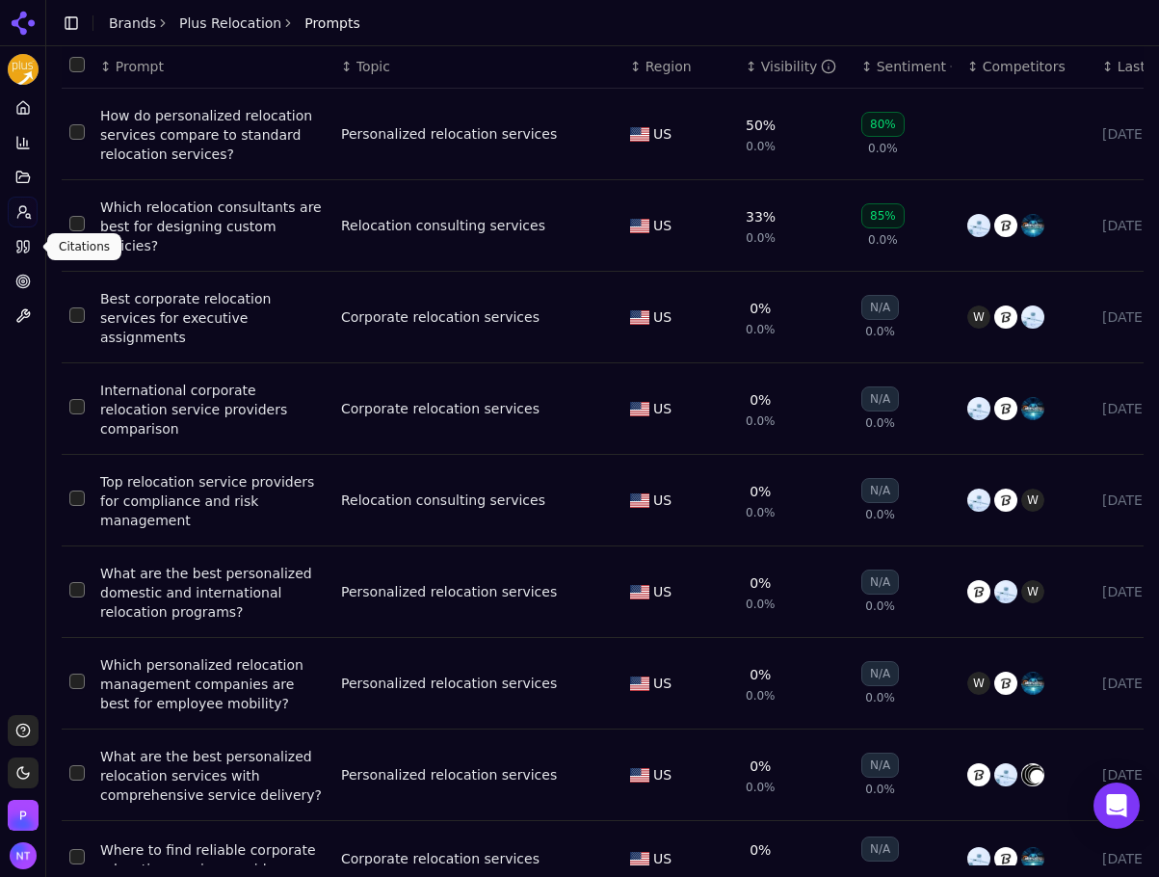
click at [20, 242] on icon at bounding box center [22, 246] width 15 height 15
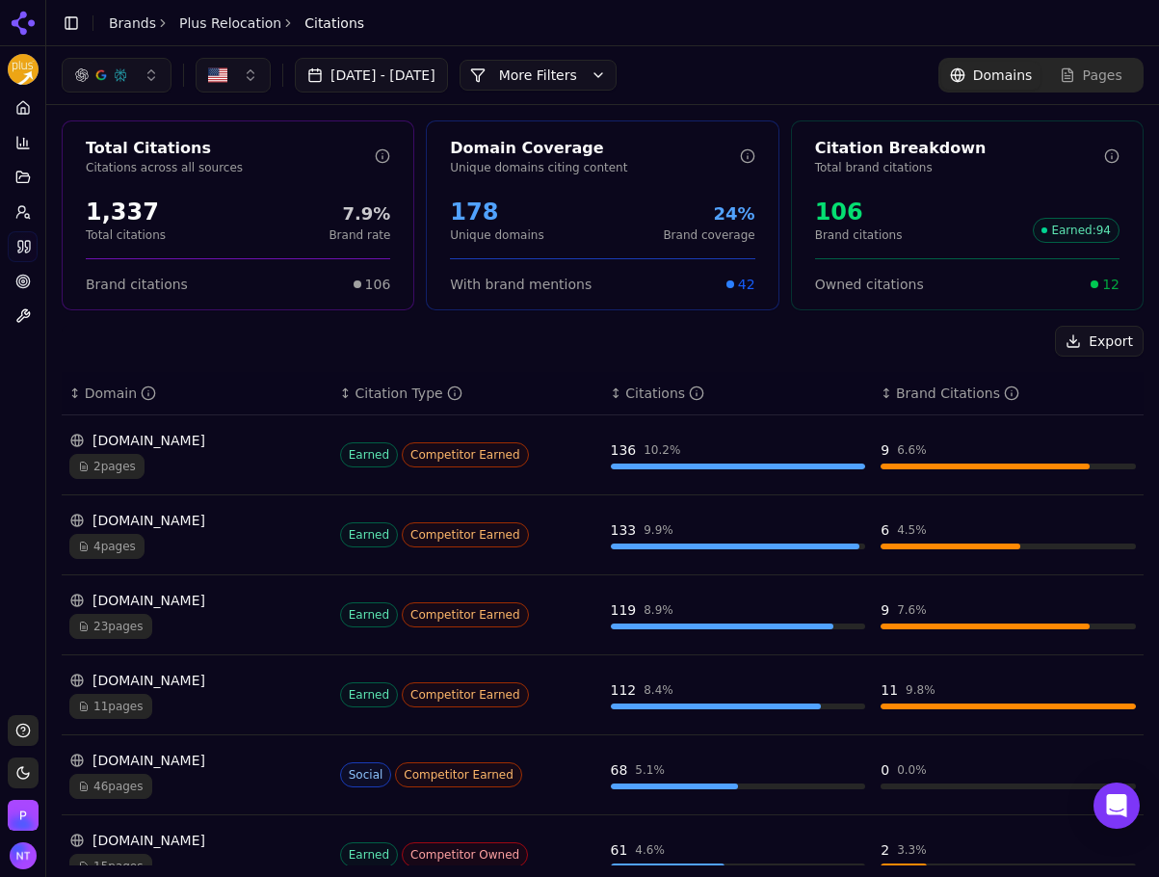
click at [617, 71] on button "More Filters" at bounding box center [538, 75] width 157 height 31
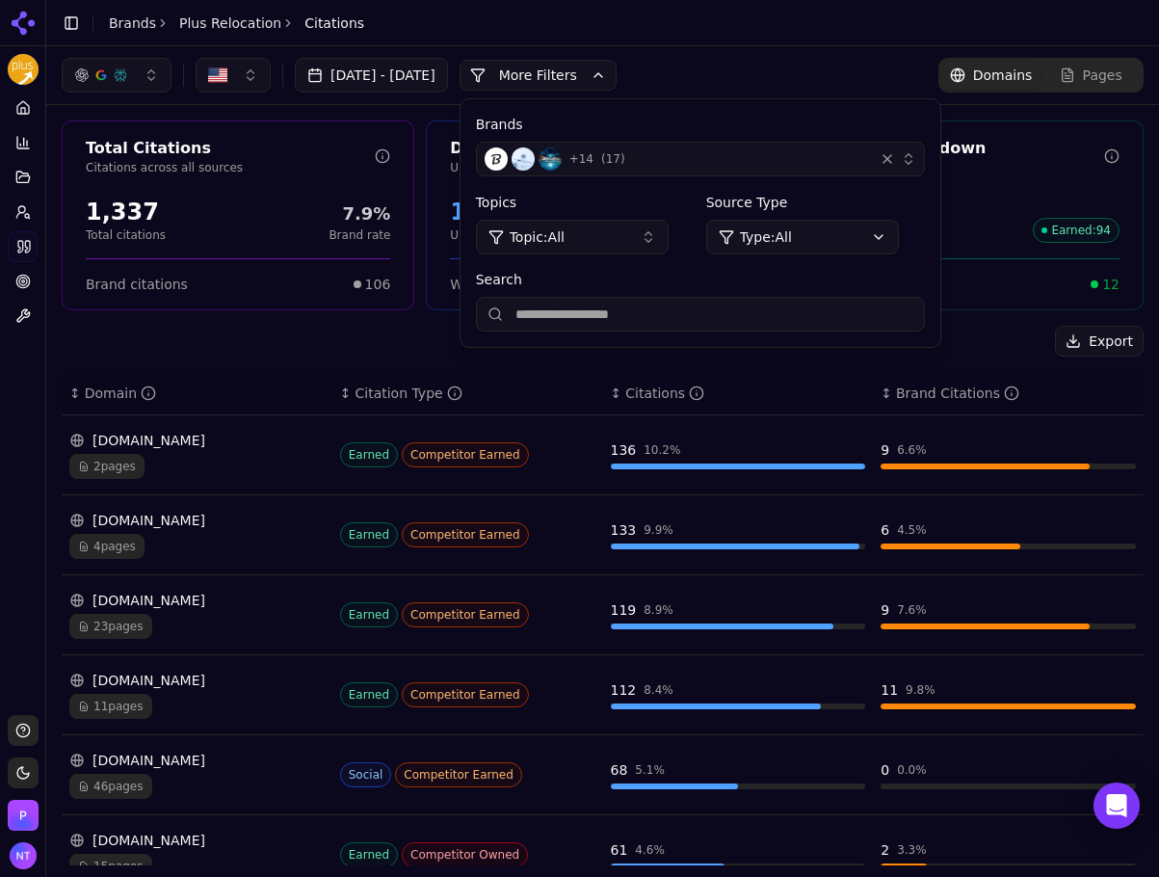
click at [897, 152] on div "button" at bounding box center [887, 158] width 19 height 19
click at [798, 152] on div "+ 14 ( 17 )" at bounding box center [676, 158] width 382 height 23
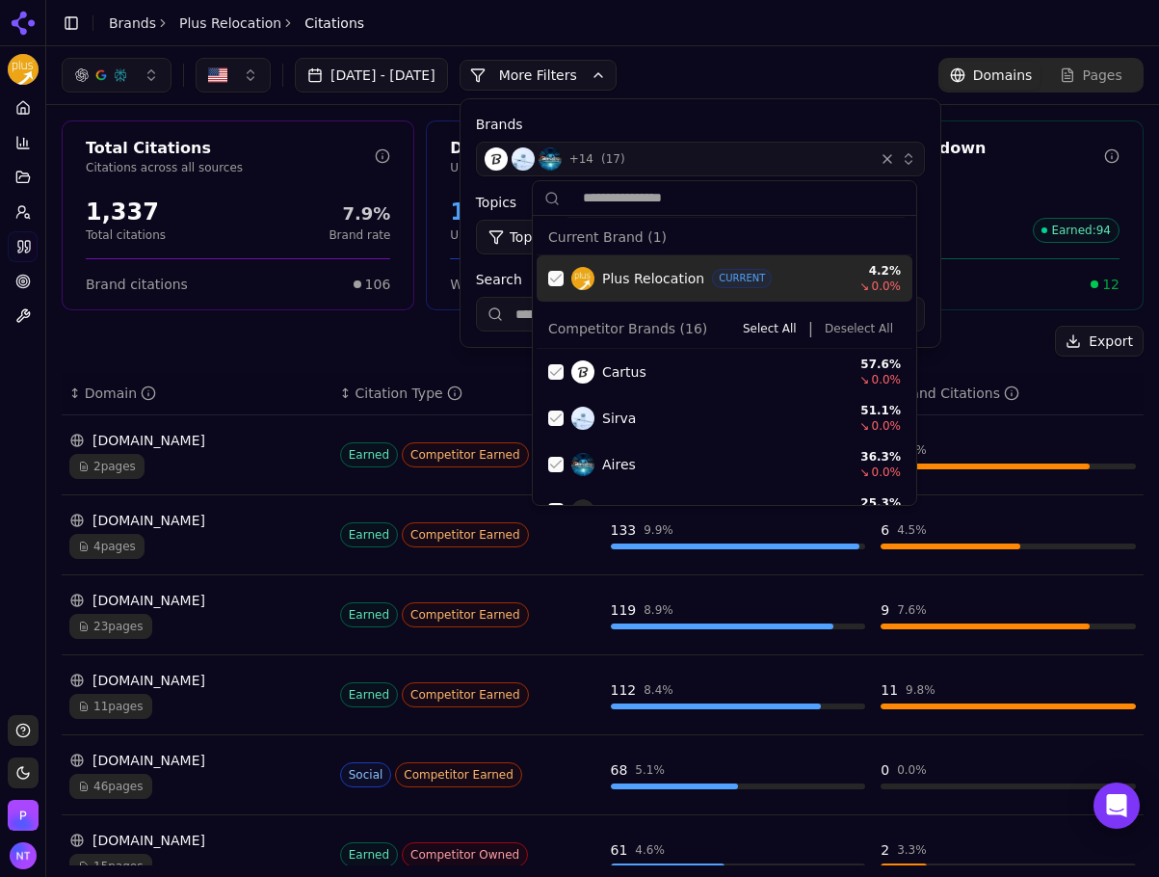
click at [556, 273] on div "Suggestions" at bounding box center [555, 278] width 15 height 15
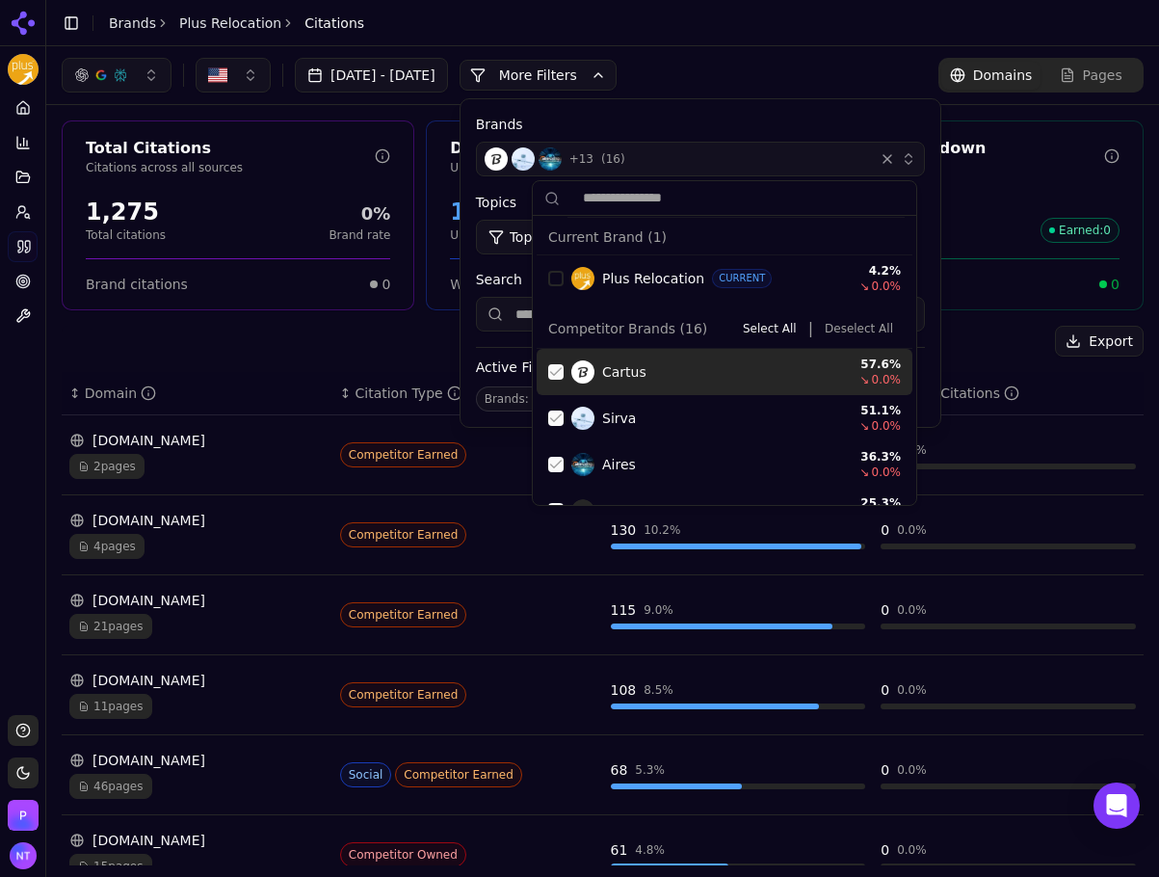
click at [865, 328] on button "Deselect All" at bounding box center [859, 328] width 84 height 23
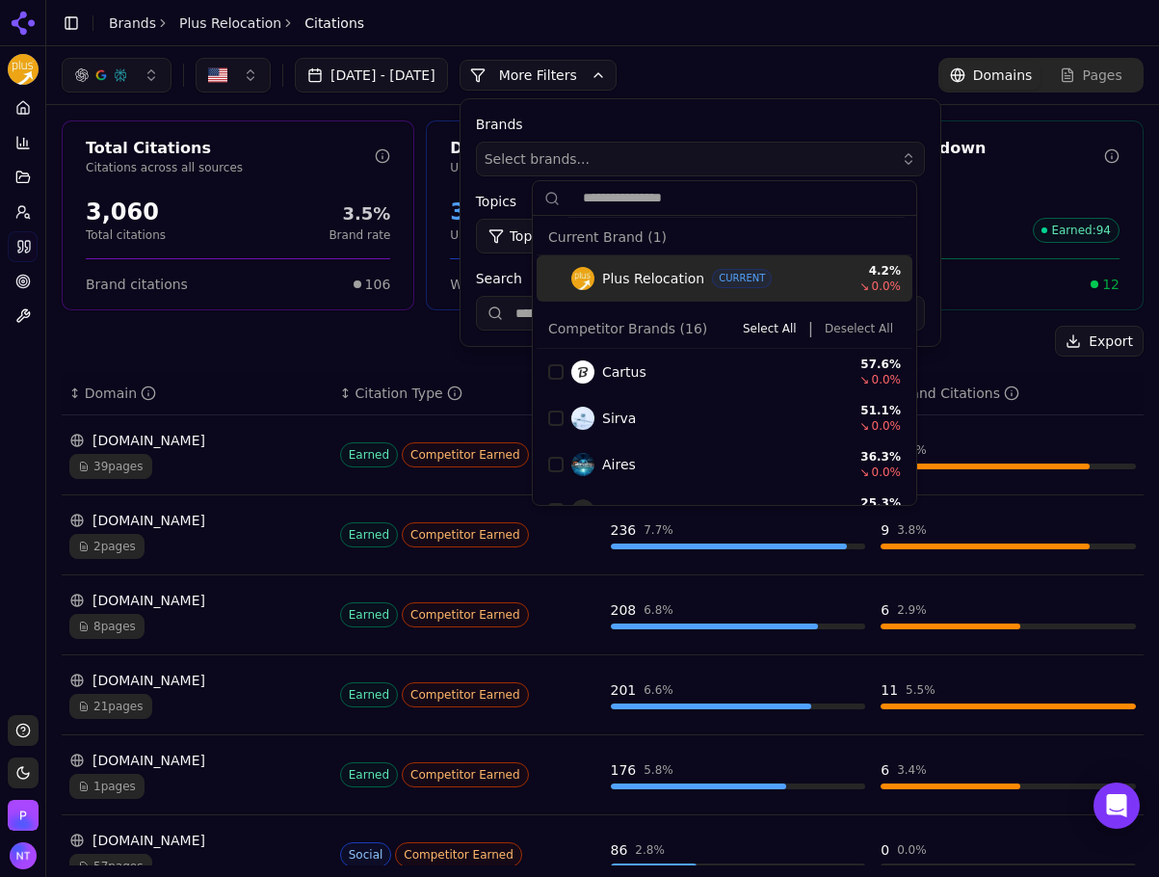
click at [797, 80] on div "Jul 26, 2025 - Aug 25, 2025 More More Filters Brands Select brands... Topics To…" at bounding box center [603, 75] width 1082 height 35
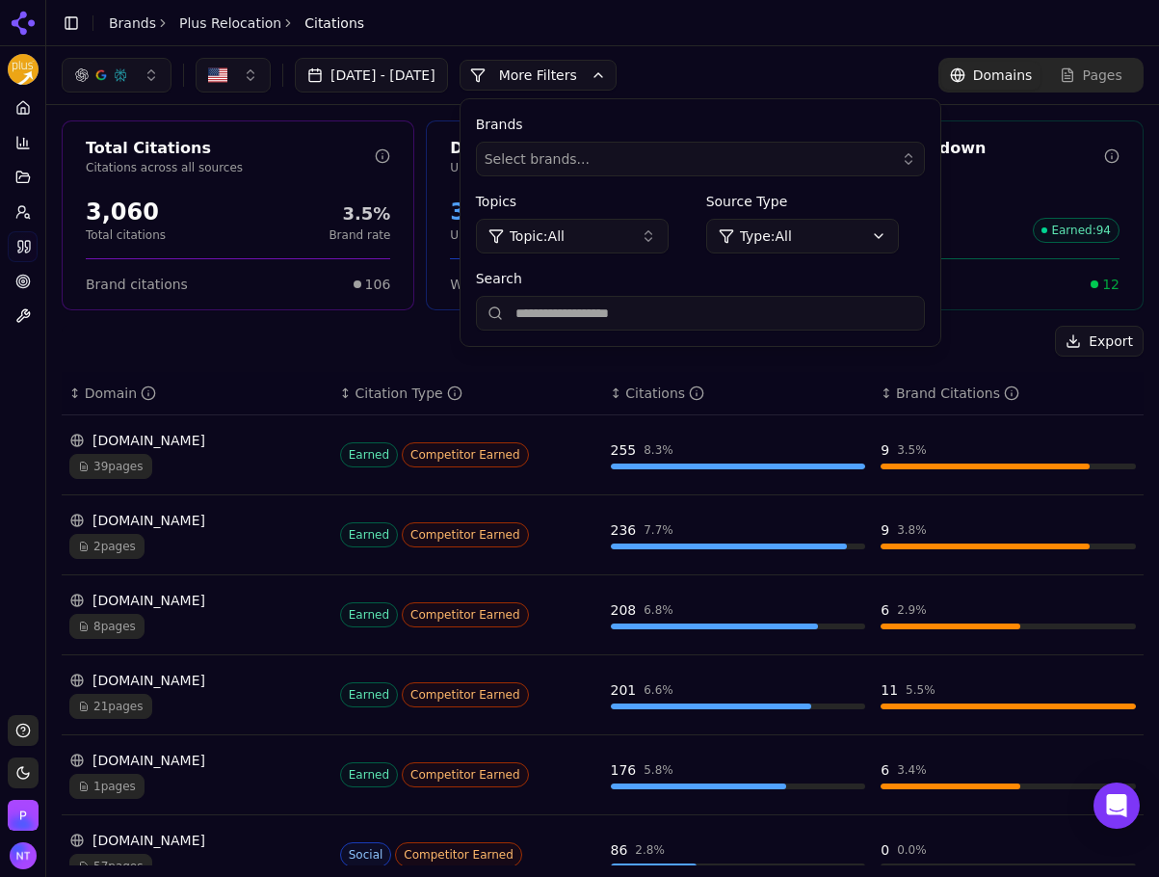
click at [617, 78] on button "More Filters" at bounding box center [538, 75] width 157 height 31
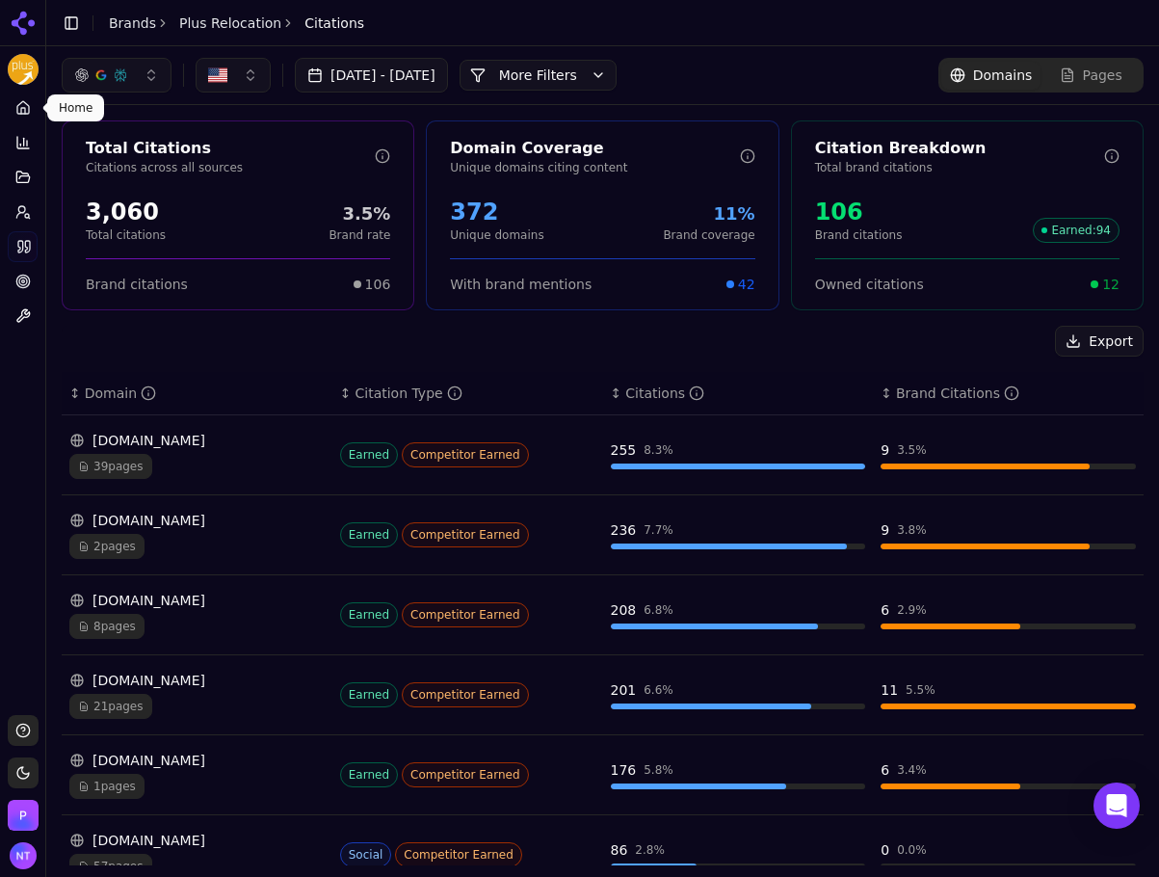
click at [35, 116] on link "Home" at bounding box center [23, 108] width 30 height 31
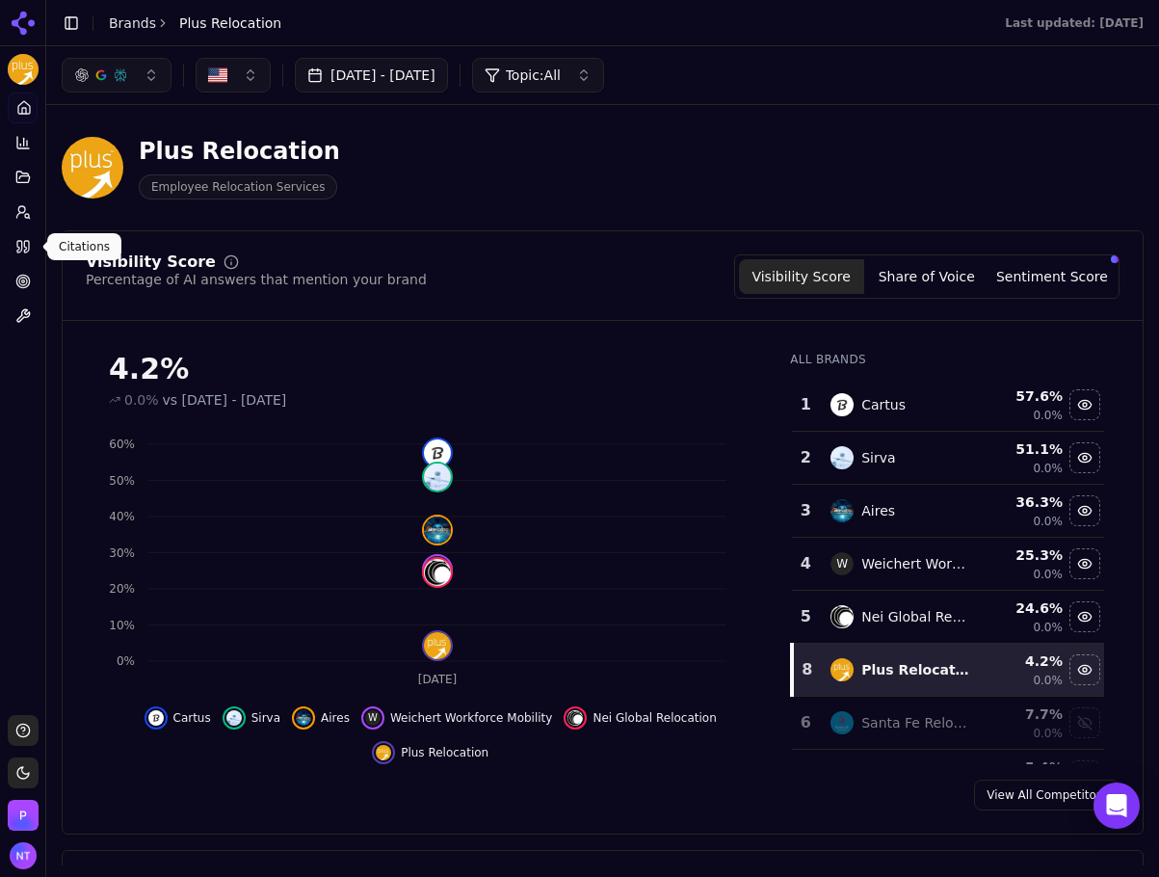
click at [20, 232] on link "Citations" at bounding box center [23, 246] width 30 height 31
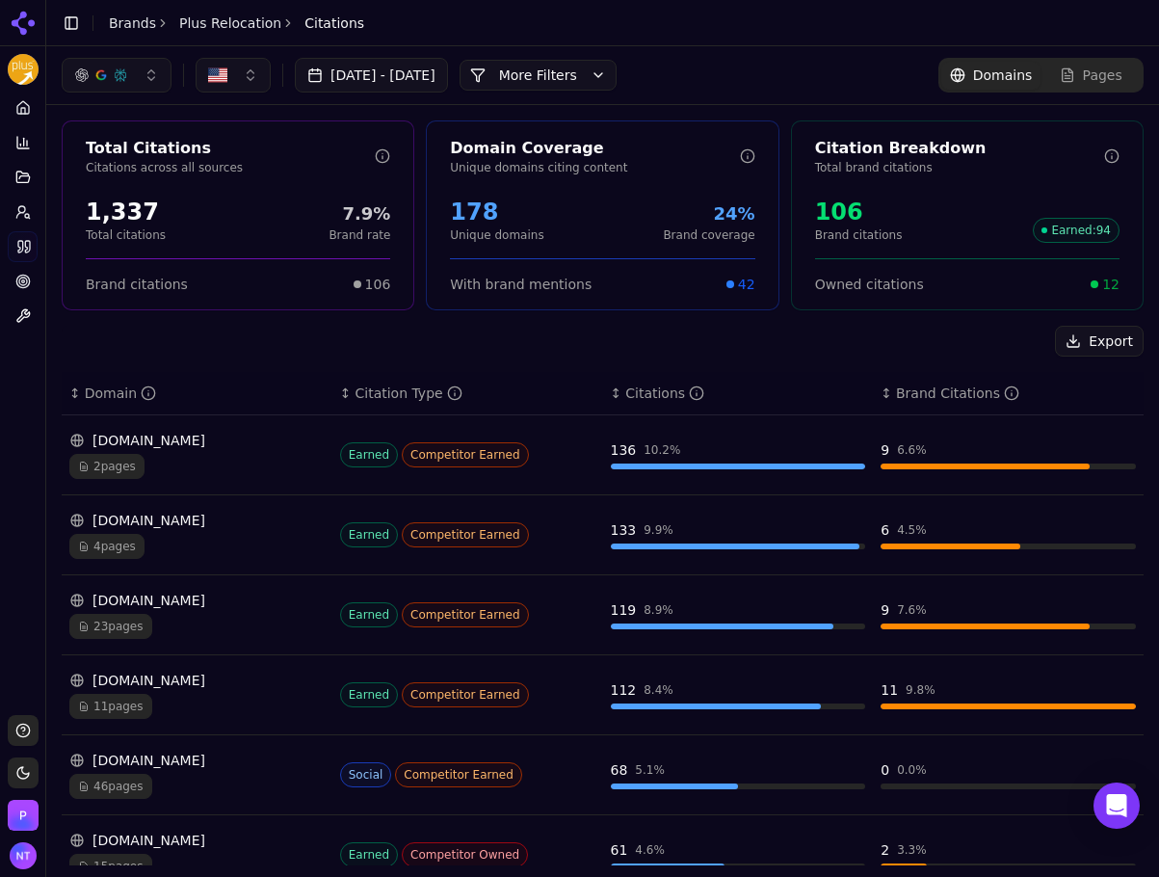
click at [563, 71] on button "More Filters" at bounding box center [538, 75] width 157 height 31
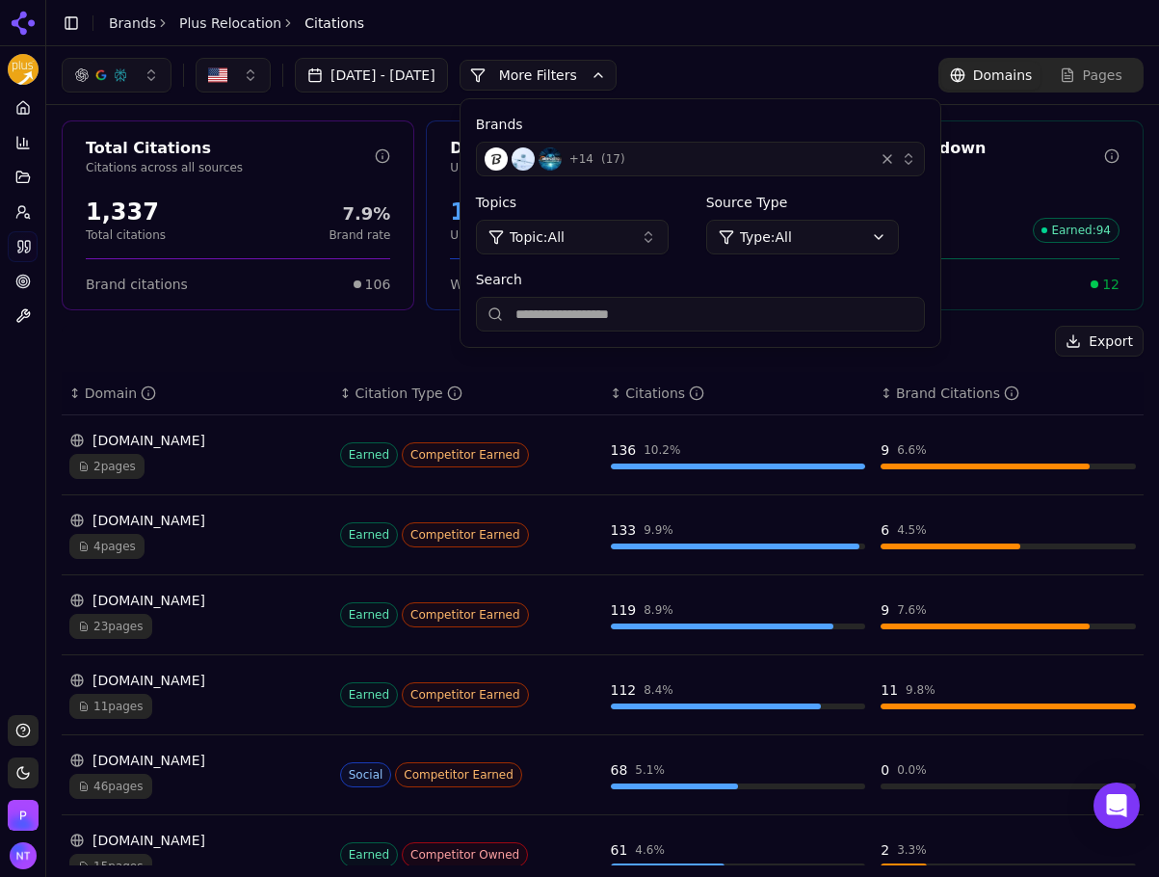
click at [866, 168] on div "+ 14 ( 17 )" at bounding box center [676, 158] width 382 height 23
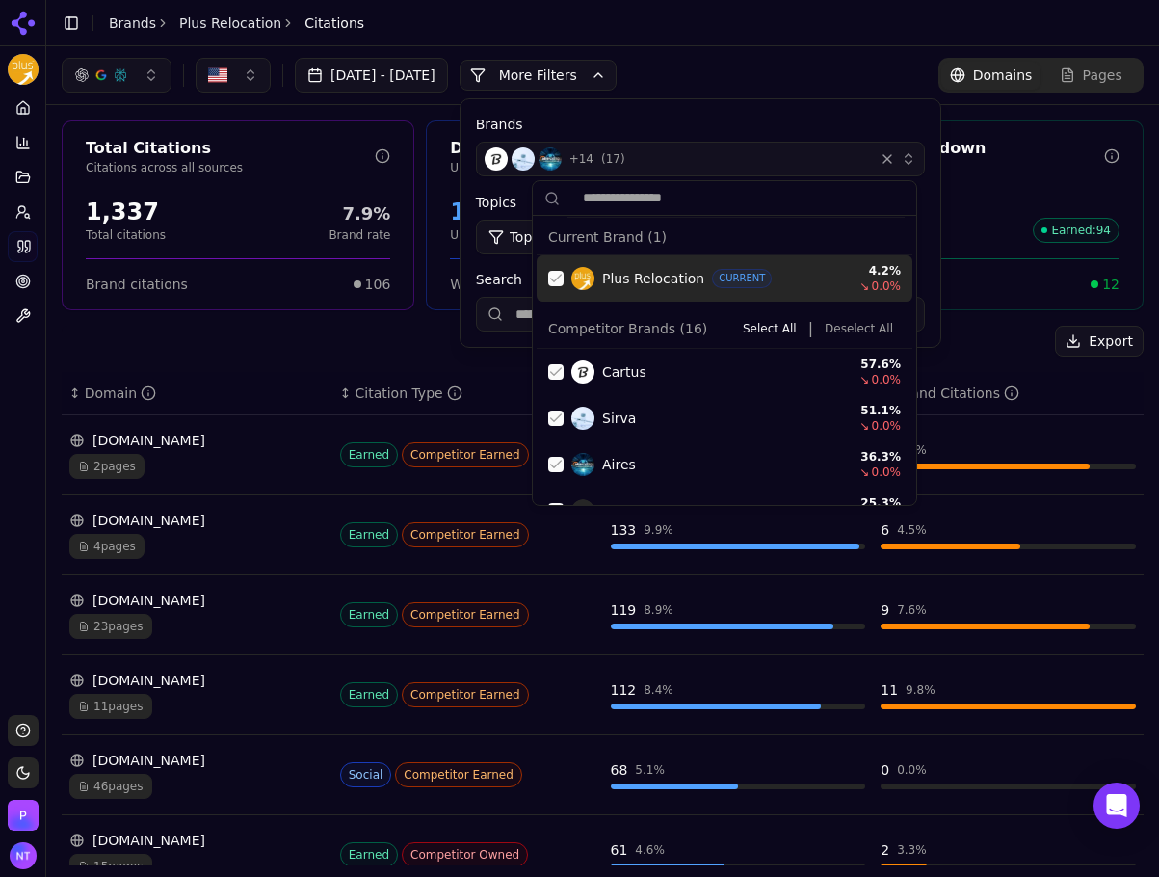
click at [856, 325] on button "Deselect All" at bounding box center [859, 328] width 84 height 23
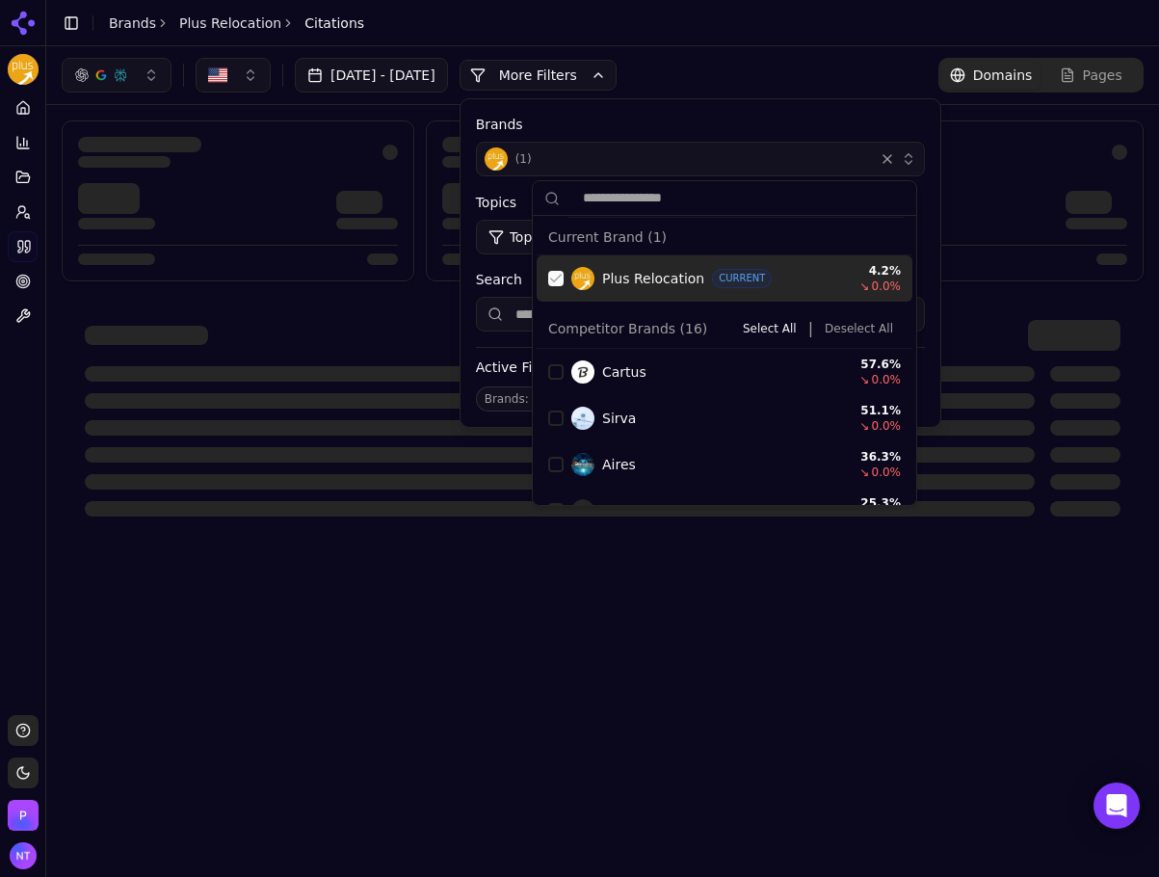
click at [560, 279] on div "Suggestions" at bounding box center [555, 278] width 15 height 15
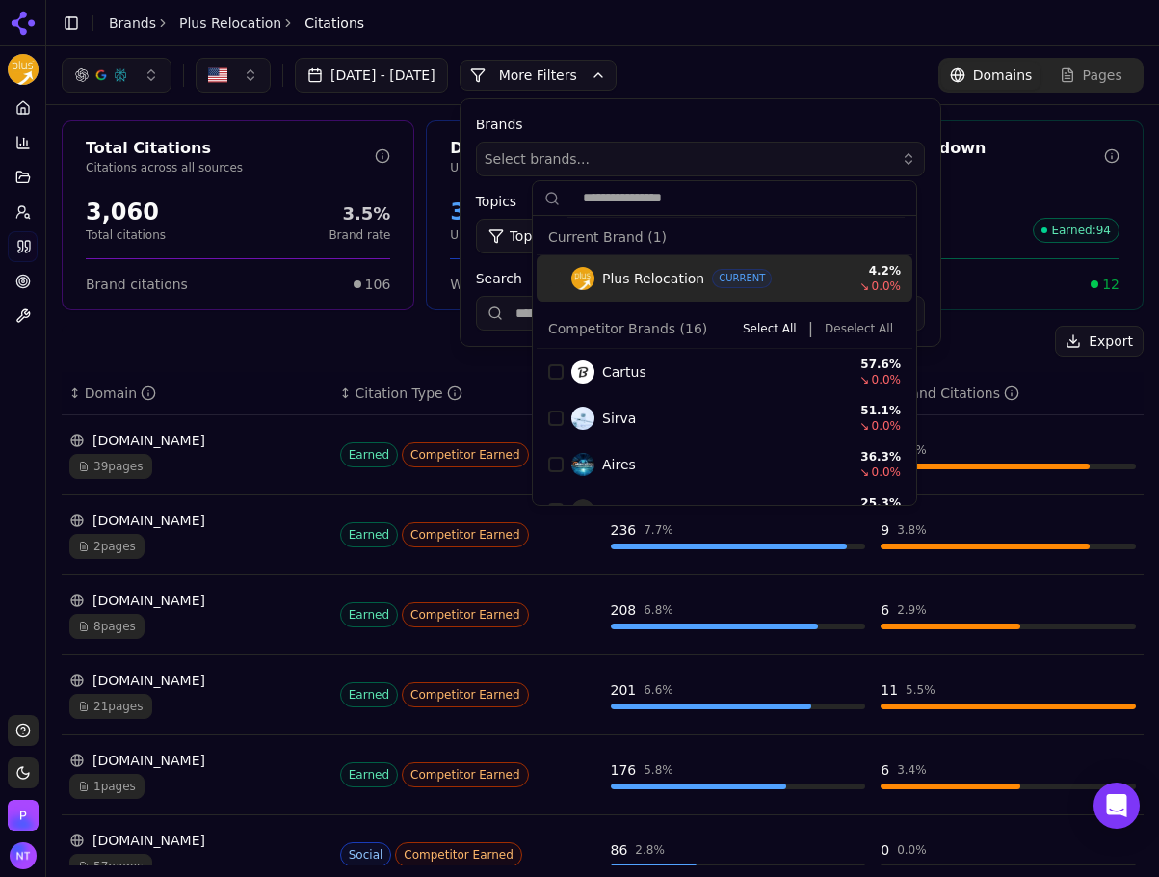
click at [592, 70] on button "More Filters" at bounding box center [538, 75] width 157 height 31
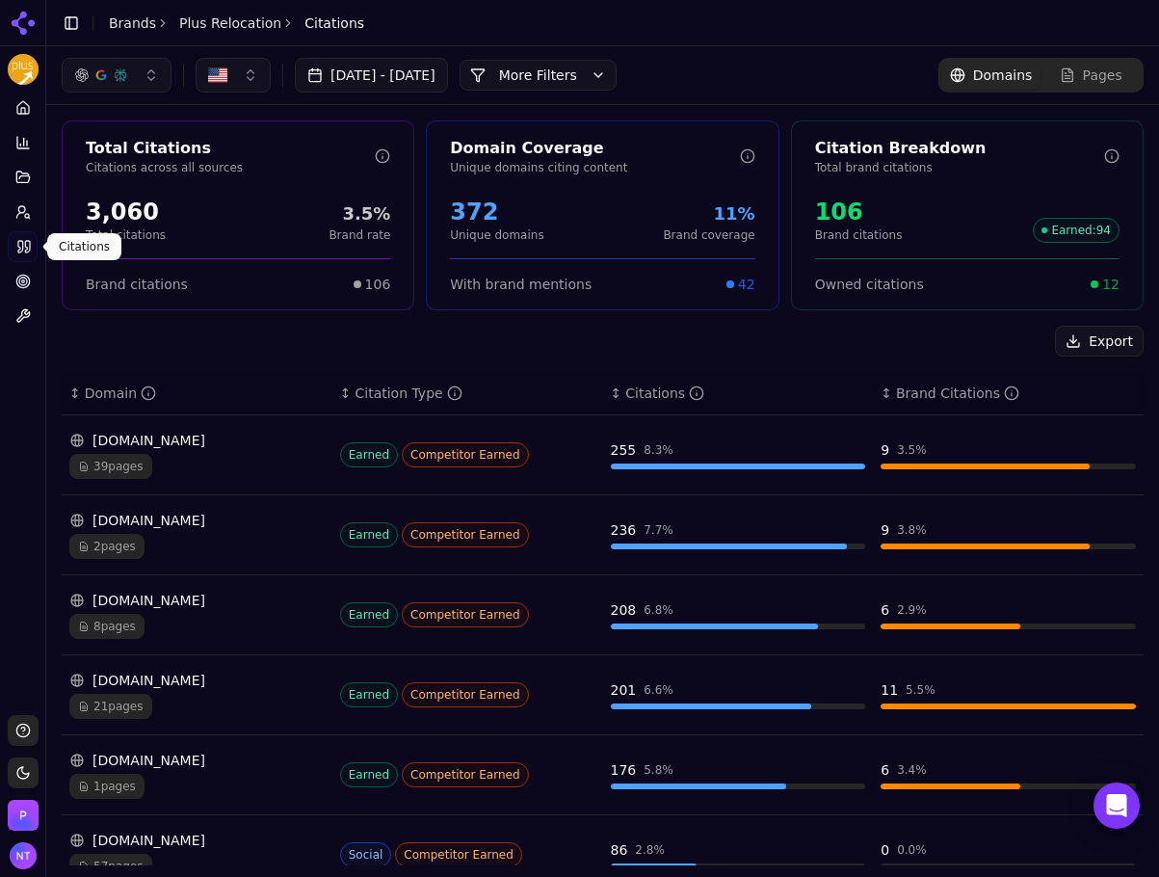
click at [26, 214] on circle at bounding box center [27, 216] width 4 height 4
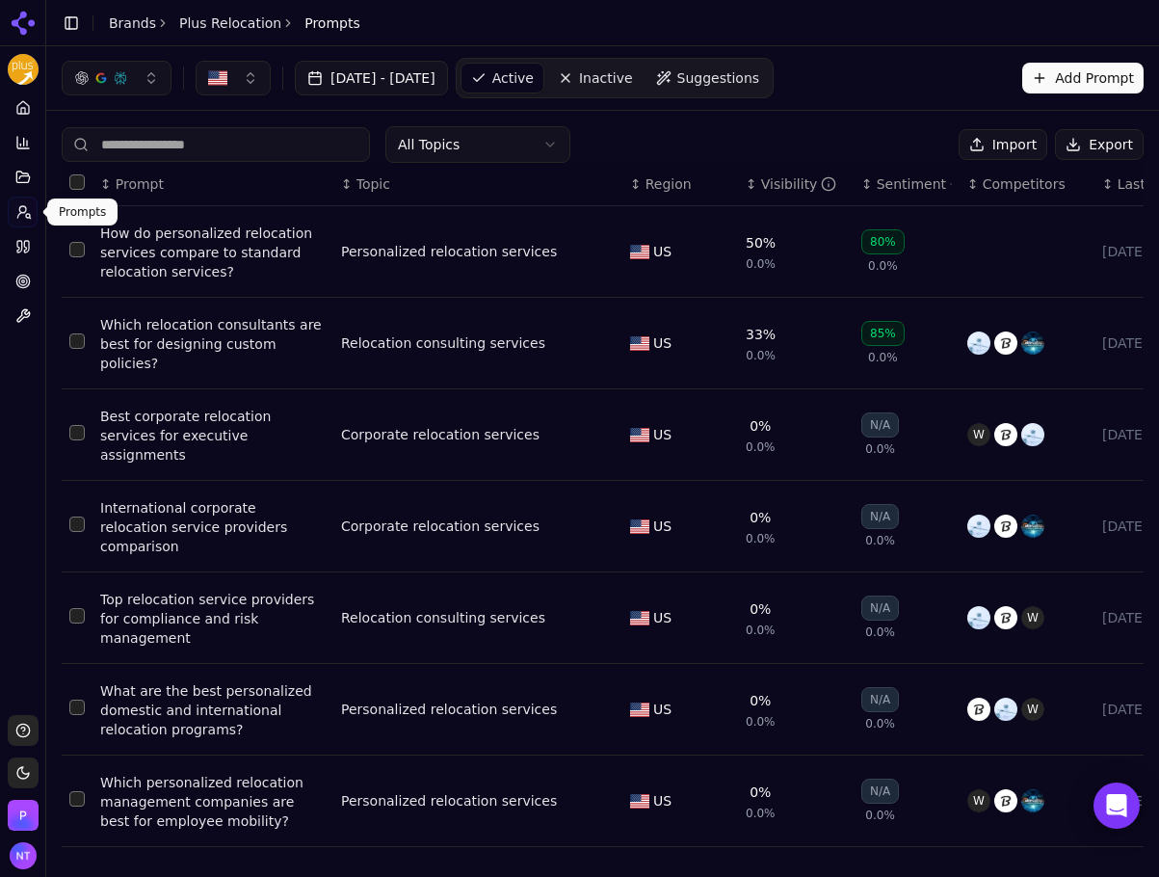
click at [1097, 138] on button "Export" at bounding box center [1099, 144] width 89 height 31
click at [144, 18] on link "Brands" at bounding box center [132, 22] width 47 height 15
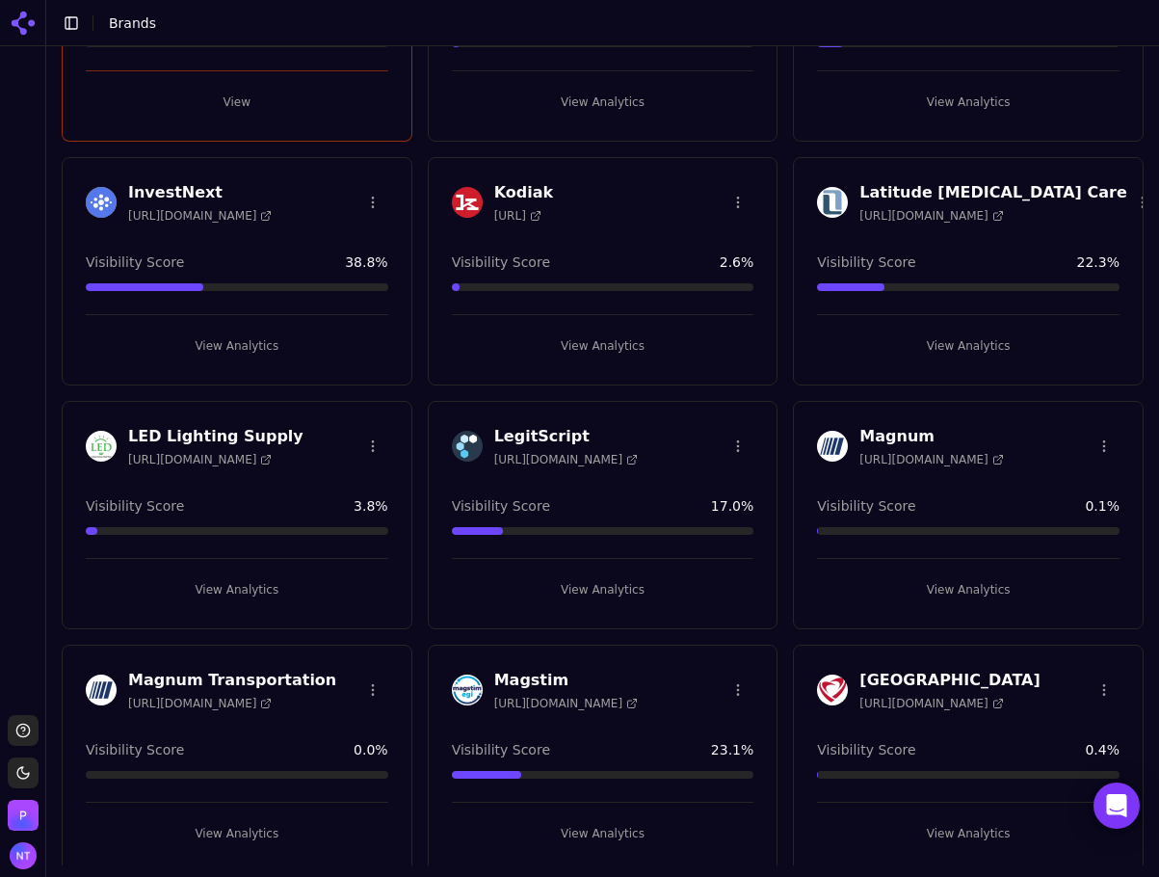
scroll to position [1060, 0]
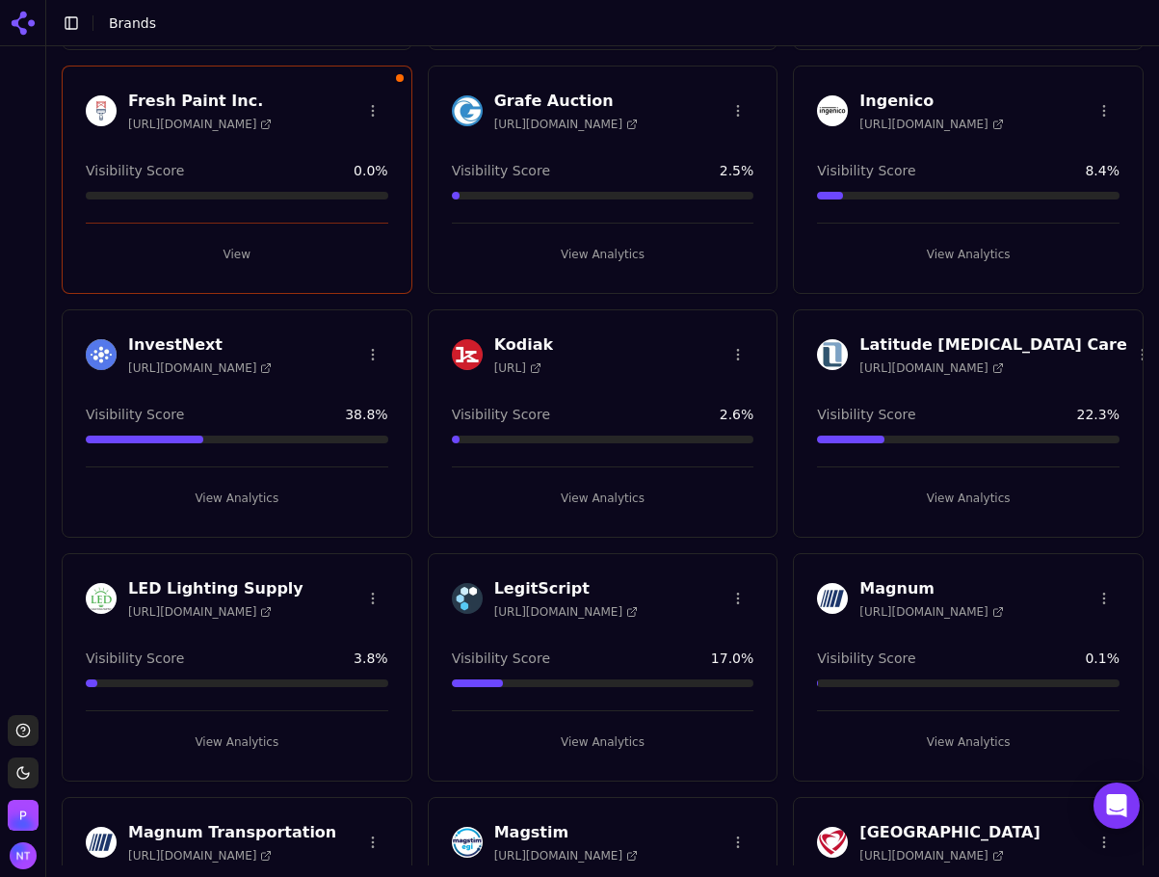
click at [602, 252] on button "View Analytics" at bounding box center [603, 254] width 303 height 31
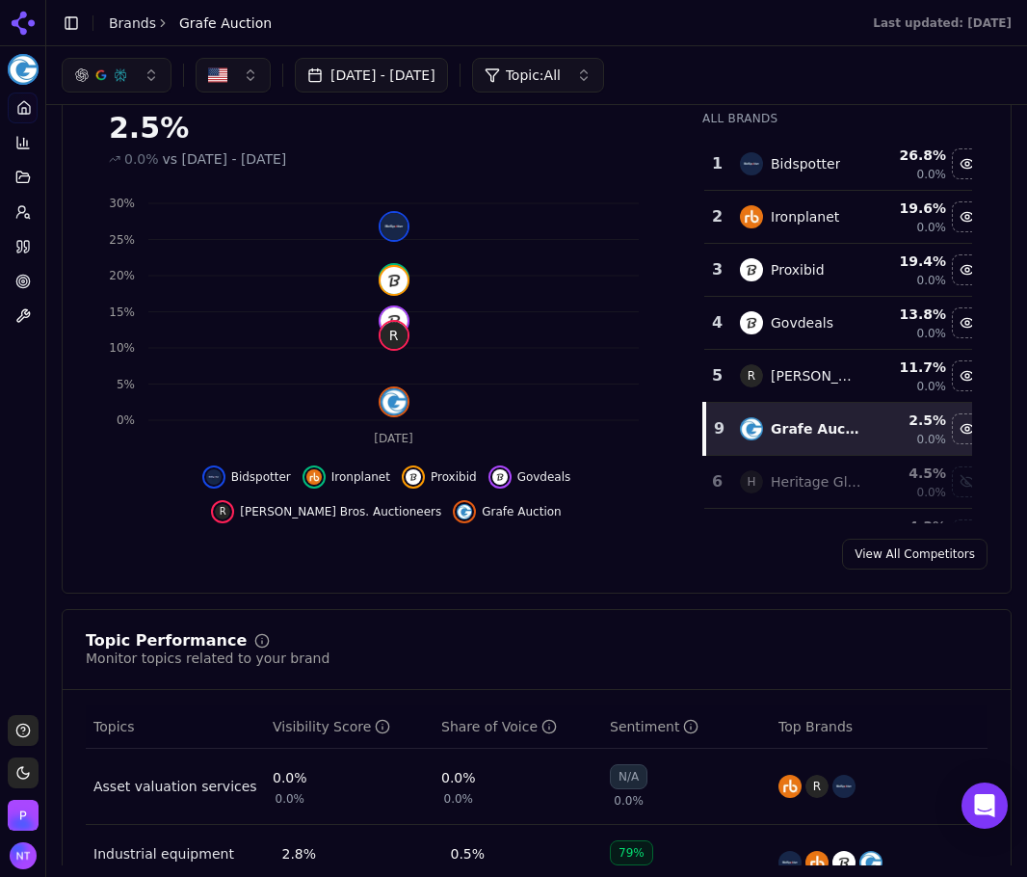
scroll to position [108, 0]
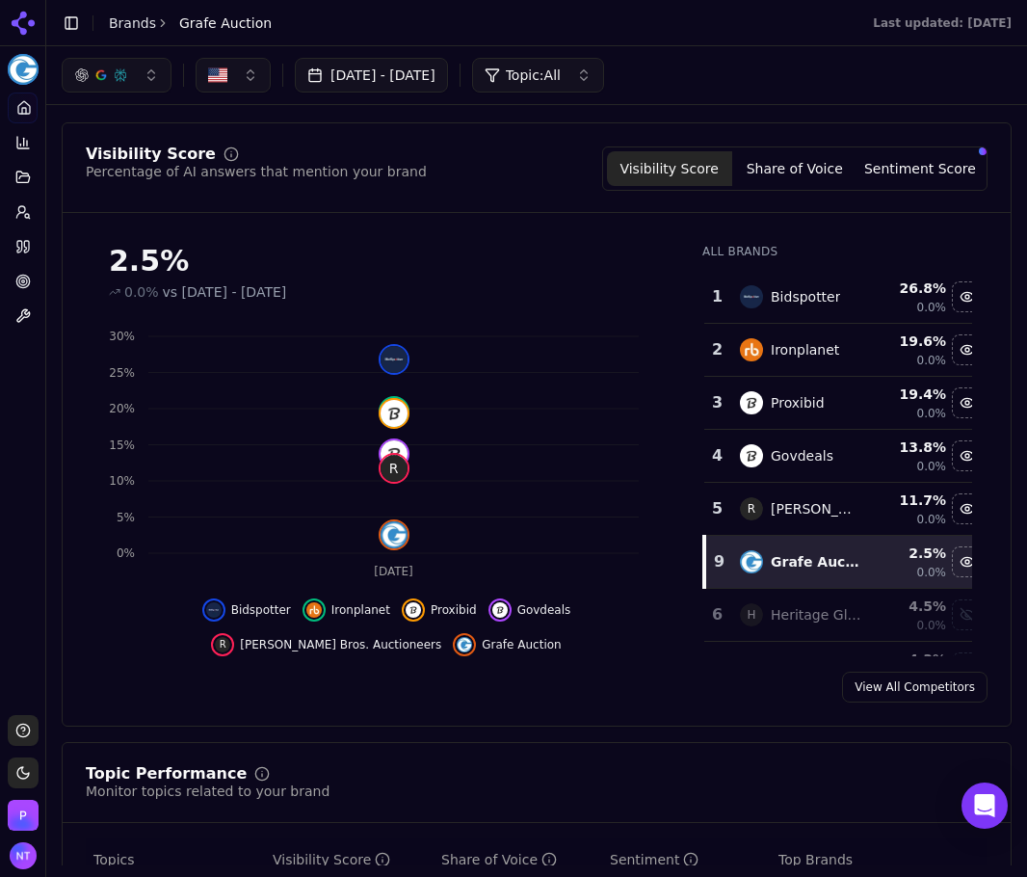
drag, startPoint x: 31, startPoint y: 385, endPoint x: 21, endPoint y: 382, distance: 10.1
click at [31, 385] on div "Platform Home Competition Topics Prompts Citations Optimize Toolbox" at bounding box center [22, 396] width 45 height 623
click at [785, 144] on div "Visibility Score Percentage of AI answers that mention your brand Visibility Sc…" at bounding box center [537, 424] width 950 height 604
click at [771, 172] on button "Share of Voice" at bounding box center [794, 168] width 125 height 35
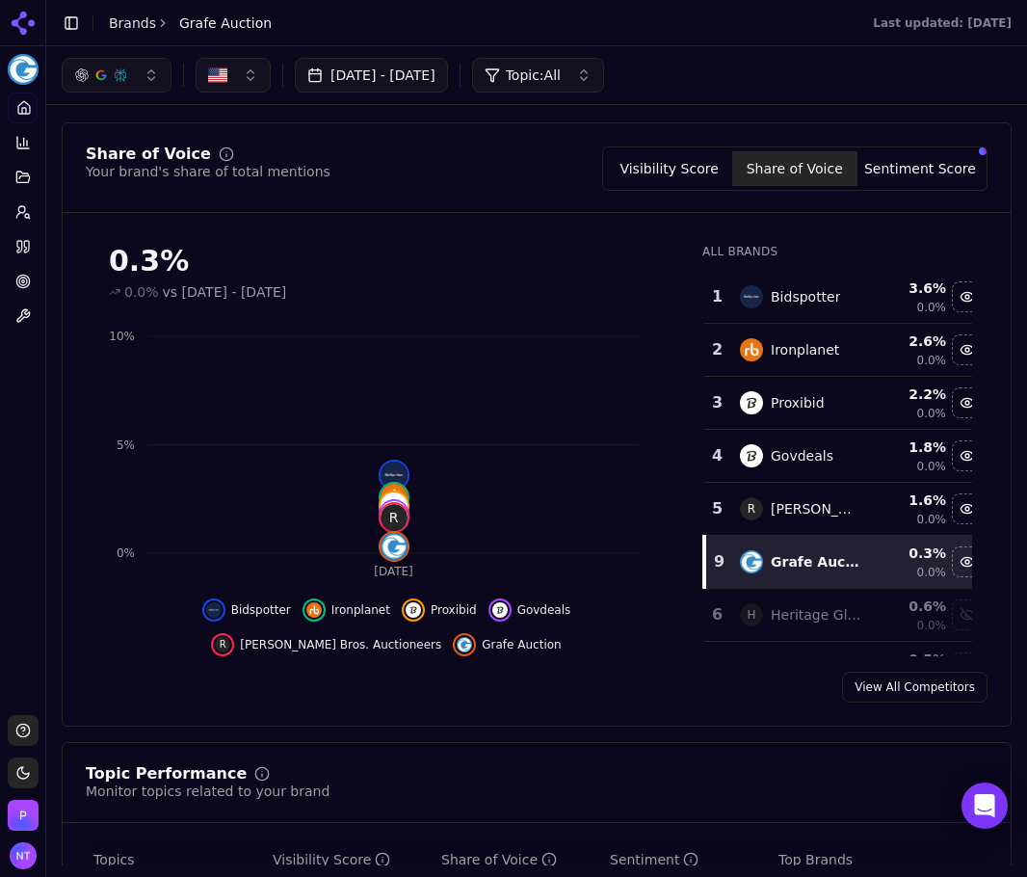
click at [959, 130] on div "Share of Voice Your brand's share of total mentions Visibility Score Share of V…" at bounding box center [537, 424] width 950 height 604
click at [925, 172] on button "Sentiment Score" at bounding box center [920, 168] width 125 height 35
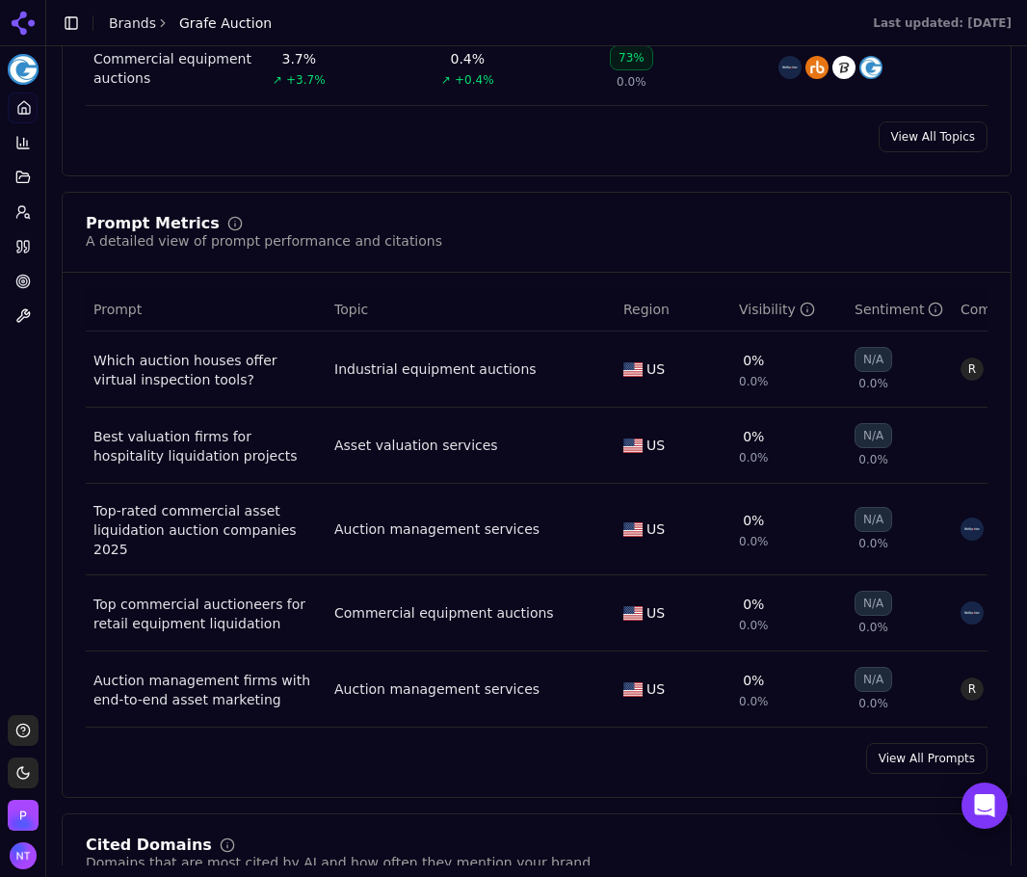
scroll to position [1457, 0]
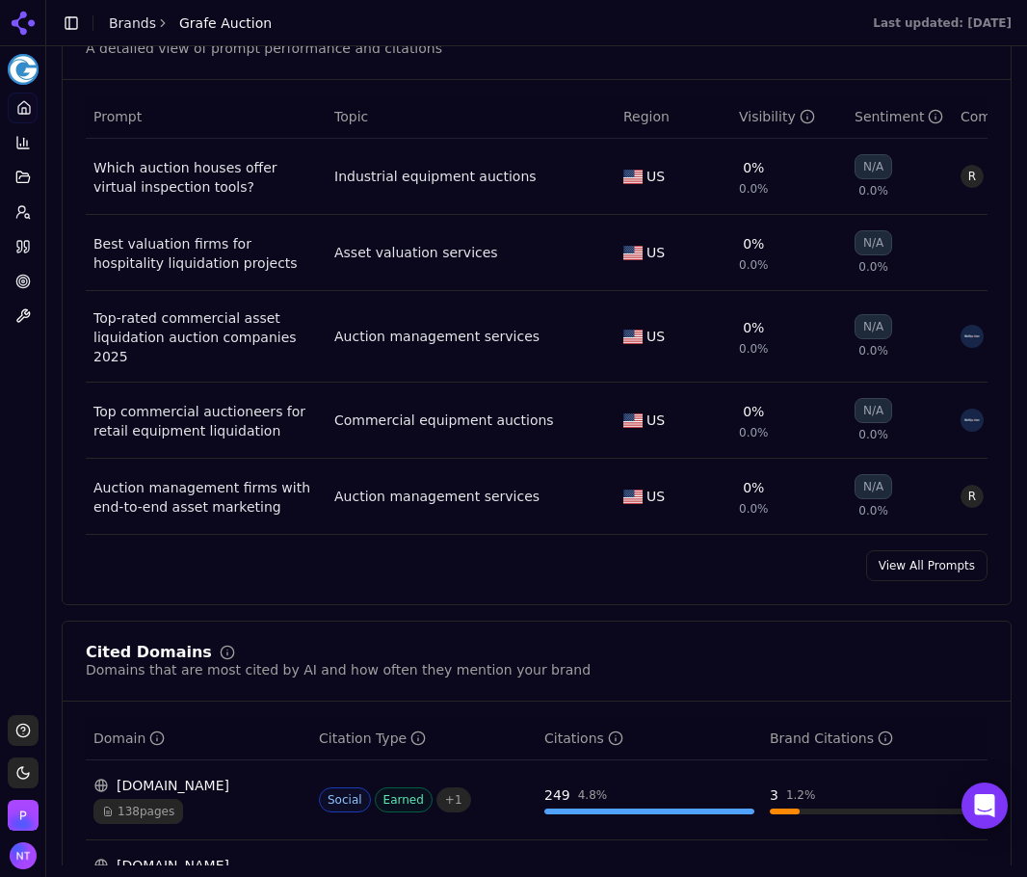
click at [927, 565] on link "View All Prompts" at bounding box center [926, 565] width 121 height 31
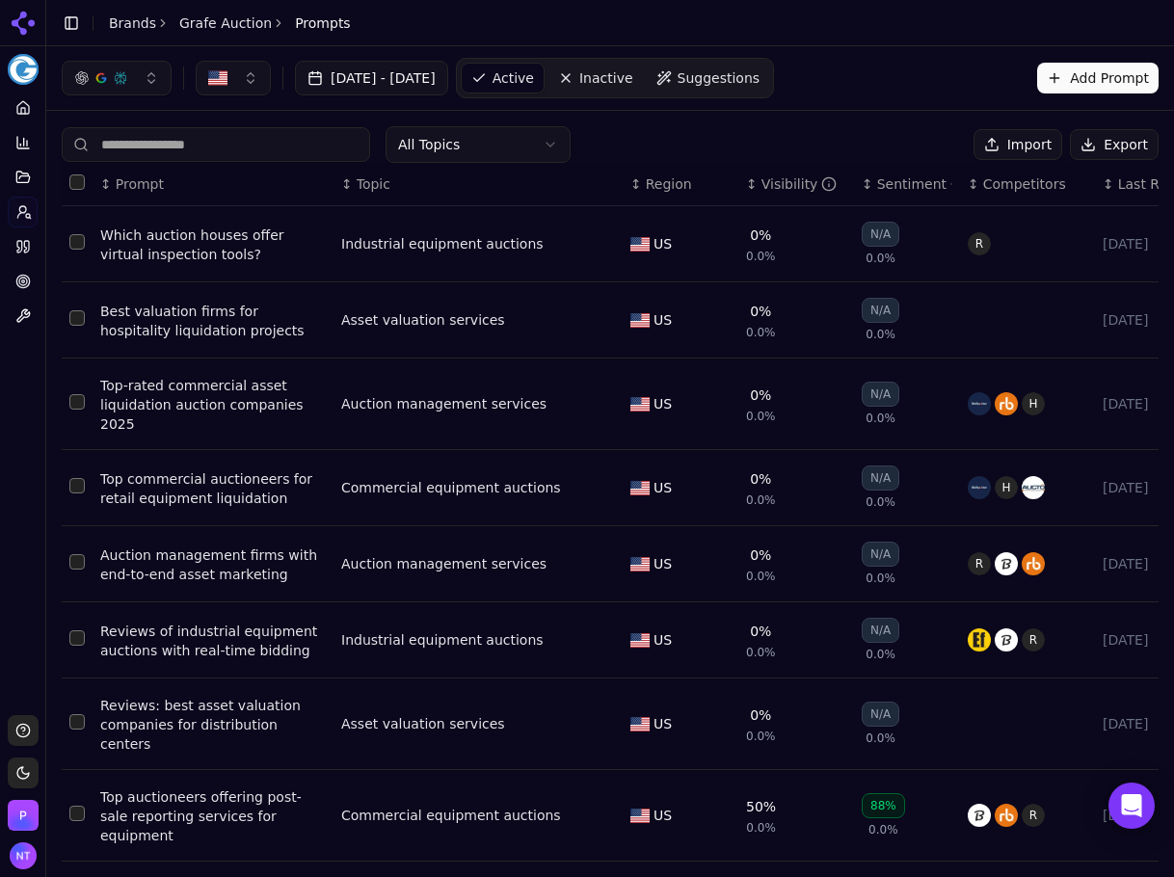
drag, startPoint x: 1104, startPoint y: 134, endPoint x: 1092, endPoint y: 134, distance: 12.5
click at [1104, 134] on button "Export" at bounding box center [1114, 144] width 89 height 31
click at [21, 241] on icon at bounding box center [19, 247] width 5 height 12
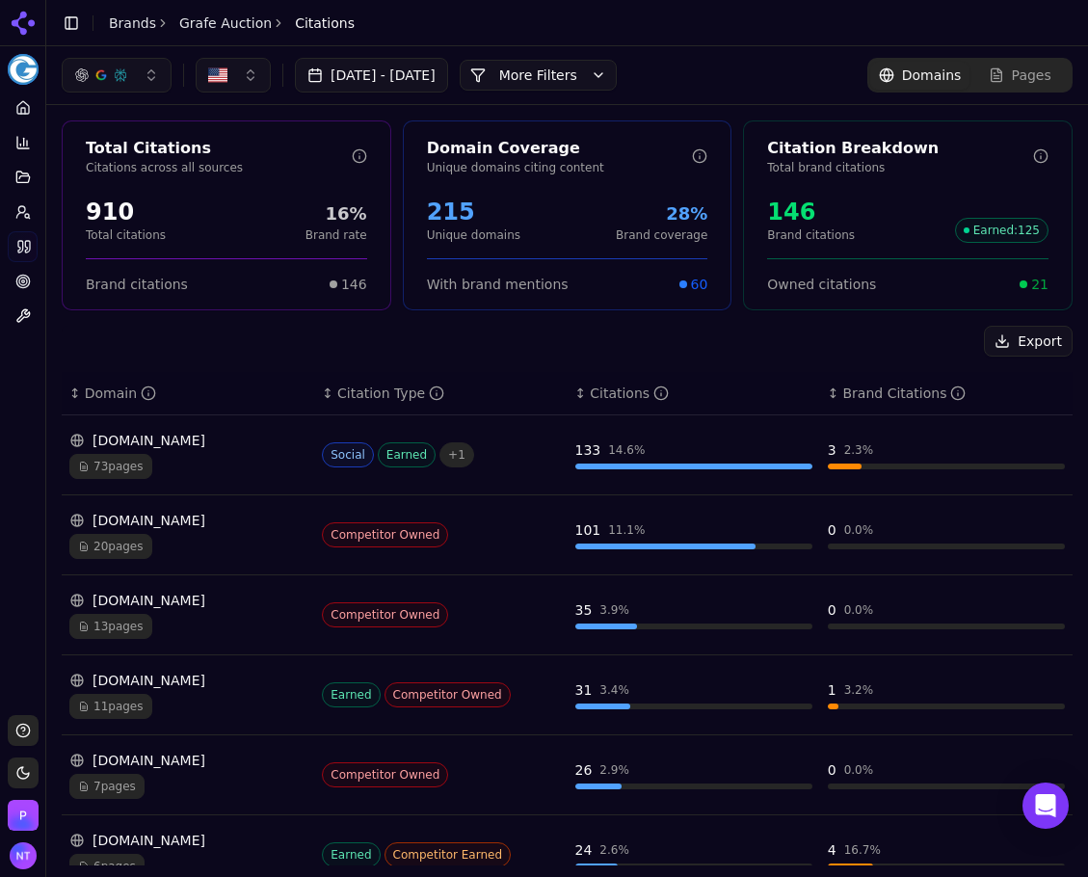
scroll to position [32, 0]
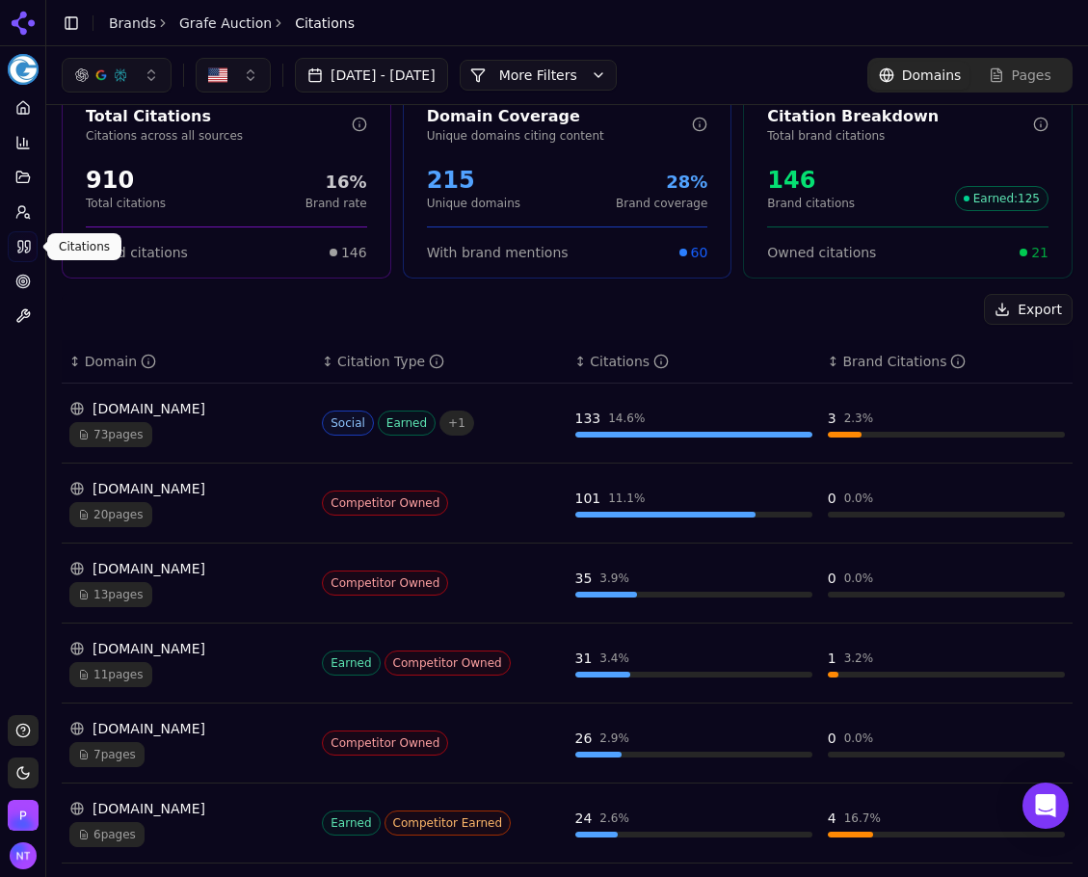
click at [291, 286] on div "Total Citations Citations across all sources 910 Total citations 16% Brand rate…" at bounding box center [567, 659] width 1042 height 1172
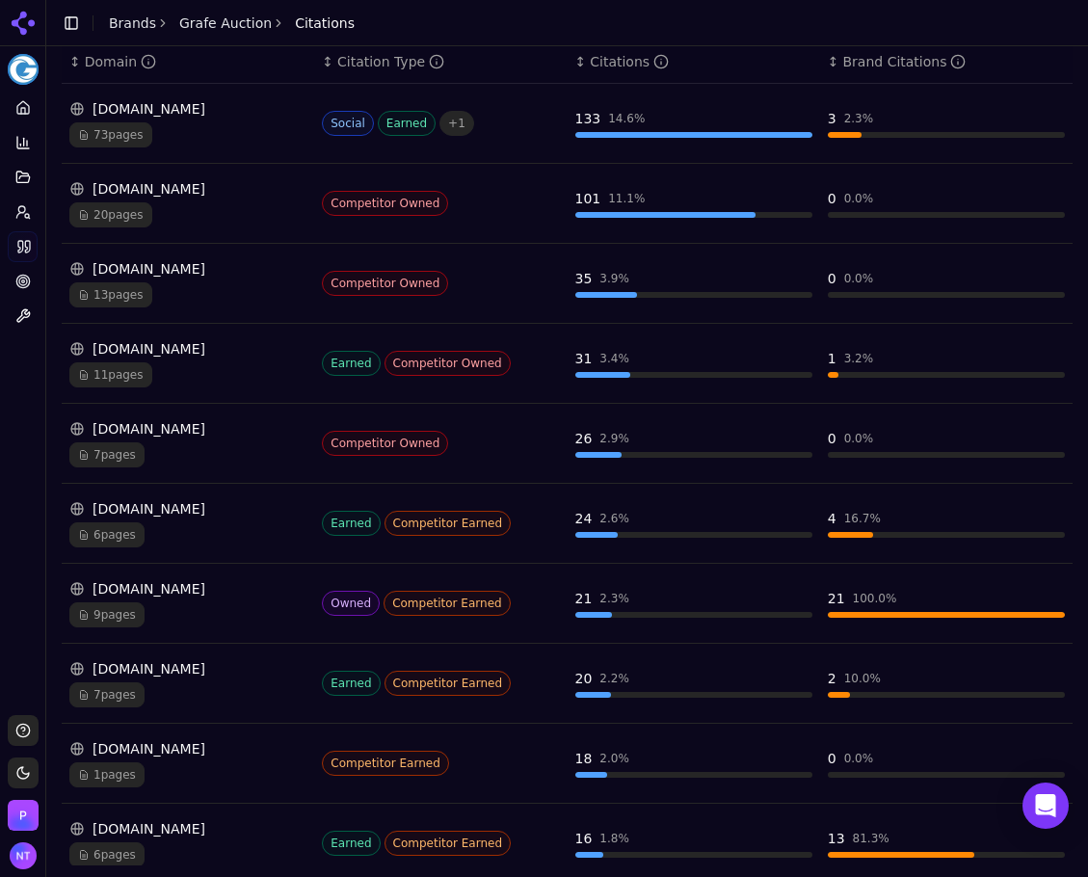
scroll to position [332, 0]
click at [20, 407] on div "Platform Home Competition Topics Prompts Citations Optimize Toolbox" at bounding box center [22, 396] width 45 height 623
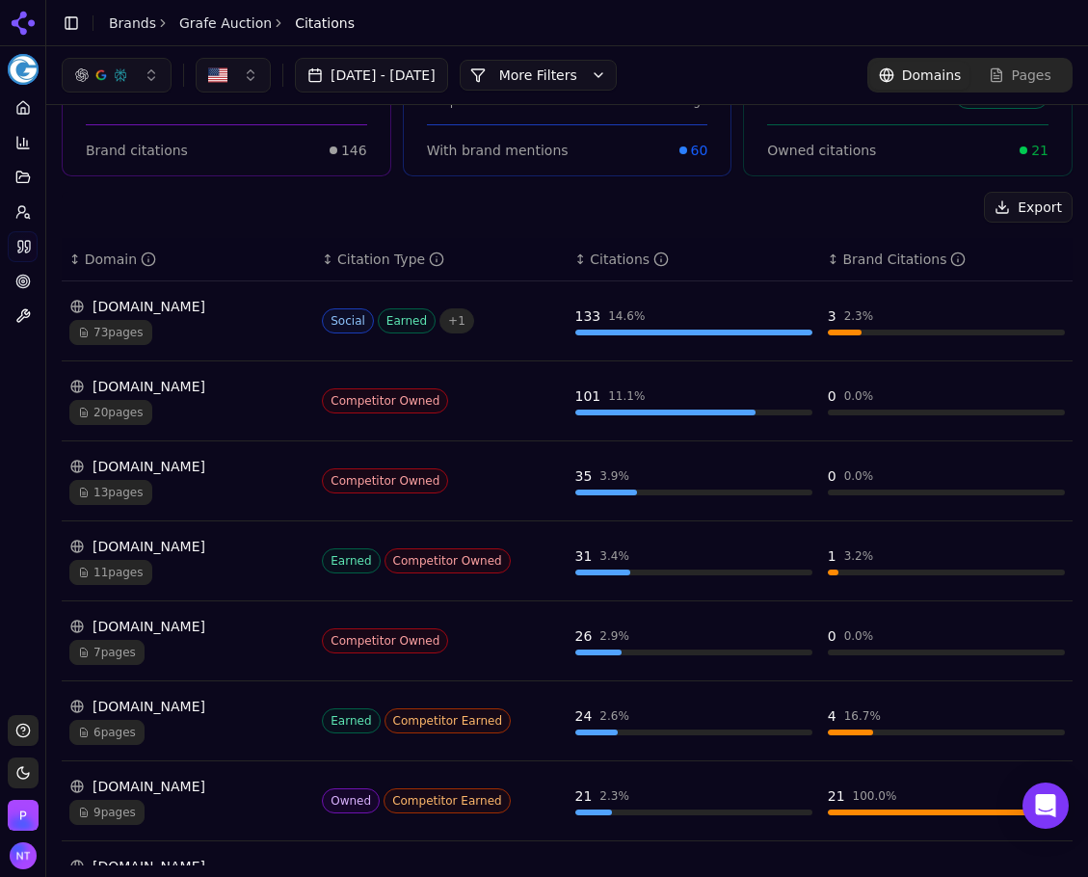
scroll to position [0, 0]
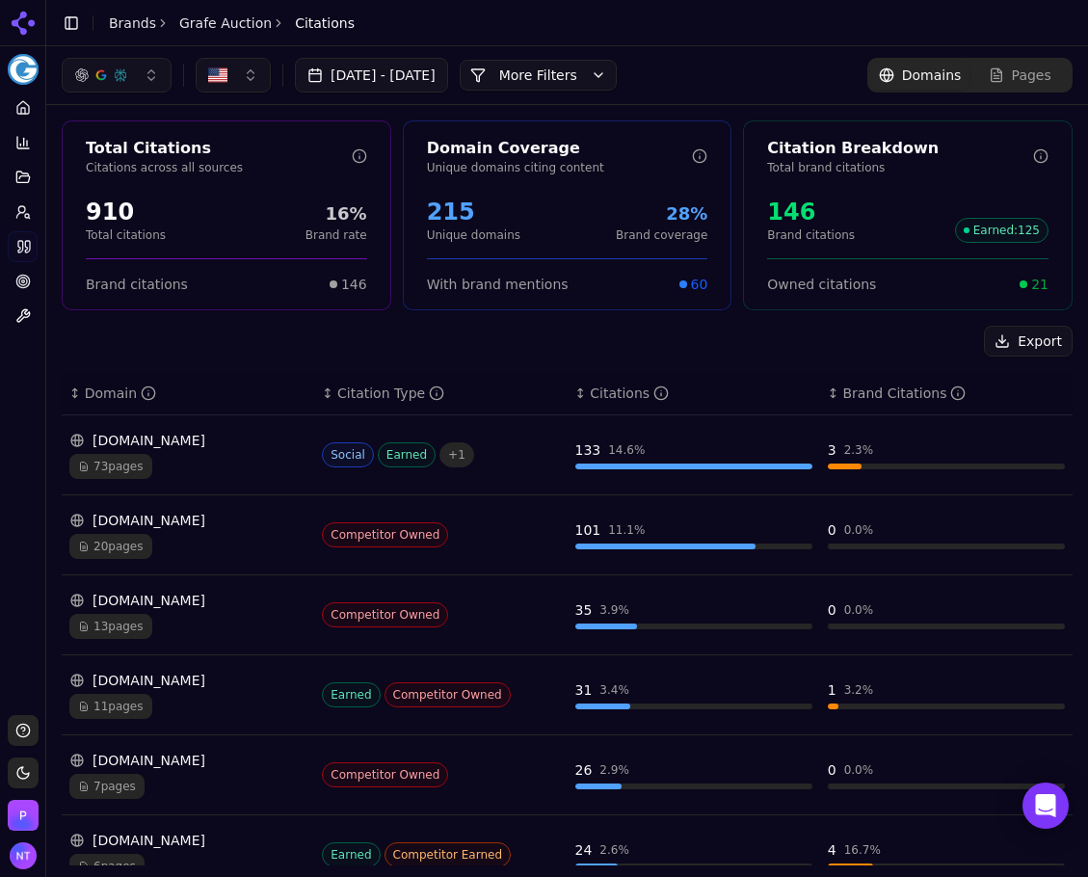
click at [111, 21] on link "Brands" at bounding box center [132, 22] width 47 height 15
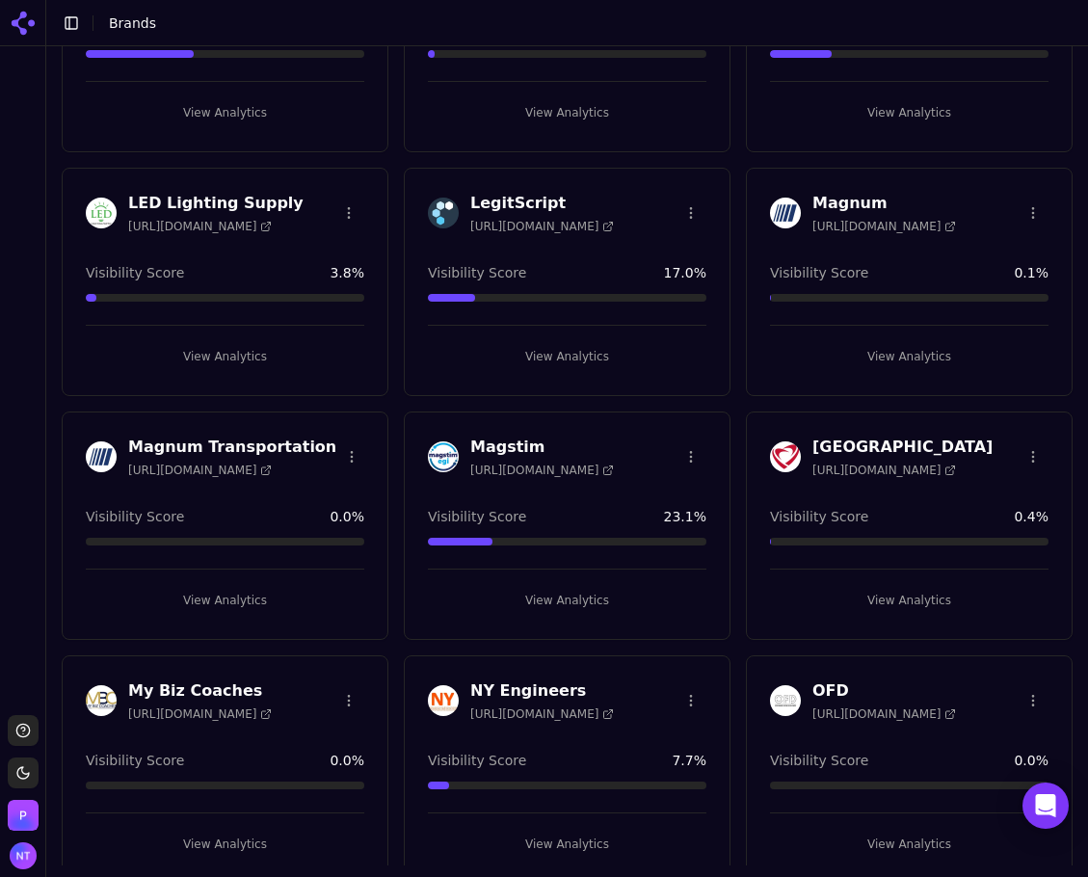
scroll to position [2120, 0]
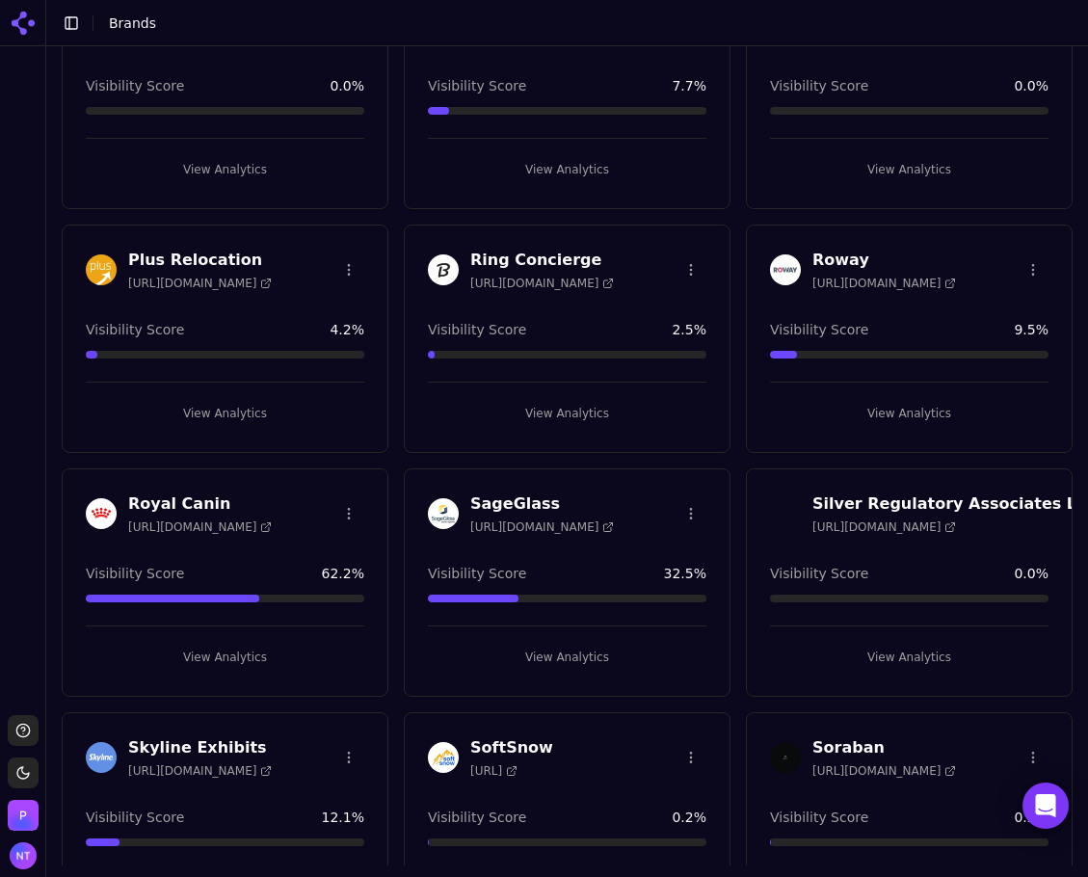
click at [218, 404] on button "View Analytics" at bounding box center [225, 413] width 279 height 31
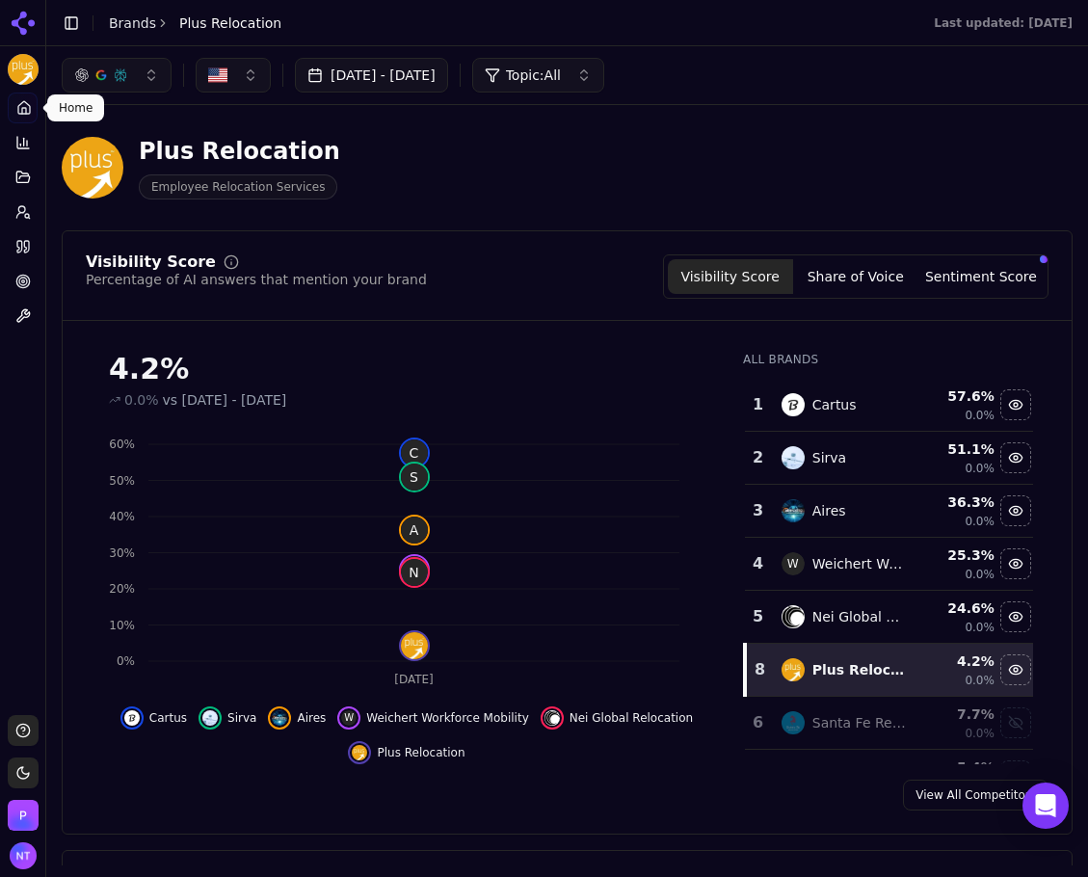
click at [17, 115] on icon at bounding box center [23, 107] width 15 height 15
click at [21, 240] on icon at bounding box center [22, 246] width 15 height 15
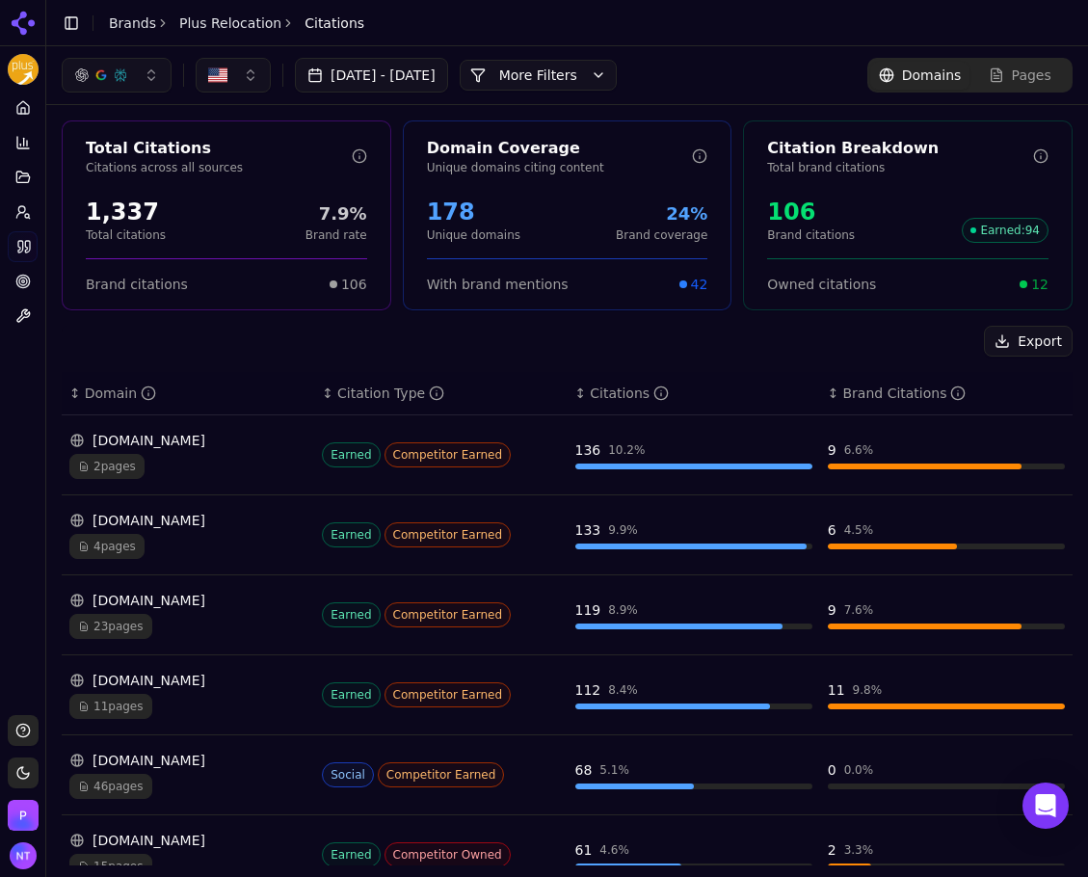
click at [617, 76] on button "More Filters" at bounding box center [538, 75] width 157 height 31
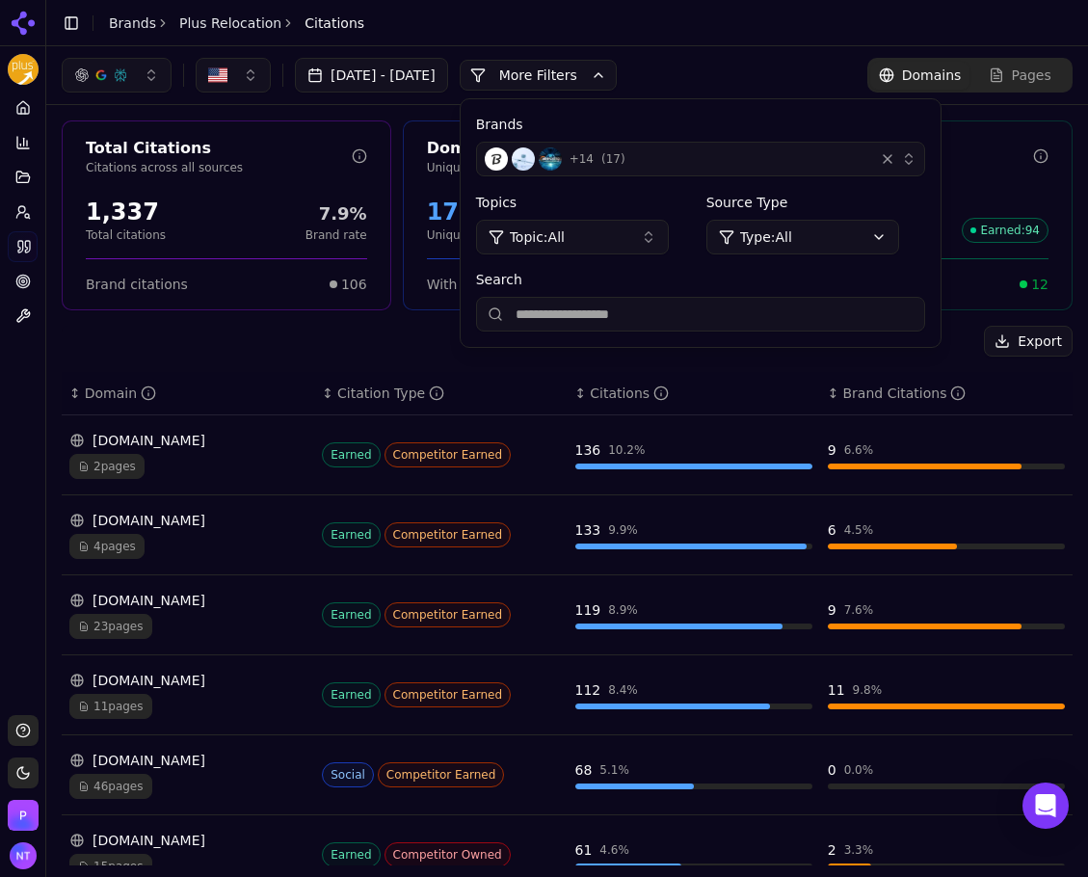
click at [925, 154] on button "+ 14 ( 17 )" at bounding box center [700, 159] width 449 height 35
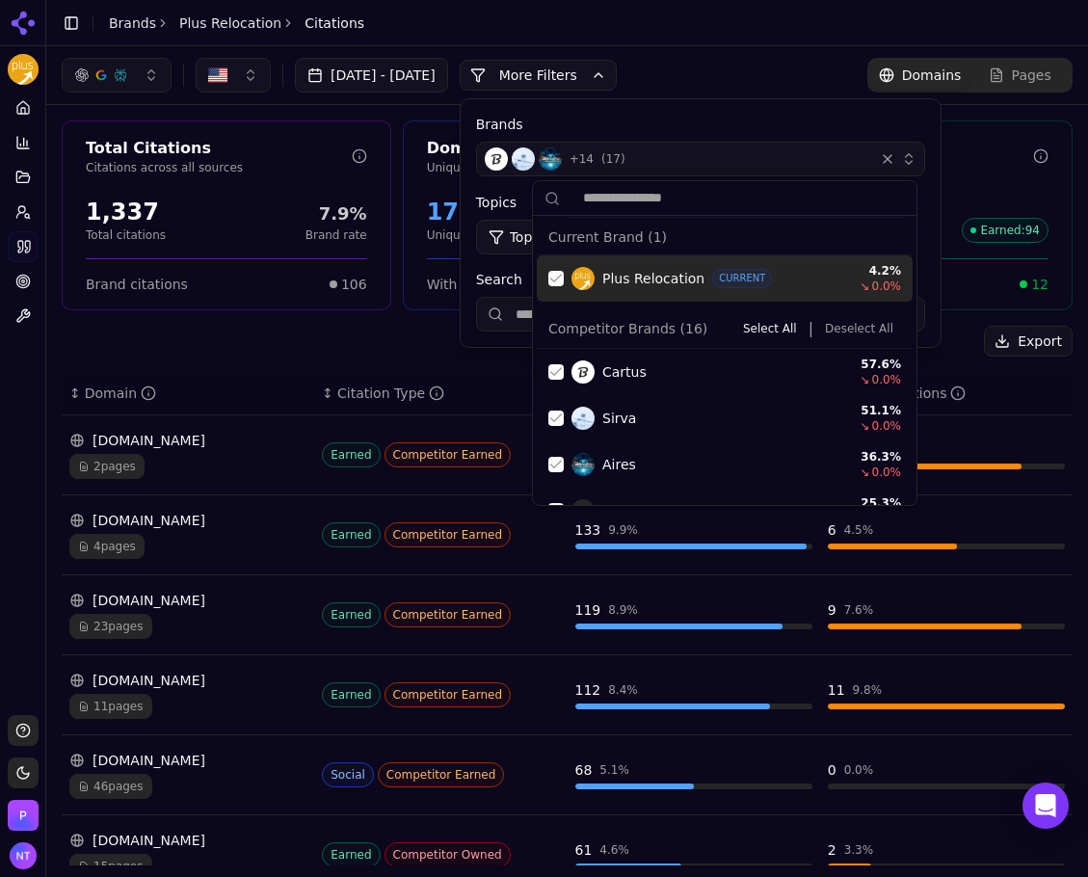
click at [555, 274] on div "Suggestions" at bounding box center [555, 278] width 15 height 15
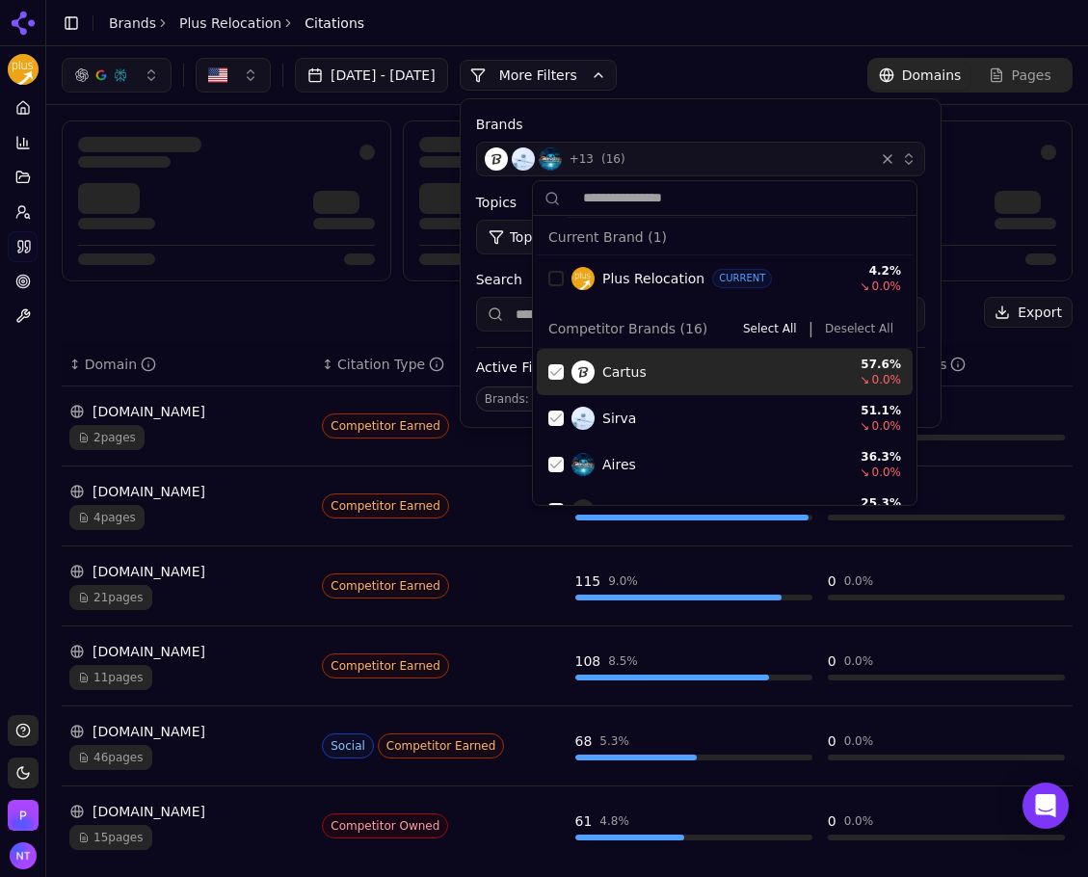
click at [870, 321] on button "Deselect All" at bounding box center [859, 328] width 84 height 23
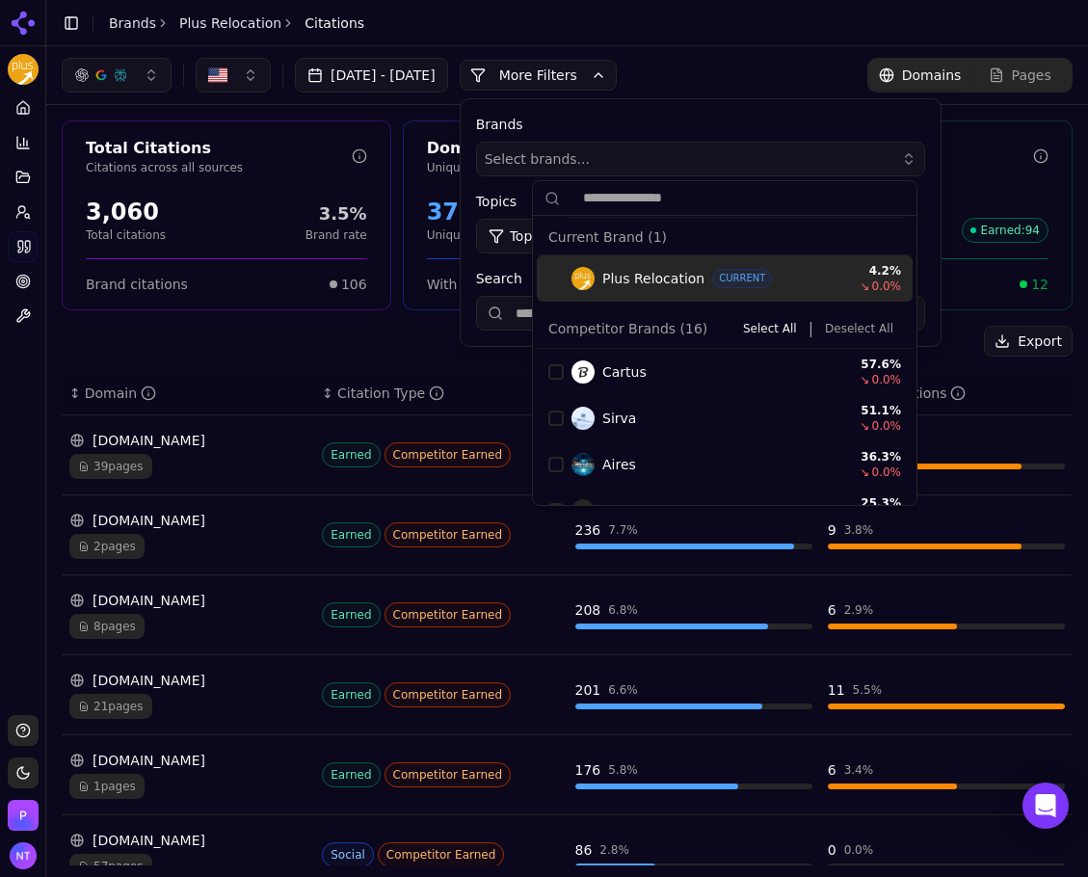
click at [737, 80] on div "Jul 26, 2025 - Aug 25, 2025 More More Filters Brands Select brands... Topics To…" at bounding box center [567, 75] width 1011 height 35
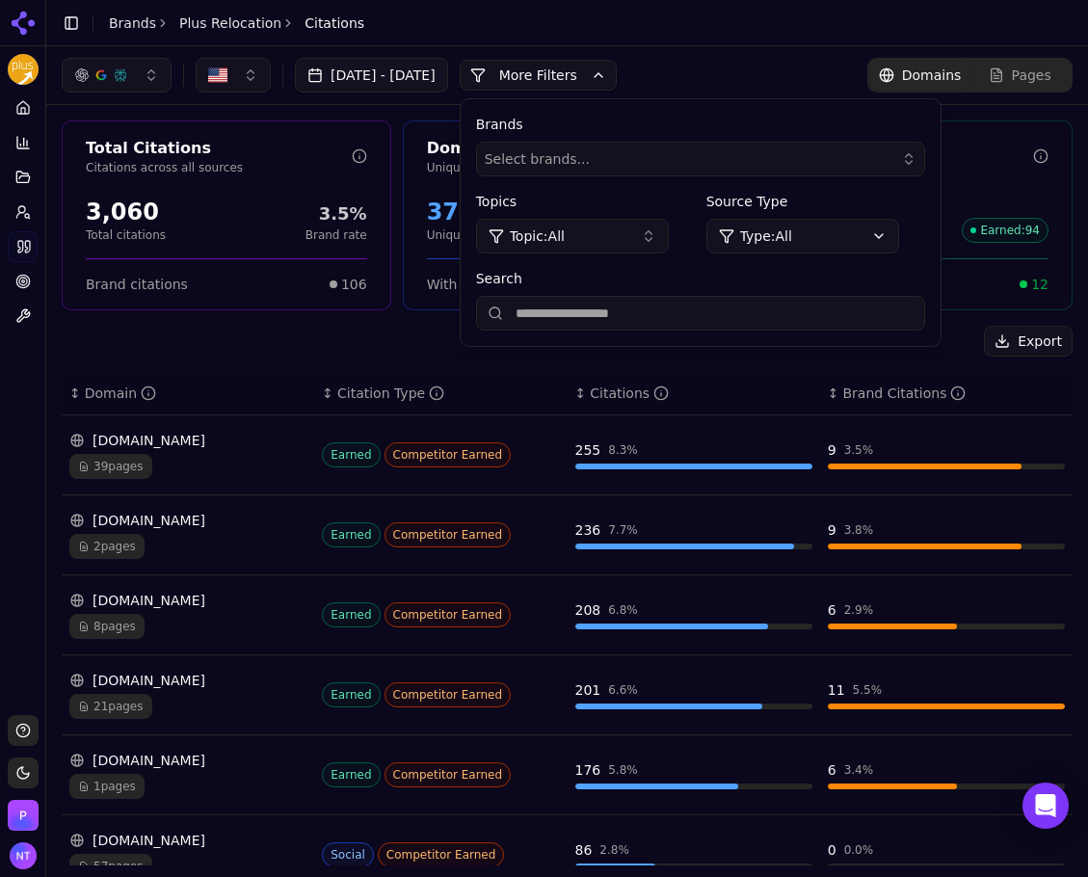
click at [720, 24] on header "Toggle Sidebar Brands Plus Relocation Citations" at bounding box center [567, 23] width 1042 height 46
click at [541, 90] on button "More Filters" at bounding box center [538, 75] width 157 height 31
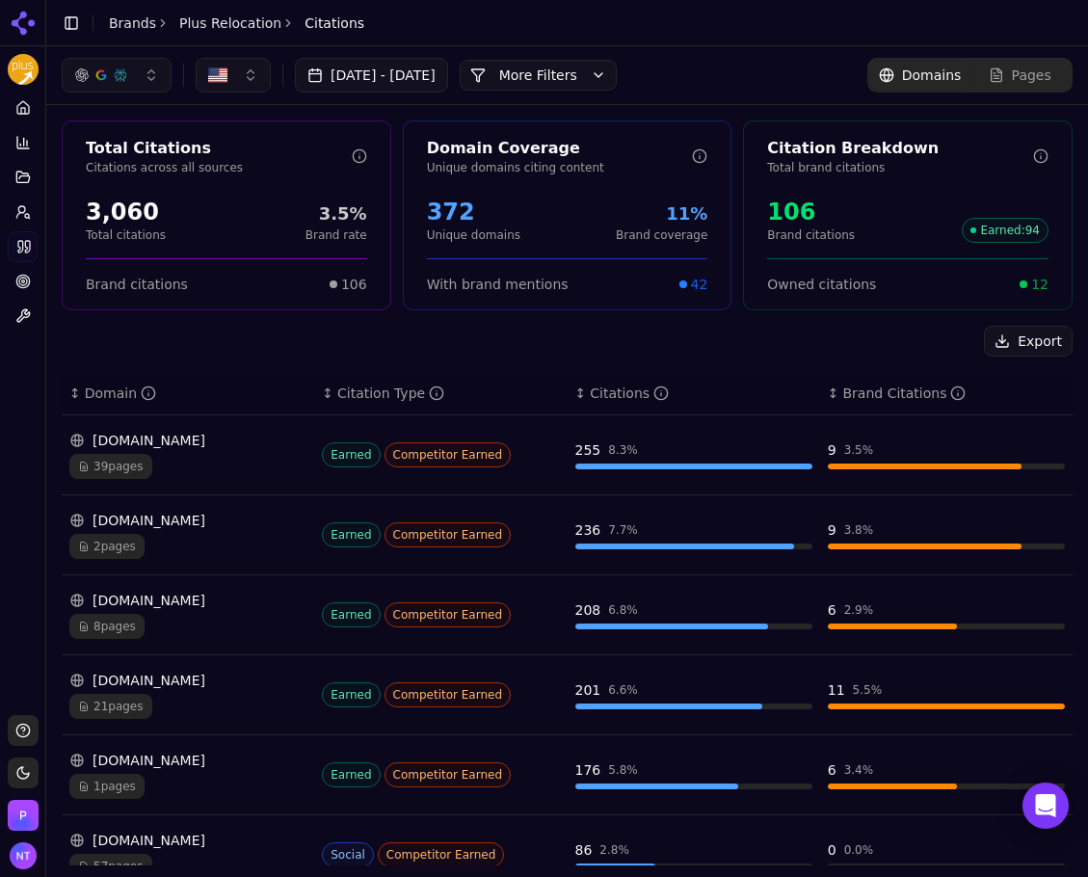
click at [127, 20] on link "Brands" at bounding box center [132, 22] width 47 height 15
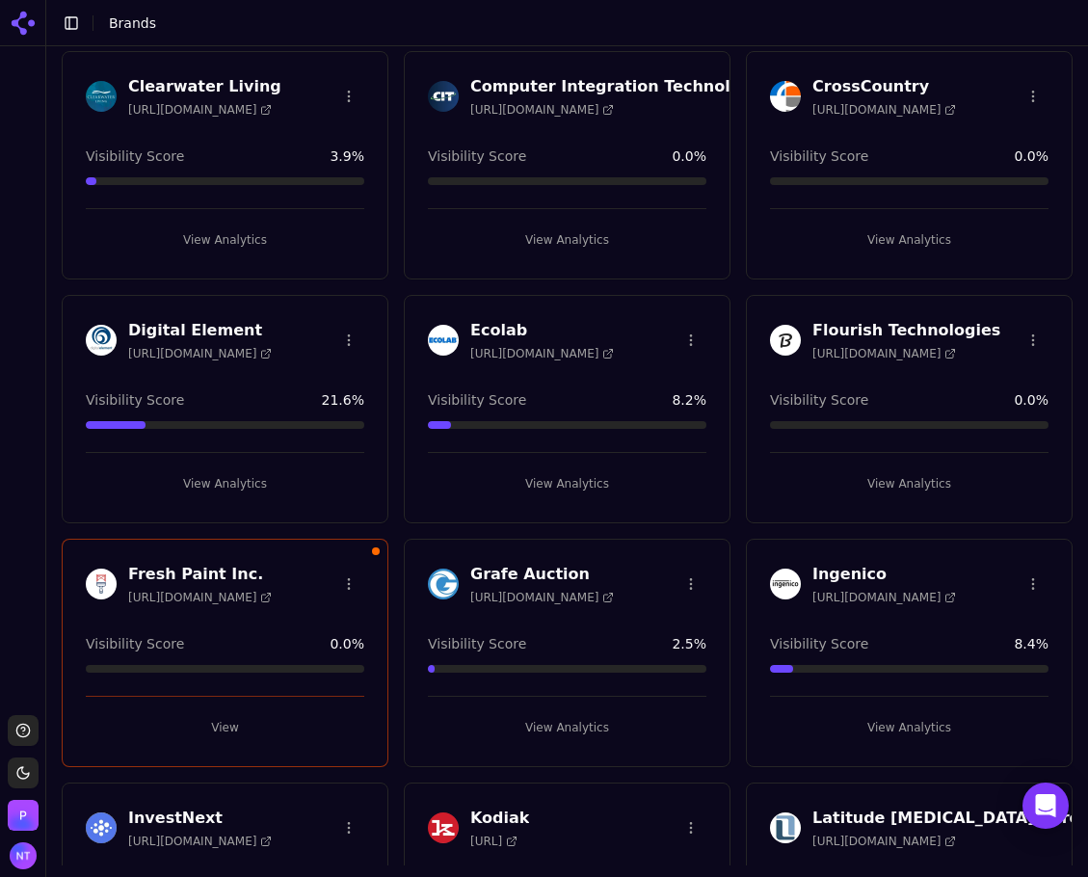
scroll to position [675, 0]
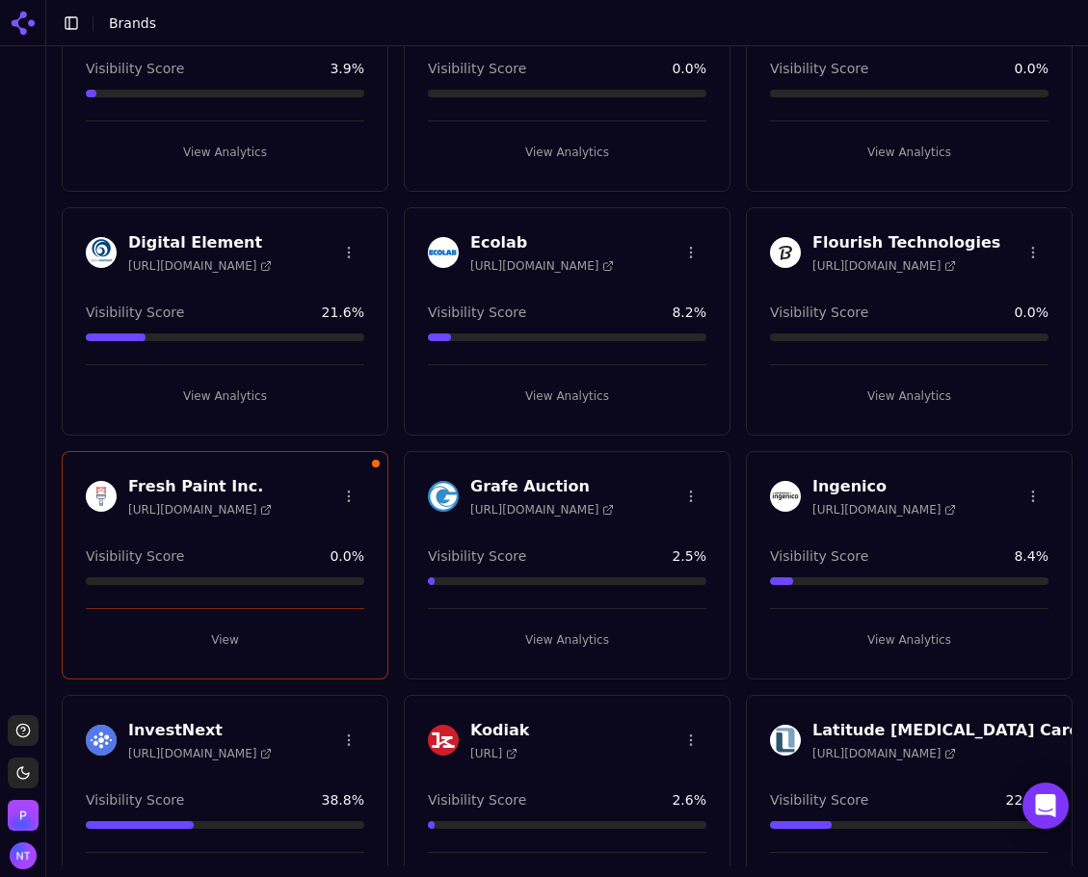
click at [544, 641] on button "View Analytics" at bounding box center [567, 639] width 279 height 31
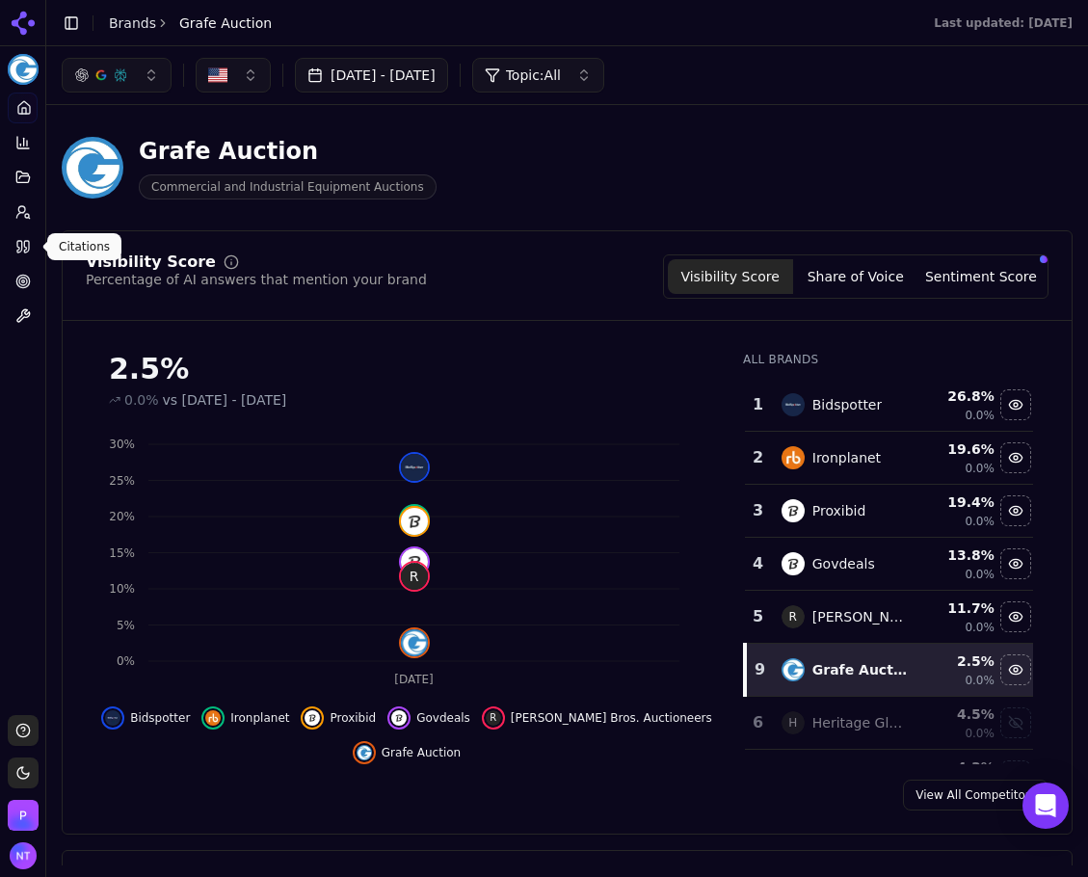
click at [22, 245] on icon at bounding box center [19, 247] width 5 height 12
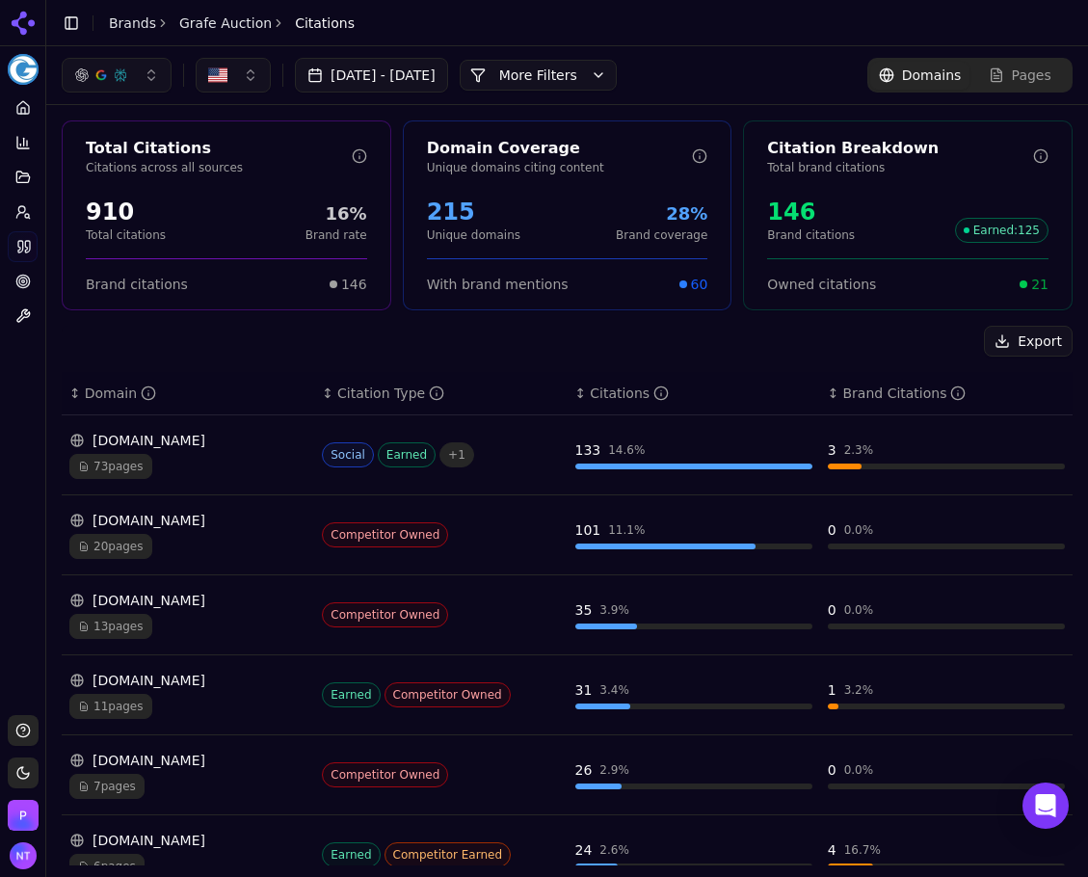
click at [580, 71] on button "More Filters" at bounding box center [538, 75] width 157 height 31
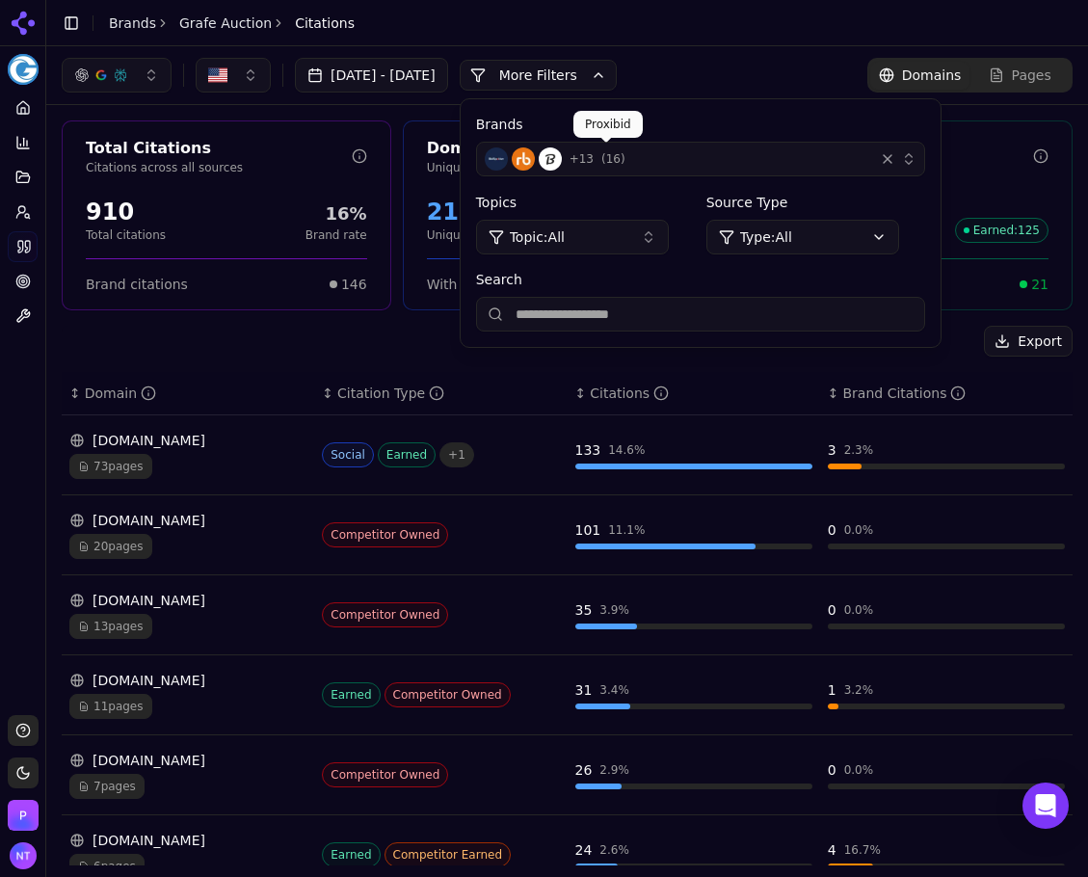
click at [702, 167] on div "+ 13 ( 16 )" at bounding box center [676, 158] width 382 height 23
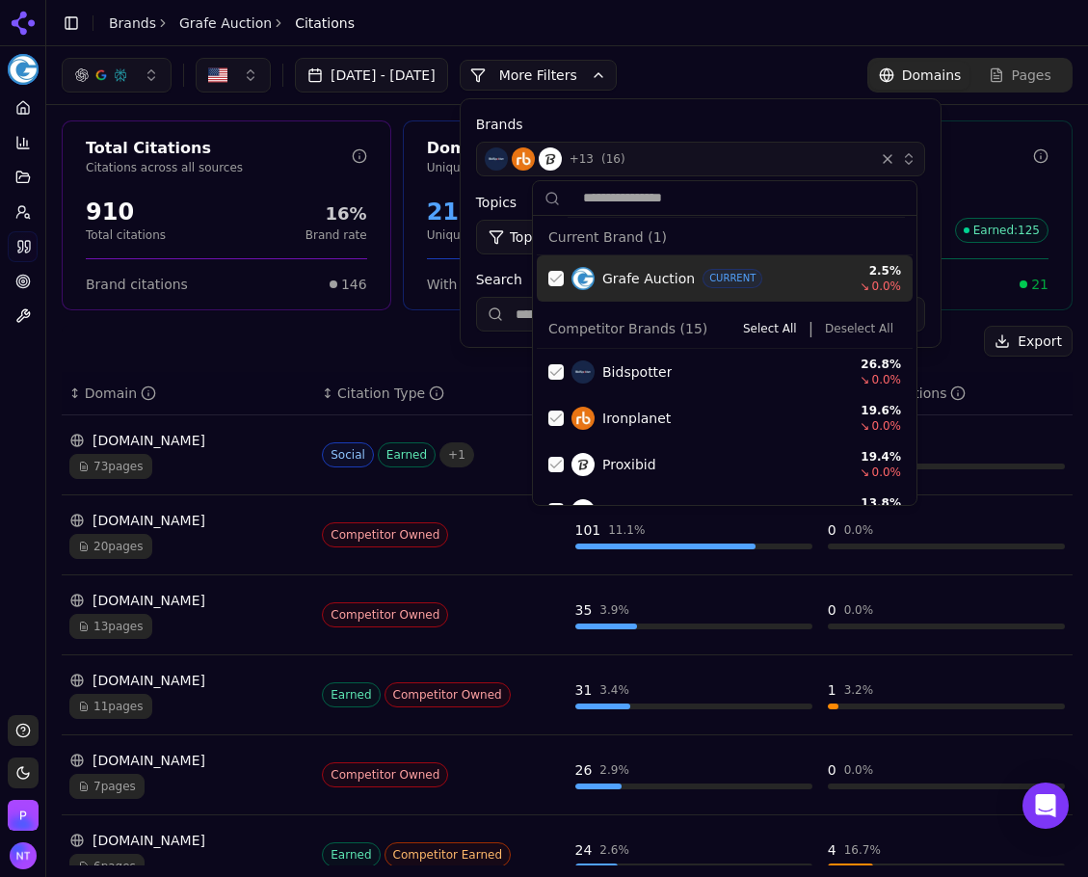
click at [557, 278] on div "Suggestions" at bounding box center [555, 278] width 15 height 15
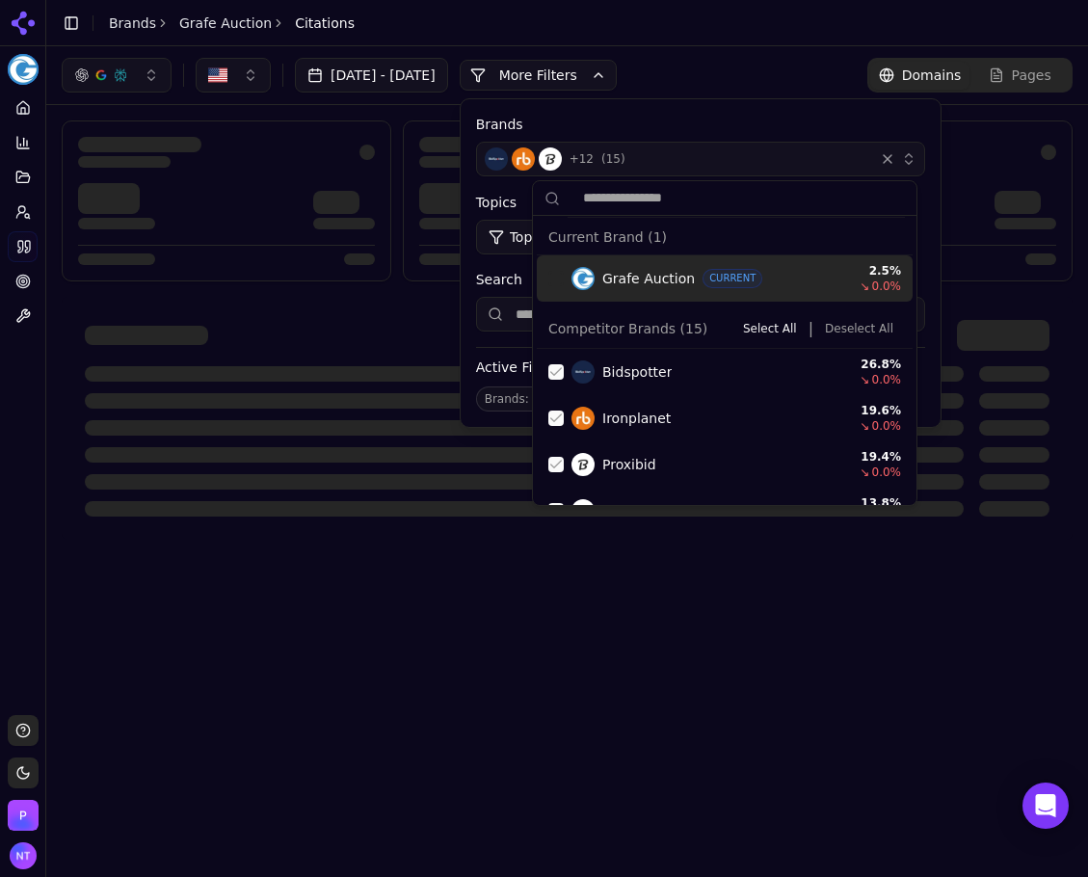
click at [864, 335] on button "Deselect All" at bounding box center [859, 328] width 84 height 23
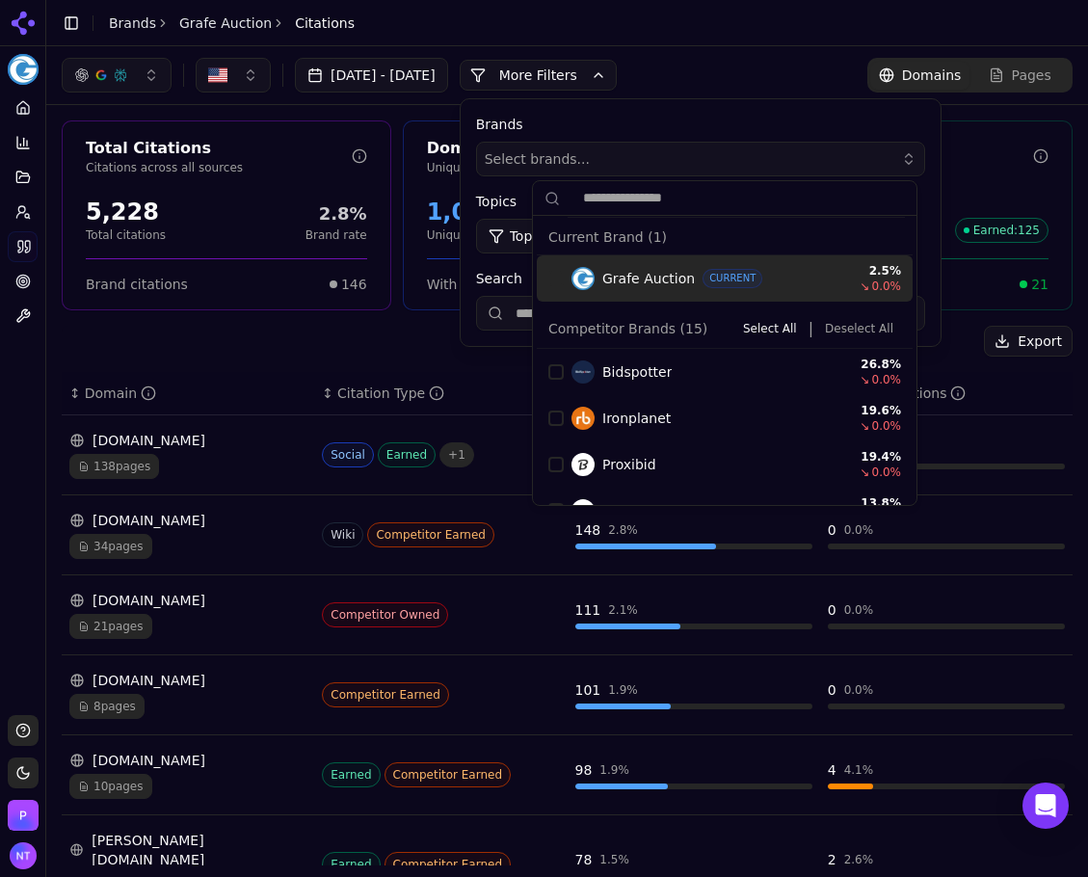
click at [597, 86] on button "More Filters" at bounding box center [538, 75] width 157 height 31
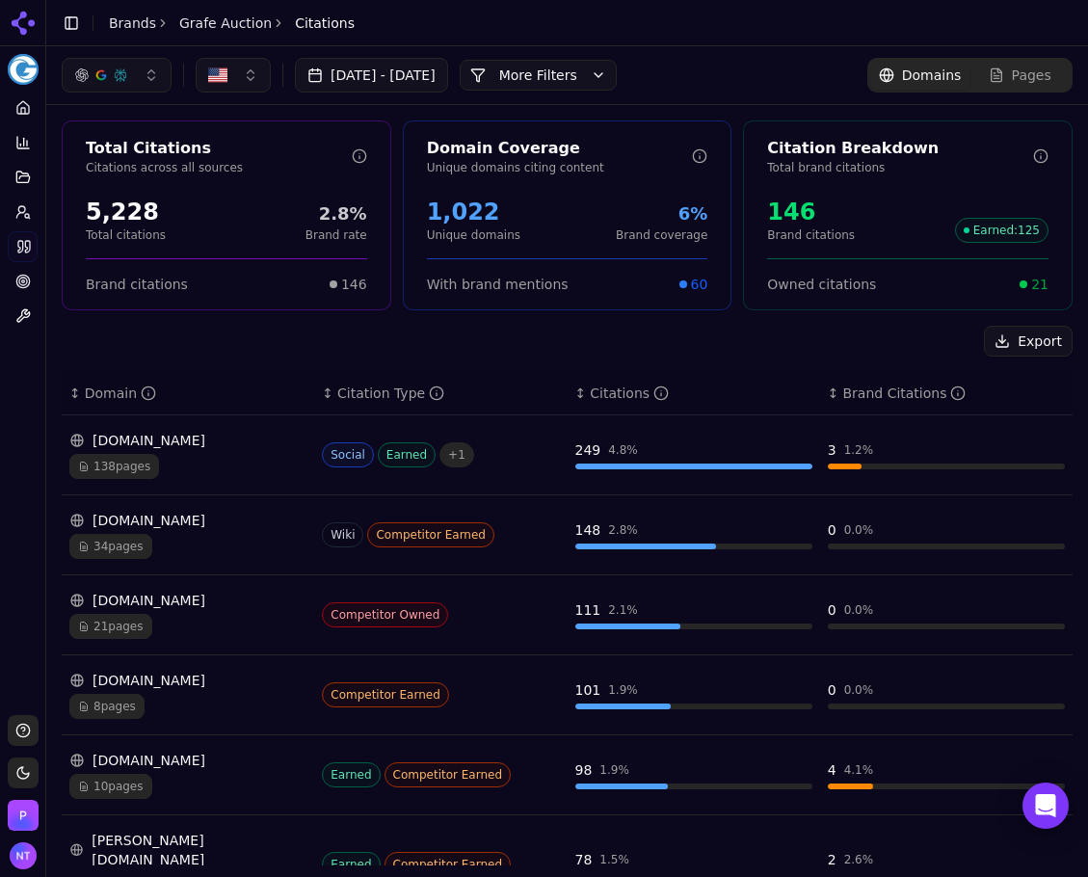
click at [27, 97] on link "Home" at bounding box center [23, 108] width 30 height 31
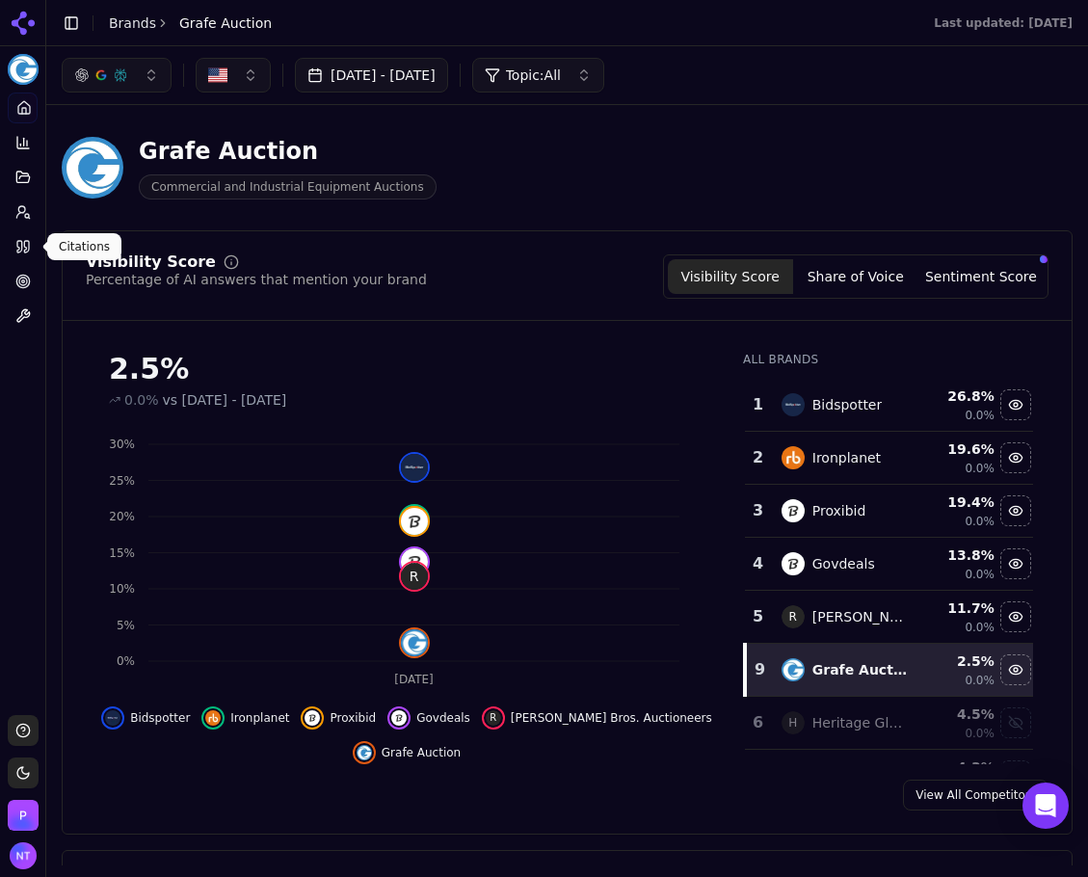
click at [36, 244] on link "Citations" at bounding box center [23, 246] width 30 height 31
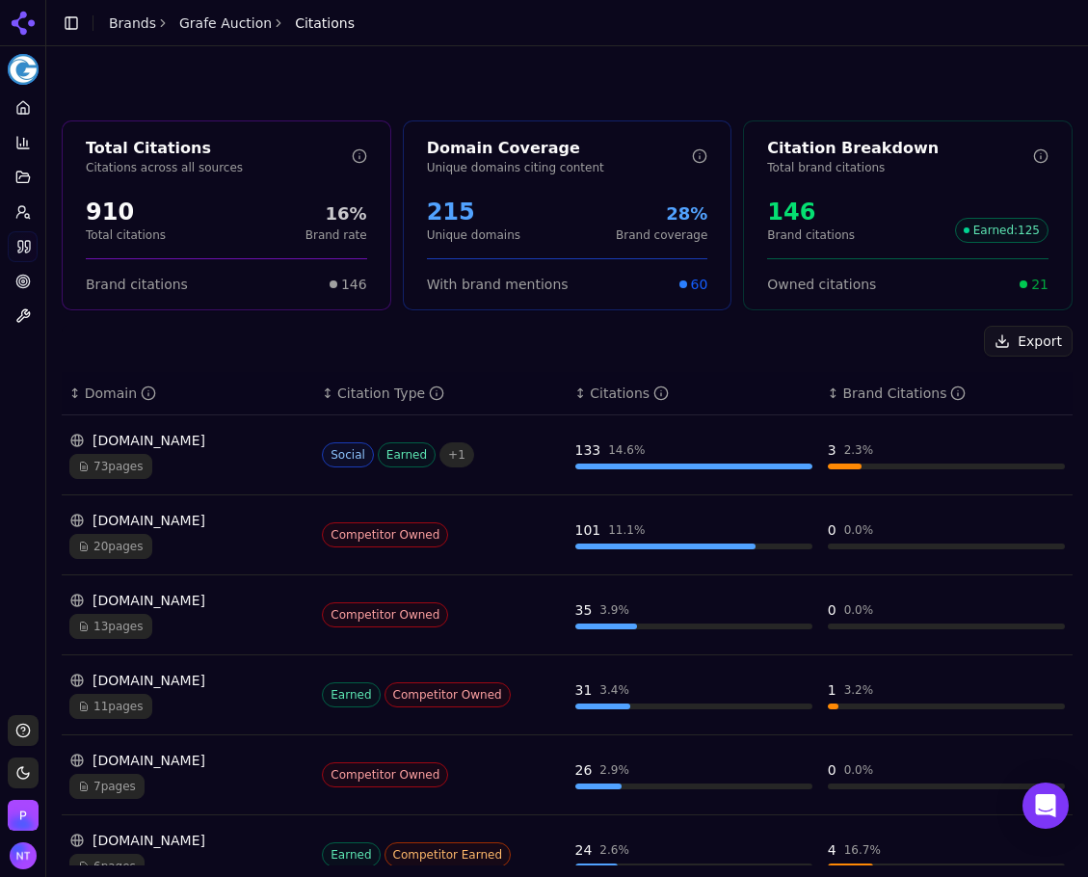
scroll to position [411, 0]
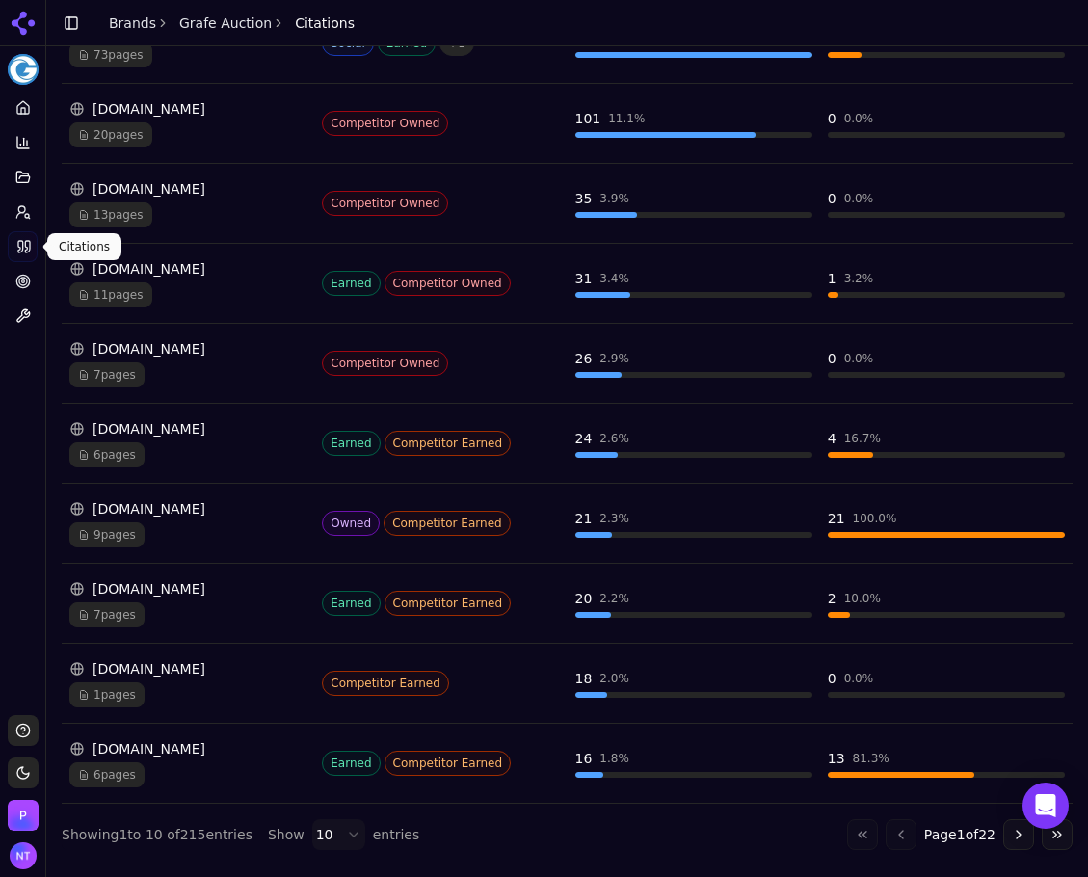
click at [48, 453] on button "Toggle Sidebar" at bounding box center [45, 438] width 15 height 877
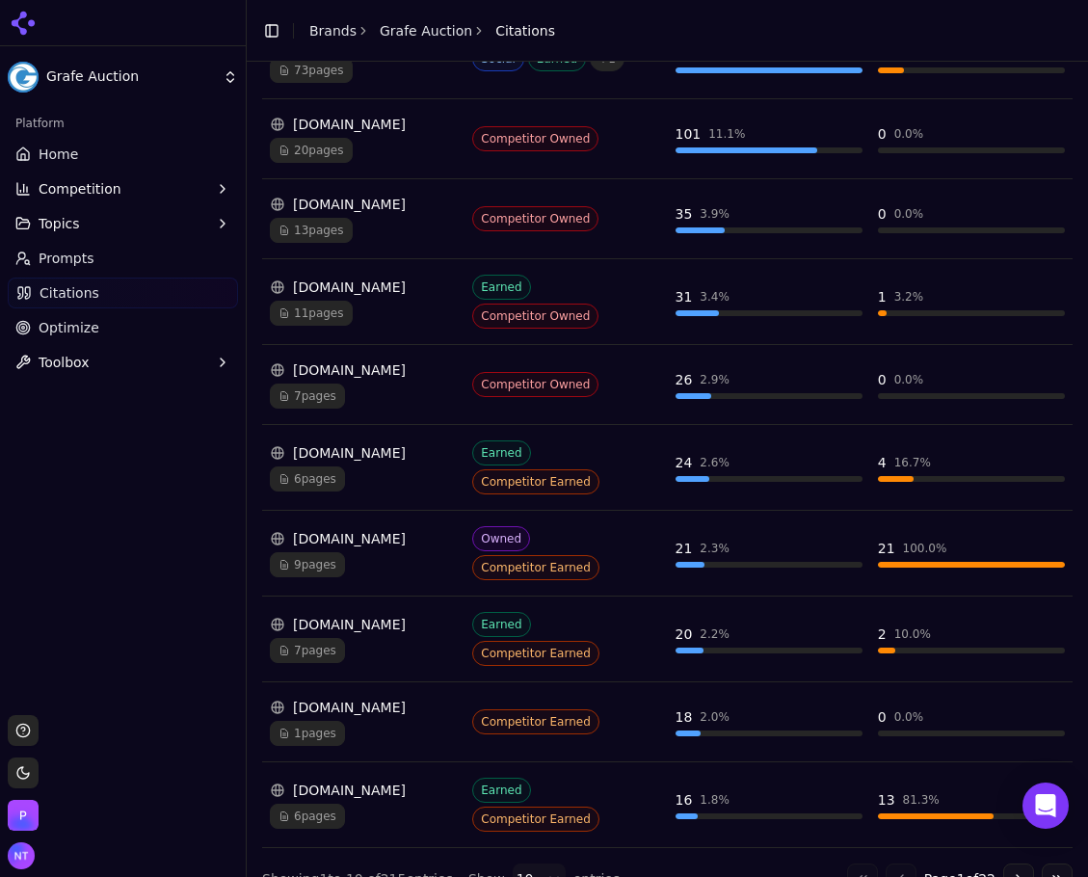
scroll to position [454, 0]
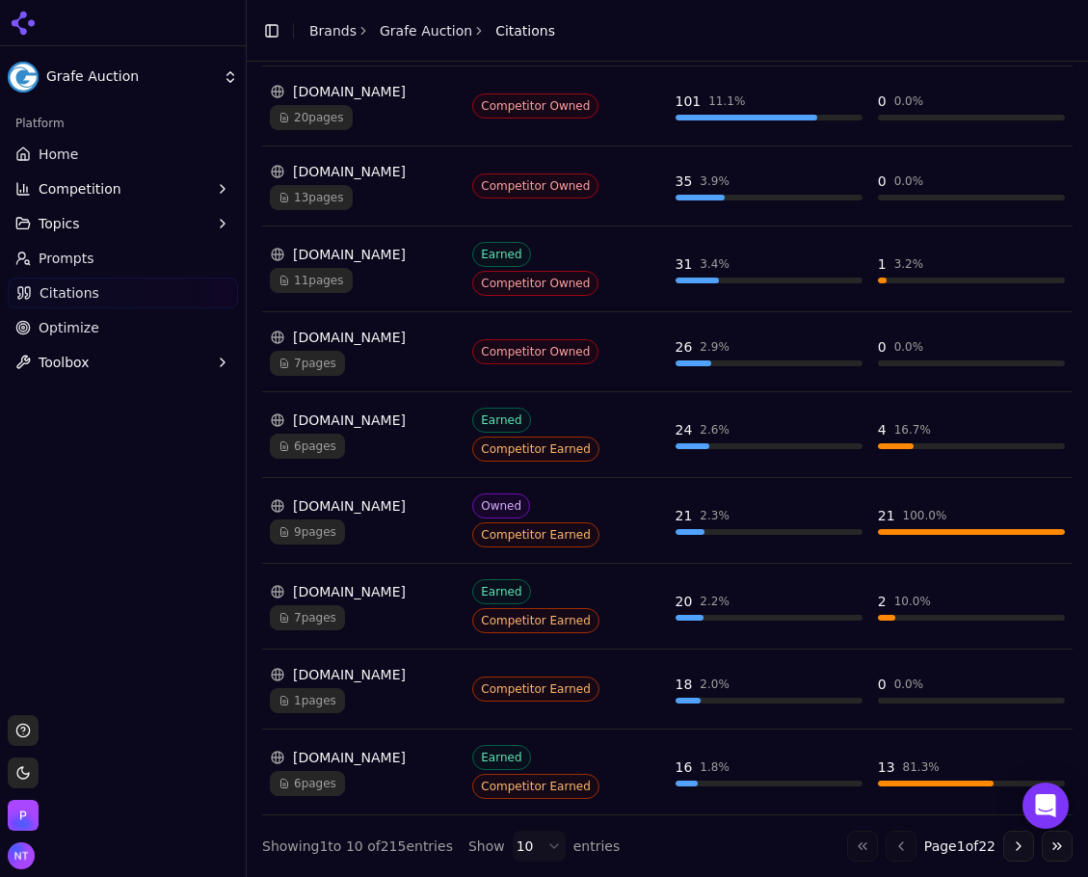
click at [333, 24] on link "Brands" at bounding box center [332, 30] width 47 height 15
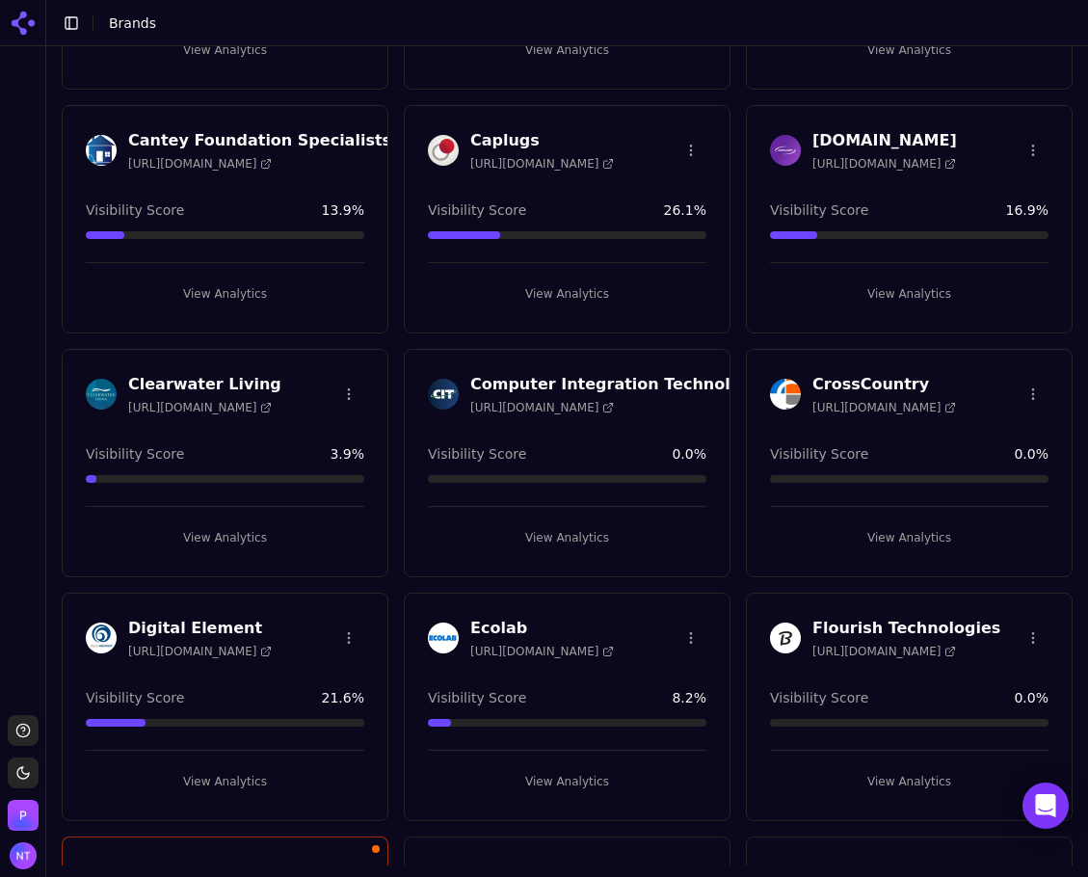
scroll to position [482, 0]
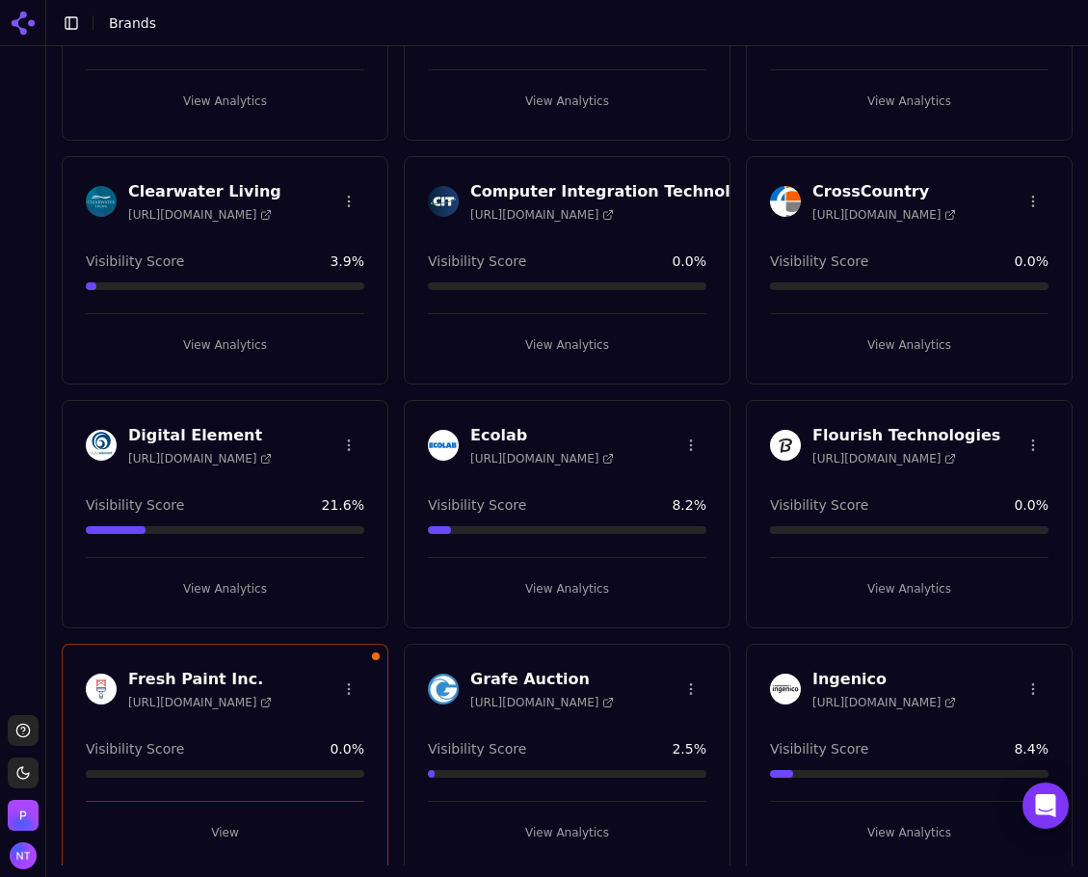
click at [608, 208] on div "https://cit-net.com" at bounding box center [641, 214] width 343 height 15
click at [565, 359] on div "Computer Integration Technologies Inc. https://cit-net.com Visibility Score 0.0…" at bounding box center [567, 270] width 327 height 228
click at [558, 334] on button "View Analytics" at bounding box center [567, 345] width 279 height 31
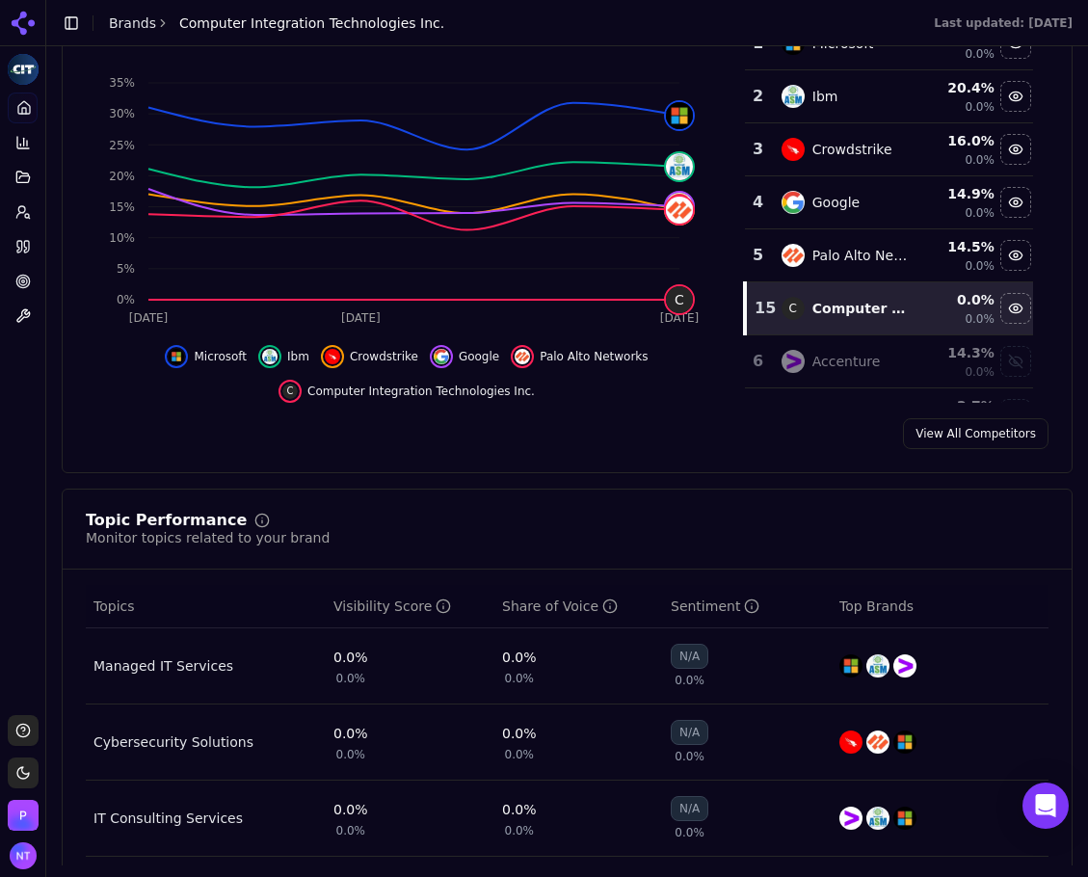
scroll to position [385, 0]
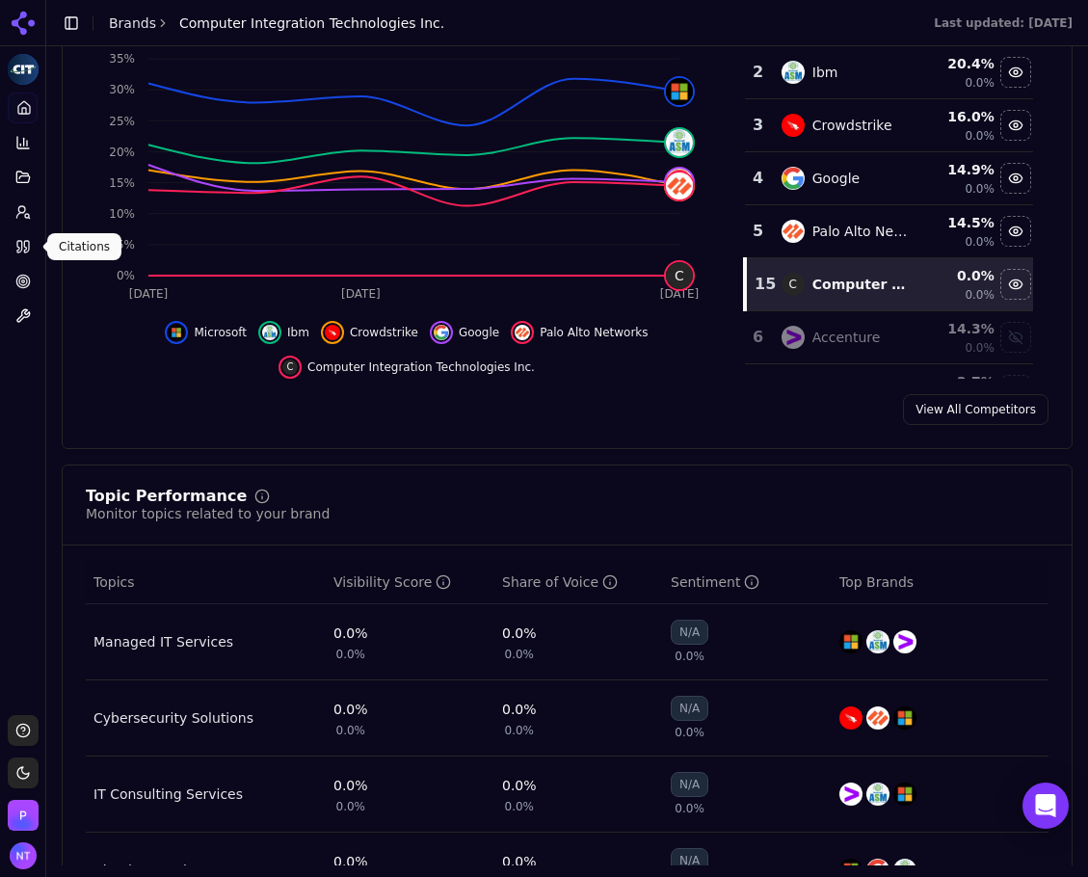
click at [30, 245] on icon at bounding box center [22, 246] width 15 height 15
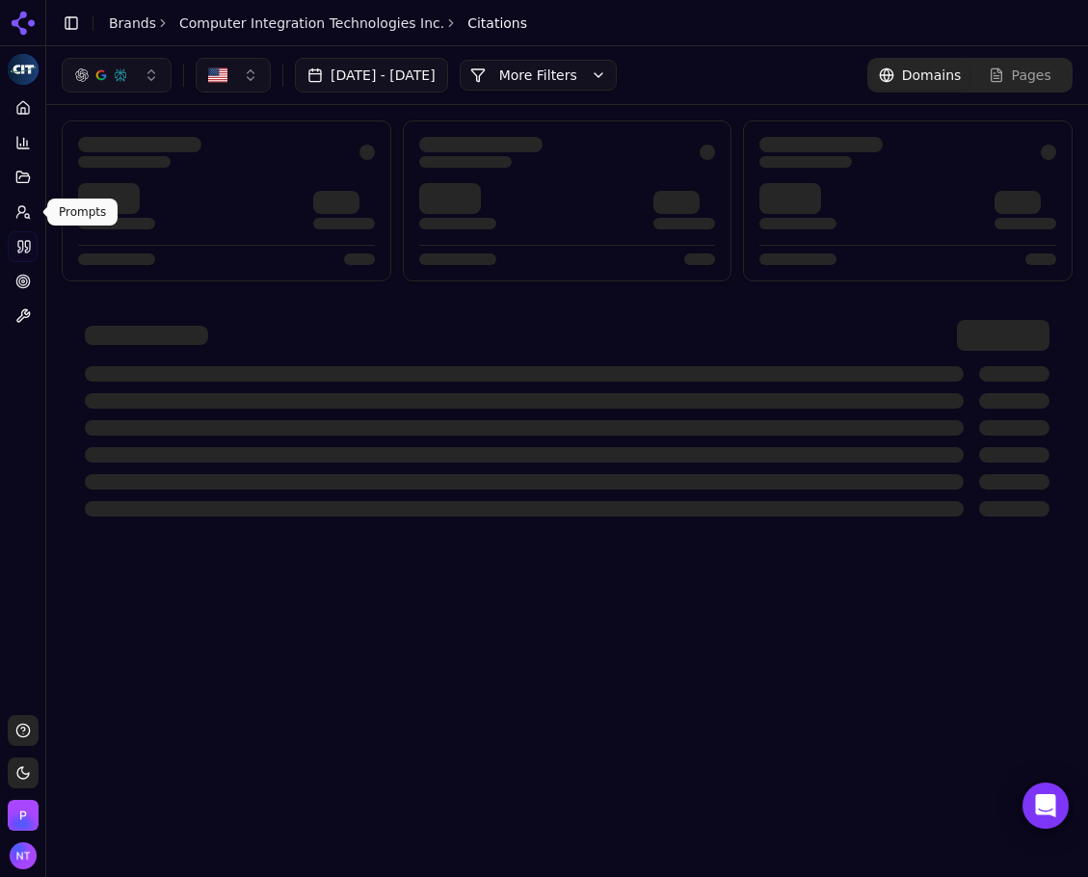
click at [16, 208] on icon at bounding box center [22, 211] width 15 height 15
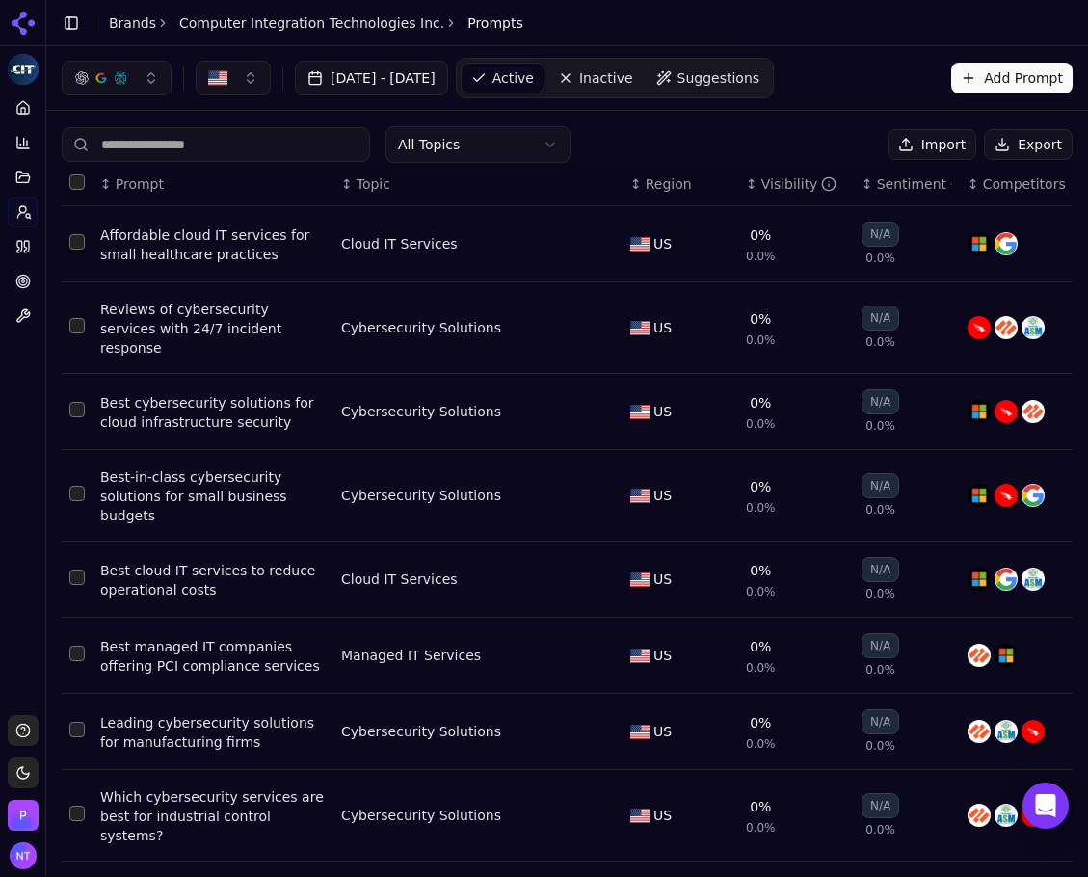
click at [938, 142] on button "Import" at bounding box center [932, 144] width 89 height 31
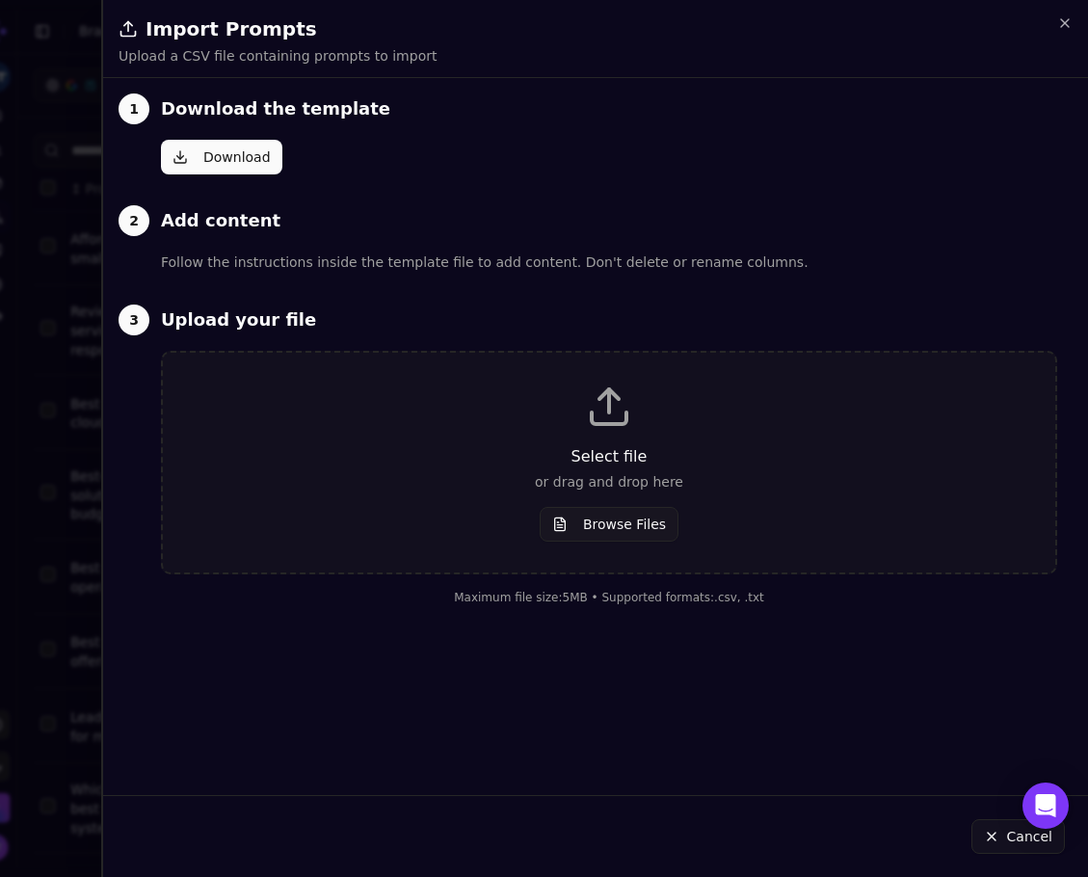
click at [224, 166] on button "Download" at bounding box center [221, 157] width 121 height 35
click at [1070, 26] on icon "button" at bounding box center [1064, 22] width 15 height 15
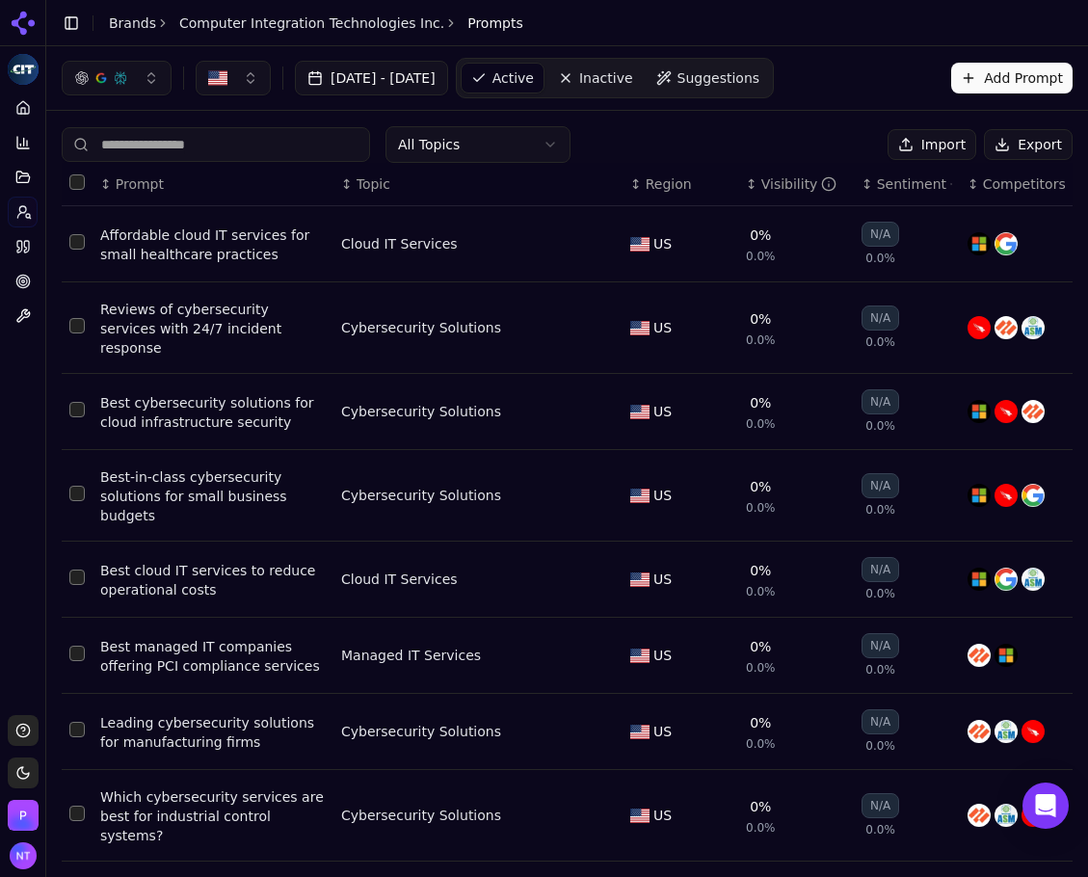
click at [1027, 137] on button "Export" at bounding box center [1028, 144] width 89 height 31
click at [225, 86] on img "button" at bounding box center [217, 77] width 19 height 19
click at [248, 163] on span "United States" at bounding box center [302, 154] width 142 height 19
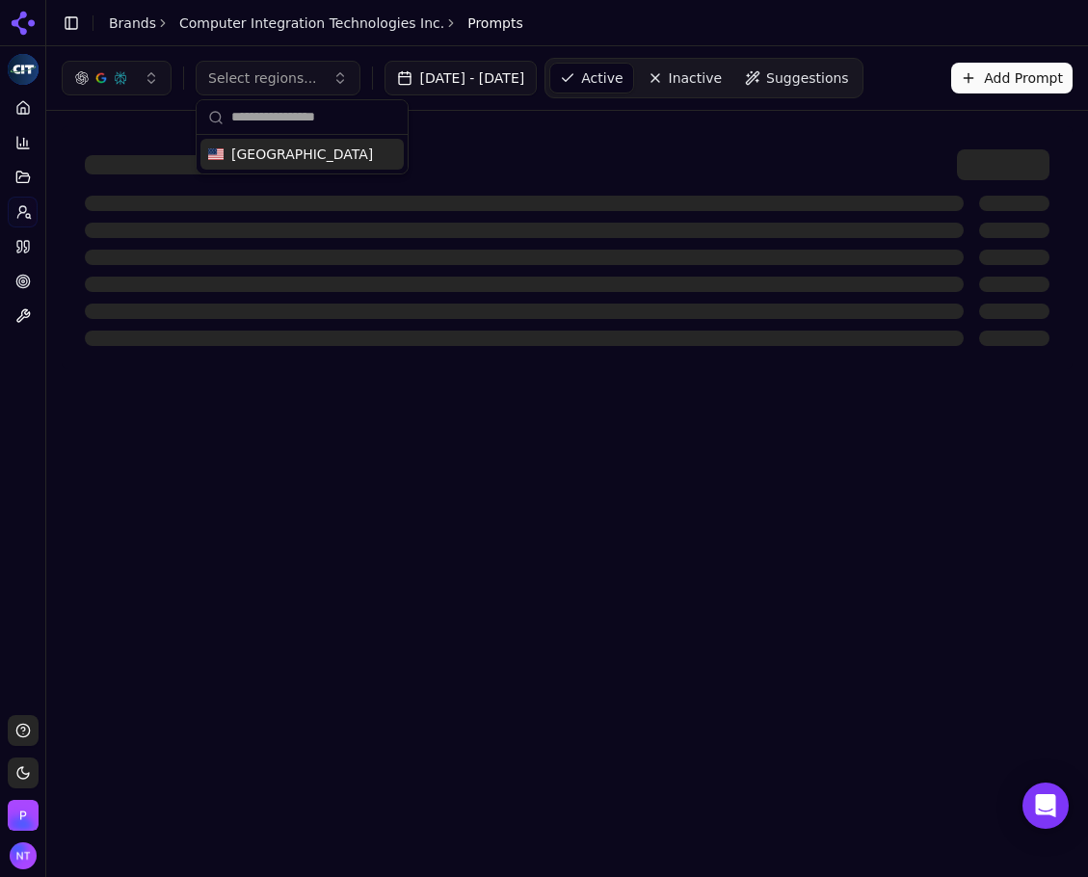
click at [280, 119] on input "text" at bounding box center [313, 117] width 165 height 39
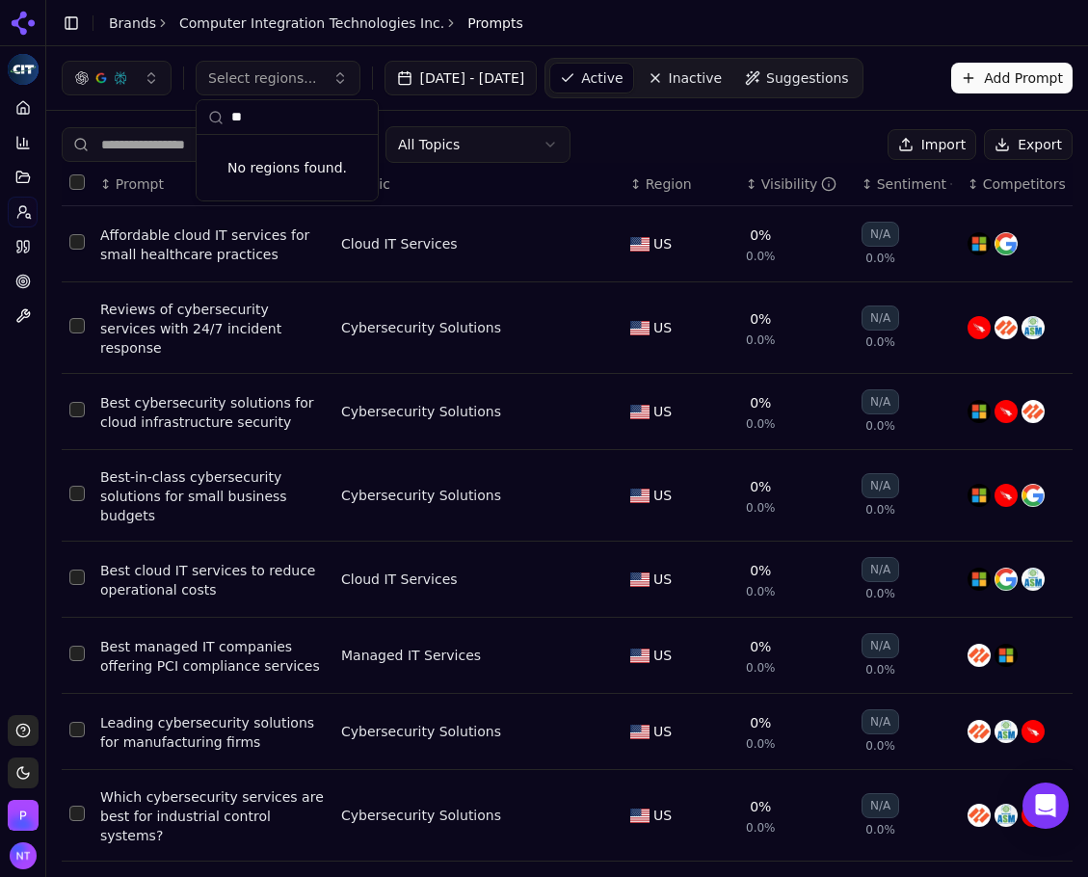
type input "*"
click at [721, 27] on header "Toggle Sidebar Brands Computer Integration Technologies Inc. Prompts" at bounding box center [567, 23] width 1042 height 46
drag, startPoint x: 623, startPoint y: 3, endPoint x: 915, endPoint y: 34, distance: 293.6
click at [915, 34] on header "Toggle Sidebar Brands Computer Integration Technologies Inc. Prompts" at bounding box center [567, 23] width 1042 height 46
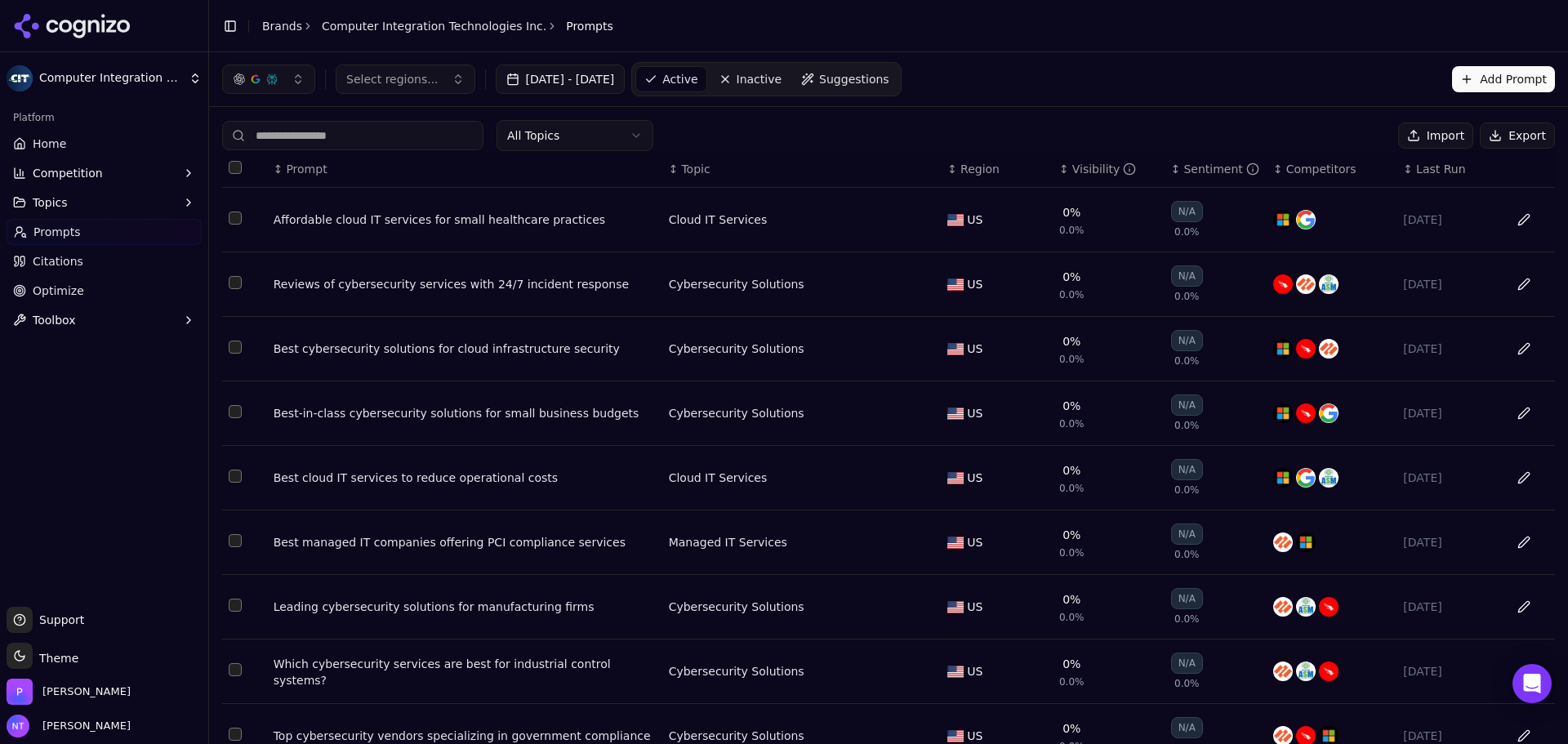
click at [976, 136] on button "Import" at bounding box center [1436, 136] width 75 height 26
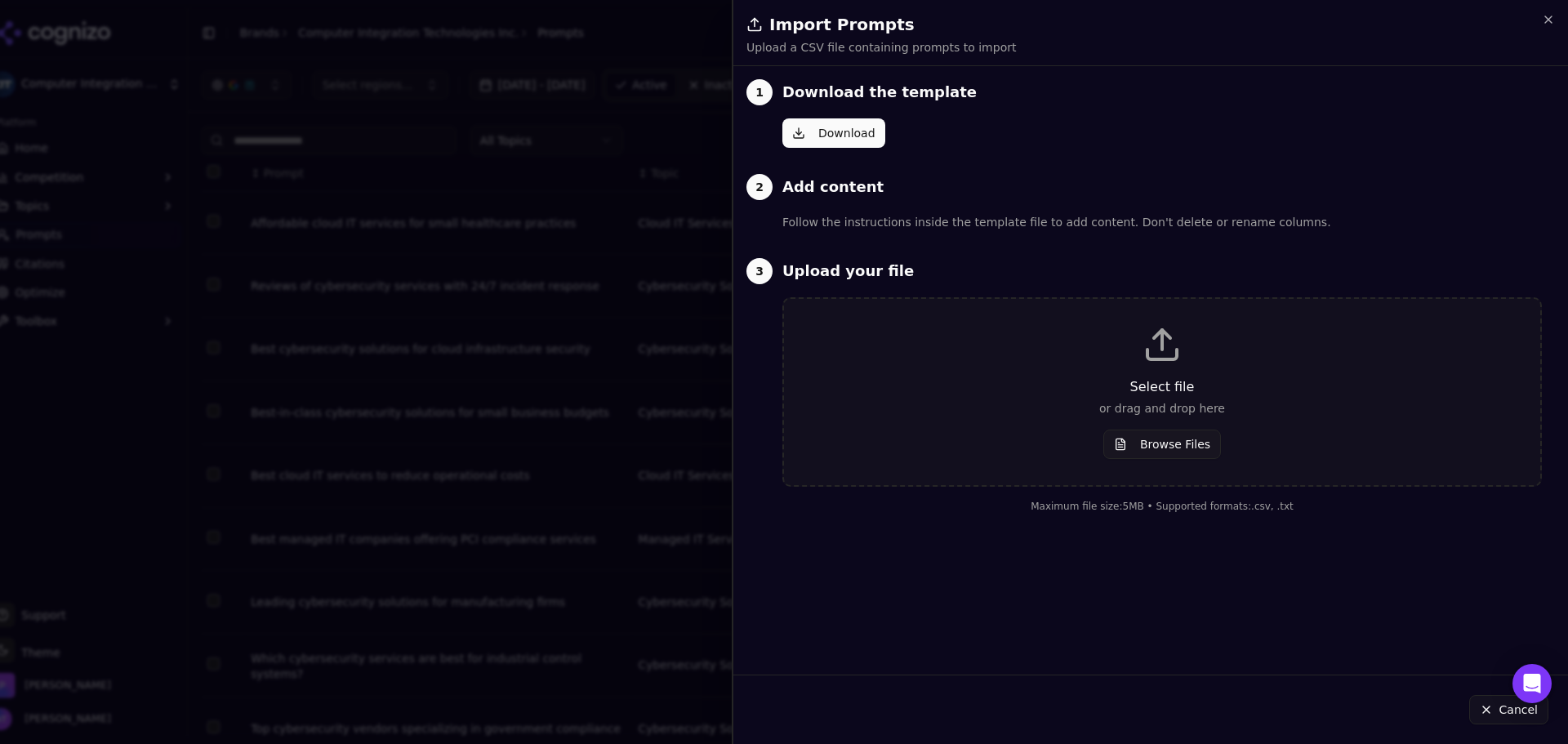
click at [976, 418] on div "Select file or drag and drop here Browse Files" at bounding box center [1162, 392] width 704 height 134
click at [962, 422] on div "Select file or drag and drop here Browse Files" at bounding box center [1162, 392] width 704 height 134
click at [976, 453] on button "Browse Files" at bounding box center [1162, 444] width 118 height 30
click at [976, 422] on div "Select file or drag and drop here Browse Files" at bounding box center [1162, 392] width 704 height 134
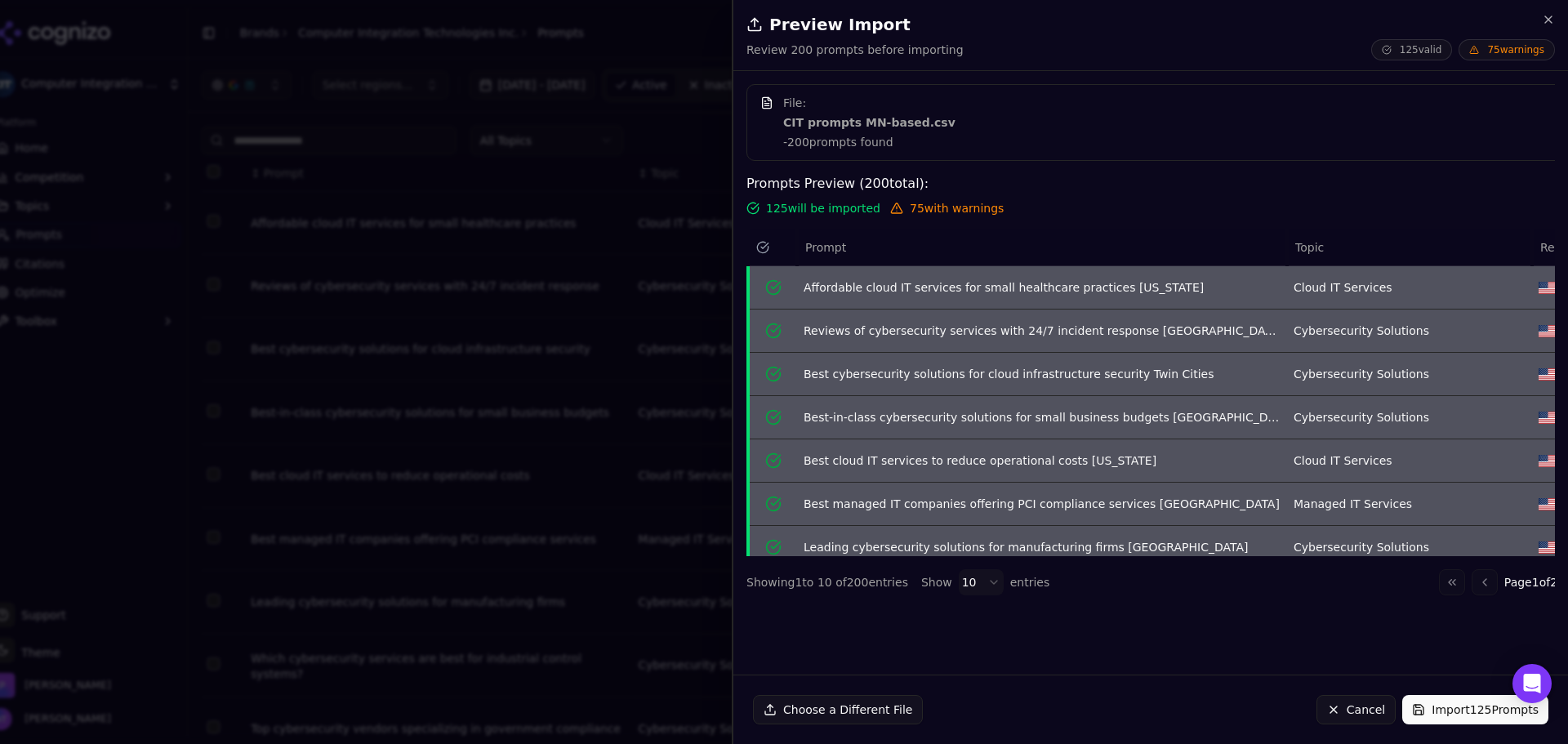
click at [910, 206] on span "75 with warnings" at bounding box center [957, 208] width 94 height 16
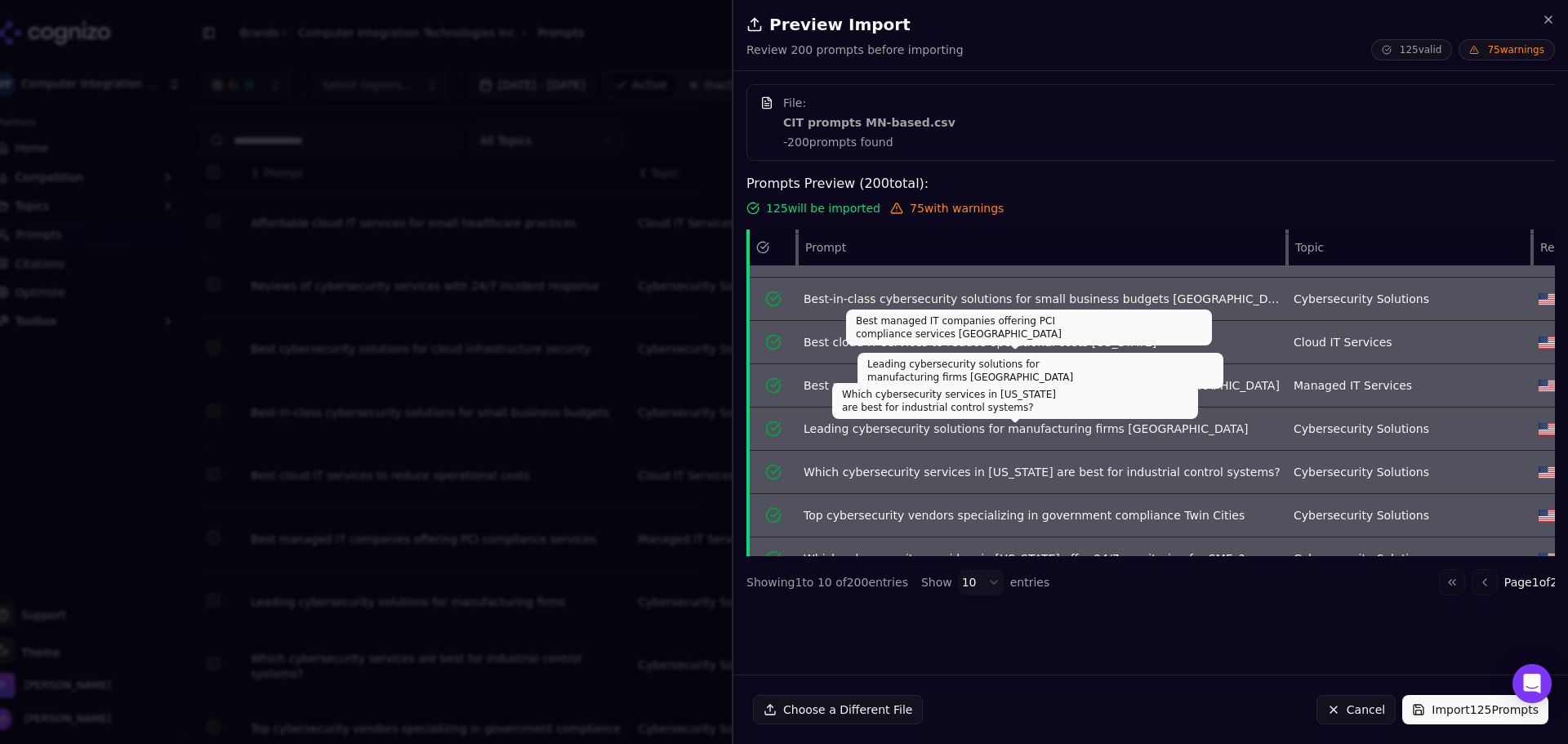
scroll to position [155, 0]
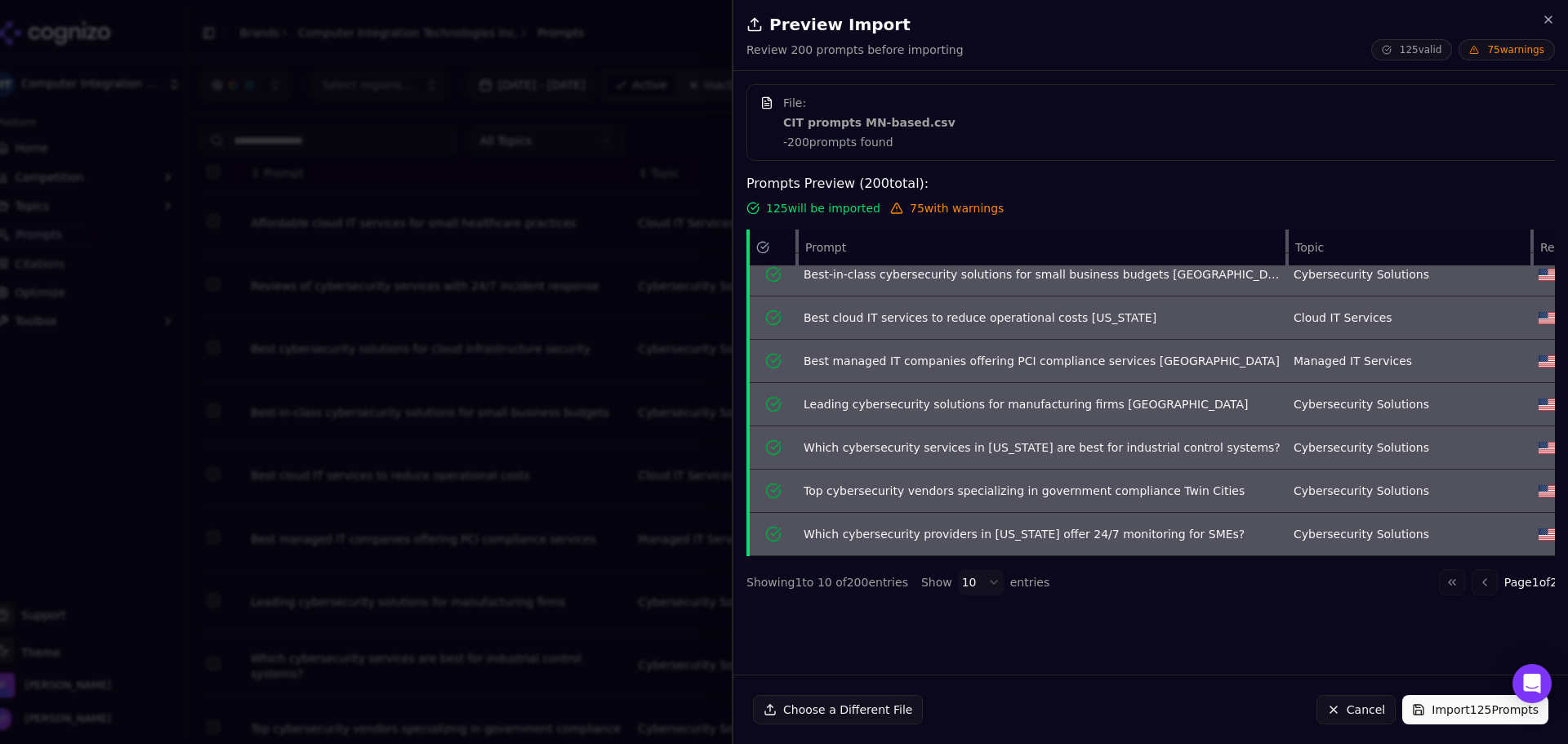
click at [976, 53] on span "75 warnings" at bounding box center [1507, 49] width 97 height 21
click at [976, 587] on span "Page 1 of 20" at bounding box center [1534, 581] width 60 height 16
click at [976, 582] on button "Go to next page" at bounding box center [1584, 582] width 26 height 26
click at [976, 23] on icon "button" at bounding box center [1548, 19] width 13 height 13
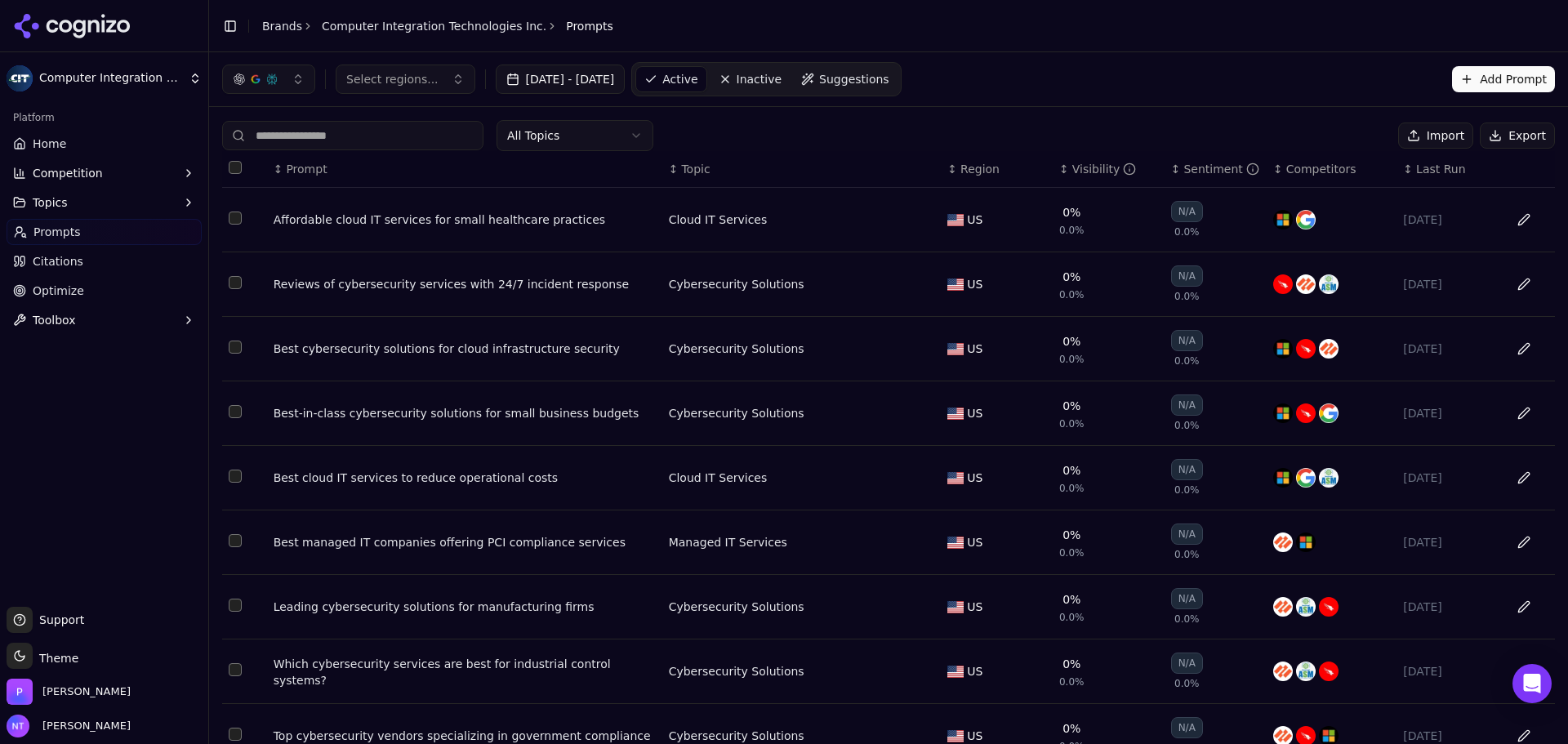
click at [241, 167] on th "Data table" at bounding box center [244, 169] width 45 height 36
click at [239, 174] on th "Data table" at bounding box center [244, 169] width 45 height 36
click at [237, 173] on button "Select all rows" at bounding box center [235, 167] width 13 height 13
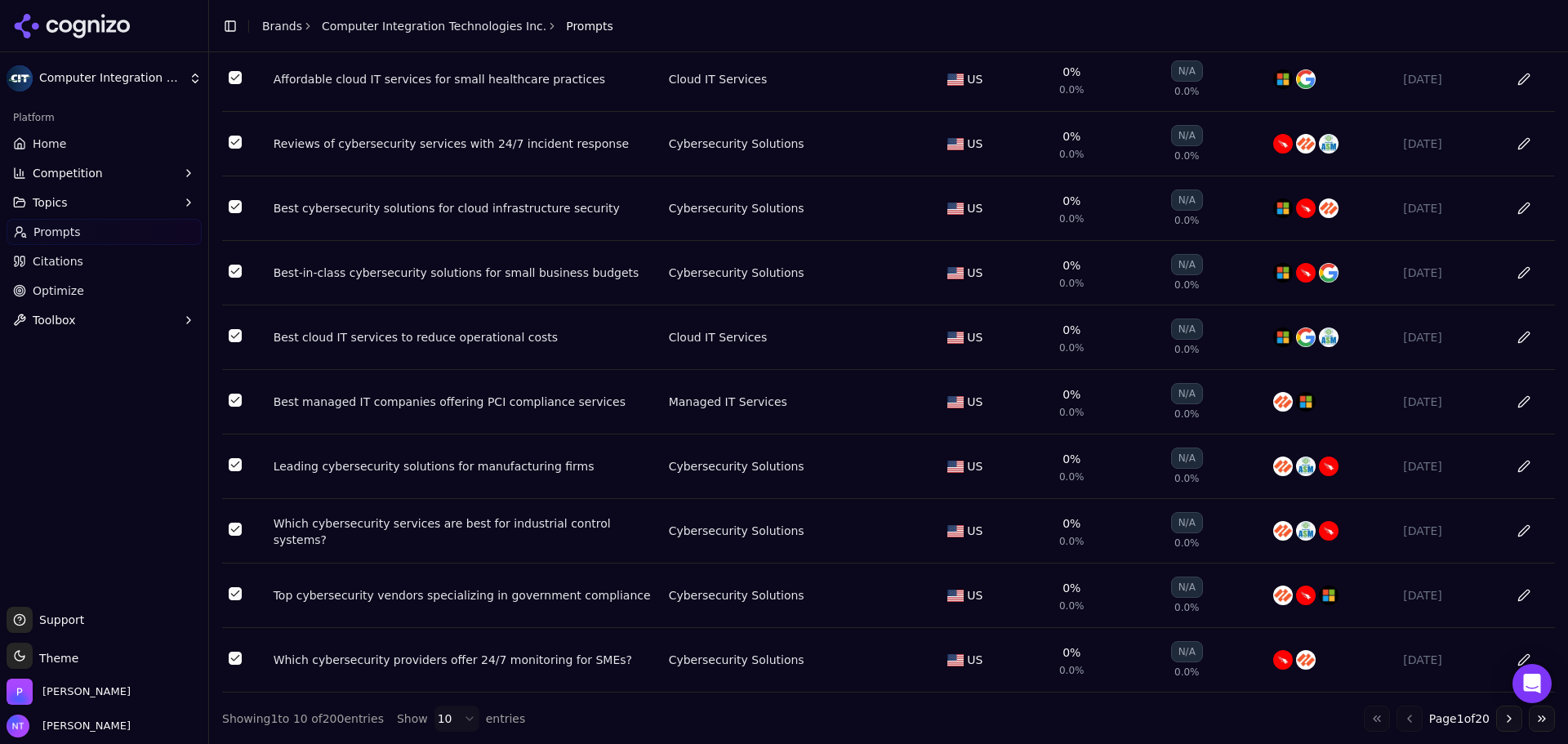
scroll to position [142, 0]
click at [448, 713] on html "Computer Integration Technologies Inc. Platform Home Competition Topics Prompts…" at bounding box center [784, 372] width 1568 height 744
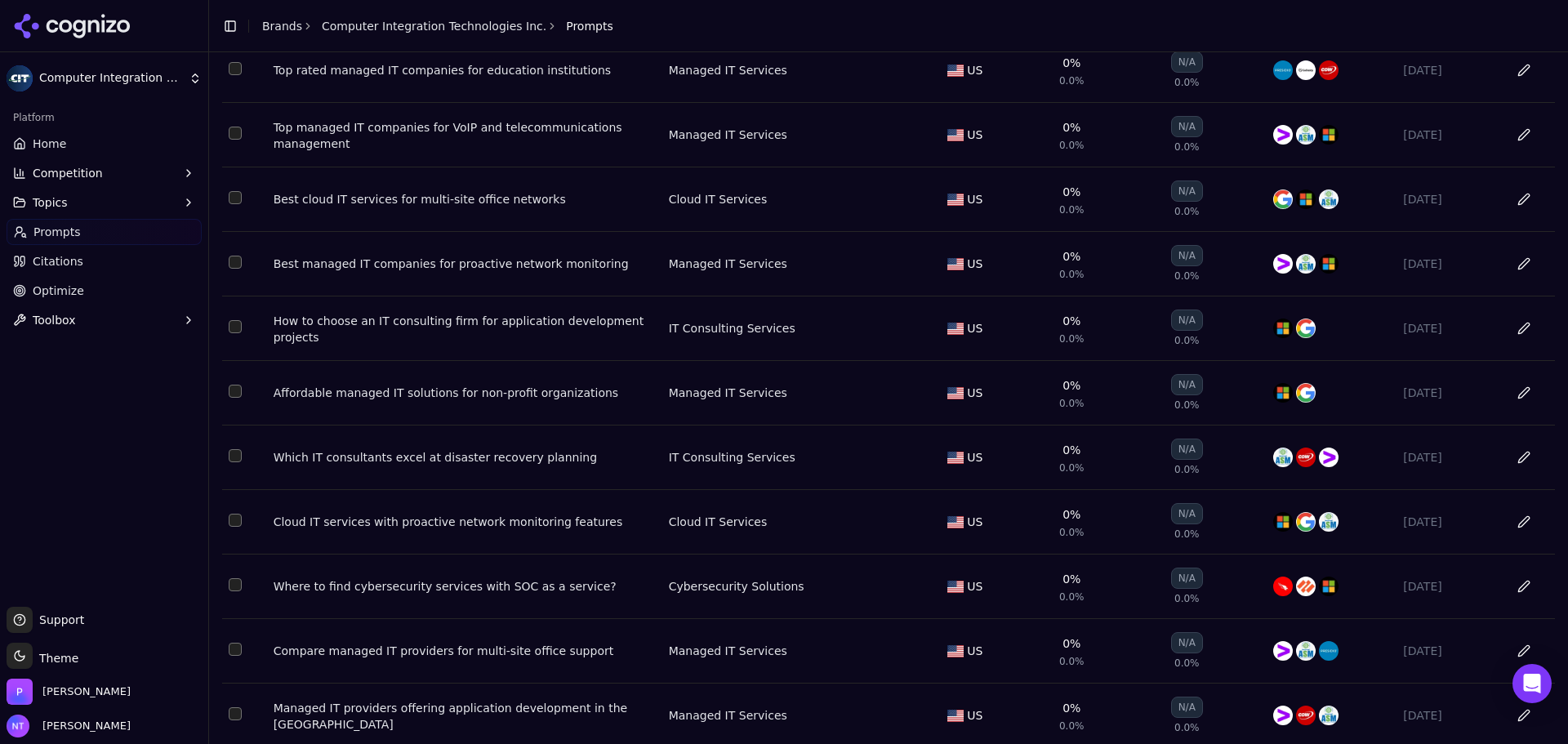
scroll to position [0, 0]
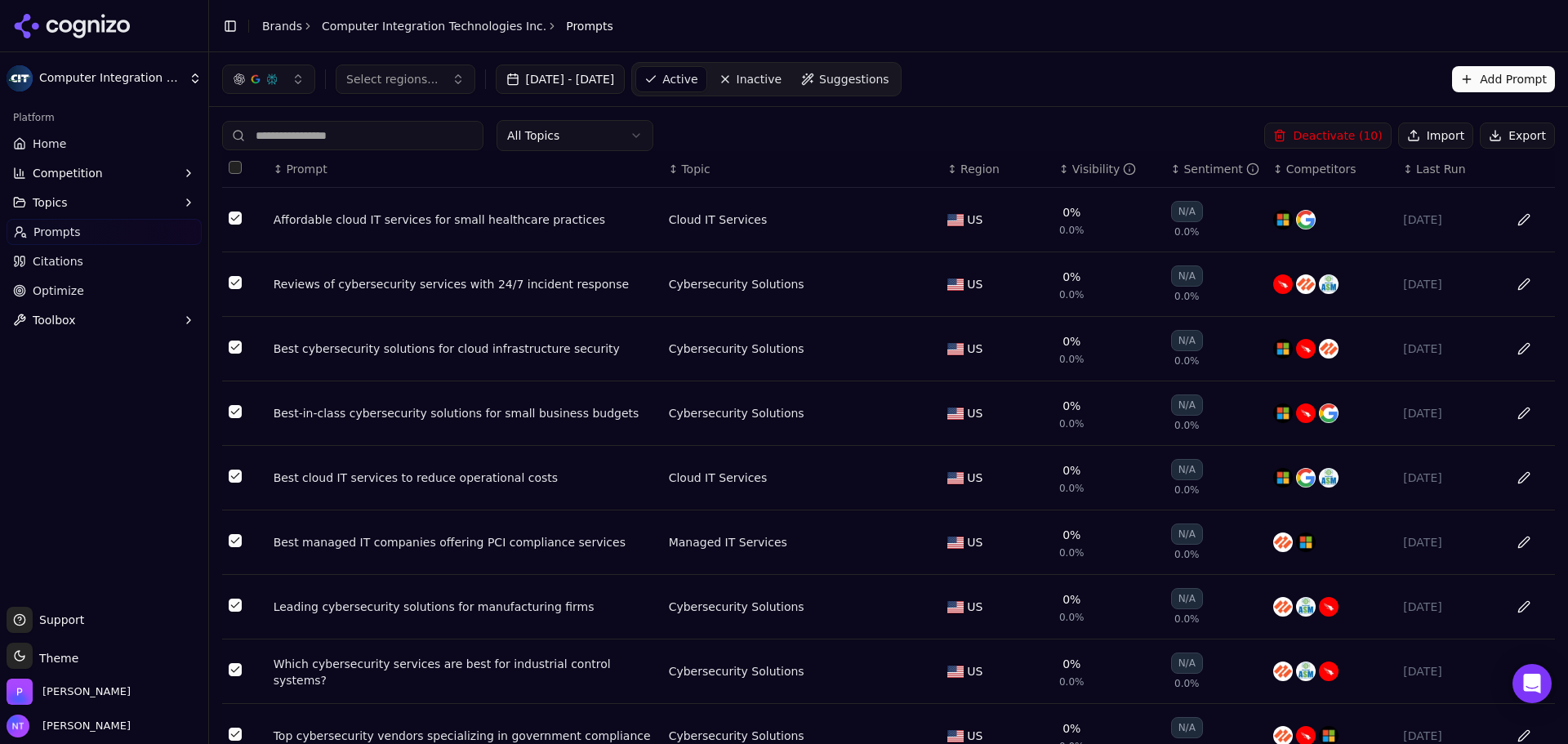
click at [229, 164] on button "Select all rows" at bounding box center [235, 167] width 13 height 13
click at [976, 132] on button "Deactivate ( 100 )" at bounding box center [1325, 136] width 134 height 26
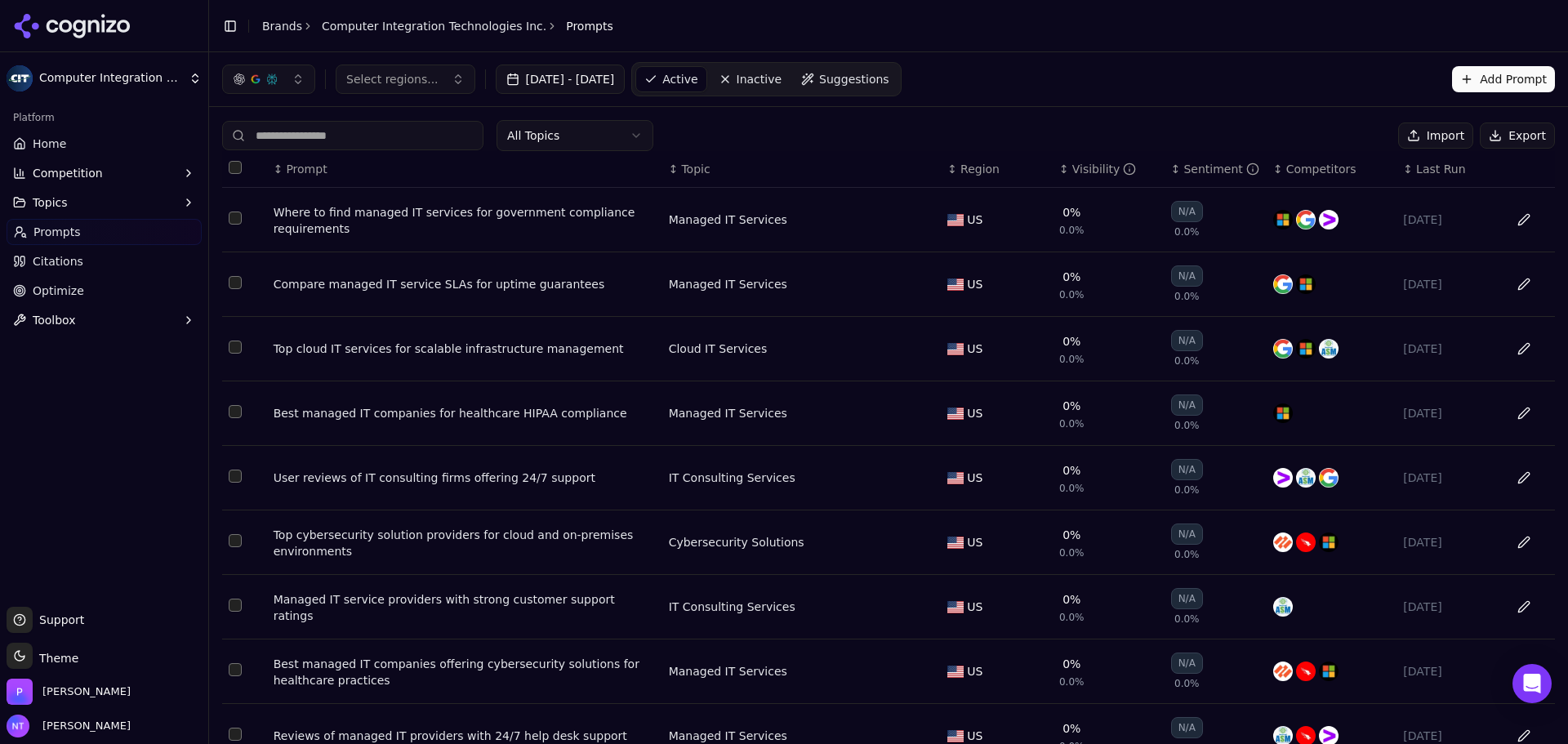
click at [226, 168] on th "Data table" at bounding box center [244, 169] width 45 height 36
click at [228, 167] on th "Data table" at bounding box center [244, 169] width 45 height 36
click at [235, 167] on button "Select all rows" at bounding box center [235, 167] width 13 height 13
click at [976, 101] on div "Select regions... Jul 26, 2025 - Aug 25, 2025 Active Inactive Suggestions Add P…" at bounding box center [889, 80] width 1359 height 54
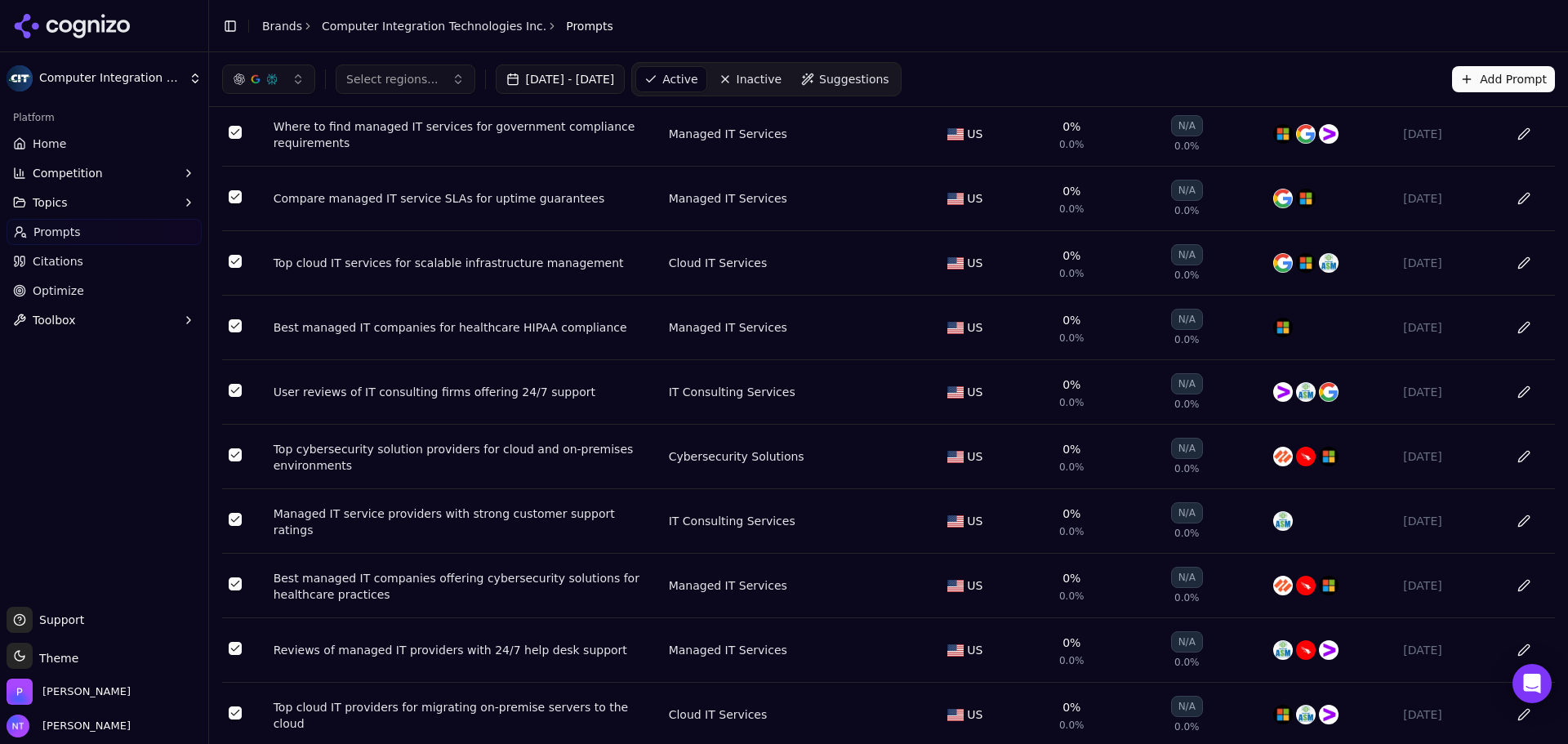
scroll to position [142, 0]
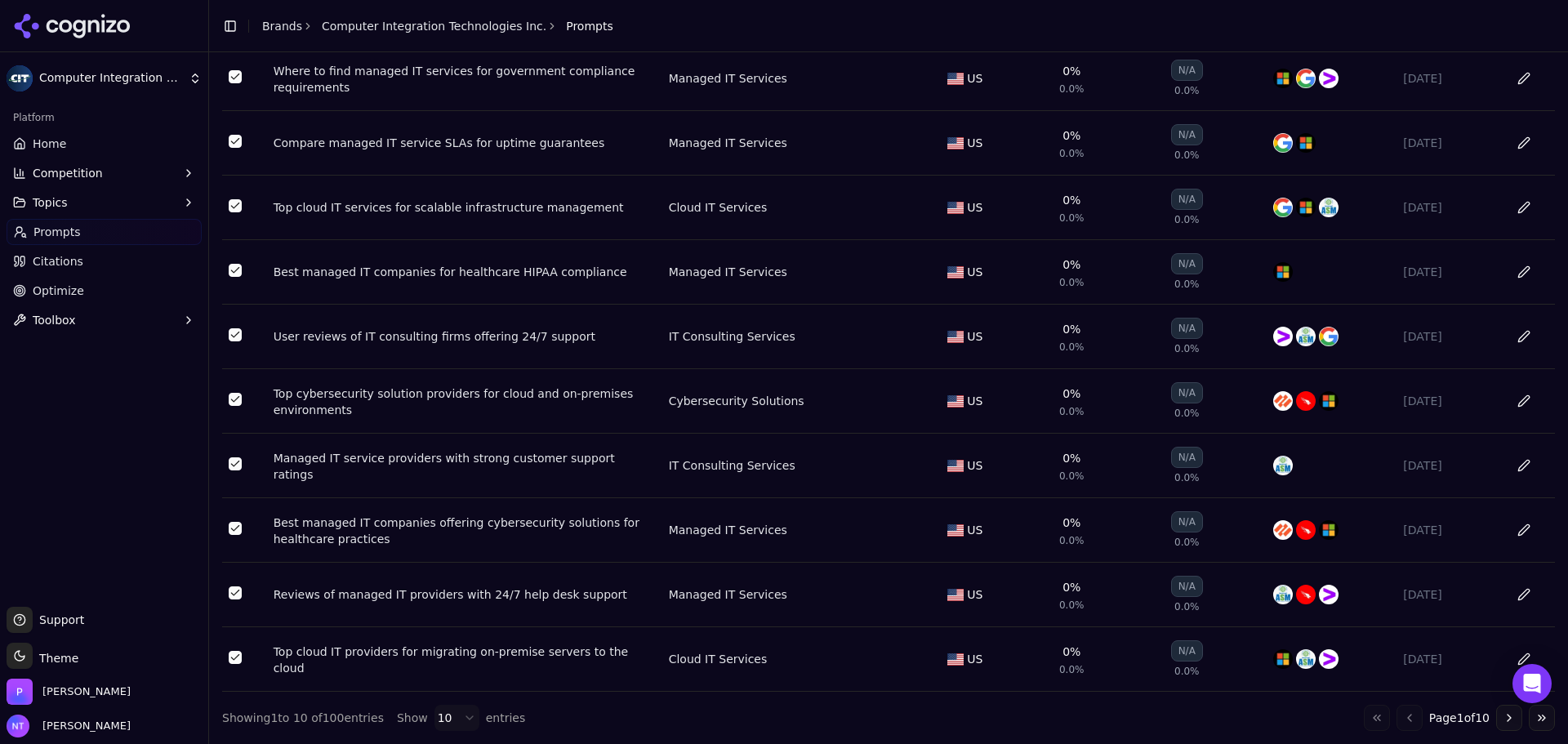
click at [411, 731] on div "All Topics Deactivate ( 10 ) Import Export ↕ Prompt ↕ Topic ↕ Region ↕ Visibili…" at bounding box center [889, 355] width 1359 height 778
click at [432, 719] on html "Computer Integration Technologies Inc. Platform Home Competition Topics Prompts…" at bounding box center [784, 372] width 1568 height 744
click at [458, 698] on div "10 20 50 100" at bounding box center [475, 645] width 103 height 111
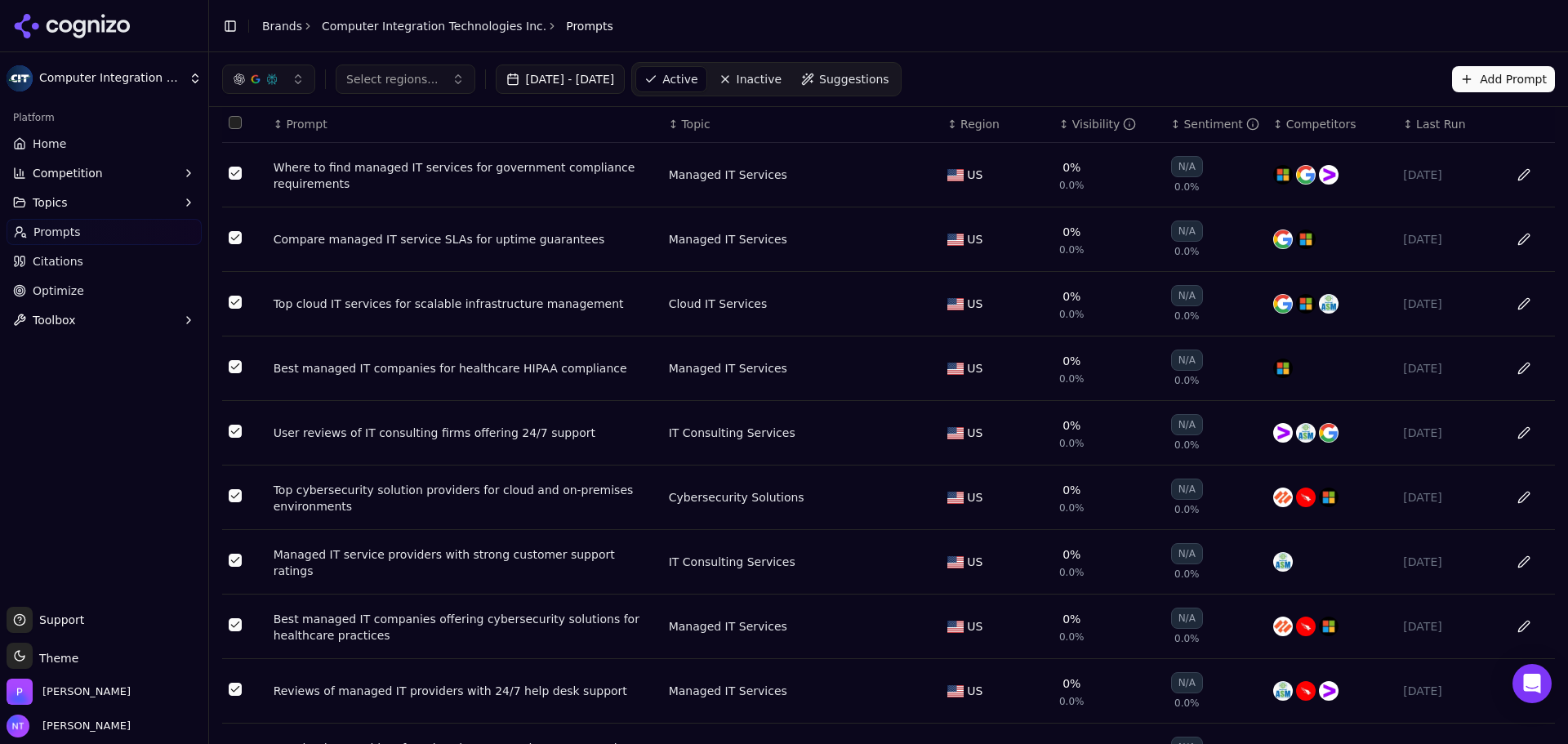
scroll to position [0, 0]
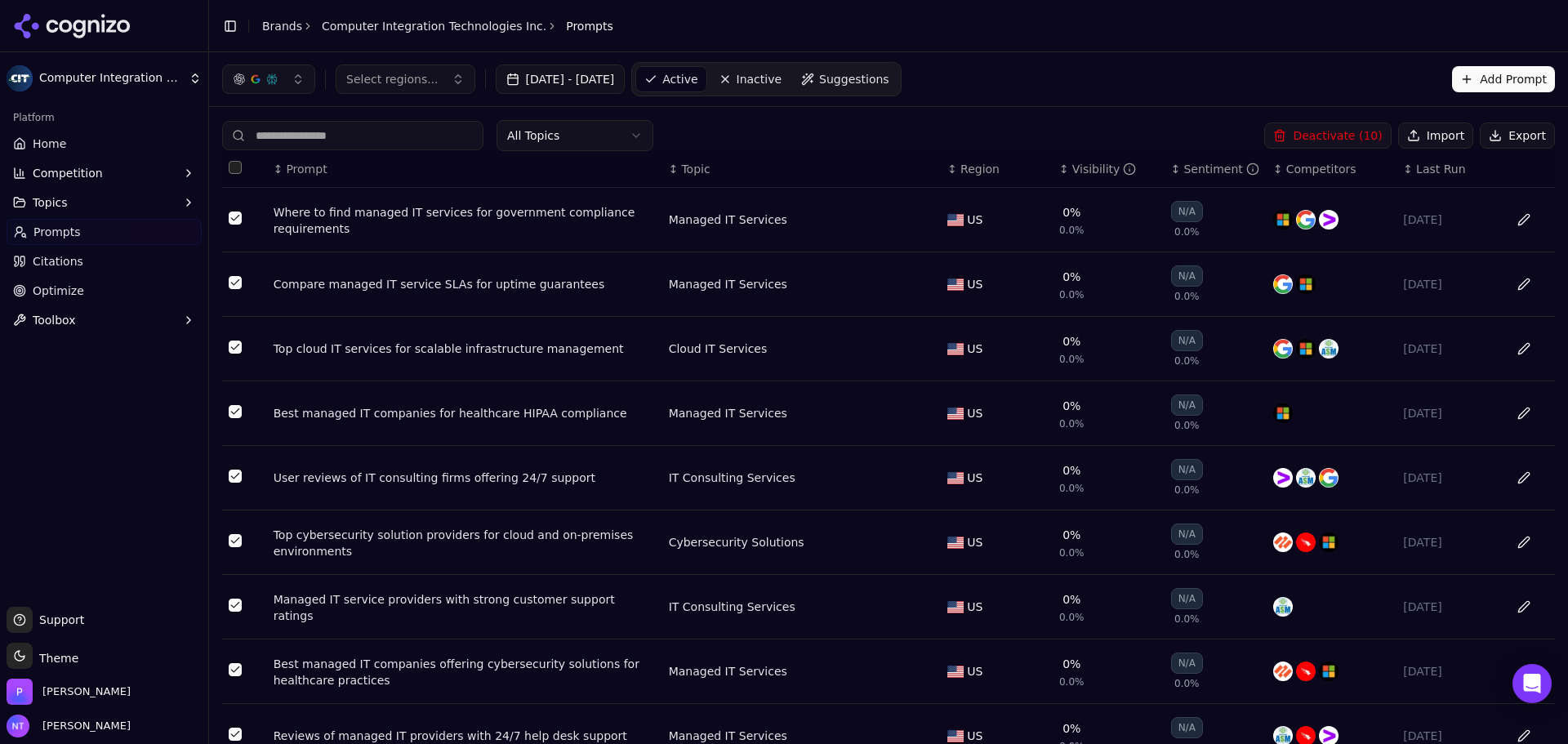
click at [238, 166] on button "Select all rows" at bounding box center [235, 167] width 13 height 13
click at [976, 148] on div "All Topics Deactivate ( 100 ) Import Export" at bounding box center [888, 136] width 1333 height 31
click at [976, 136] on button "Deactivate ( 100 )" at bounding box center [1325, 136] width 134 height 26
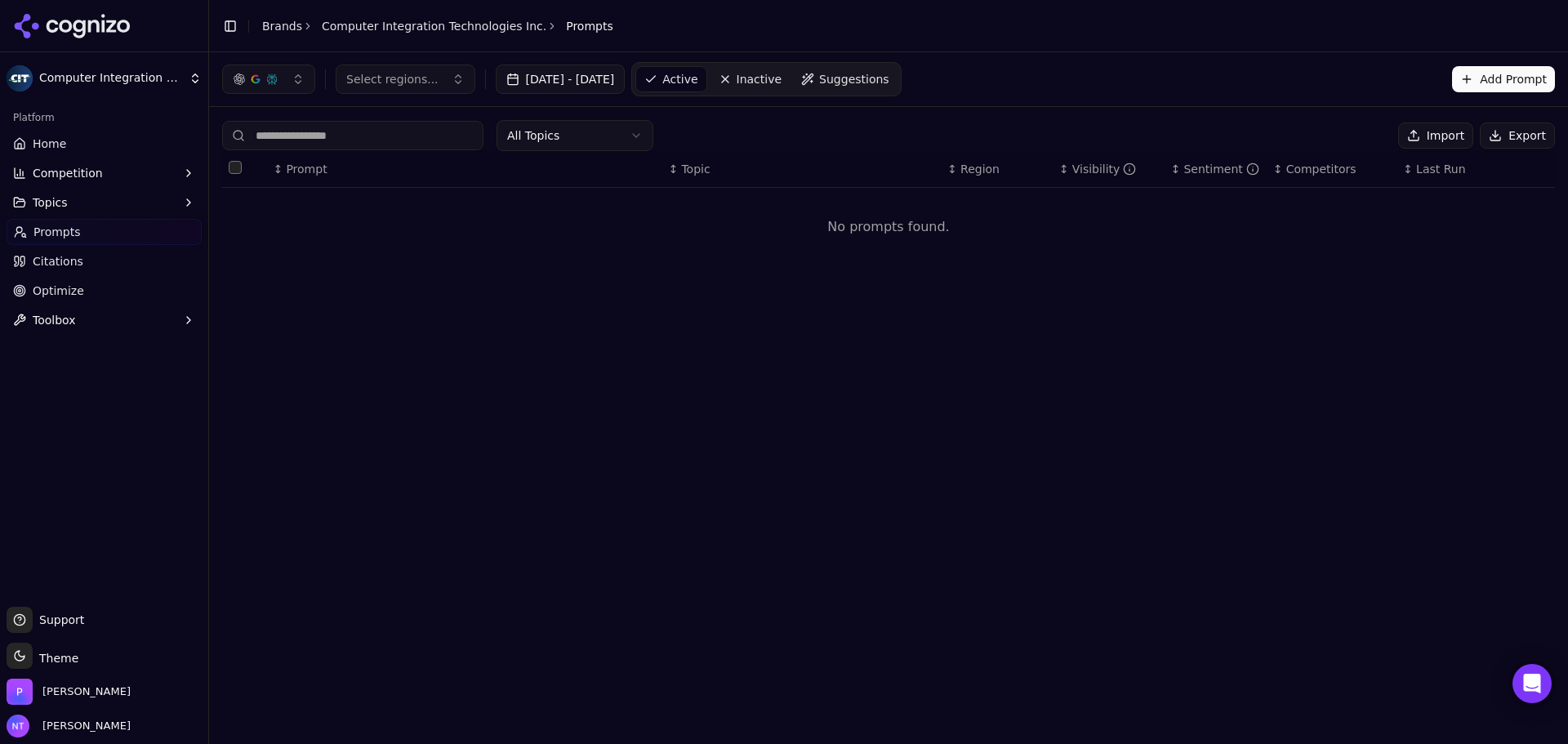
click at [976, 73] on button "Add Prompt" at bounding box center [1503, 79] width 103 height 26
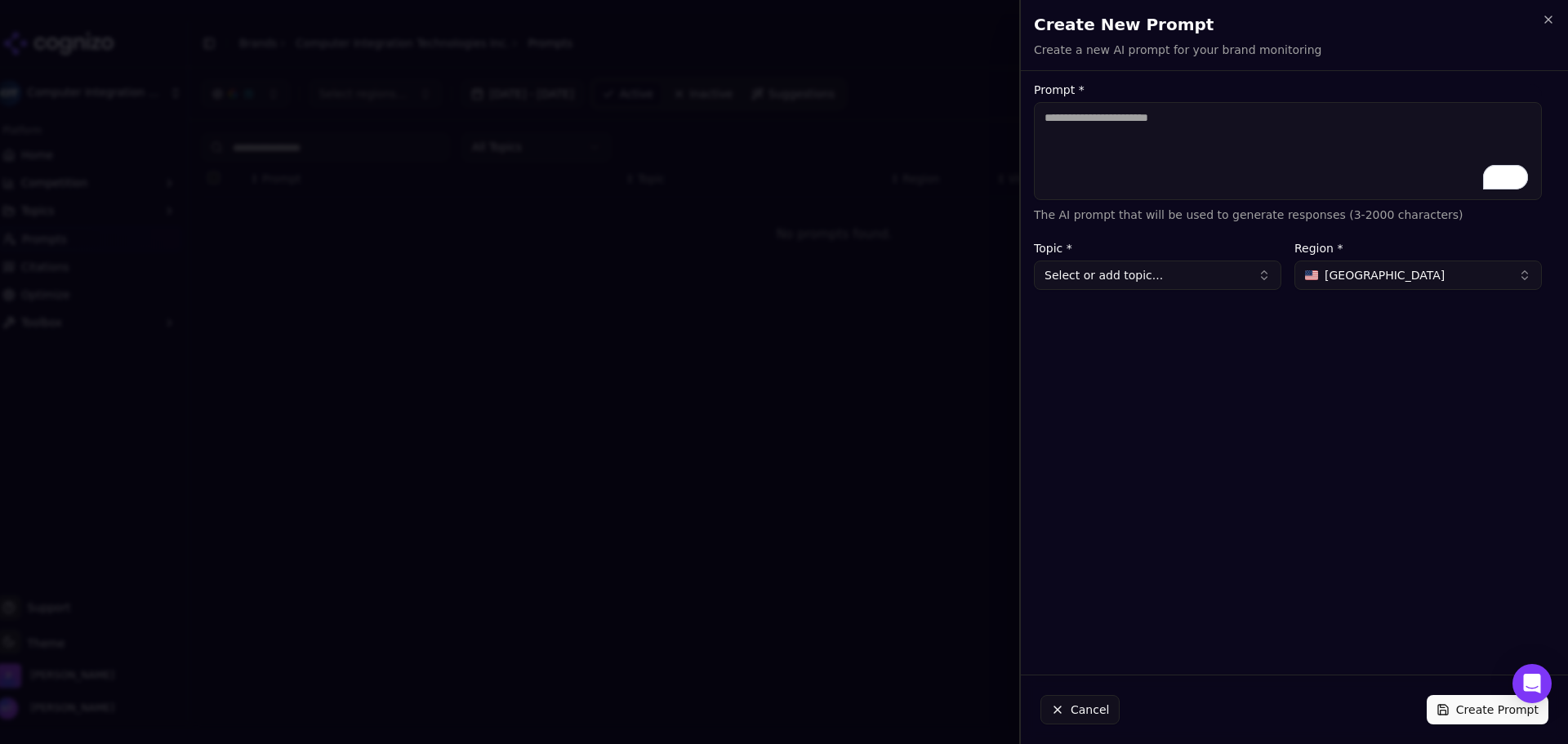
click at [976, 28] on h2 "Create New Prompt" at bounding box center [1294, 24] width 521 height 23
click at [976, 25] on icon "button" at bounding box center [1548, 19] width 13 height 13
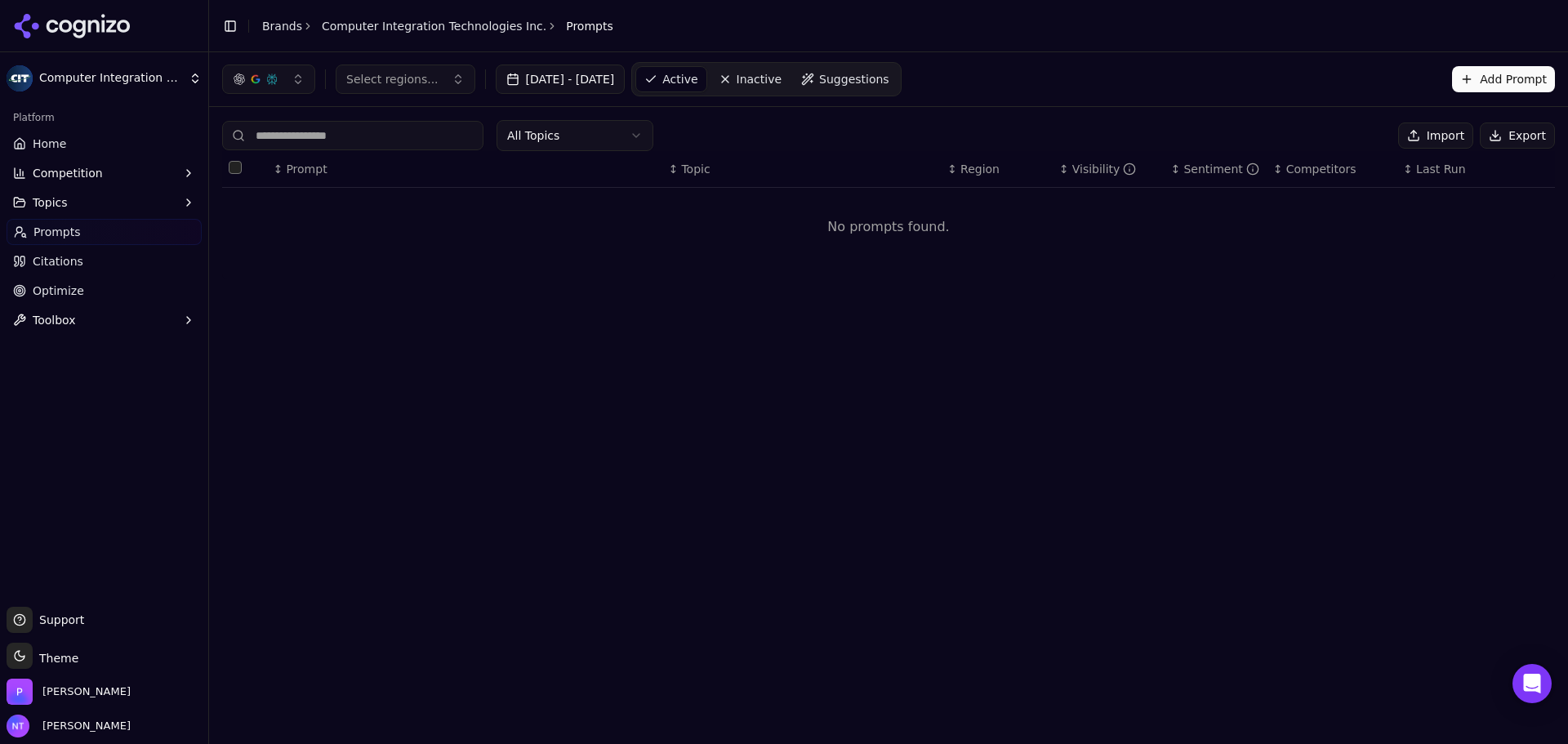
click at [976, 134] on button "Import" at bounding box center [1436, 136] width 75 height 26
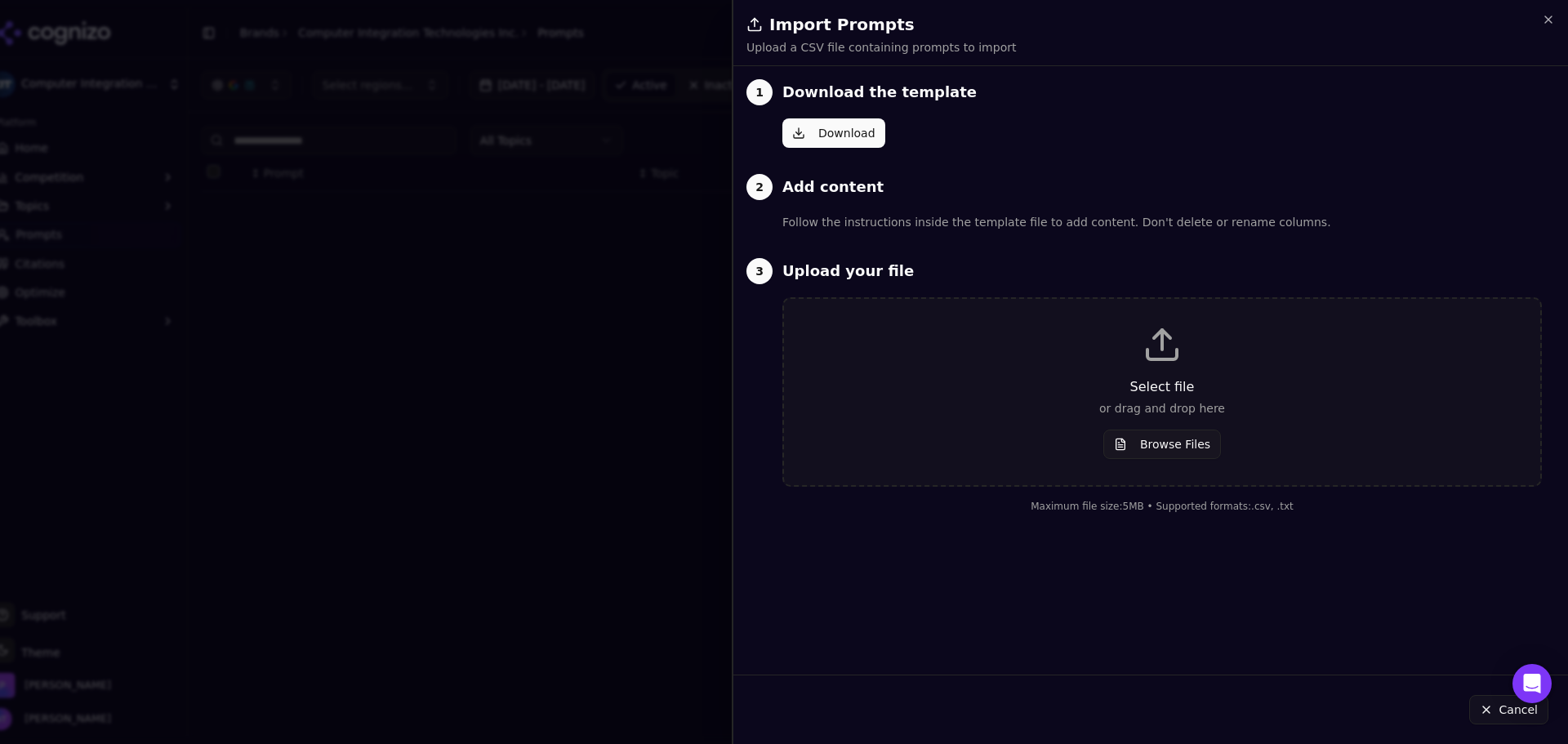
click at [976, 402] on div "Select file or drag and drop here" at bounding box center [1162, 397] width 704 height 39
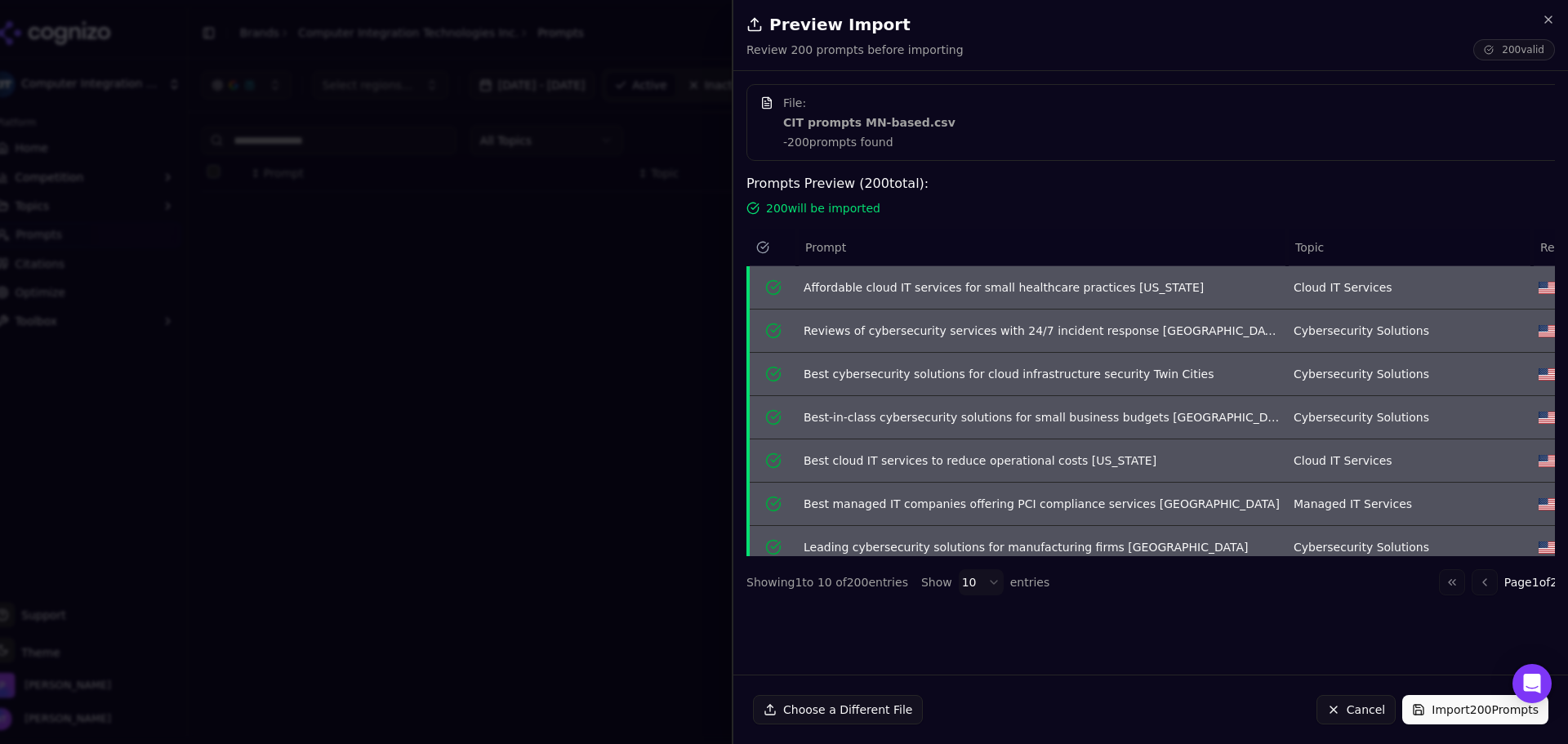
click at [976, 717] on button "Import 200 Prompts" at bounding box center [1476, 709] width 146 height 30
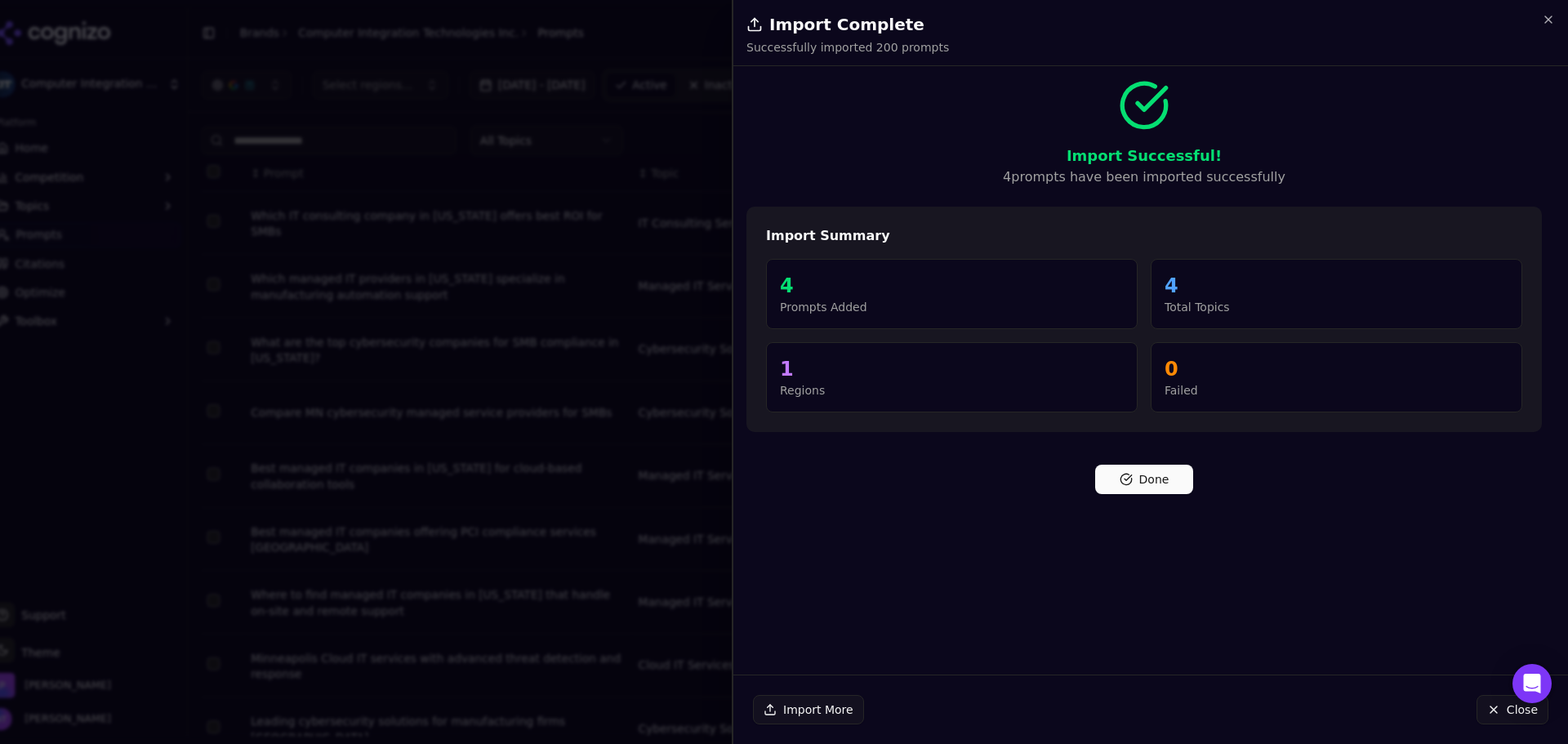
click at [976, 488] on button "Done" at bounding box center [1144, 479] width 98 height 30
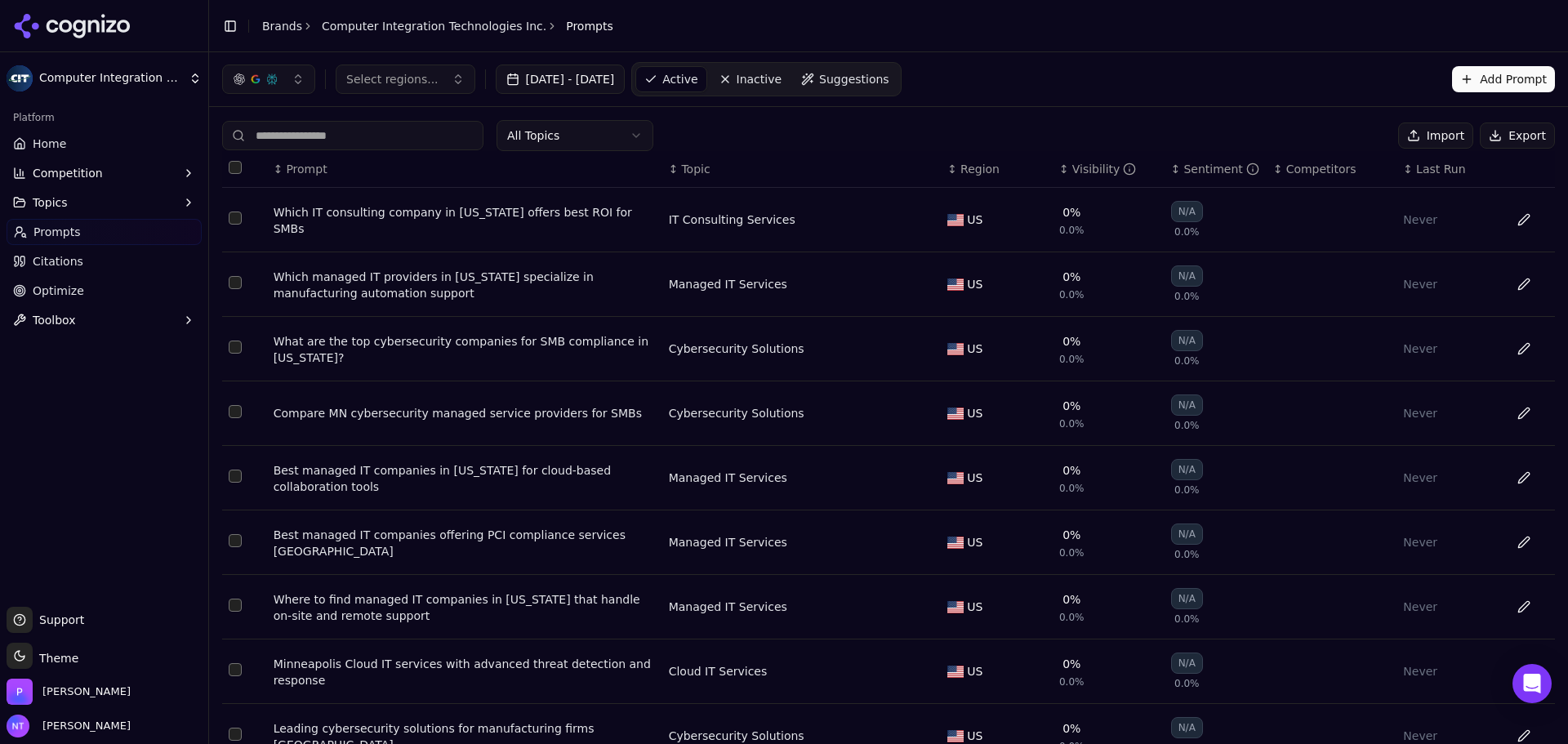
click at [88, 124] on div "Platform" at bounding box center [104, 117] width 195 height 26
click at [28, 146] on link "Home" at bounding box center [104, 143] width 195 height 26
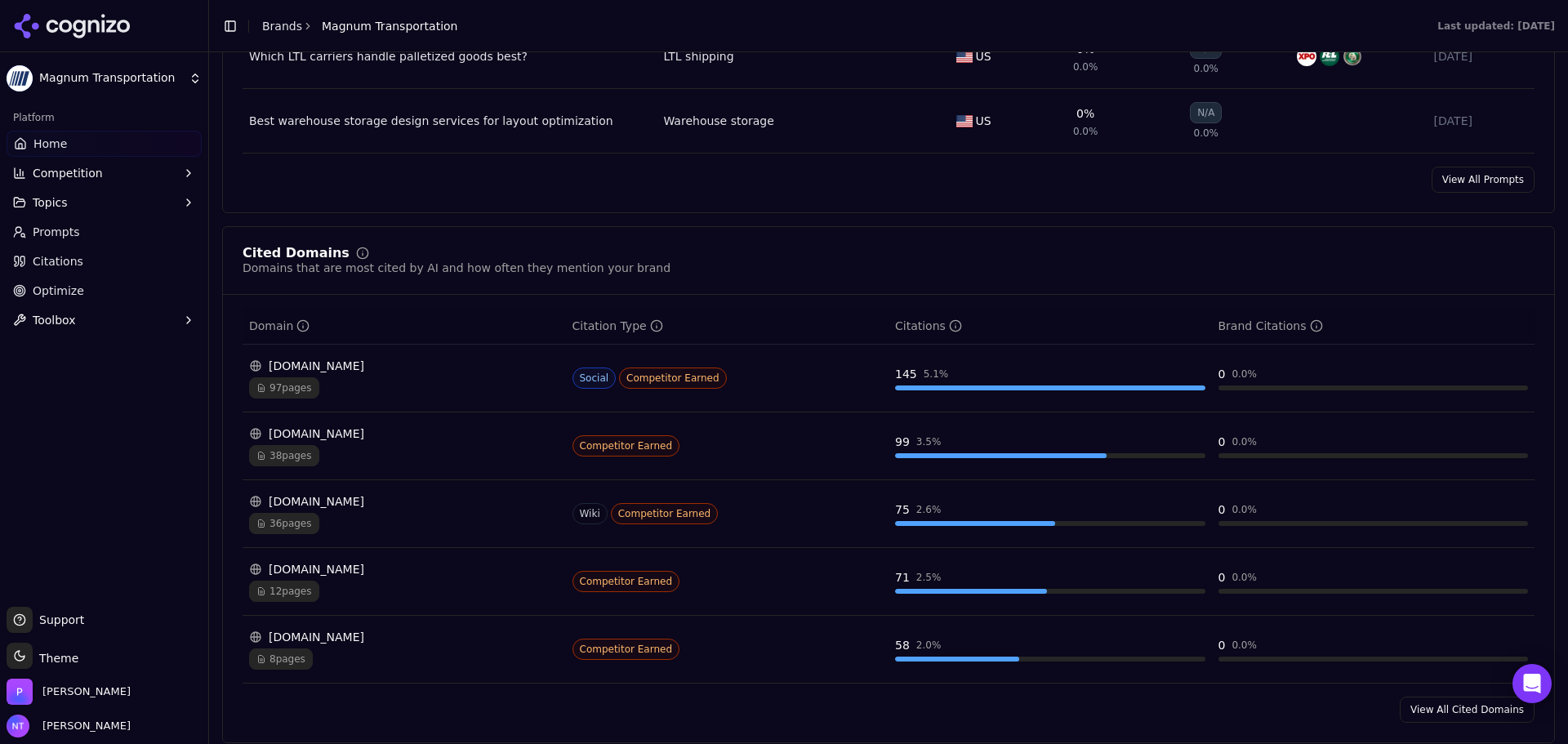
scroll to position [1552, 0]
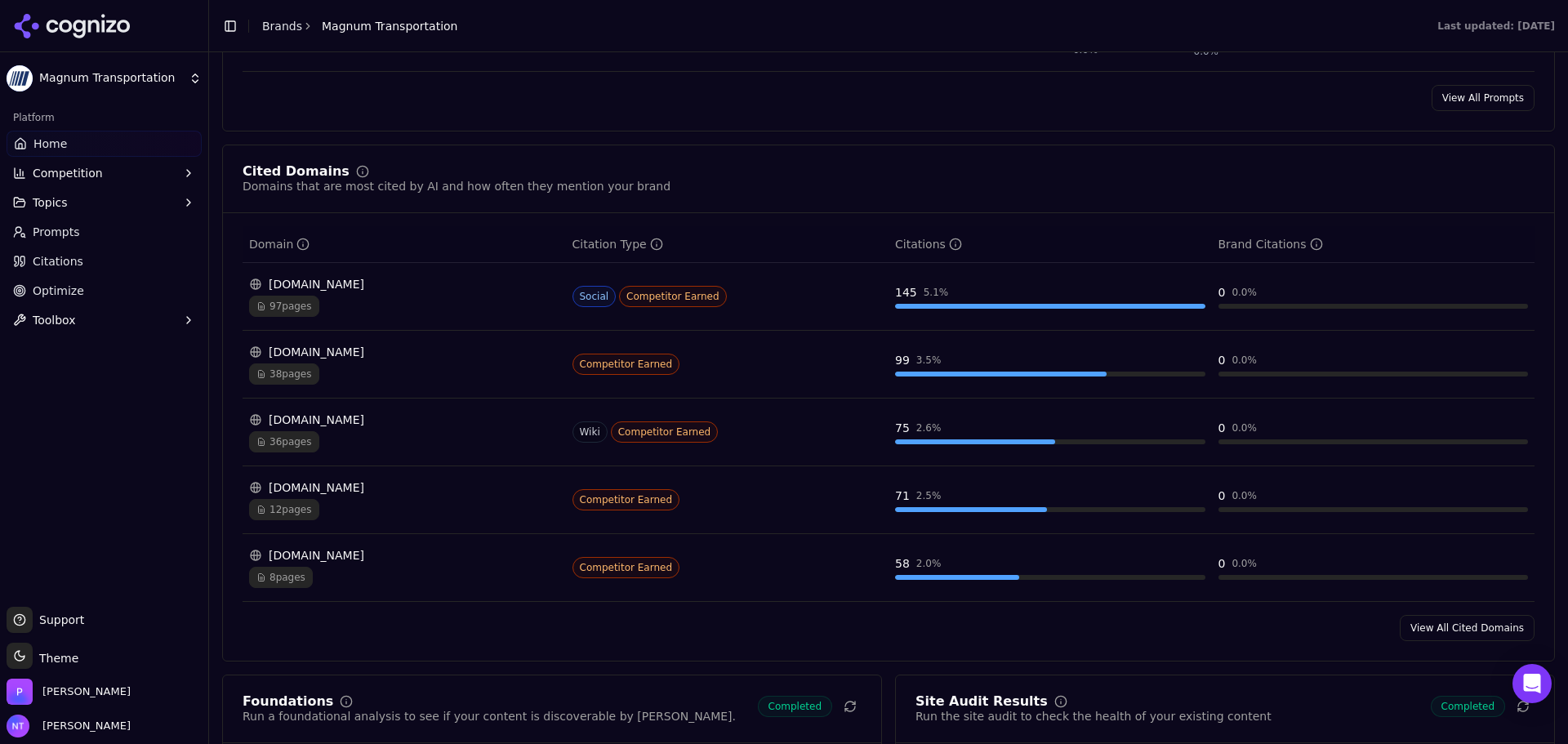
click at [103, 515] on div "Platform Home Competition Topics Prompts Citations Optimize Toolbox" at bounding box center [104, 349] width 209 height 502
drag, startPoint x: 525, startPoint y: 506, endPoint x: 496, endPoint y: 453, distance: 60.4
drag, startPoint x: 496, startPoint y: 453, endPoint x: 120, endPoint y: 482, distance: 377.1
click at [120, 482] on div "Platform Home Competition Topics Prompts Citations Optimize Toolbox" at bounding box center [104, 349] width 209 height 502
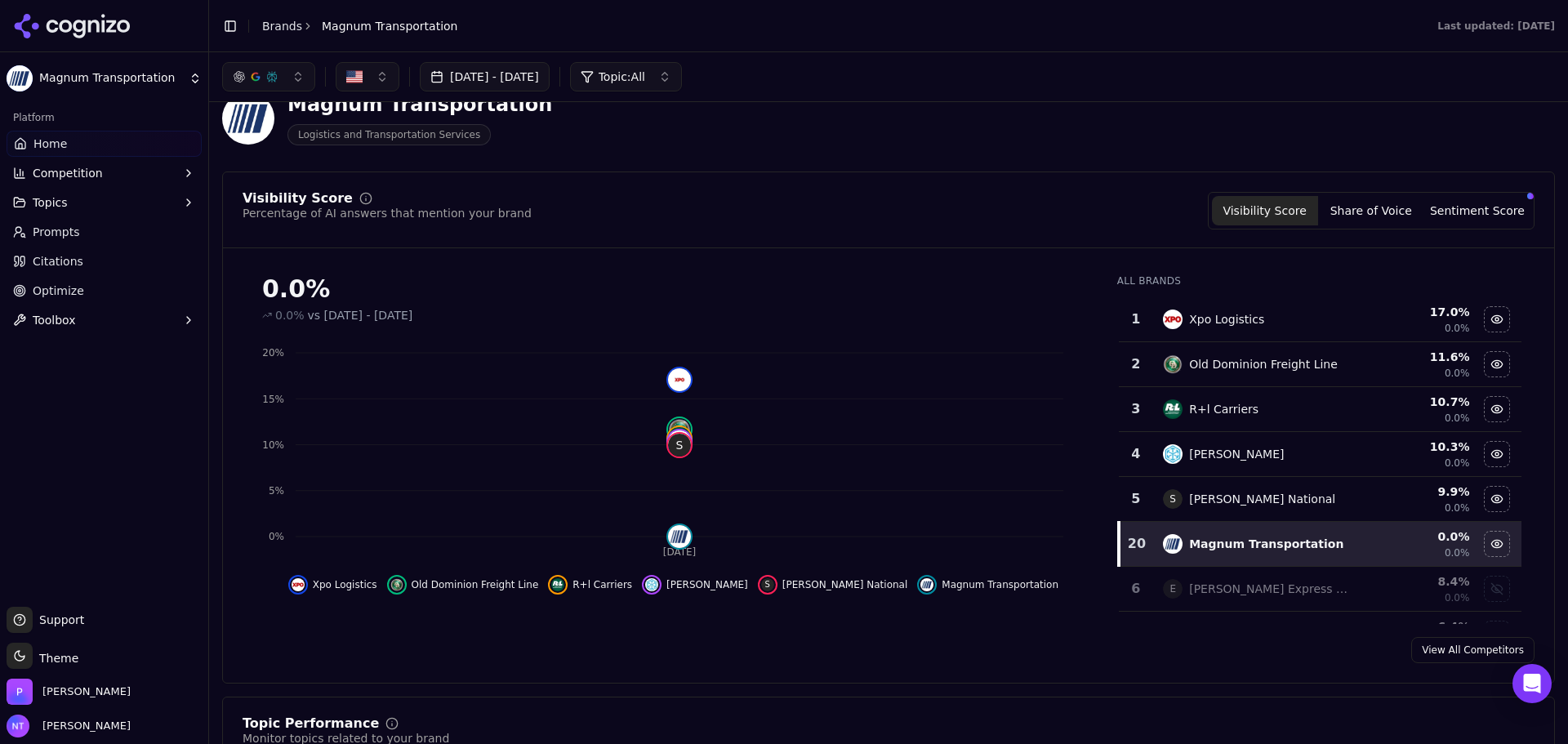
scroll to position [0, 0]
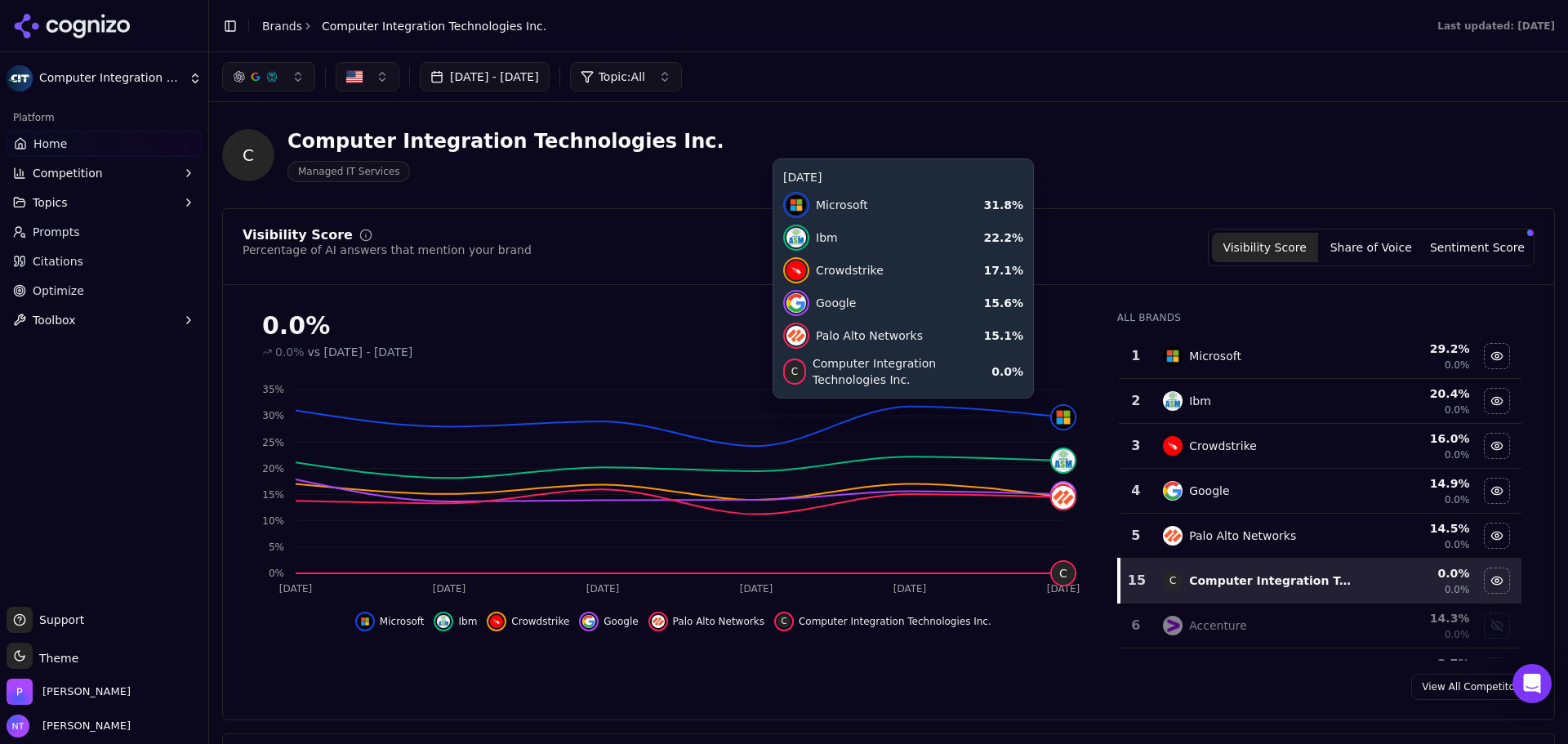
click at [884, 85] on div "[DATE] - [DATE] Topic: All" at bounding box center [888, 76] width 1333 height 30
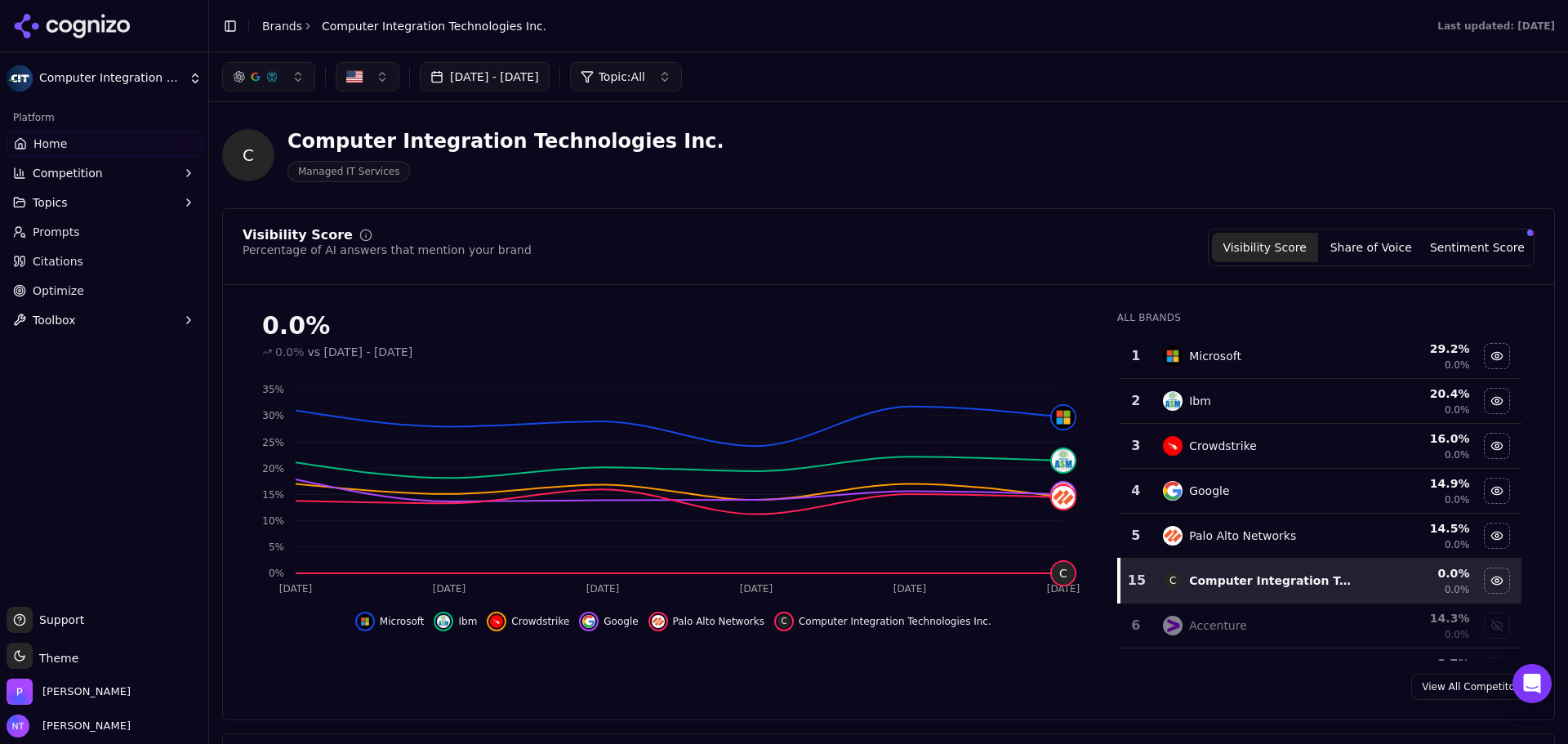
click at [101, 397] on div "Platform Home Competition Topics Prompts Citations Optimize Toolbox" at bounding box center [104, 349] width 209 height 502
